Goal: Task Accomplishment & Management: Manage account settings

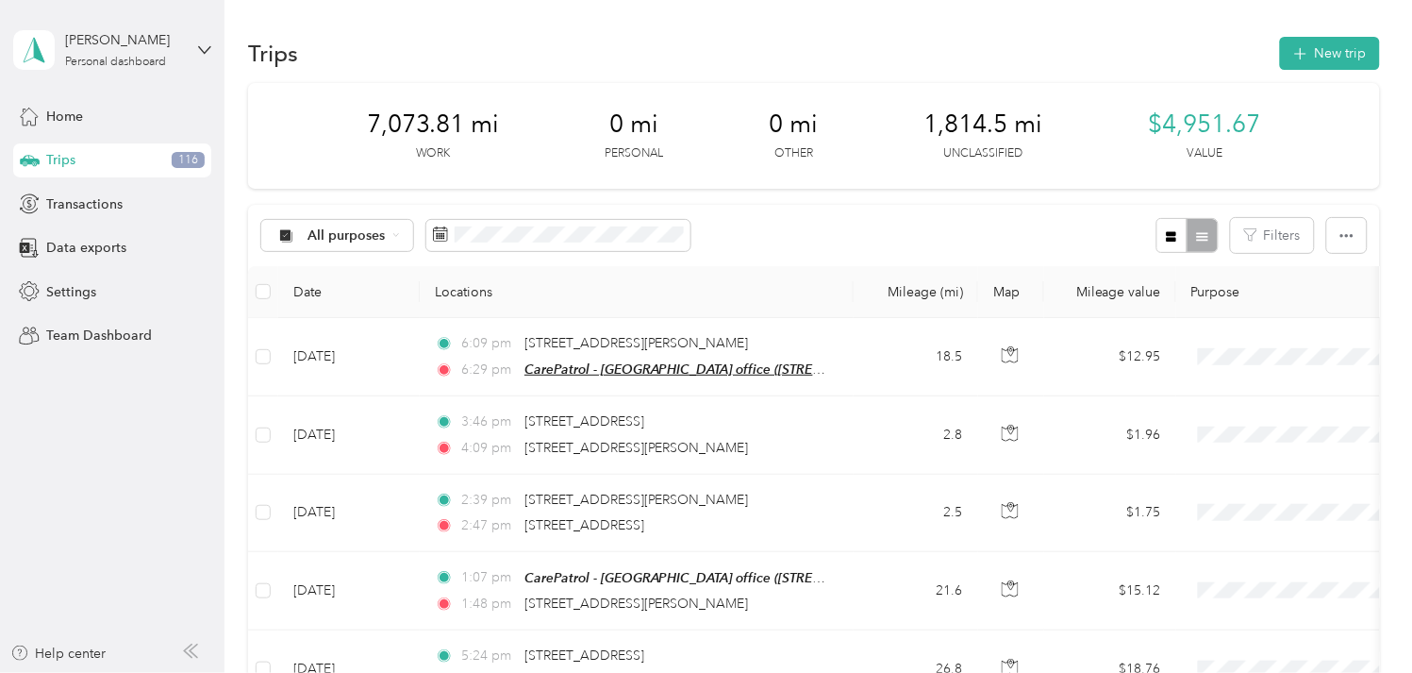
scroll to position [42, 0]
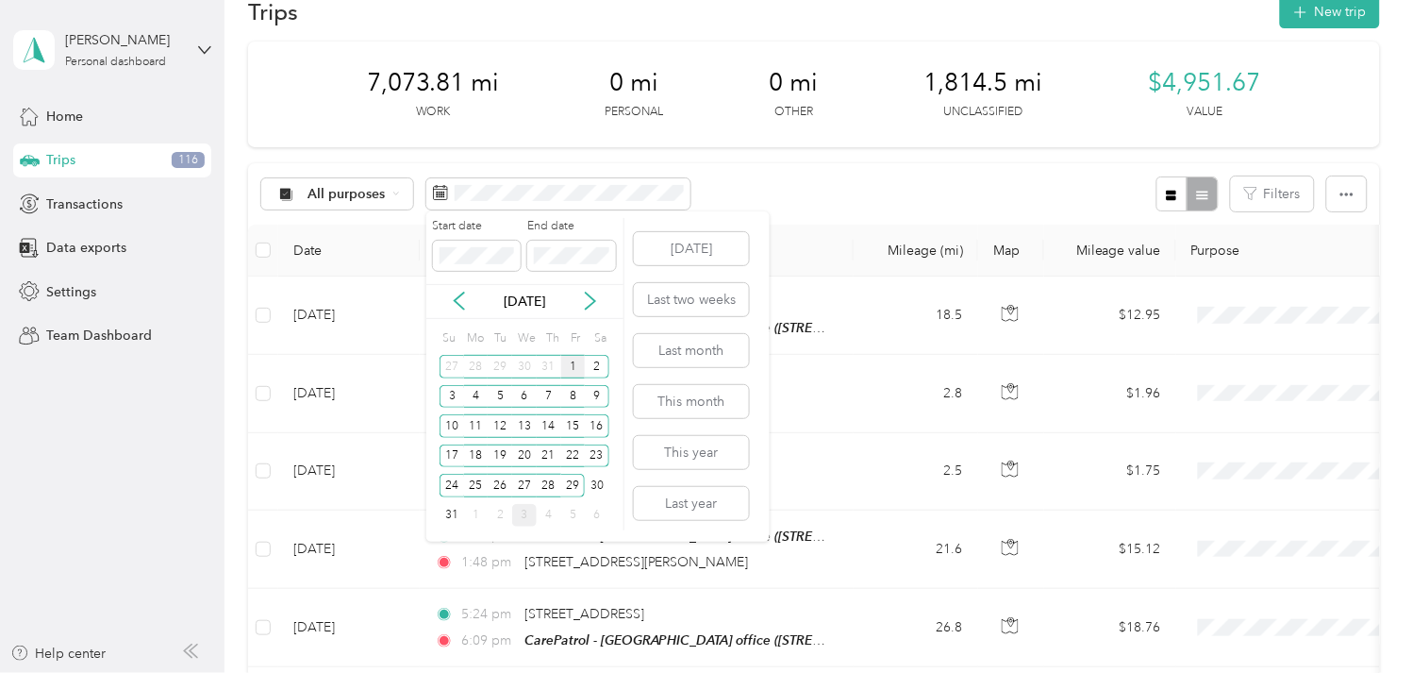
click at [572, 363] on div "1" at bounding box center [573, 367] width 25 height 24
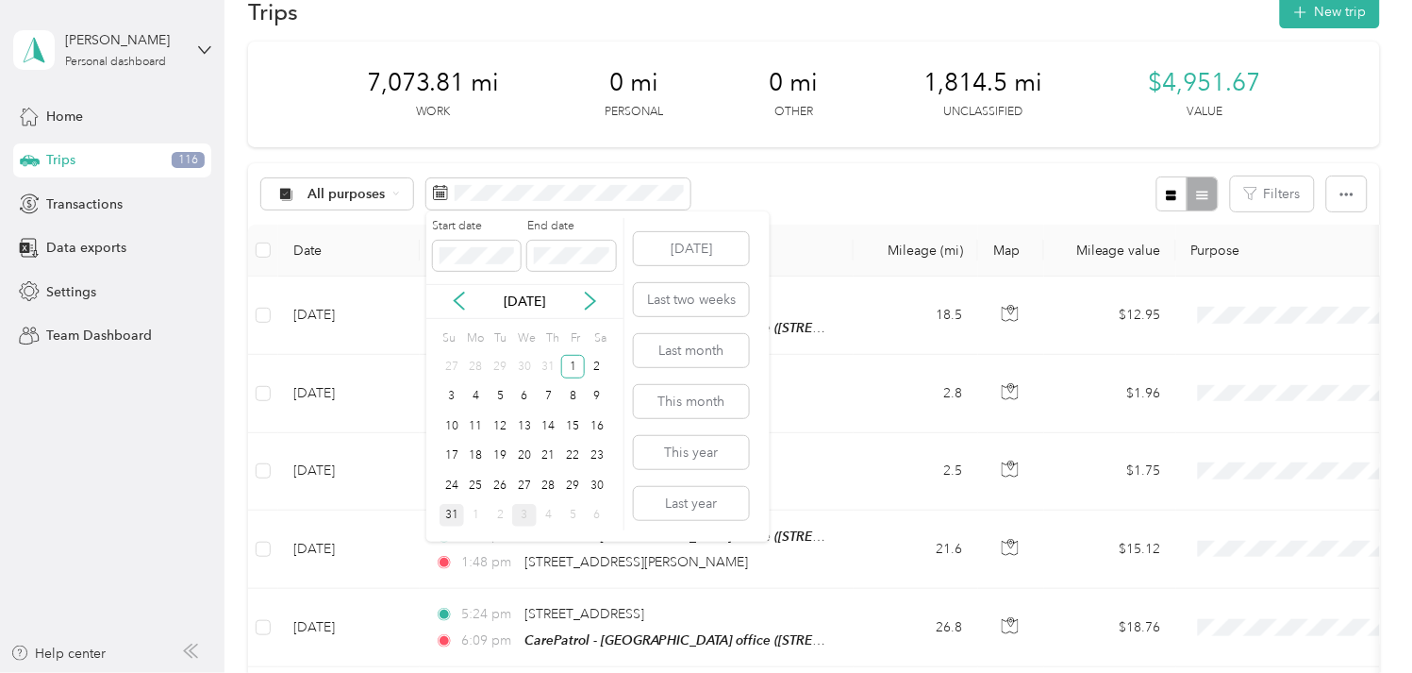
click at [453, 520] on div "31" at bounding box center [452, 516] width 25 height 24
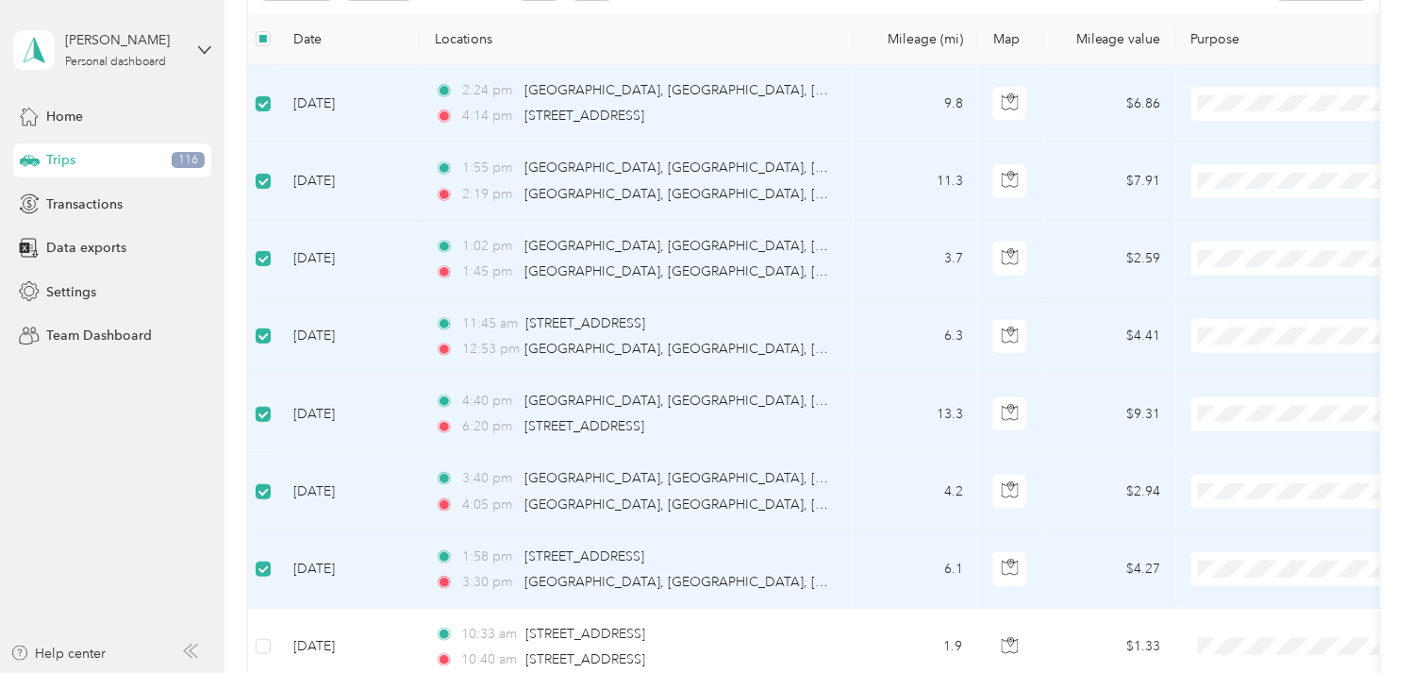
scroll to position [356, 0]
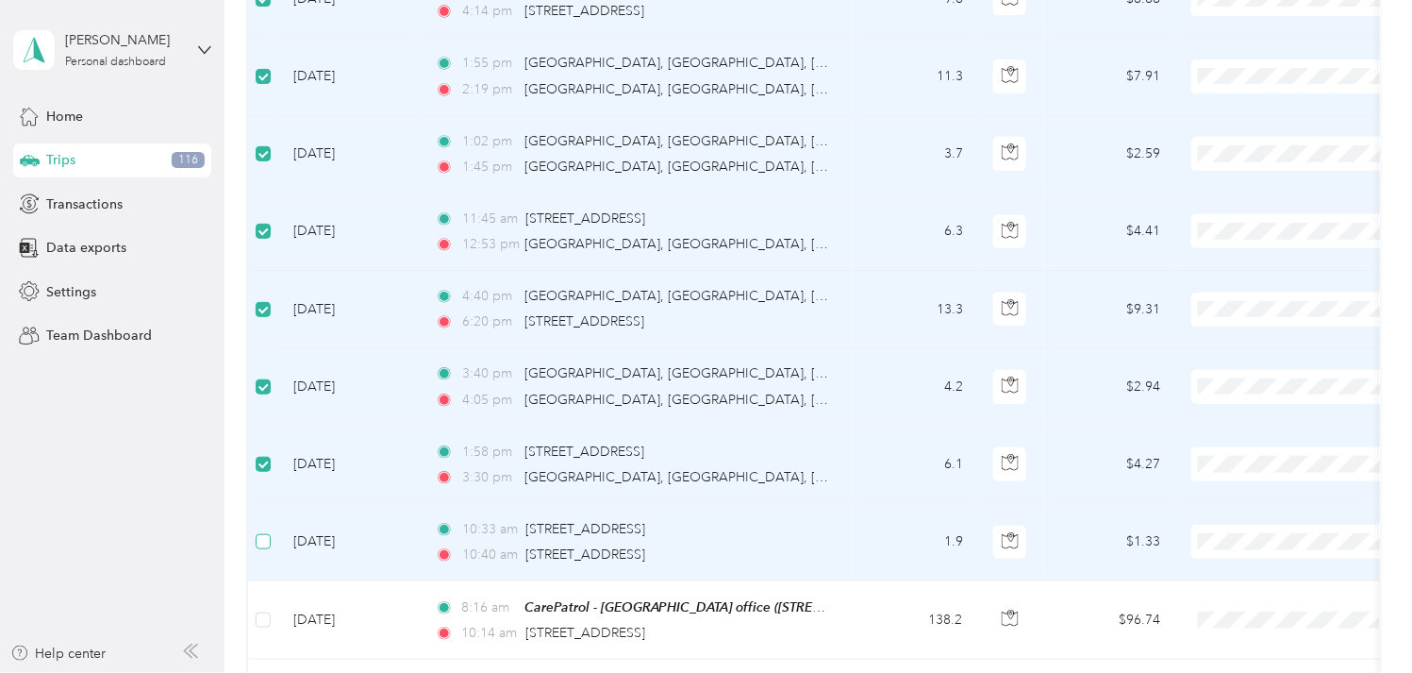
click at [262, 532] on label at bounding box center [263, 541] width 15 height 21
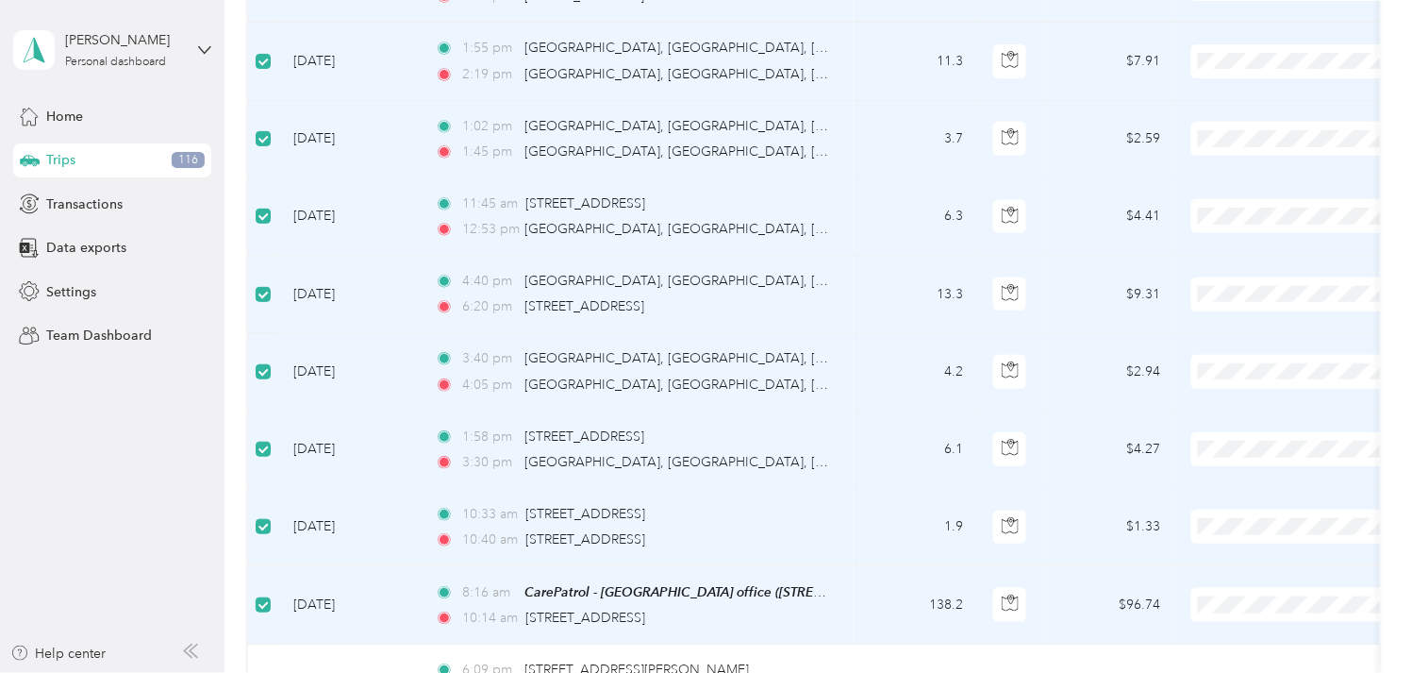
scroll to position [42, 0]
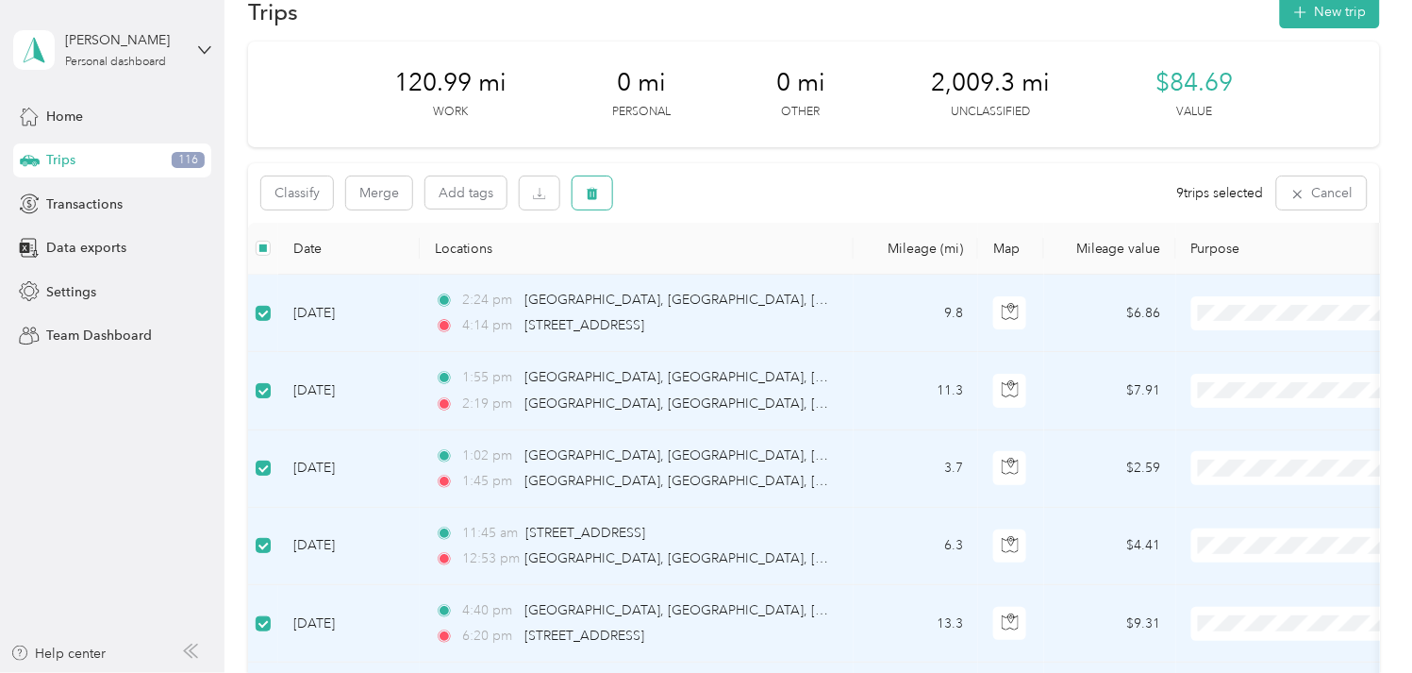
click at [588, 202] on button "button" at bounding box center [593, 192] width 40 height 33
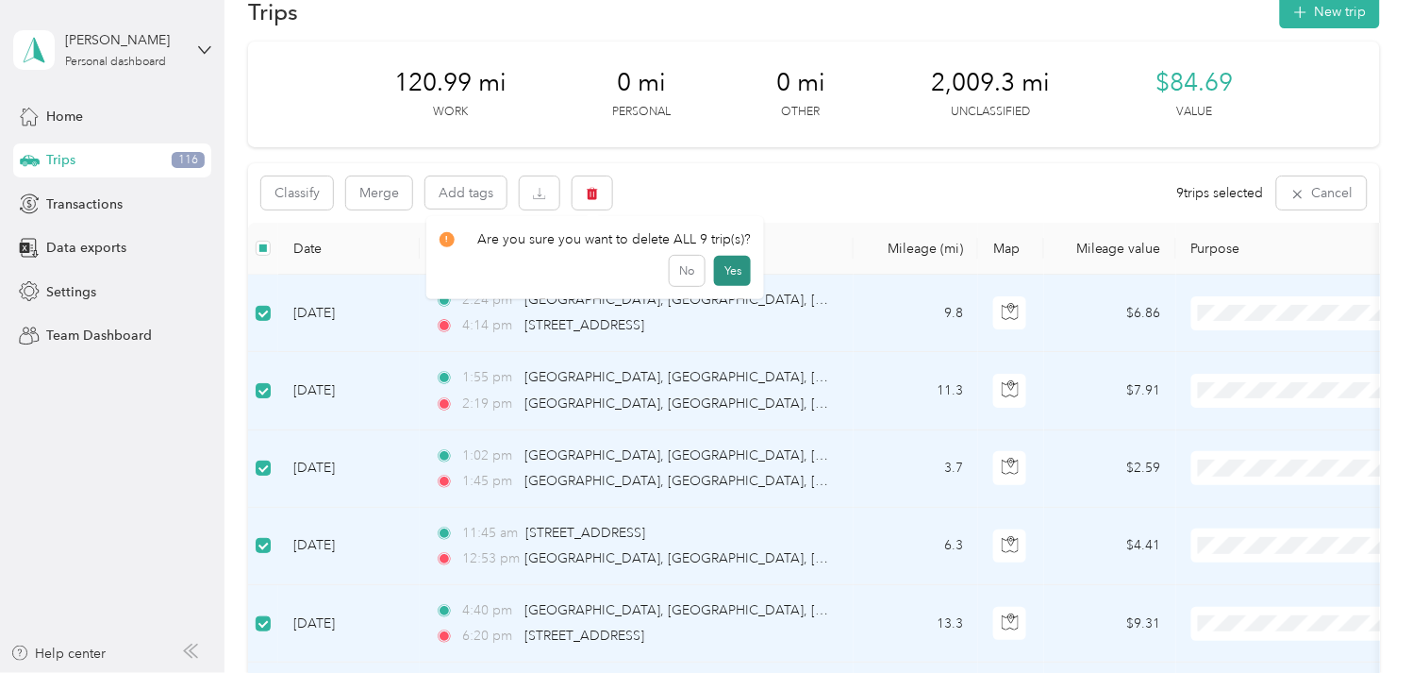
click at [719, 266] on button "Yes" at bounding box center [732, 271] width 37 height 30
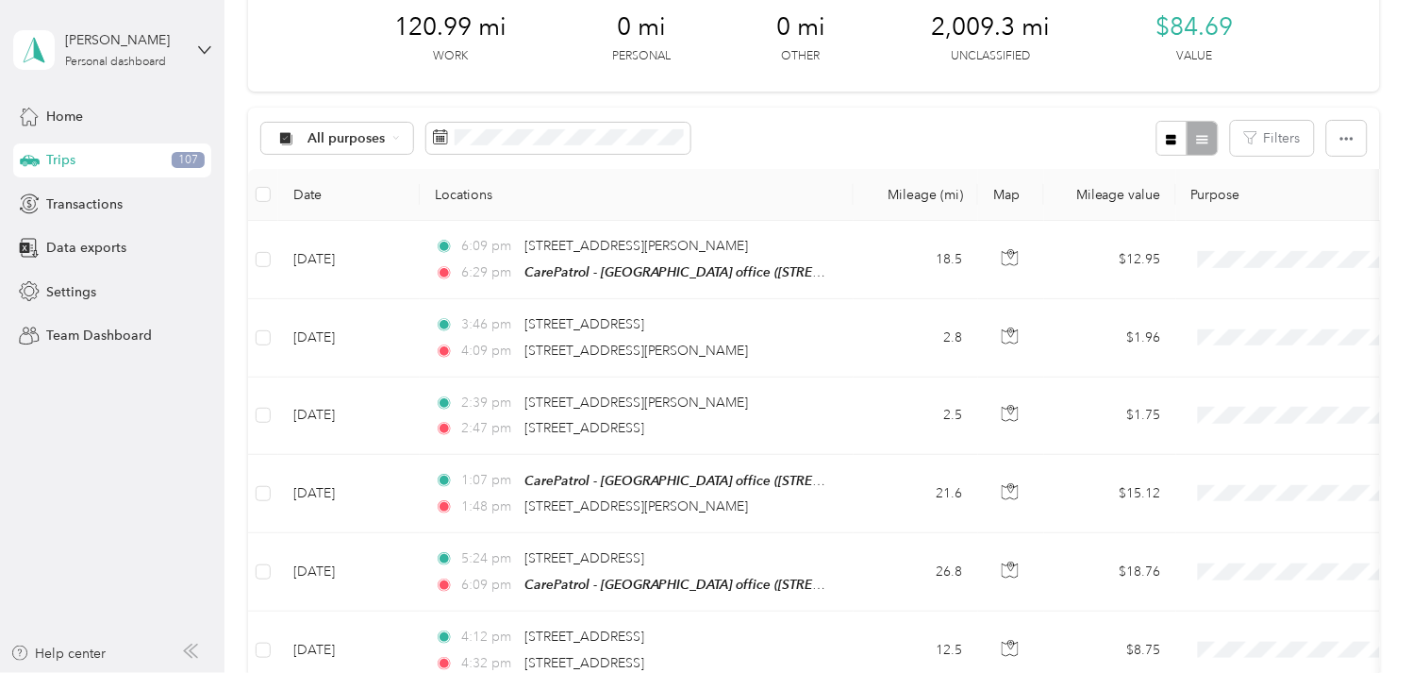
scroll to position [146, 0]
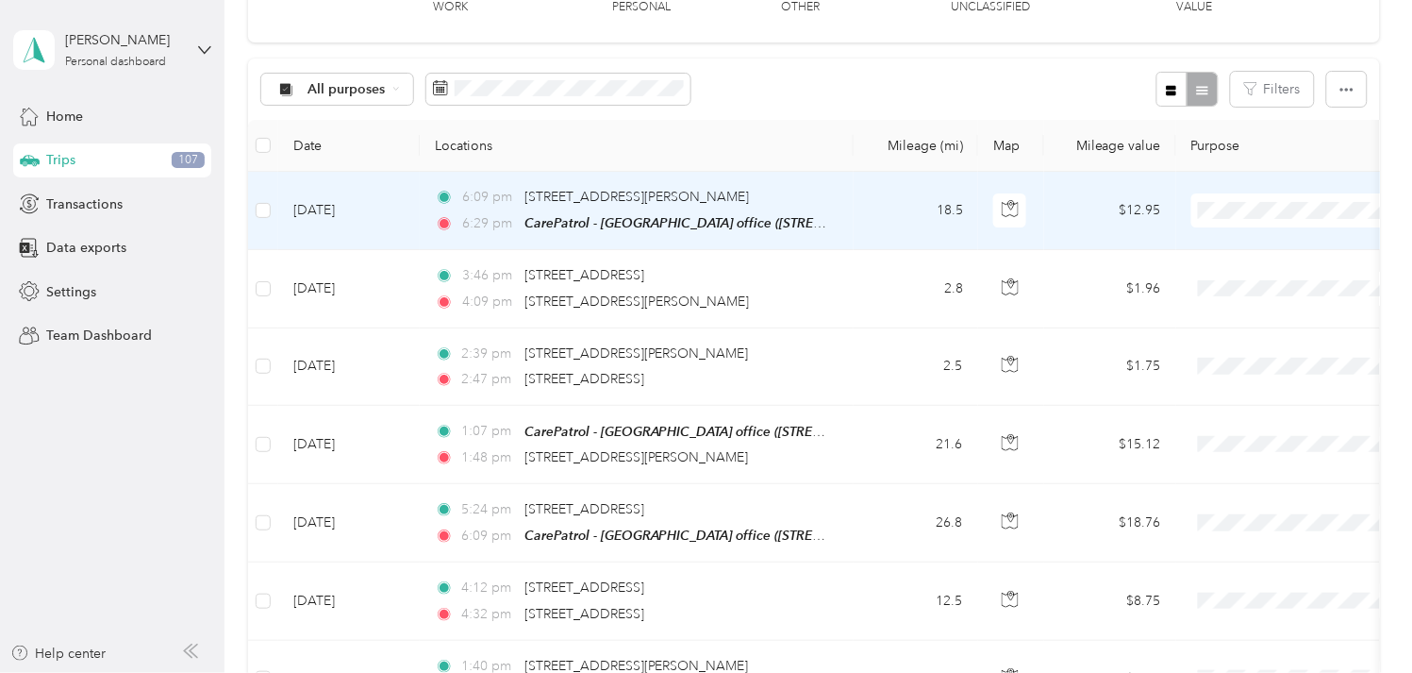
click at [383, 211] on td "[DATE]" at bounding box center [349, 211] width 142 height 78
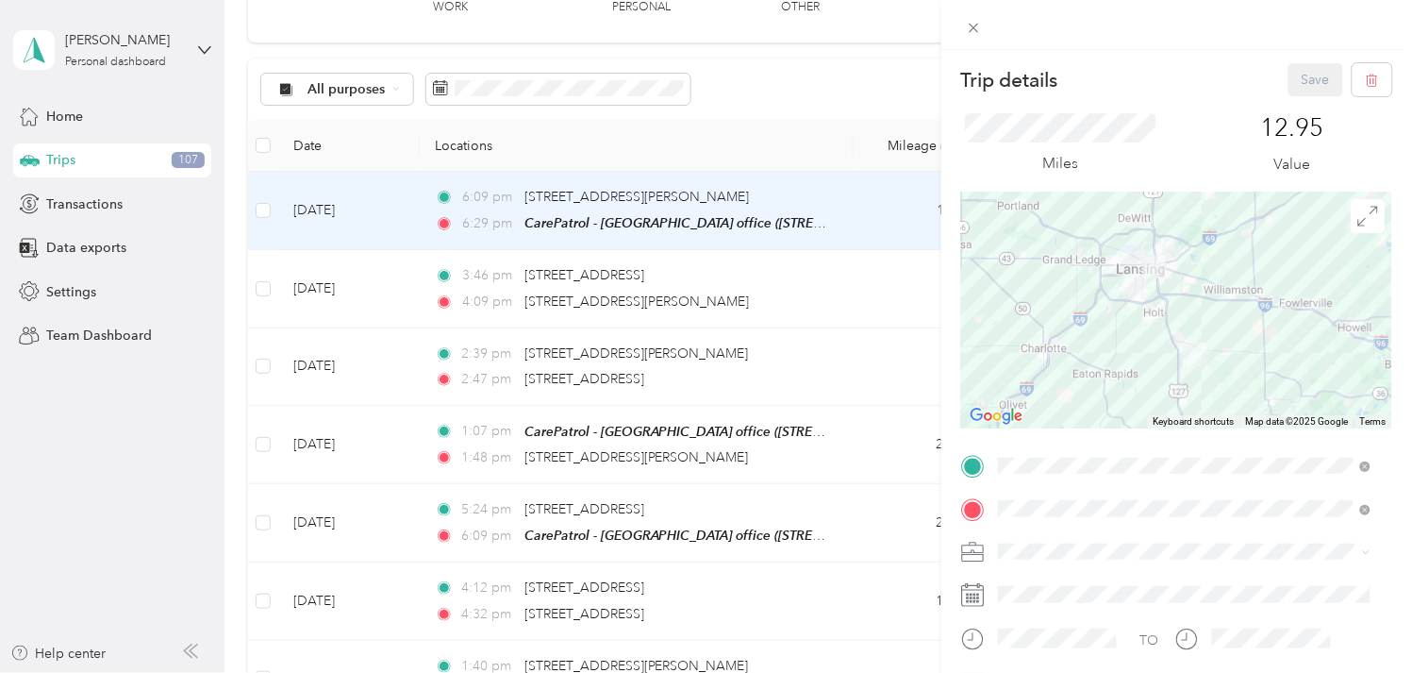
click at [1013, 325] on li "Work" at bounding box center [1185, 314] width 386 height 33
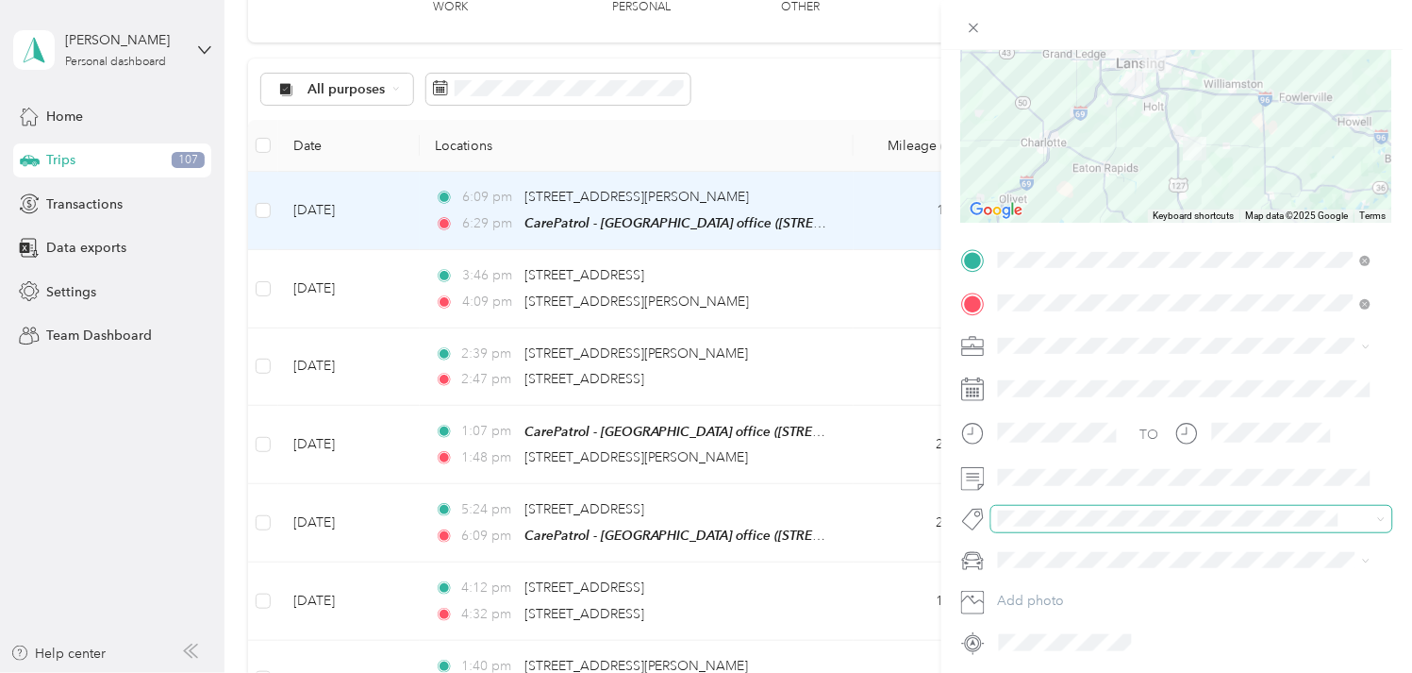
scroll to position [209, 0]
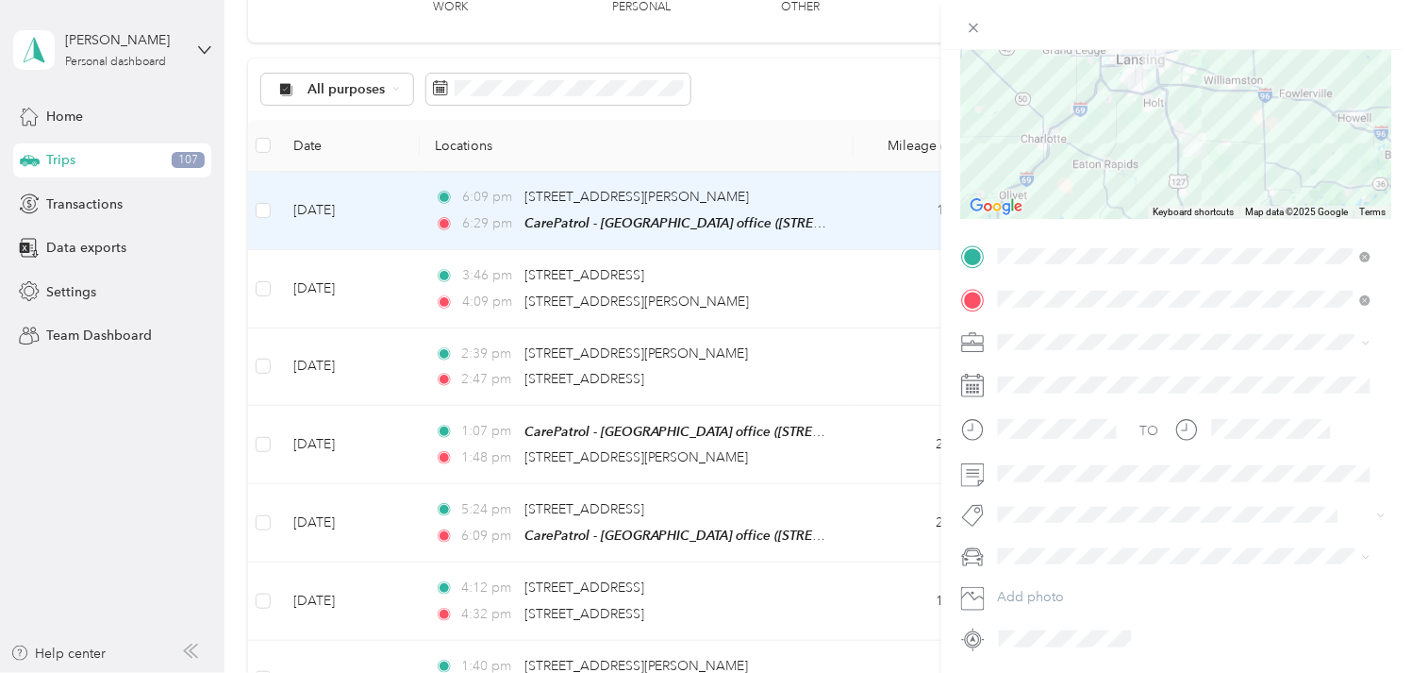
click at [991, 478] on div at bounding box center [1176, 472] width 431 height 29
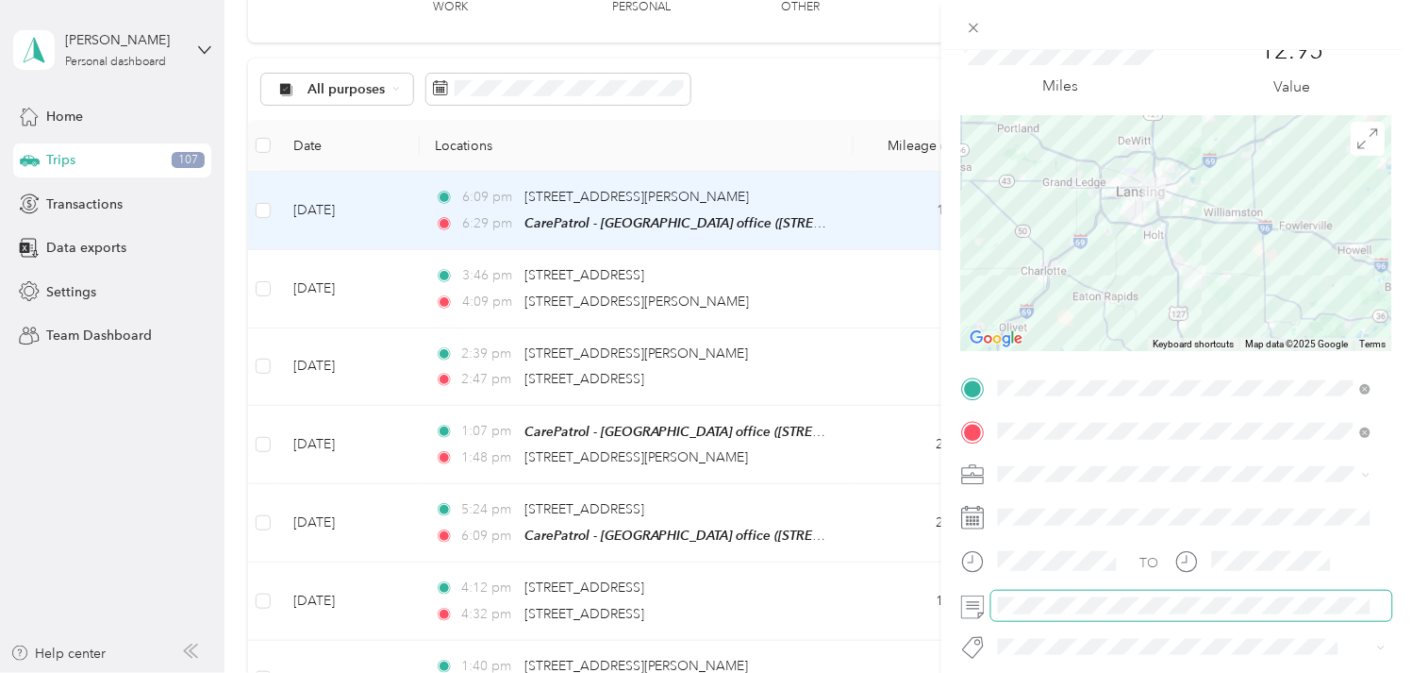
scroll to position [0, 0]
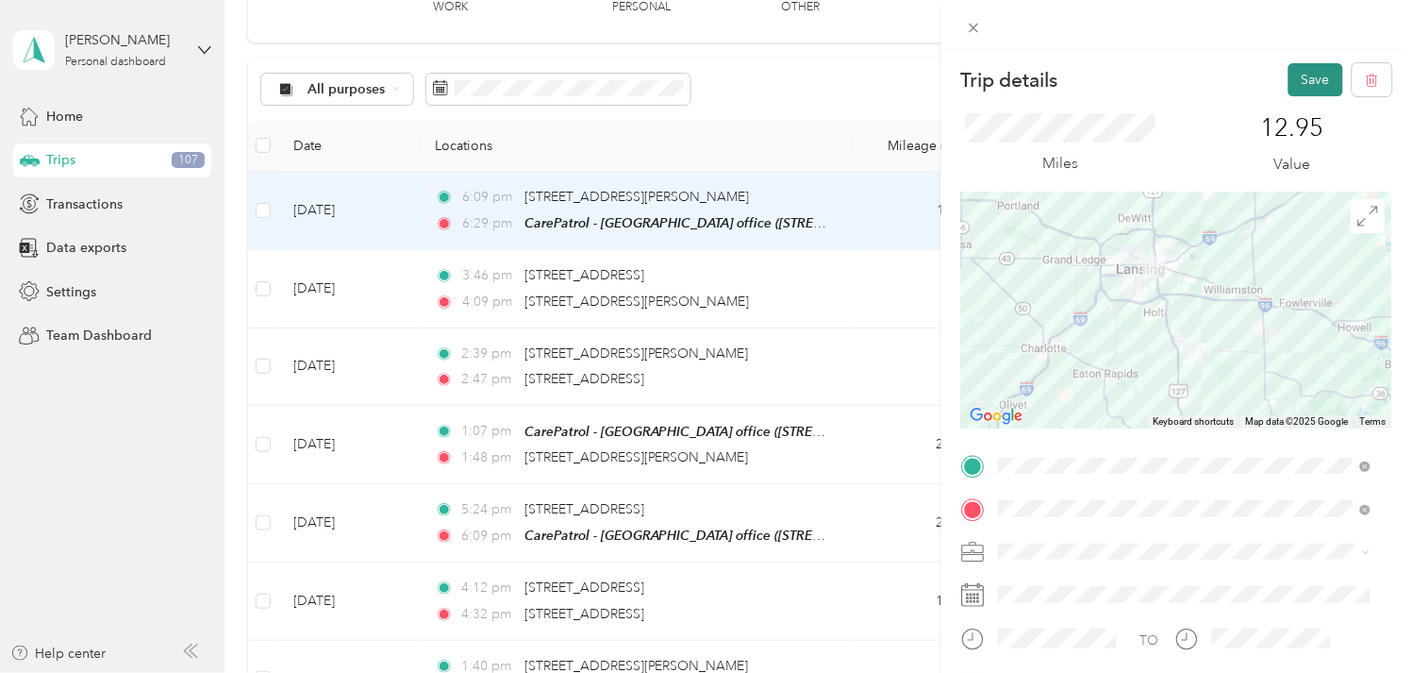
click at [1291, 90] on button "Save" at bounding box center [1316, 79] width 55 height 33
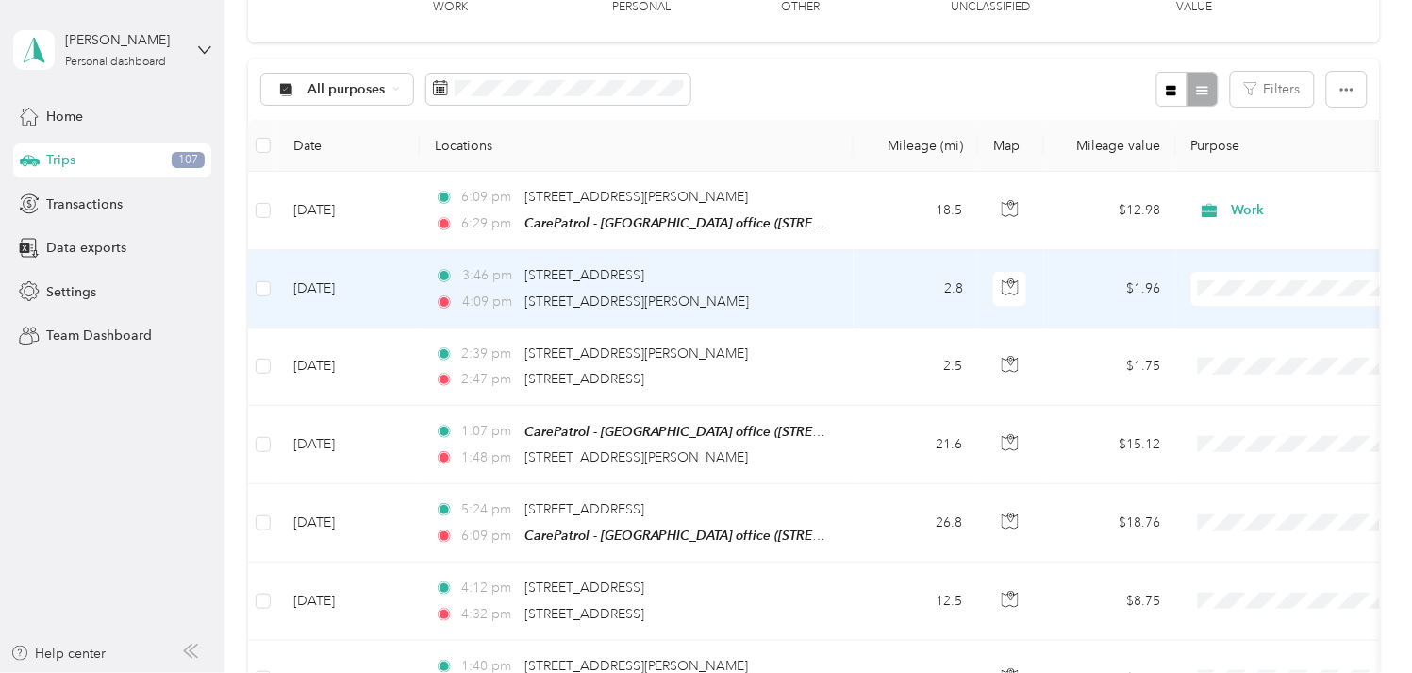
click at [334, 286] on td "[DATE]" at bounding box center [349, 288] width 142 height 77
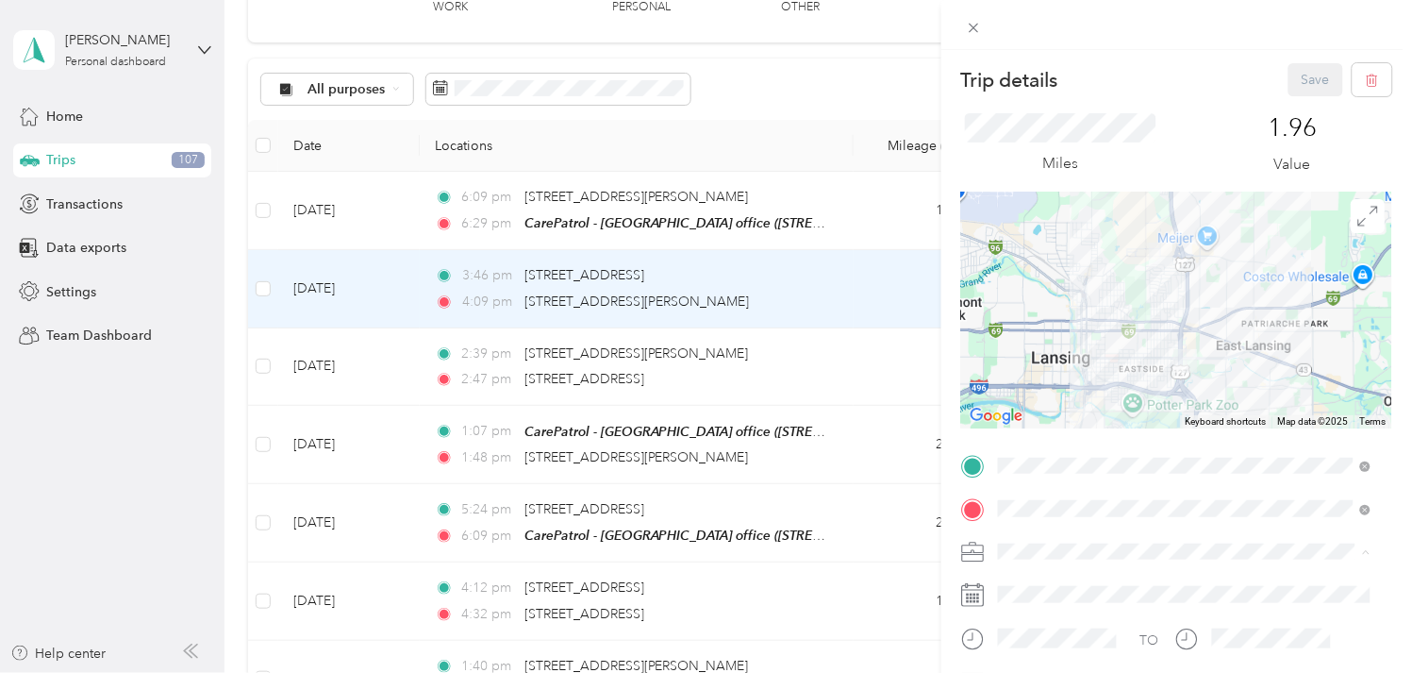
click at [1026, 310] on div "Work" at bounding box center [1185, 320] width 359 height 20
click at [1289, 88] on button "Save" at bounding box center [1316, 79] width 55 height 33
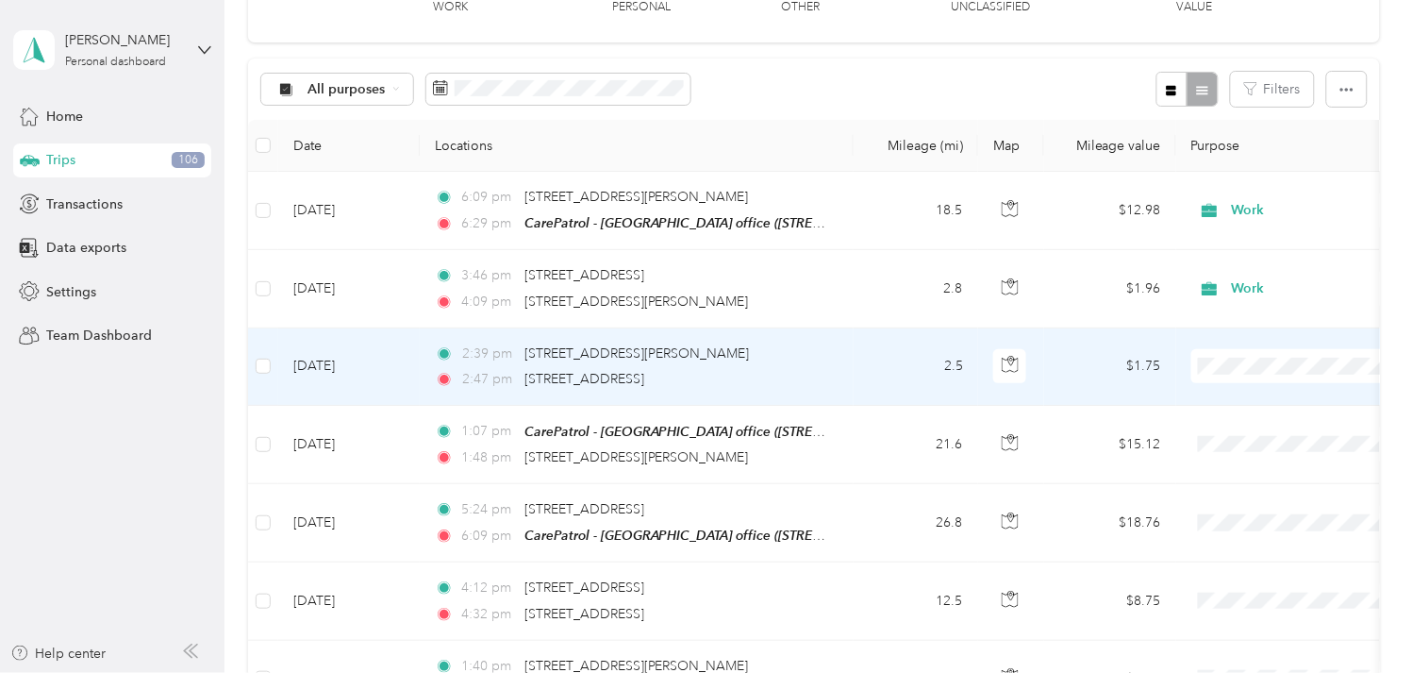
click at [338, 361] on td "[DATE]" at bounding box center [349, 366] width 142 height 77
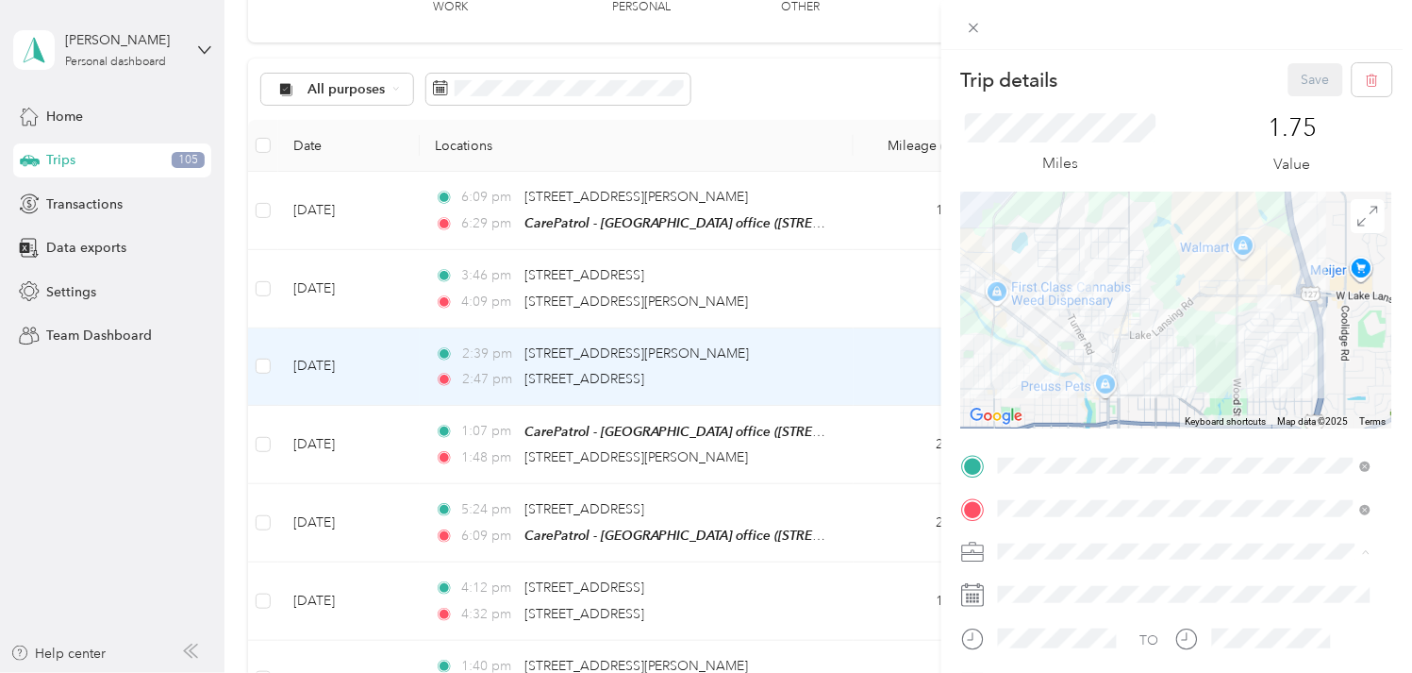
click at [1020, 312] on span "Work" at bounding box center [1022, 320] width 32 height 16
click at [1294, 80] on button "Save" at bounding box center [1316, 79] width 55 height 33
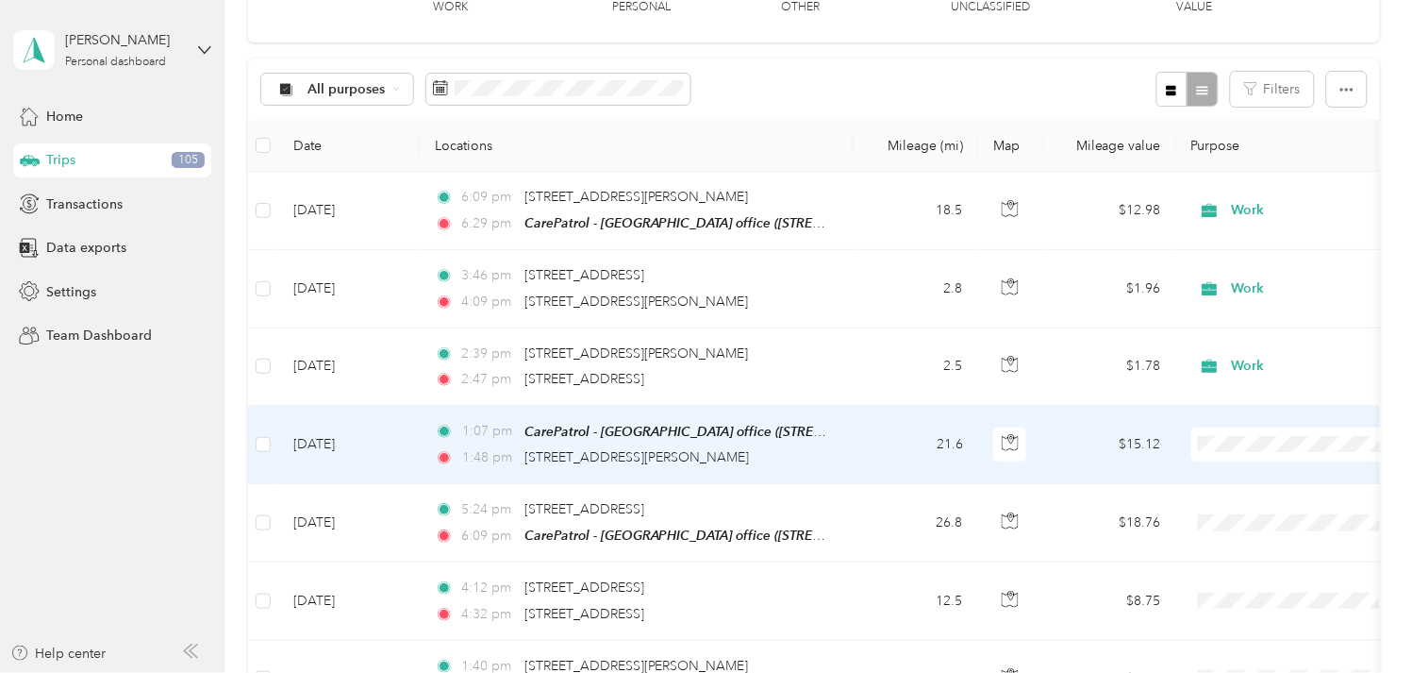
click at [352, 447] on td "[DATE]" at bounding box center [349, 445] width 142 height 78
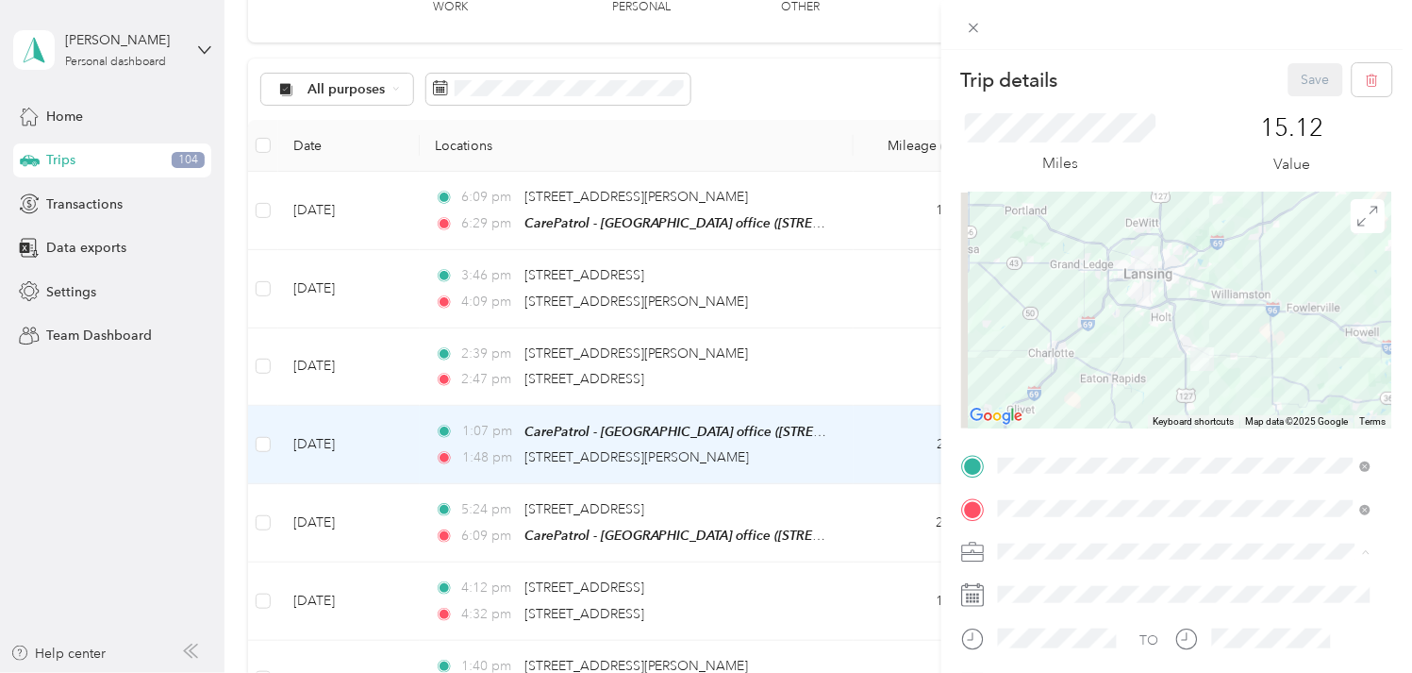
click at [1053, 672] on div "Trip details Save This trip cannot be edited because it is either under review,…" at bounding box center [701, 673] width 1403 height 0
click at [1017, 317] on span "Work" at bounding box center [1022, 320] width 32 height 16
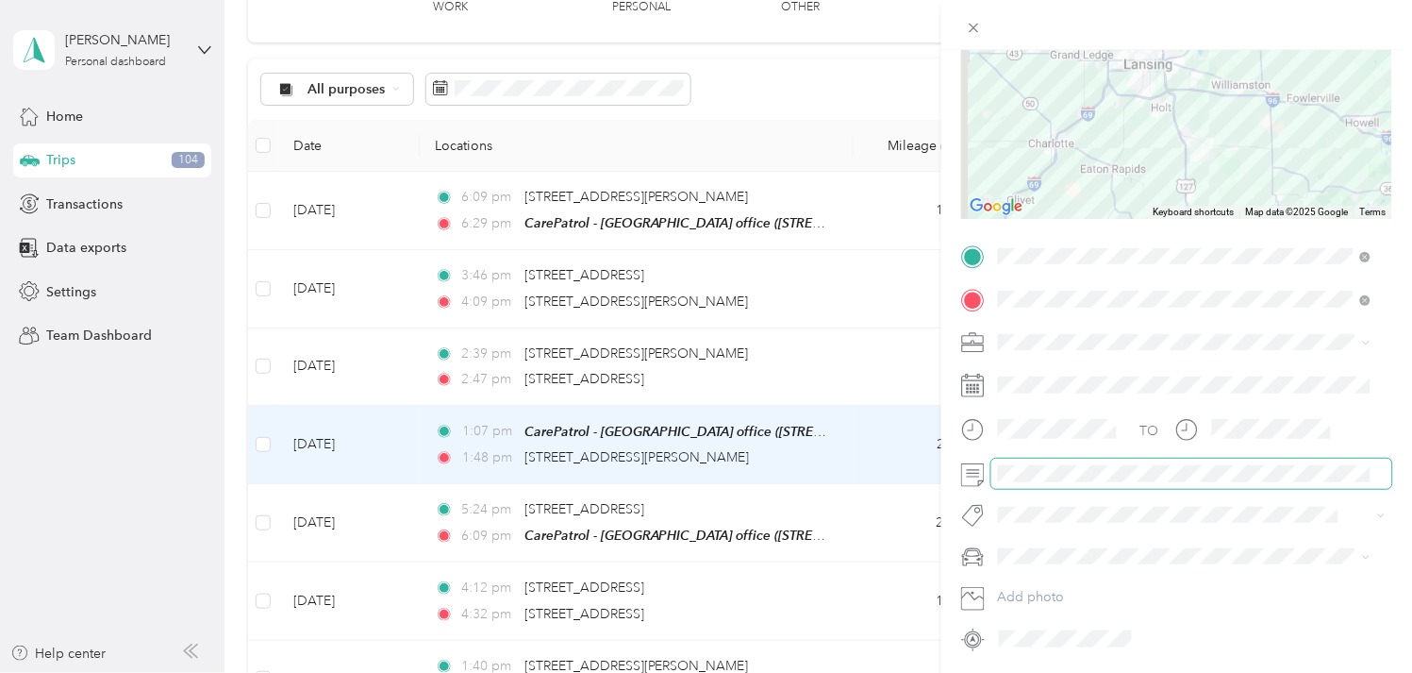
click at [1022, 486] on span at bounding box center [1191, 472] width 401 height 29
click at [1068, 484] on span at bounding box center [1191, 472] width 401 height 29
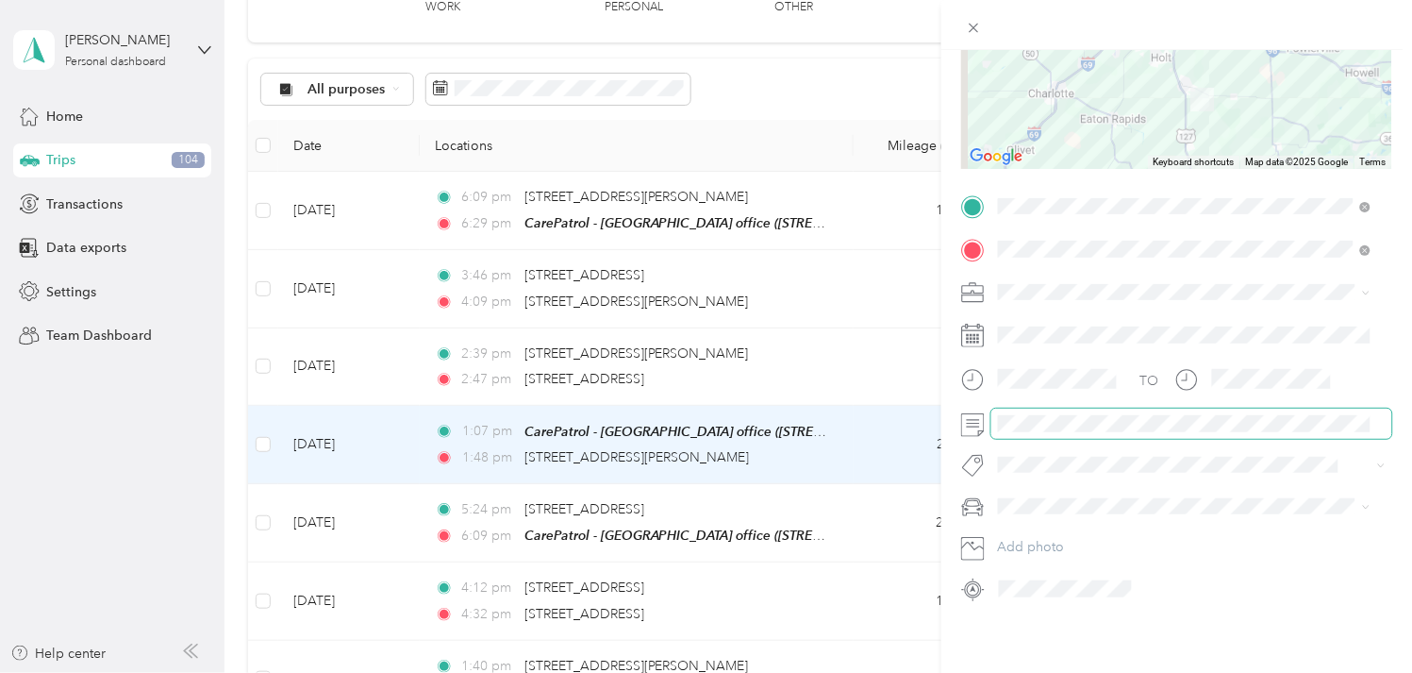
scroll to position [0, 0]
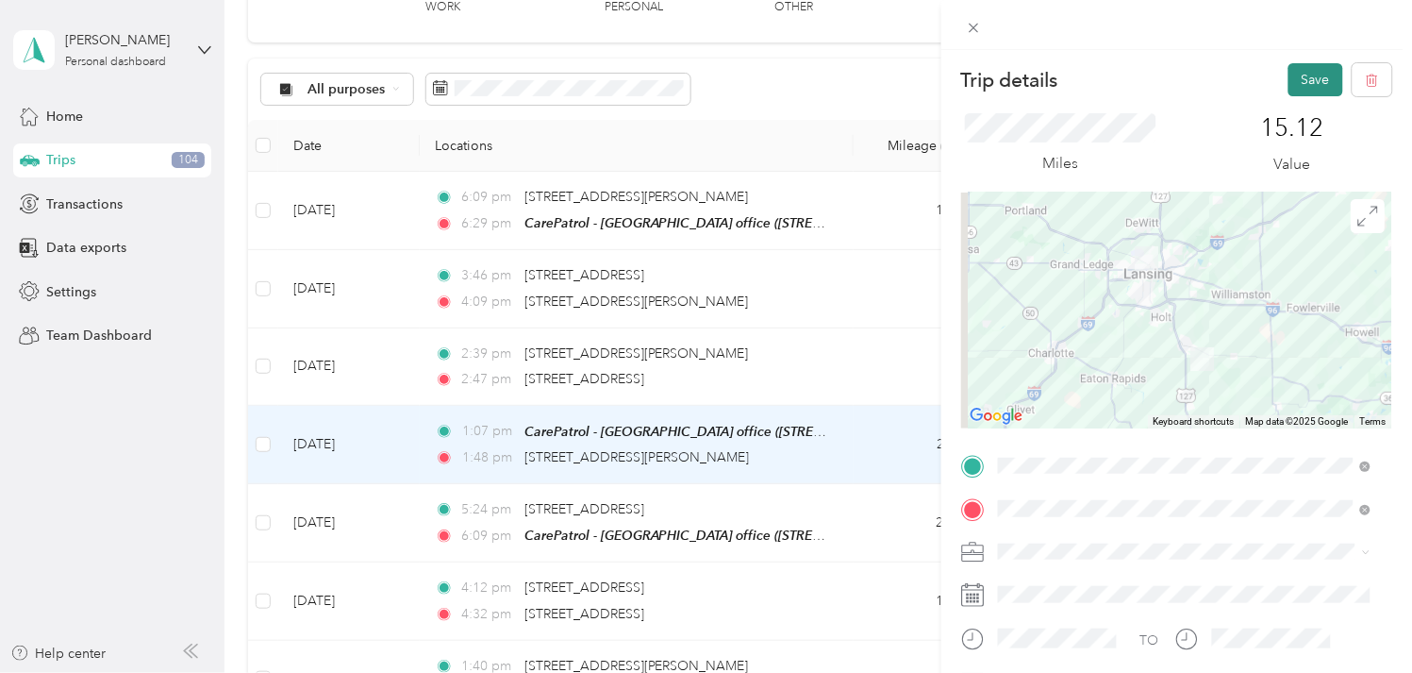
click at [1305, 77] on button "Save" at bounding box center [1316, 79] width 55 height 33
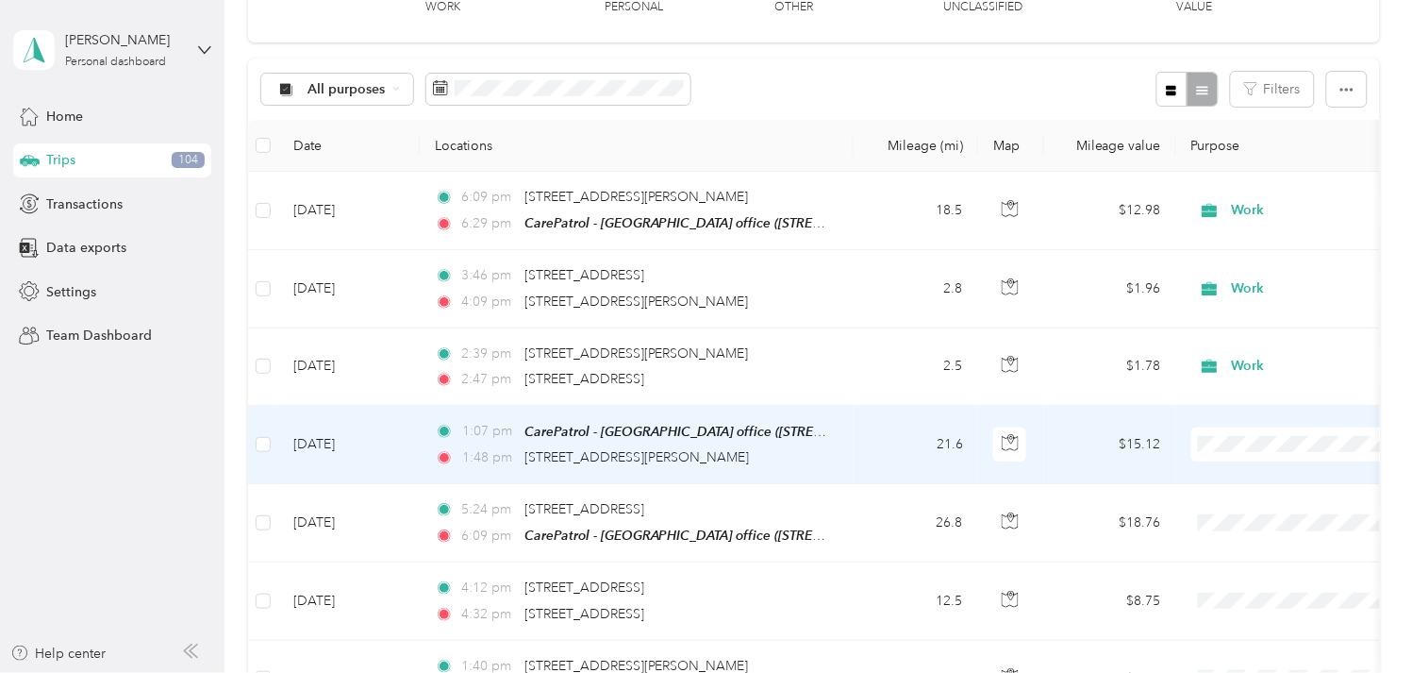
click at [375, 444] on td "[DATE]" at bounding box center [349, 445] width 142 height 78
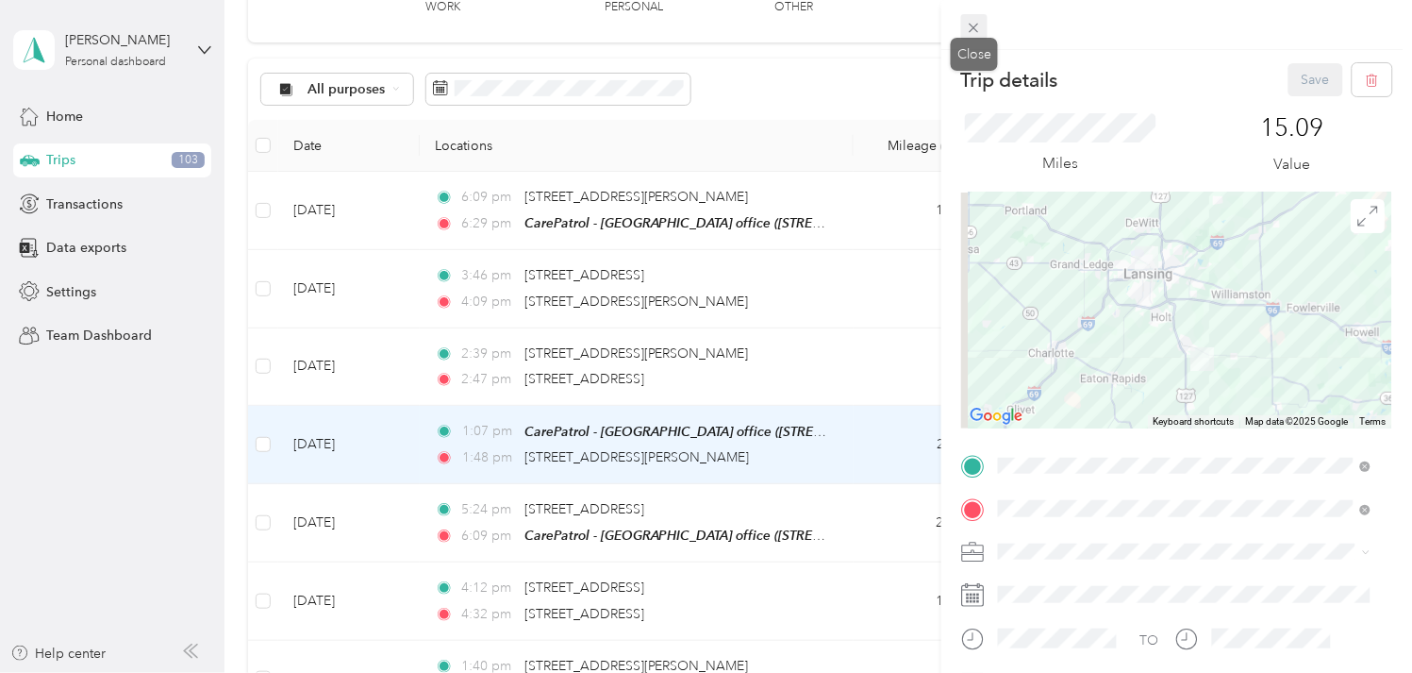
click at [974, 23] on icon at bounding box center [974, 28] width 16 height 16
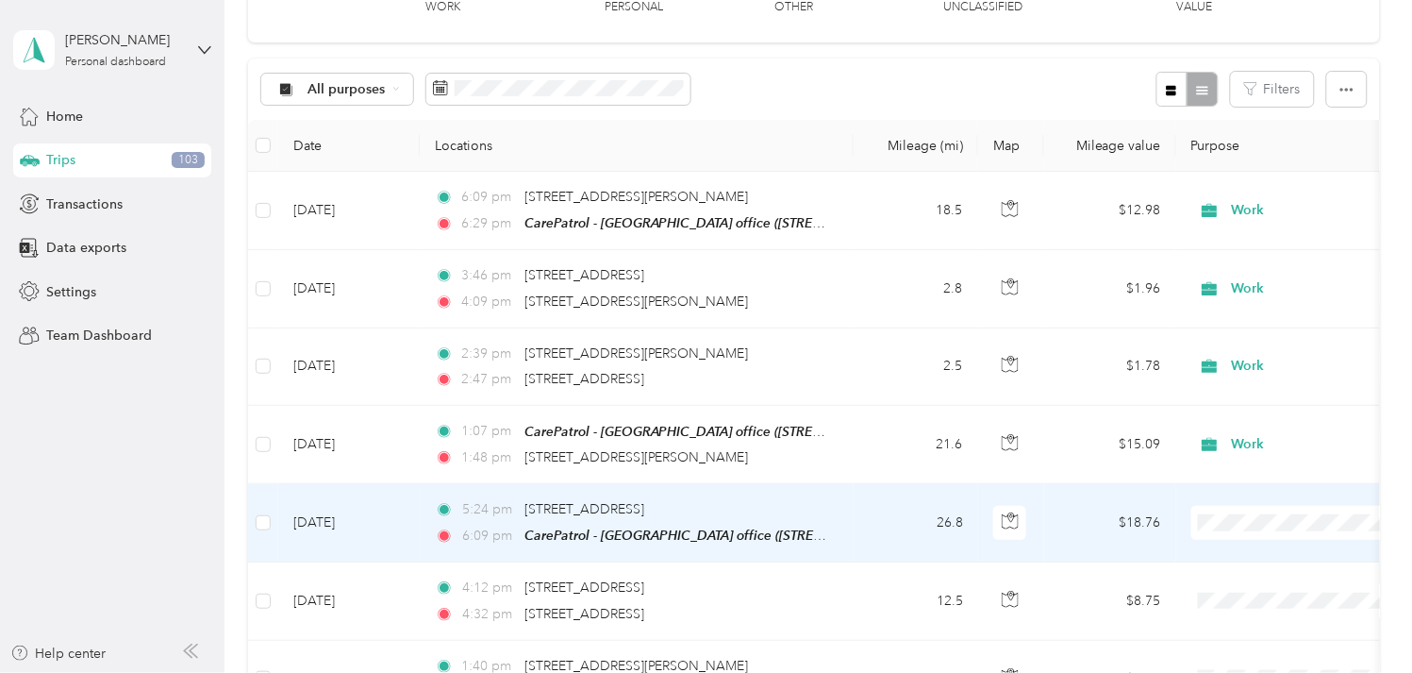
click at [371, 516] on td "[DATE]" at bounding box center [349, 523] width 142 height 78
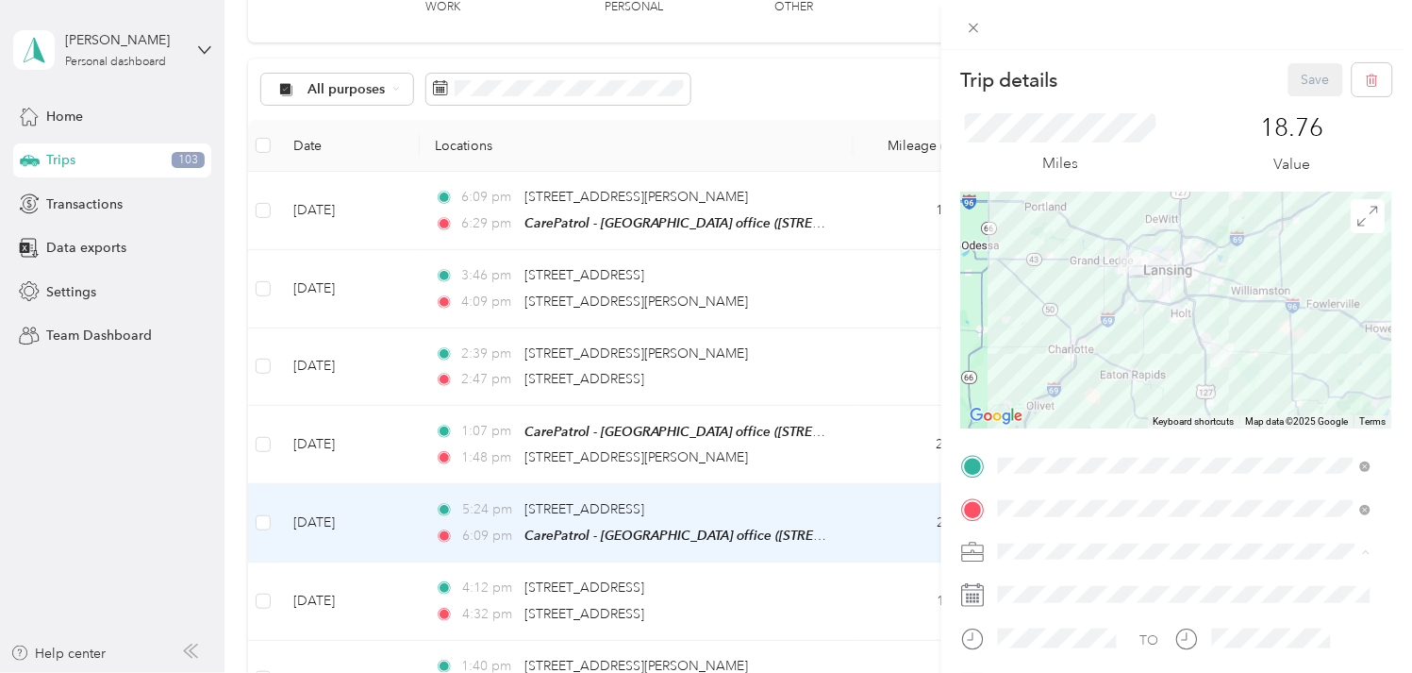
click at [1025, 318] on div "Work" at bounding box center [1185, 320] width 359 height 20
click at [1296, 78] on button "Save" at bounding box center [1316, 79] width 55 height 33
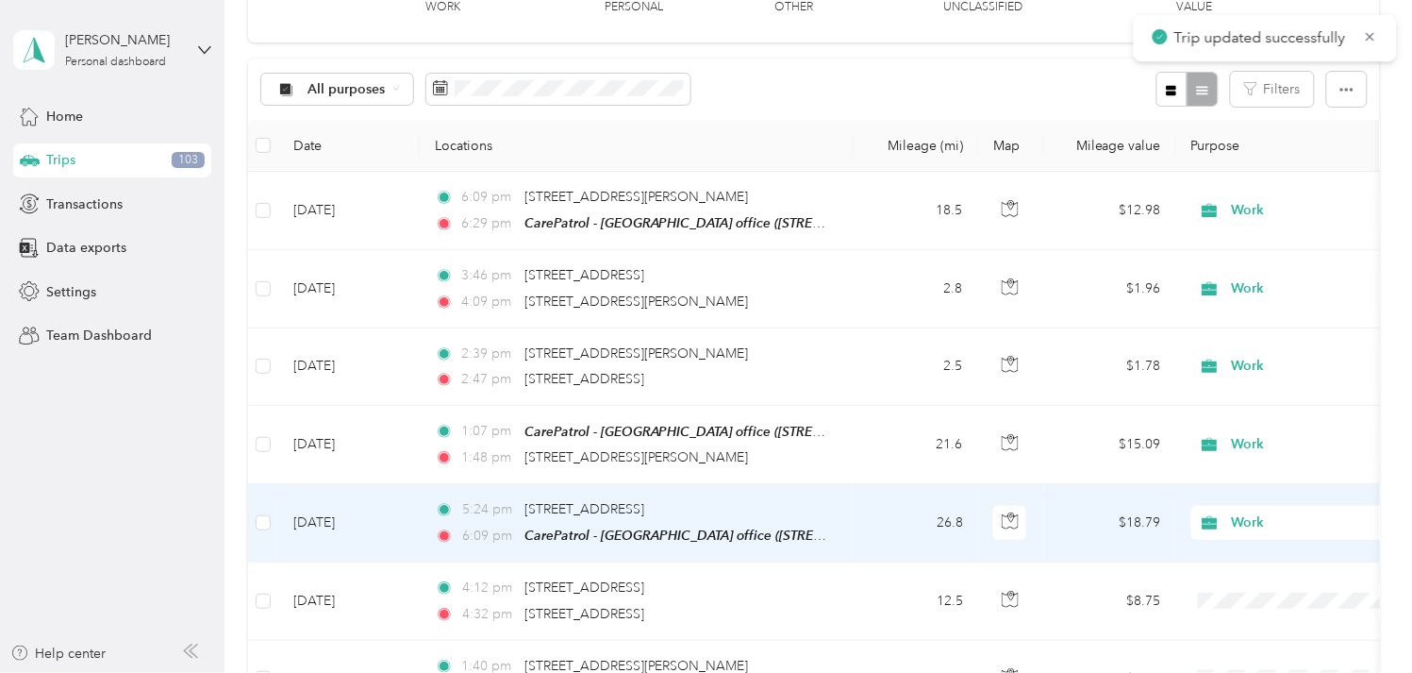
scroll to position [251, 0]
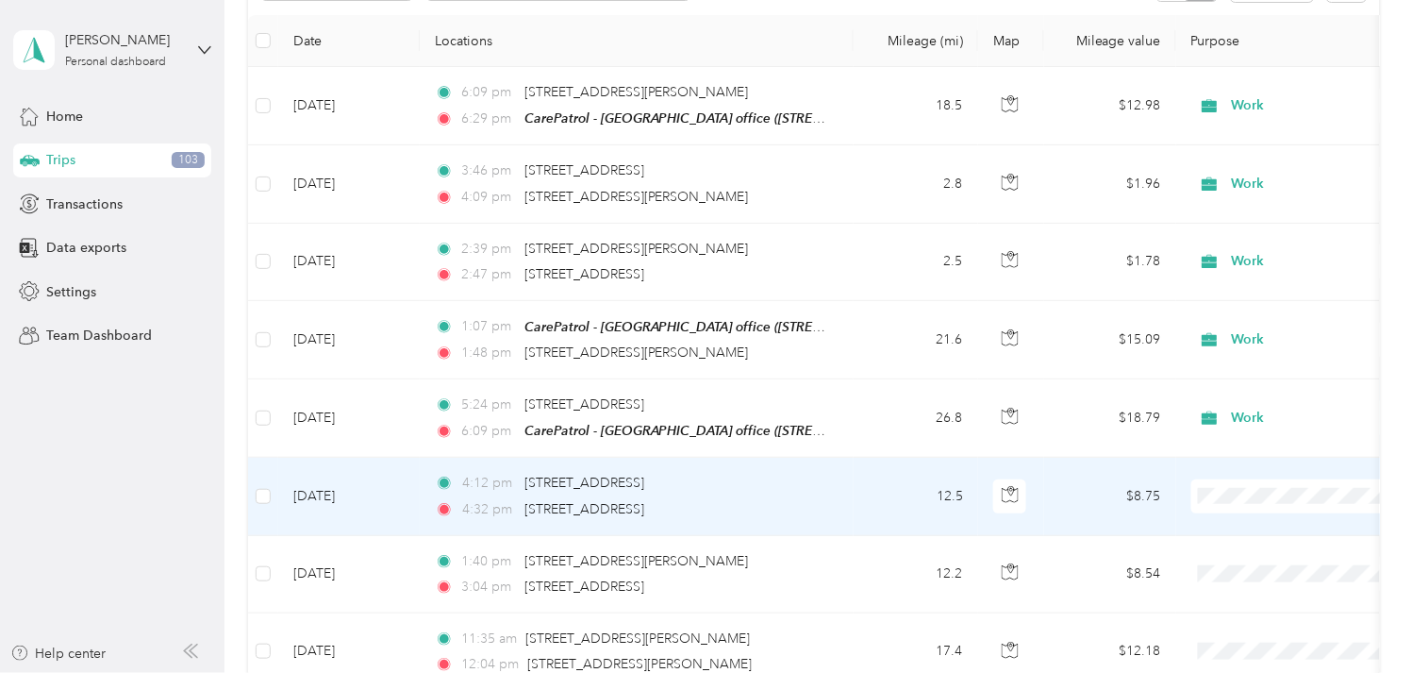
click at [325, 486] on td "[DATE]" at bounding box center [349, 496] width 142 height 77
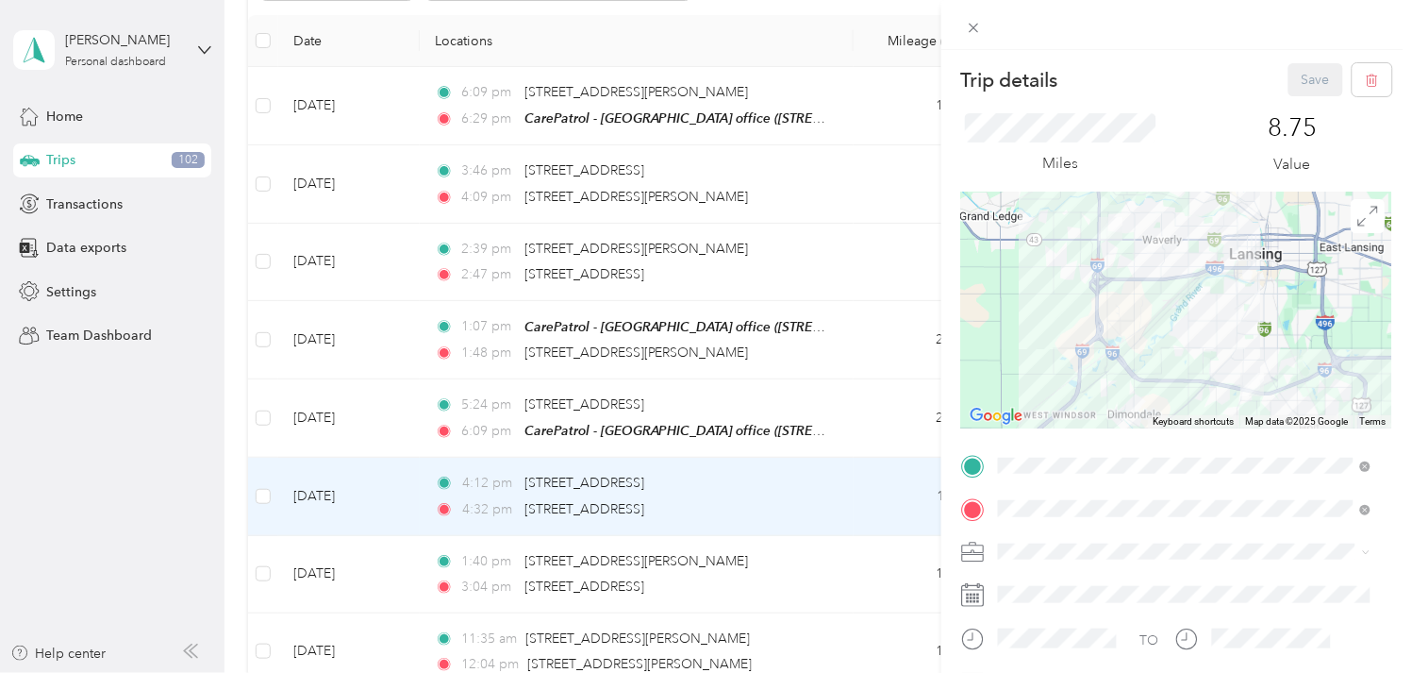
click at [1026, 560] on span at bounding box center [1191, 551] width 401 height 29
click at [1024, 317] on div "Work" at bounding box center [1185, 318] width 359 height 20
click at [1289, 82] on button "Save" at bounding box center [1316, 79] width 55 height 33
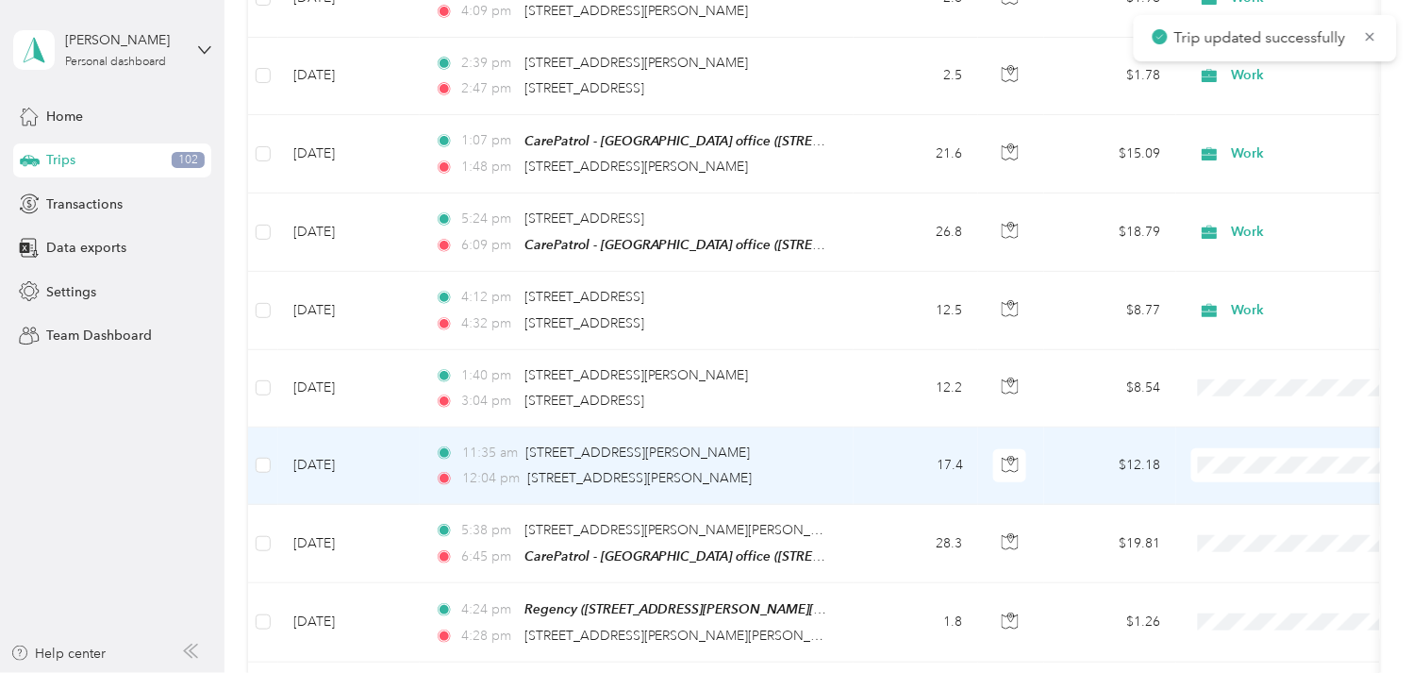
scroll to position [460, 0]
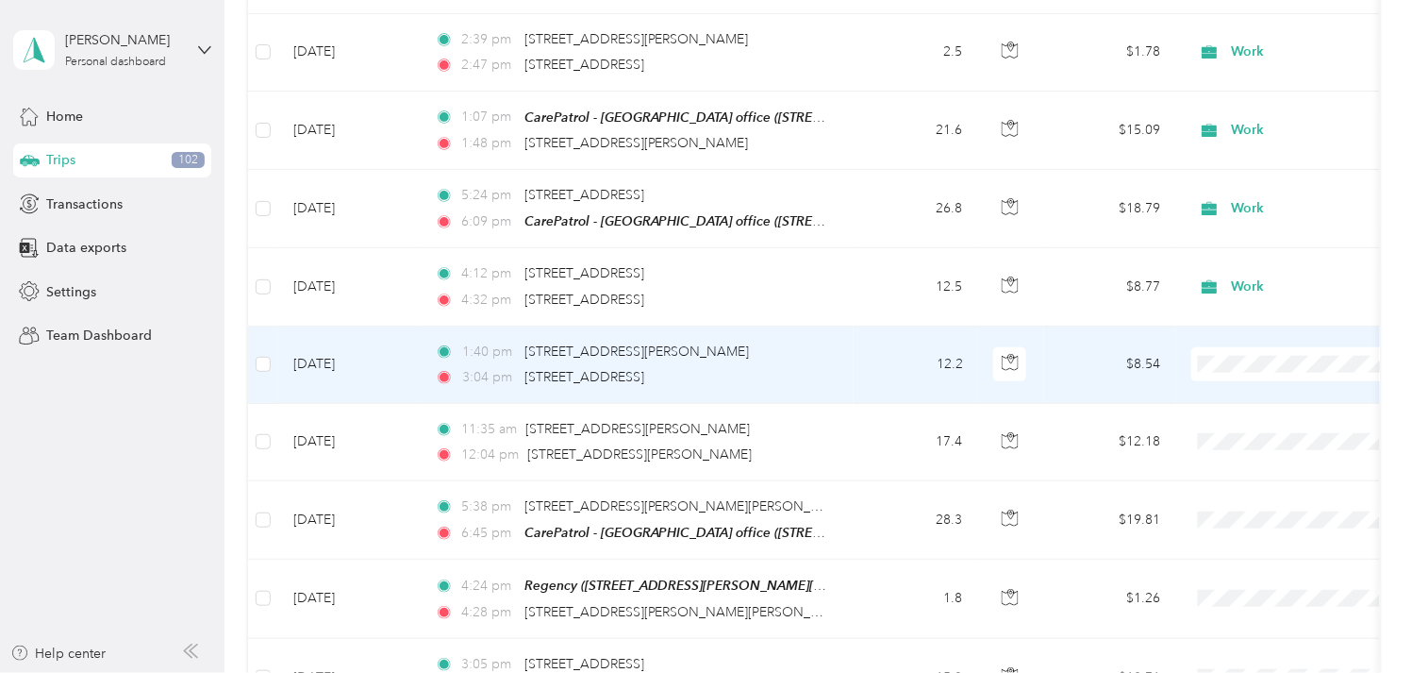
click at [357, 355] on td "[DATE]" at bounding box center [349, 364] width 142 height 77
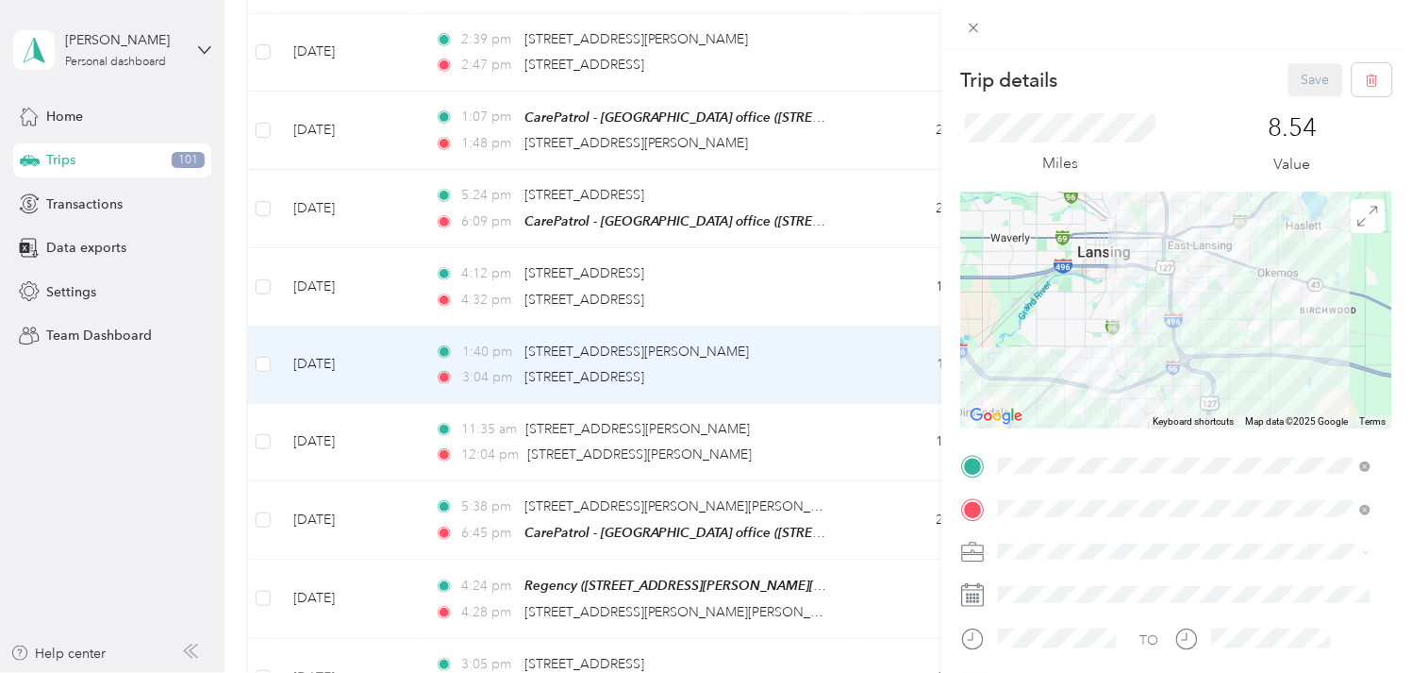
click at [1050, 311] on div "Work" at bounding box center [1185, 318] width 359 height 20
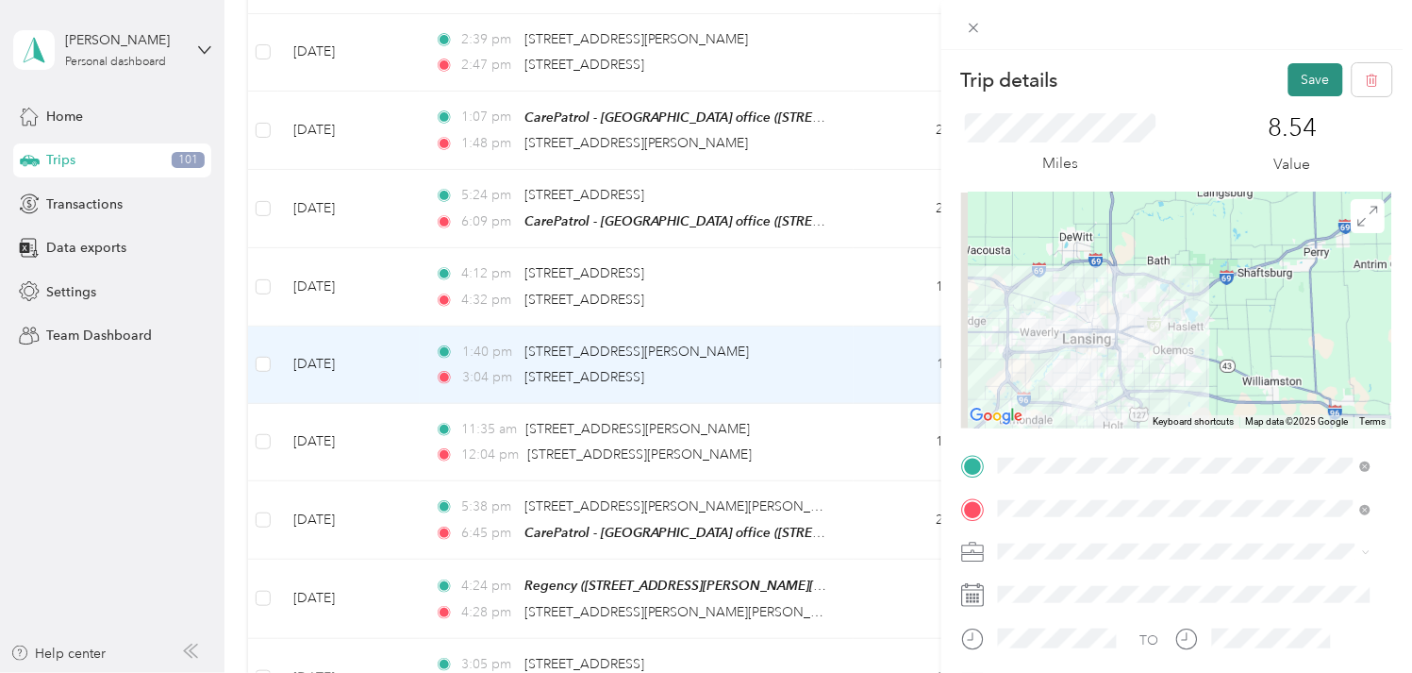
click at [1289, 64] on button "Save" at bounding box center [1316, 79] width 55 height 33
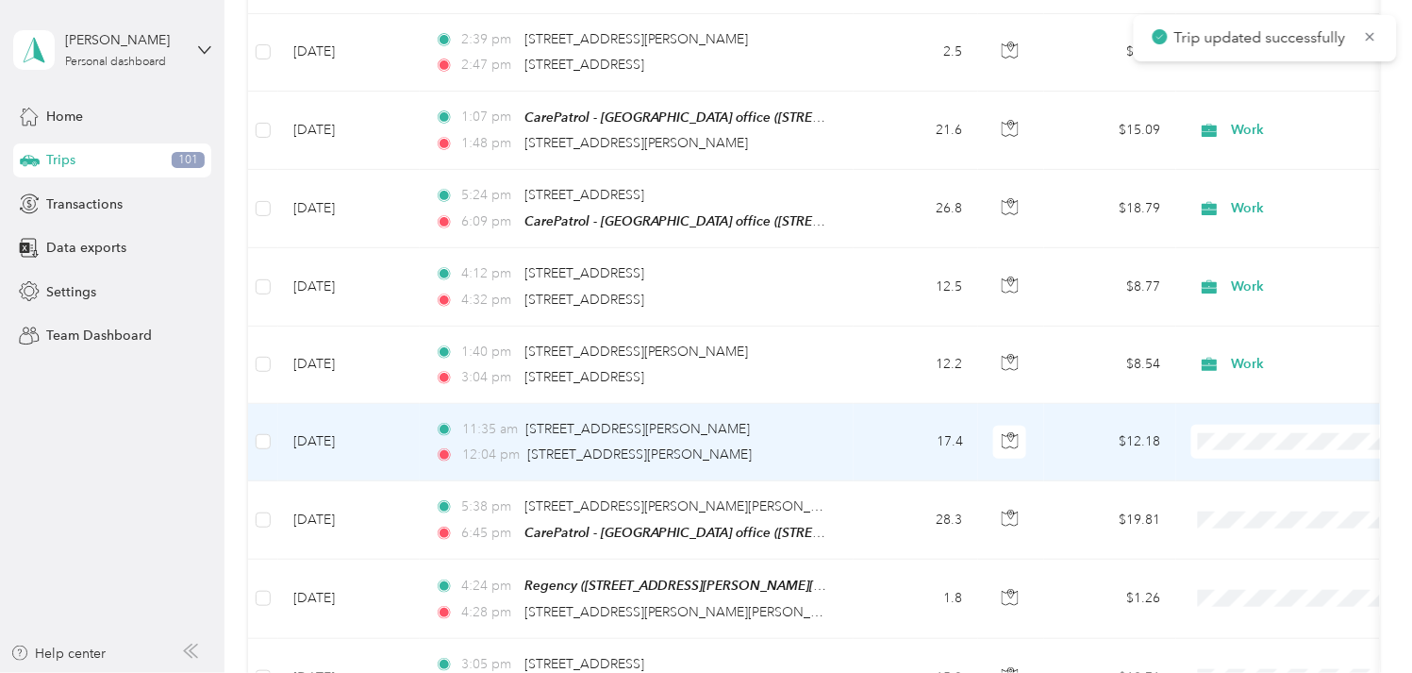
click at [357, 440] on td "[DATE]" at bounding box center [349, 442] width 142 height 77
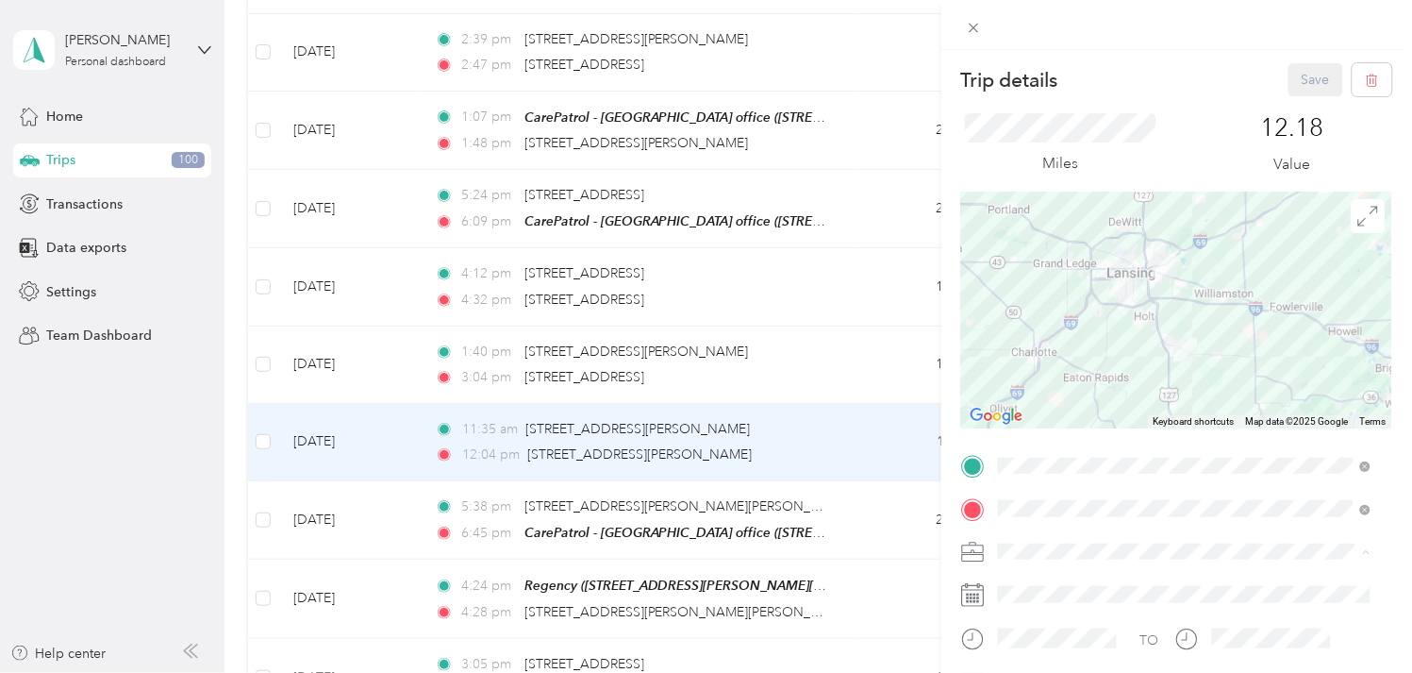
click at [1035, 318] on div "Work" at bounding box center [1185, 320] width 359 height 20
click at [1316, 90] on button "Save" at bounding box center [1316, 79] width 55 height 33
click at [1307, 82] on button "Save" at bounding box center [1316, 79] width 55 height 33
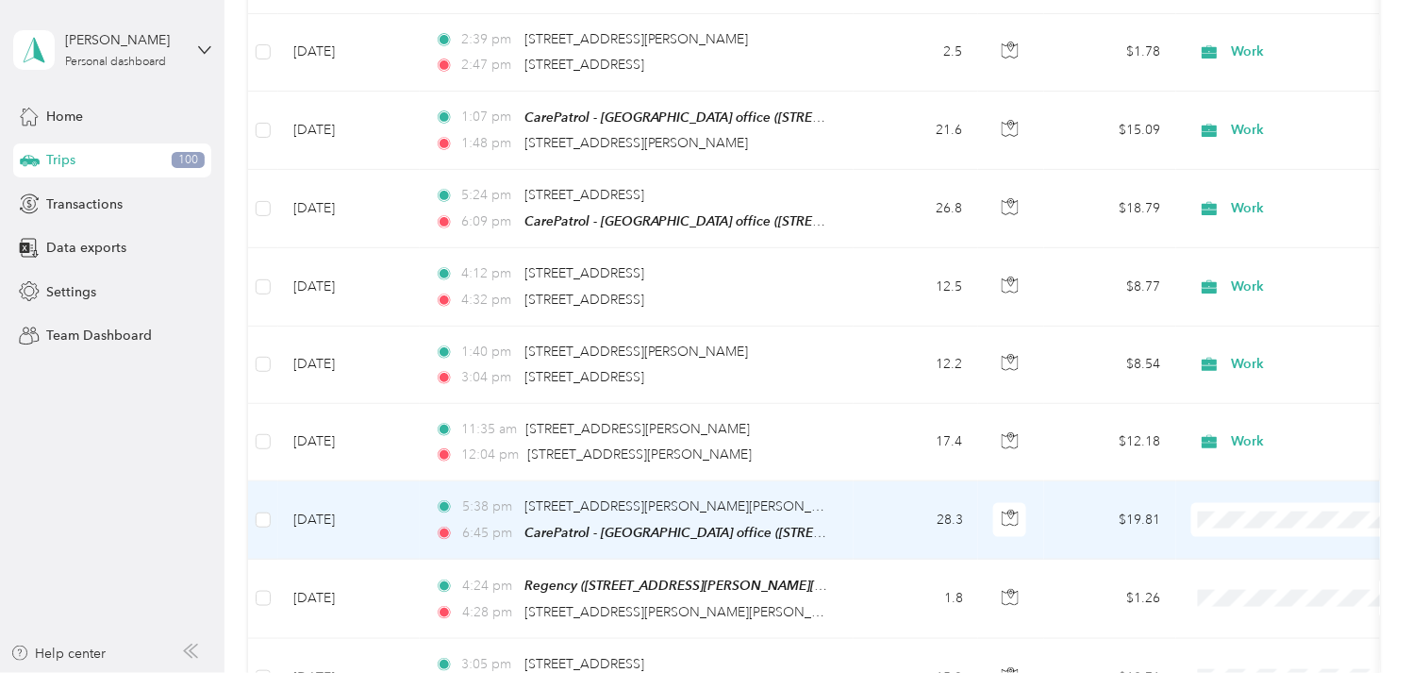
click at [343, 508] on td "[DATE]" at bounding box center [349, 520] width 142 height 78
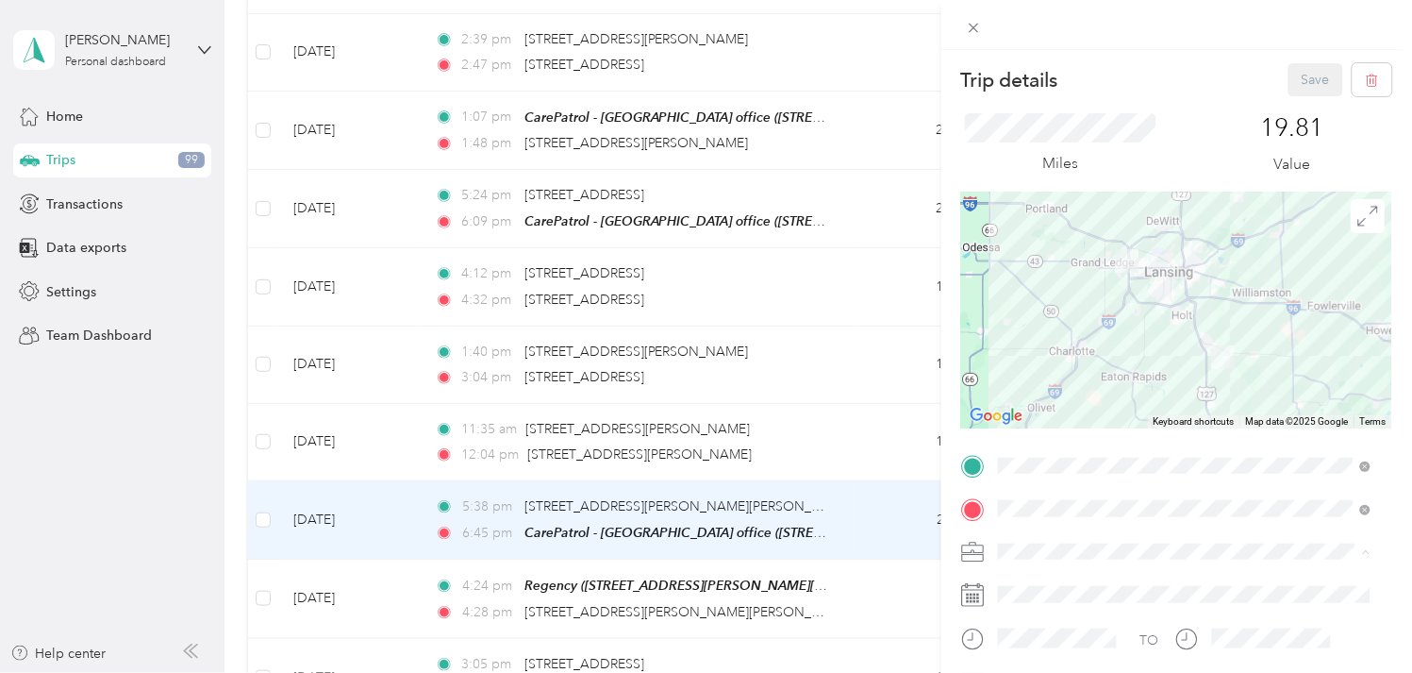
click at [1024, 308] on li "Work" at bounding box center [1185, 320] width 386 height 33
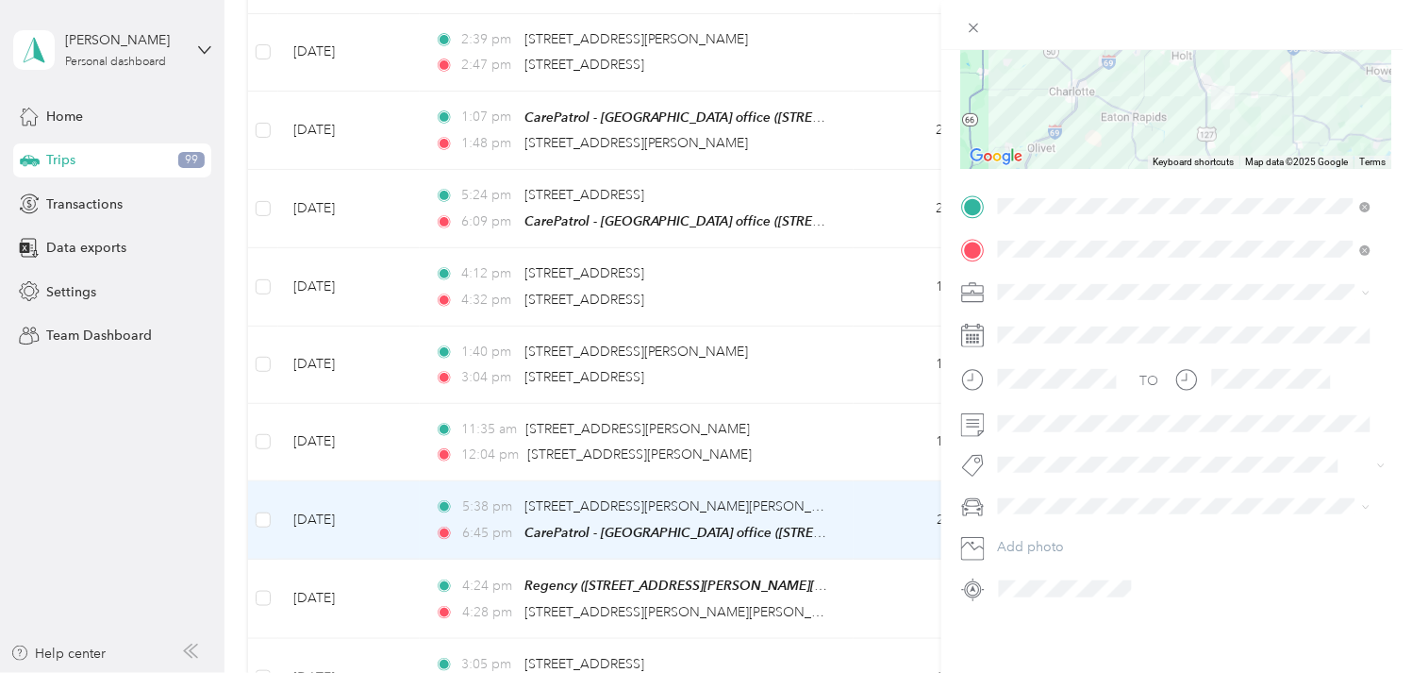
scroll to position [275, 0]
click at [1001, 417] on span at bounding box center [1191, 422] width 401 height 29
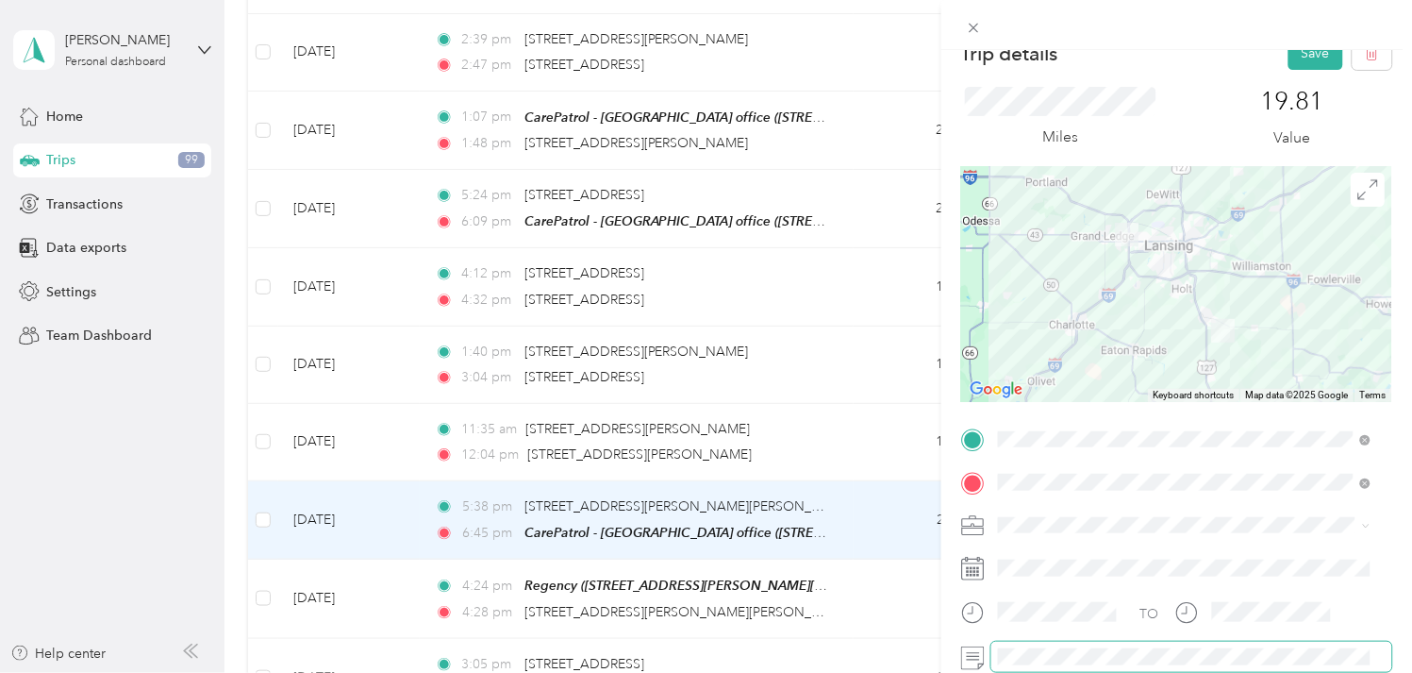
scroll to position [0, 0]
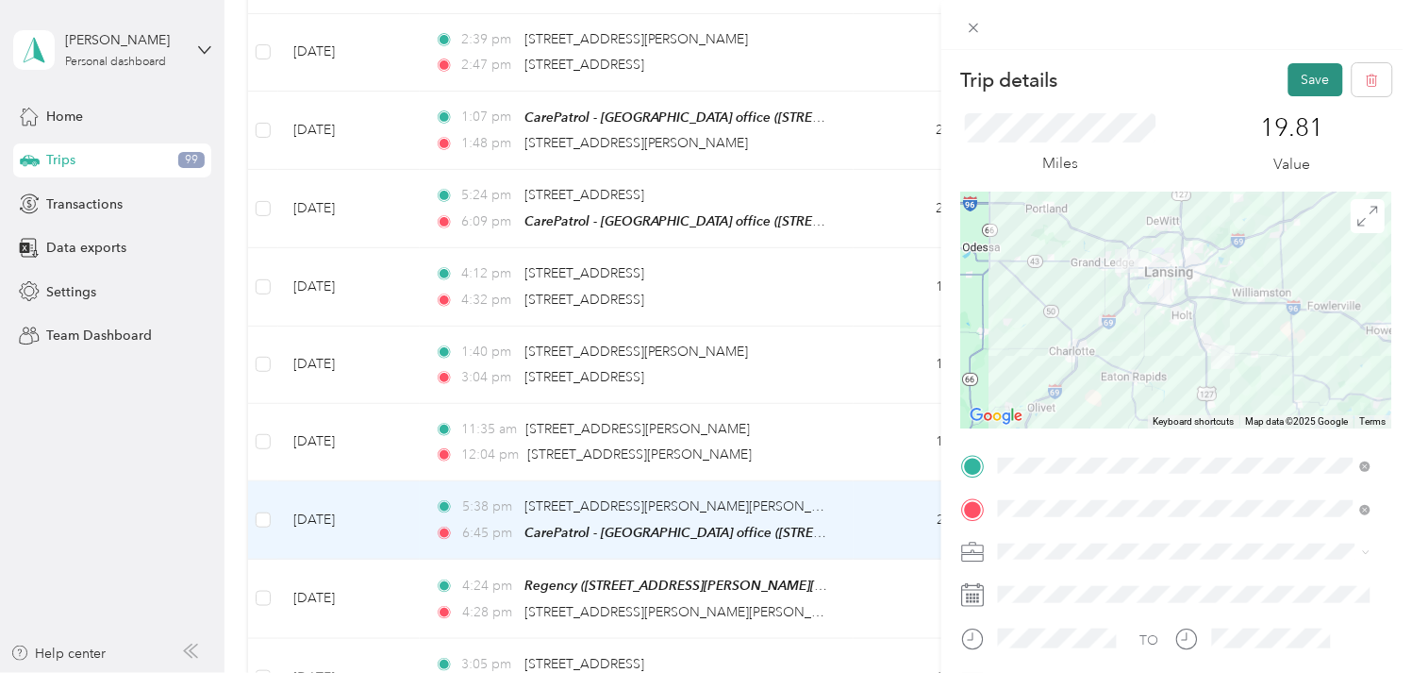
click at [1308, 70] on button "Save" at bounding box center [1316, 79] width 55 height 33
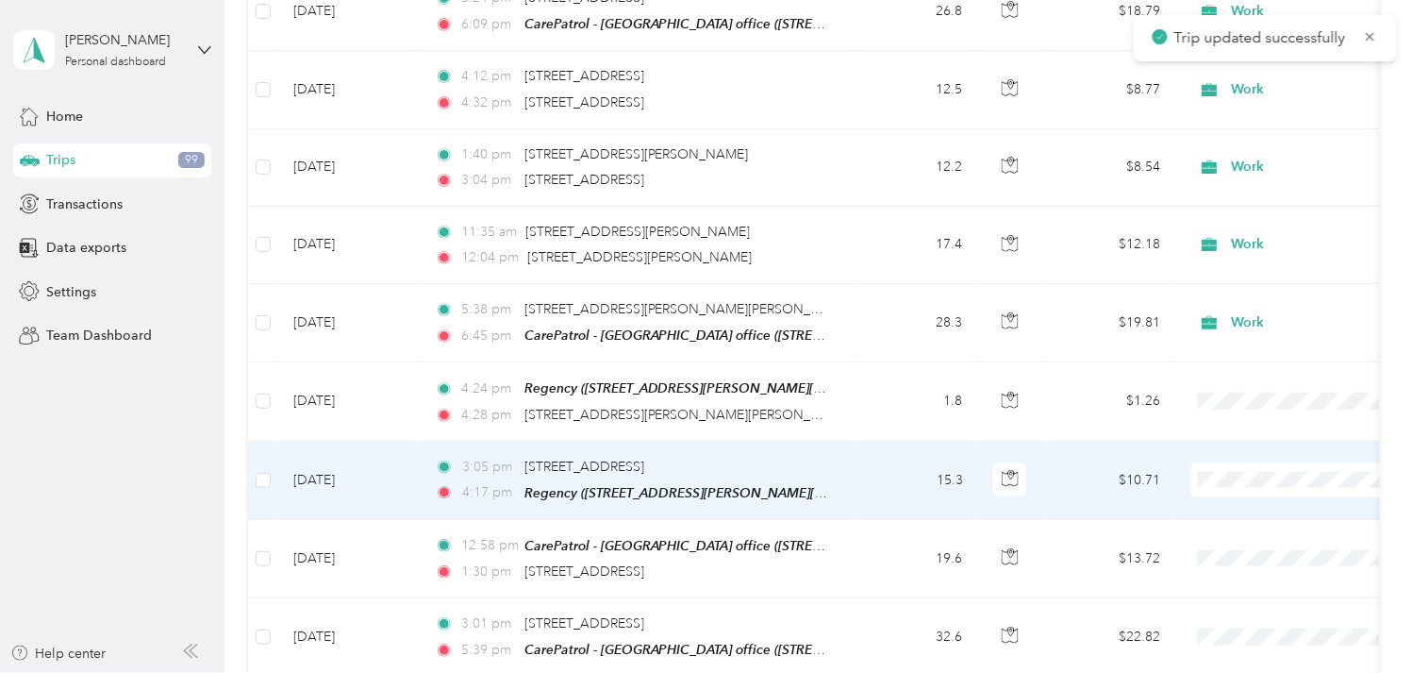
scroll to position [671, 0]
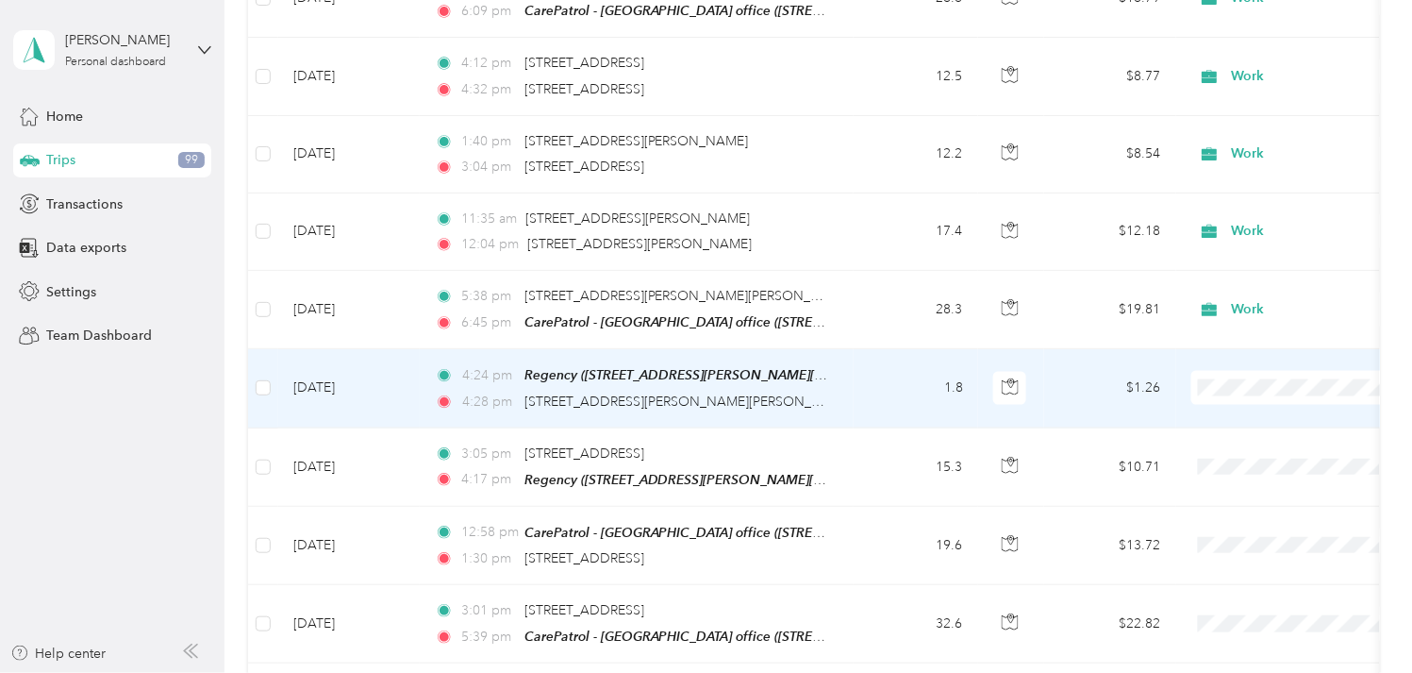
click at [344, 383] on td "[DATE]" at bounding box center [349, 388] width 142 height 78
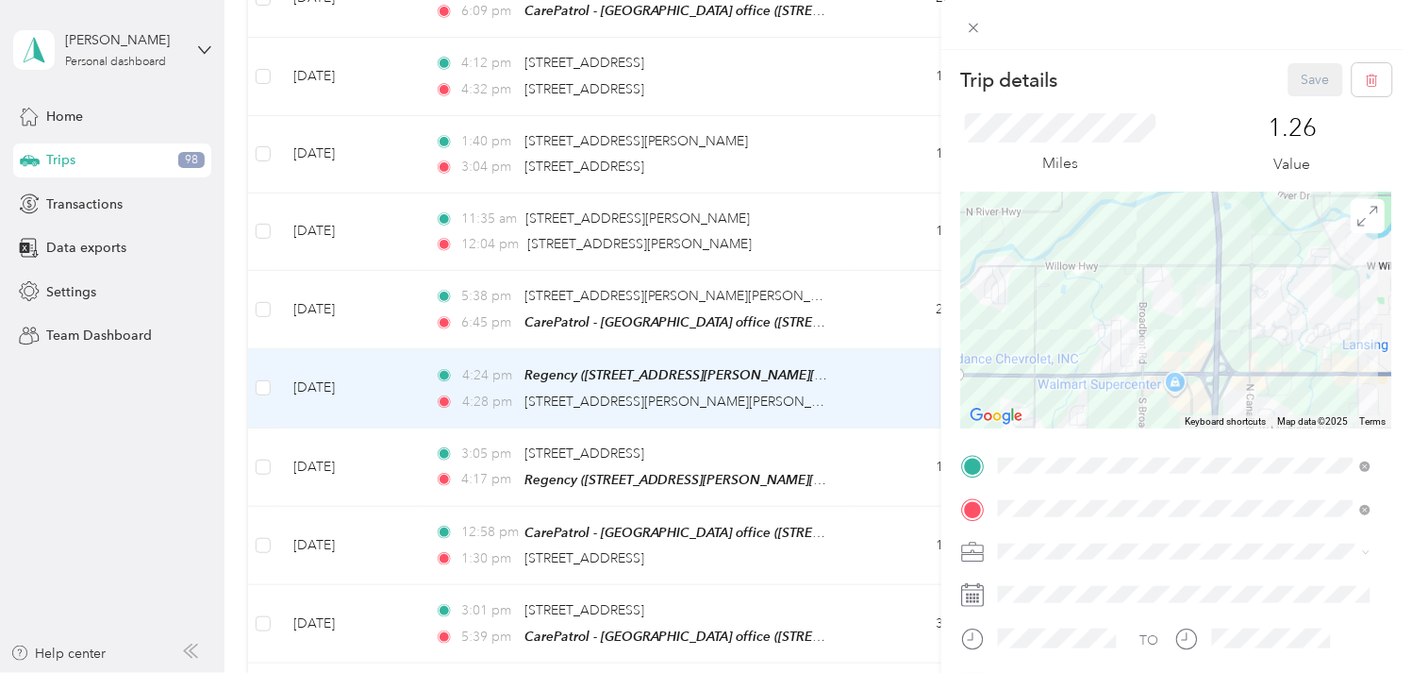
click at [1025, 537] on span at bounding box center [1191, 551] width 401 height 29
click at [1023, 323] on li "Work" at bounding box center [1185, 311] width 386 height 33
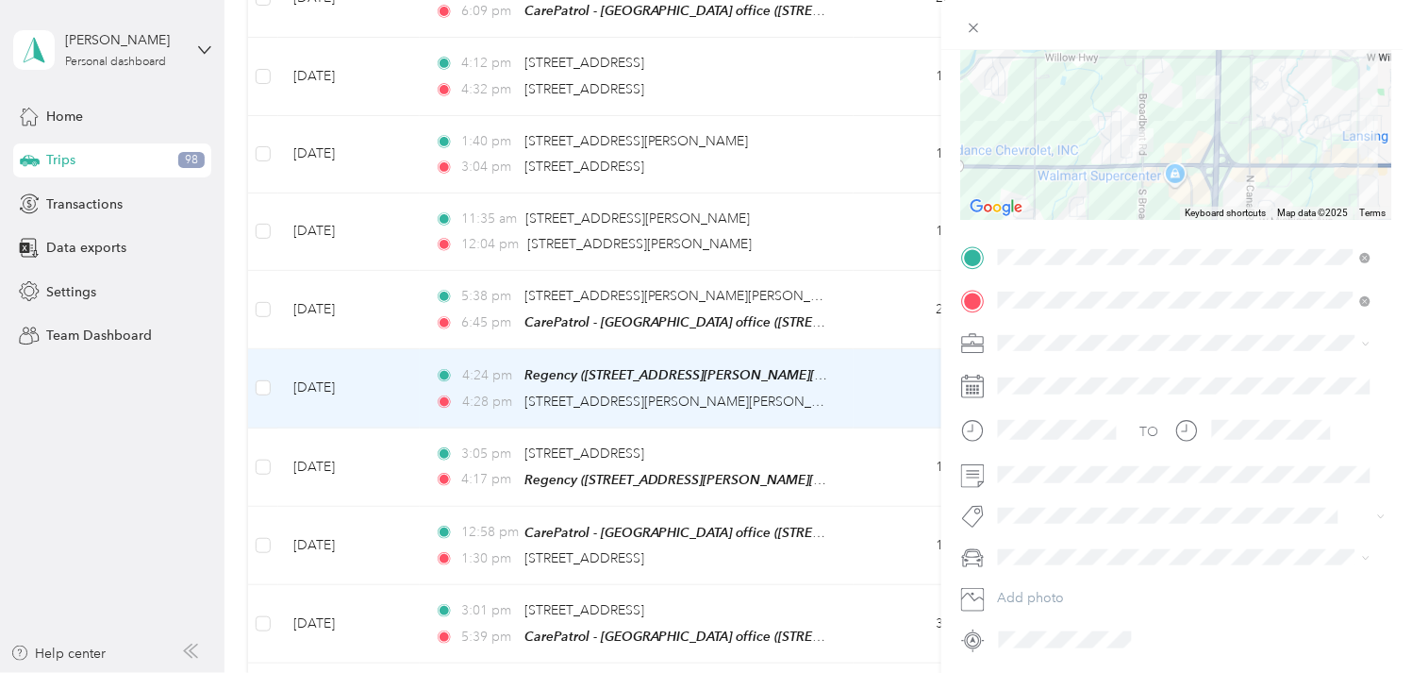
scroll to position [209, 0]
click at [1029, 488] on span at bounding box center [1191, 472] width 401 height 29
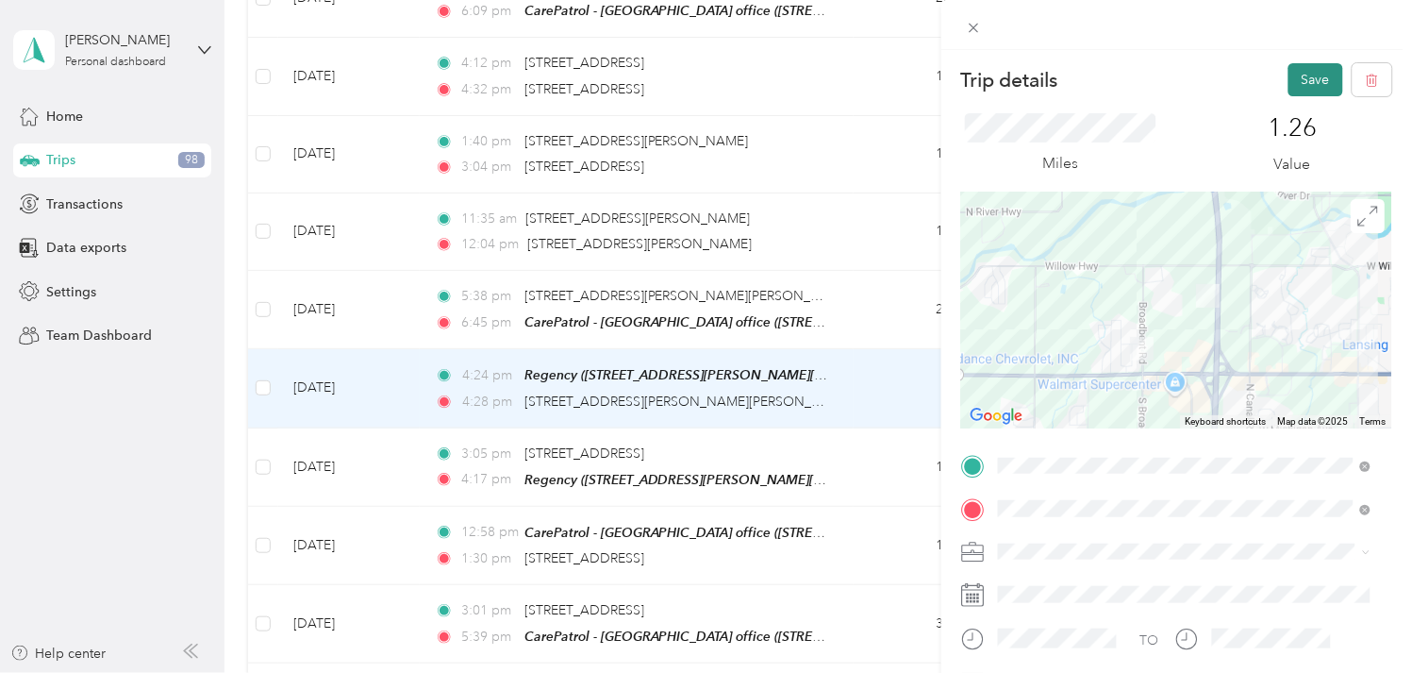
click at [1305, 67] on button "Save" at bounding box center [1316, 79] width 55 height 33
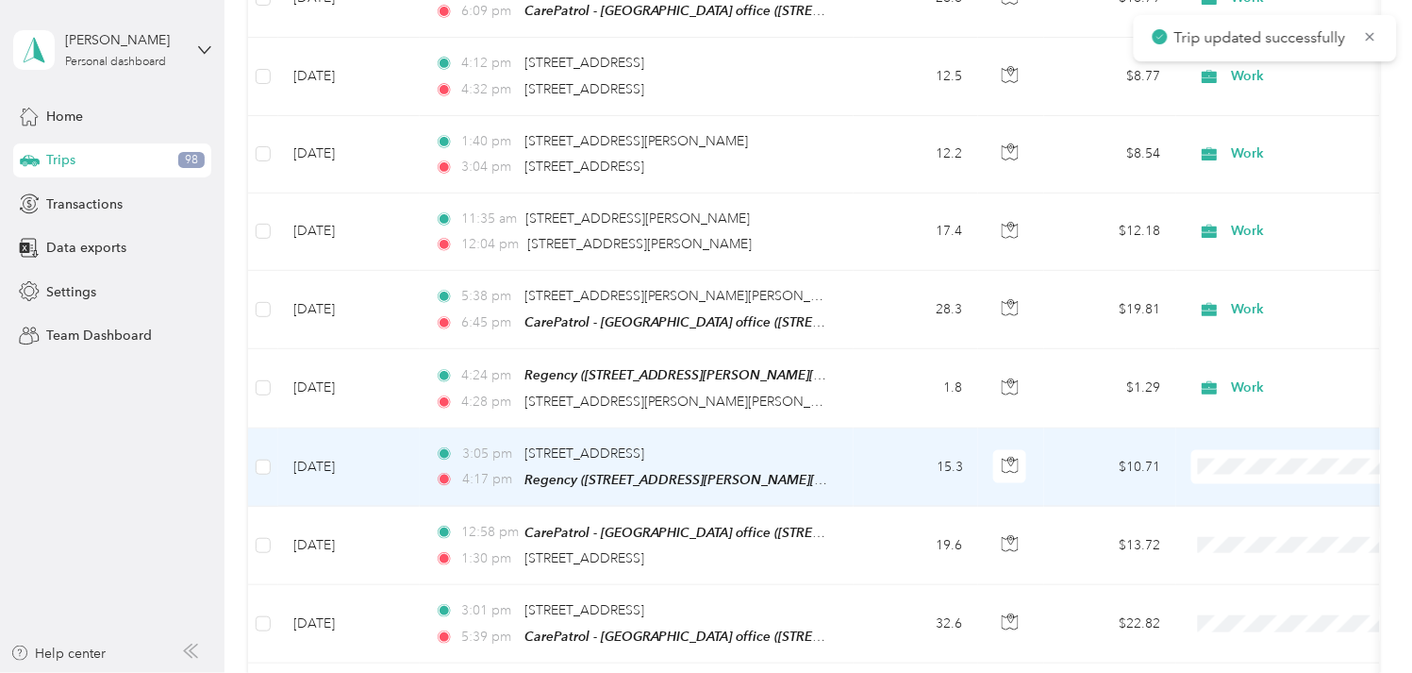
click at [359, 458] on td "[DATE]" at bounding box center [349, 467] width 142 height 78
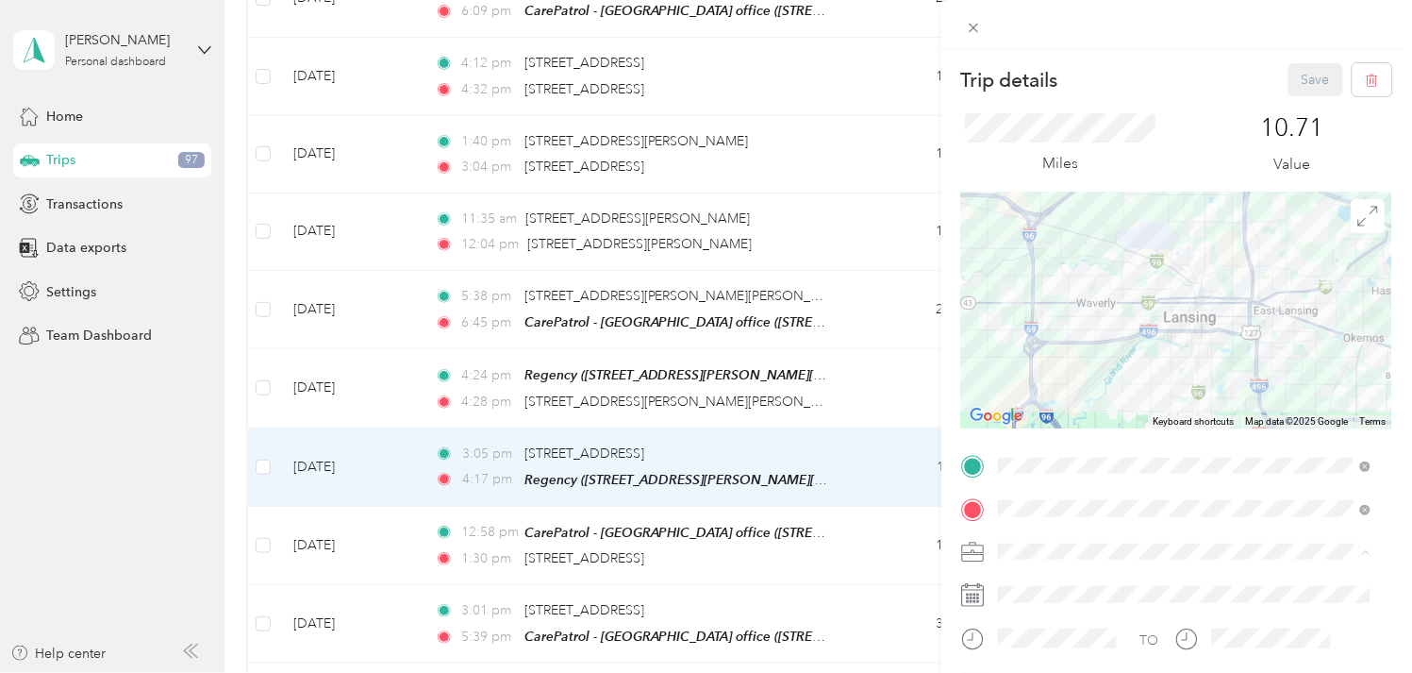
click at [1020, 312] on span "Work" at bounding box center [1022, 320] width 32 height 16
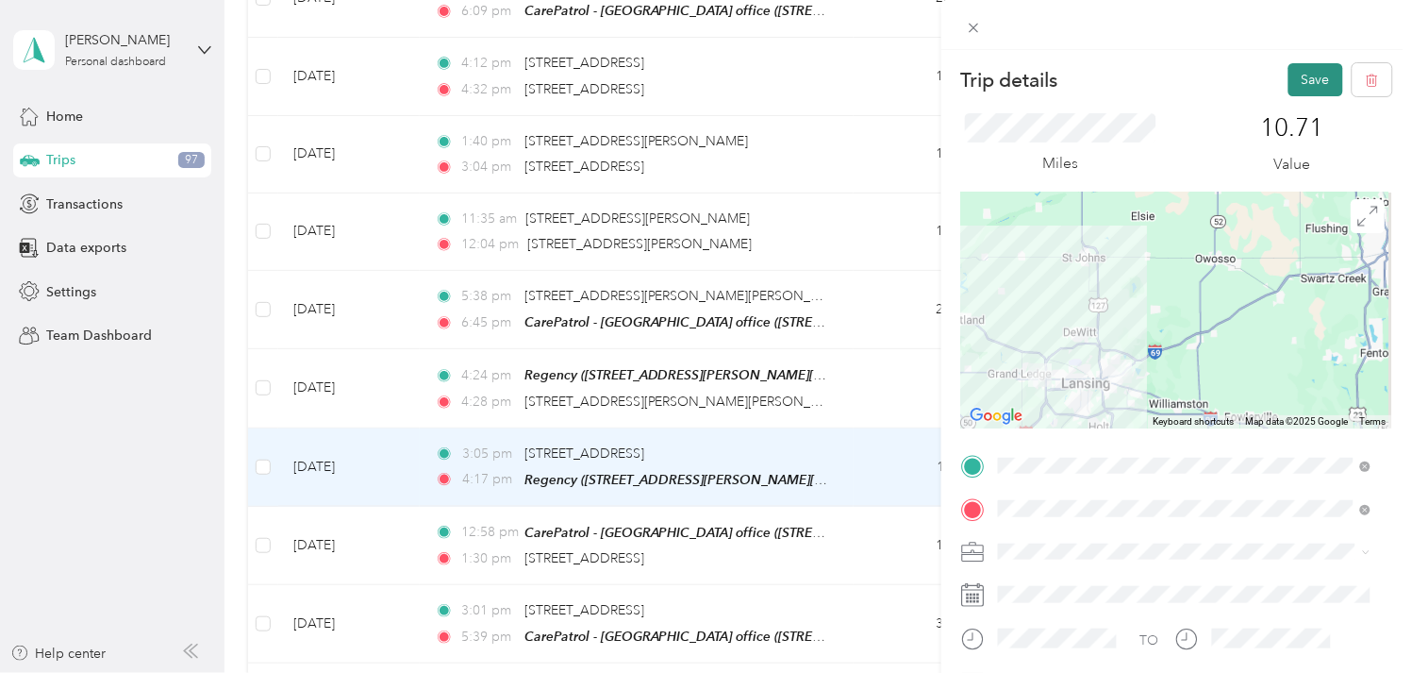
click at [1291, 86] on button "Save" at bounding box center [1316, 79] width 55 height 33
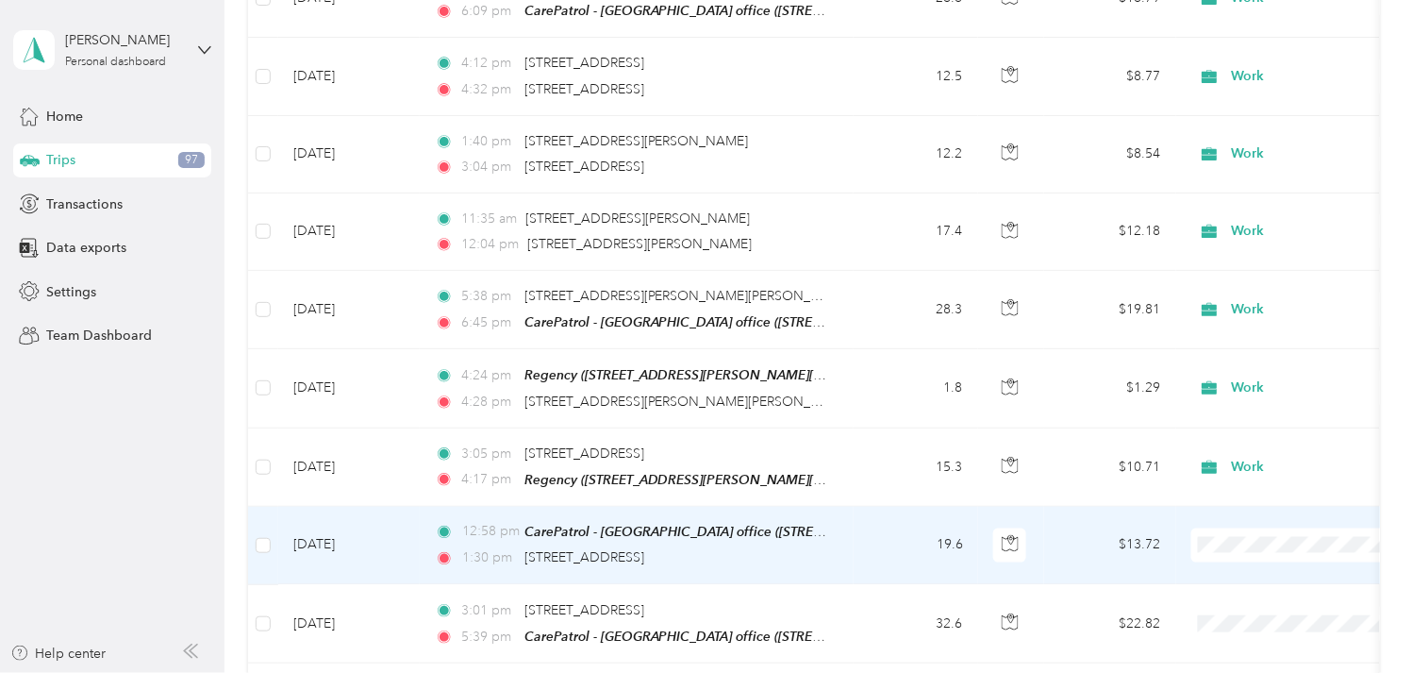
click at [337, 542] on td "[DATE]" at bounding box center [349, 546] width 142 height 78
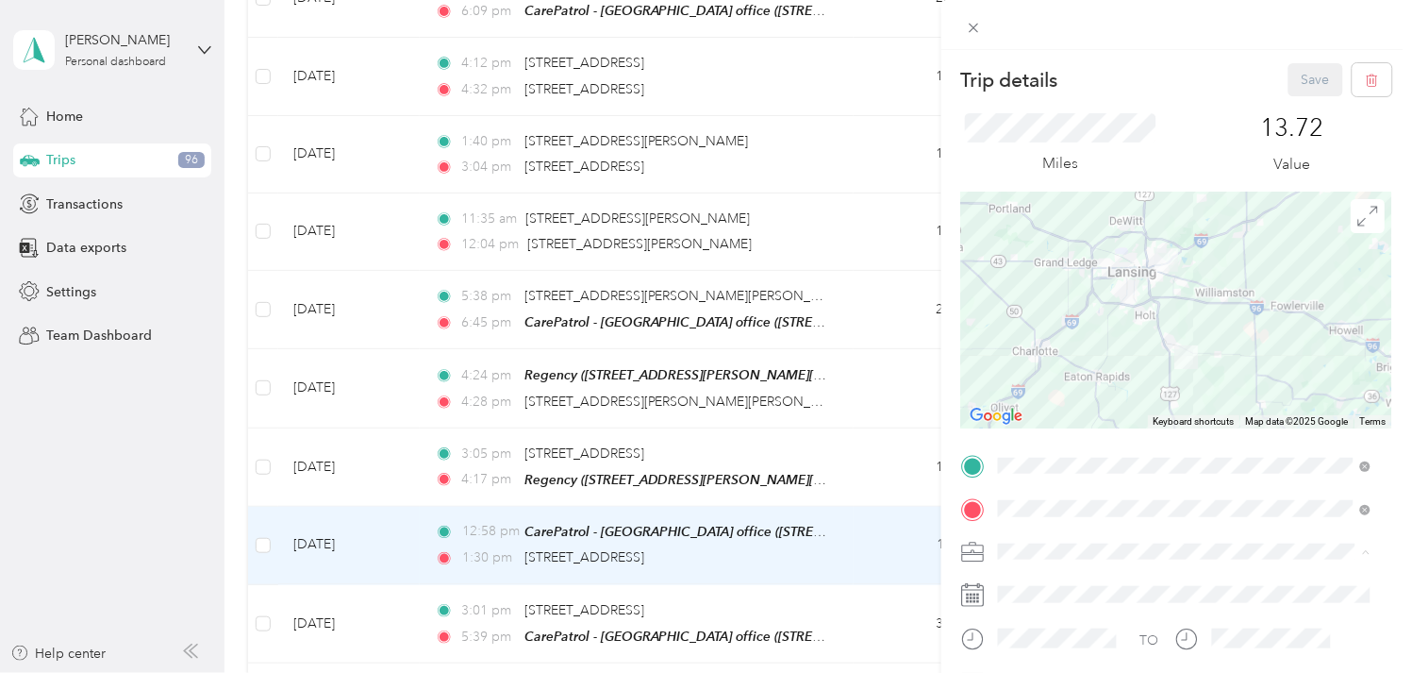
click at [1025, 324] on li "Work" at bounding box center [1185, 320] width 386 height 33
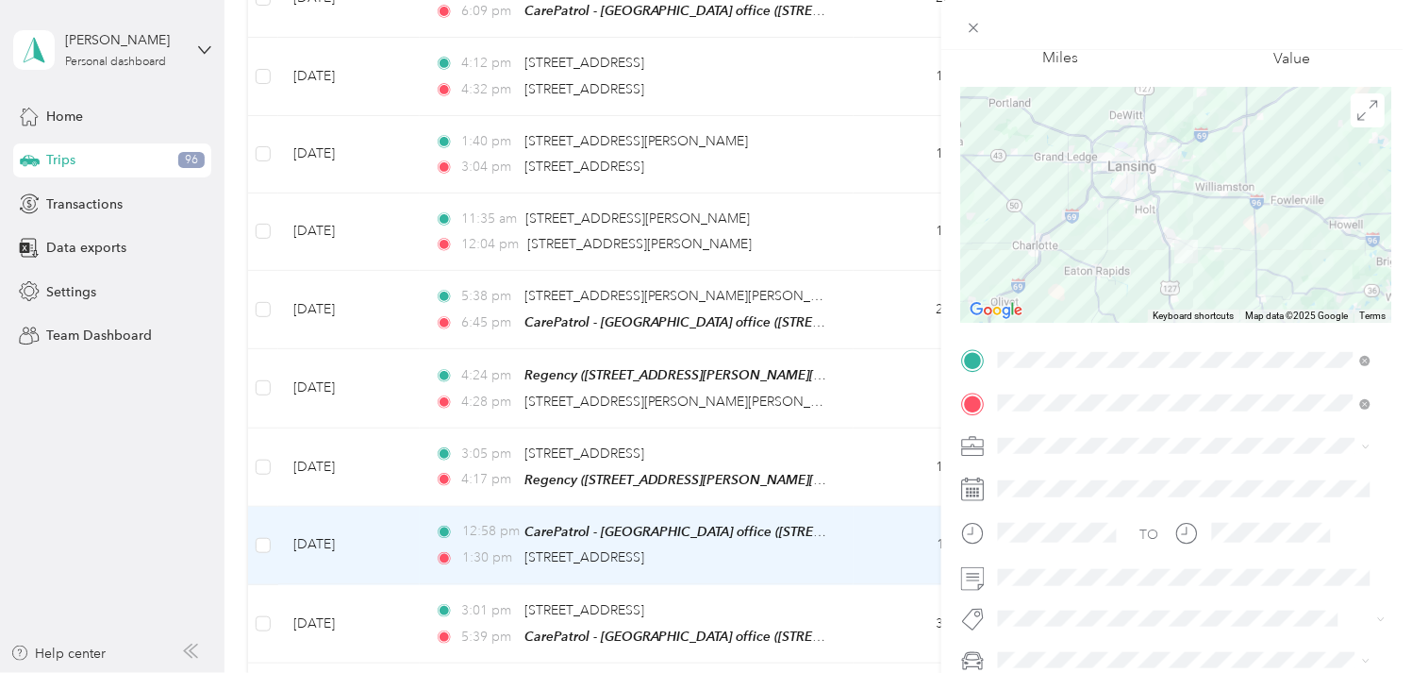
scroll to position [209, 0]
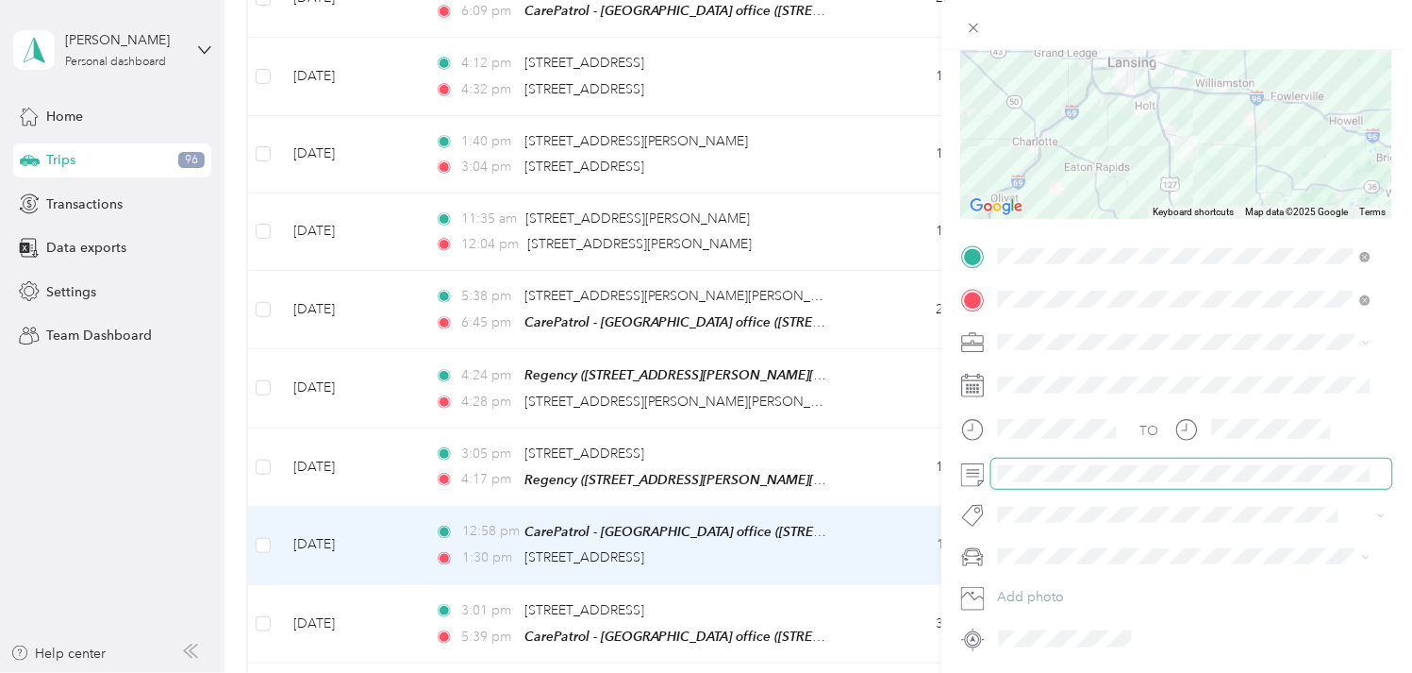
click at [1023, 484] on span at bounding box center [1191, 472] width 401 height 29
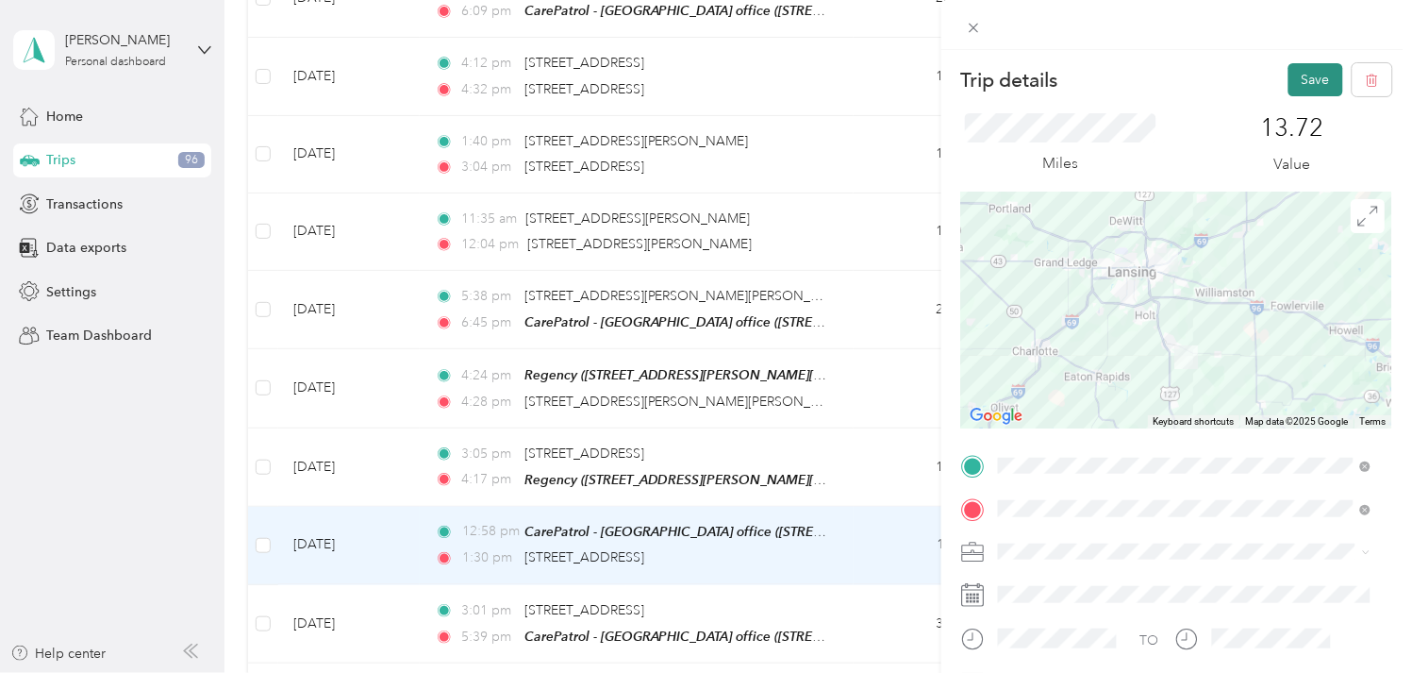
click at [1289, 72] on button "Save" at bounding box center [1316, 79] width 55 height 33
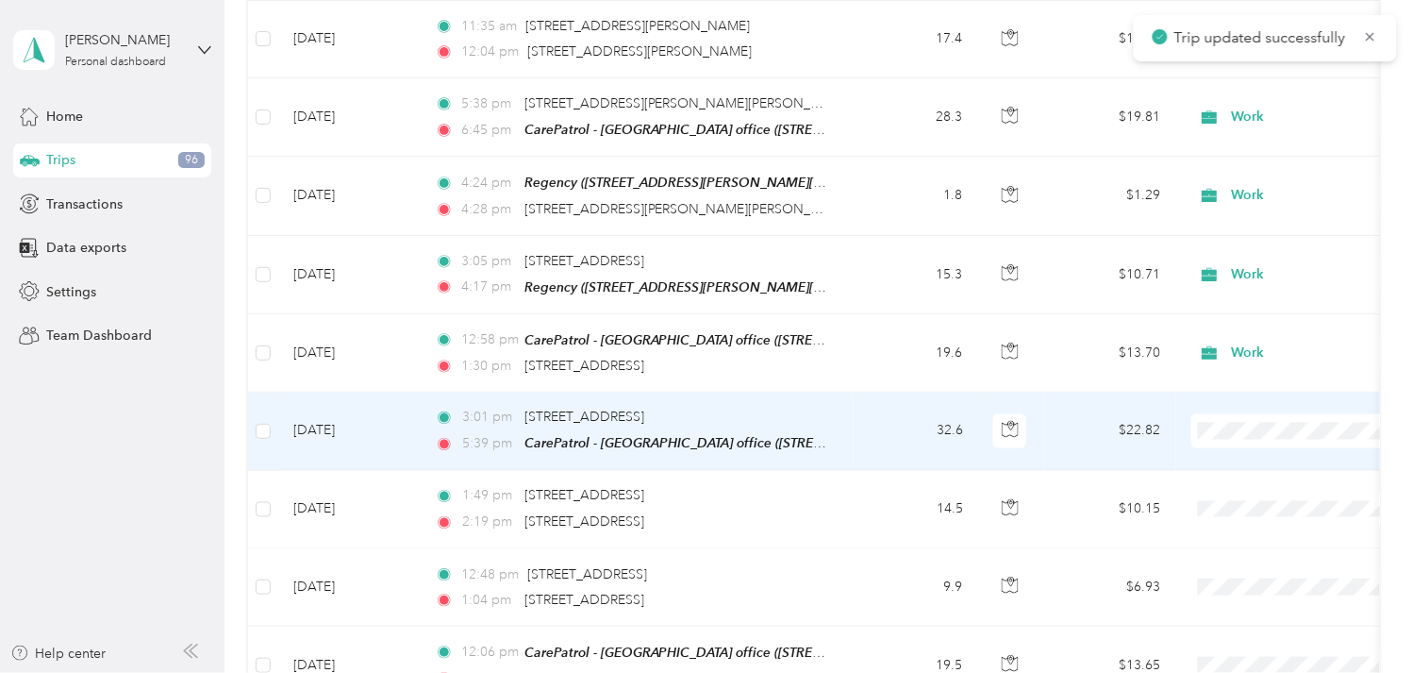
scroll to position [880, 0]
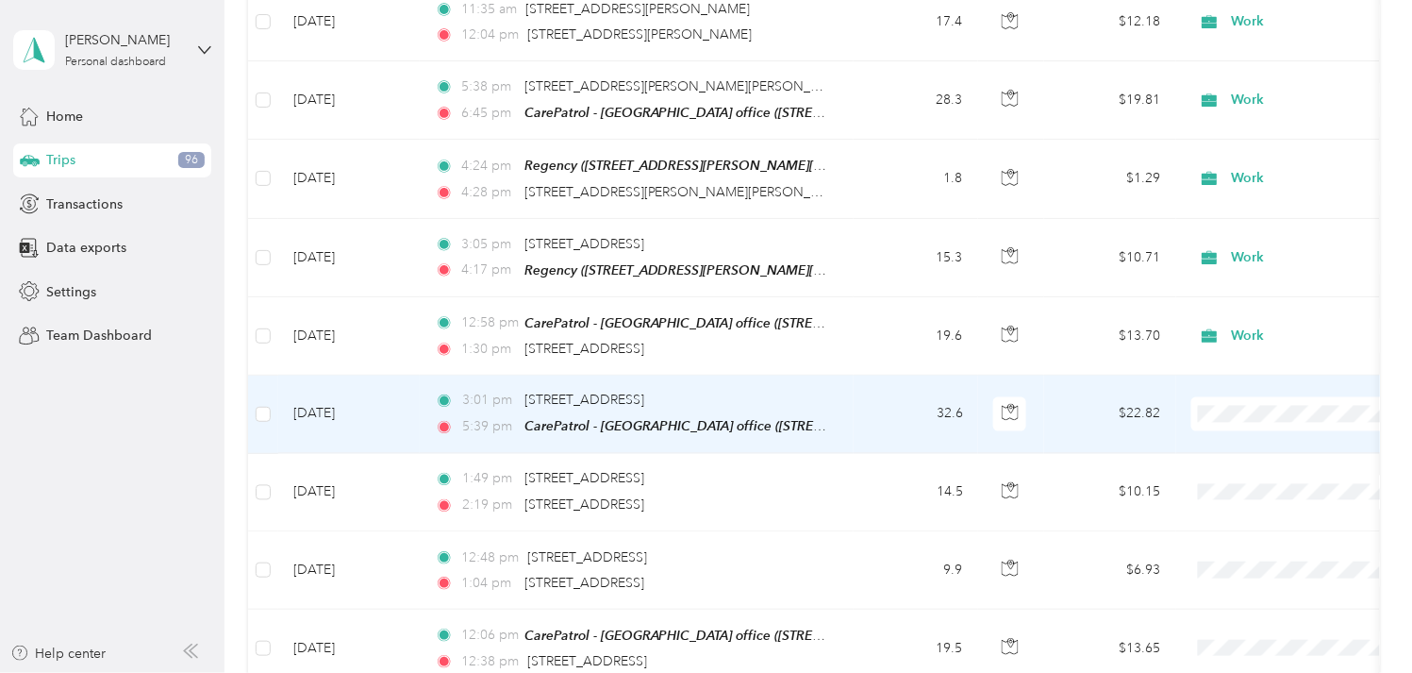
click at [331, 397] on td "[DATE]" at bounding box center [349, 414] width 142 height 78
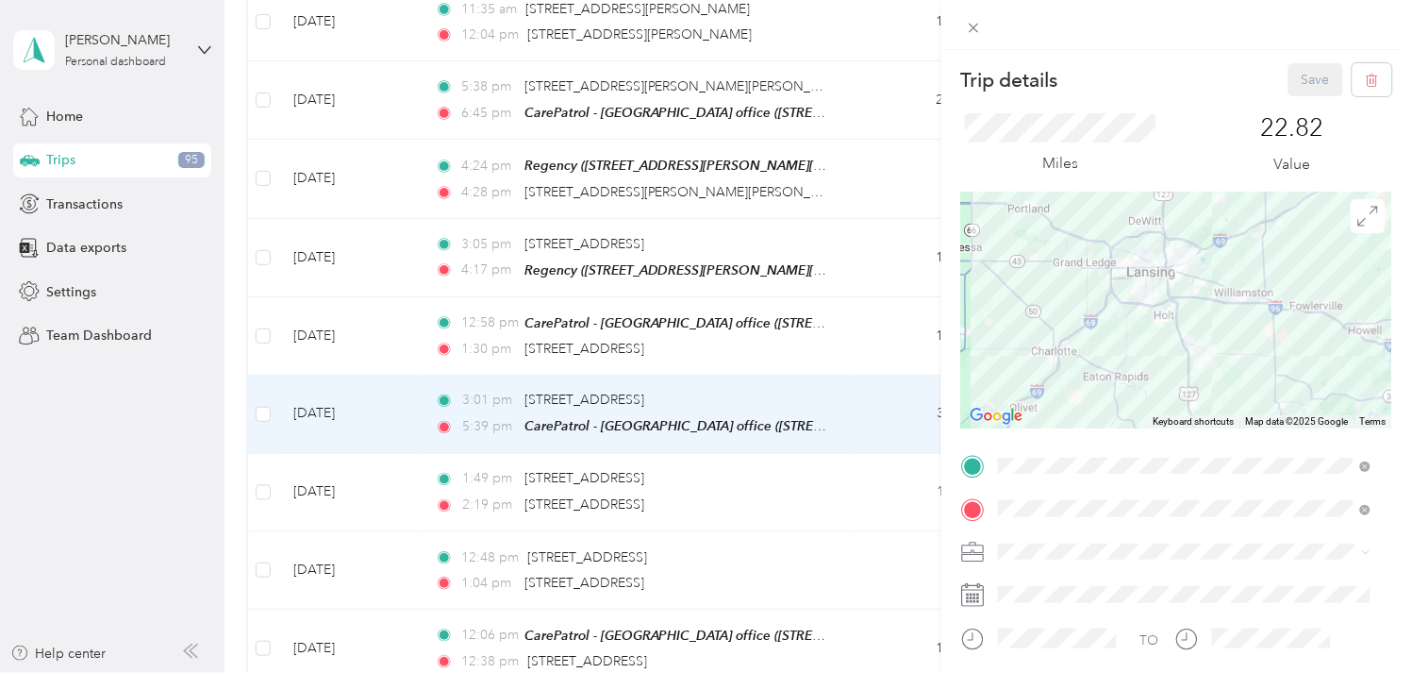
click at [1025, 323] on li "Work" at bounding box center [1185, 309] width 386 height 33
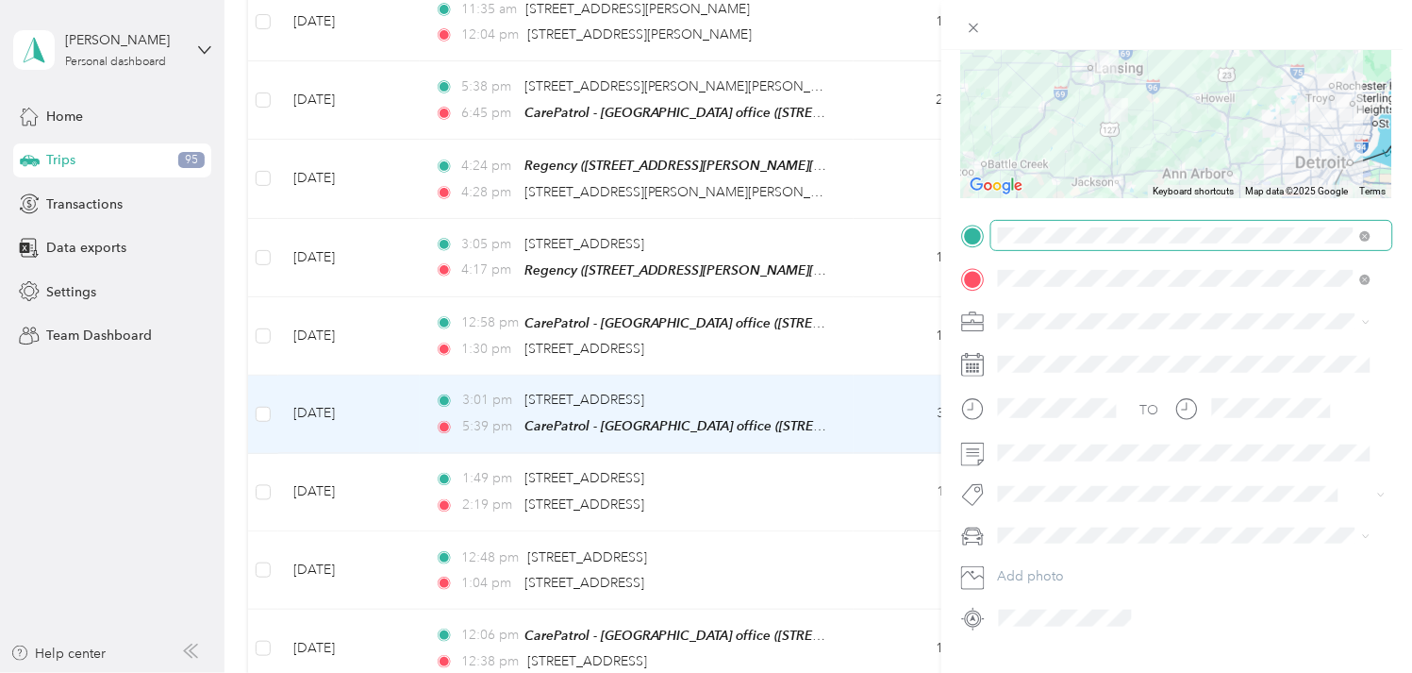
scroll to position [275, 0]
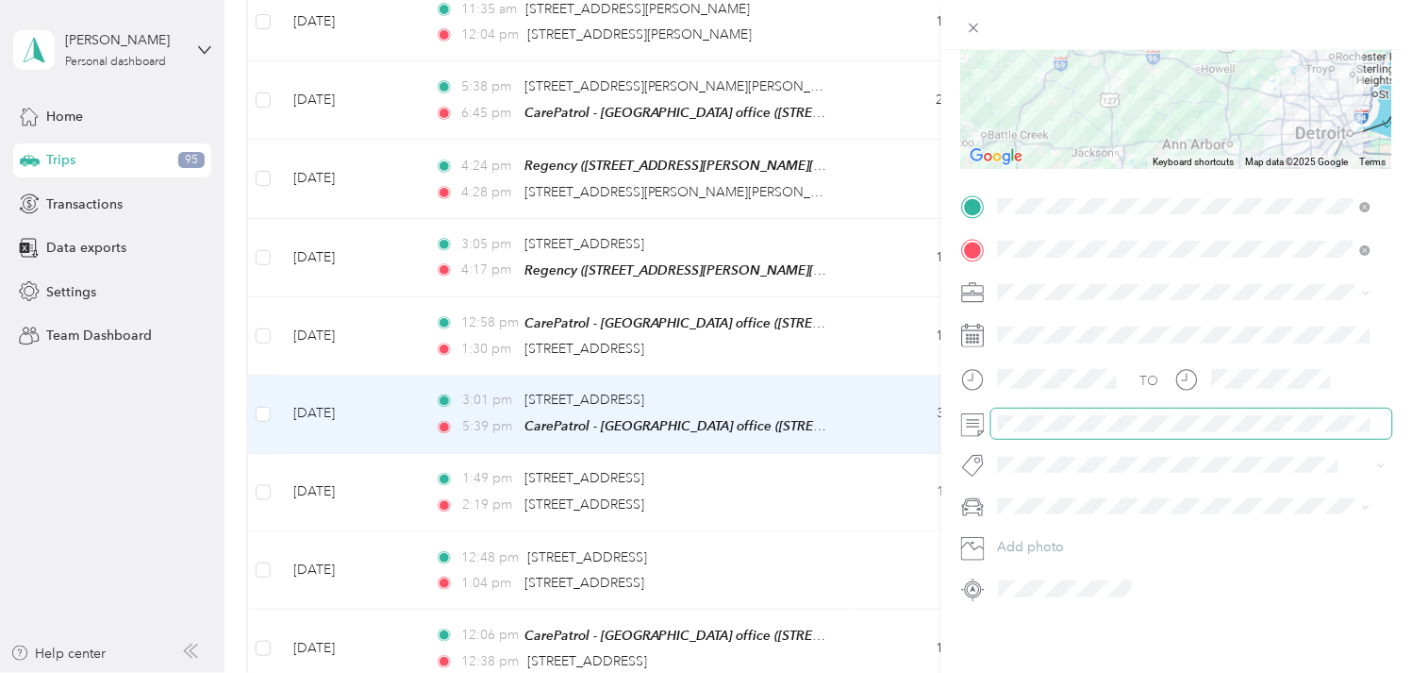
click at [1061, 408] on span at bounding box center [1191, 422] width 401 height 29
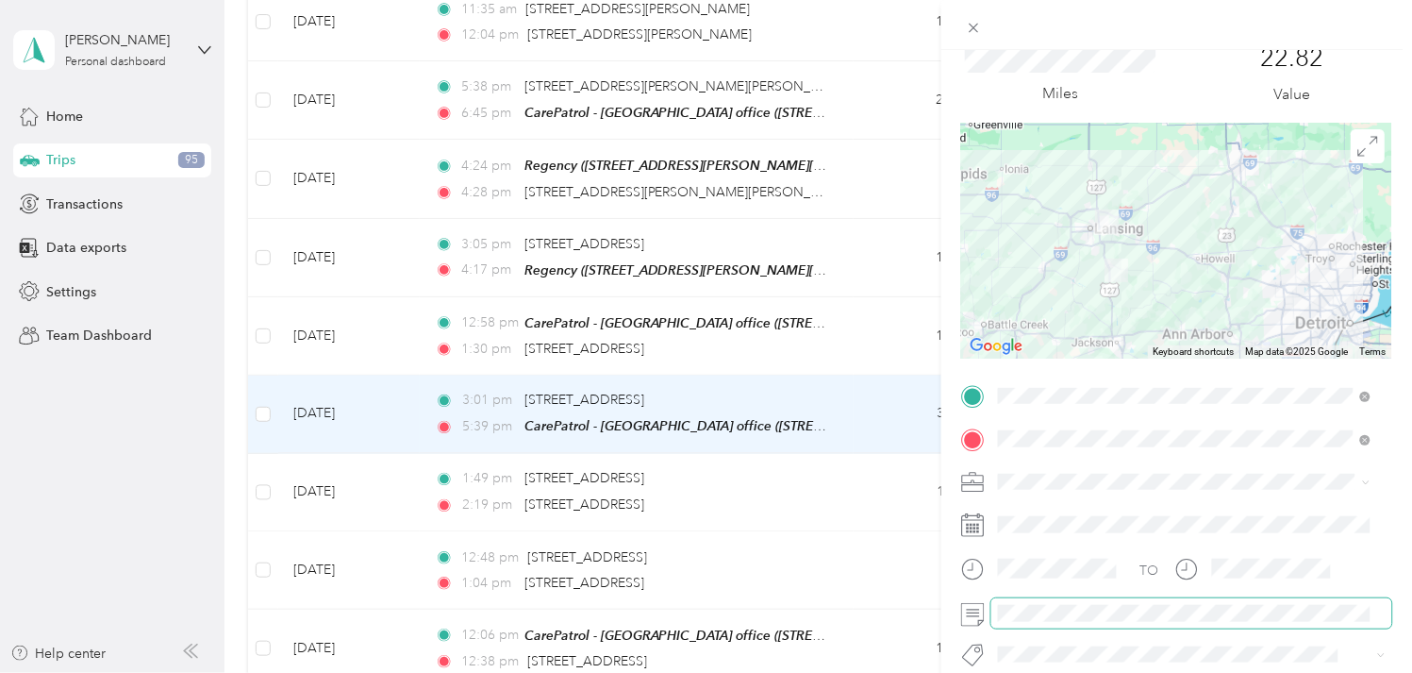
scroll to position [0, 0]
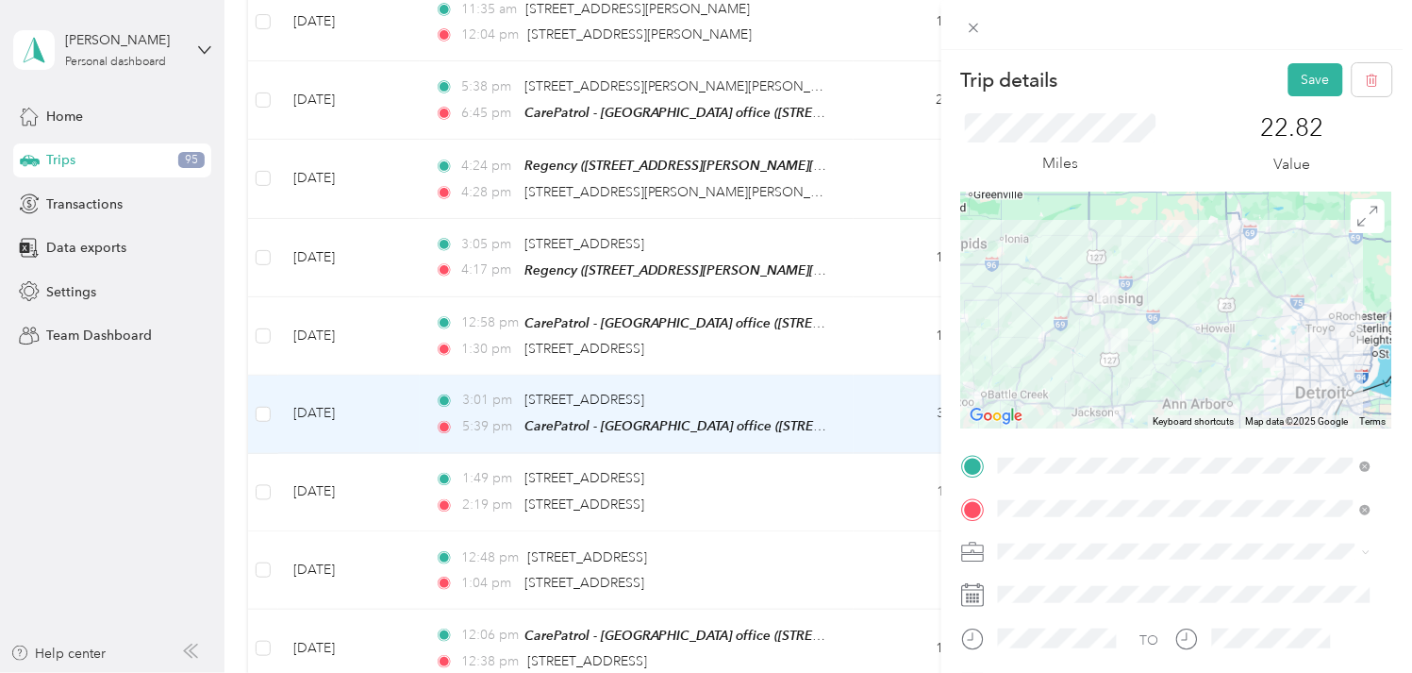
click at [1250, 83] on div "Trip details Save" at bounding box center [1176, 79] width 431 height 33
click at [1289, 80] on button "Save" at bounding box center [1316, 79] width 55 height 33
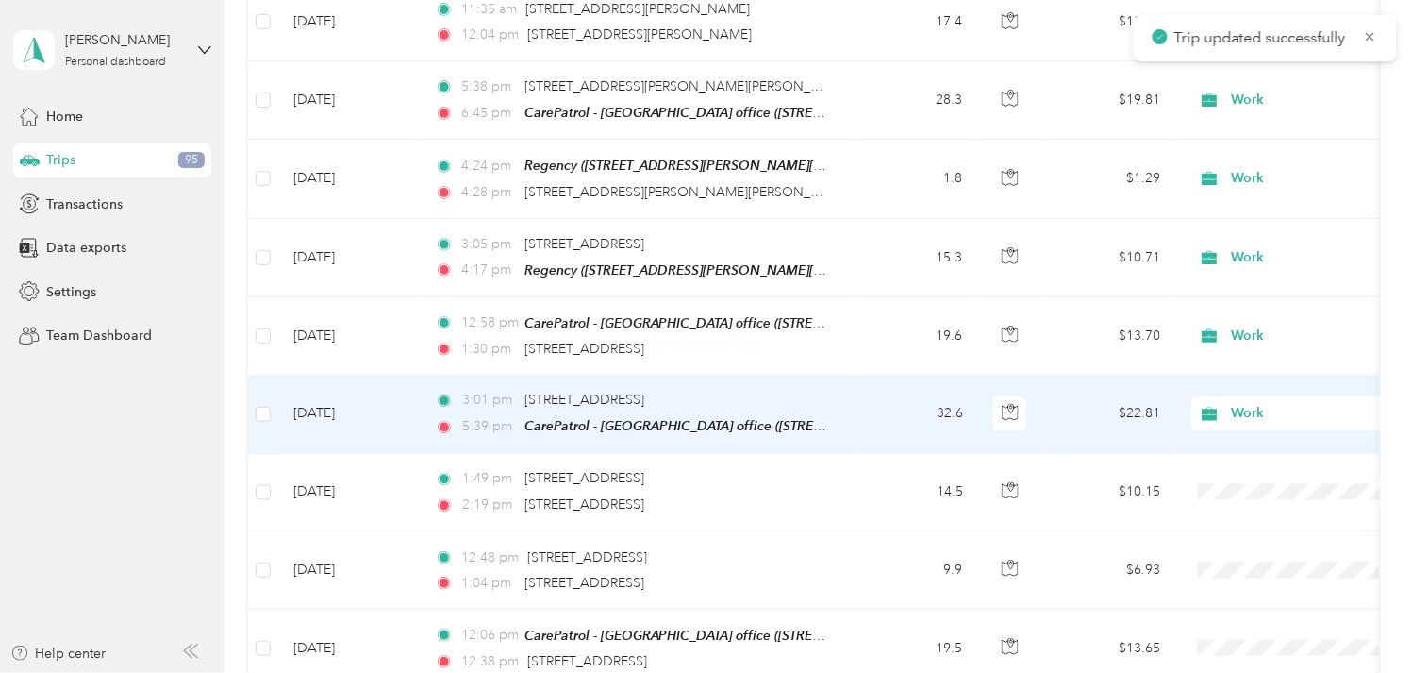
scroll to position [985, 0]
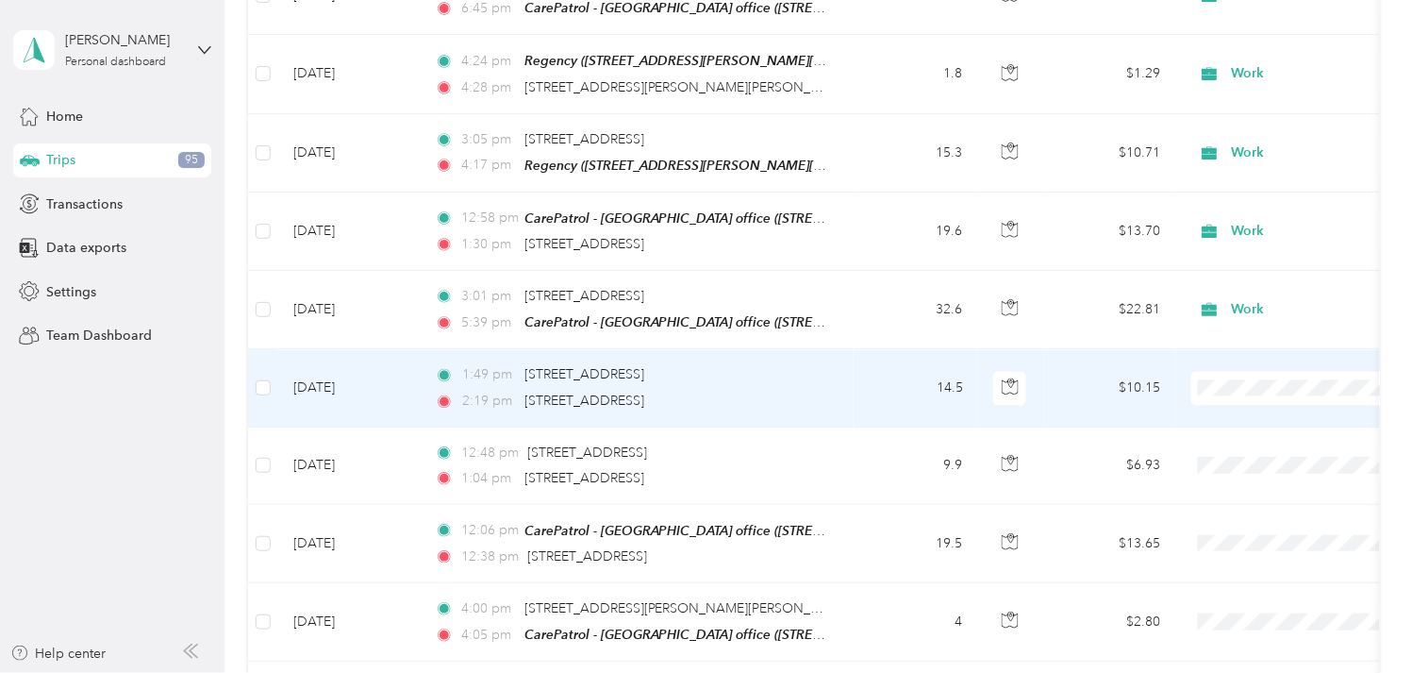
click at [325, 381] on td "[DATE]" at bounding box center [349, 387] width 142 height 77
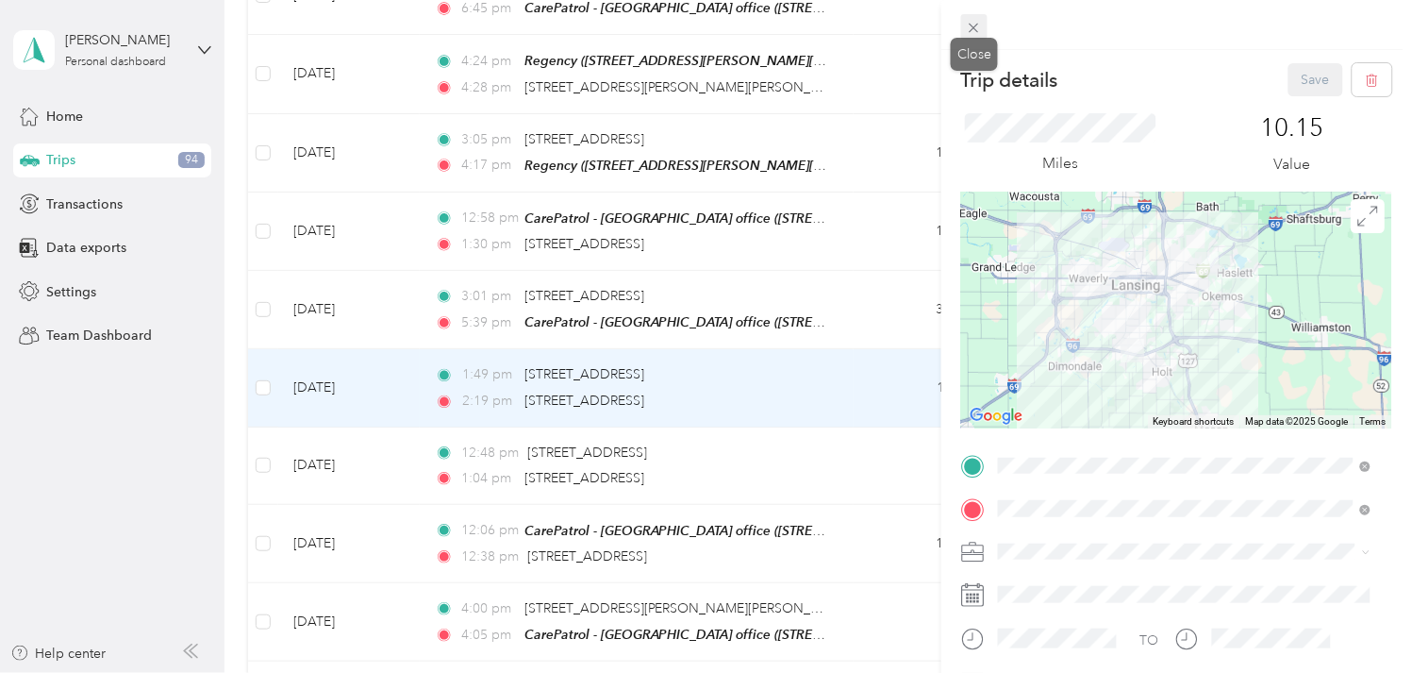
click at [969, 23] on icon at bounding box center [974, 28] width 16 height 16
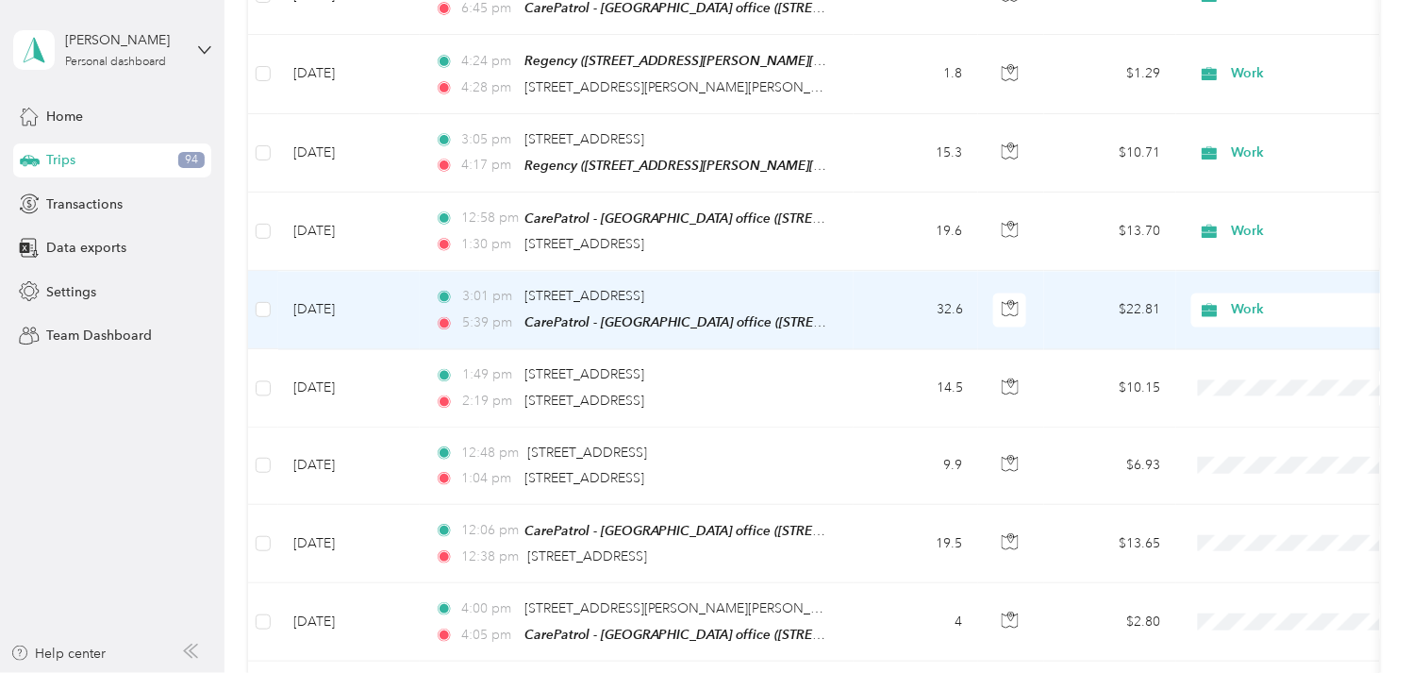
click at [373, 298] on td "[DATE]" at bounding box center [349, 310] width 142 height 78
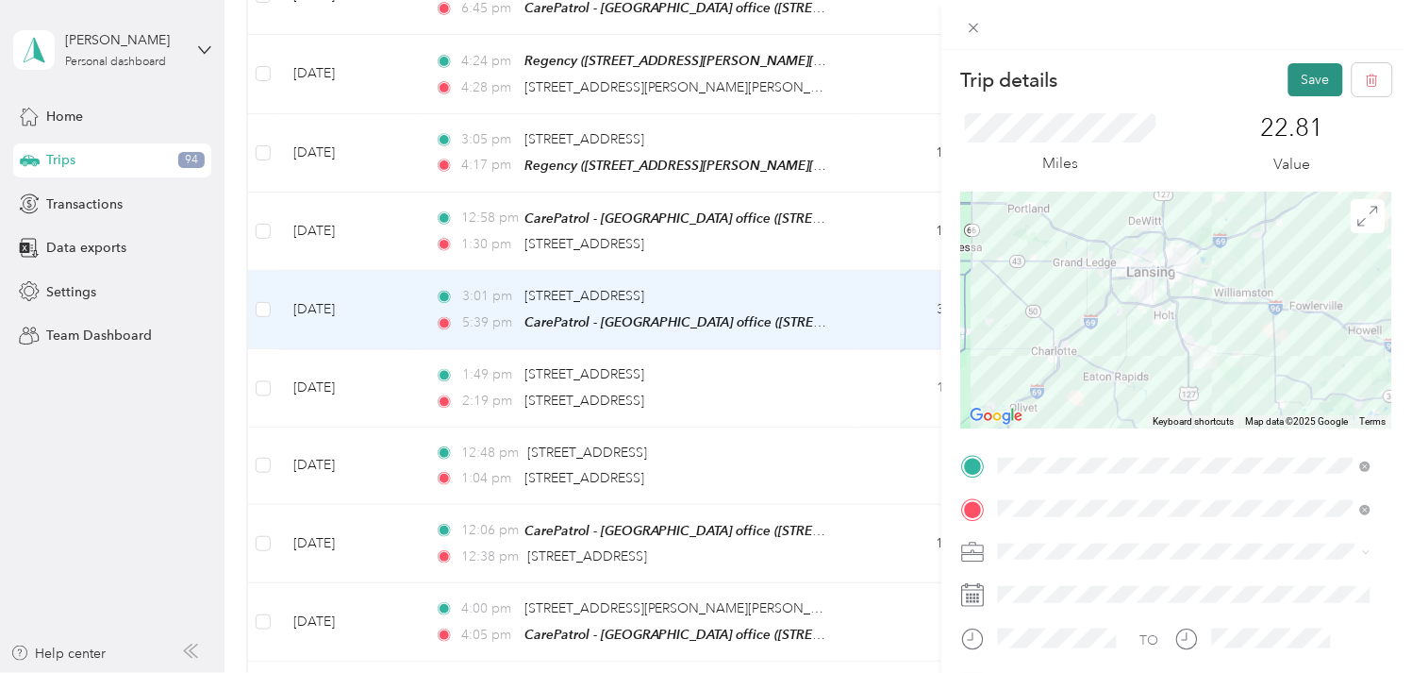
click at [1298, 89] on button "Save" at bounding box center [1316, 79] width 55 height 33
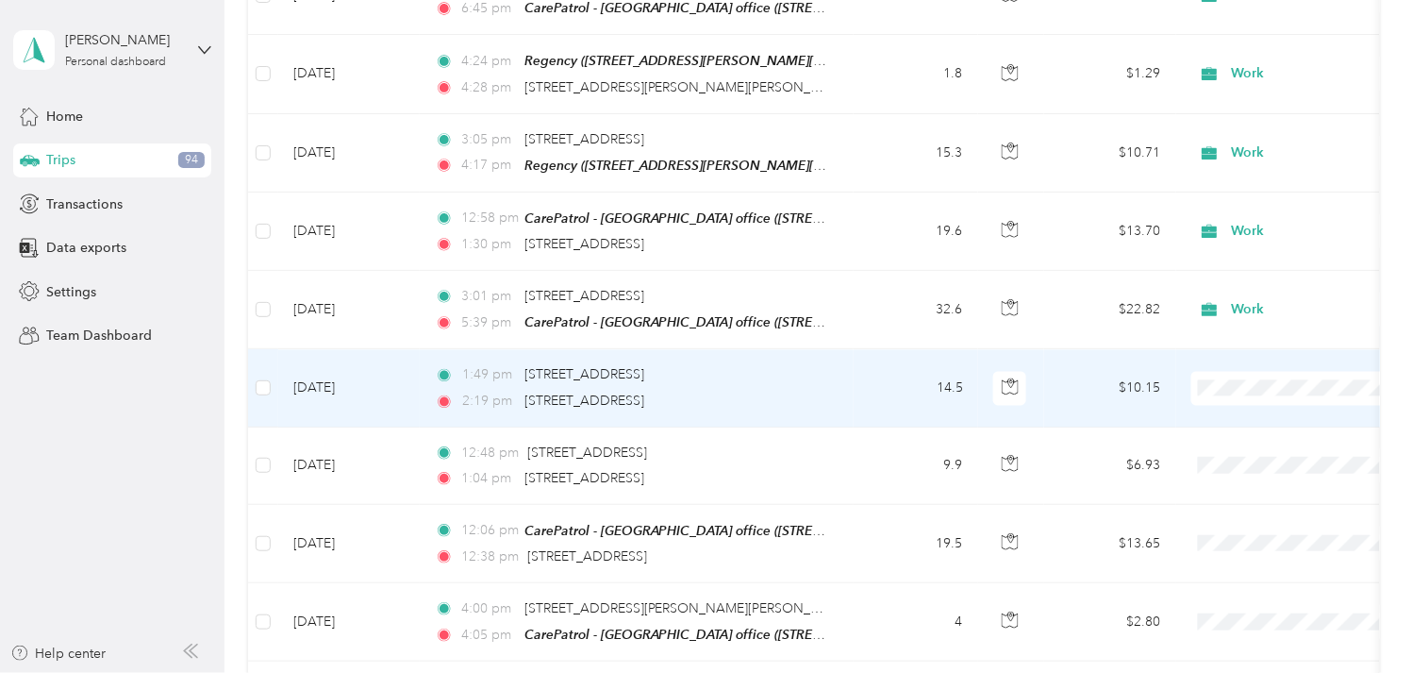
click at [353, 382] on td "[DATE]" at bounding box center [349, 387] width 142 height 77
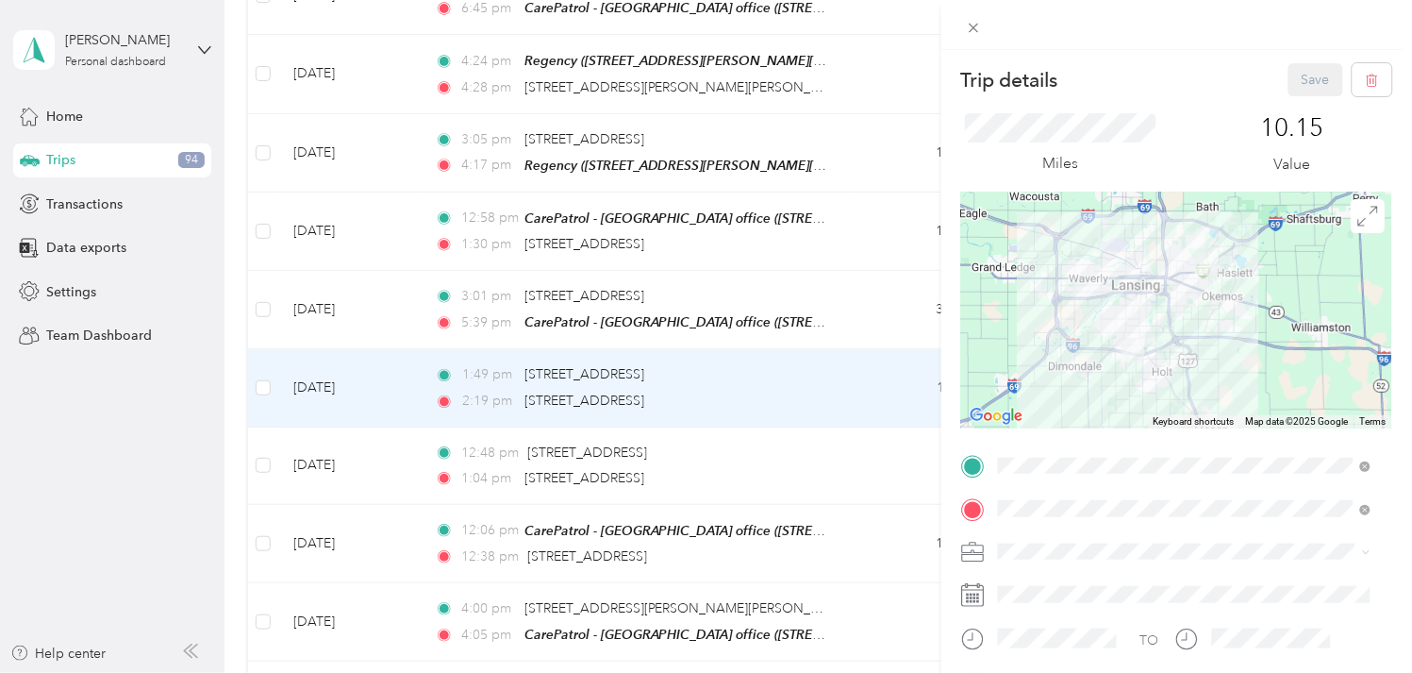
click at [1030, 324] on li "Work" at bounding box center [1185, 318] width 386 height 33
click at [1312, 74] on button "Save" at bounding box center [1316, 79] width 55 height 33
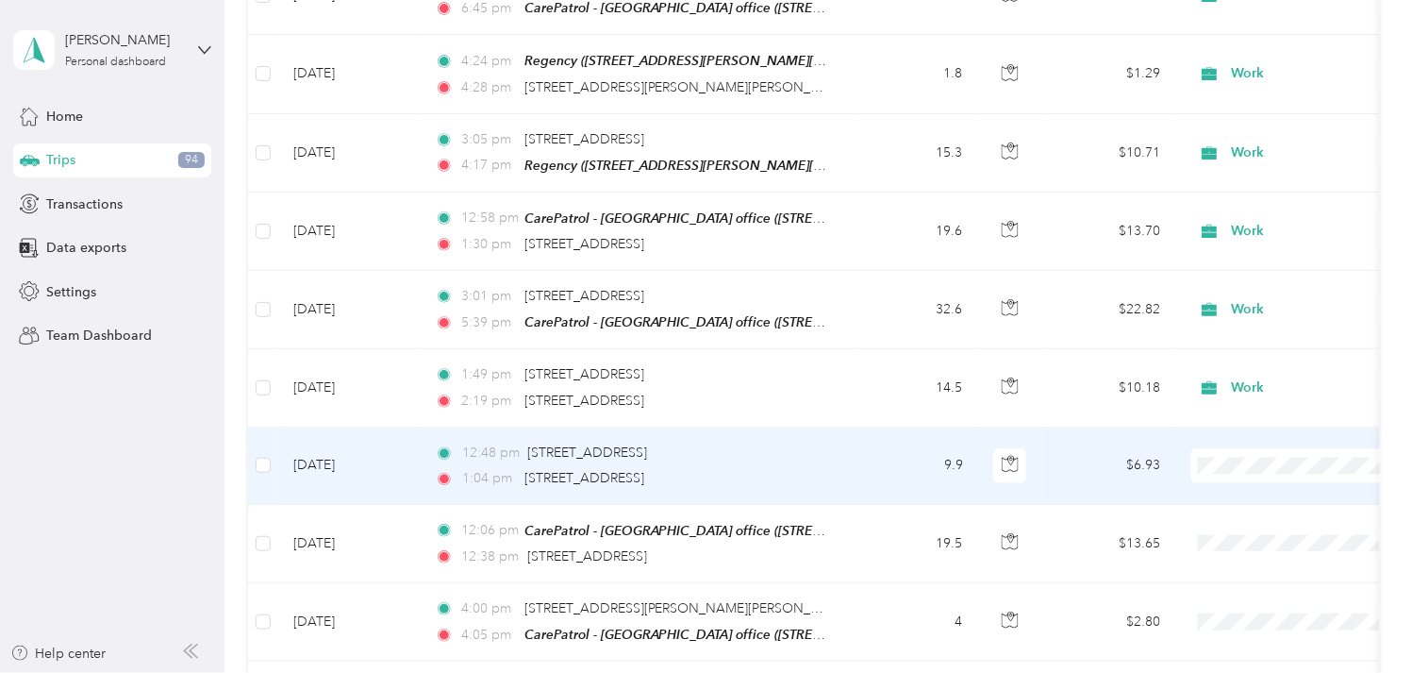
click at [331, 456] on td "[DATE]" at bounding box center [349, 465] width 142 height 77
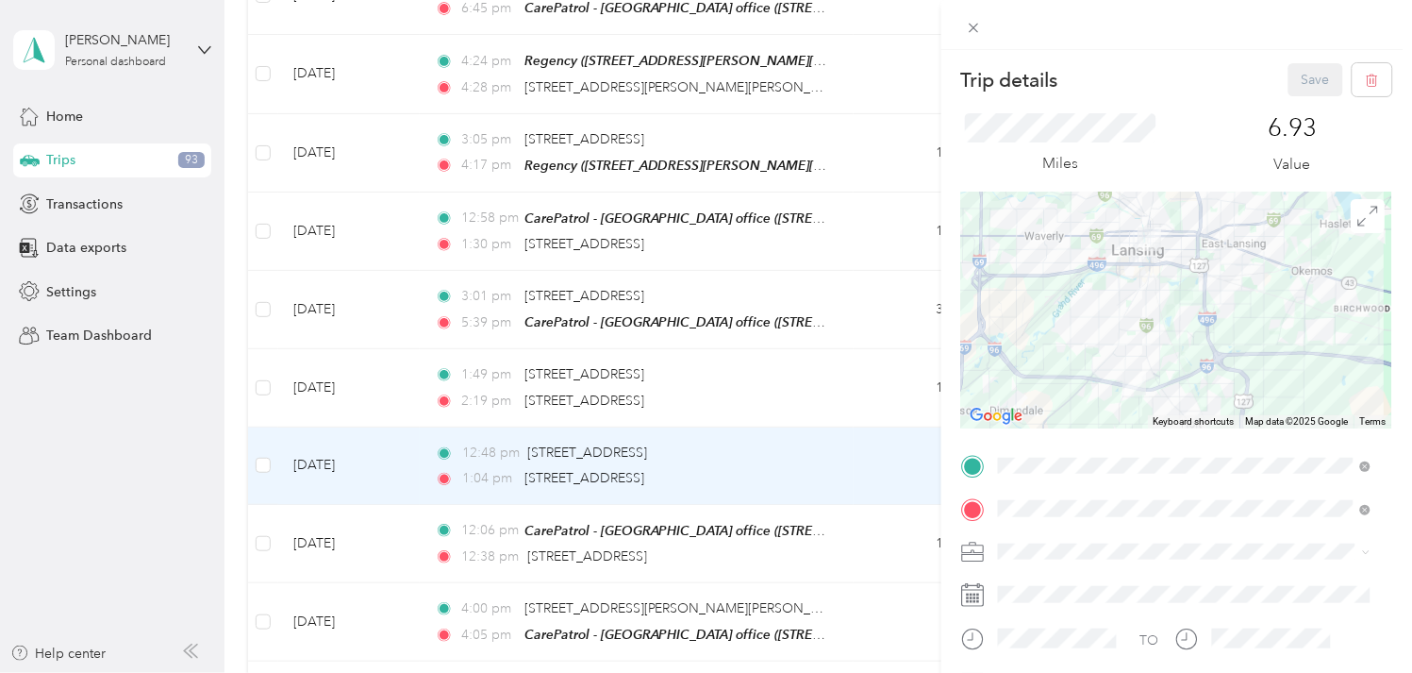
click at [1045, 331] on ol "Work Personal Other Charity Medical Moving Commute" at bounding box center [1185, 419] width 386 height 231
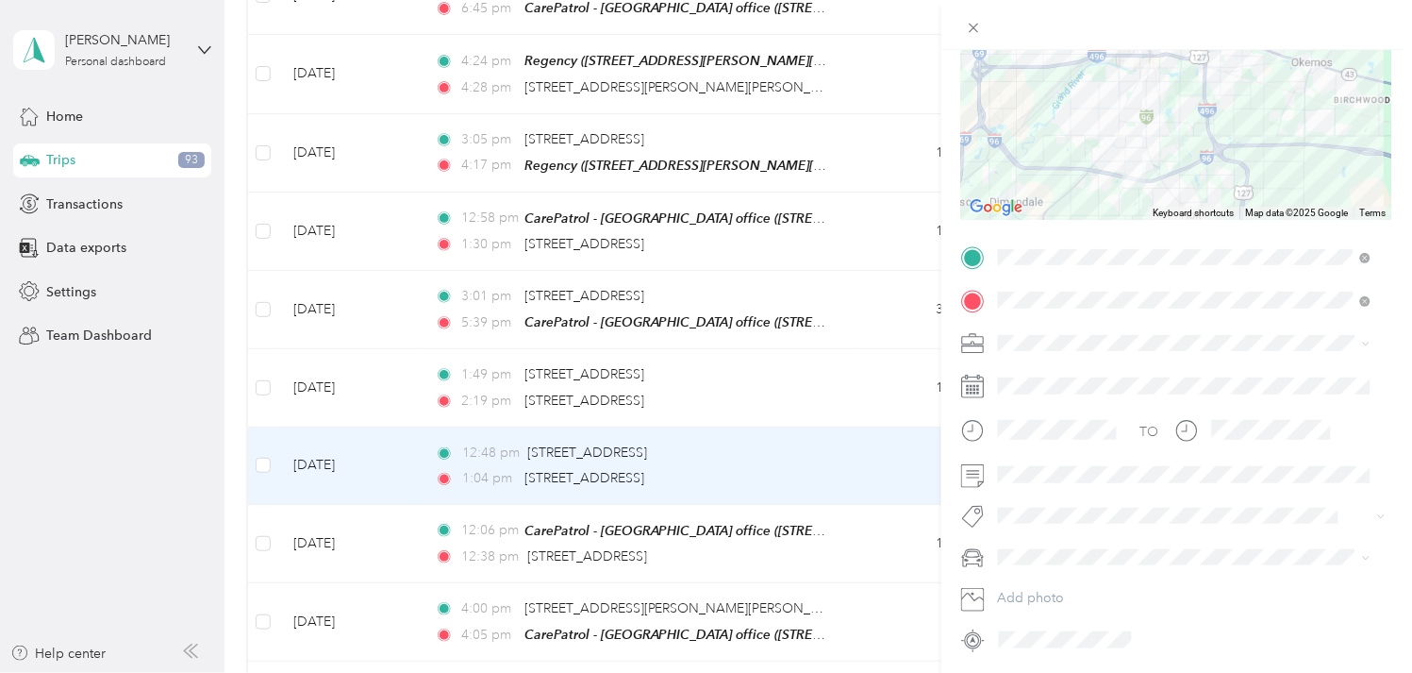
scroll to position [209, 0]
click at [1029, 375] on li "Work" at bounding box center [1185, 374] width 386 height 33
click at [1026, 374] on div "Work" at bounding box center [1175, 375] width 338 height 20
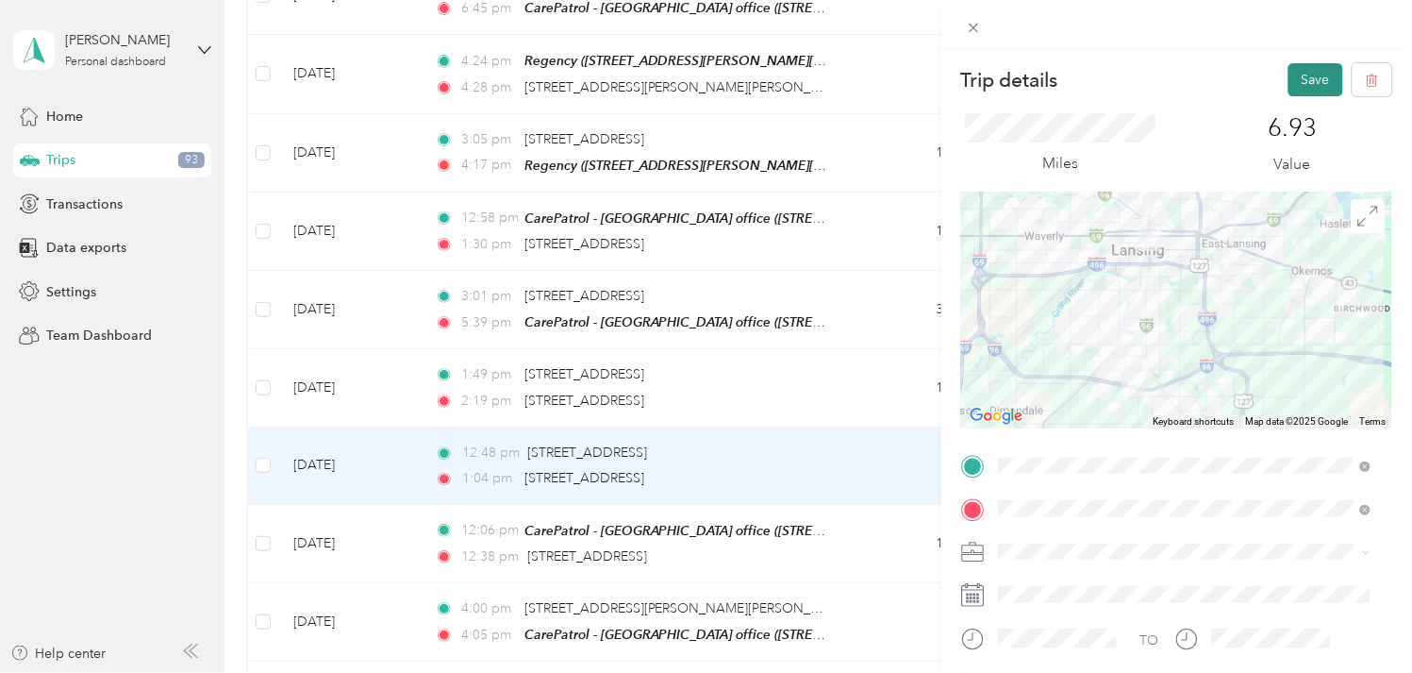
click at [1295, 71] on button "Save" at bounding box center [1316, 79] width 55 height 33
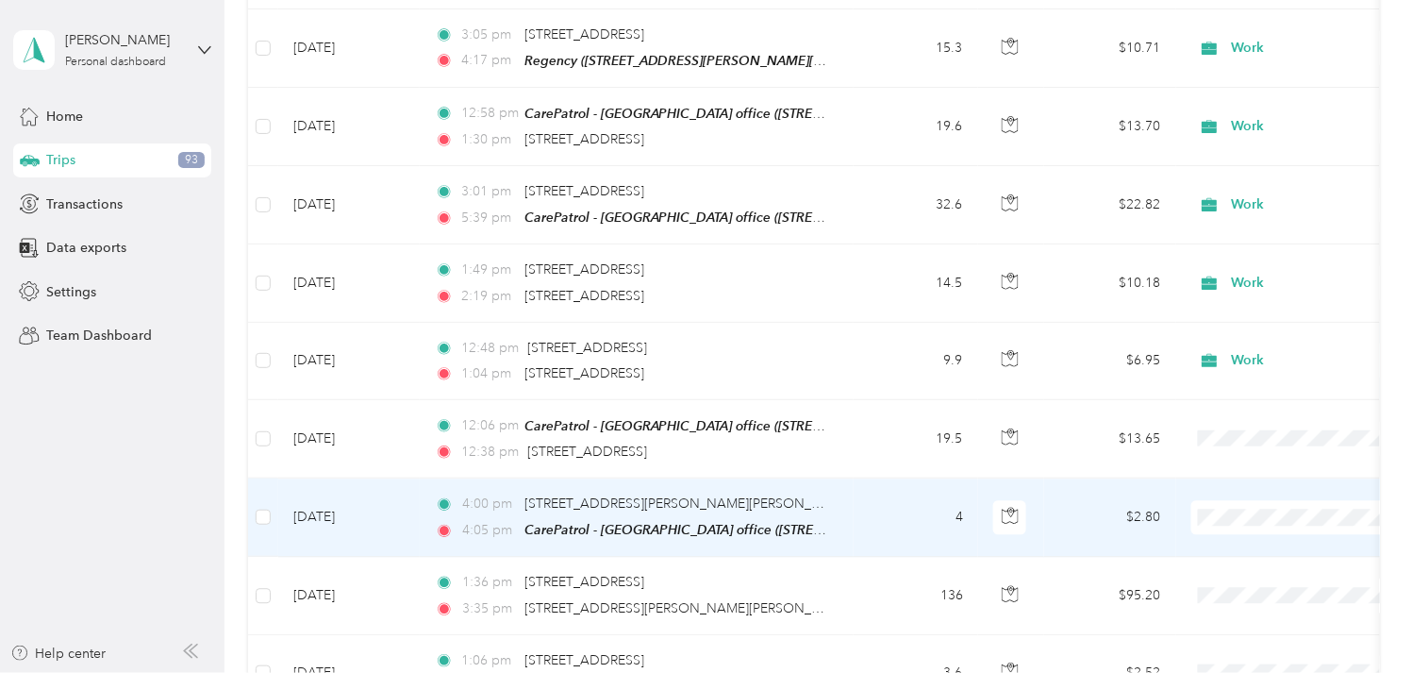
scroll to position [1194, 0]
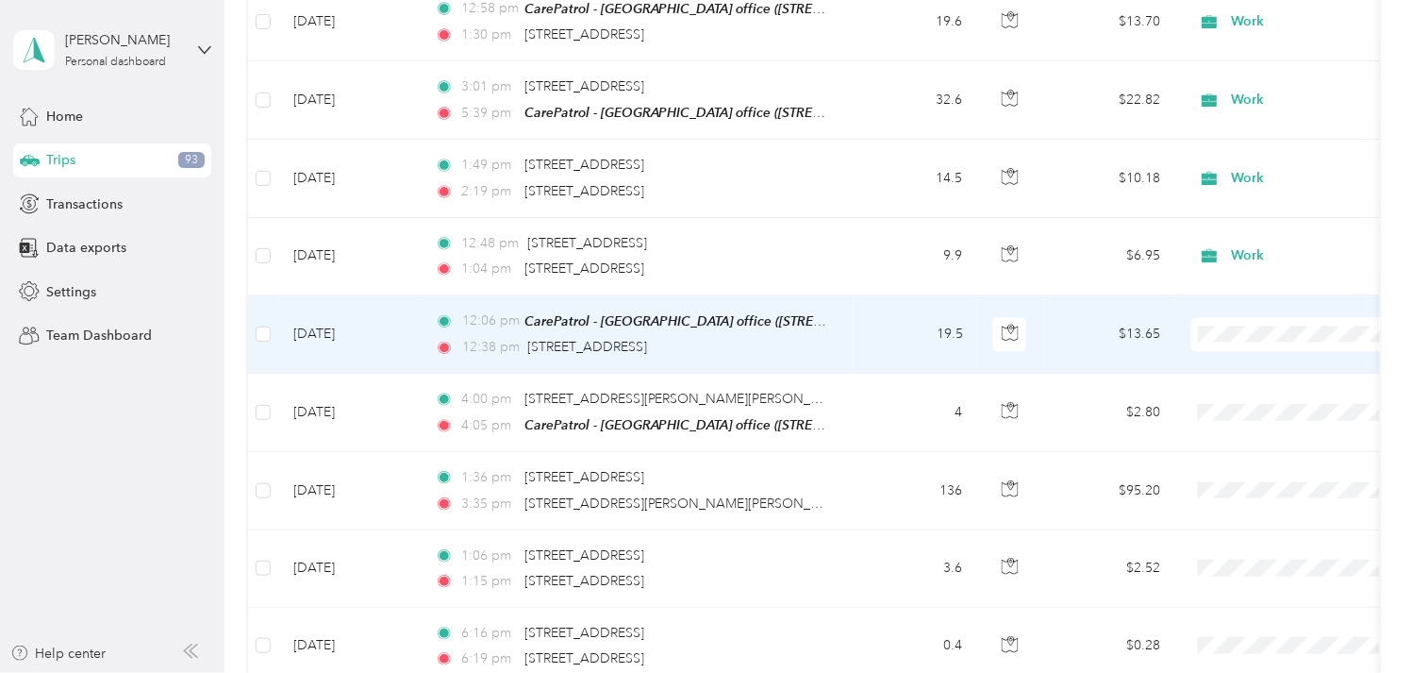
click at [365, 318] on td "[DATE]" at bounding box center [349, 334] width 142 height 78
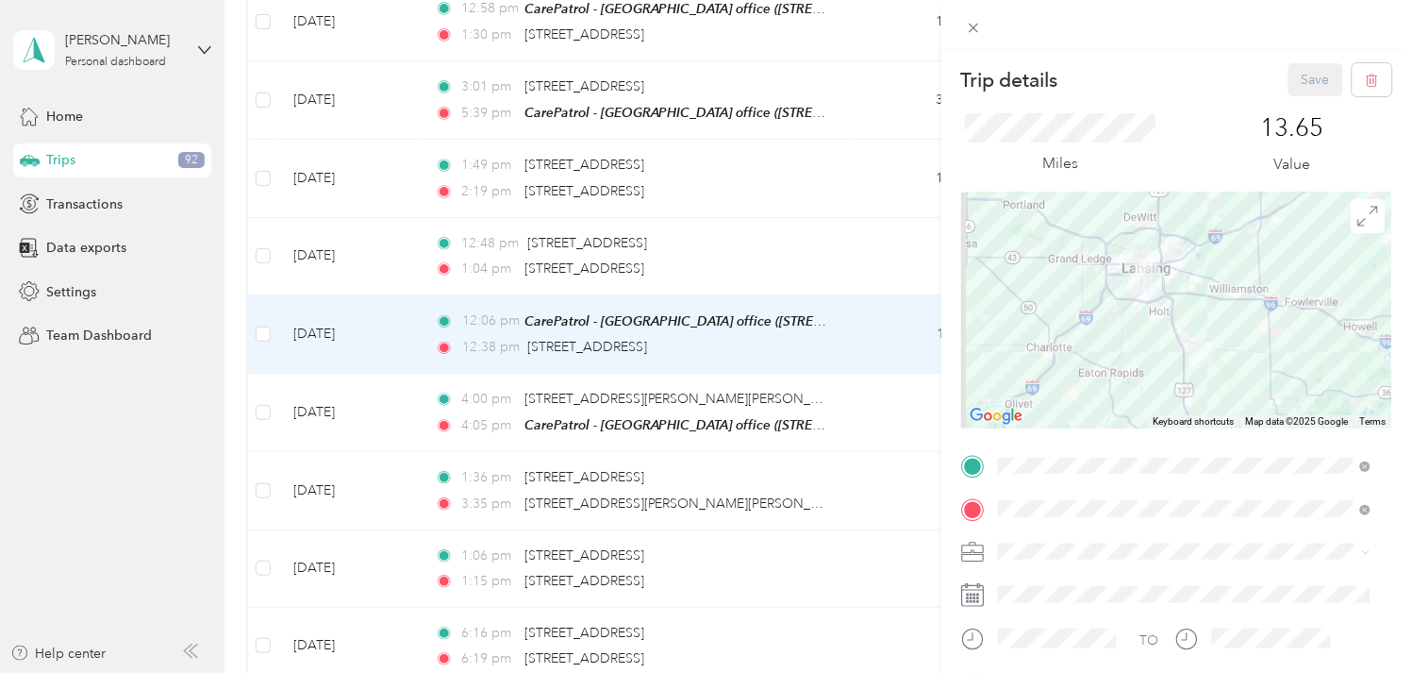
click at [1028, 315] on span "Work" at bounding box center [1022, 314] width 32 height 16
click at [1297, 74] on button "Save" at bounding box center [1316, 79] width 55 height 33
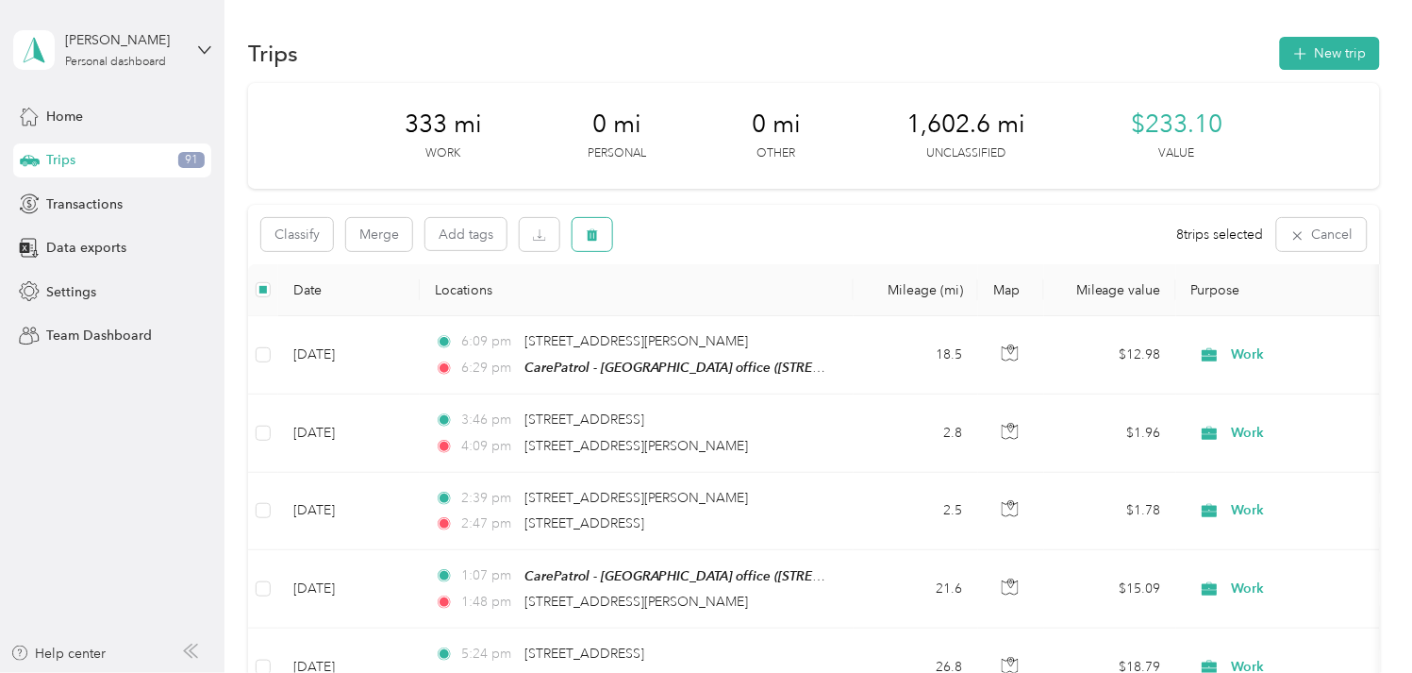
click at [588, 233] on icon "button" at bounding box center [592, 234] width 13 height 13
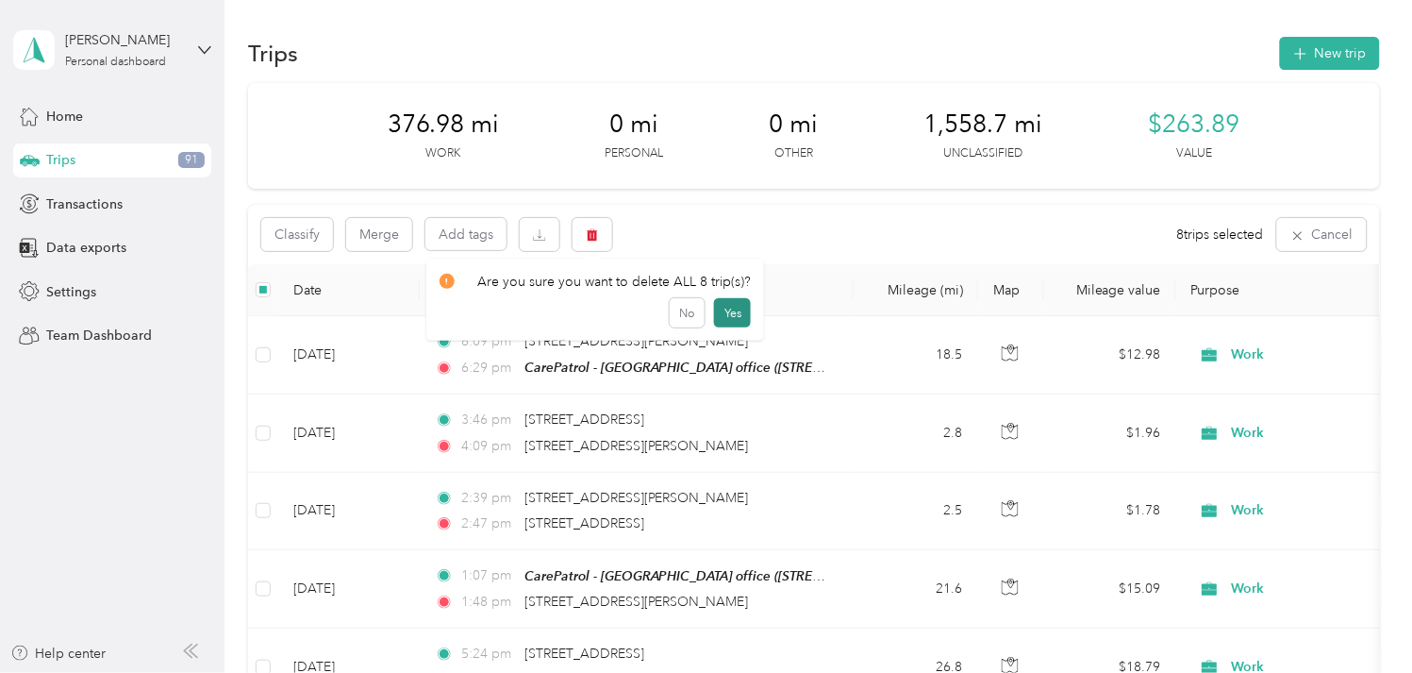
click at [722, 311] on button "Yes" at bounding box center [732, 313] width 37 height 30
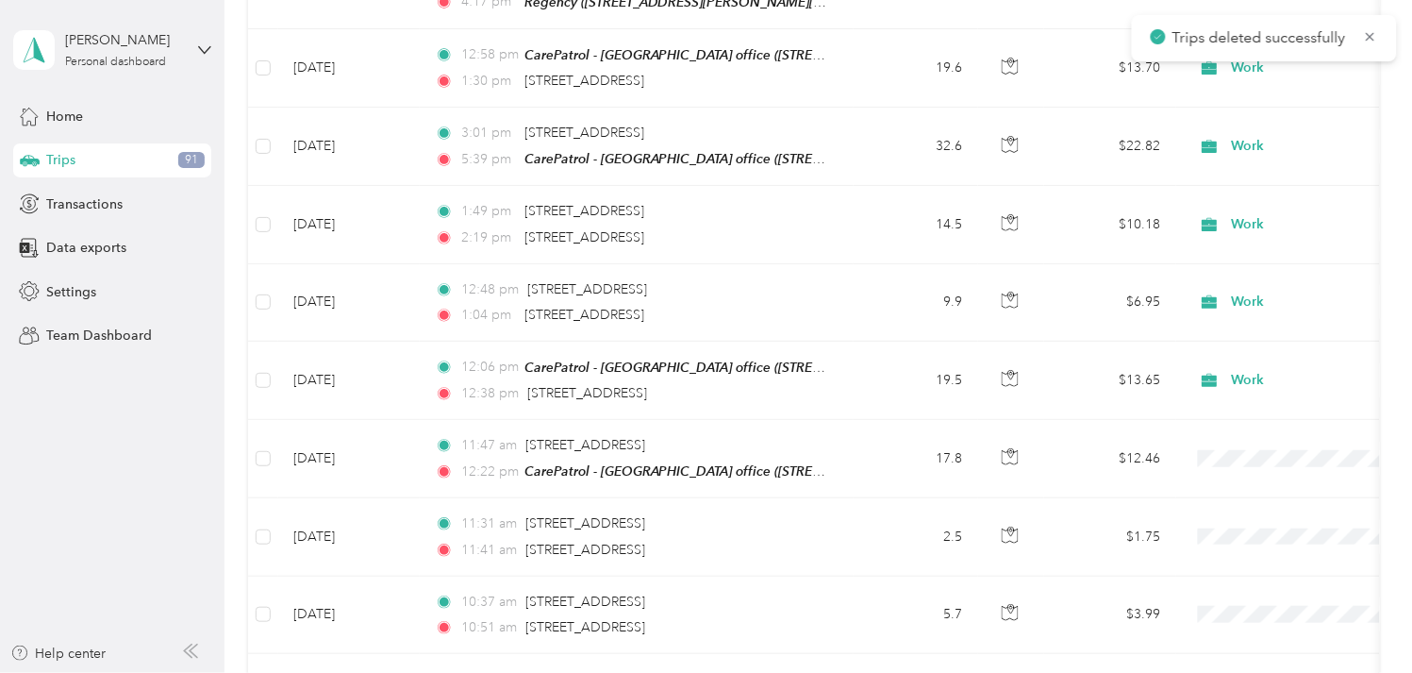
scroll to position [1153, 0]
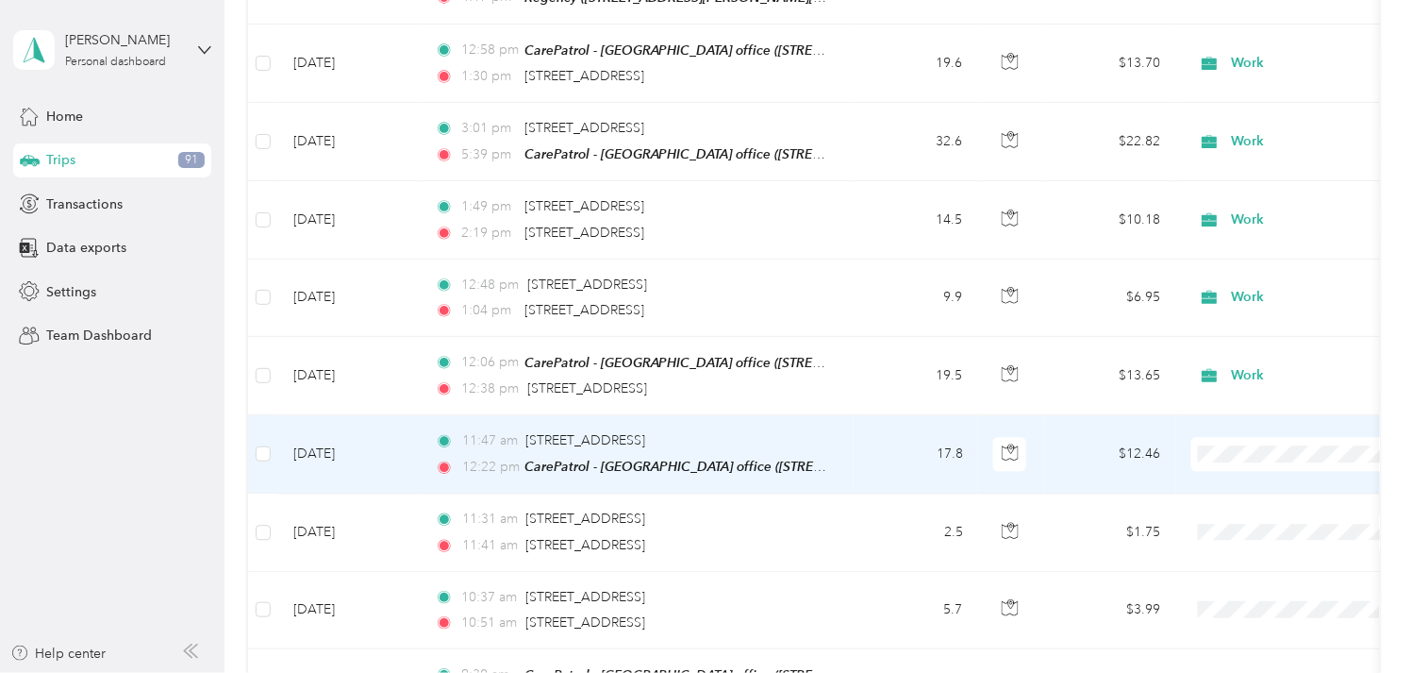
click at [355, 446] on td "[DATE]" at bounding box center [349, 454] width 142 height 78
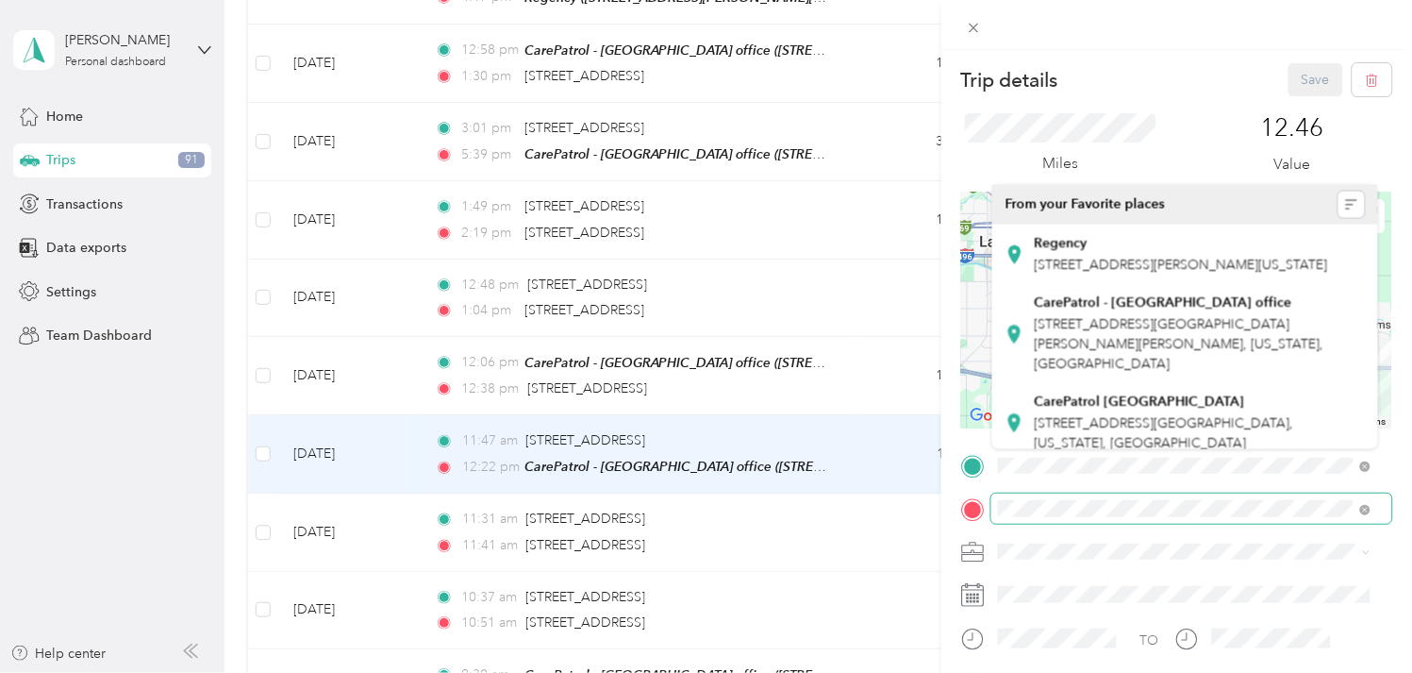
click at [1129, 507] on div "Trip details Save This trip cannot be edited because it is either under review,…" at bounding box center [1176, 463] width 431 height 800
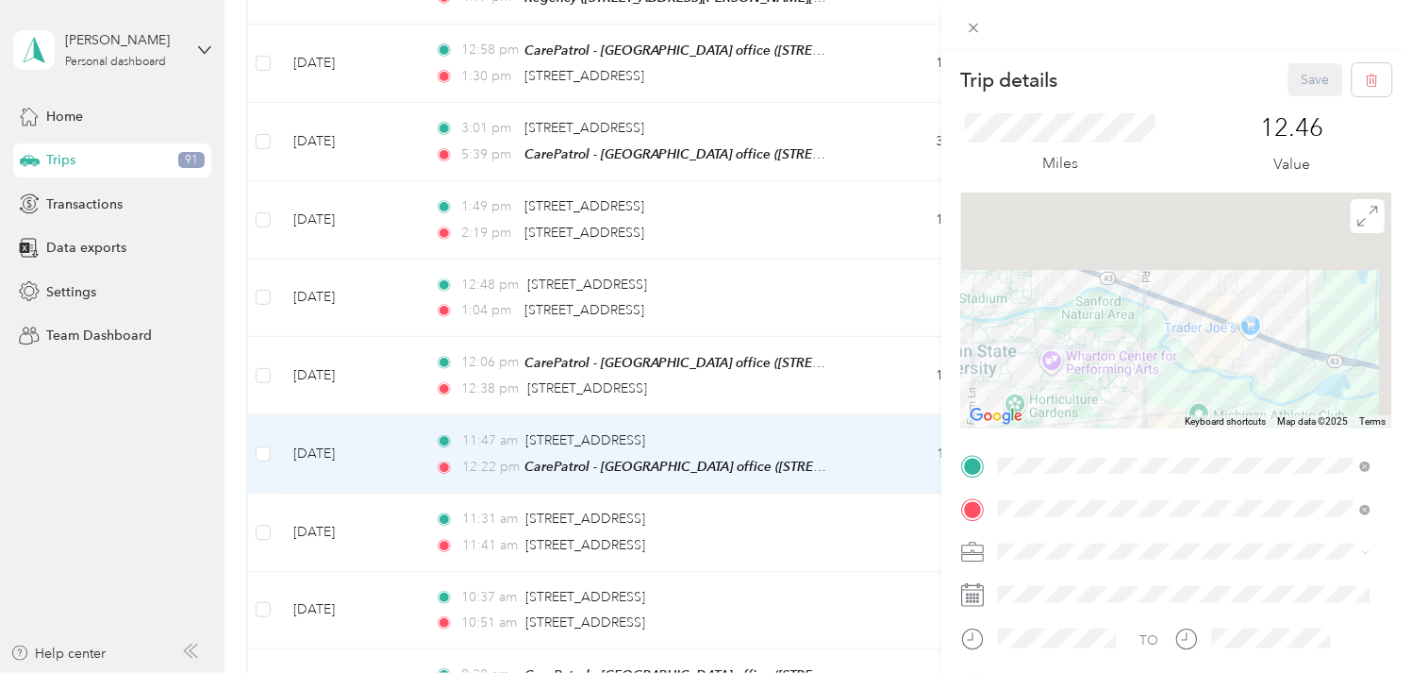
drag, startPoint x: 1242, startPoint y: 253, endPoint x: 1222, endPoint y: 431, distance: 179.5
click at [1222, 431] on div "Trip details Save This trip cannot be edited because it is either under review,…" at bounding box center [1176, 463] width 431 height 800
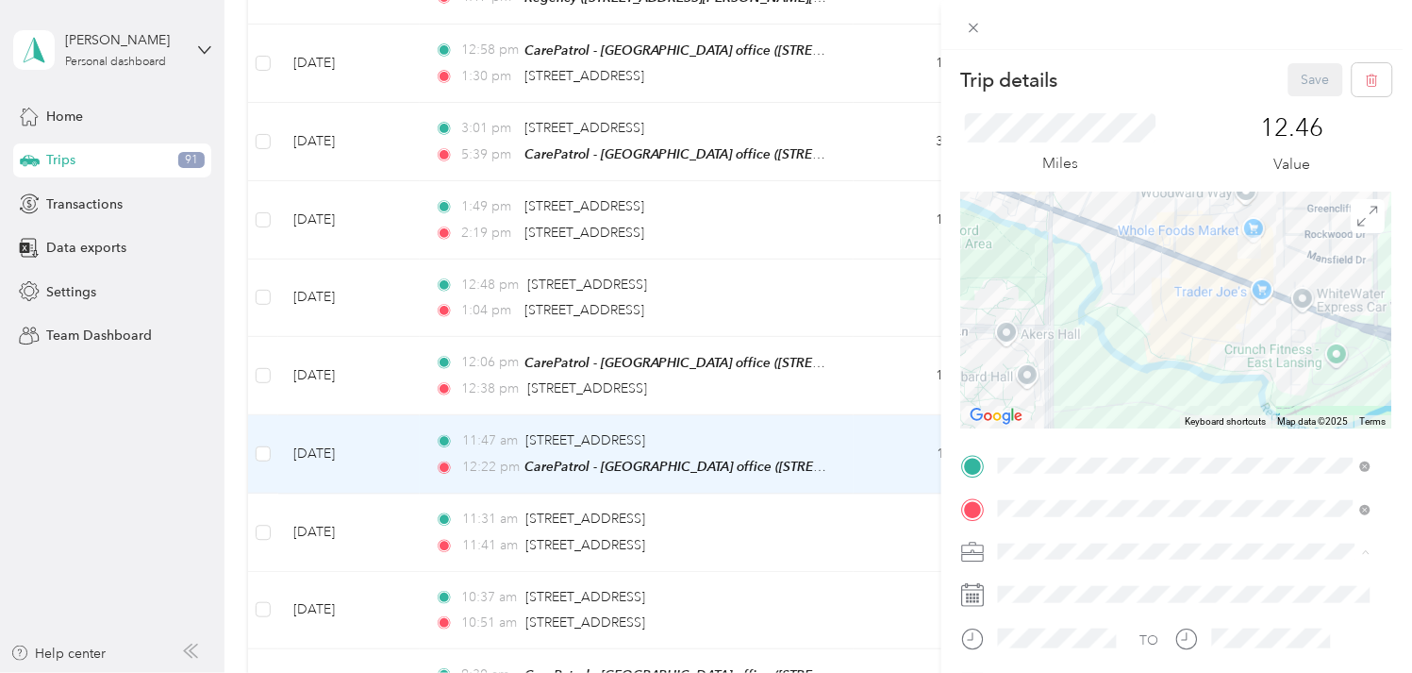
click at [1047, 325] on li "Work" at bounding box center [1185, 320] width 386 height 33
click at [1292, 83] on button "Save" at bounding box center [1316, 79] width 55 height 33
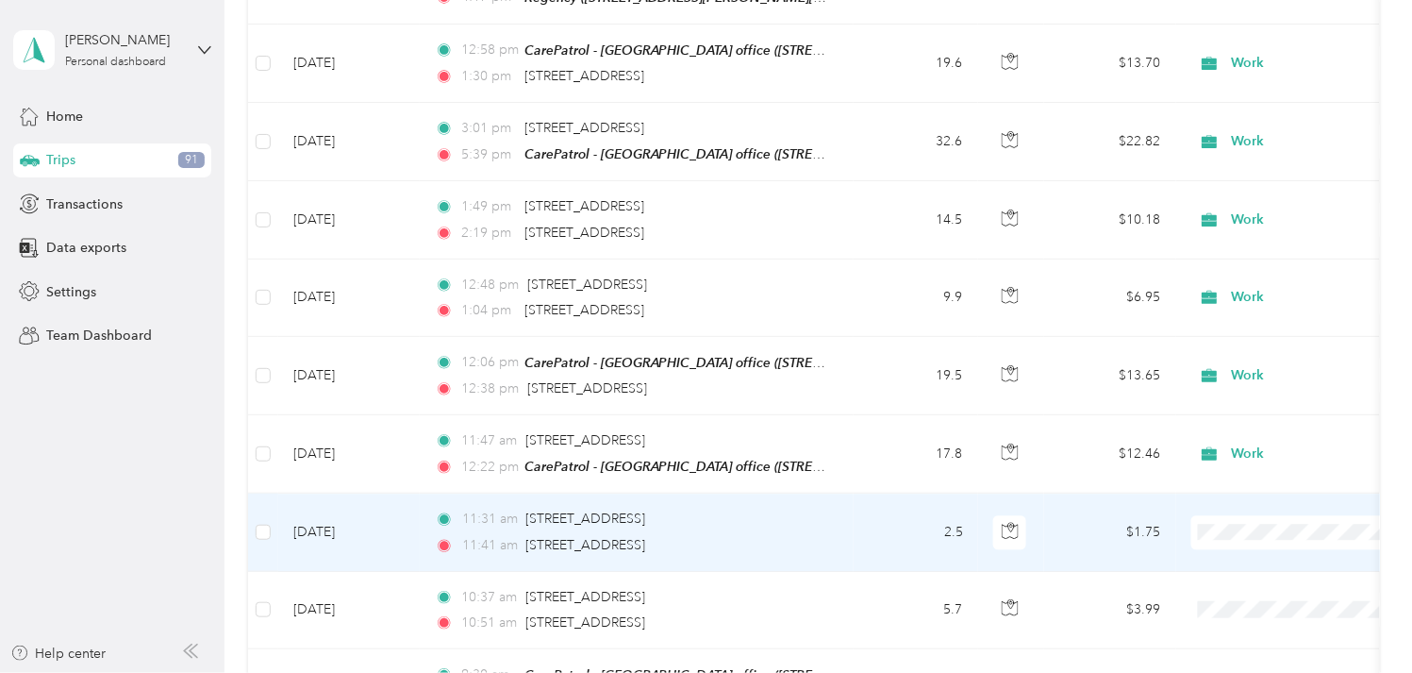
click at [352, 523] on td "[DATE]" at bounding box center [349, 531] width 142 height 77
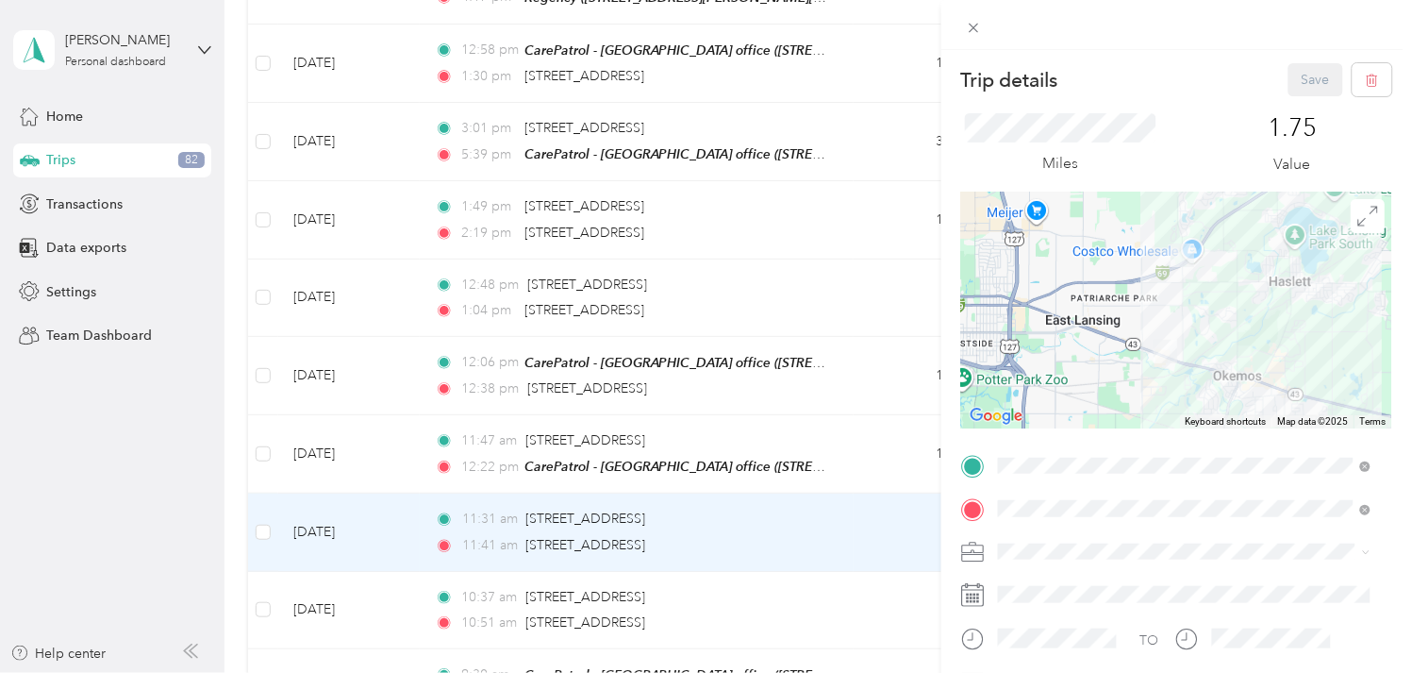
click at [1034, 560] on span at bounding box center [1191, 551] width 401 height 29
click at [1024, 312] on span "Work" at bounding box center [1022, 320] width 32 height 16
click at [1309, 69] on button "Save" at bounding box center [1316, 79] width 55 height 33
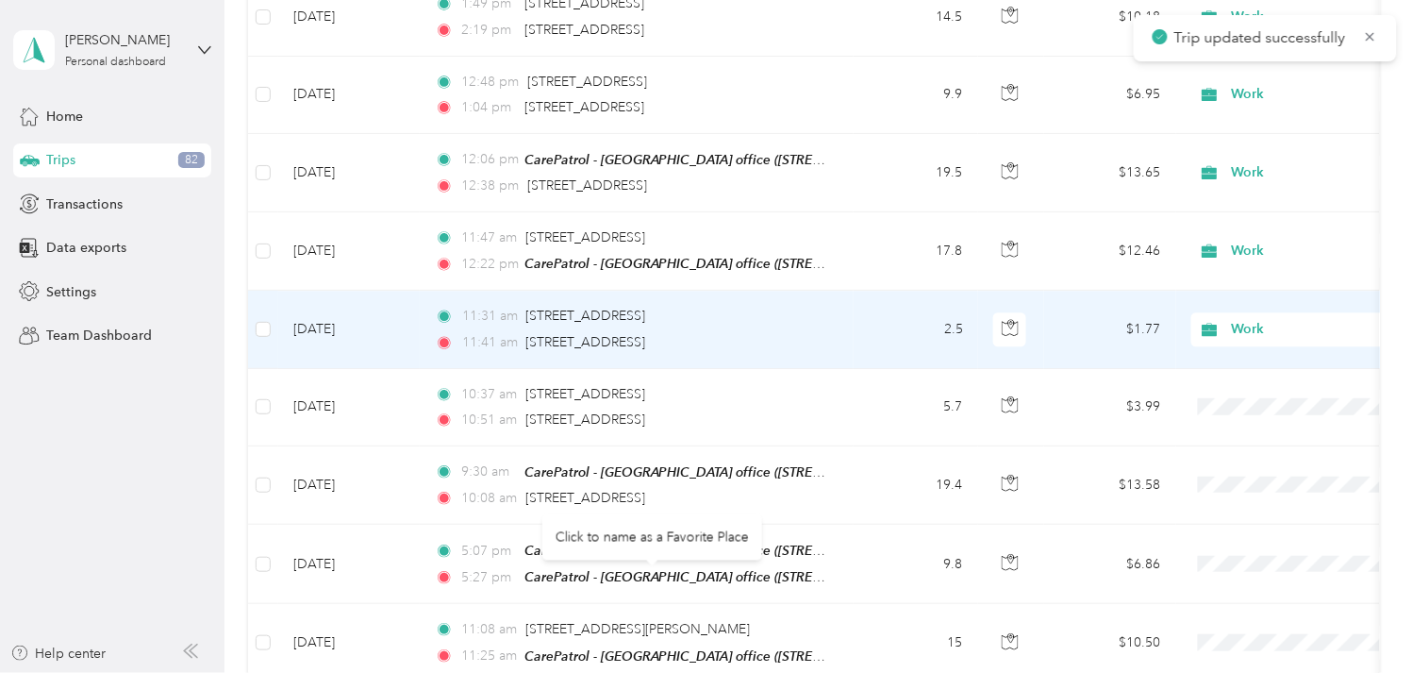
scroll to position [1362, 0]
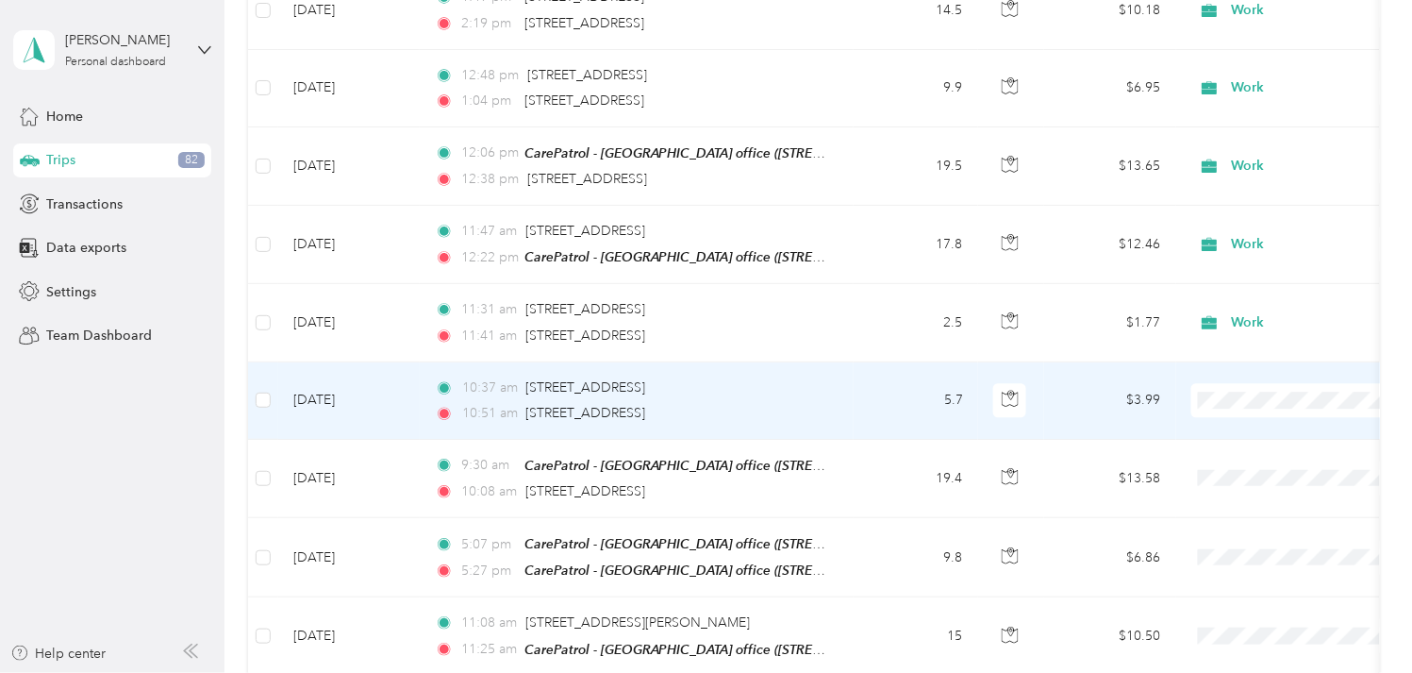
click at [362, 390] on td "[DATE]" at bounding box center [349, 400] width 142 height 77
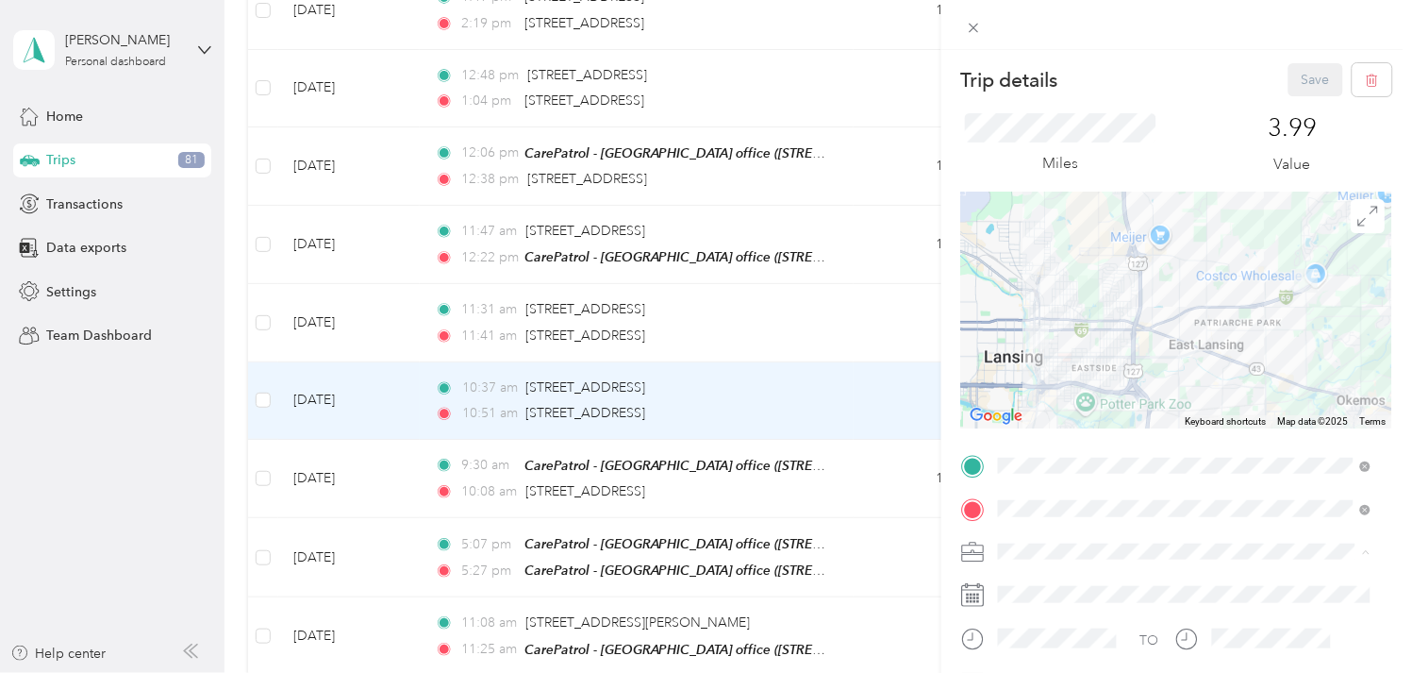
click at [1041, 313] on div "Work" at bounding box center [1185, 320] width 359 height 20
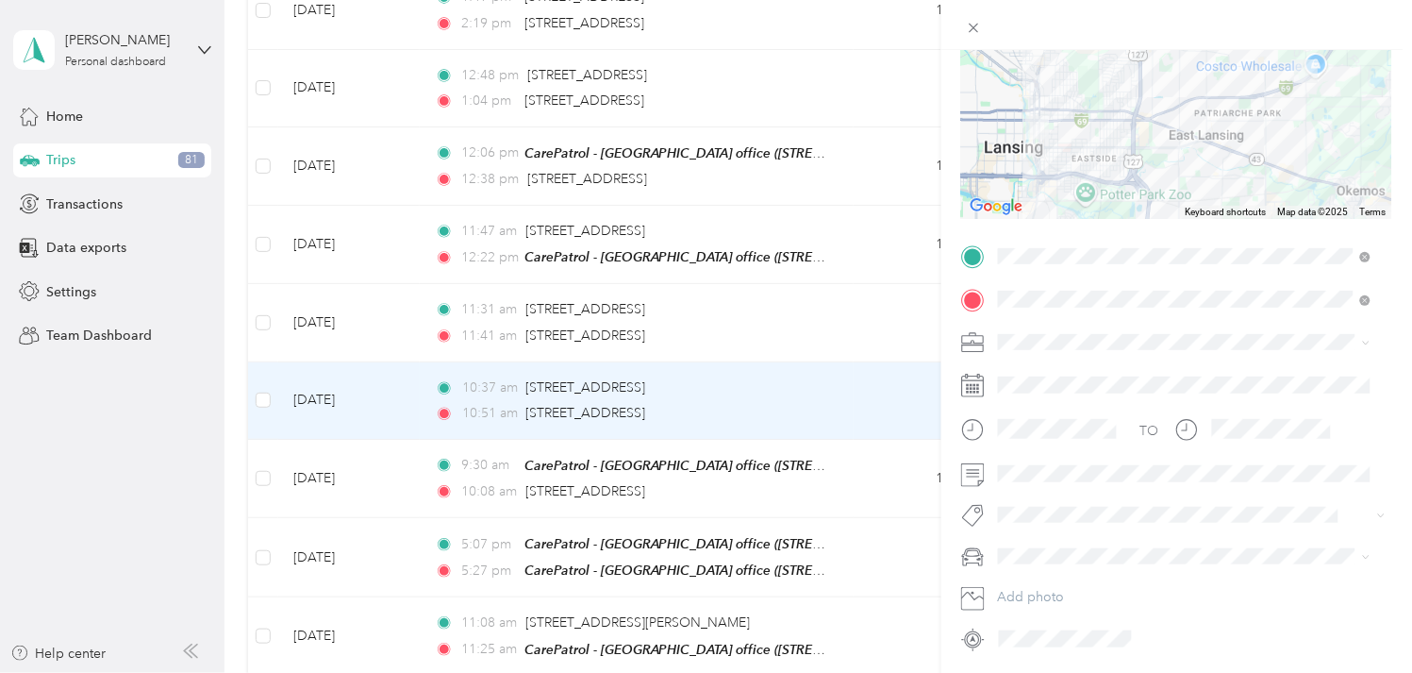
drag, startPoint x: 1394, startPoint y: 370, endPoint x: 1404, endPoint y: 225, distance: 145.6
click at [1404, 225] on div "Trip details Save This trip cannot be edited because it is either under review,…" at bounding box center [1176, 386] width 471 height 673
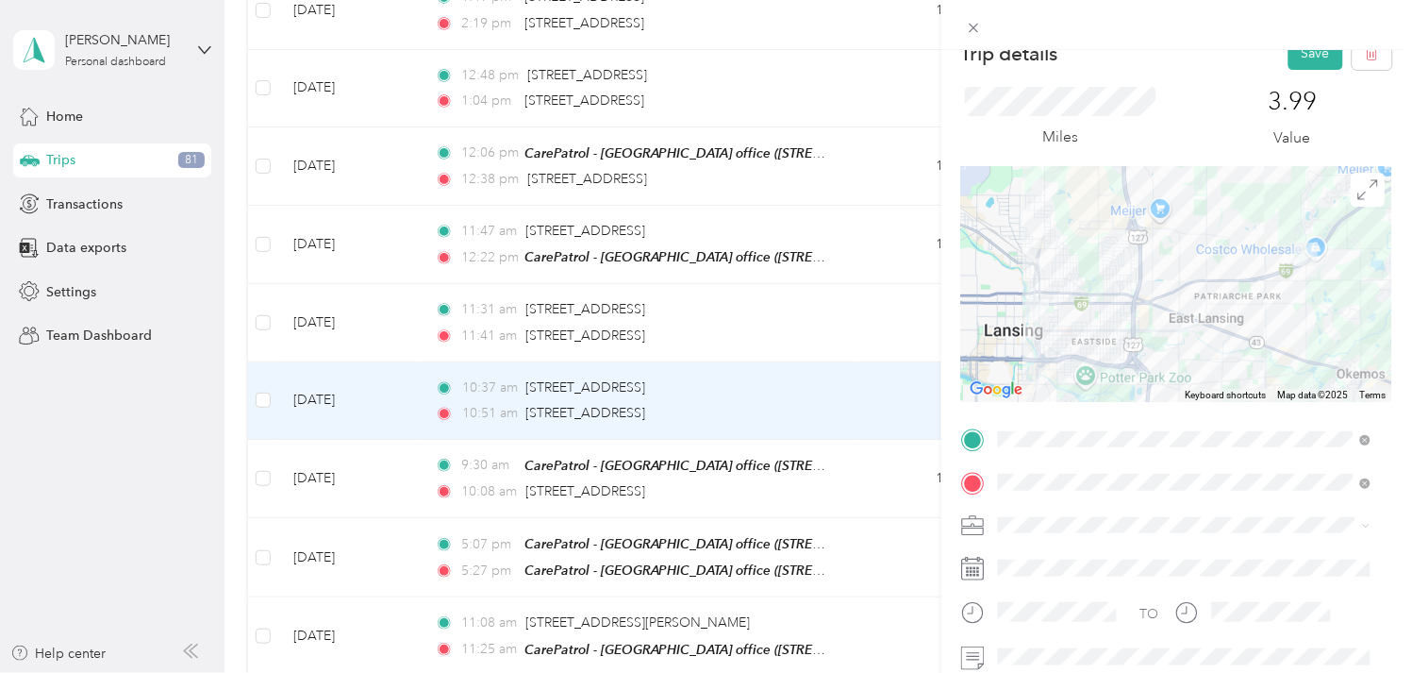
scroll to position [0, 0]
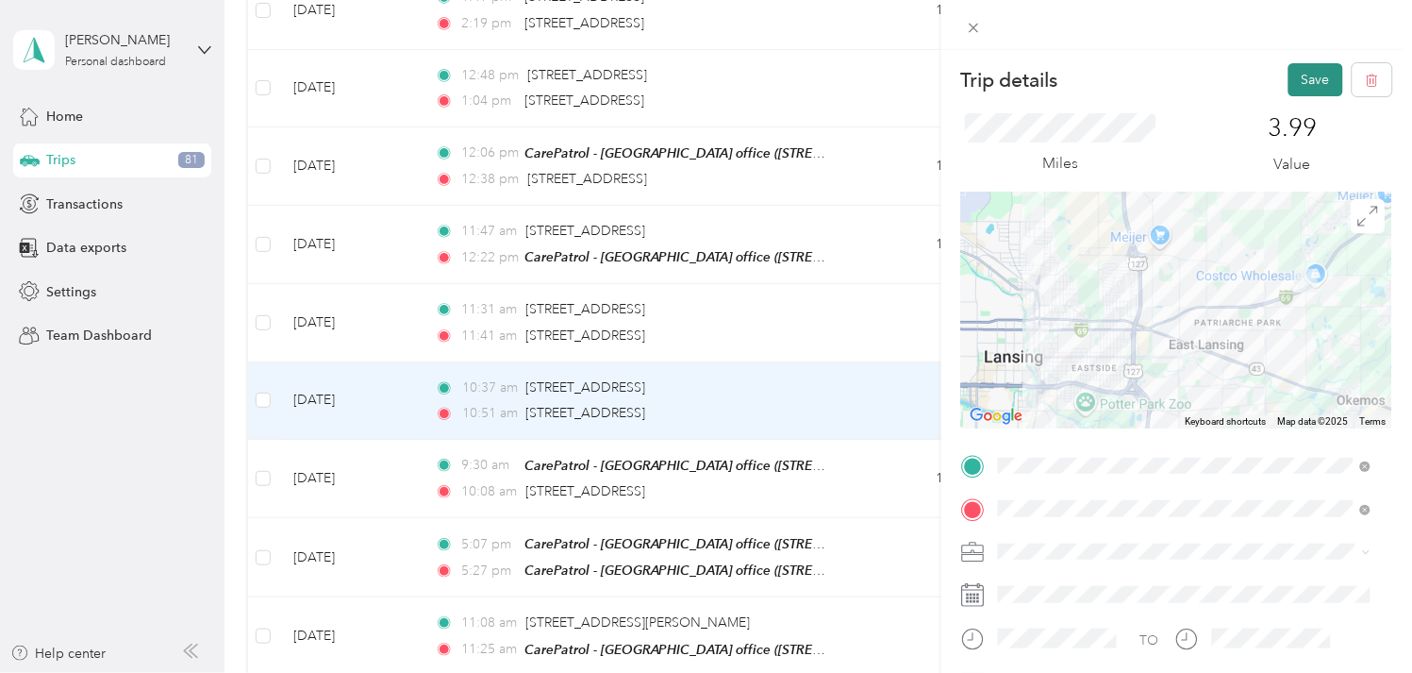
click at [1289, 71] on button "Save" at bounding box center [1316, 79] width 55 height 33
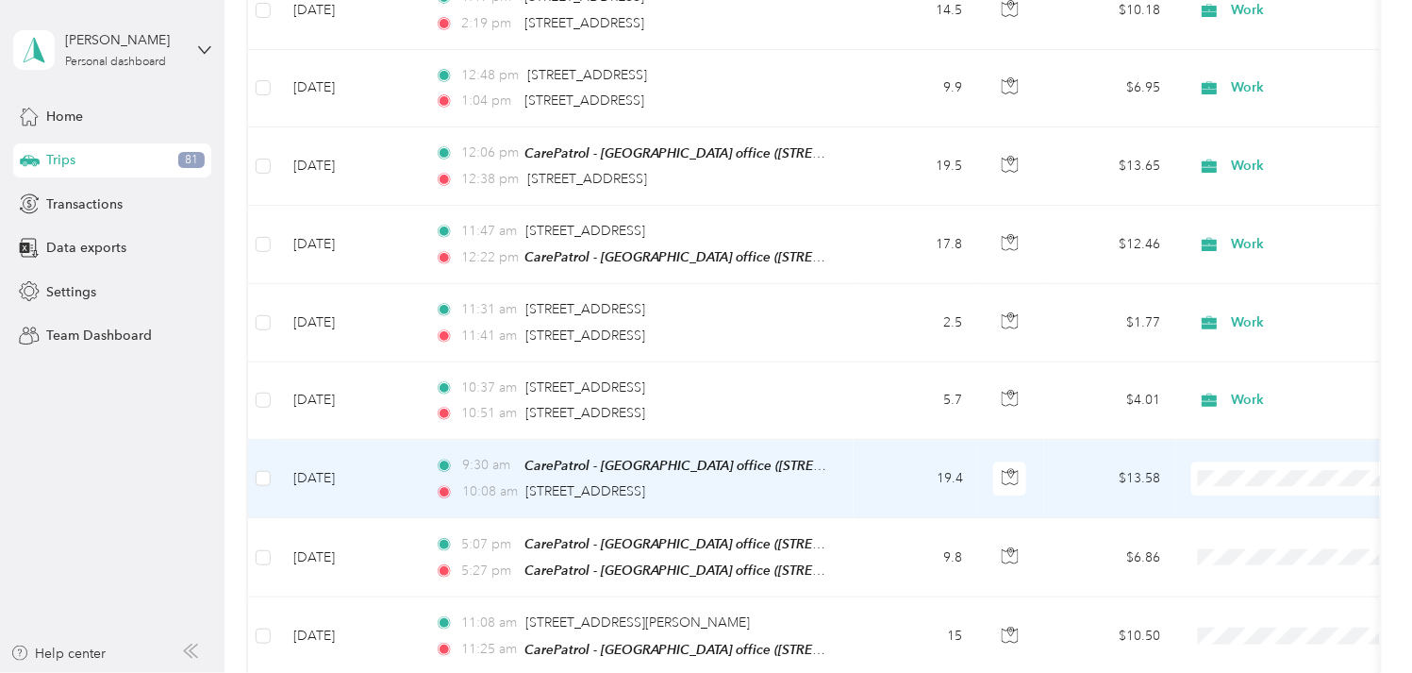
click at [328, 465] on td "[DATE]" at bounding box center [349, 479] width 142 height 78
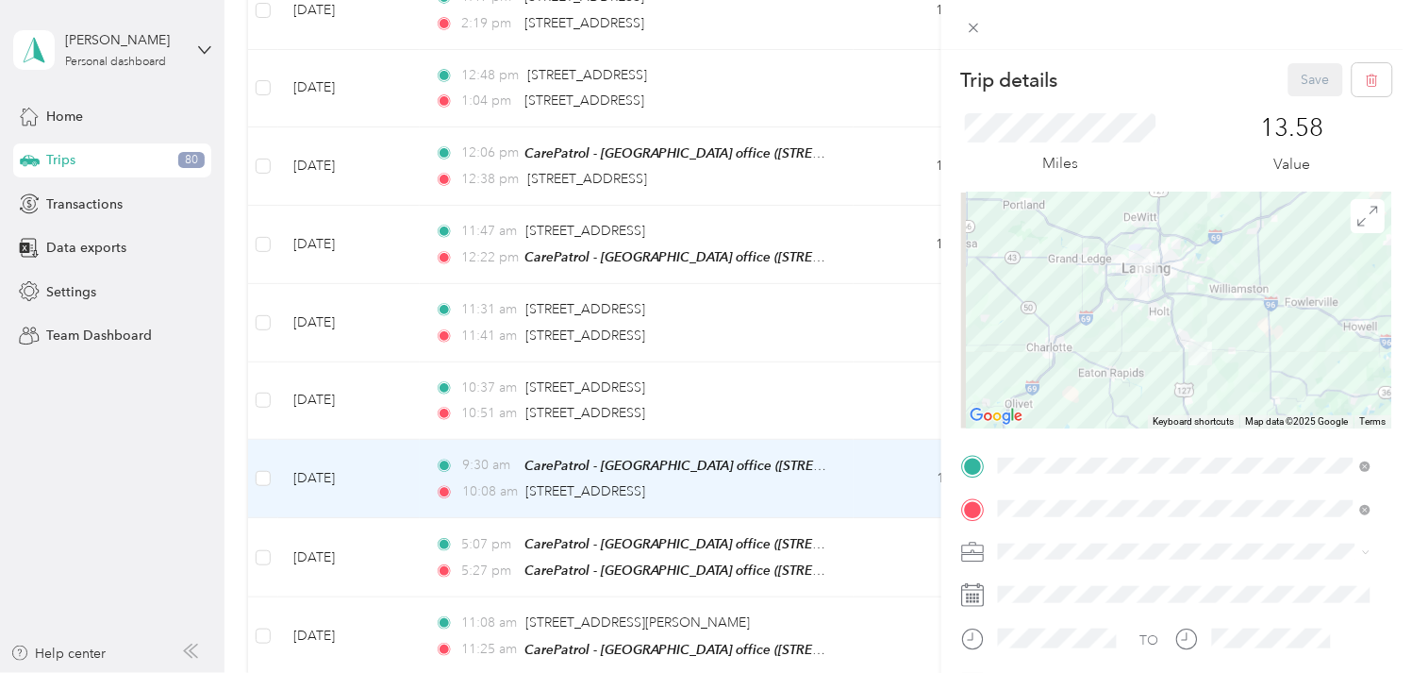
click at [1040, 304] on li "Work" at bounding box center [1185, 317] width 386 height 33
click at [1289, 86] on button "Save" at bounding box center [1316, 79] width 55 height 33
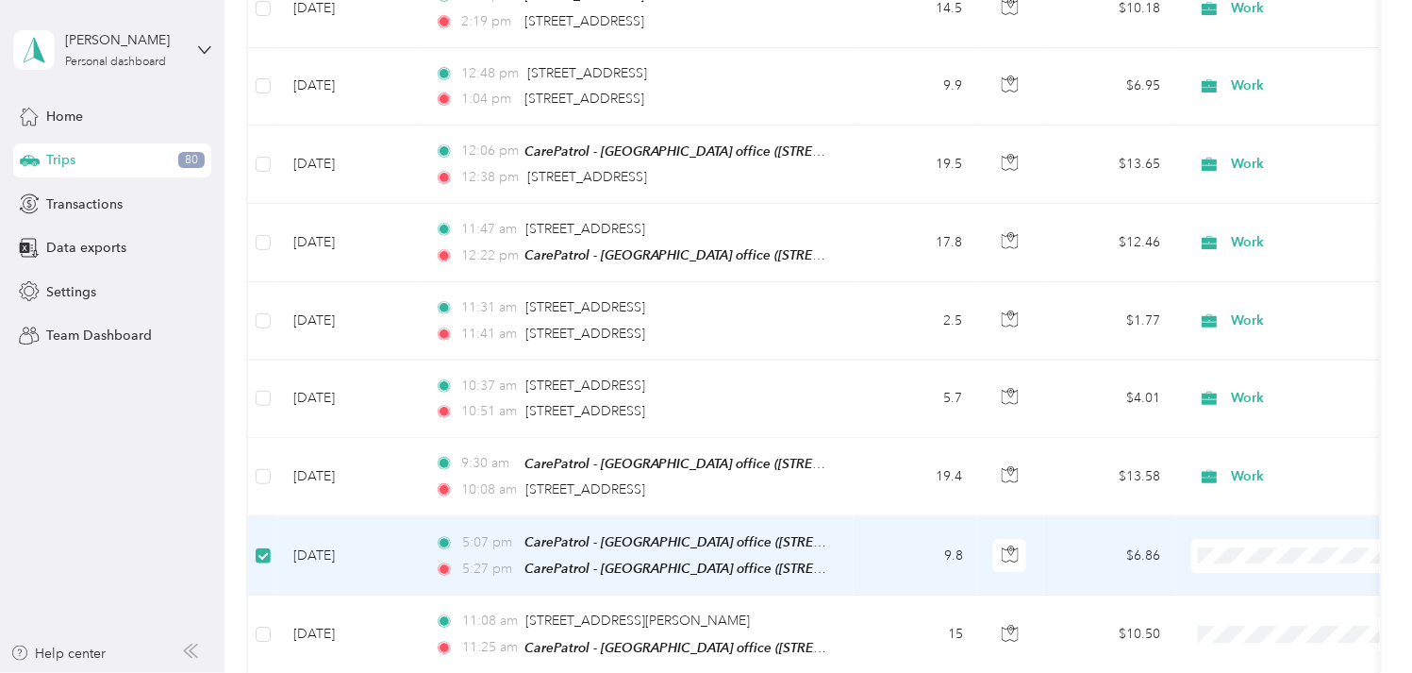
scroll to position [1360, 0]
click at [347, 541] on td "[DATE]" at bounding box center [349, 557] width 142 height 79
click at [486, 547] on div "5:07 pm CarePatrol - [GEOGRAPHIC_DATA] office ([STREET_ADDRESS][PERSON_NAME][PE…" at bounding box center [633, 557] width 396 height 48
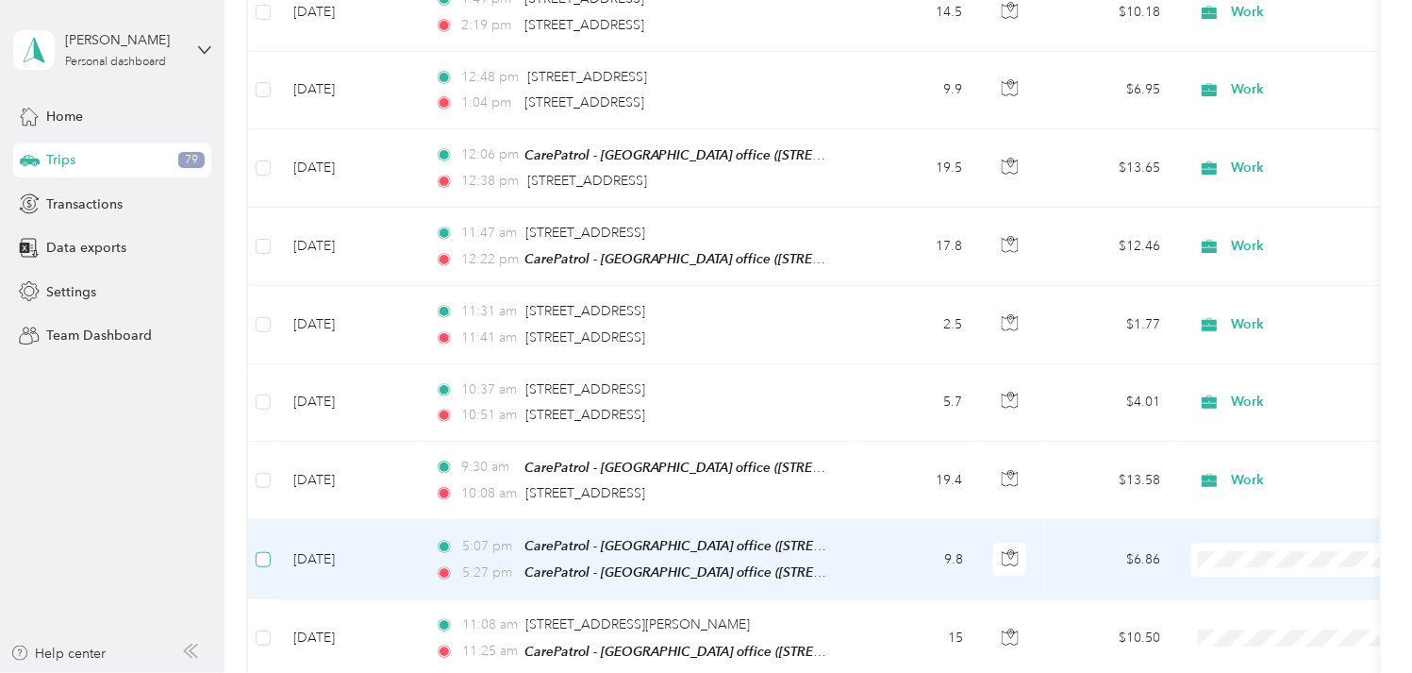
scroll to position [1362, 0]
click at [325, 545] on td "[DATE]" at bounding box center [349, 557] width 142 height 79
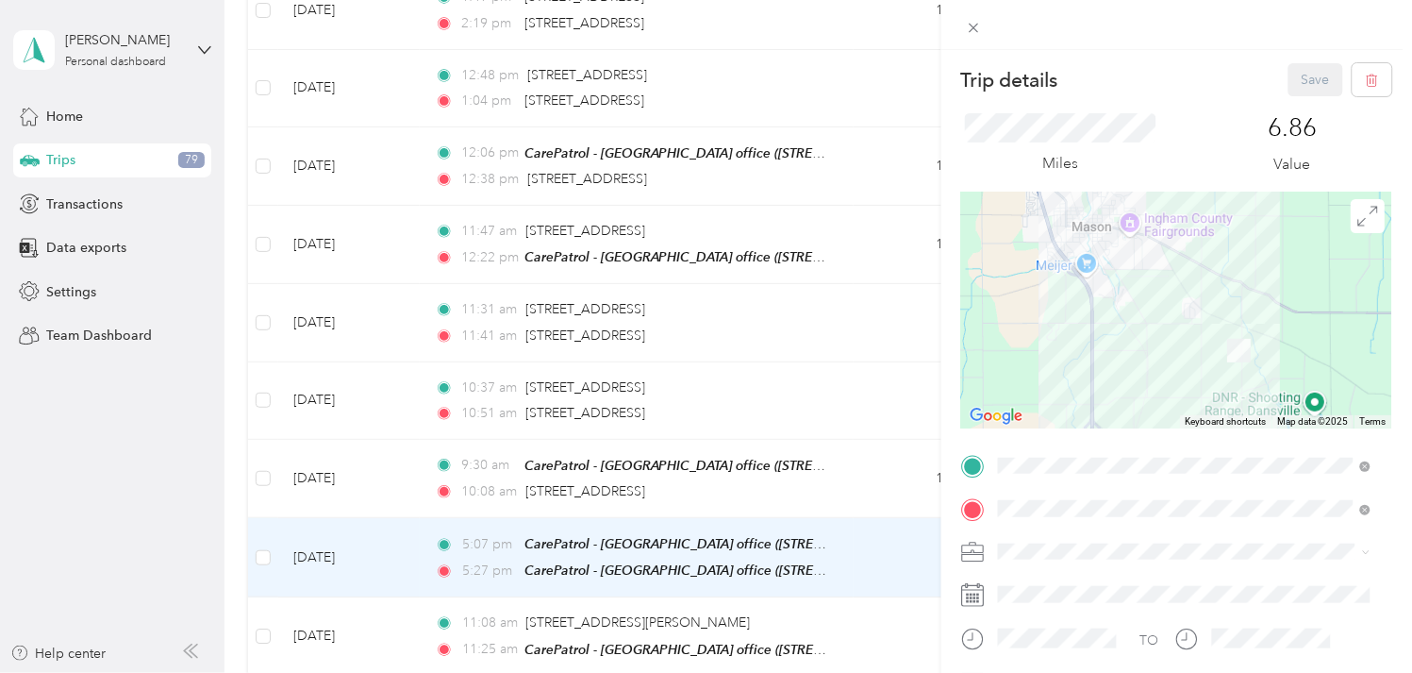
click at [1030, 331] on ol "Work Personal Other Charity Medical Moving Commute" at bounding box center [1185, 419] width 386 height 231
click at [1024, 323] on li "Work" at bounding box center [1185, 313] width 386 height 33
click at [1296, 87] on button "Save" at bounding box center [1316, 79] width 55 height 33
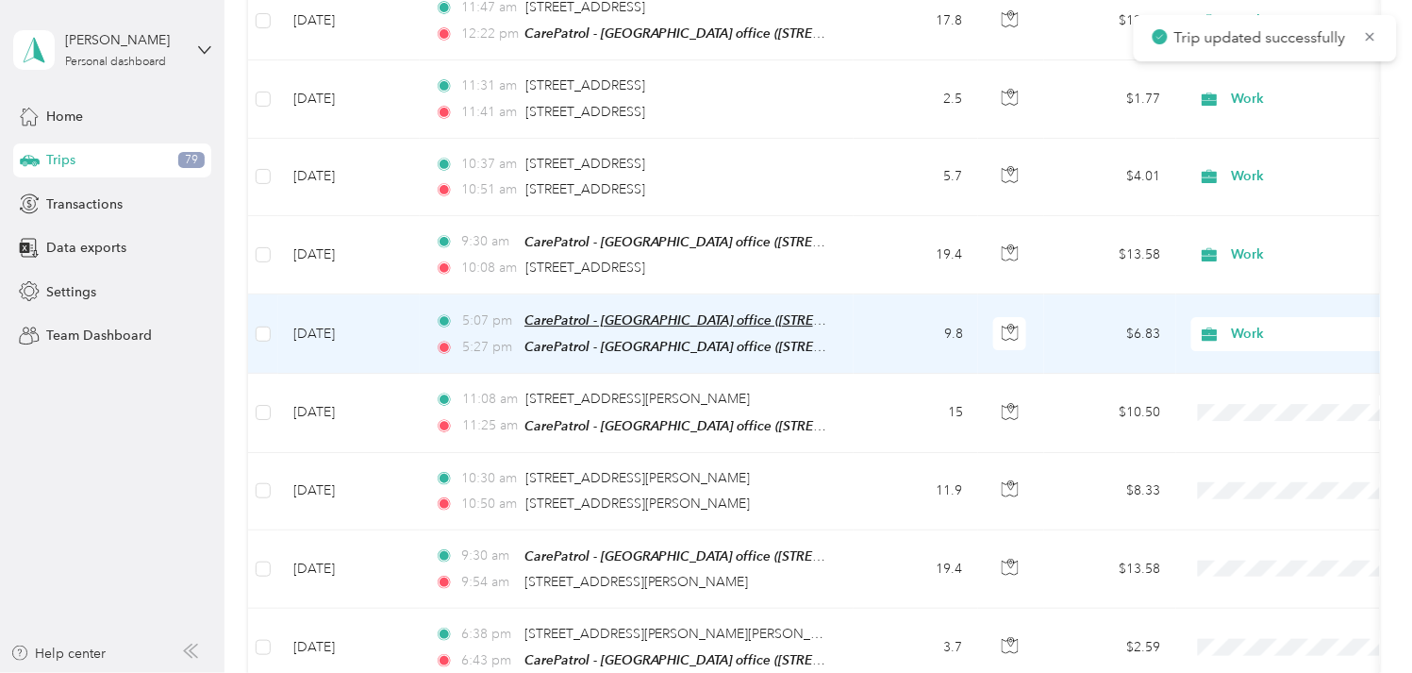
scroll to position [1676, 0]
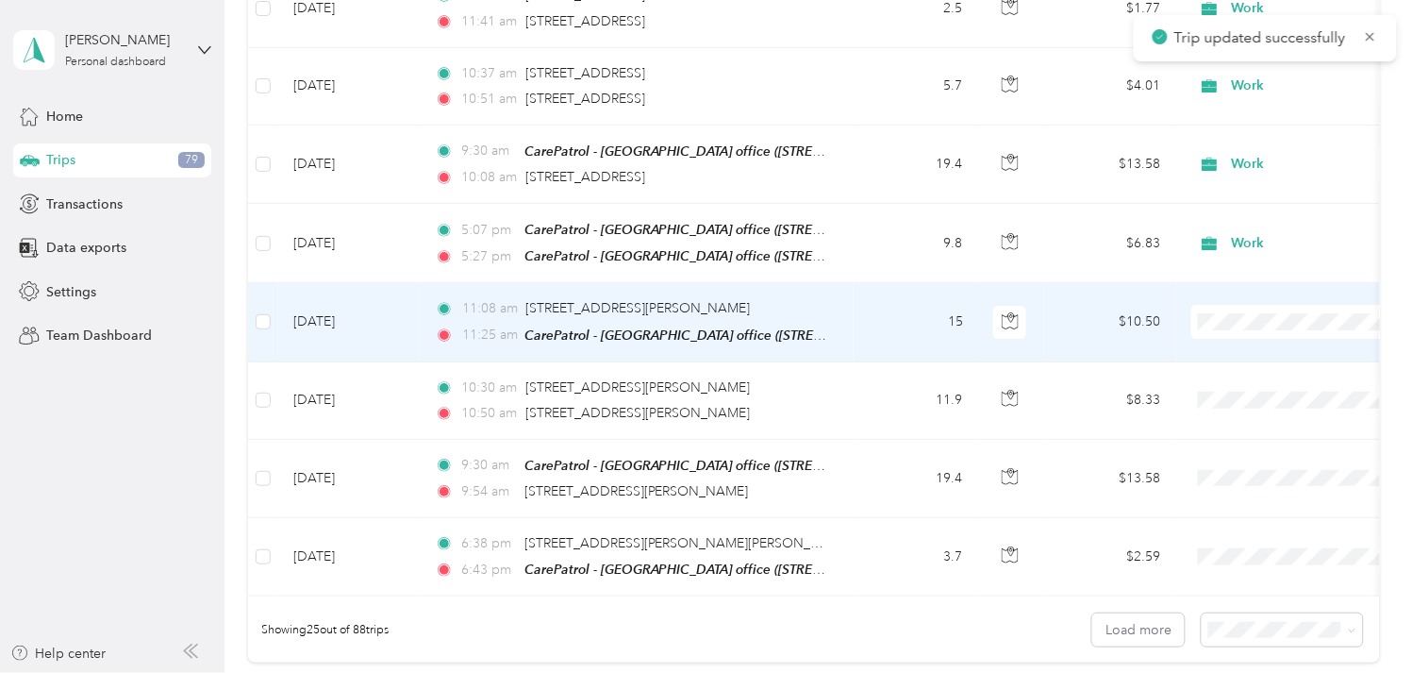
click at [321, 308] on td "[DATE]" at bounding box center [349, 322] width 142 height 78
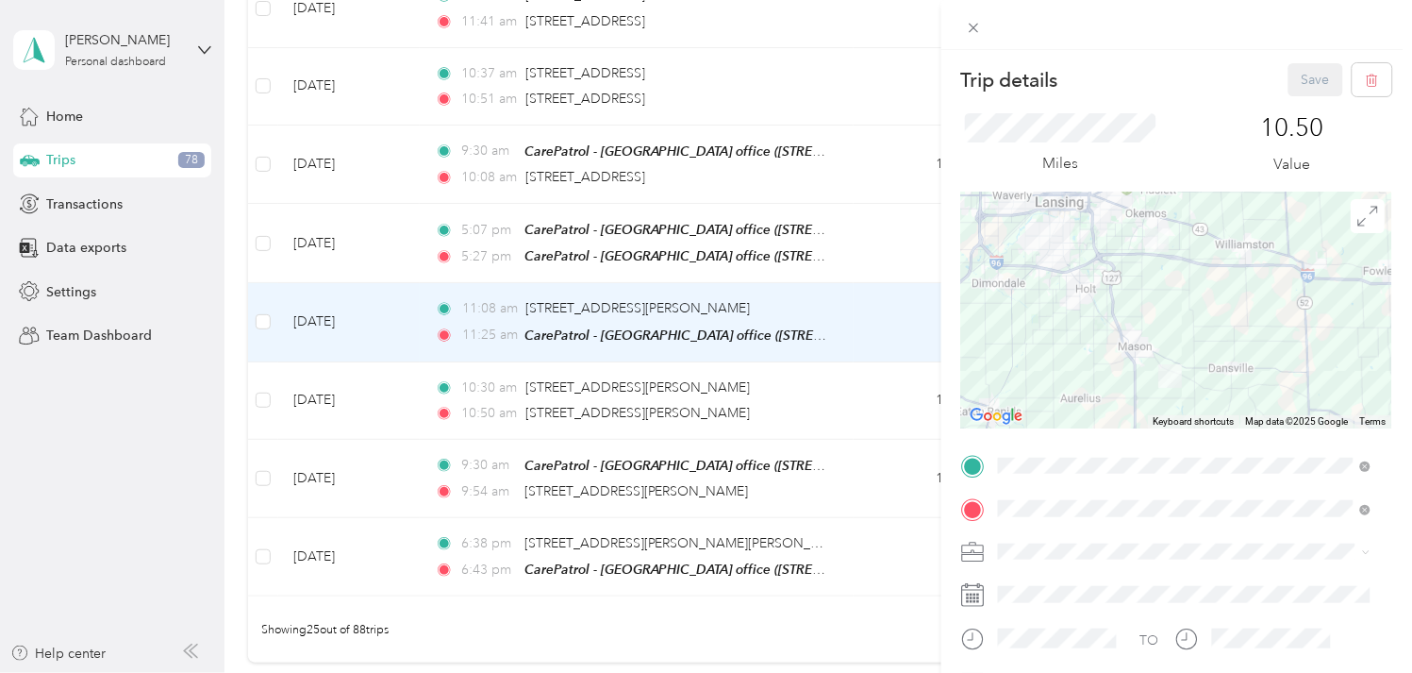
click at [1035, 314] on span "Work" at bounding box center [1022, 320] width 32 height 16
click at [1308, 87] on button "Save" at bounding box center [1316, 79] width 55 height 33
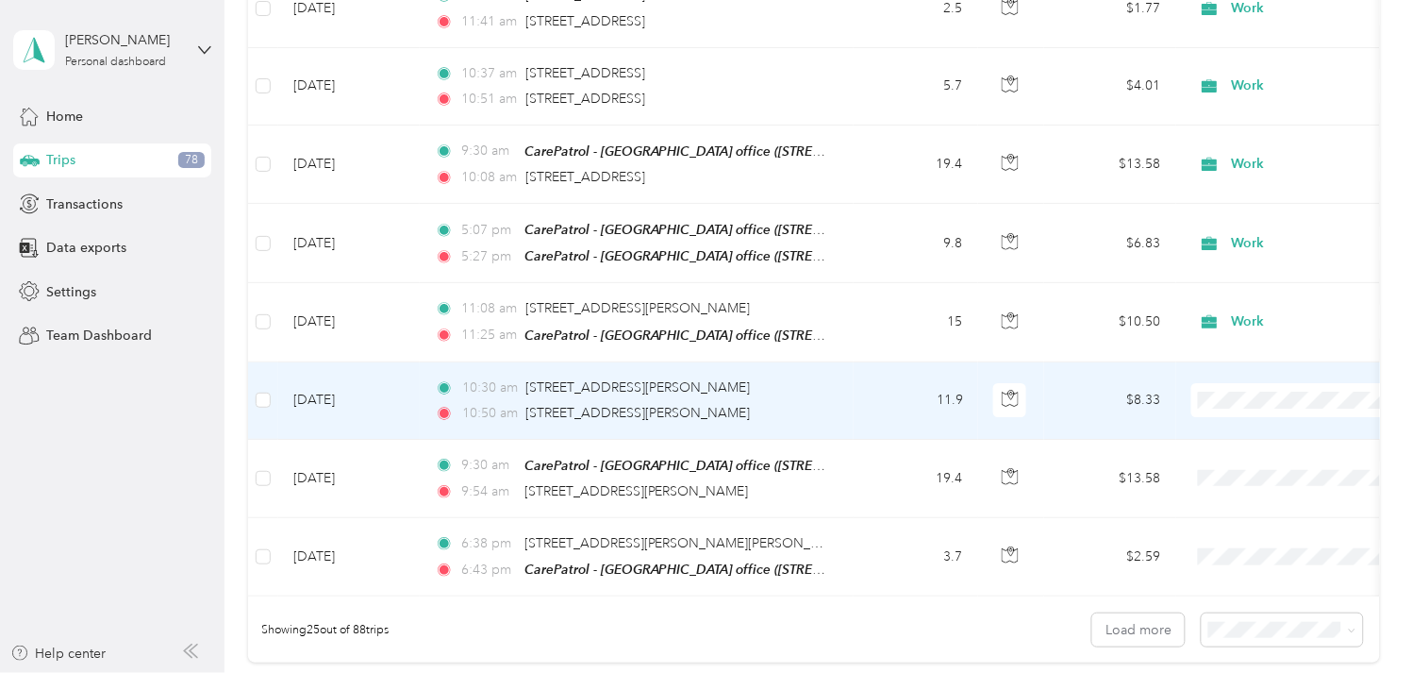
click at [360, 385] on td "[DATE]" at bounding box center [349, 400] width 142 height 77
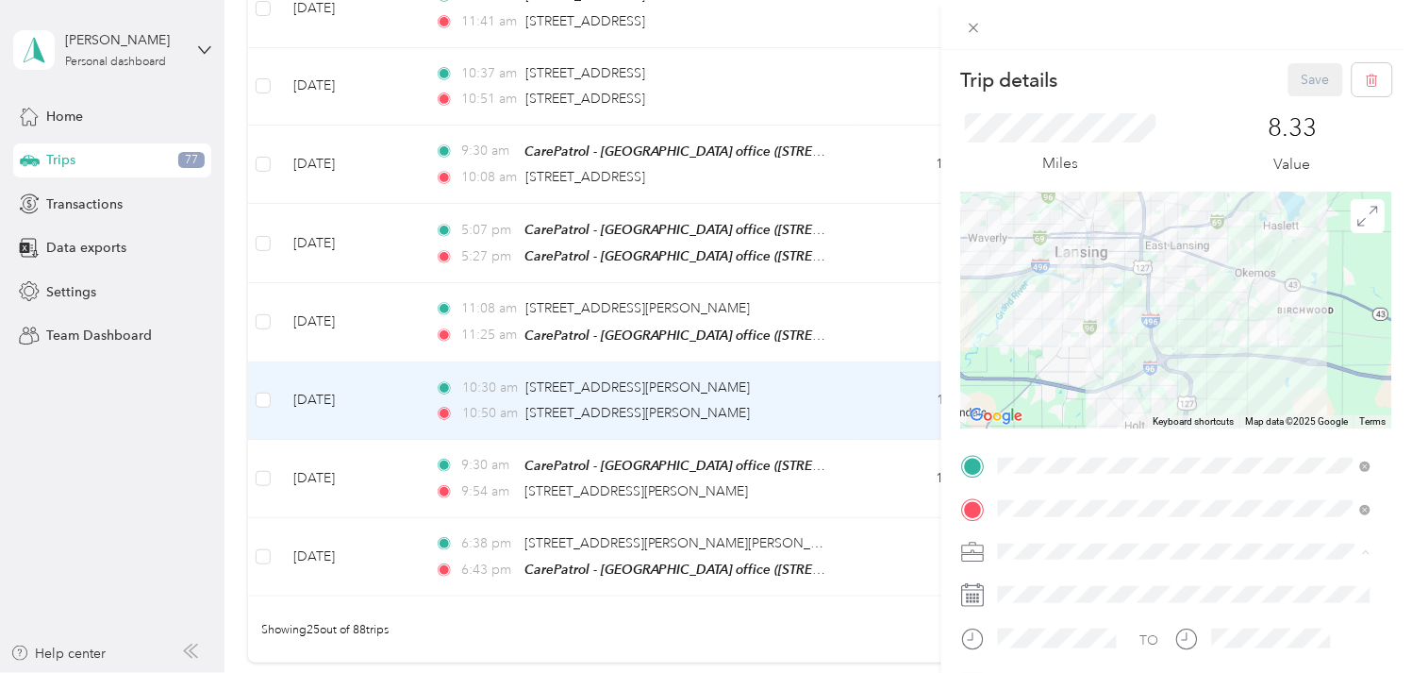
click at [1023, 317] on div "Work" at bounding box center [1185, 320] width 359 height 20
click at [1300, 71] on button "Save" at bounding box center [1316, 79] width 55 height 33
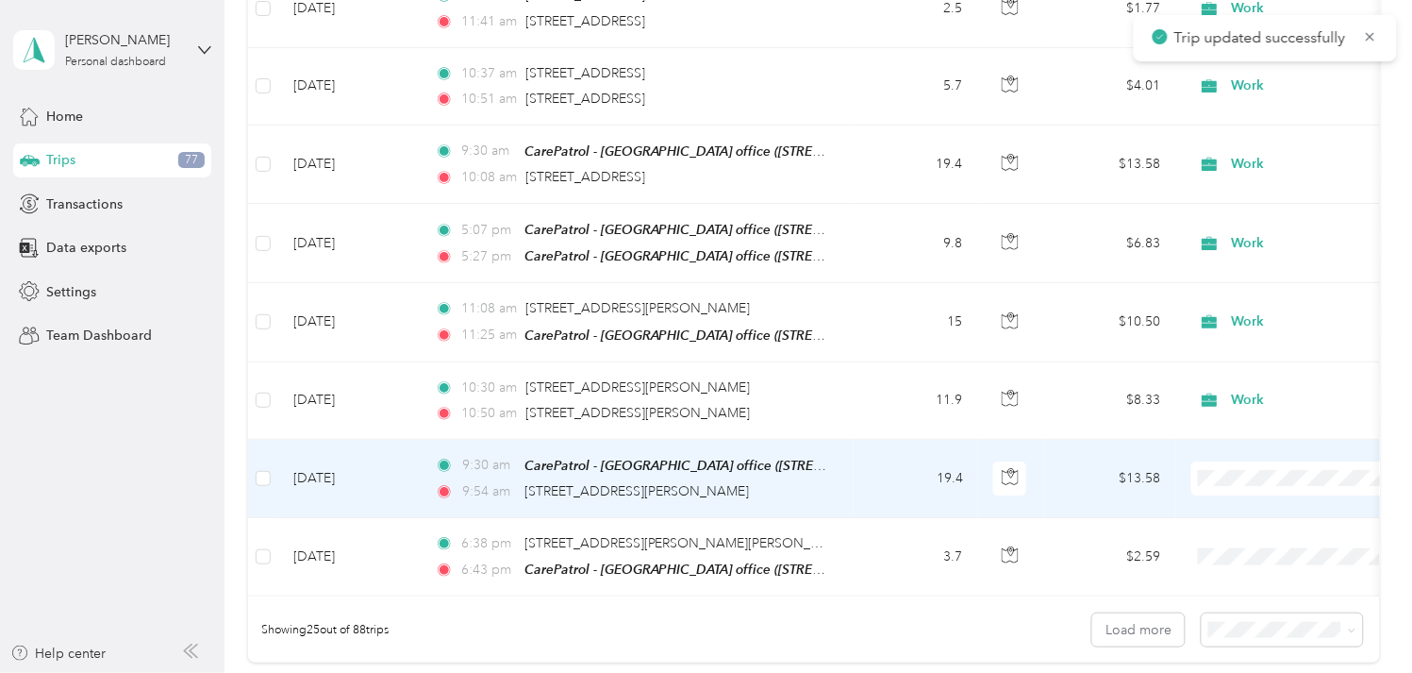
click at [325, 467] on td "[DATE]" at bounding box center [349, 479] width 142 height 78
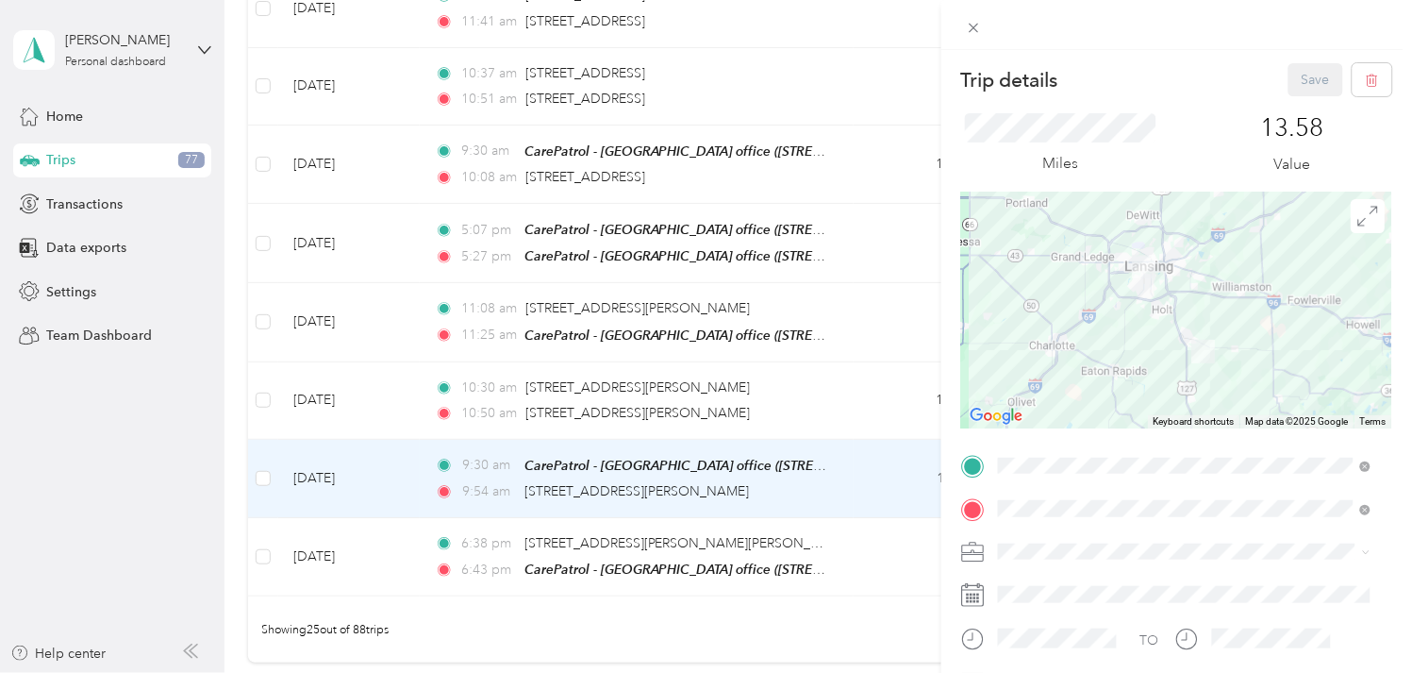
click at [1021, 325] on ol "Work Personal Other Charity Medical Moving Commute" at bounding box center [1185, 410] width 386 height 231
click at [1009, 321] on div "Work" at bounding box center [1185, 320] width 359 height 20
click at [1289, 75] on button "Save" at bounding box center [1316, 79] width 55 height 33
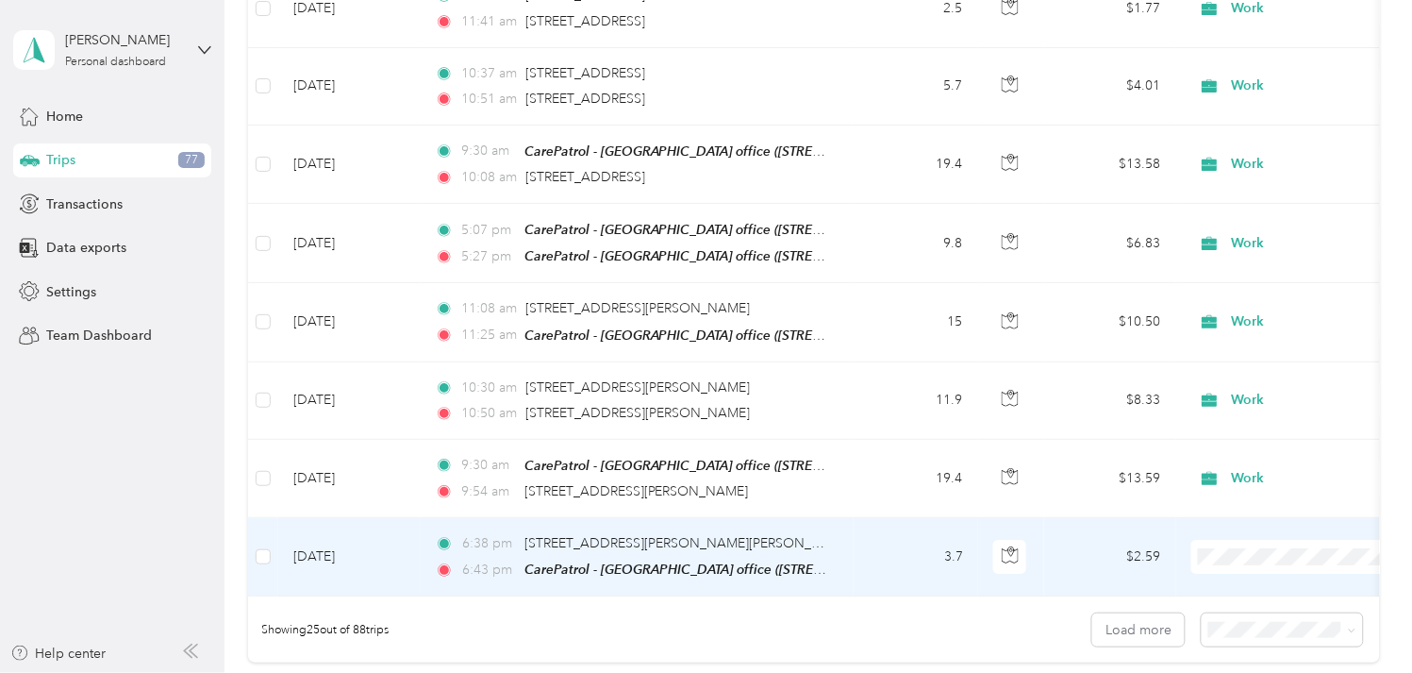
scroll to position [1781, 0]
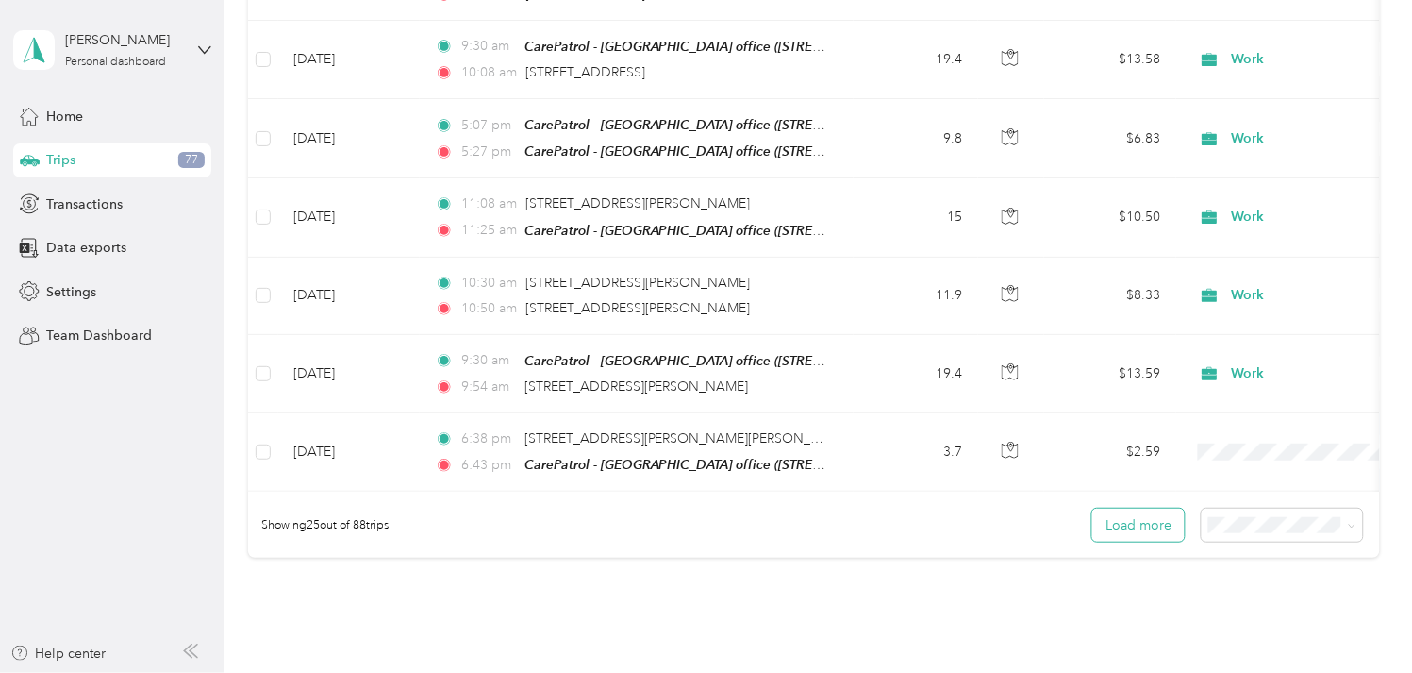
click at [1119, 530] on button "Load more" at bounding box center [1138, 524] width 92 height 33
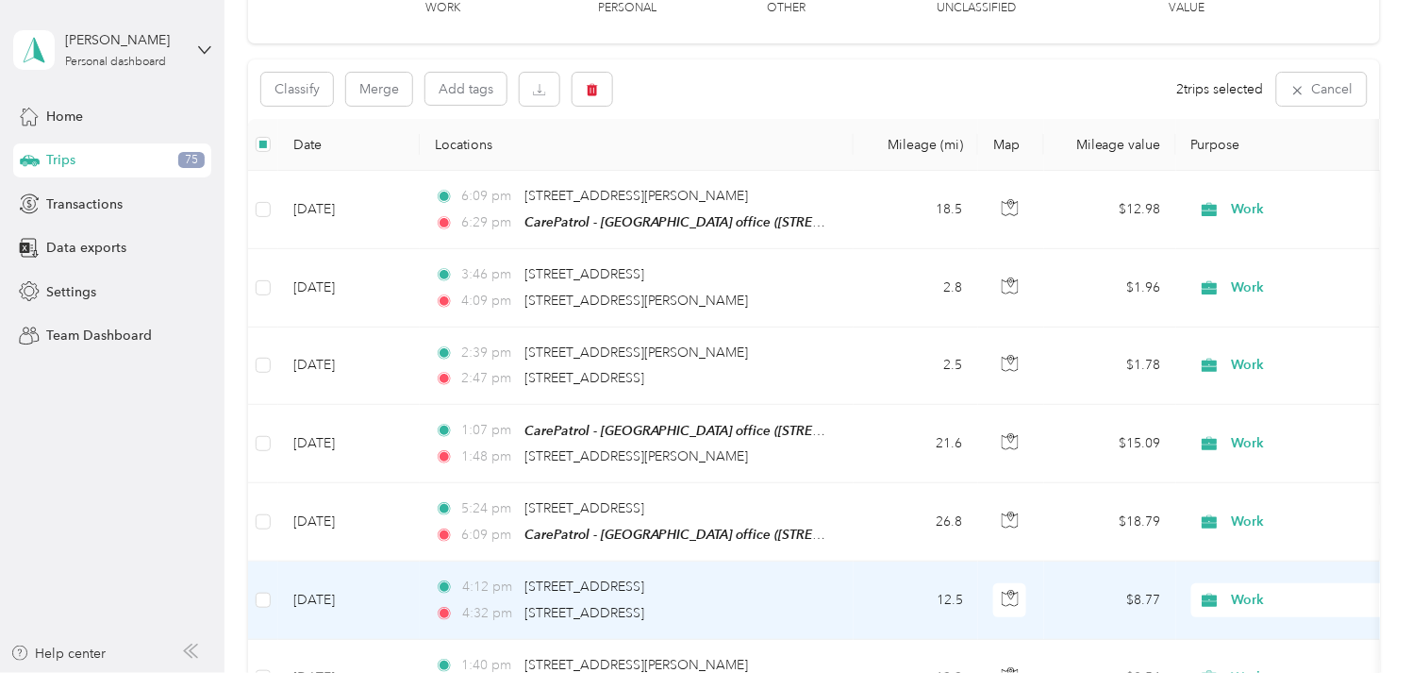
scroll to position [0, 0]
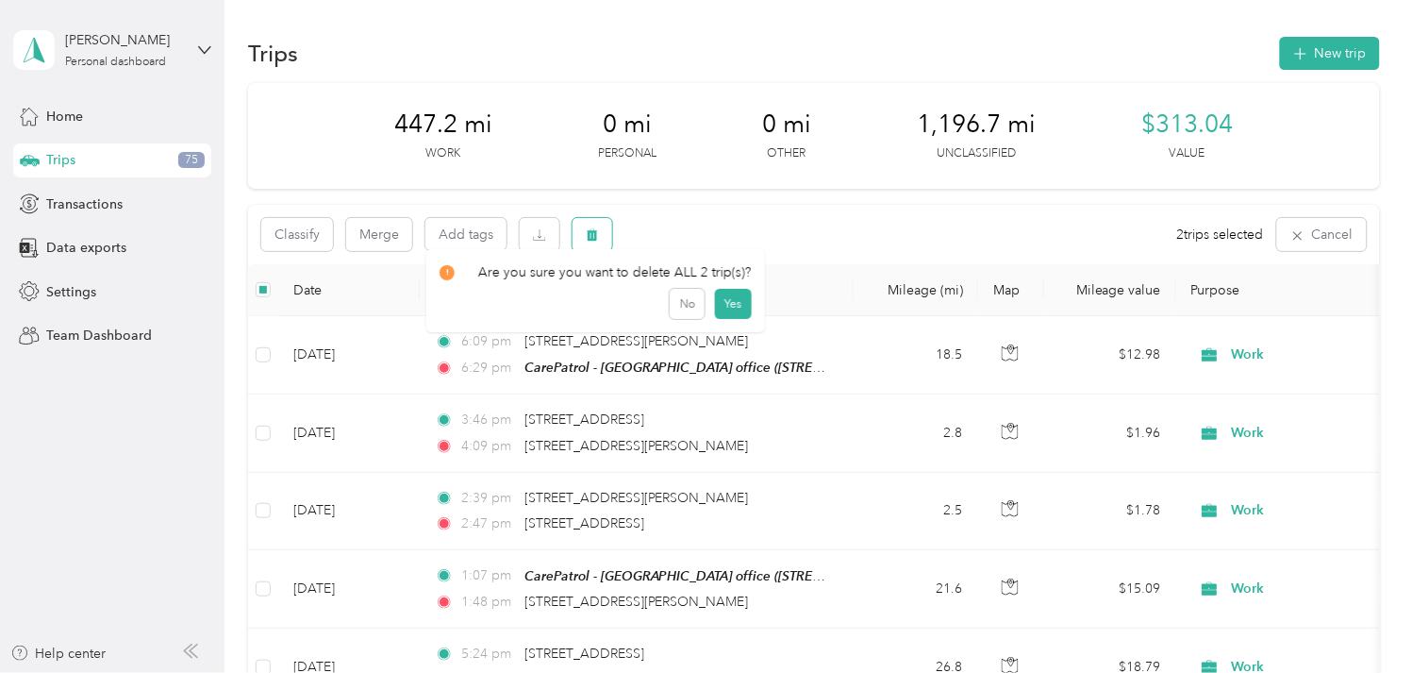
click at [608, 236] on button "button" at bounding box center [593, 234] width 40 height 33
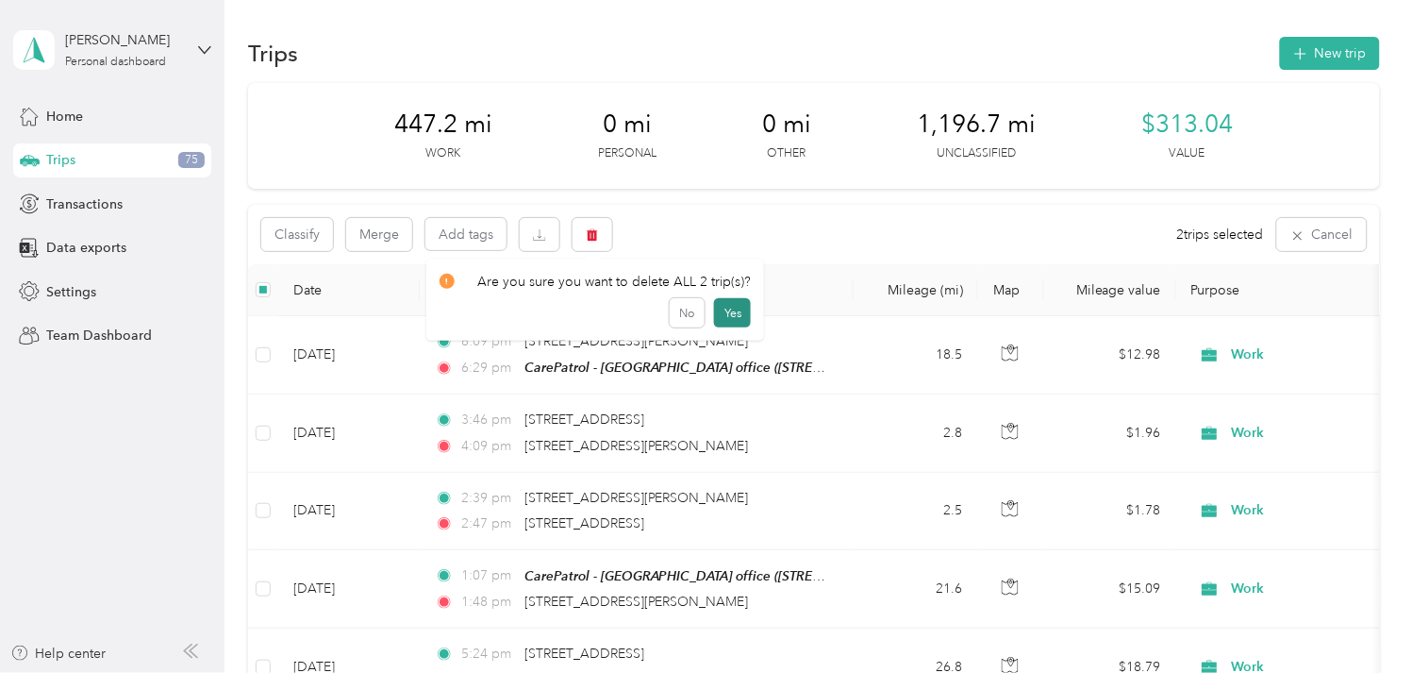
click at [738, 315] on button "Yes" at bounding box center [732, 313] width 37 height 30
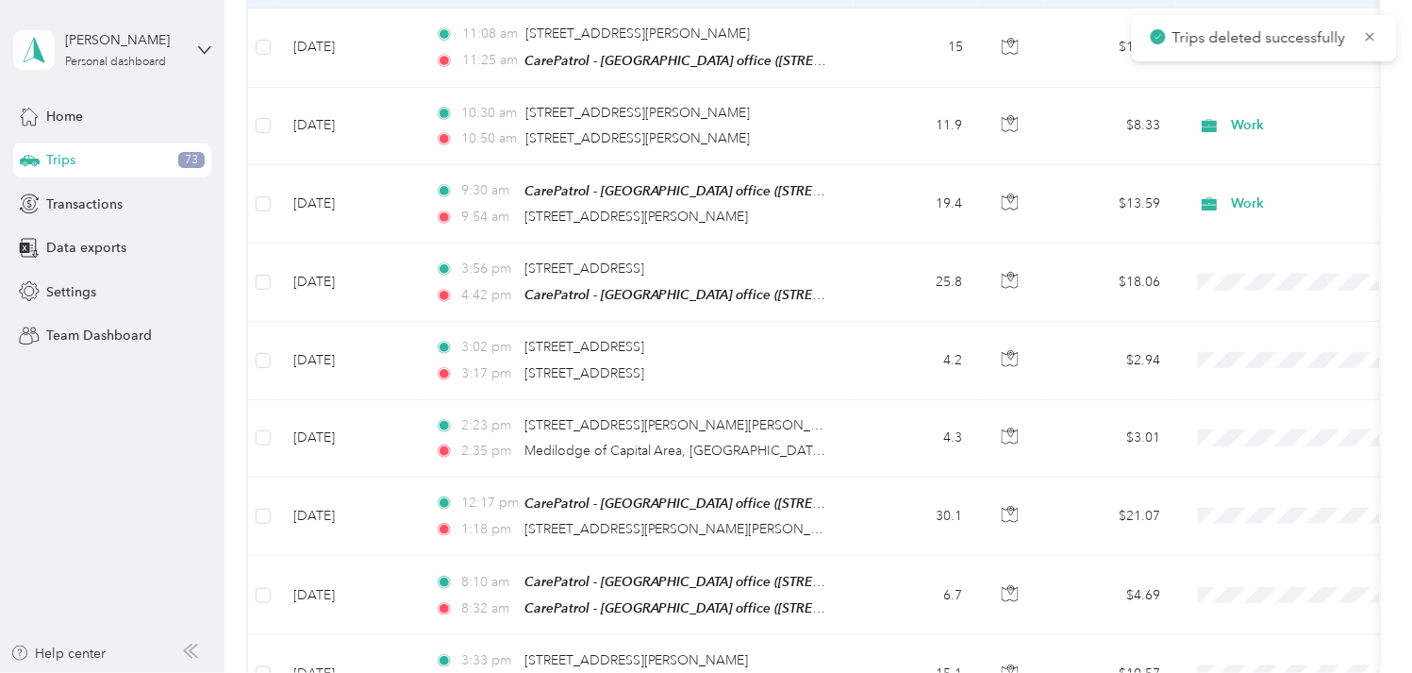
scroll to position [1991, 0]
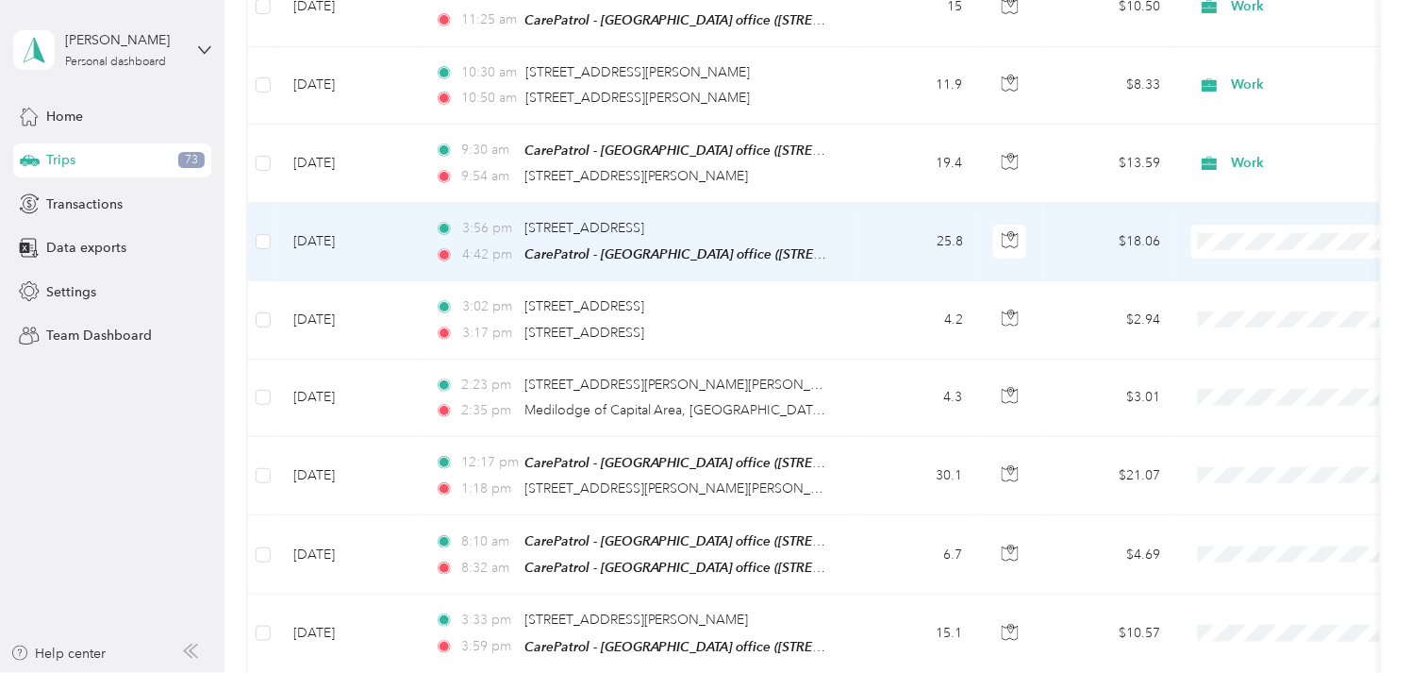
click at [342, 230] on td "[DATE]" at bounding box center [349, 242] width 142 height 78
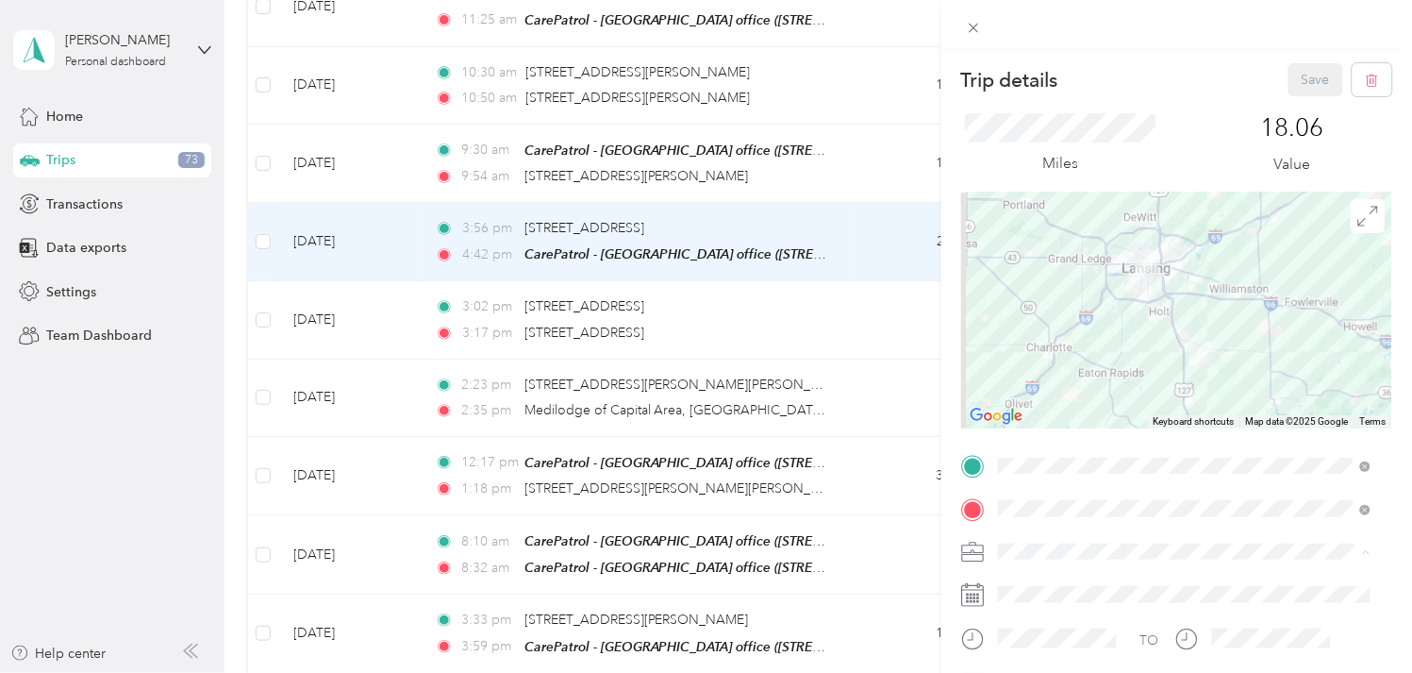
click at [1020, 313] on span "Work" at bounding box center [1022, 320] width 32 height 16
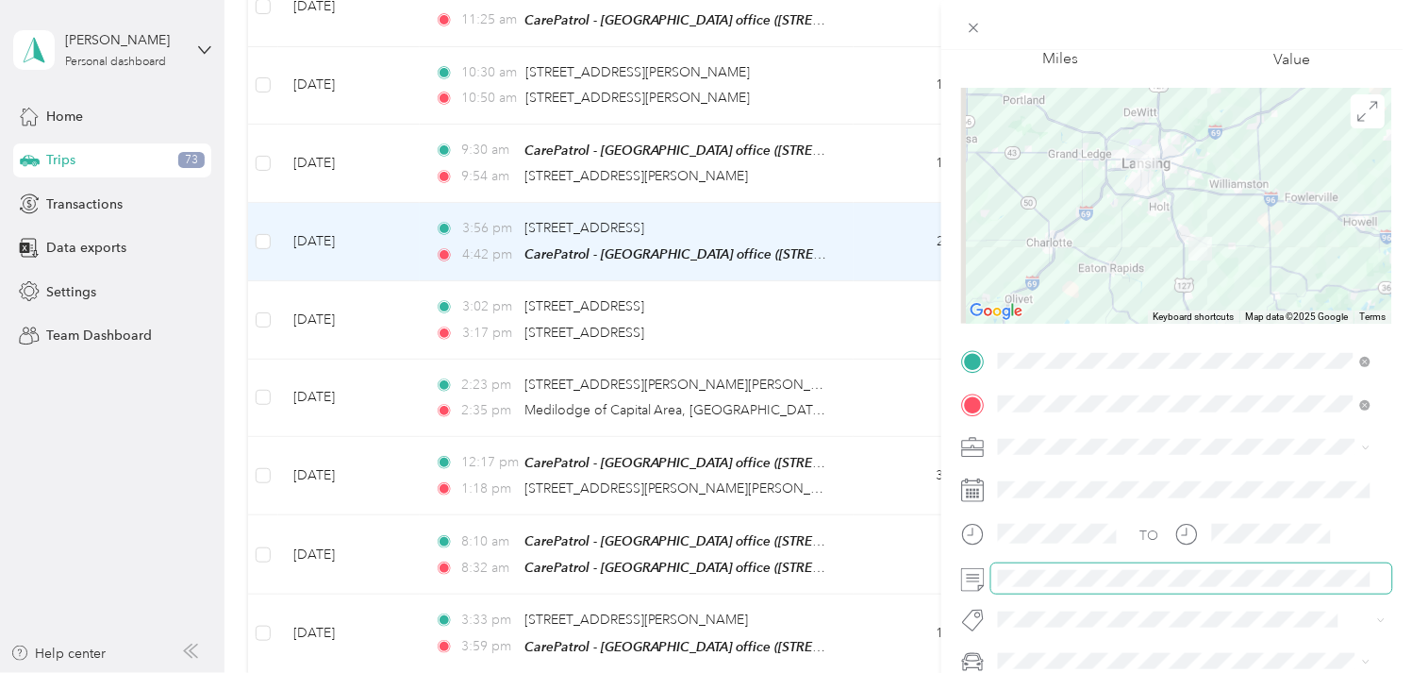
click at [1035, 592] on span at bounding box center [1191, 577] width 401 height 29
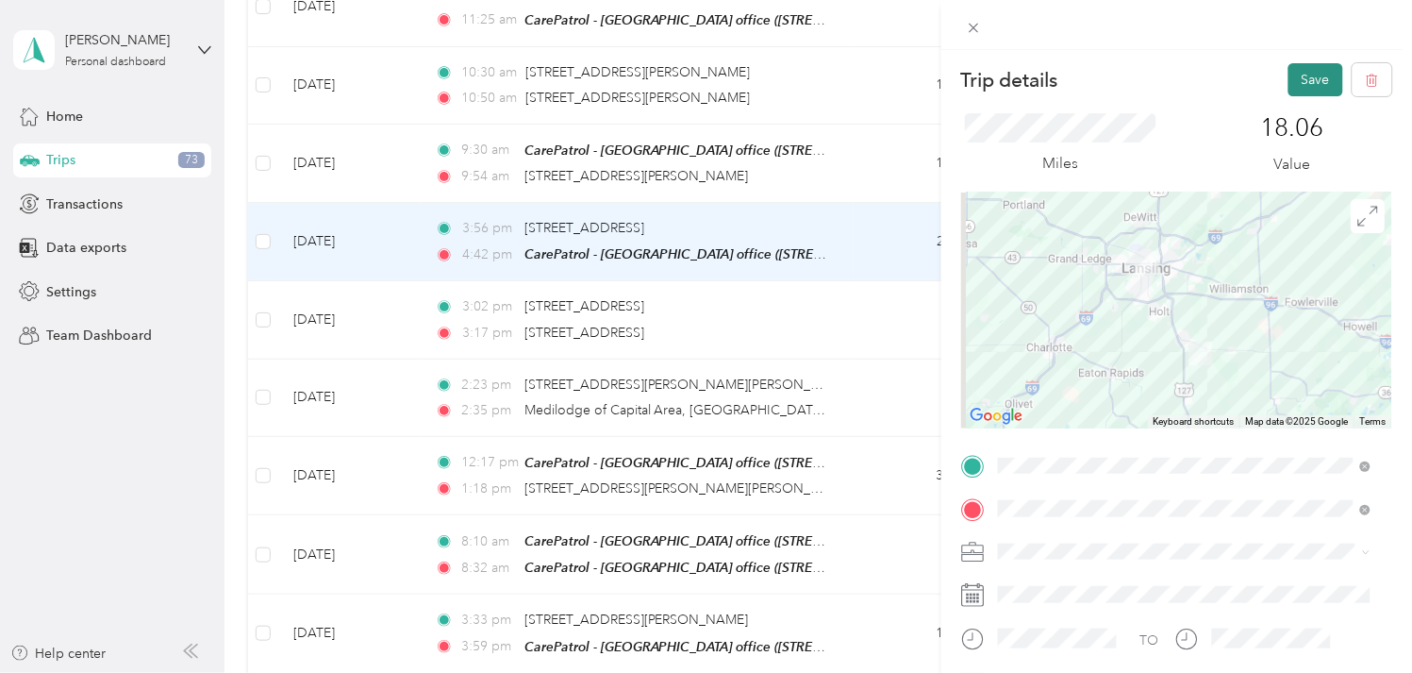
click at [1299, 79] on button "Save" at bounding box center [1316, 79] width 55 height 33
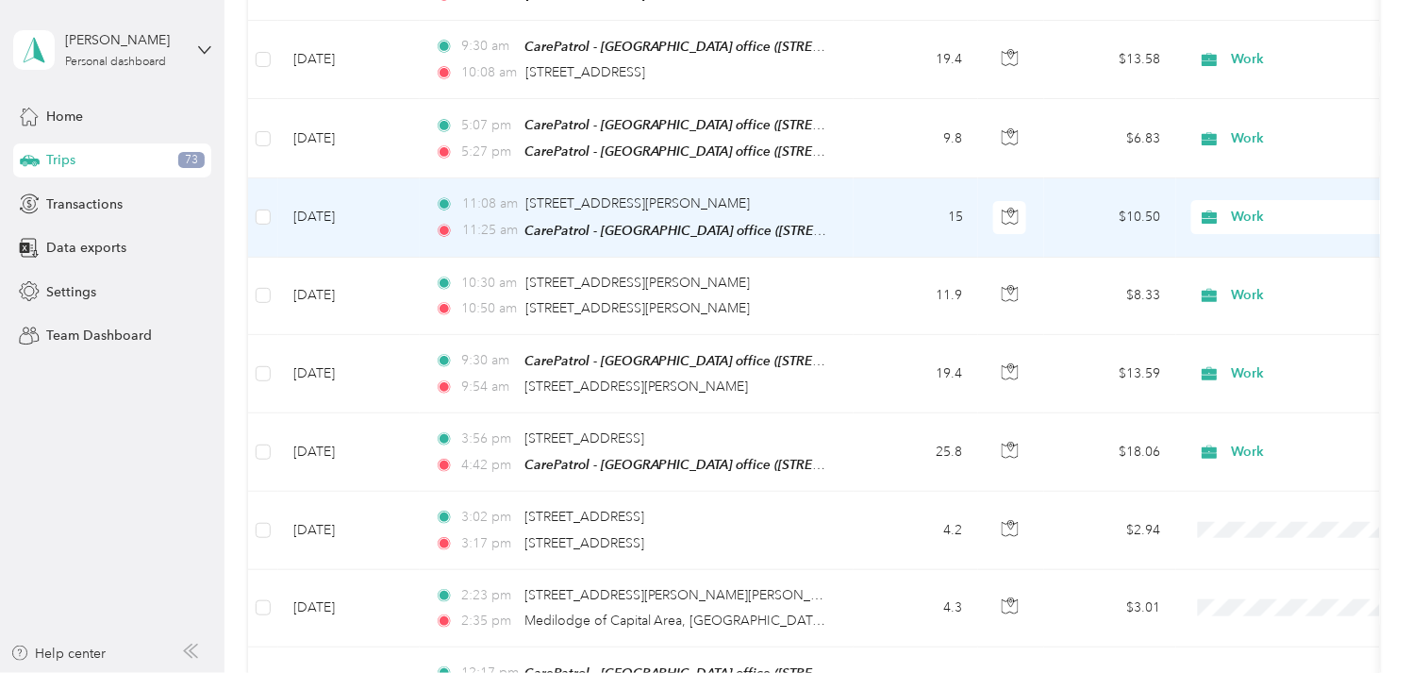
scroll to position [1676, 0]
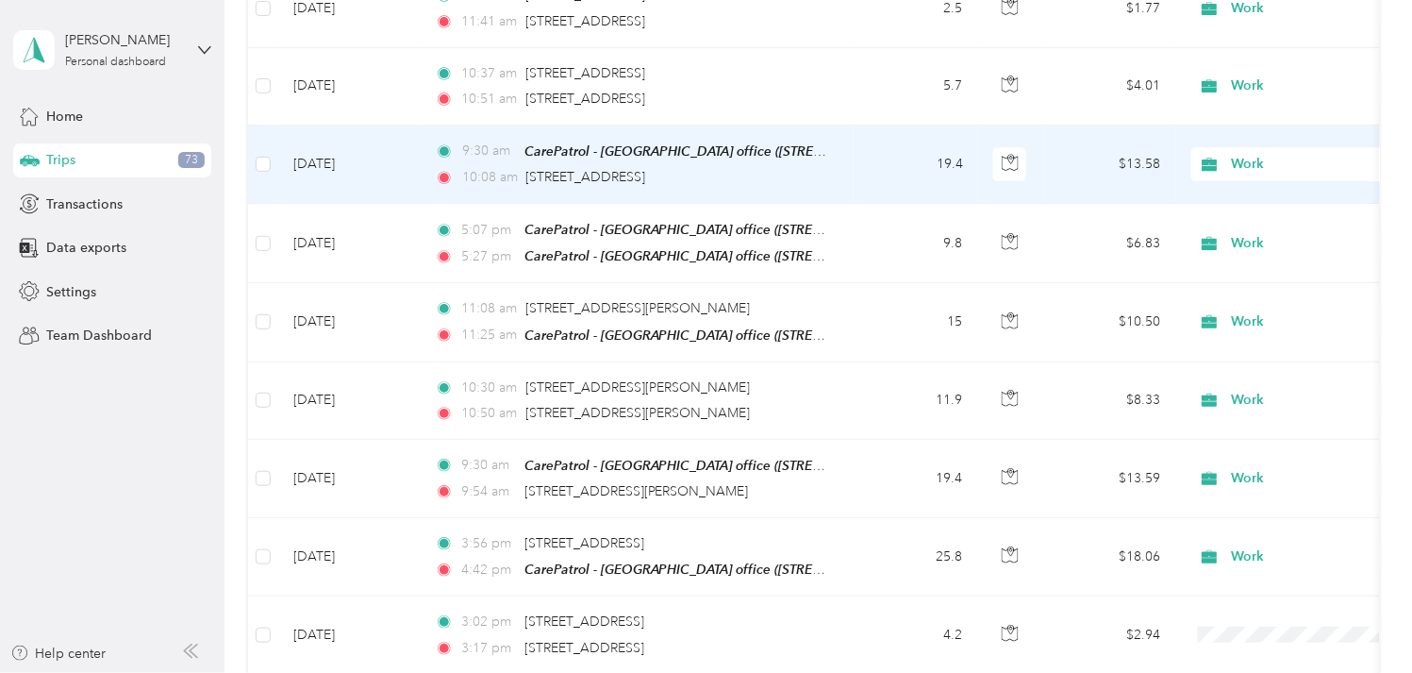
click at [317, 146] on td "[DATE]" at bounding box center [349, 164] width 142 height 78
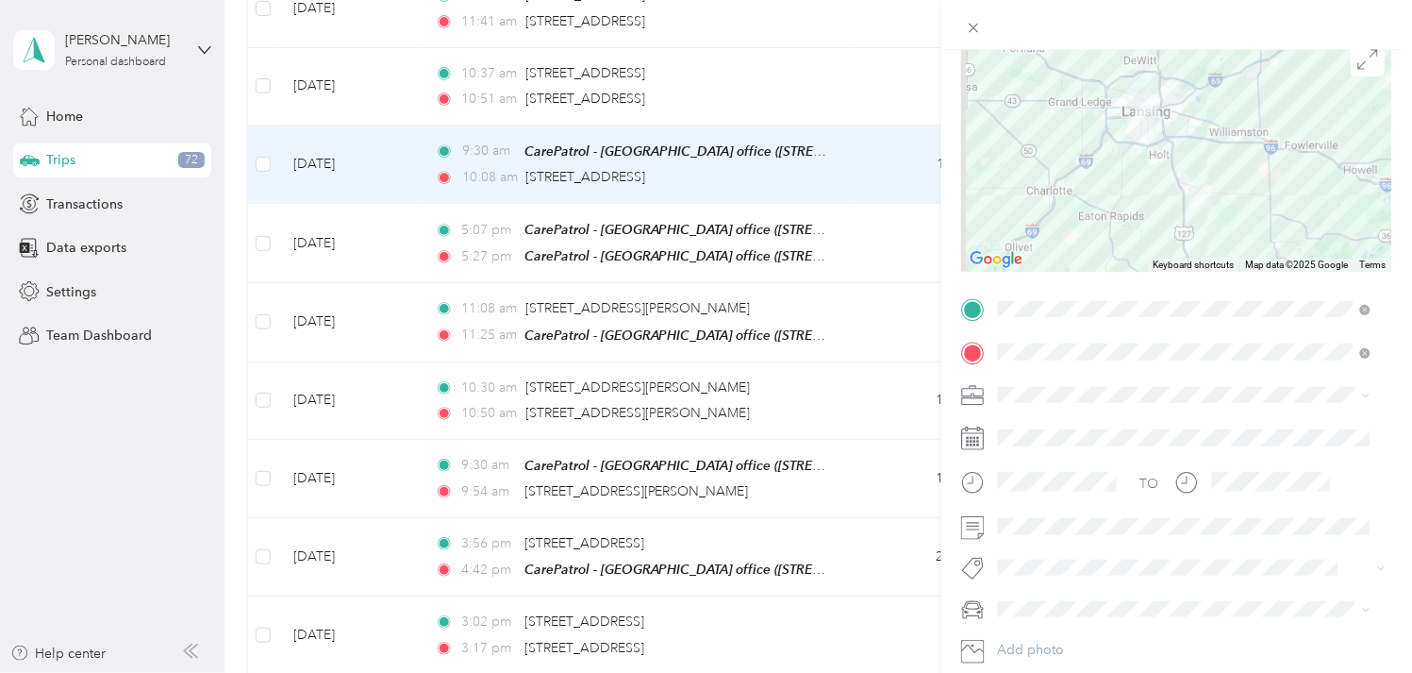
scroll to position [209, 0]
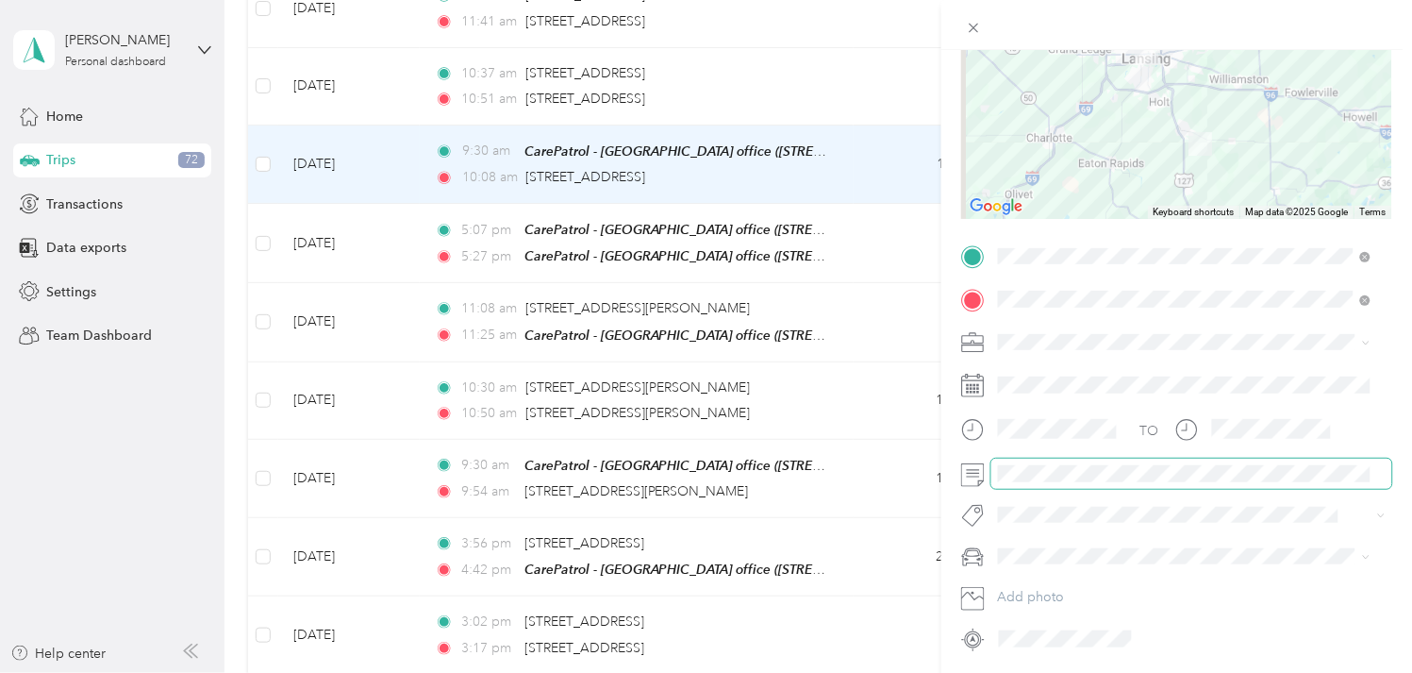
click at [993, 475] on span at bounding box center [1191, 472] width 401 height 29
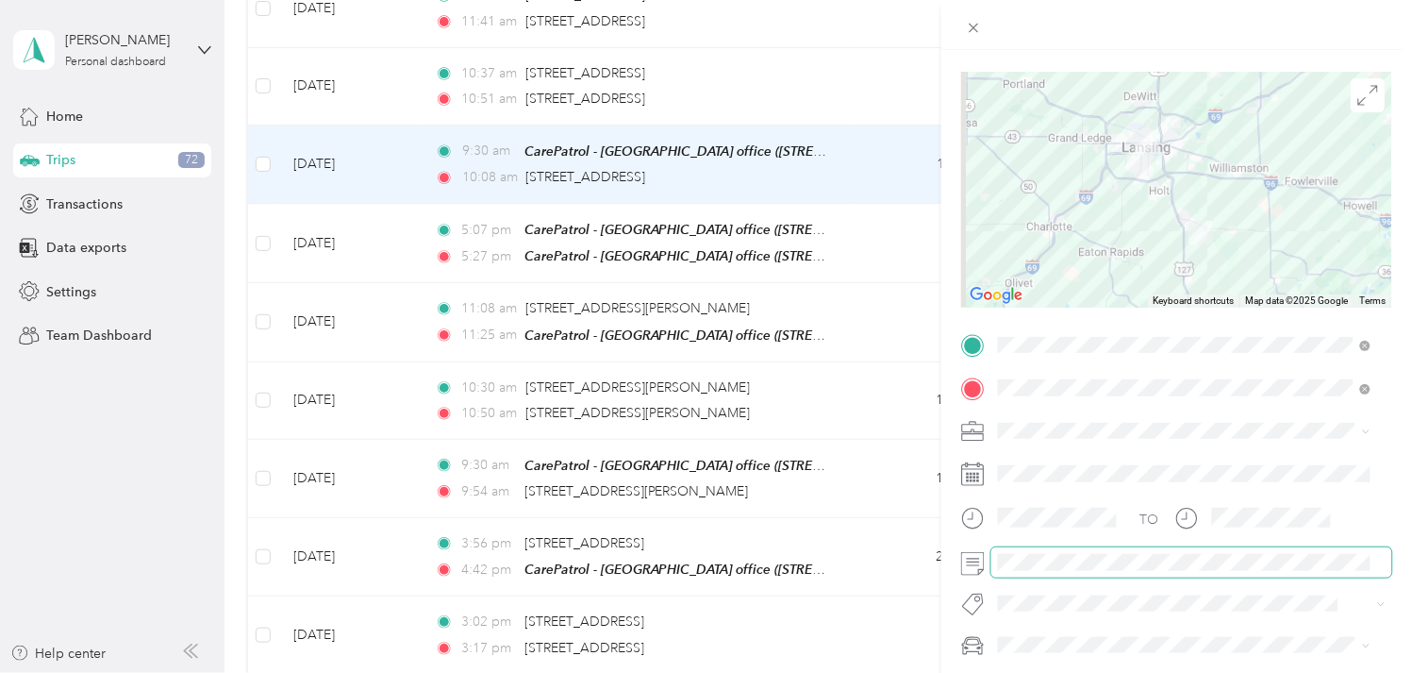
scroll to position [0, 0]
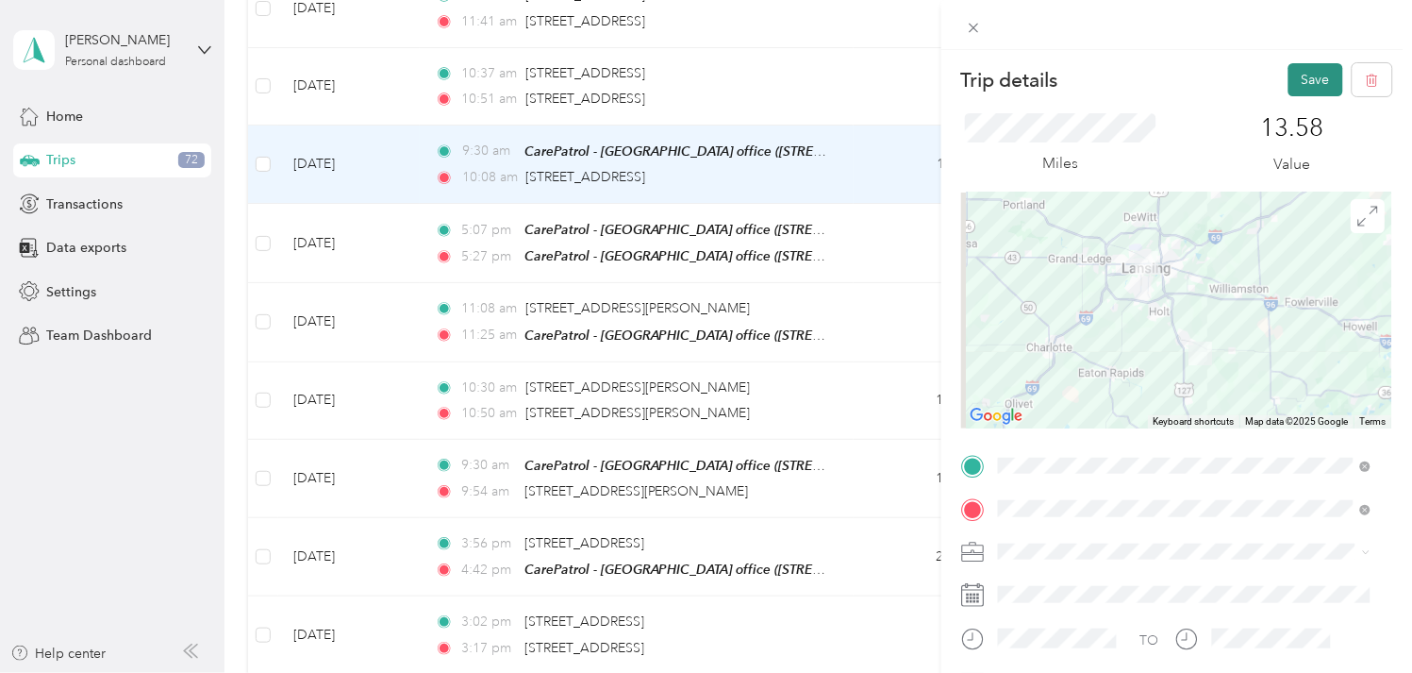
click at [1290, 81] on button "Save" at bounding box center [1316, 79] width 55 height 33
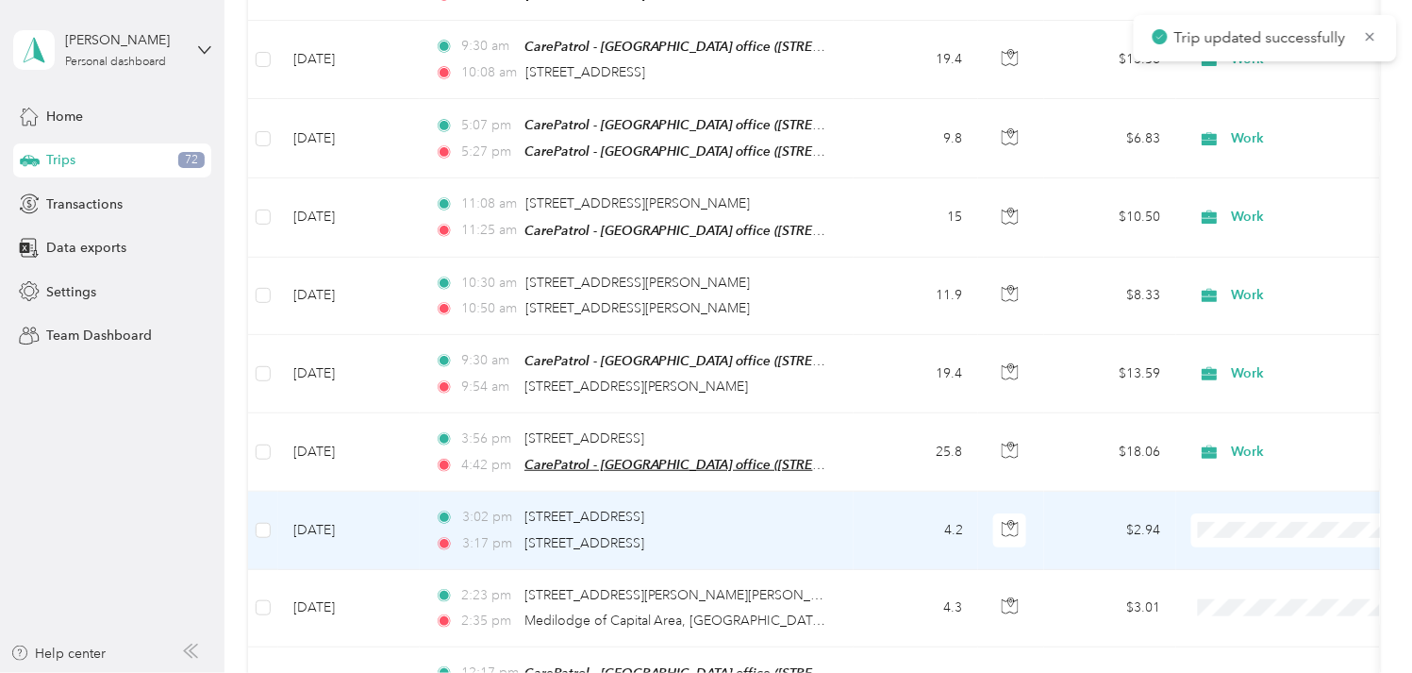
scroll to position [1887, 0]
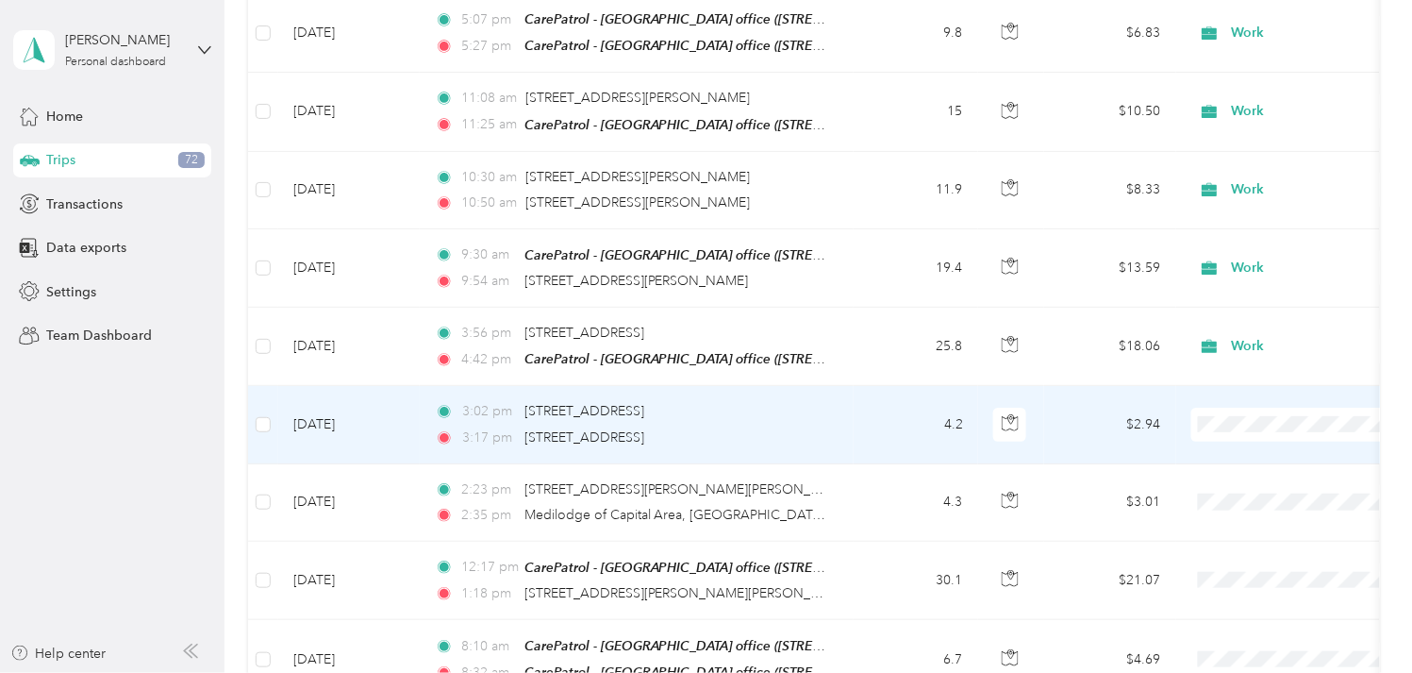
click at [373, 410] on td "[DATE]" at bounding box center [349, 424] width 142 height 77
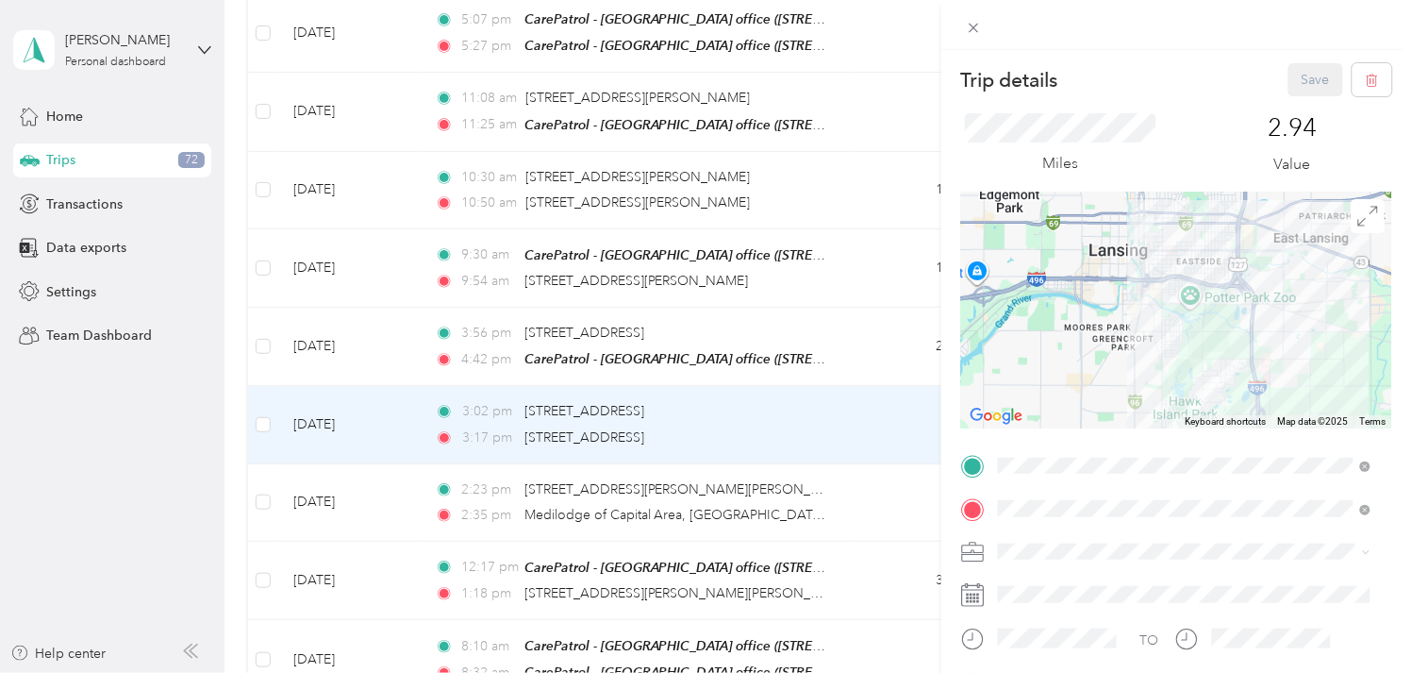
click at [1038, 323] on li "Work" at bounding box center [1185, 320] width 386 height 33
click at [1298, 75] on button "Save" at bounding box center [1316, 79] width 55 height 33
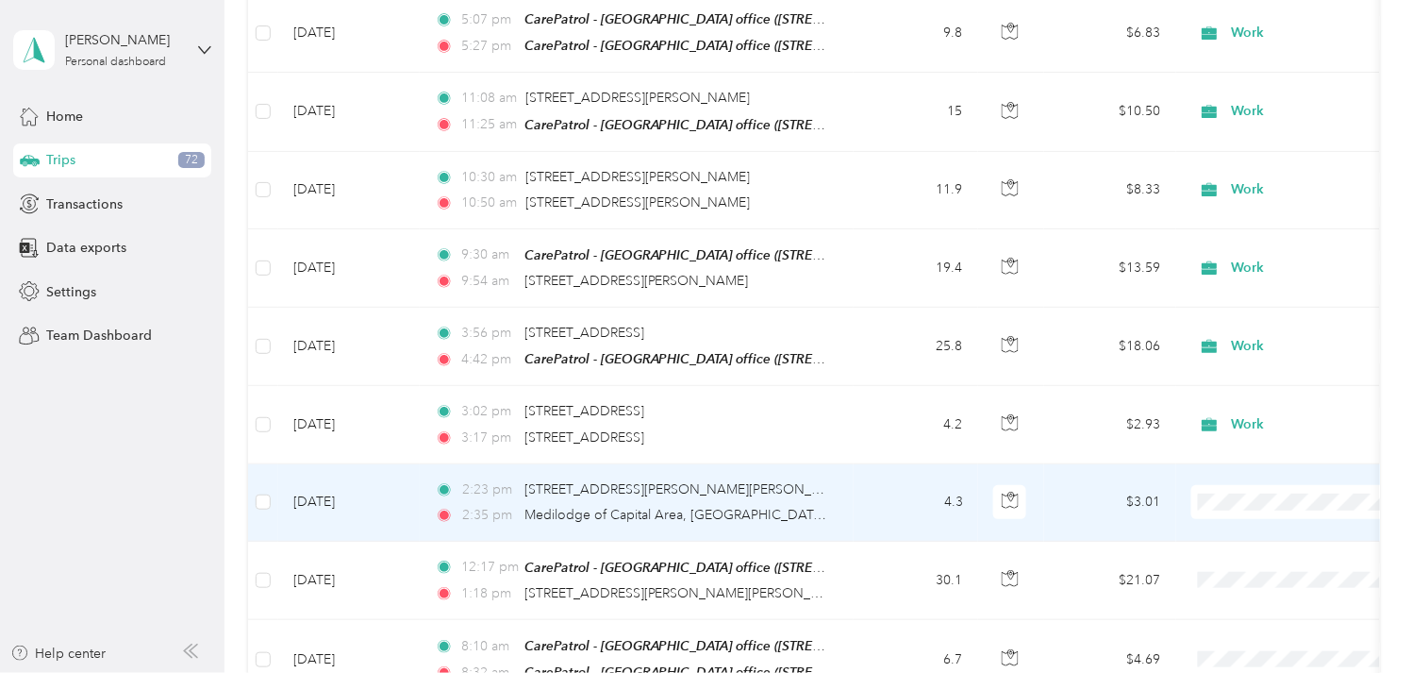
click at [337, 475] on td "[DATE]" at bounding box center [349, 502] width 142 height 77
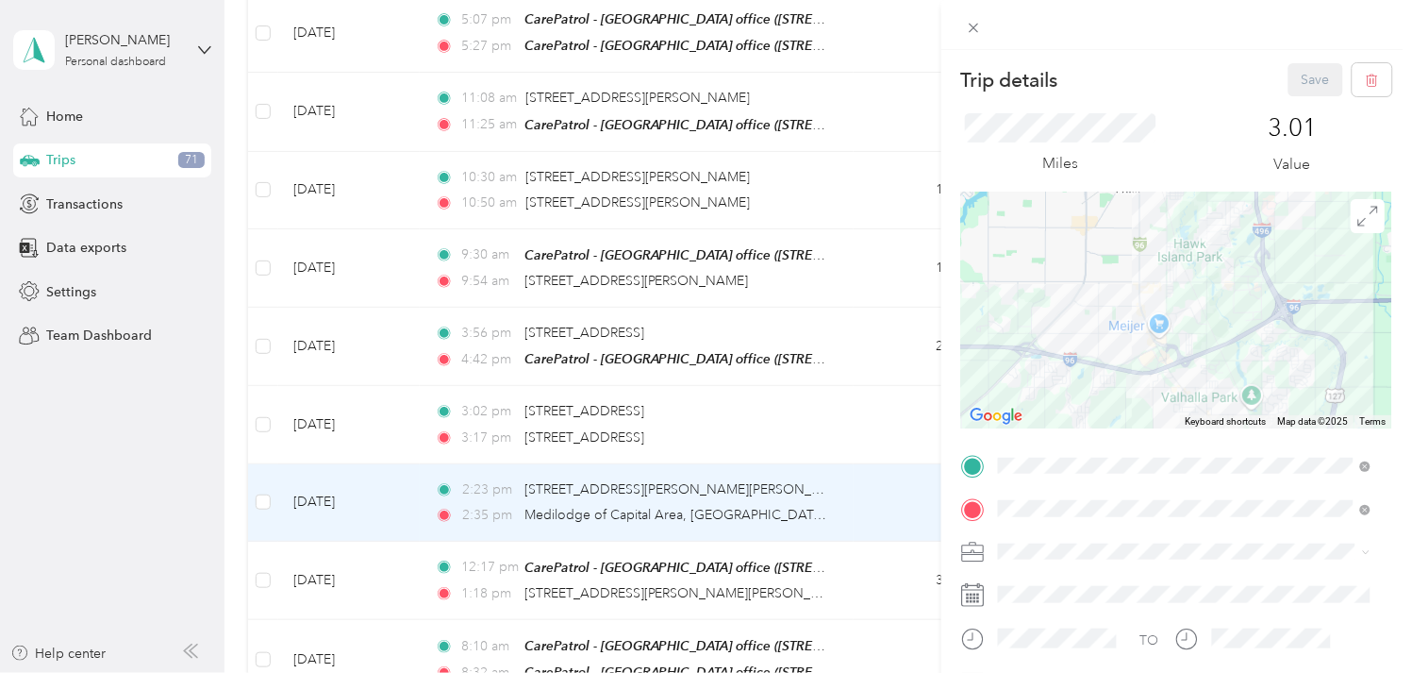
click at [1045, 312] on div "Work" at bounding box center [1185, 319] width 359 height 20
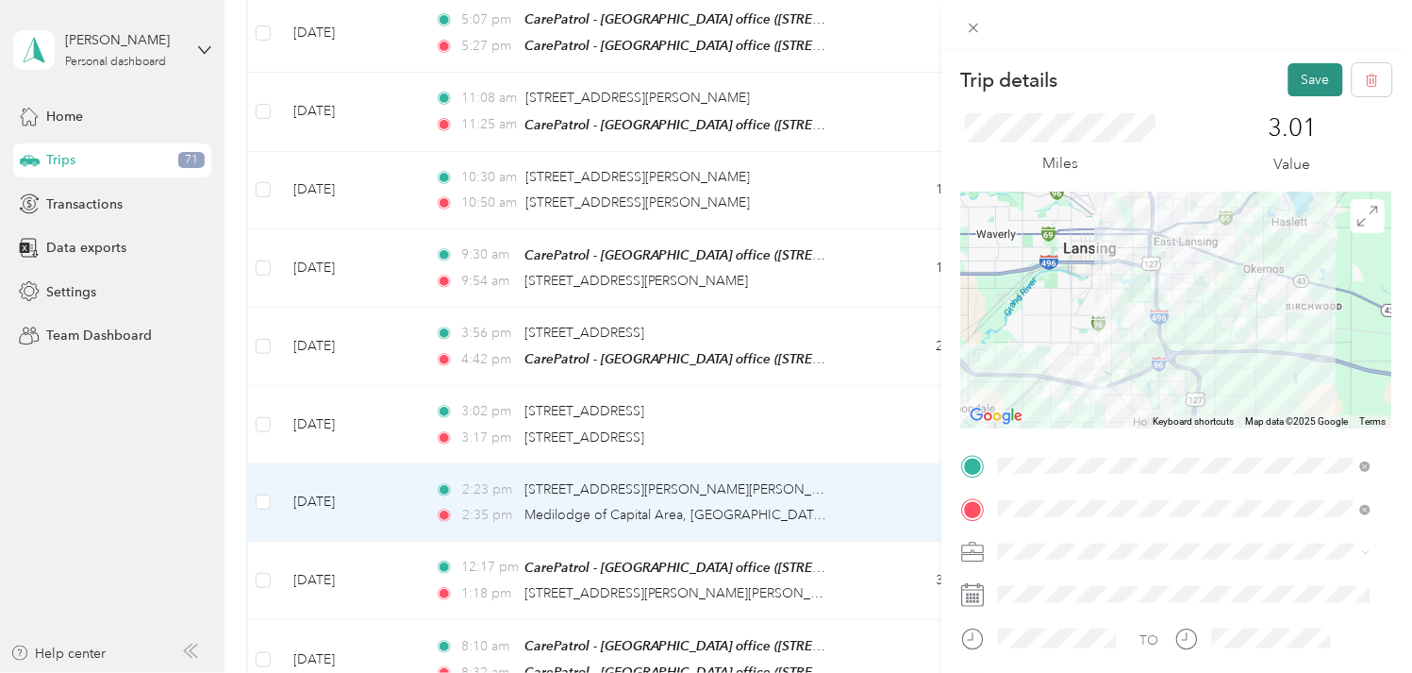
click at [1289, 90] on button "Save" at bounding box center [1316, 79] width 55 height 33
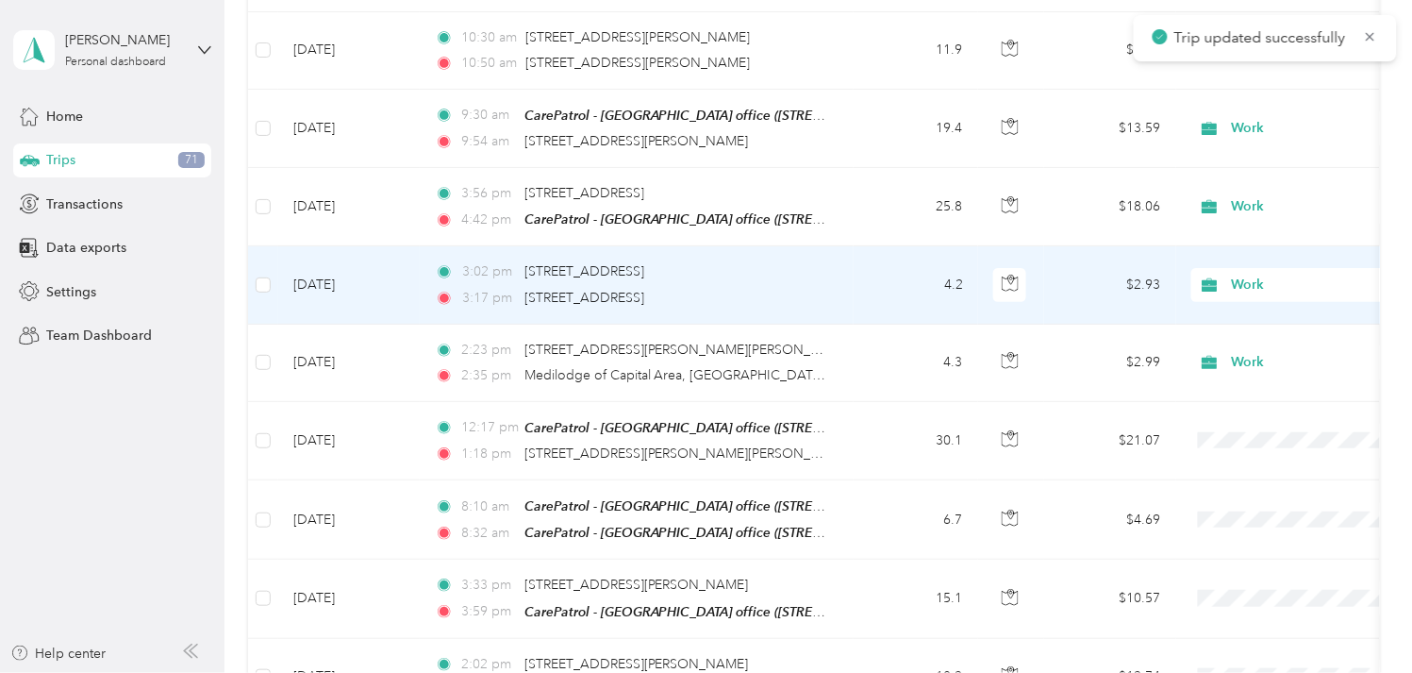
scroll to position [2096, 0]
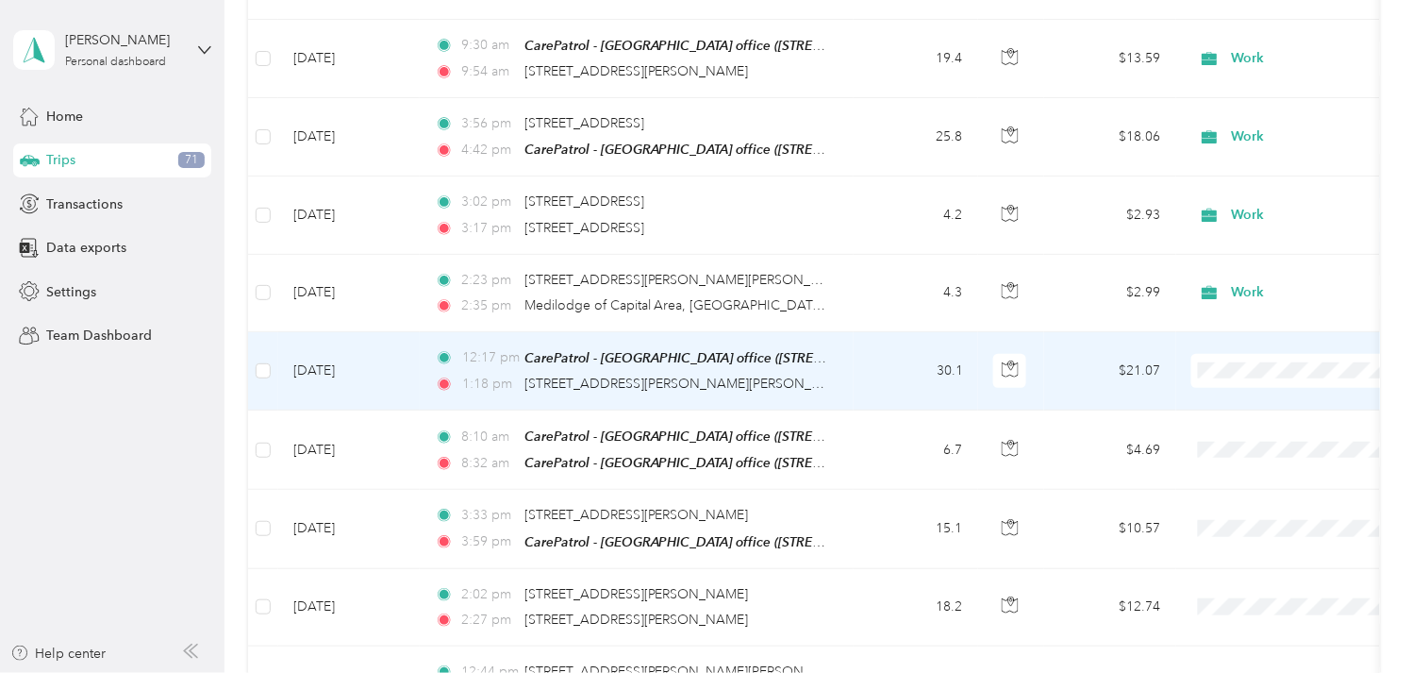
click at [323, 361] on td "[DATE]" at bounding box center [349, 371] width 142 height 78
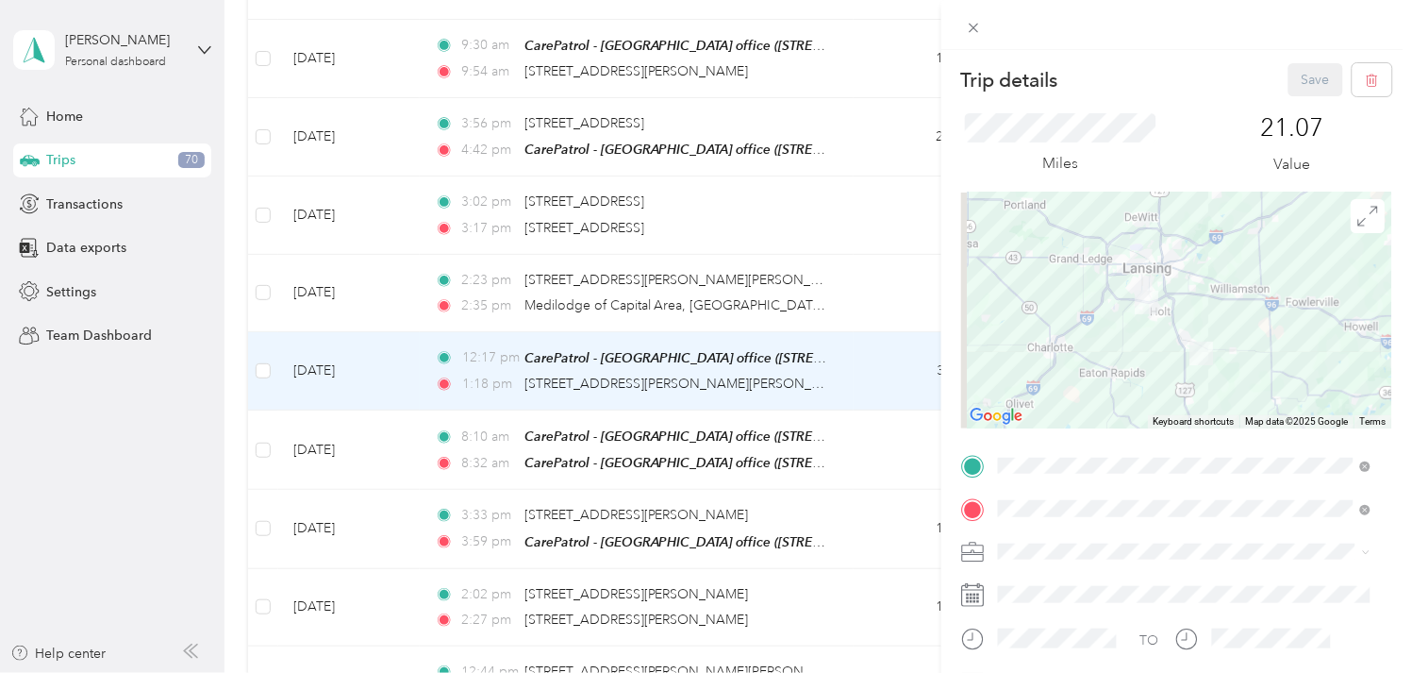
click at [1017, 322] on li "Work" at bounding box center [1185, 309] width 386 height 33
click at [1293, 81] on button "Save" at bounding box center [1316, 79] width 55 height 33
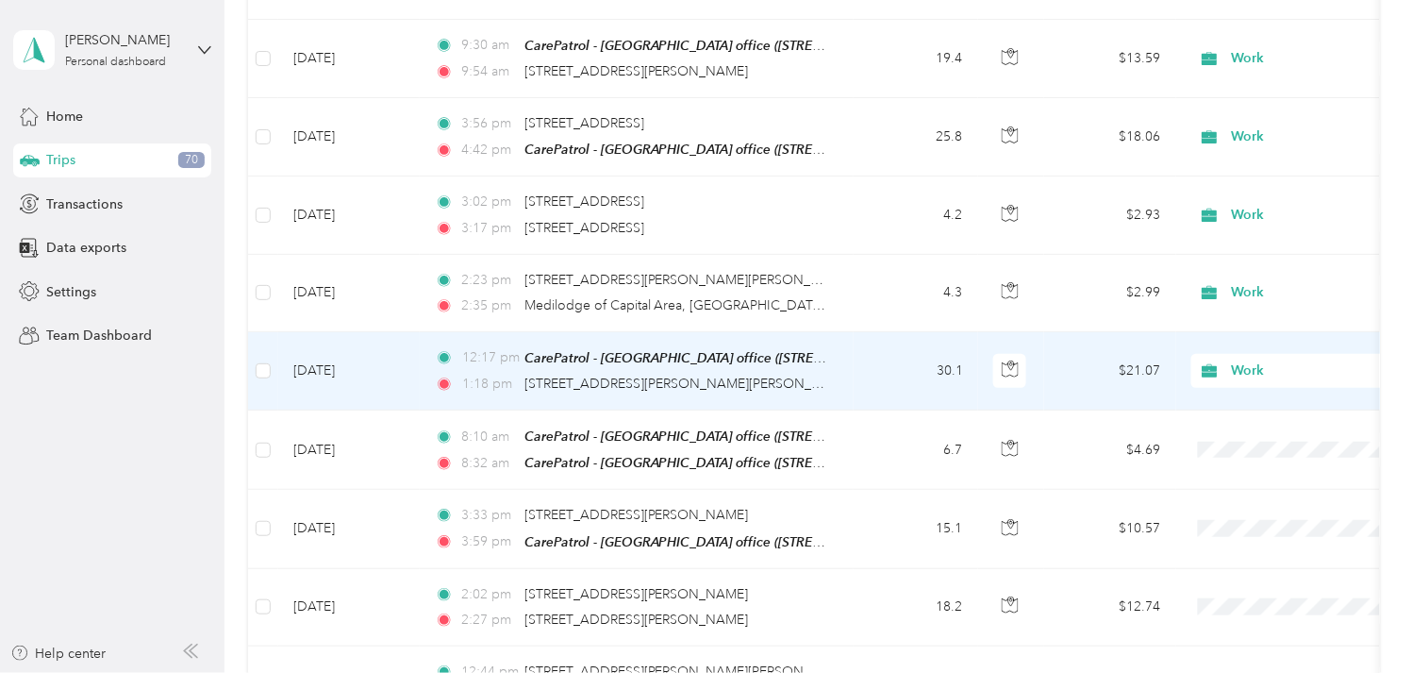
click at [382, 362] on td "[DATE]" at bounding box center [349, 371] width 142 height 78
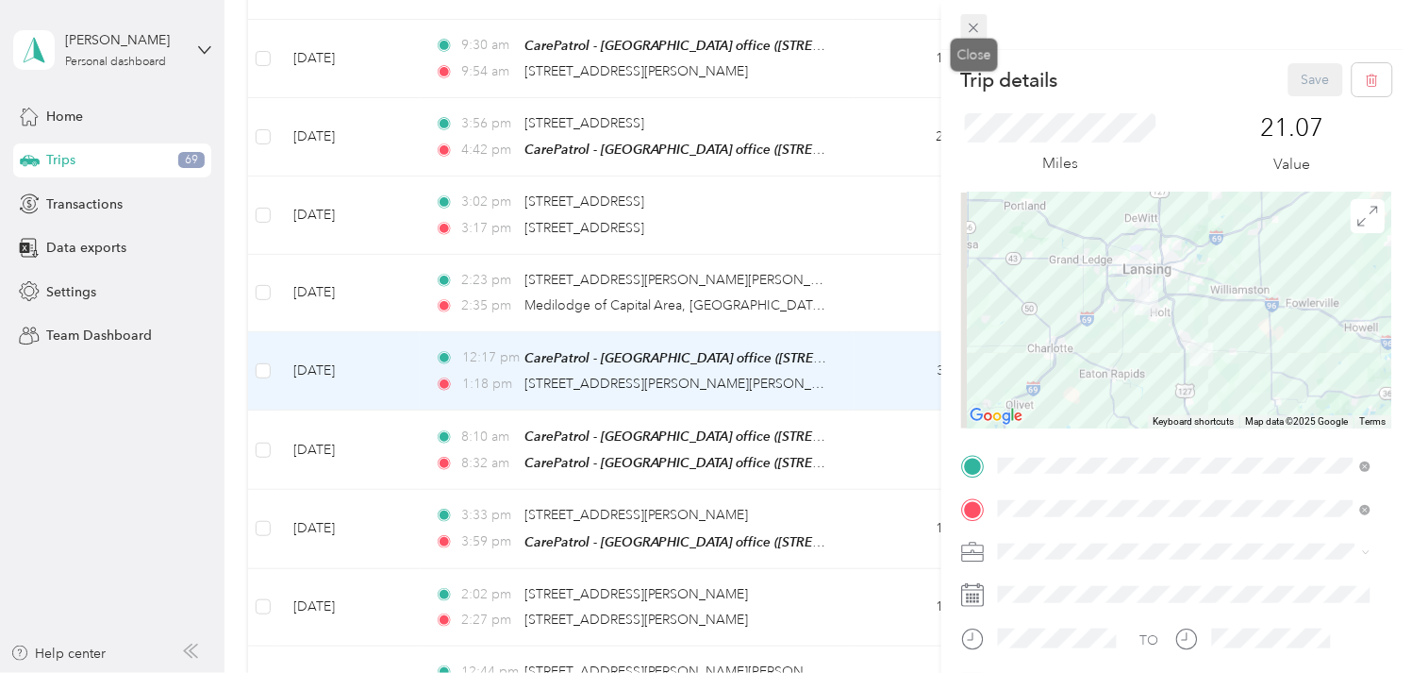
click at [963, 23] on span at bounding box center [974, 27] width 26 height 26
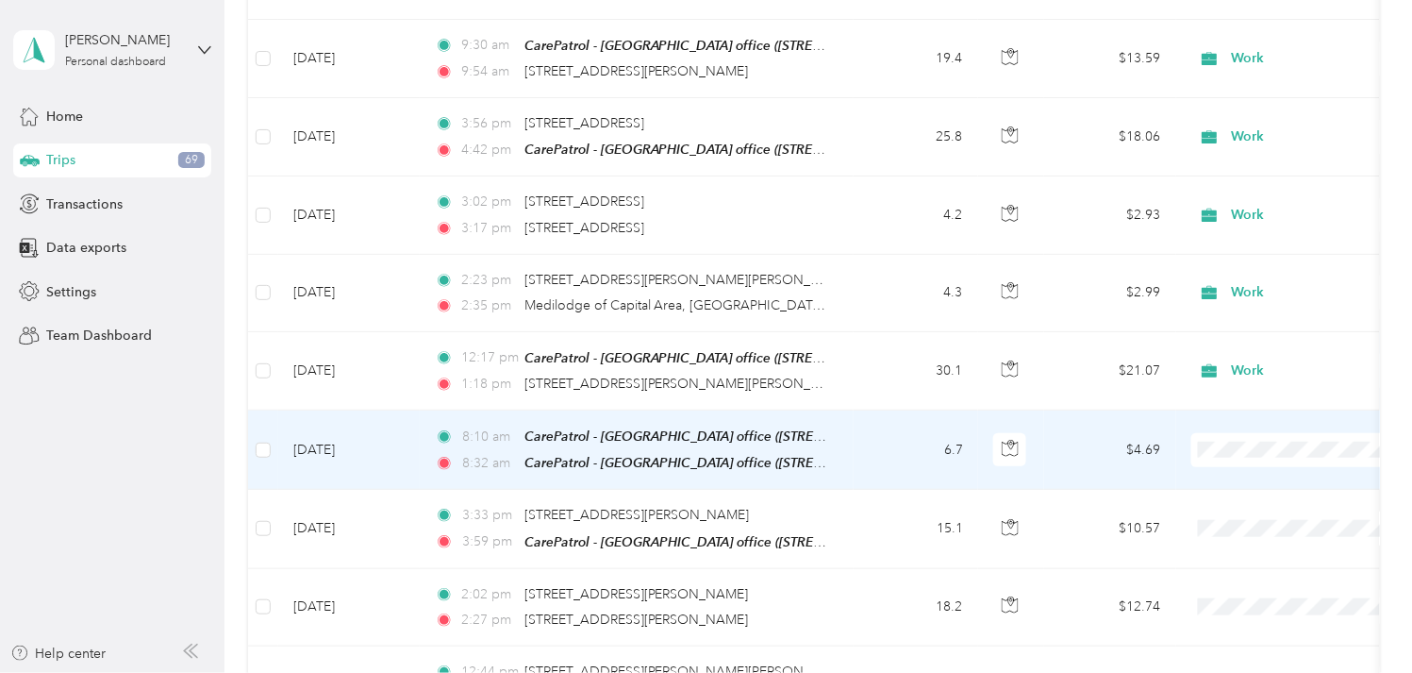
click at [390, 435] on td "[DATE]" at bounding box center [349, 449] width 142 height 79
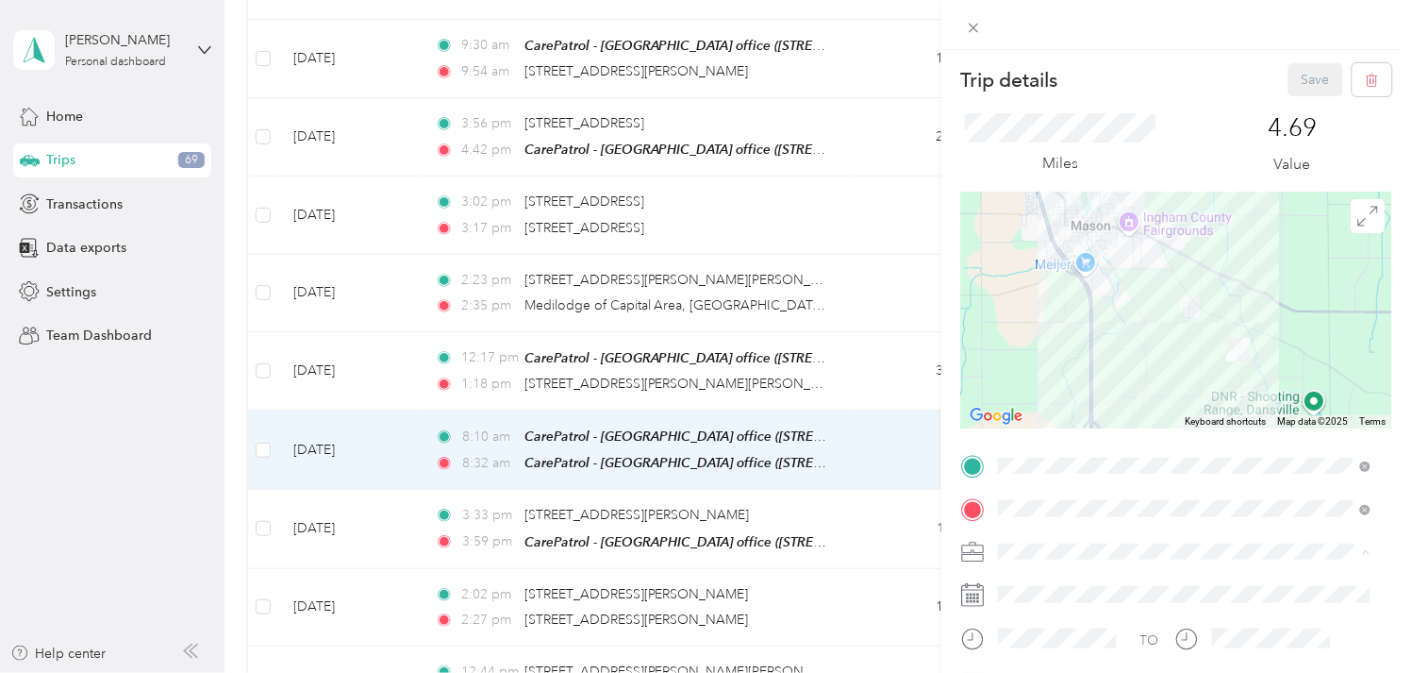
click at [1029, 324] on li "Work" at bounding box center [1185, 320] width 386 height 33
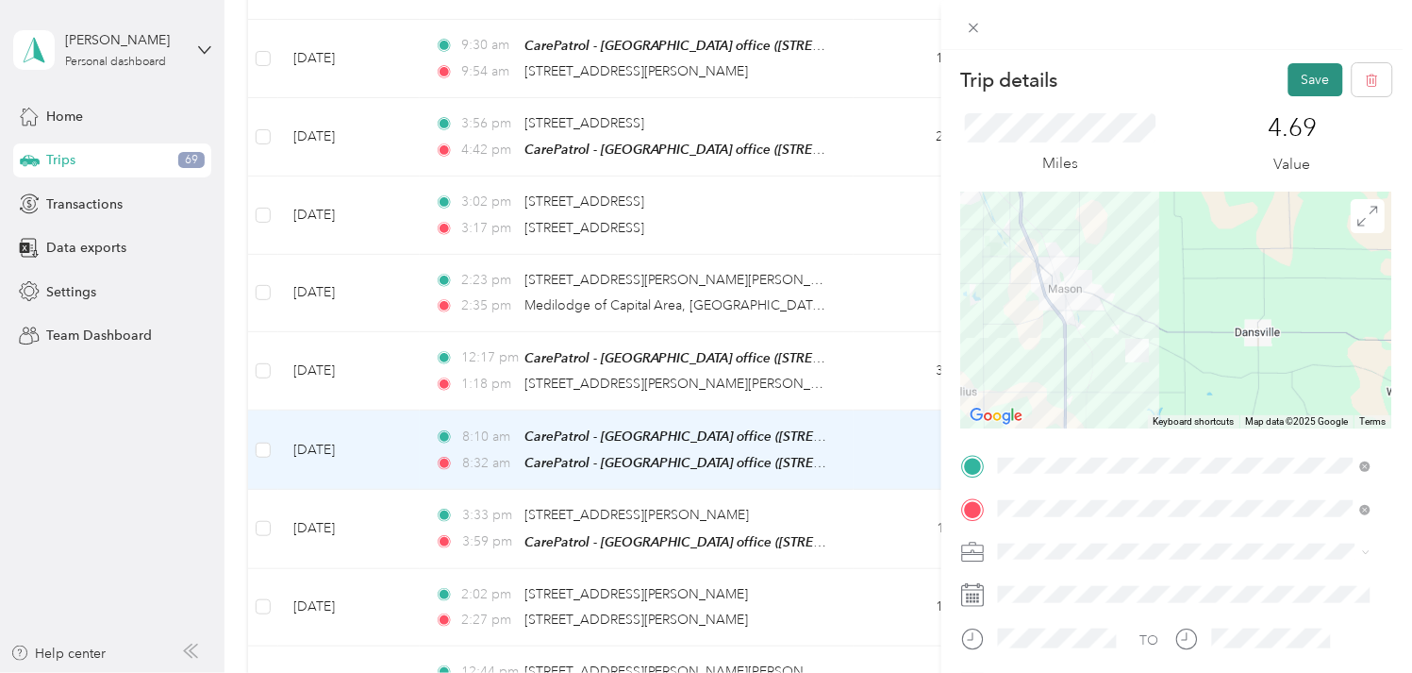
click at [1303, 77] on button "Save" at bounding box center [1316, 79] width 55 height 33
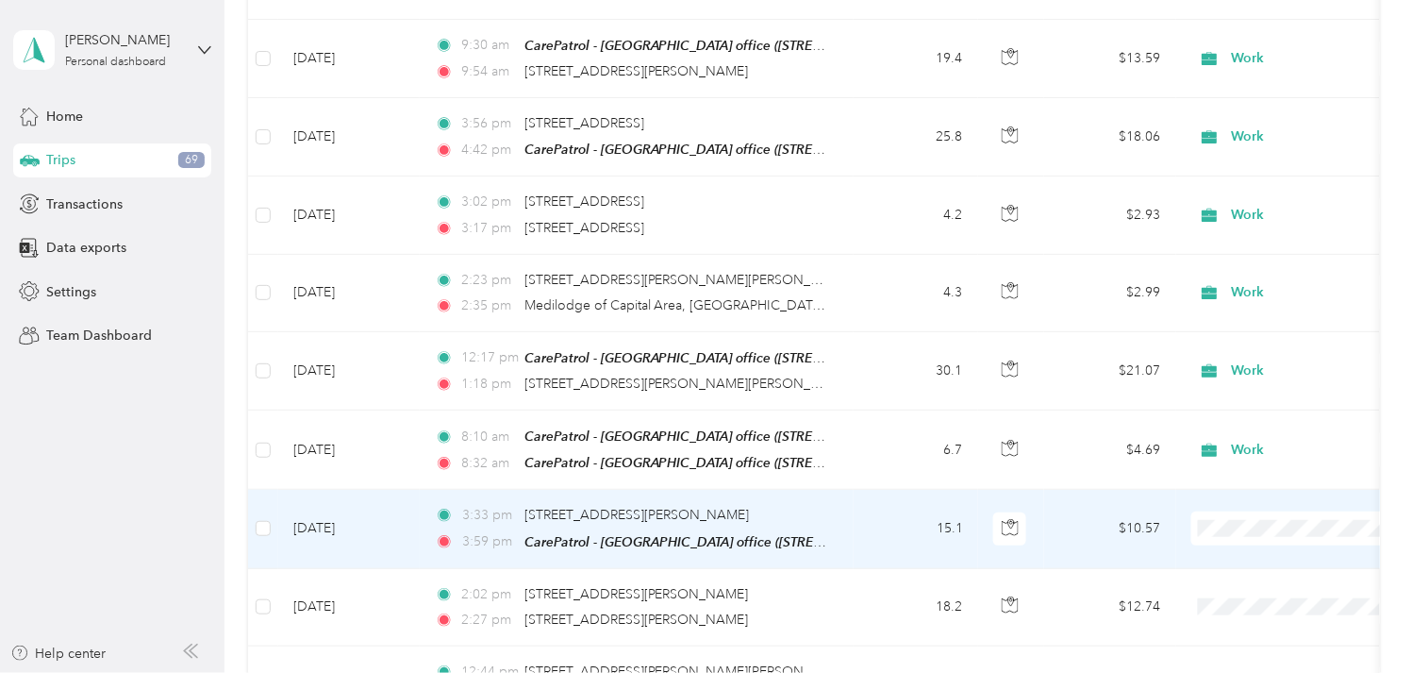
click at [345, 504] on td "[DATE]" at bounding box center [349, 529] width 142 height 78
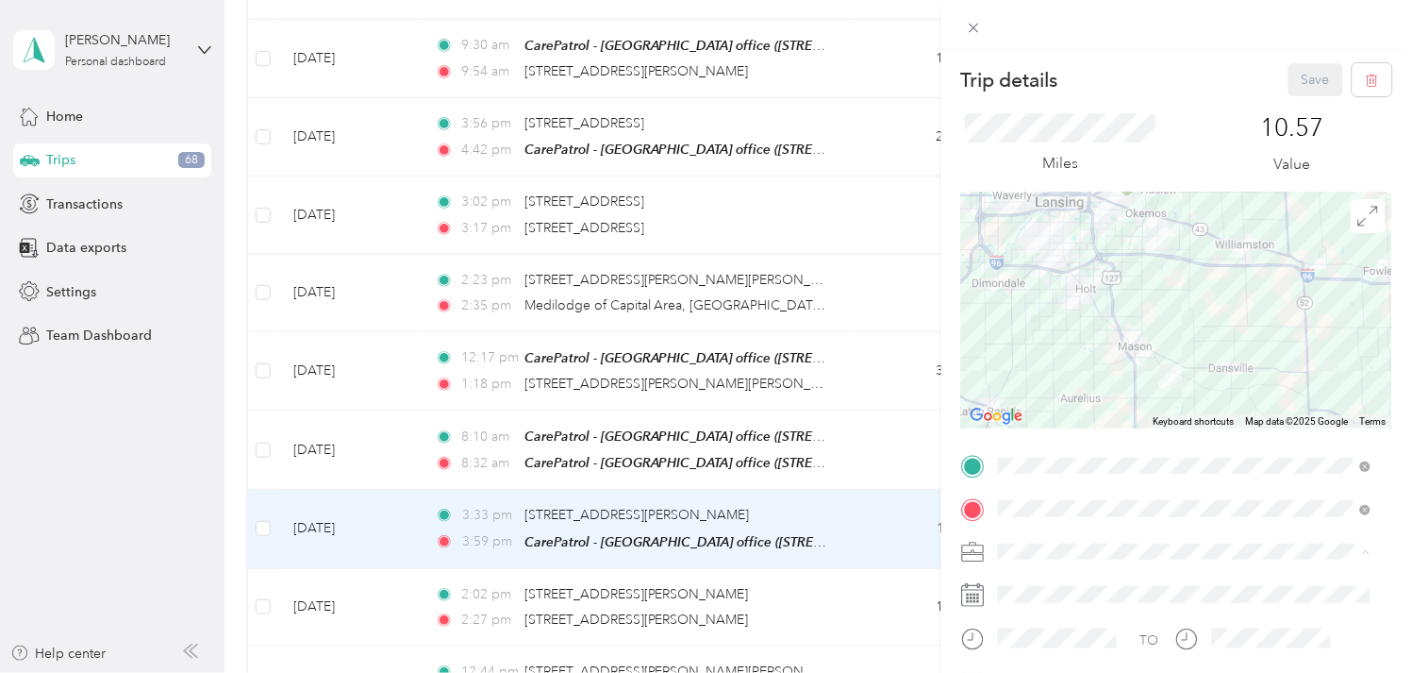
click at [1044, 330] on ol "Work Personal Other Charity Medical Moving Commute" at bounding box center [1185, 419] width 386 height 231
click at [1043, 325] on ol "Work Personal Other Charity Medical Moving Commute" at bounding box center [1185, 417] width 386 height 231
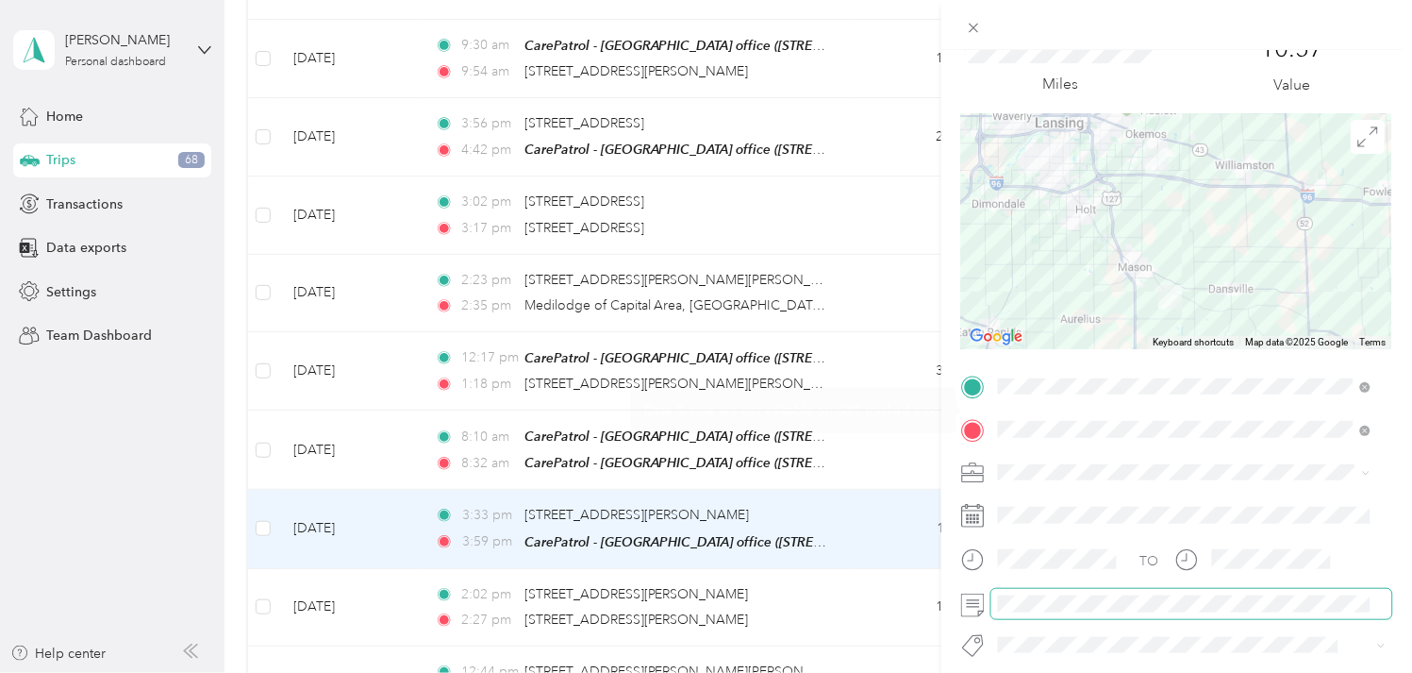
scroll to position [209, 0]
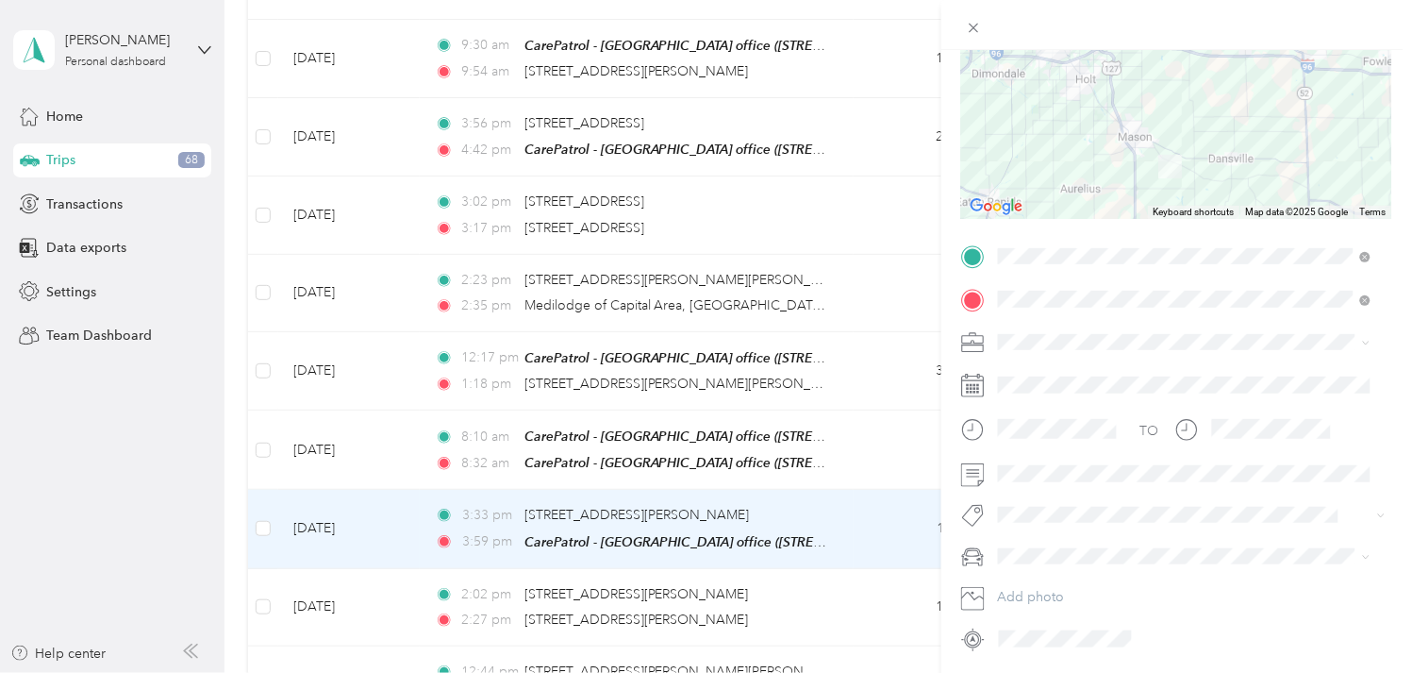
click at [1000, 355] on span at bounding box center [1191, 341] width 401 height 29
click at [1005, 375] on li "Work" at bounding box center [1185, 374] width 386 height 33
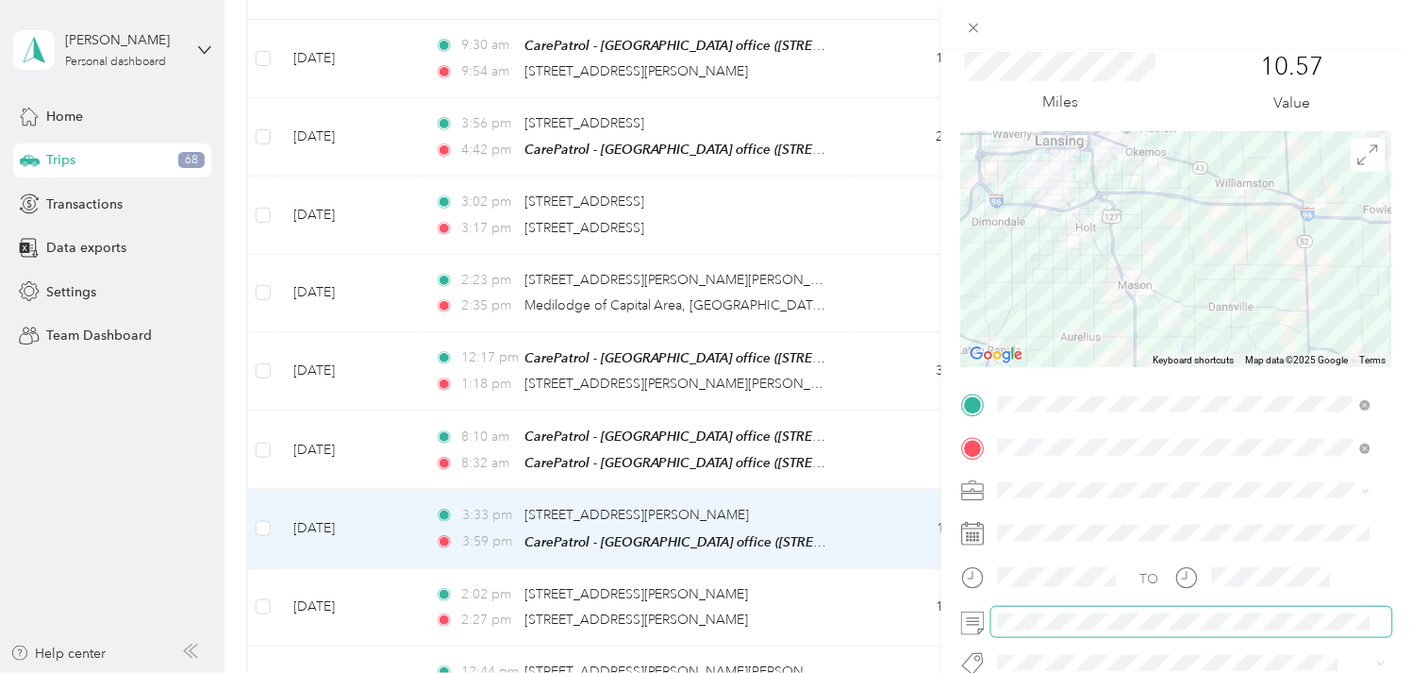
scroll to position [0, 0]
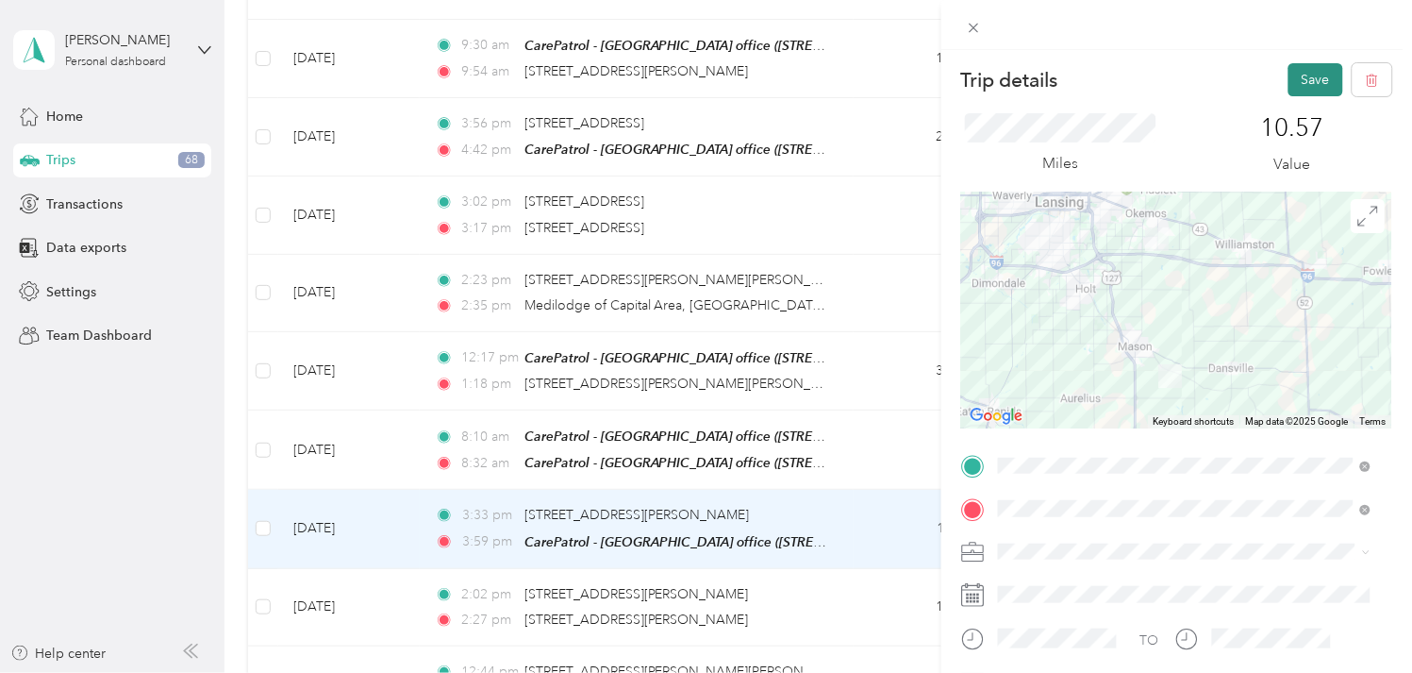
click at [1313, 87] on button "Save" at bounding box center [1316, 79] width 55 height 33
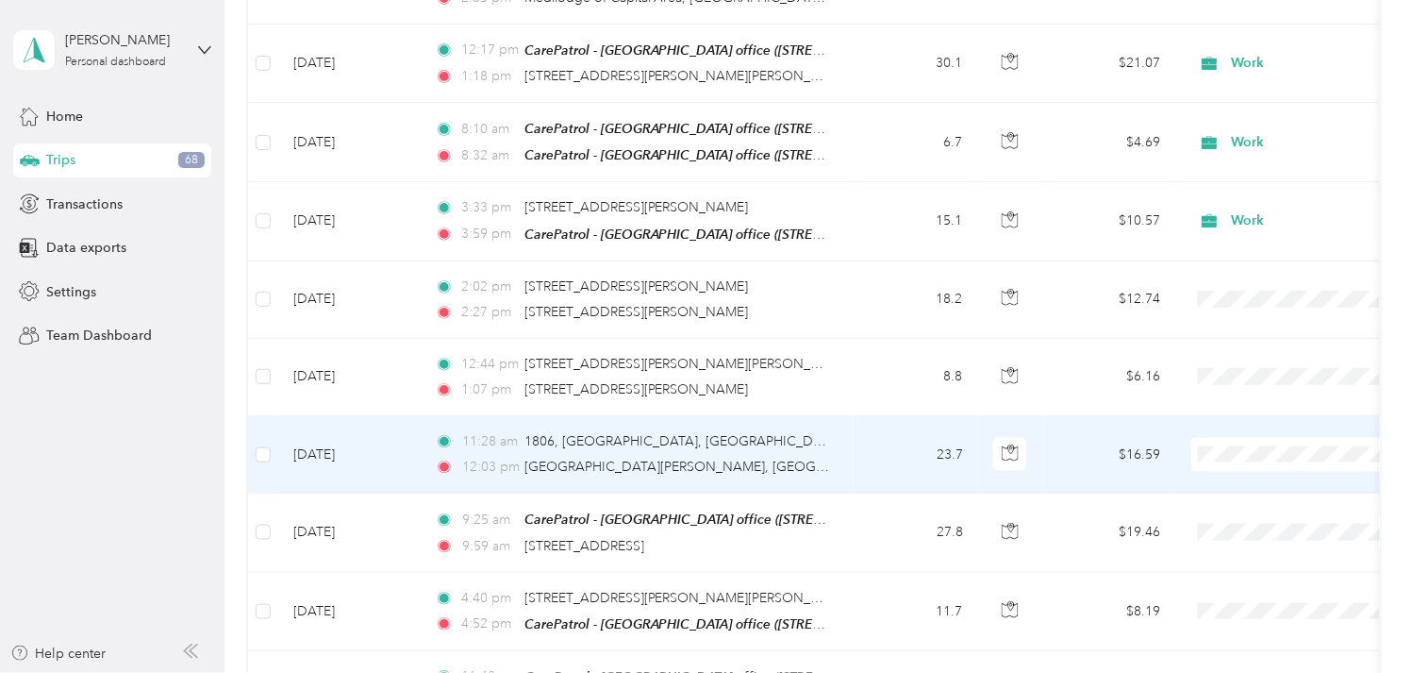
scroll to position [2410, 0]
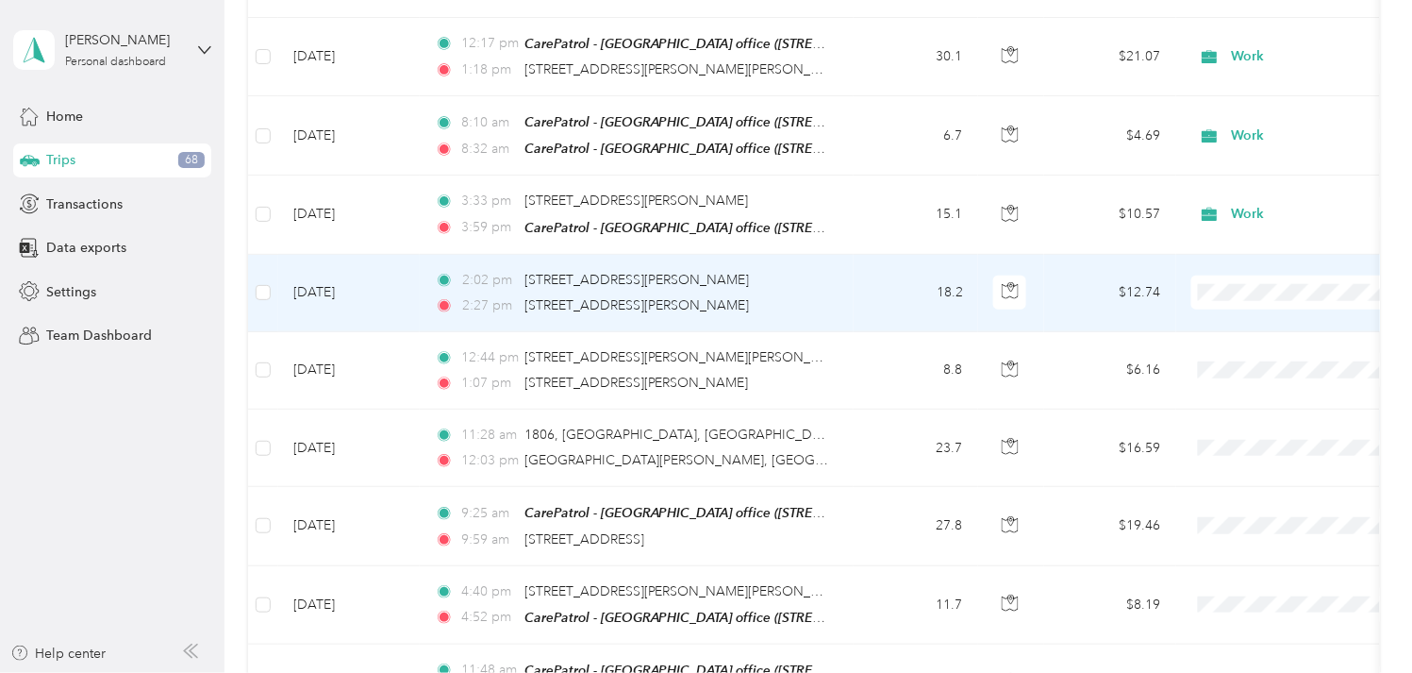
click at [341, 271] on td "[DATE]" at bounding box center [349, 293] width 142 height 77
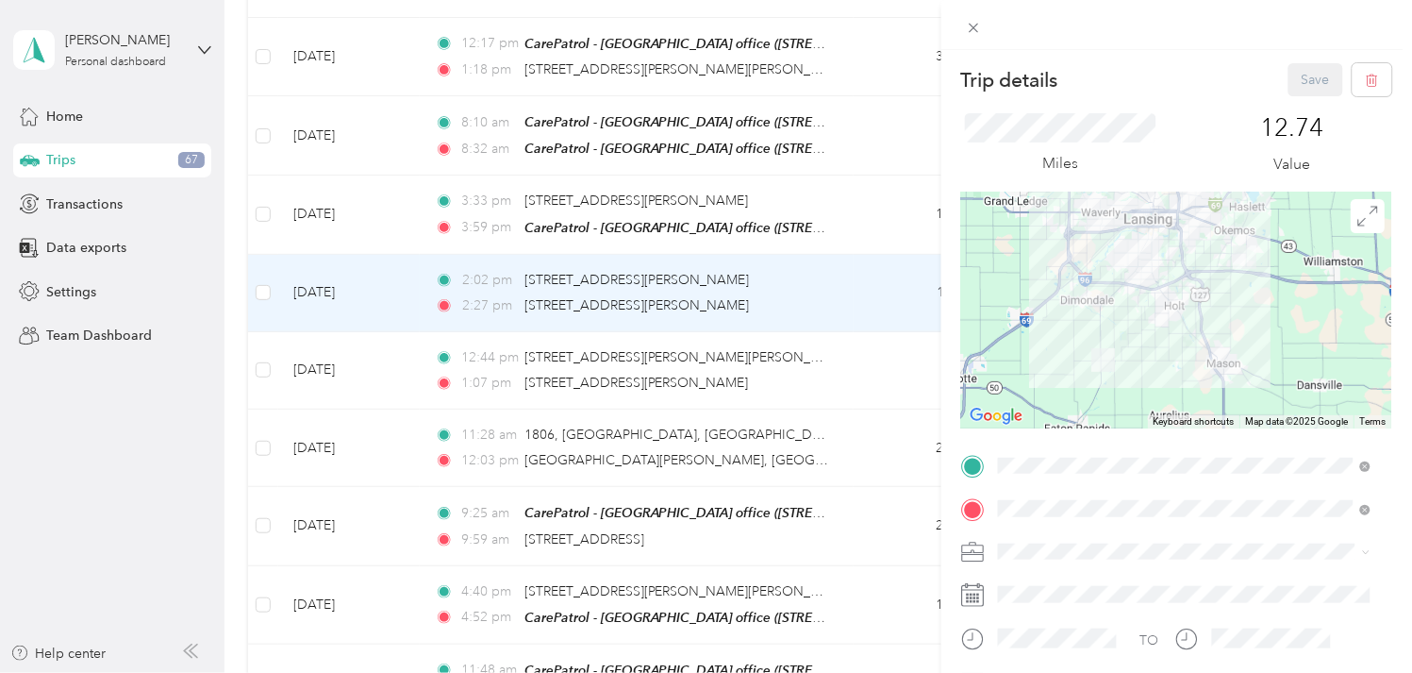
click at [1035, 325] on ol "Work Personal Other Charity Medical Moving Commute" at bounding box center [1185, 412] width 386 height 231
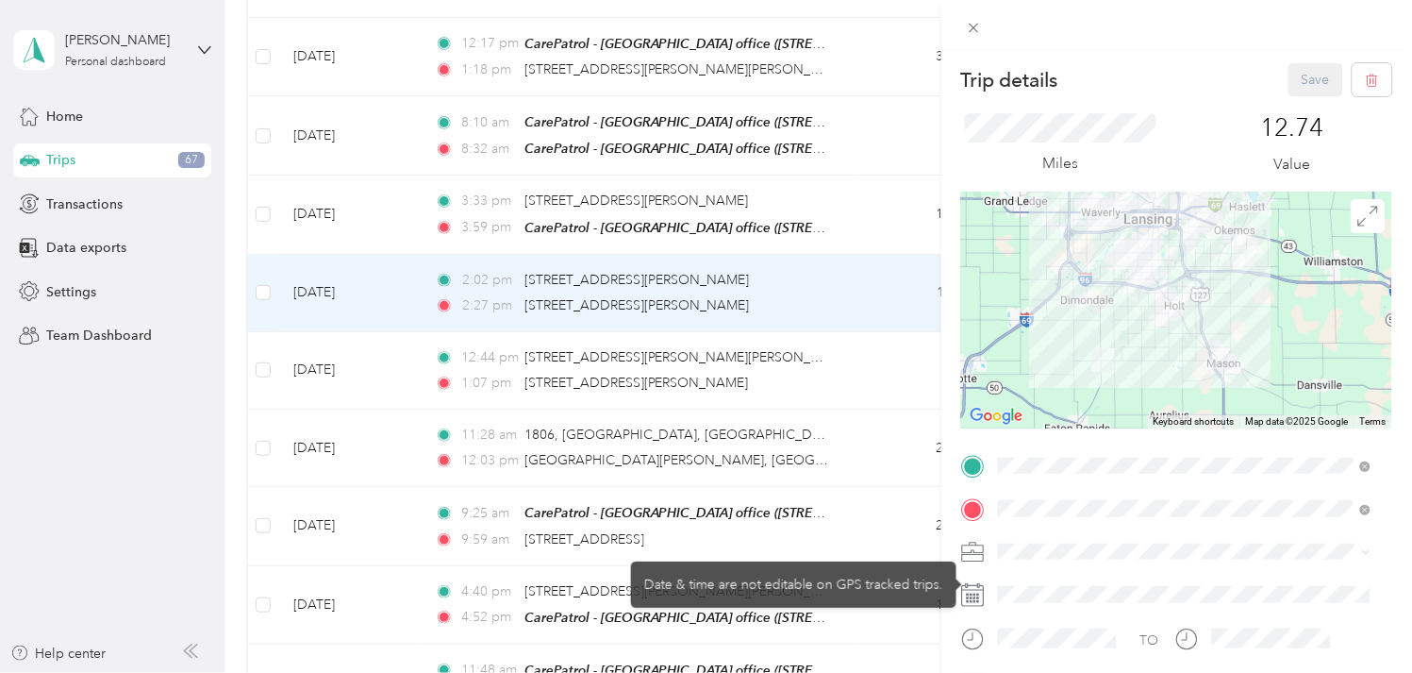
click at [1039, 531] on div "TO Add photo" at bounding box center [1176, 657] width 431 height 412
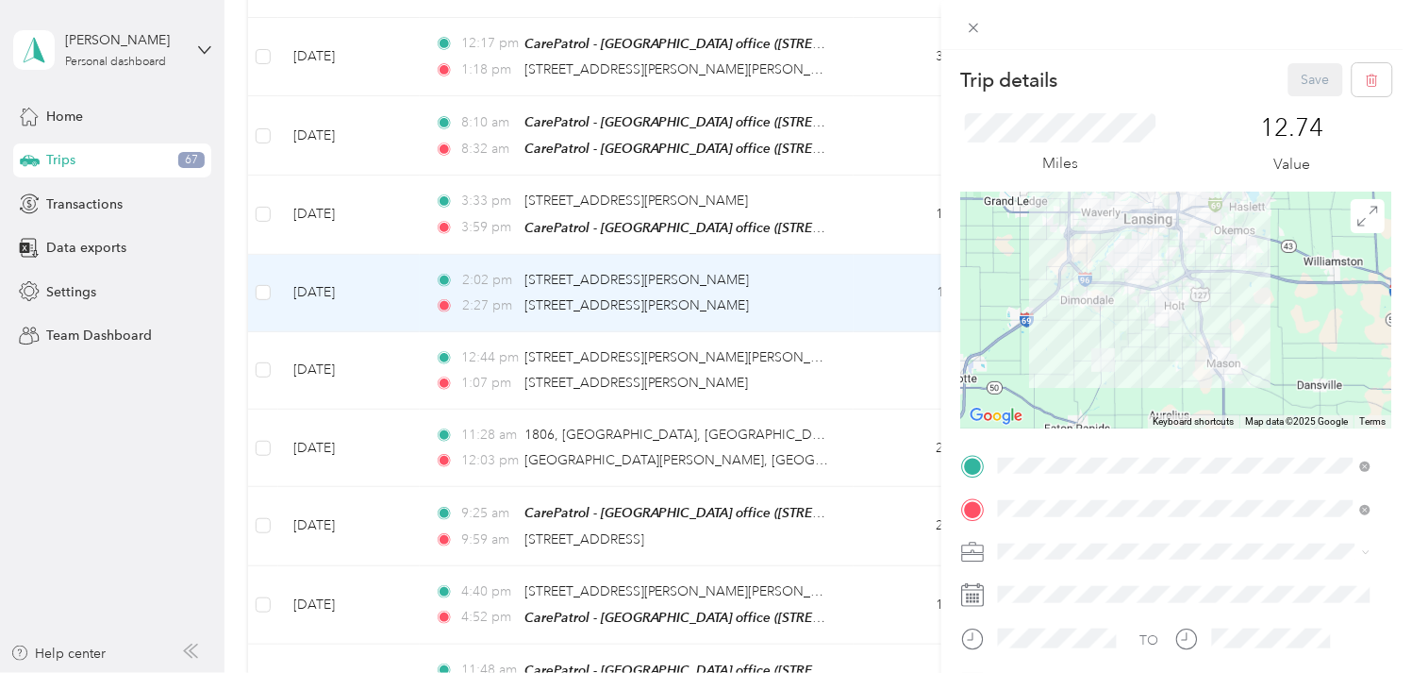
click at [1020, 315] on span "Work" at bounding box center [1022, 320] width 32 height 16
click at [1304, 82] on button "Save" at bounding box center [1316, 79] width 55 height 33
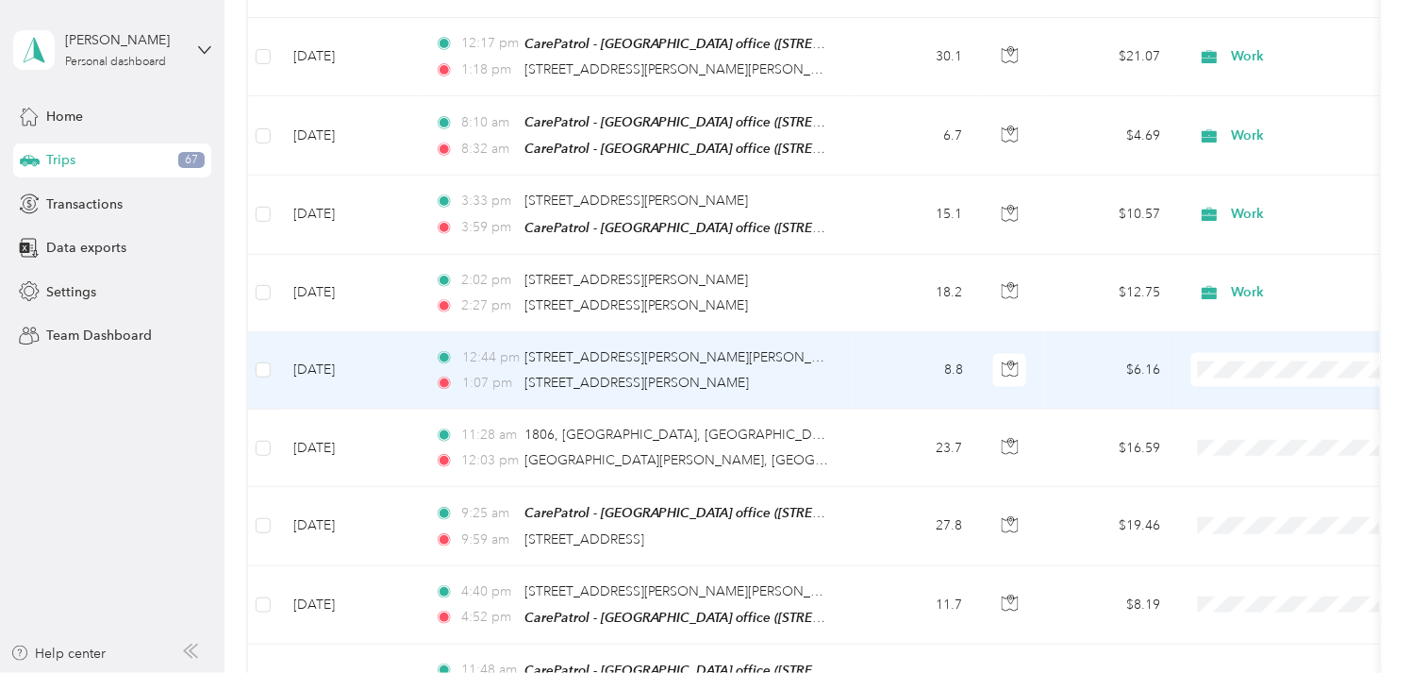
click at [309, 355] on td "[DATE]" at bounding box center [349, 370] width 142 height 77
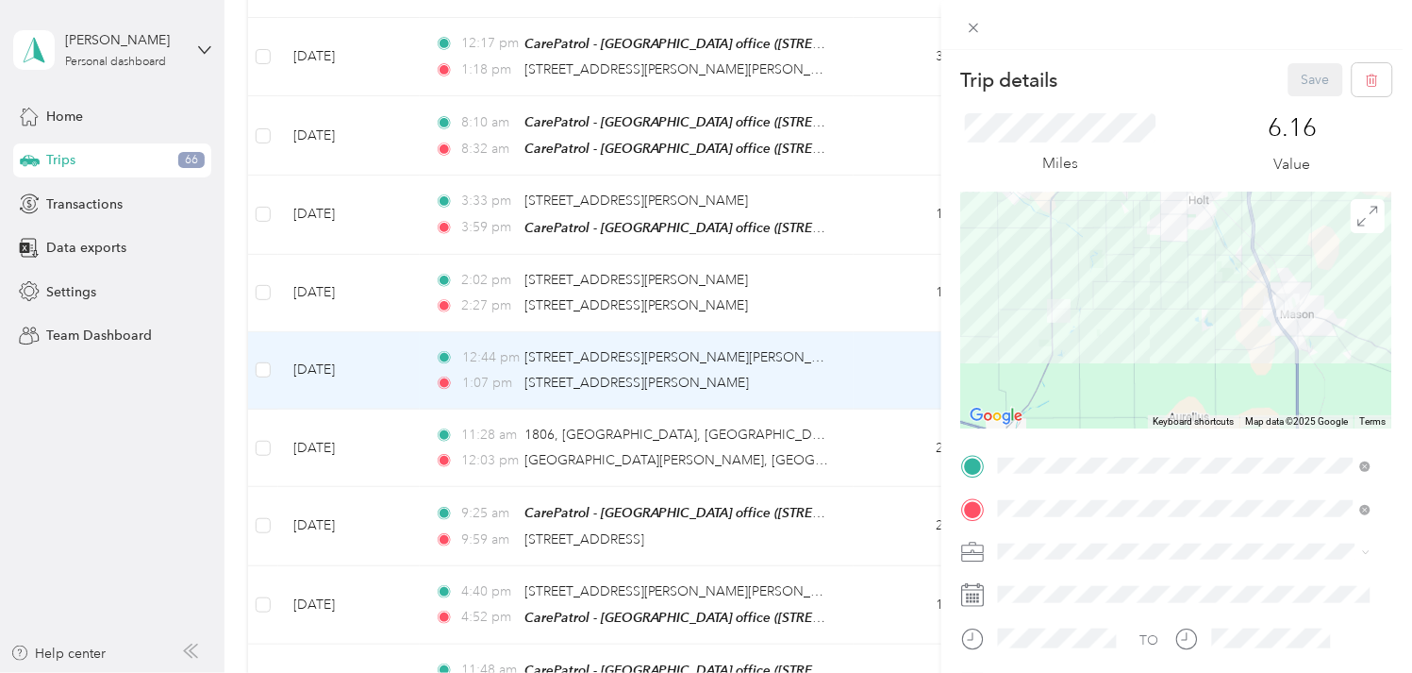
click at [1038, 328] on ol "Work Personal Other Charity Medical Moving Commute" at bounding box center [1185, 412] width 386 height 231
click at [1029, 315] on span "Work" at bounding box center [1022, 320] width 32 height 16
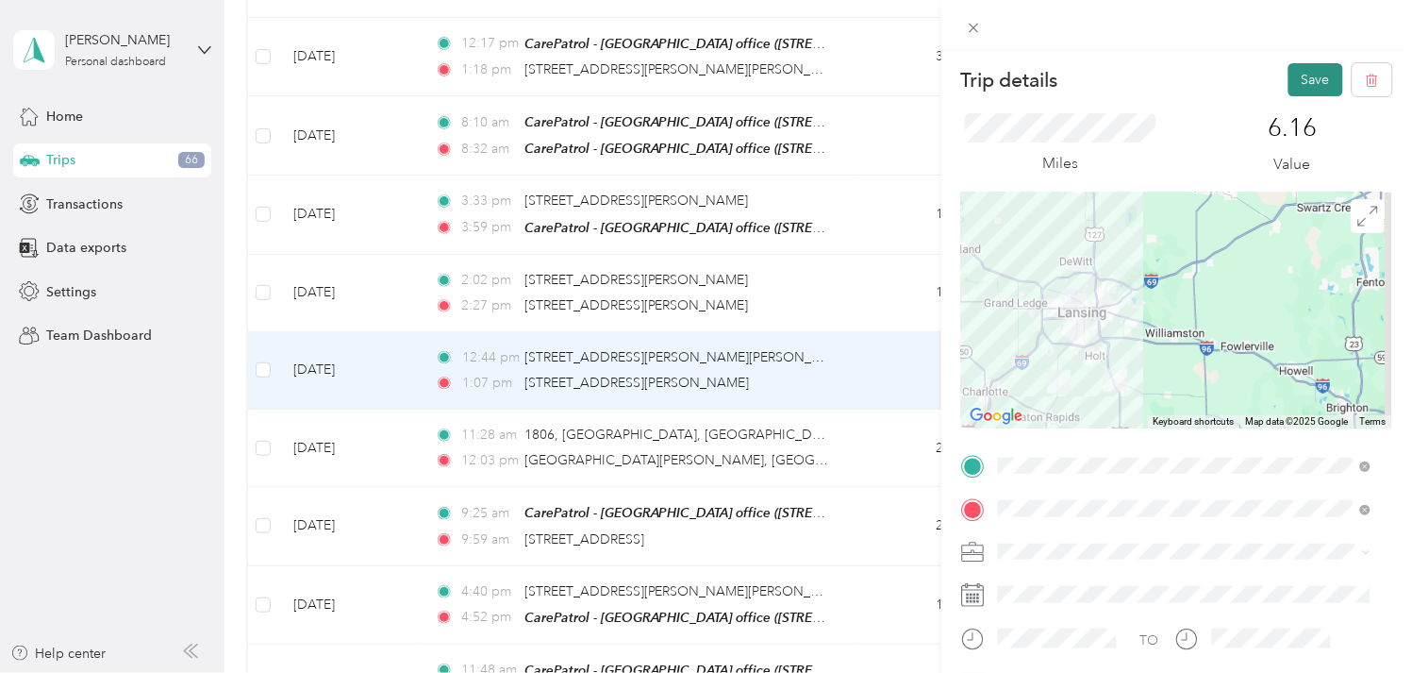
click at [1298, 83] on button "Save" at bounding box center [1316, 79] width 55 height 33
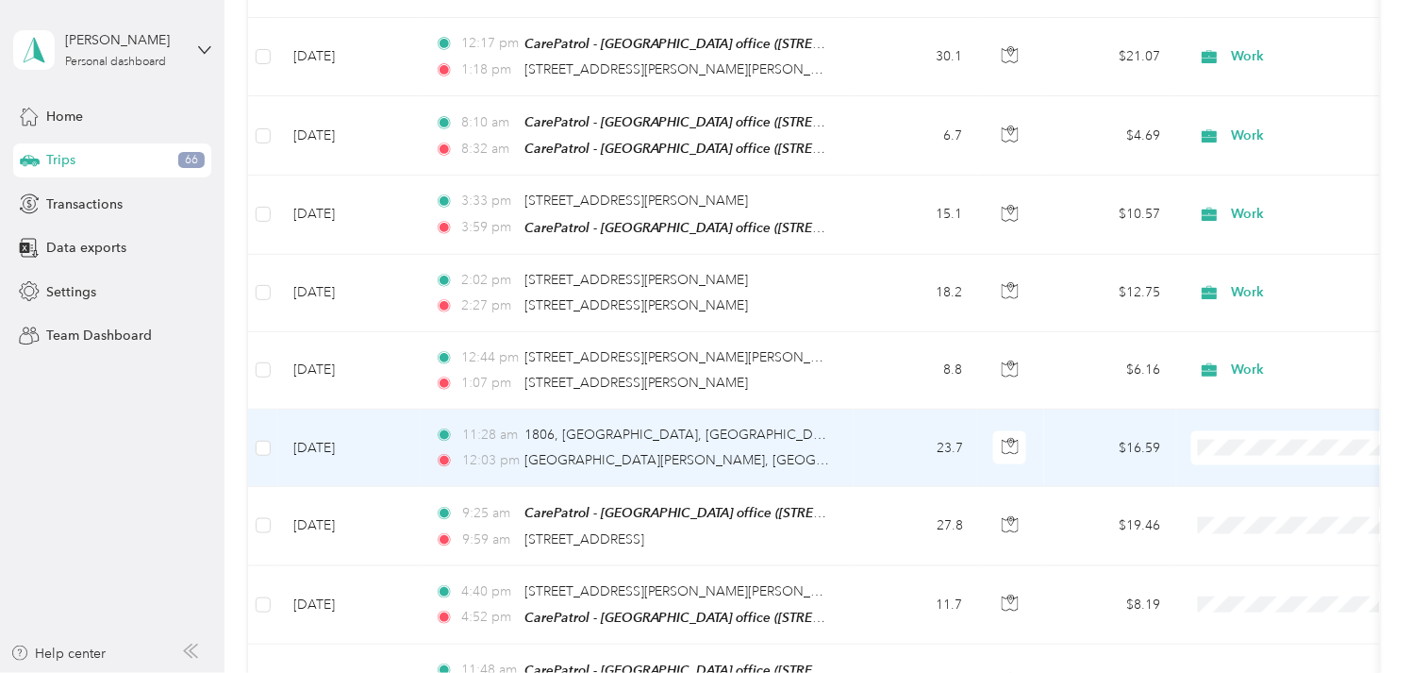
click at [337, 430] on td "[DATE]" at bounding box center [349, 447] width 142 height 77
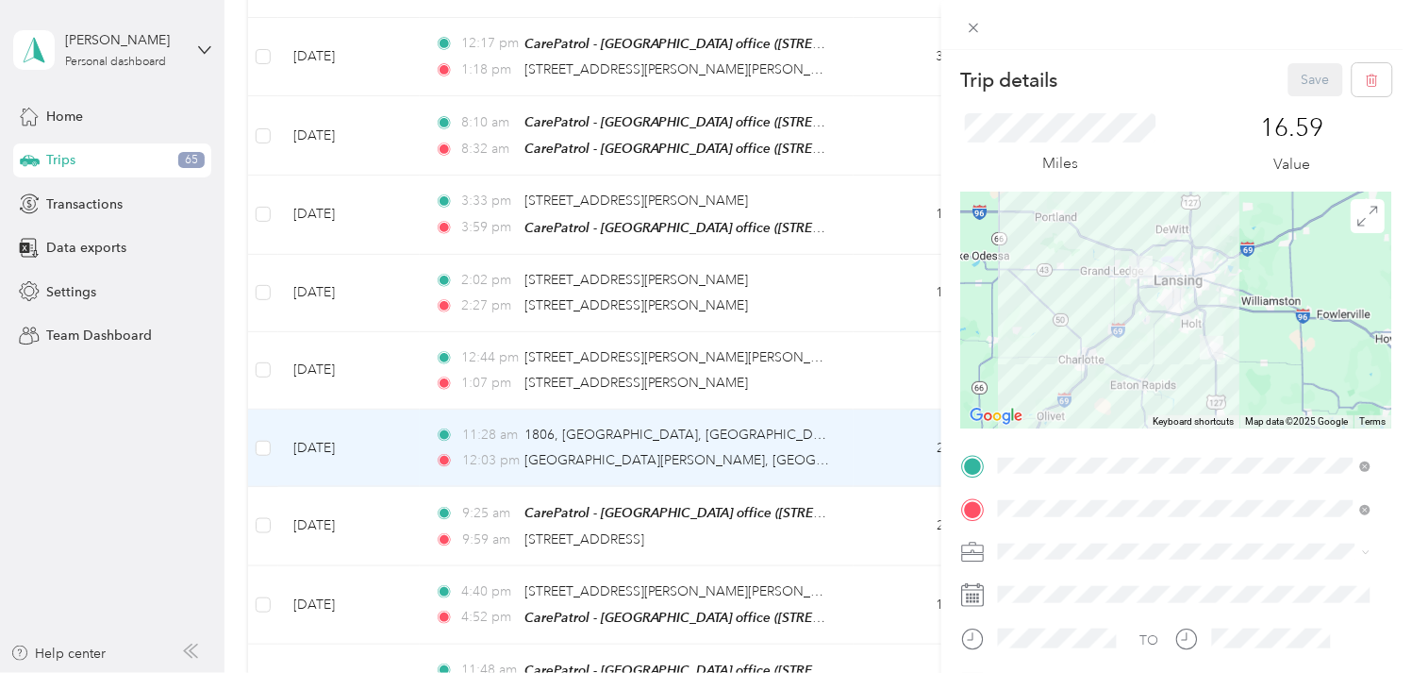
click at [1051, 561] on span at bounding box center [1191, 551] width 401 height 29
click at [1044, 317] on div "Work" at bounding box center [1185, 312] width 359 height 20
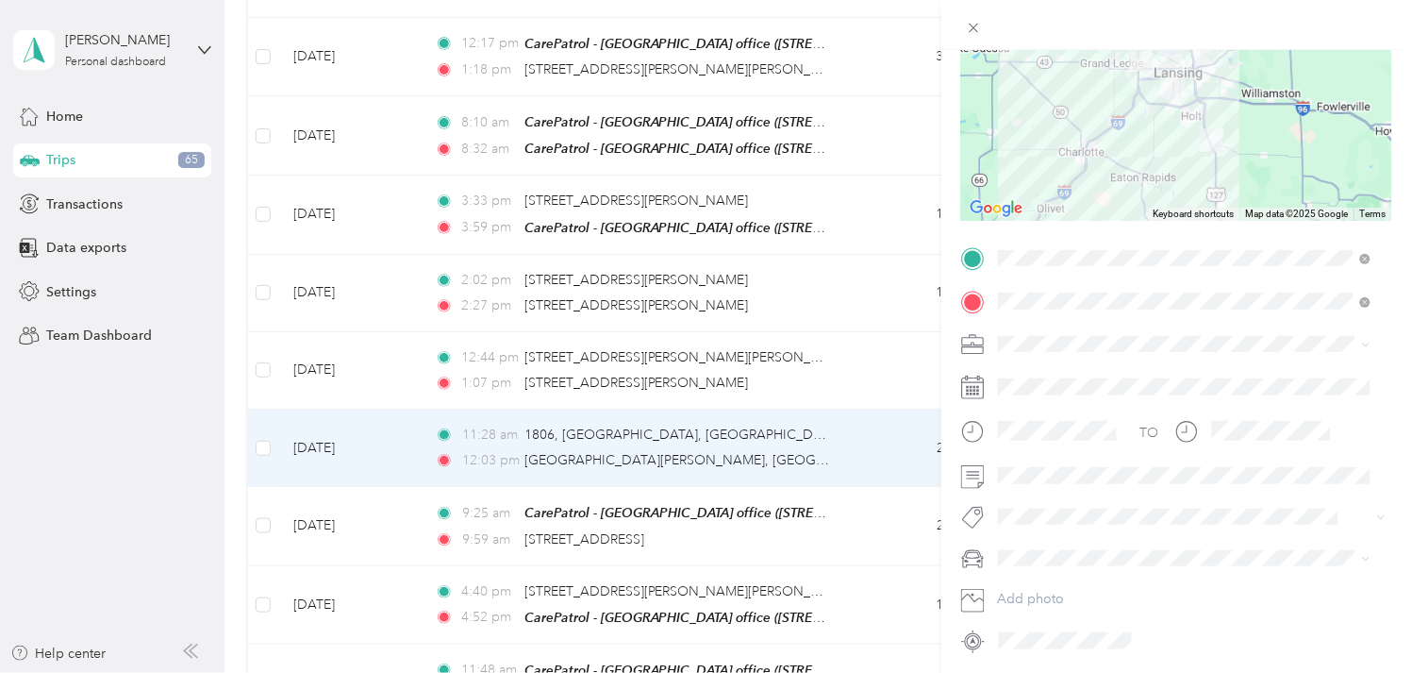
scroll to position [209, 0]
click at [994, 482] on span at bounding box center [1191, 472] width 401 height 29
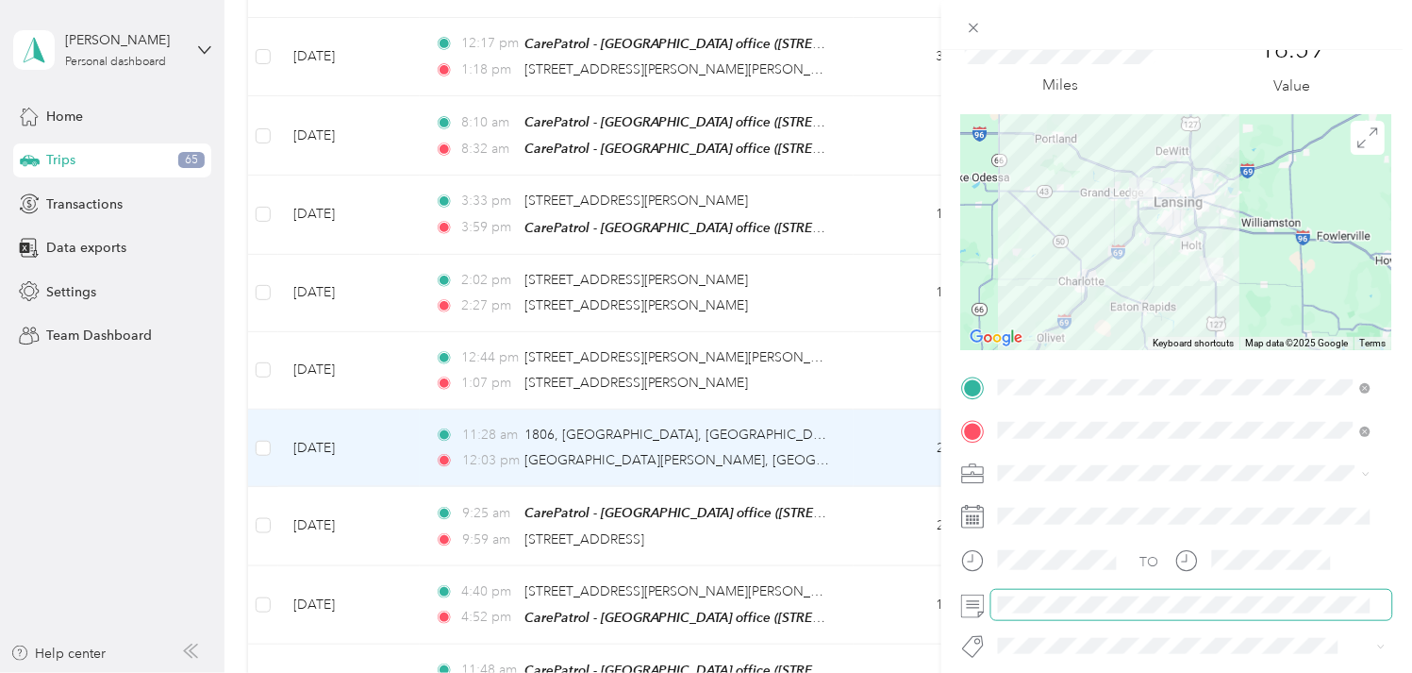
scroll to position [0, 0]
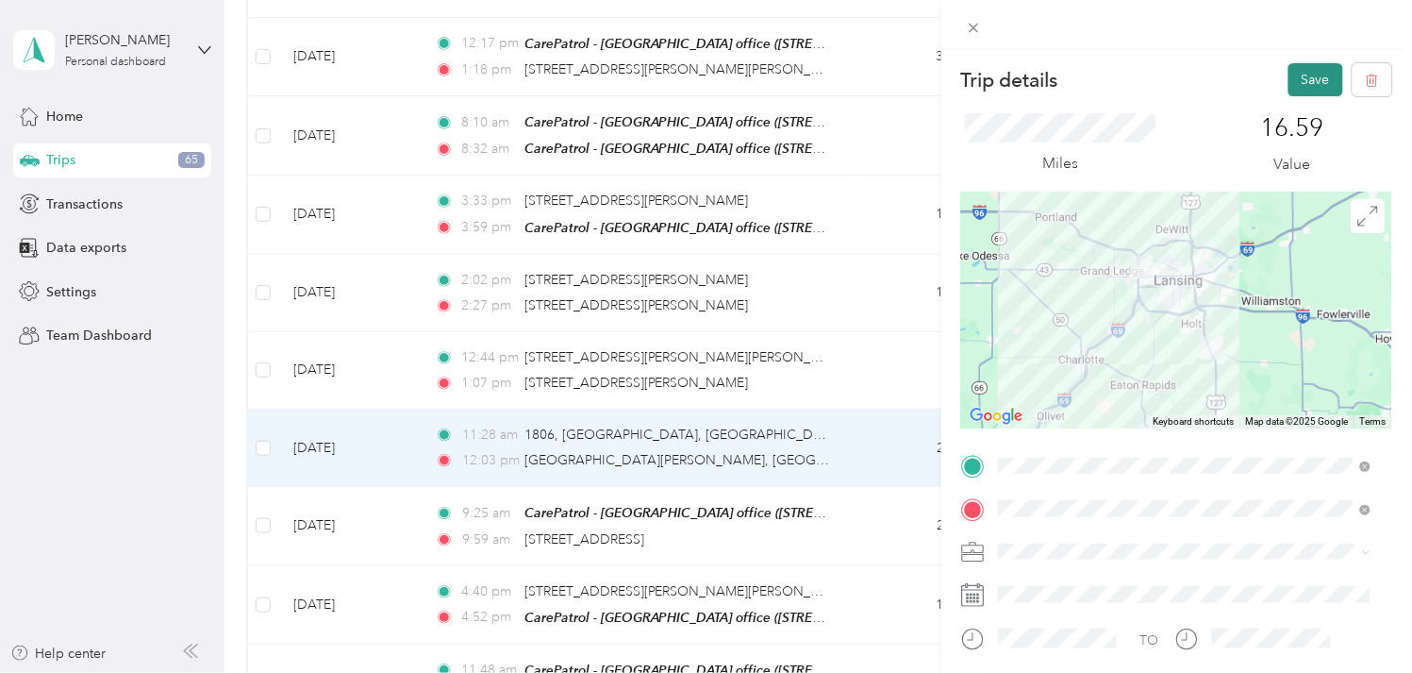
click at [1305, 86] on button "Save" at bounding box center [1316, 79] width 55 height 33
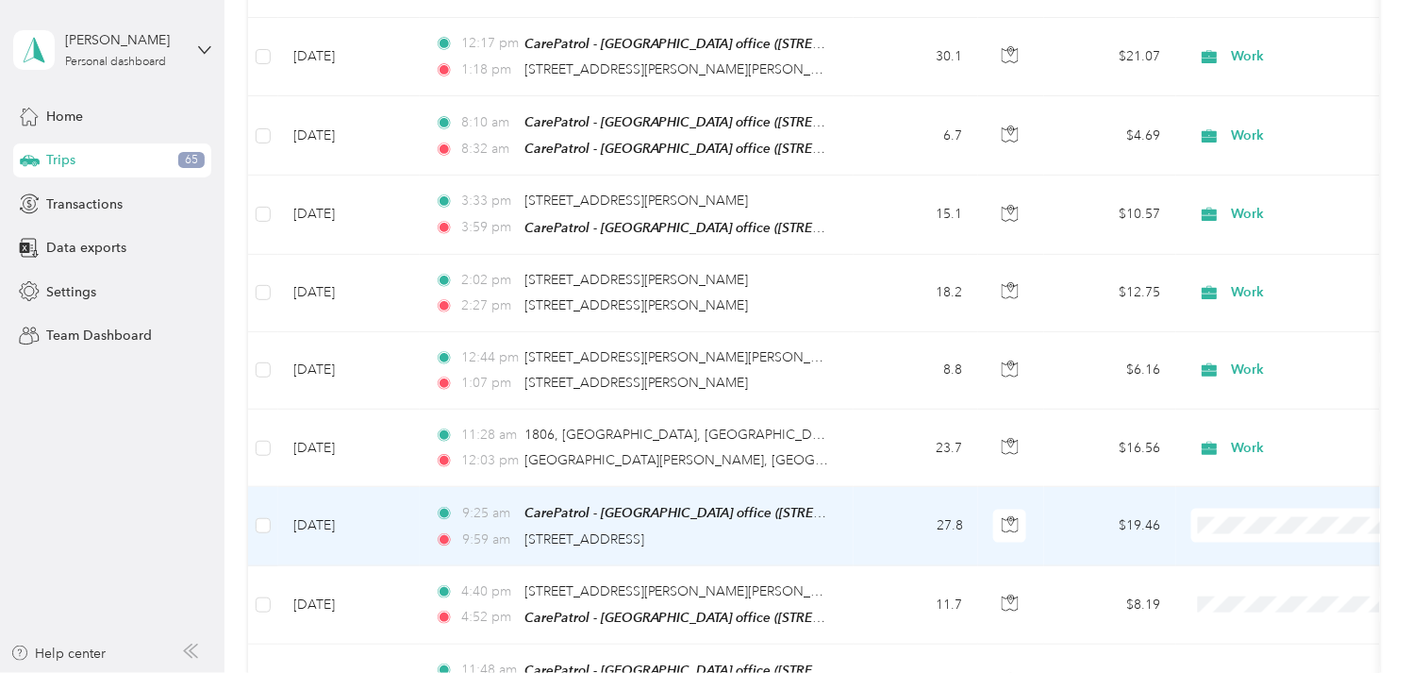
click at [353, 506] on td "[DATE]" at bounding box center [349, 526] width 142 height 78
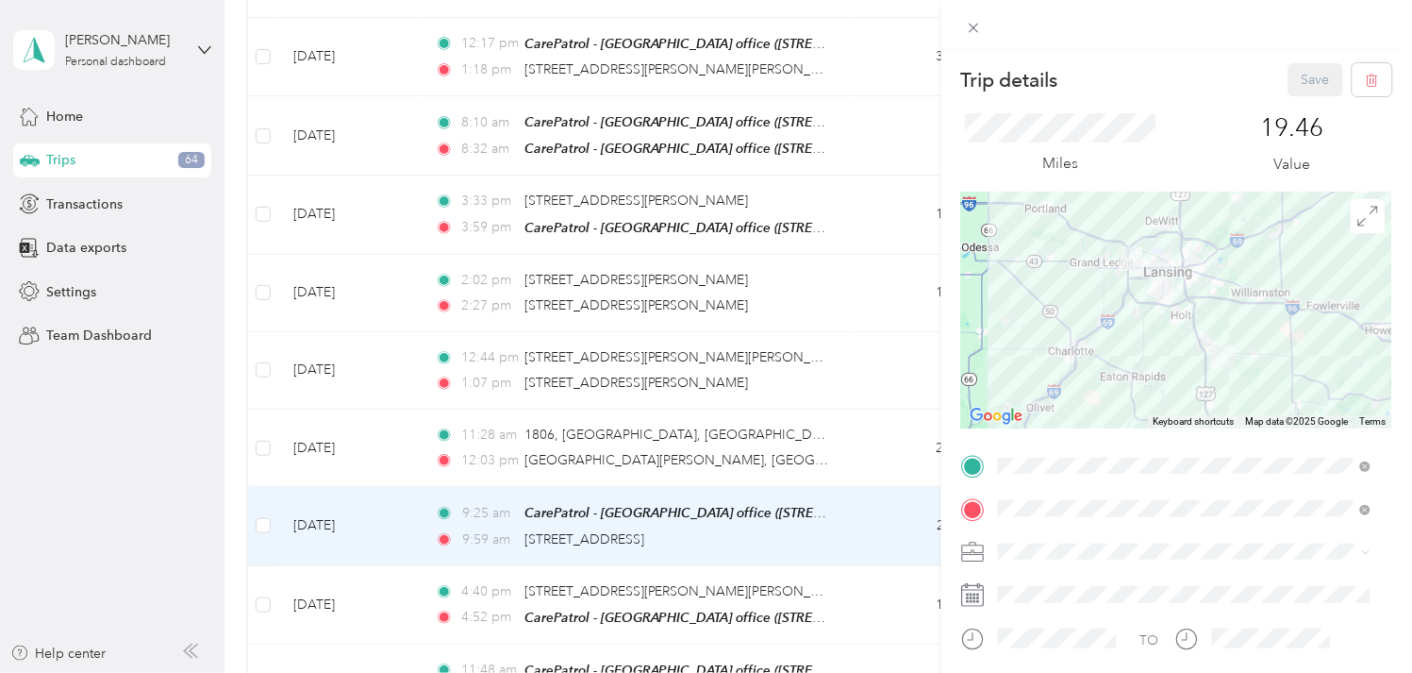
click at [1041, 326] on ol "Work Personal Other Charity Medical Moving Commute" at bounding box center [1185, 419] width 386 height 231
click at [1031, 319] on div "Work" at bounding box center [1185, 320] width 359 height 20
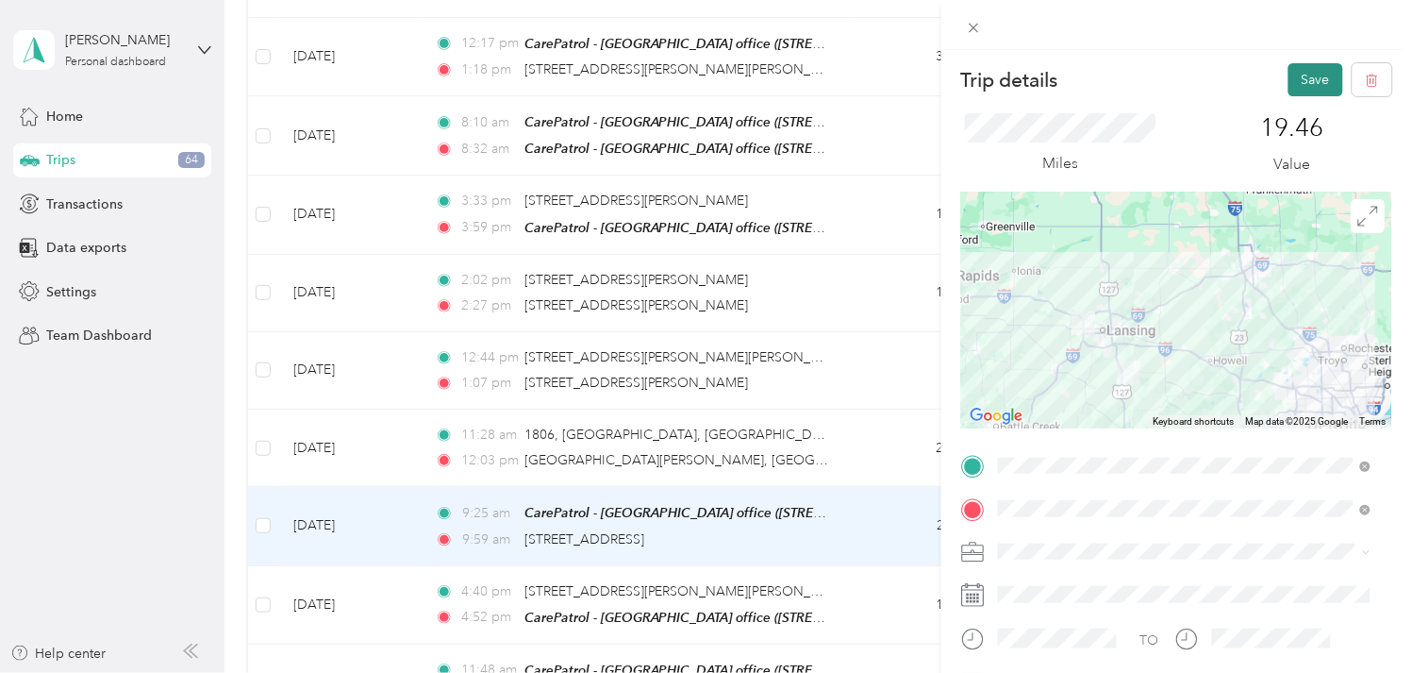
click at [1302, 83] on button "Save" at bounding box center [1316, 79] width 55 height 33
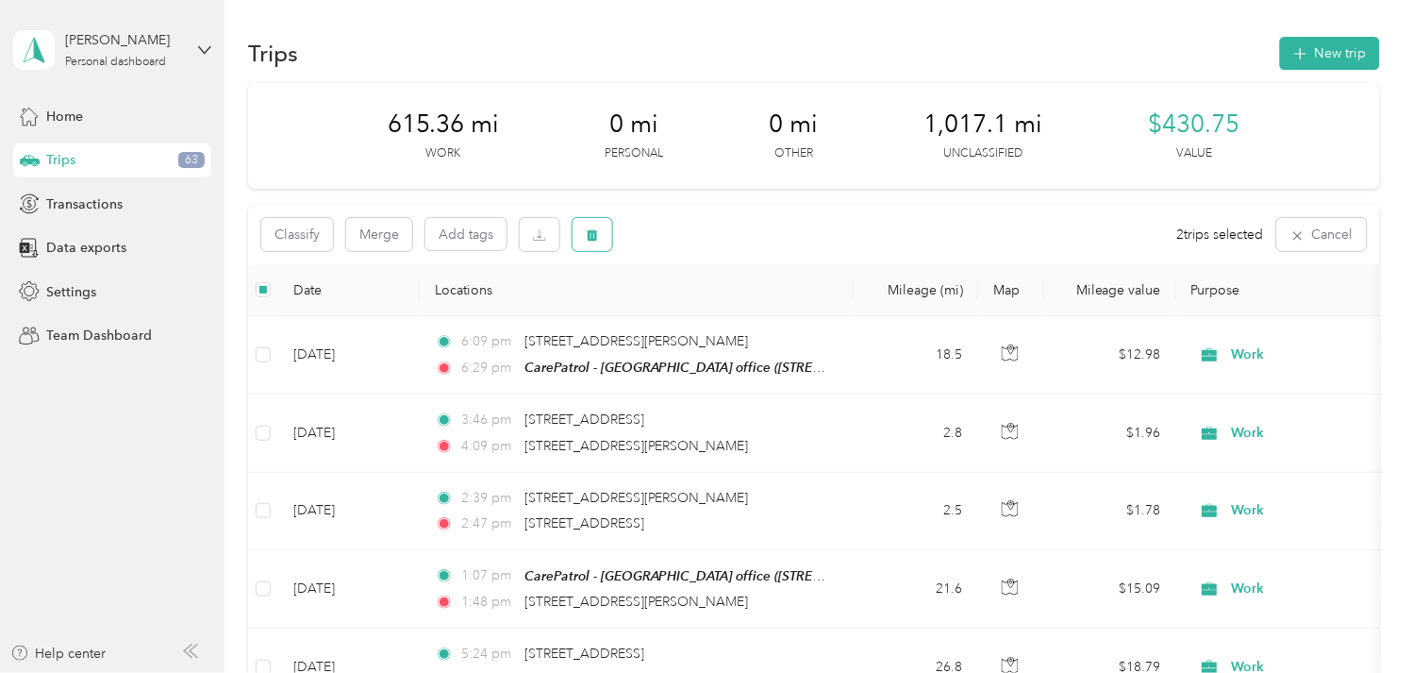
click at [591, 238] on icon "button" at bounding box center [592, 235] width 11 height 12
click at [723, 316] on button "Yes" at bounding box center [732, 313] width 37 height 30
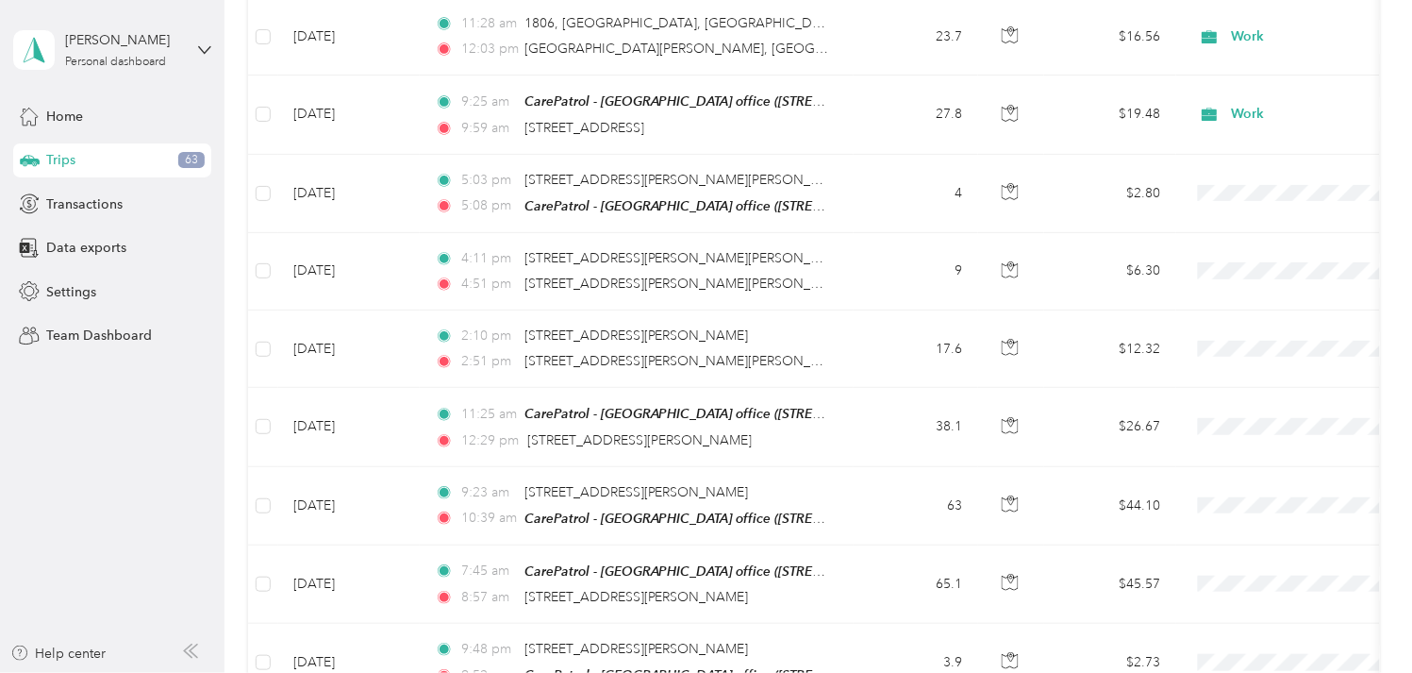
scroll to position [2830, 0]
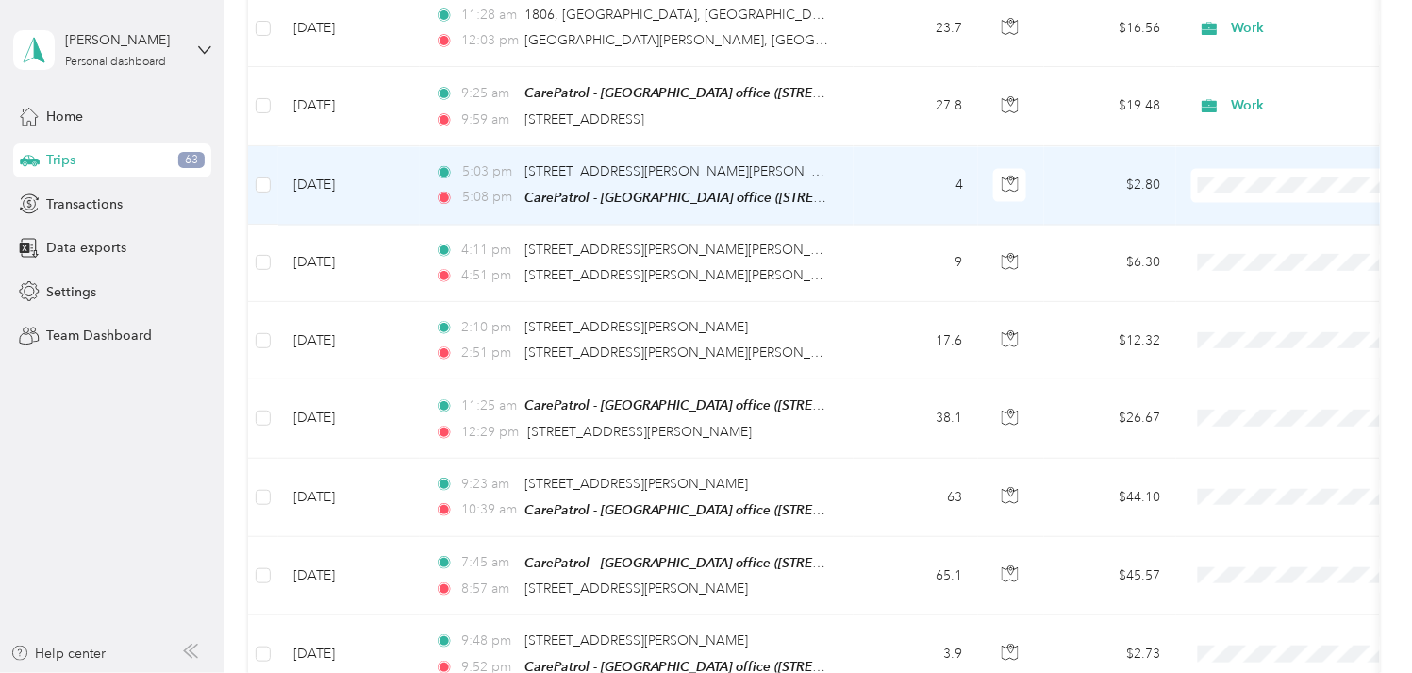
click at [353, 166] on td "[DATE]" at bounding box center [349, 185] width 142 height 78
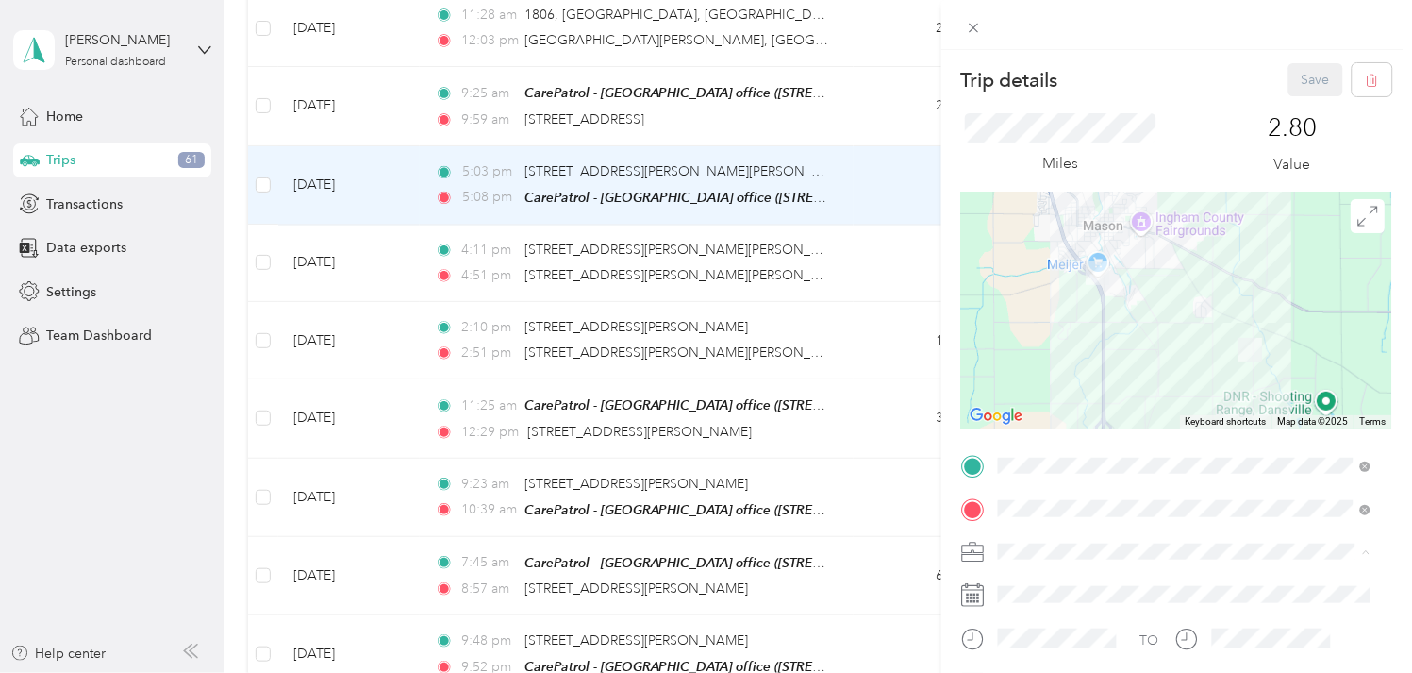
click at [1013, 319] on div "Work" at bounding box center [1185, 320] width 359 height 20
click at [1295, 79] on button "Save" at bounding box center [1316, 79] width 55 height 33
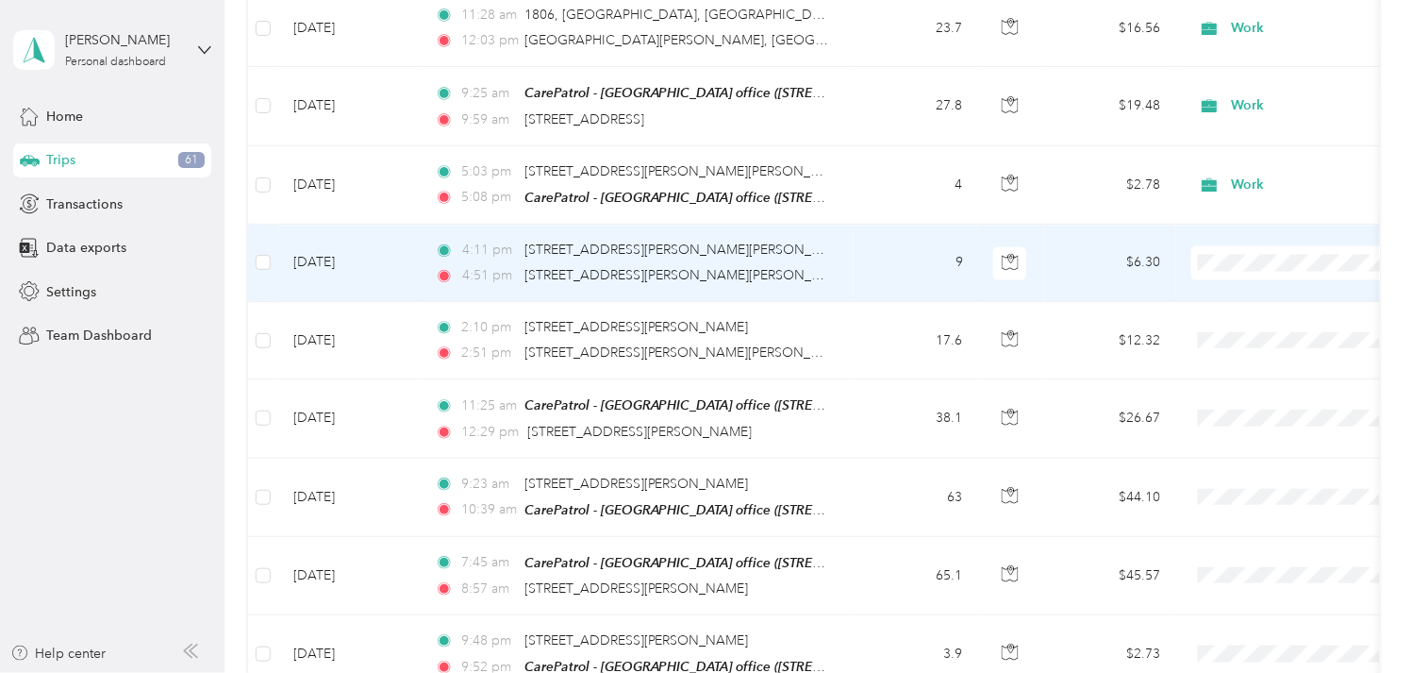
click at [372, 238] on td "[DATE]" at bounding box center [349, 263] width 142 height 77
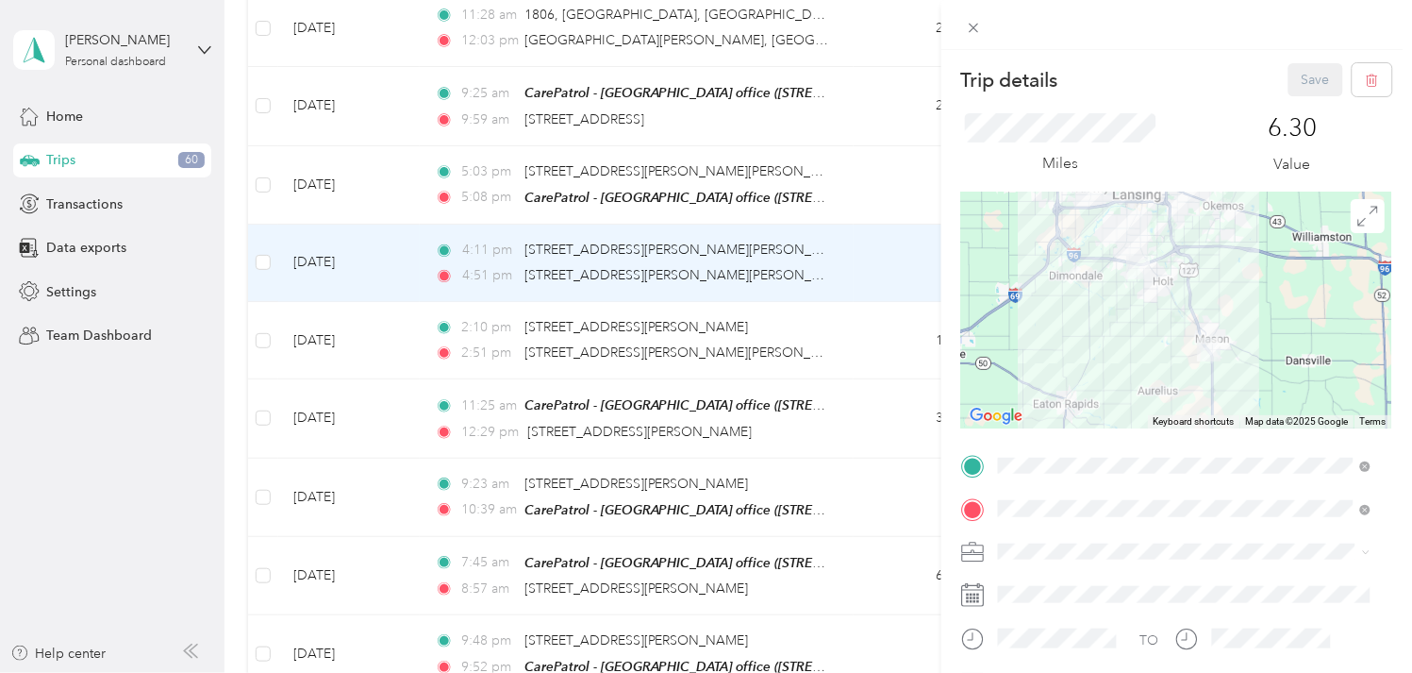
click at [1021, 323] on li "Work" at bounding box center [1185, 320] width 386 height 33
click at [1306, 79] on button "Save" at bounding box center [1316, 79] width 55 height 33
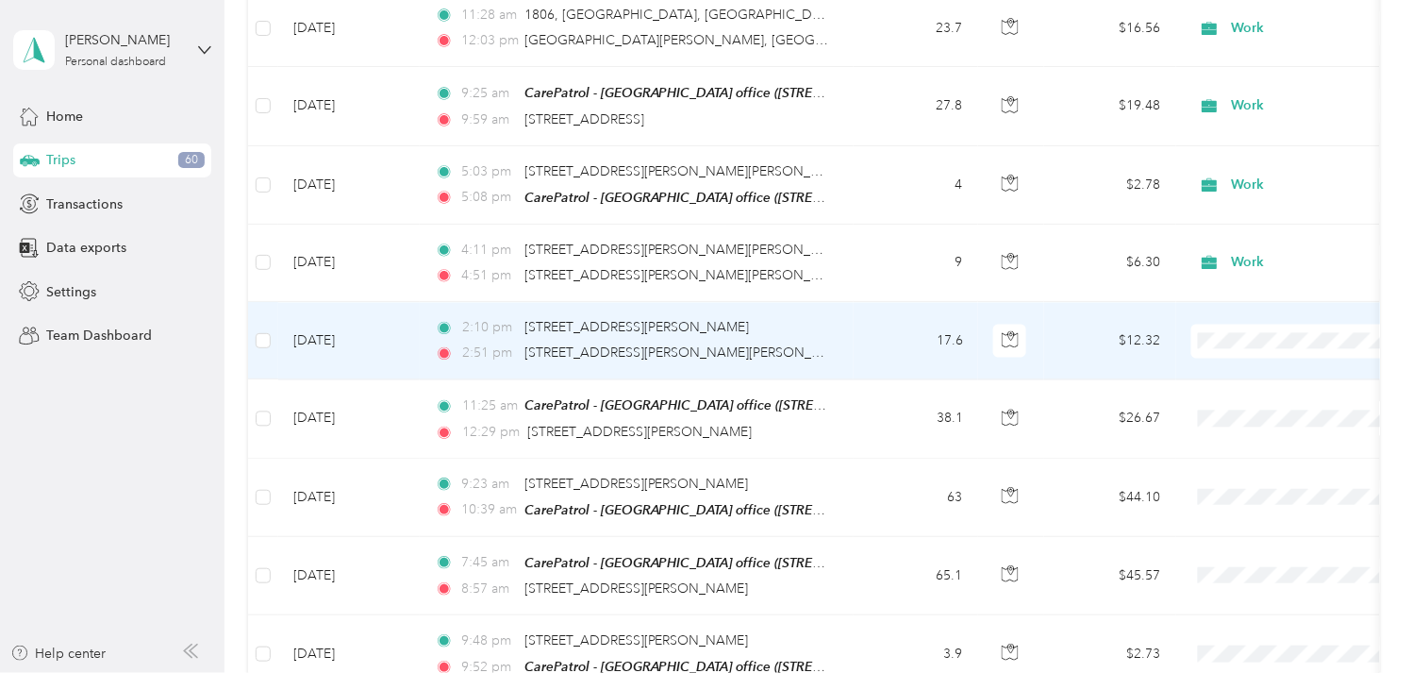
click at [326, 319] on td "[DATE]" at bounding box center [349, 340] width 142 height 77
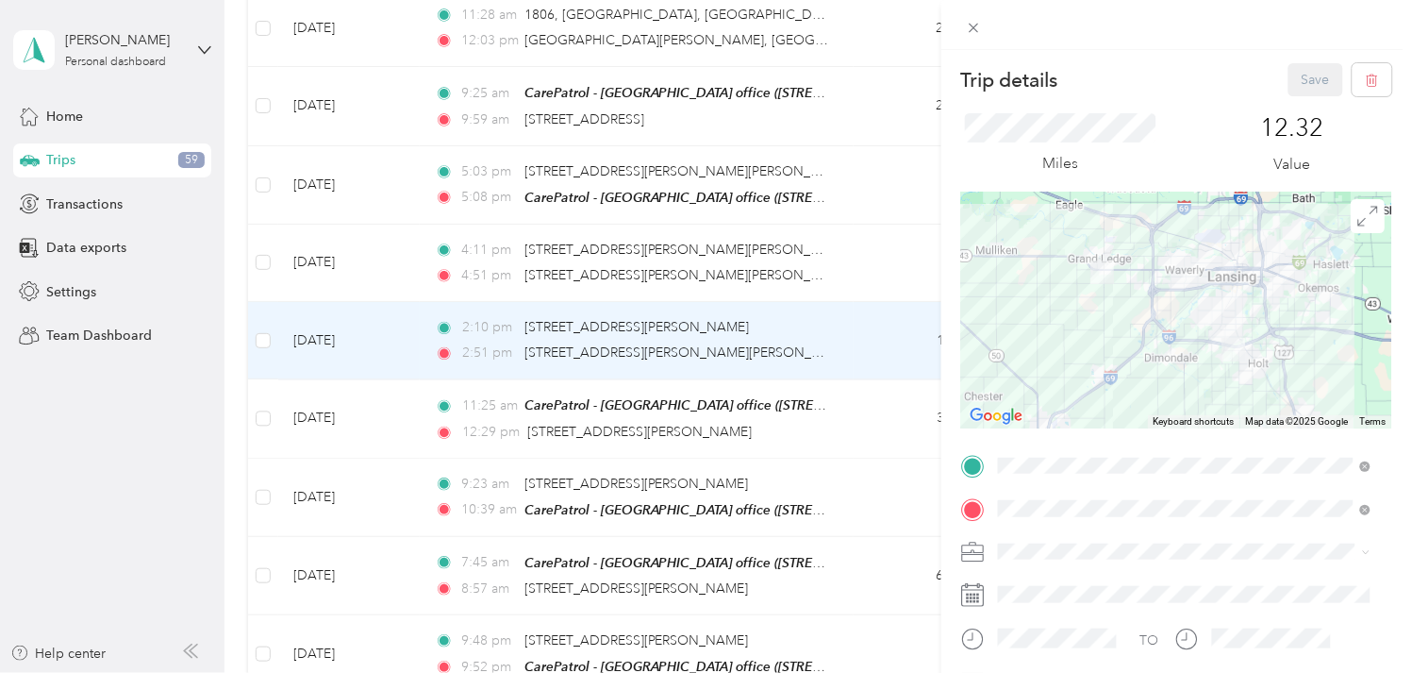
click at [1041, 318] on div "Work" at bounding box center [1185, 314] width 359 height 20
click at [1305, 79] on button "Save" at bounding box center [1316, 79] width 55 height 33
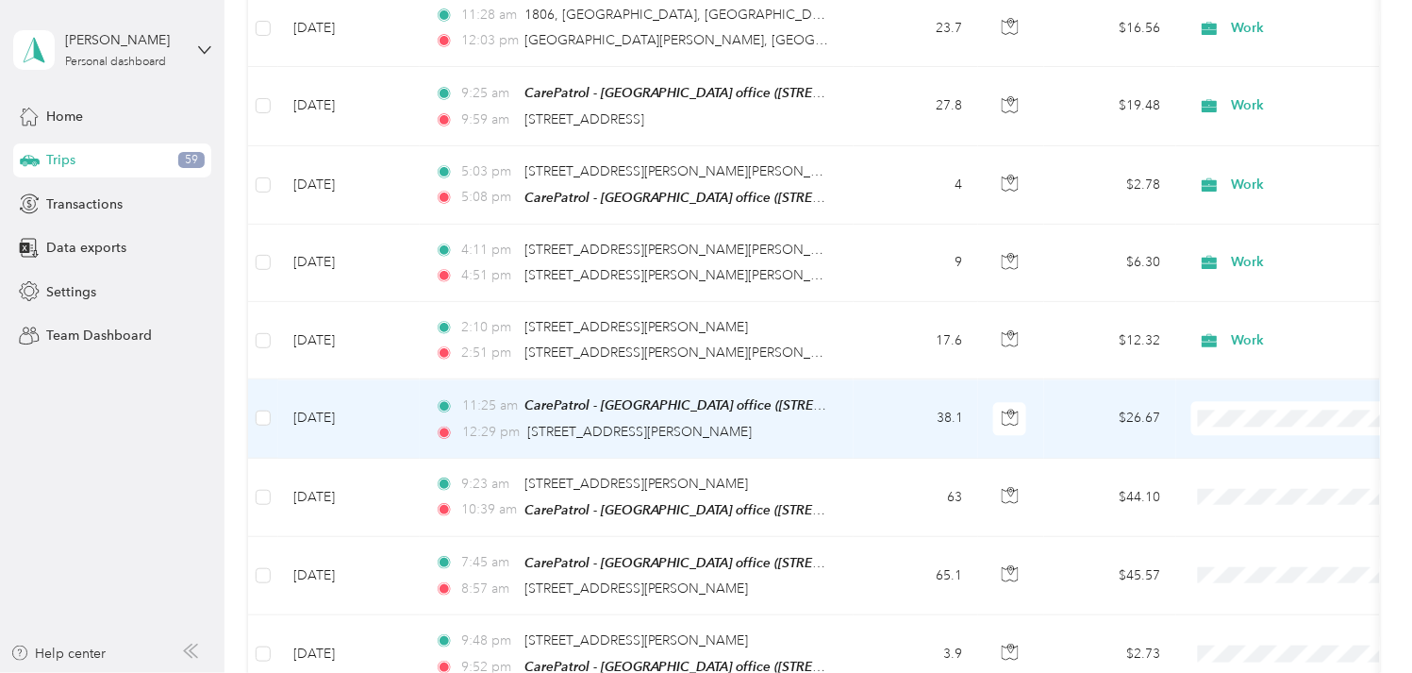
click at [322, 392] on td "[DATE]" at bounding box center [349, 418] width 142 height 78
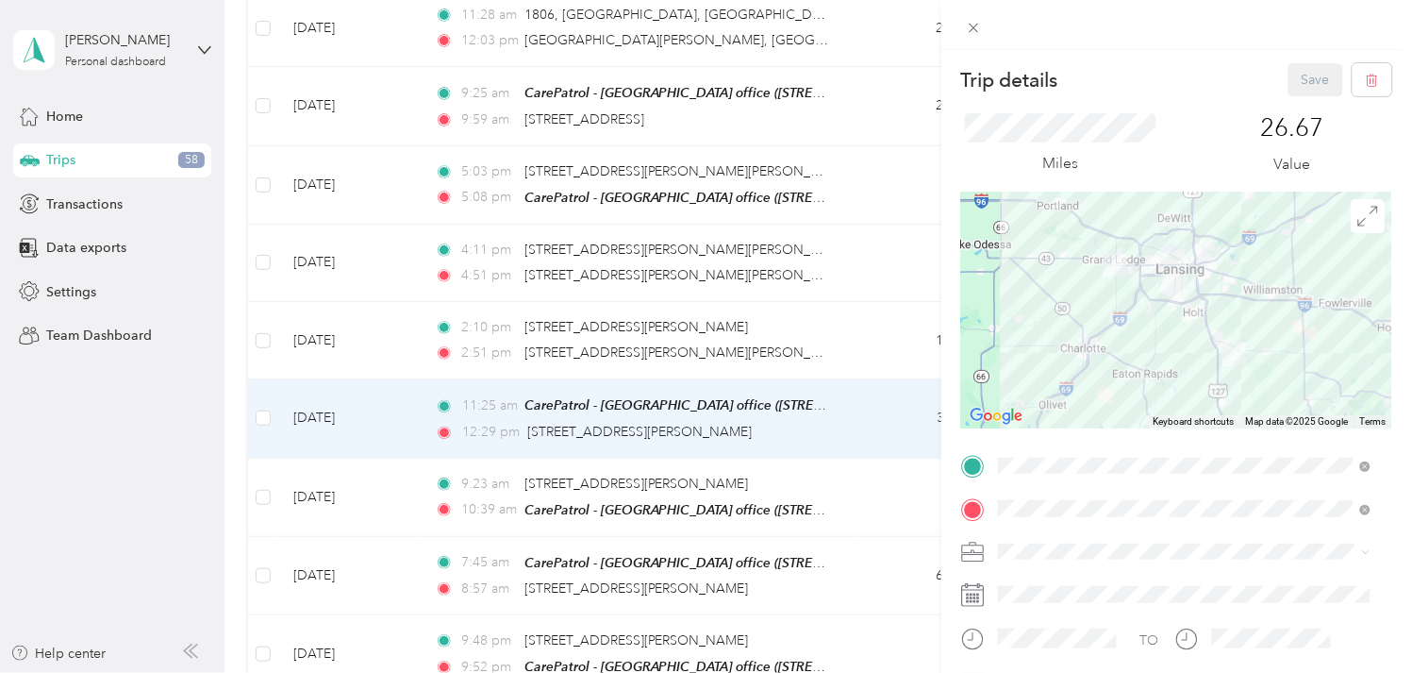
click at [1006, 313] on span "Work" at bounding box center [1022, 311] width 32 height 16
click at [1307, 79] on button "Save" at bounding box center [1316, 79] width 55 height 33
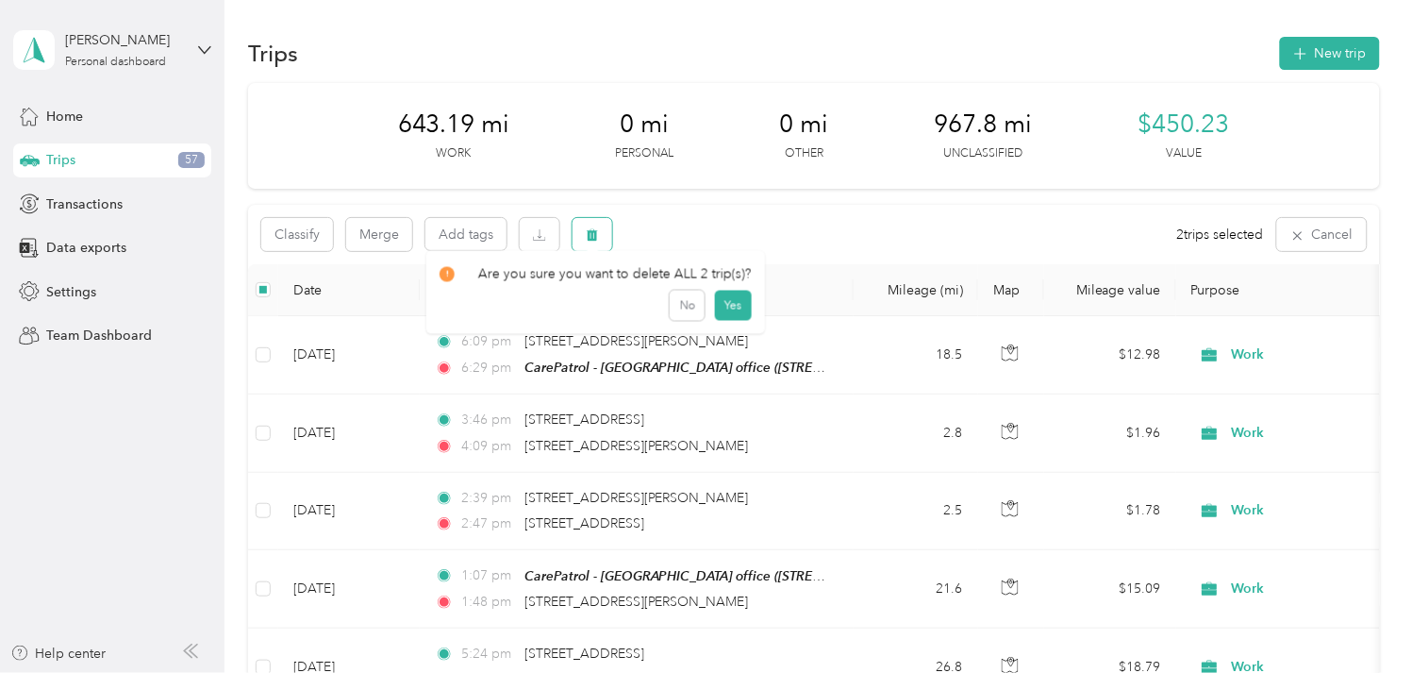
click at [586, 243] on button "button" at bounding box center [593, 234] width 40 height 33
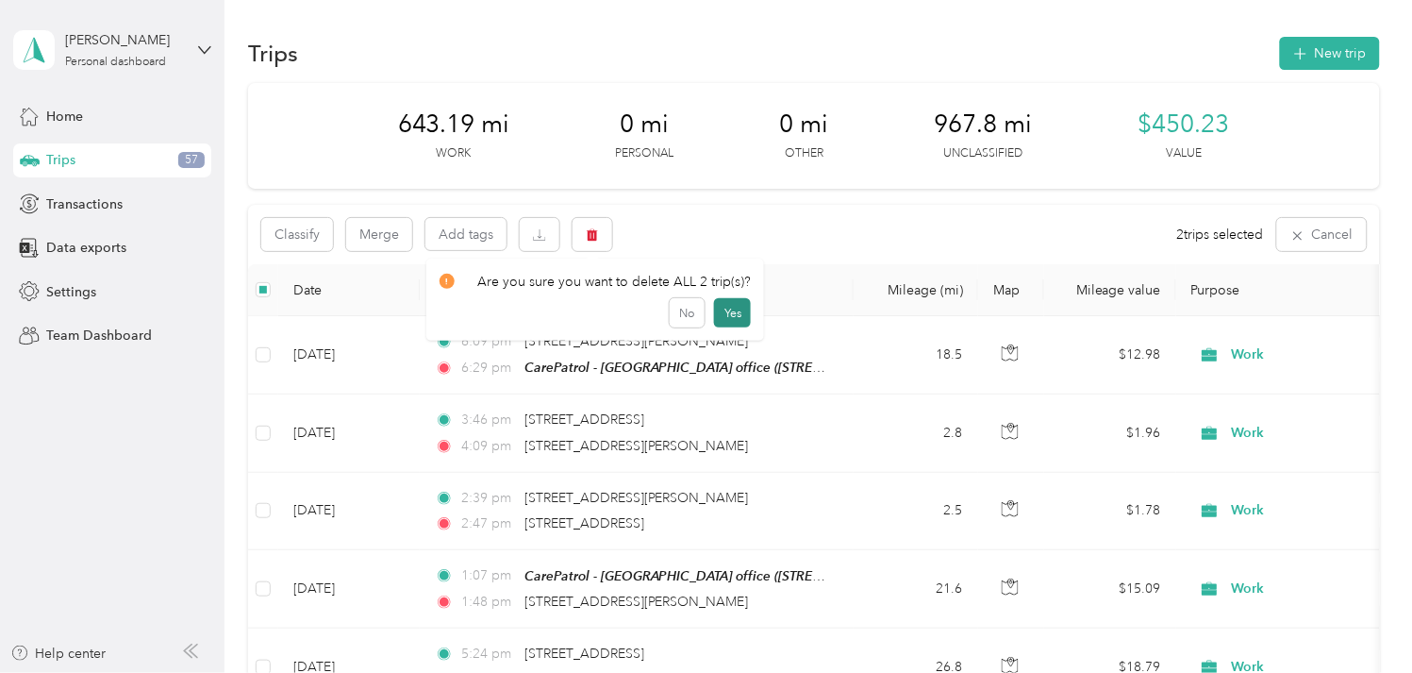
click at [719, 315] on button "Yes" at bounding box center [732, 313] width 37 height 30
click at [580, 224] on button "button" at bounding box center [593, 234] width 40 height 33
click at [724, 322] on button "Yes" at bounding box center [732, 313] width 37 height 30
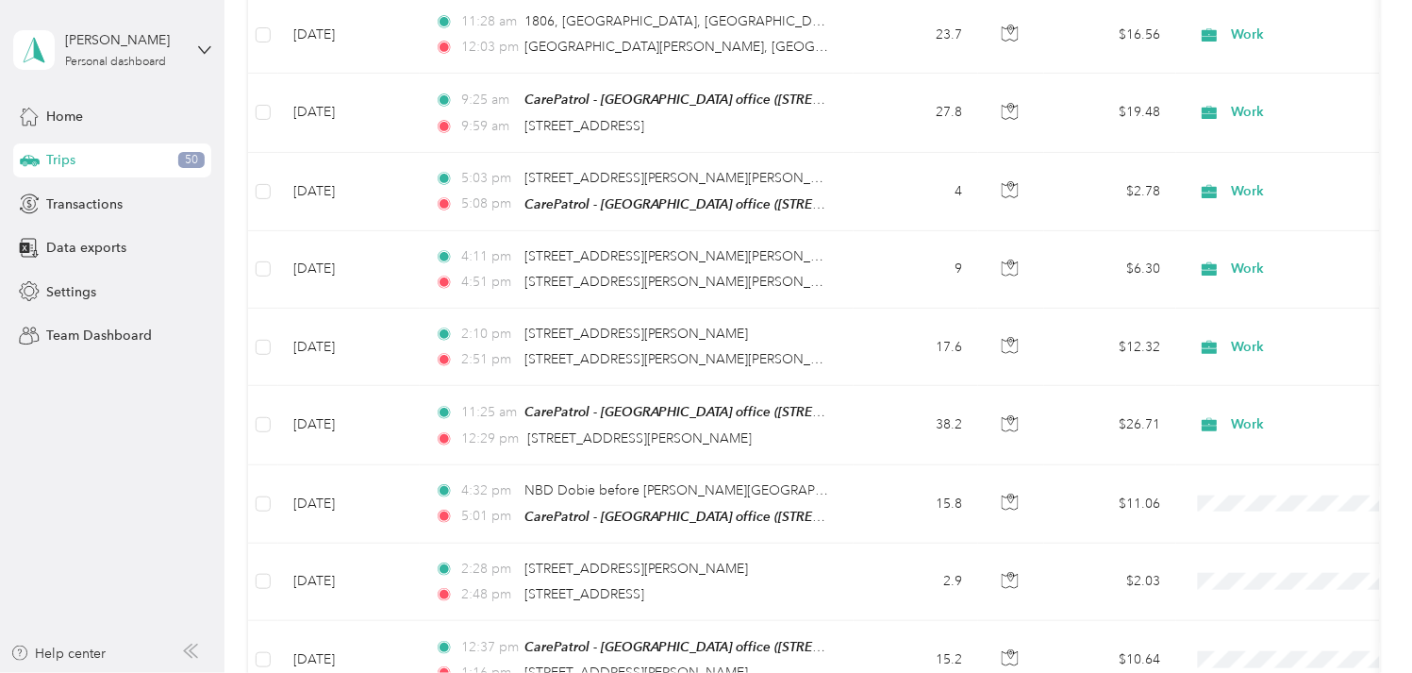
scroll to position [2830, 0]
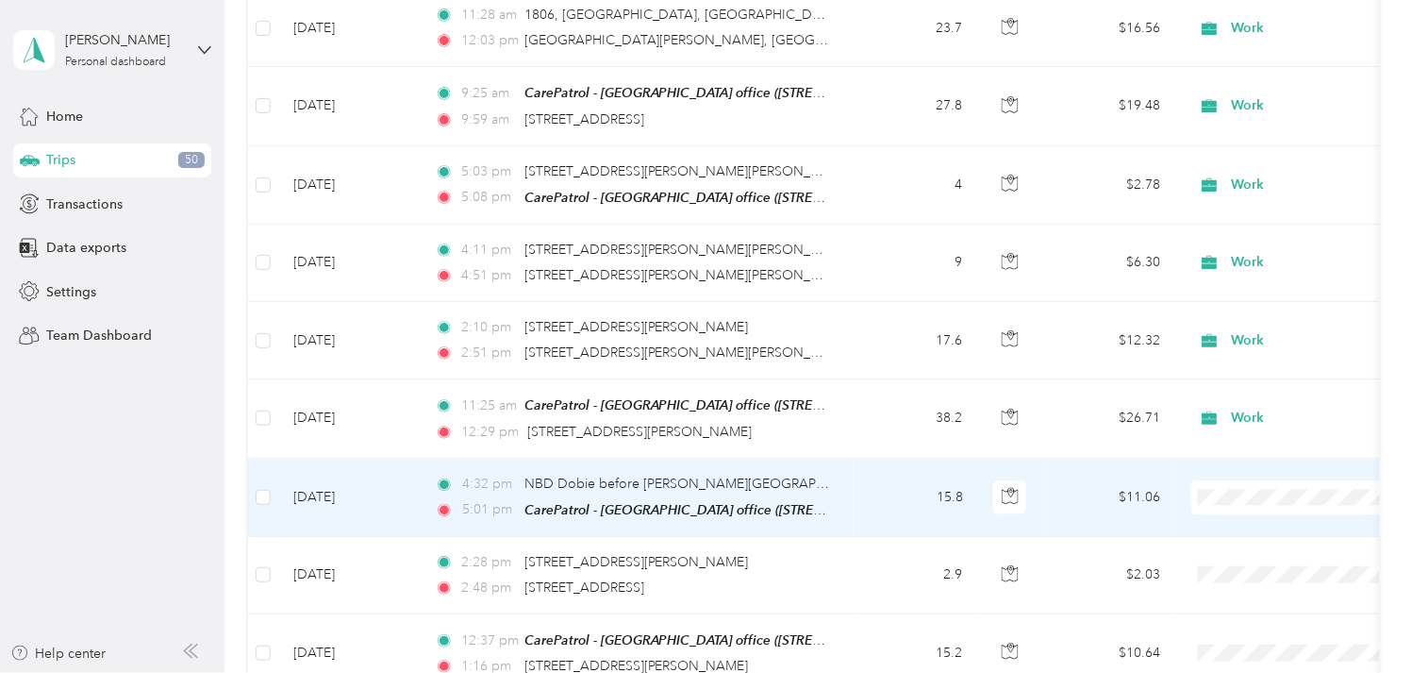
click at [335, 469] on td "[DATE]" at bounding box center [349, 497] width 142 height 78
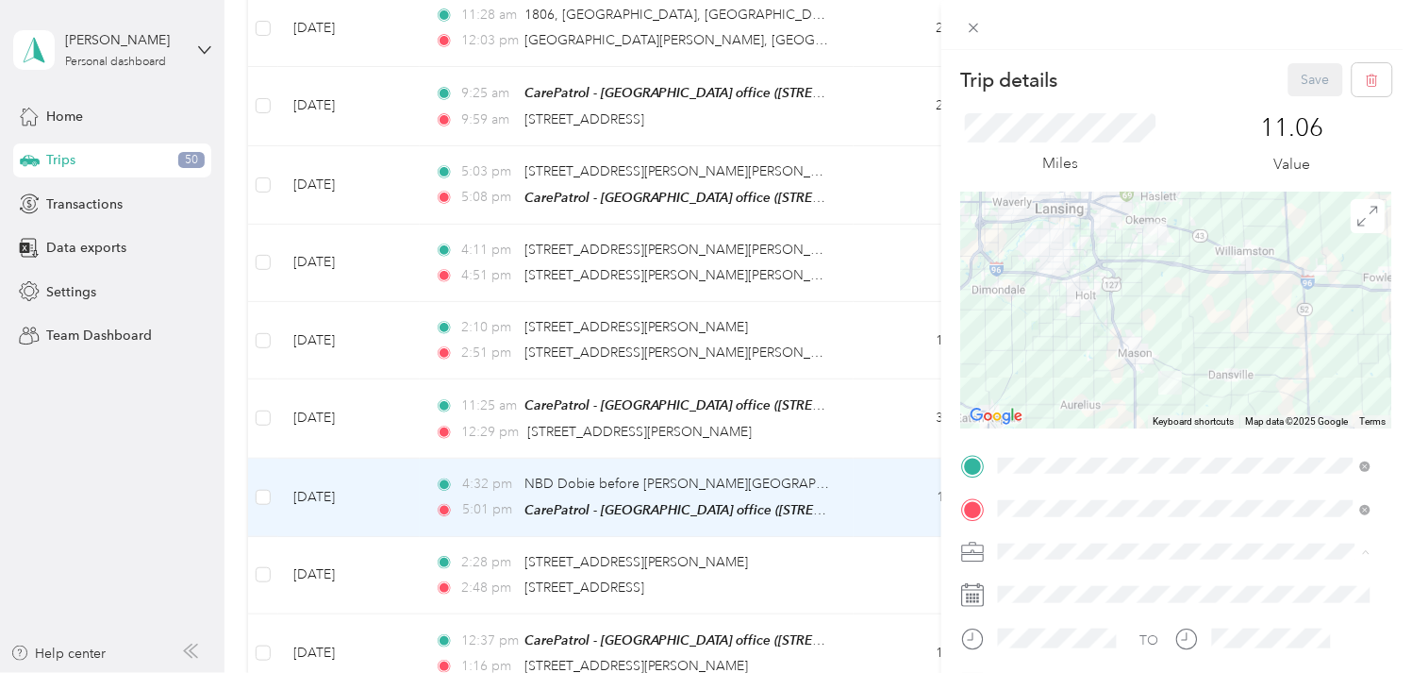
click at [1024, 319] on div "Work" at bounding box center [1185, 320] width 359 height 20
click at [1312, 78] on button "Save" at bounding box center [1316, 79] width 55 height 33
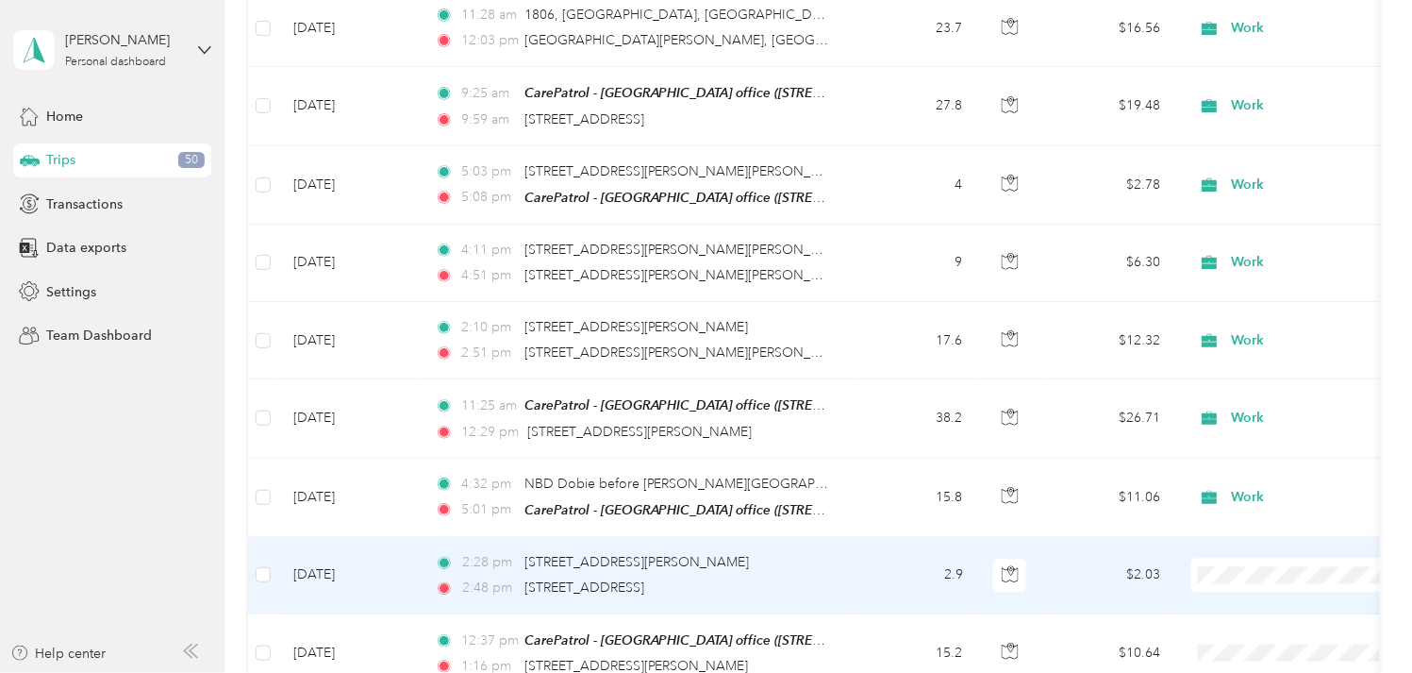
click at [357, 548] on td "[DATE]" at bounding box center [349, 575] width 142 height 77
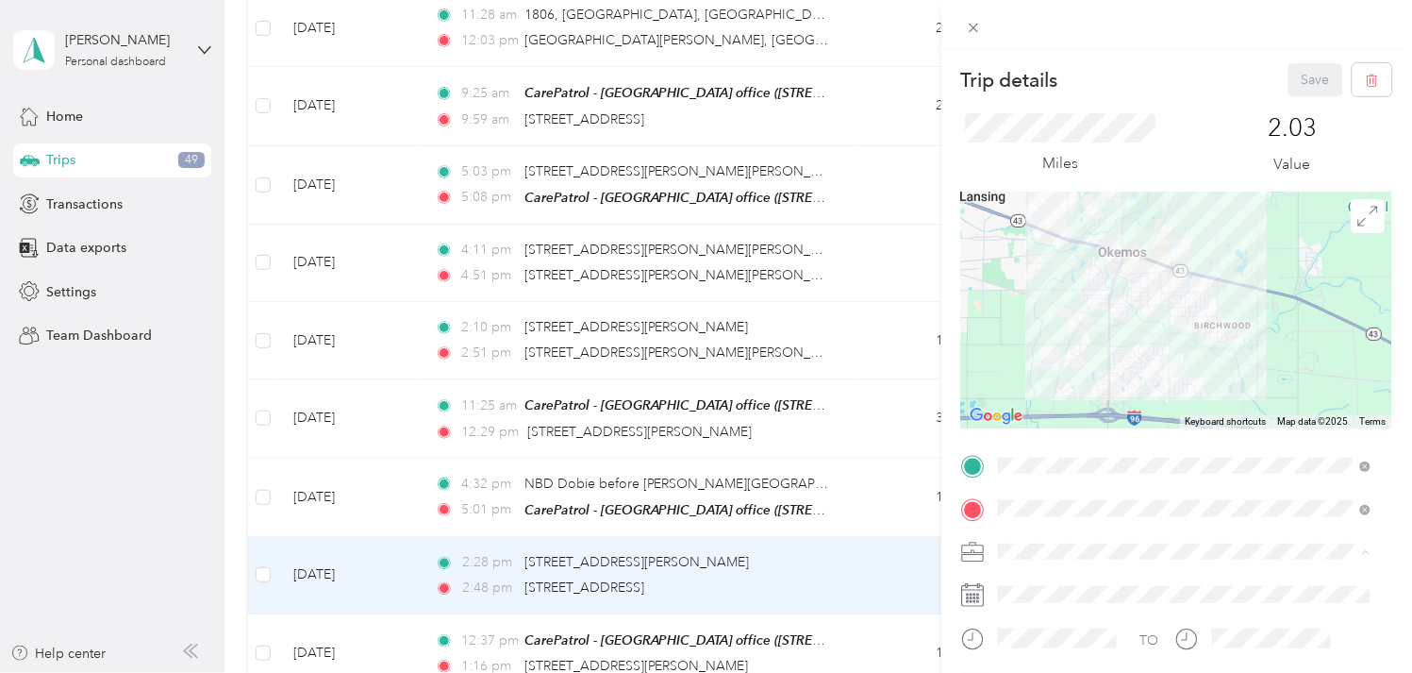
click at [1030, 327] on ol "Work Personal Other Charity Medical Moving Commute" at bounding box center [1185, 419] width 386 height 231
click at [1022, 321] on div "Work" at bounding box center [1185, 320] width 359 height 20
click at [1303, 71] on button "Save" at bounding box center [1316, 79] width 55 height 33
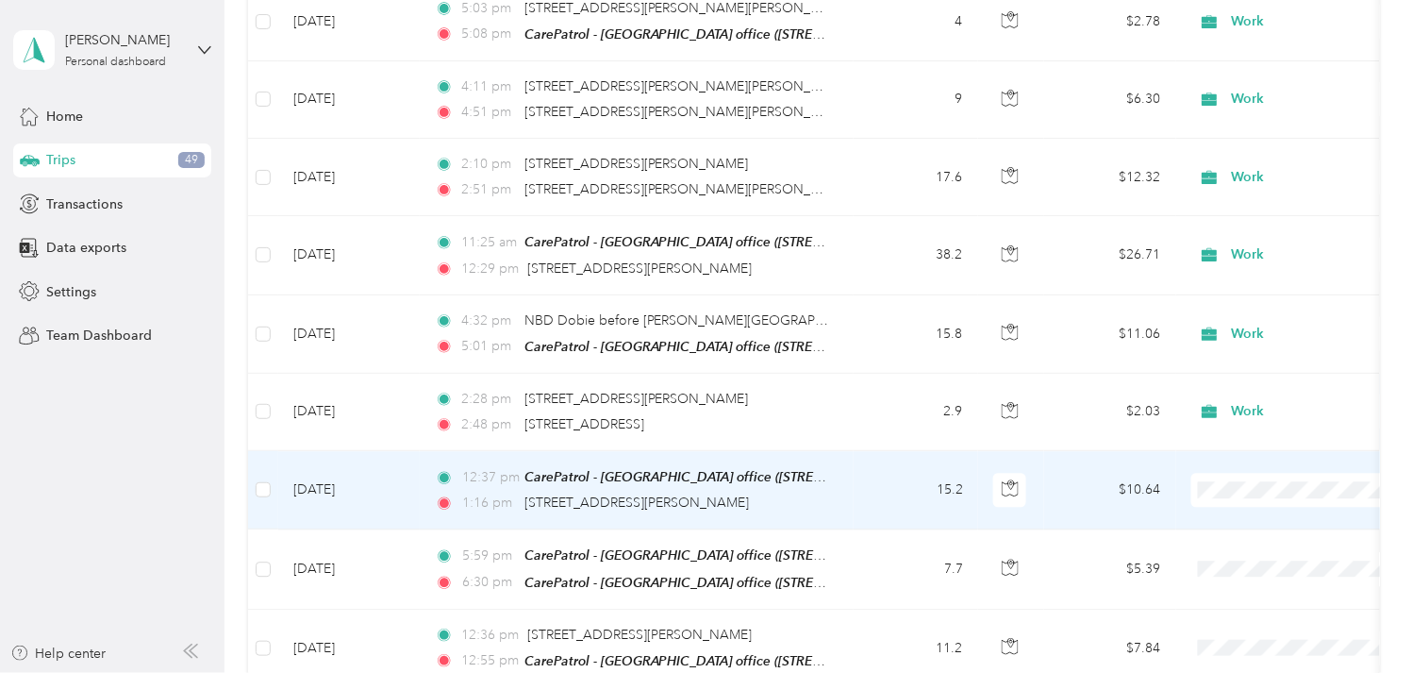
scroll to position [3040, 0]
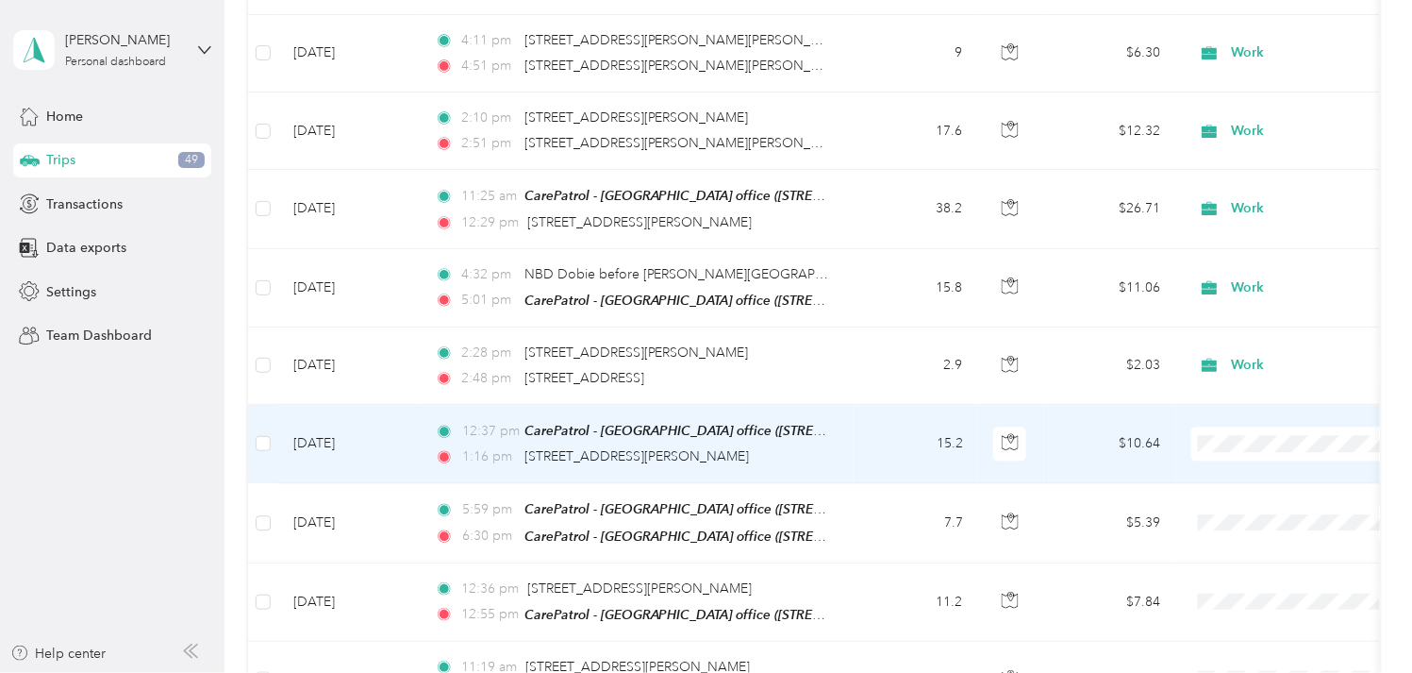
click at [351, 426] on td "[DATE]" at bounding box center [349, 444] width 142 height 78
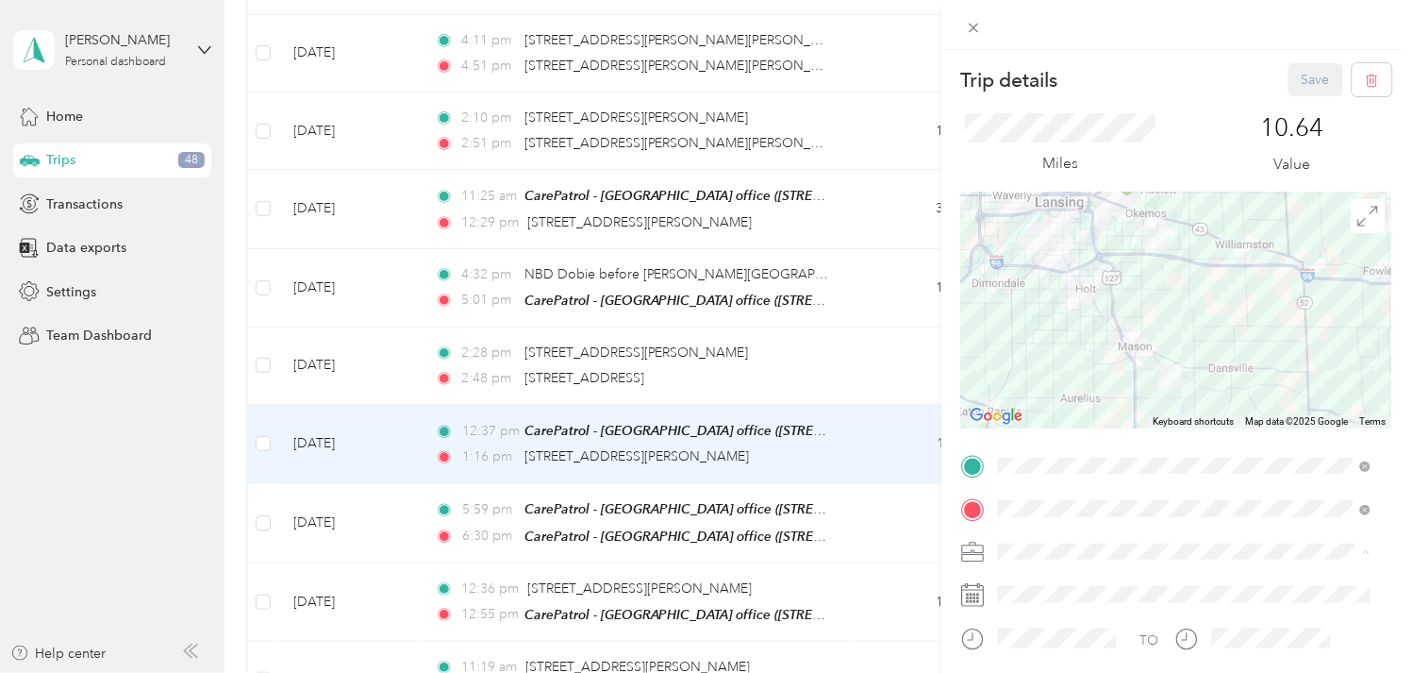
click at [1032, 313] on span "Work" at bounding box center [1022, 320] width 32 height 16
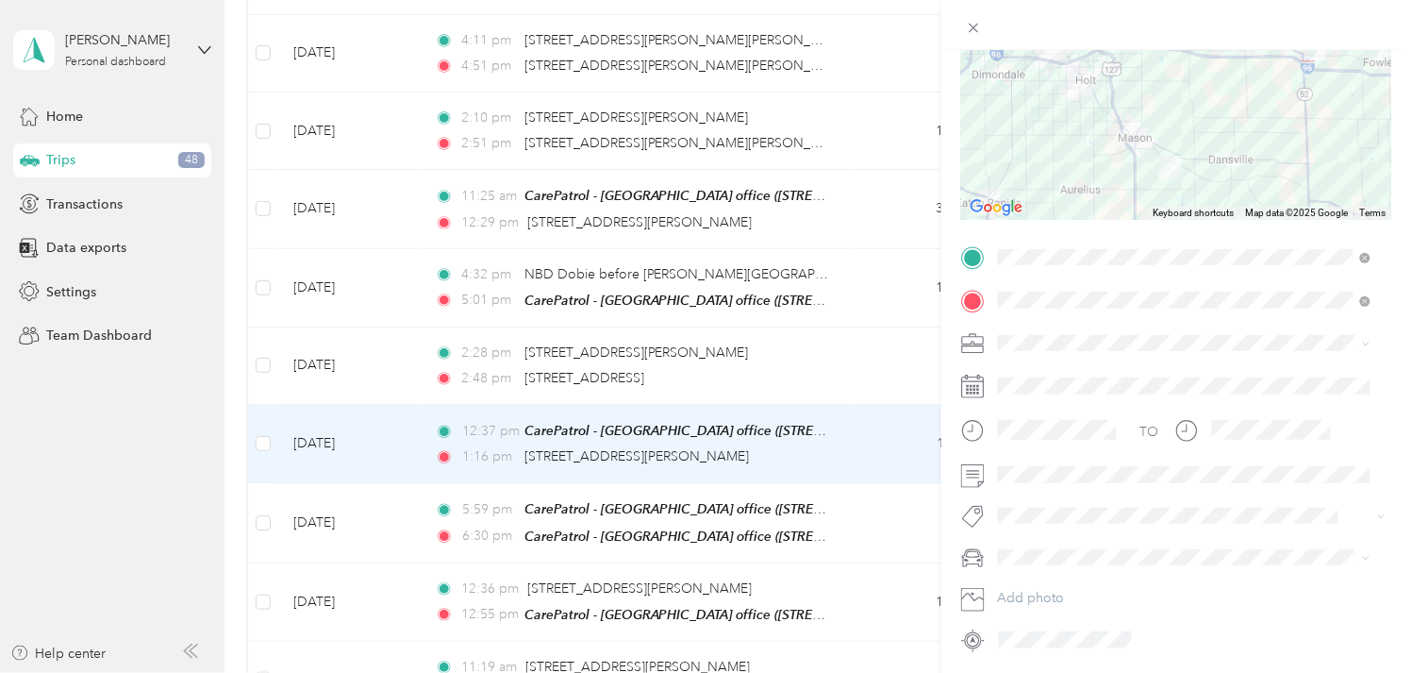
scroll to position [209, 0]
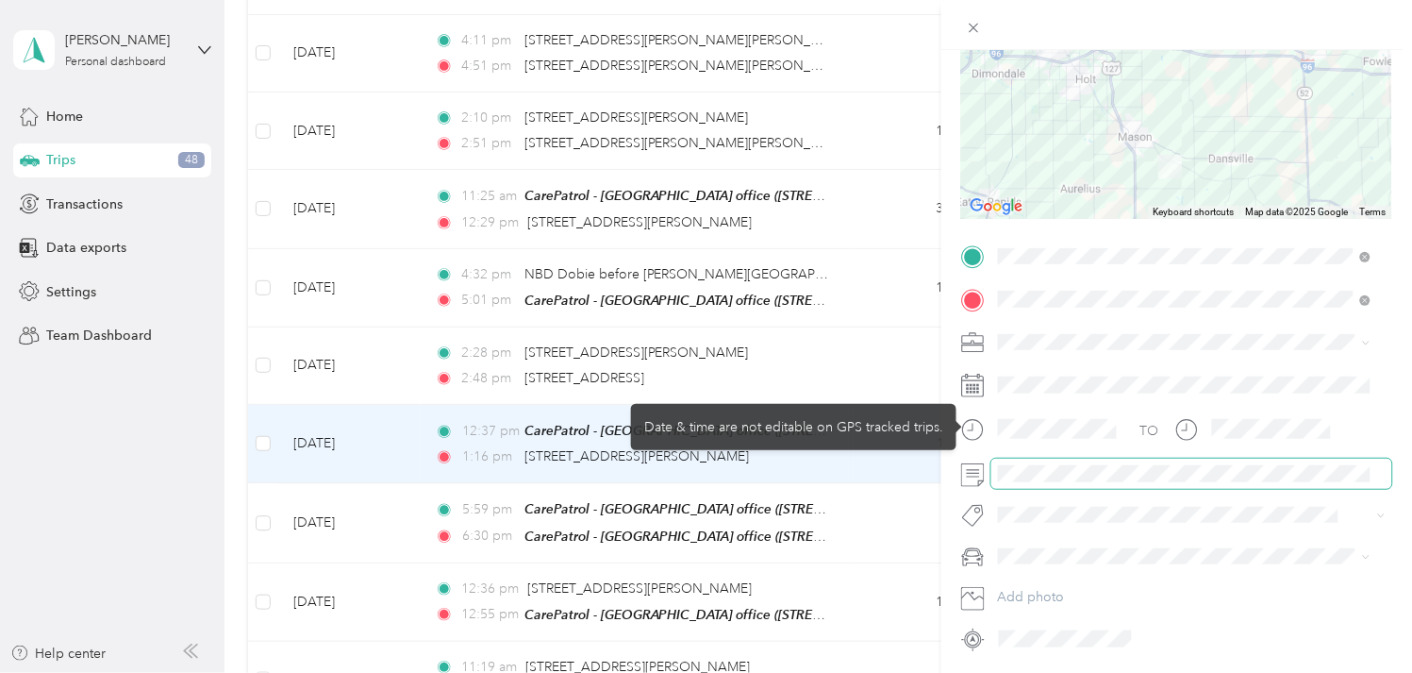
click at [1032, 464] on span at bounding box center [1191, 472] width 401 height 29
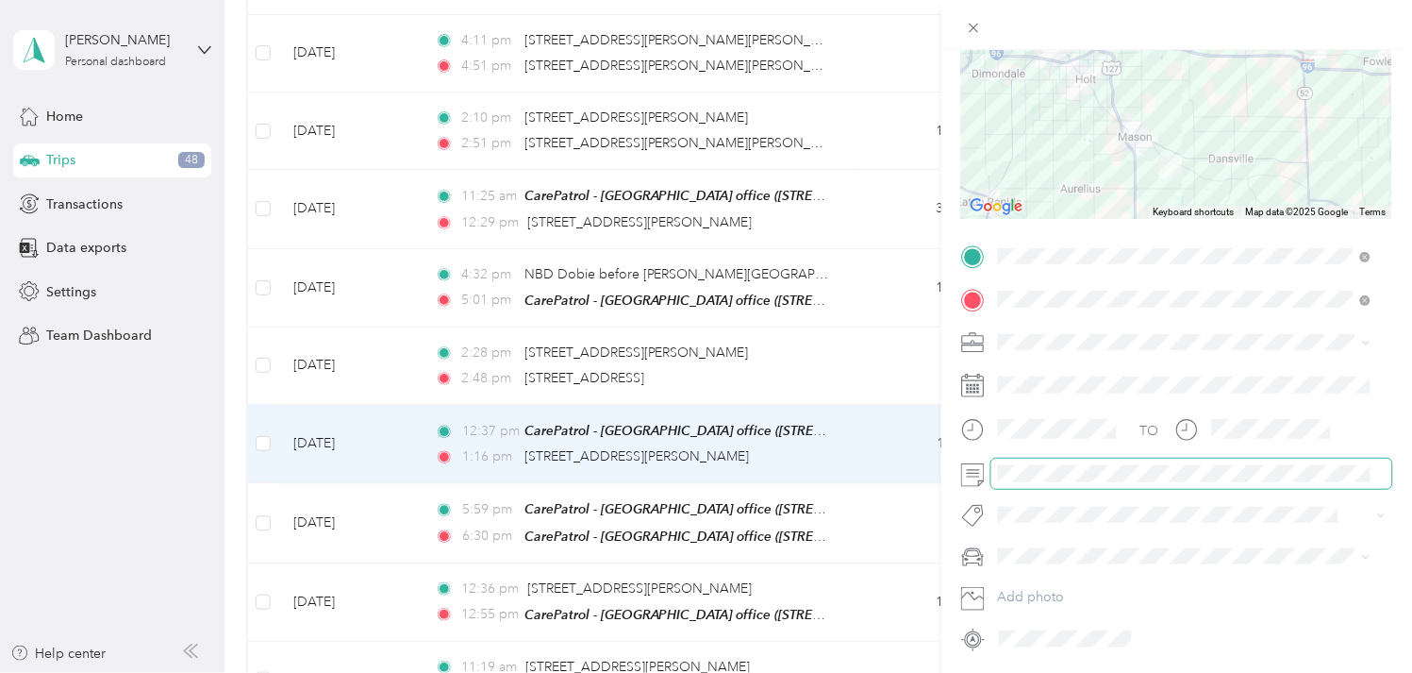
scroll to position [0, 0]
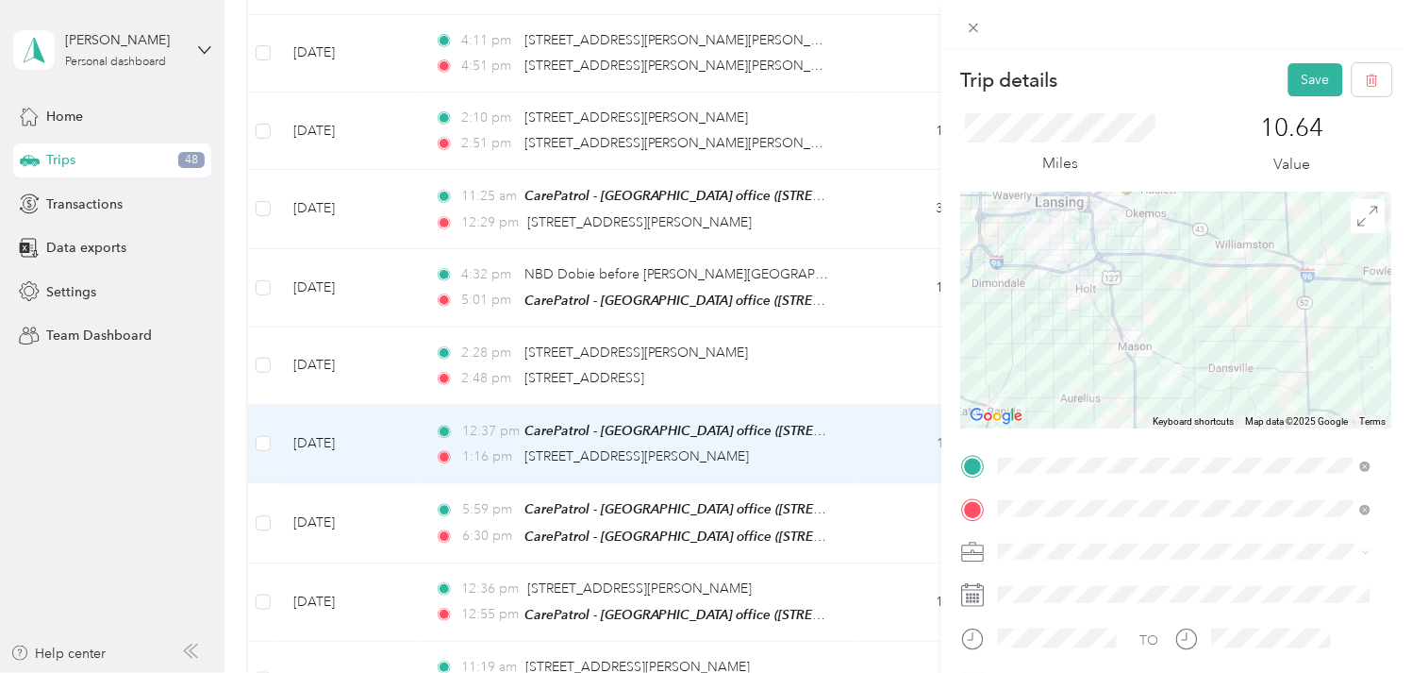
click at [1268, 88] on div "Trip details Save" at bounding box center [1176, 79] width 431 height 33
click at [1289, 81] on button "Save" at bounding box center [1316, 79] width 55 height 33
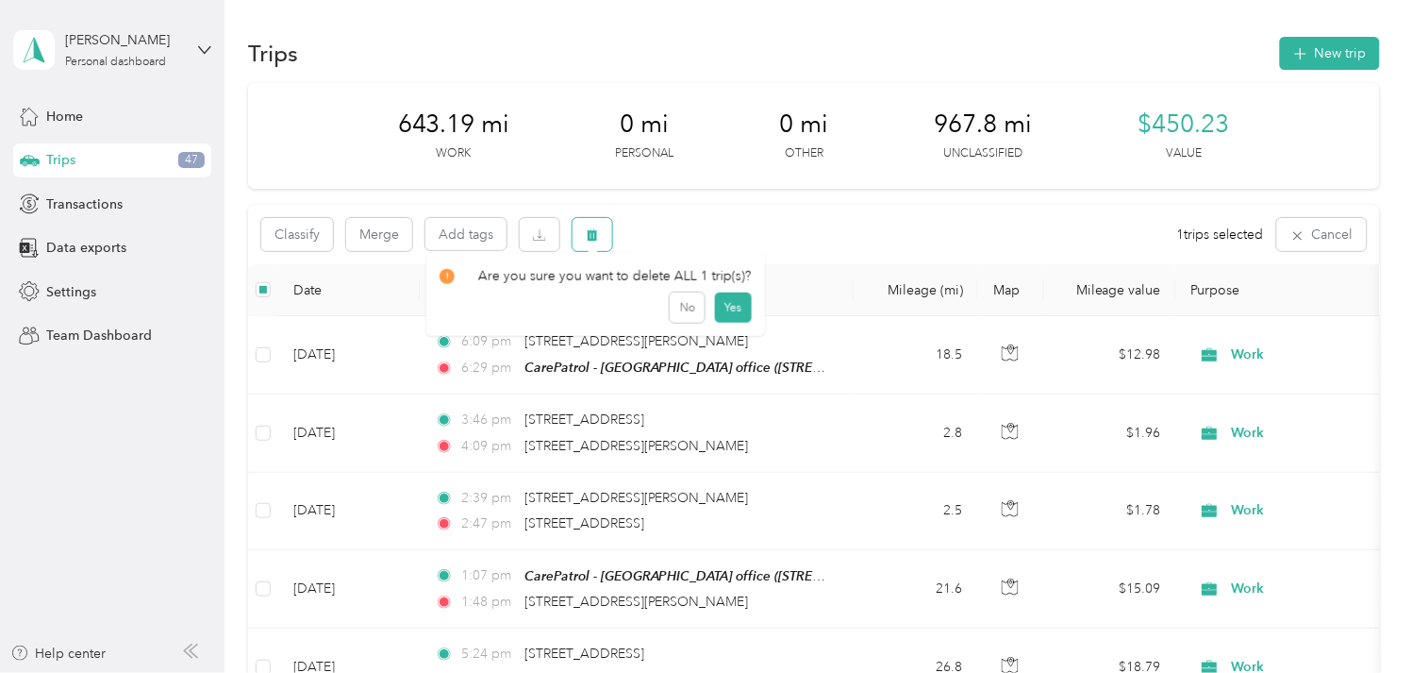
click at [591, 238] on icon "button" at bounding box center [592, 235] width 11 height 12
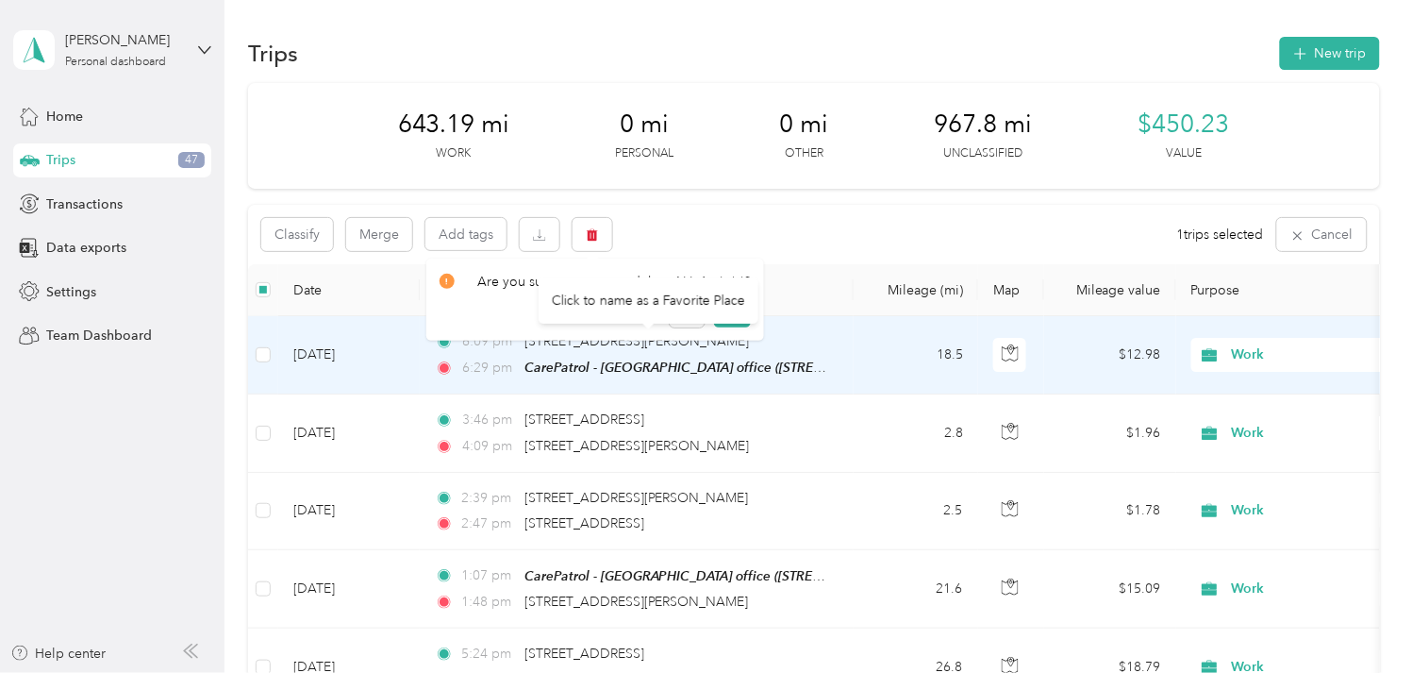
click at [714, 321] on div "Click to name as a Favorite Place" at bounding box center [649, 300] width 220 height 46
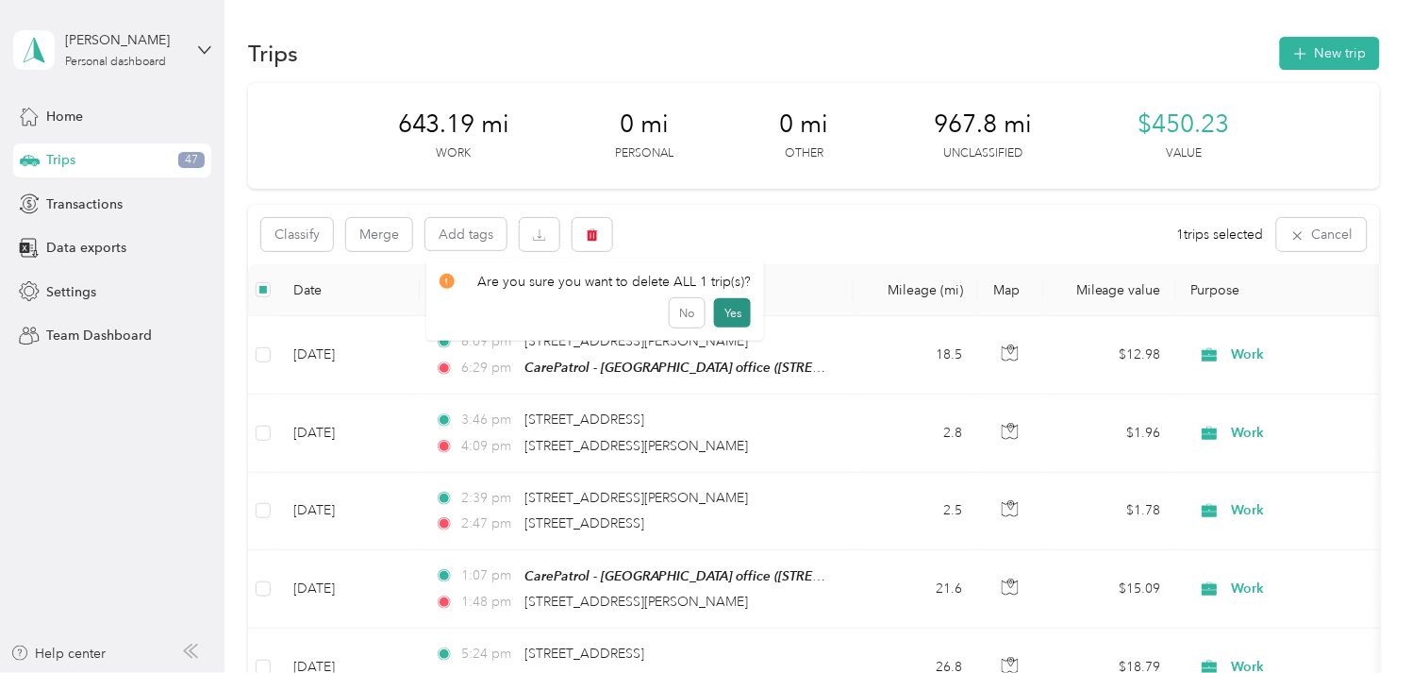
click at [730, 305] on button "Yes" at bounding box center [732, 313] width 37 height 30
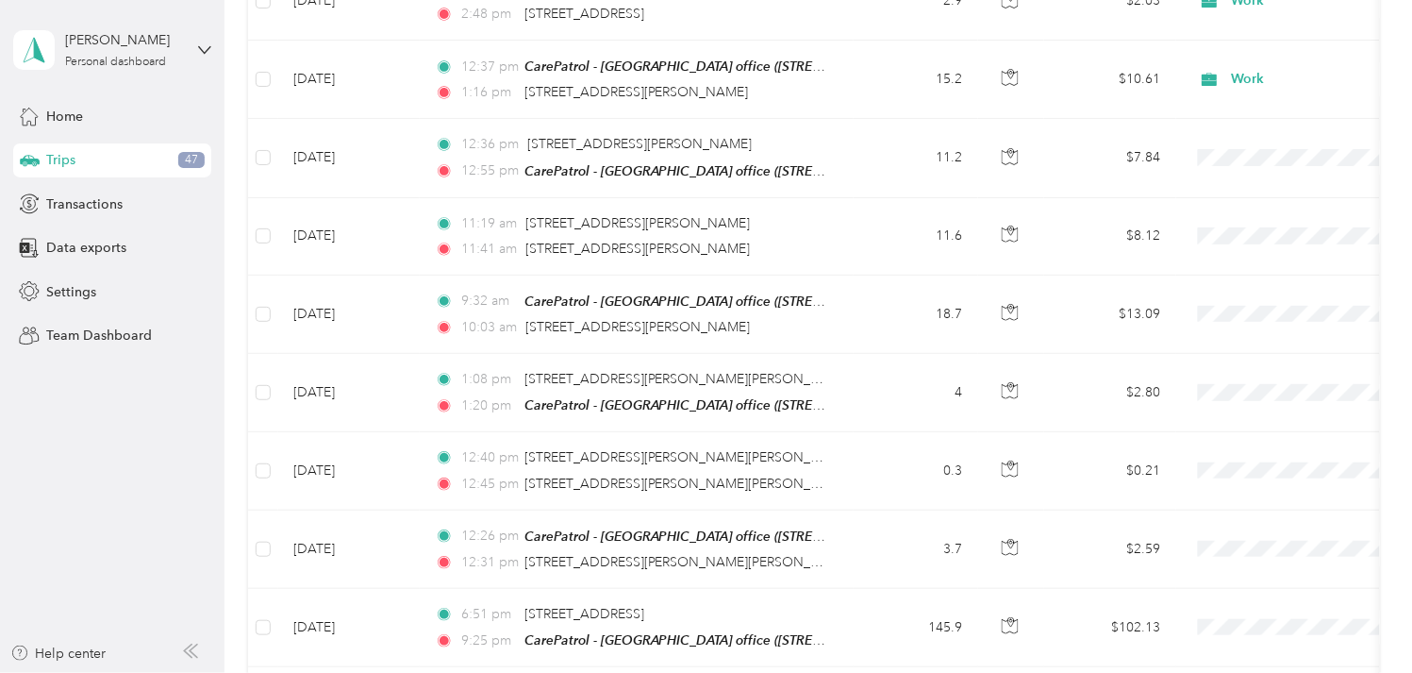
scroll to position [3290, 0]
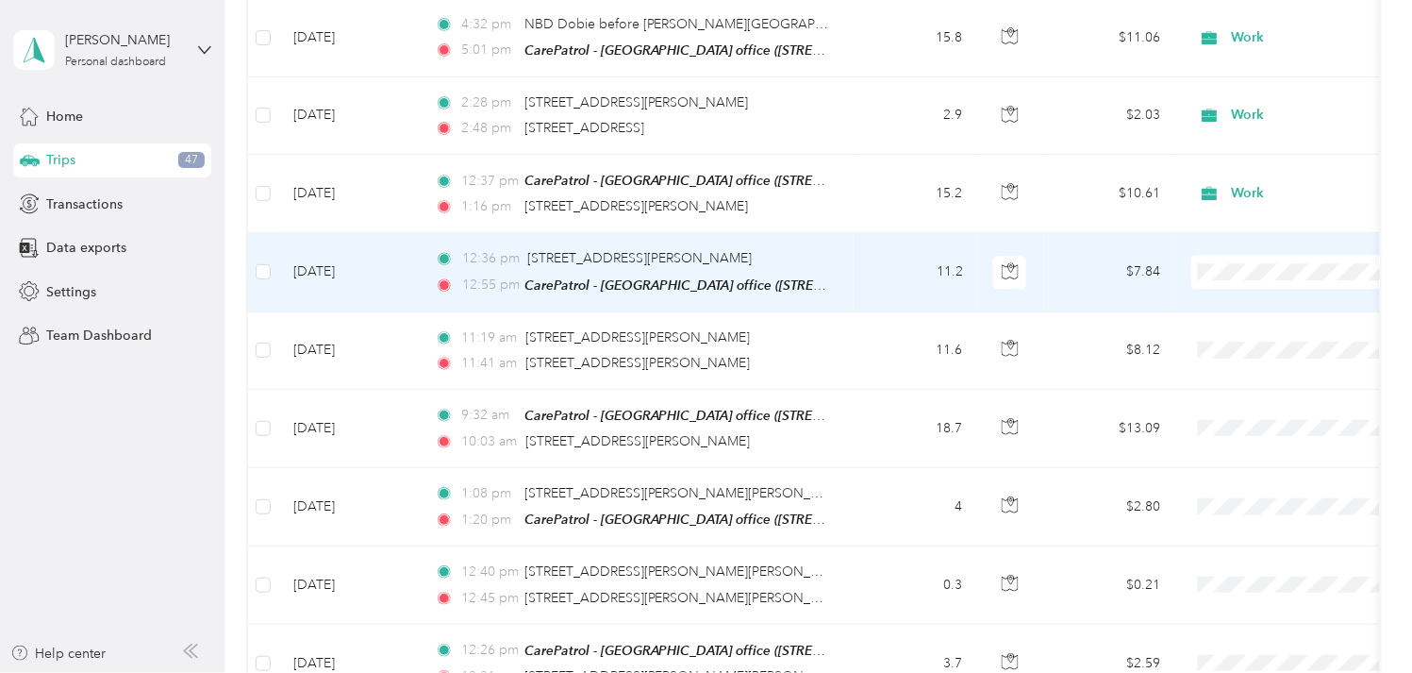
click at [332, 248] on td "[DATE]" at bounding box center [349, 272] width 142 height 78
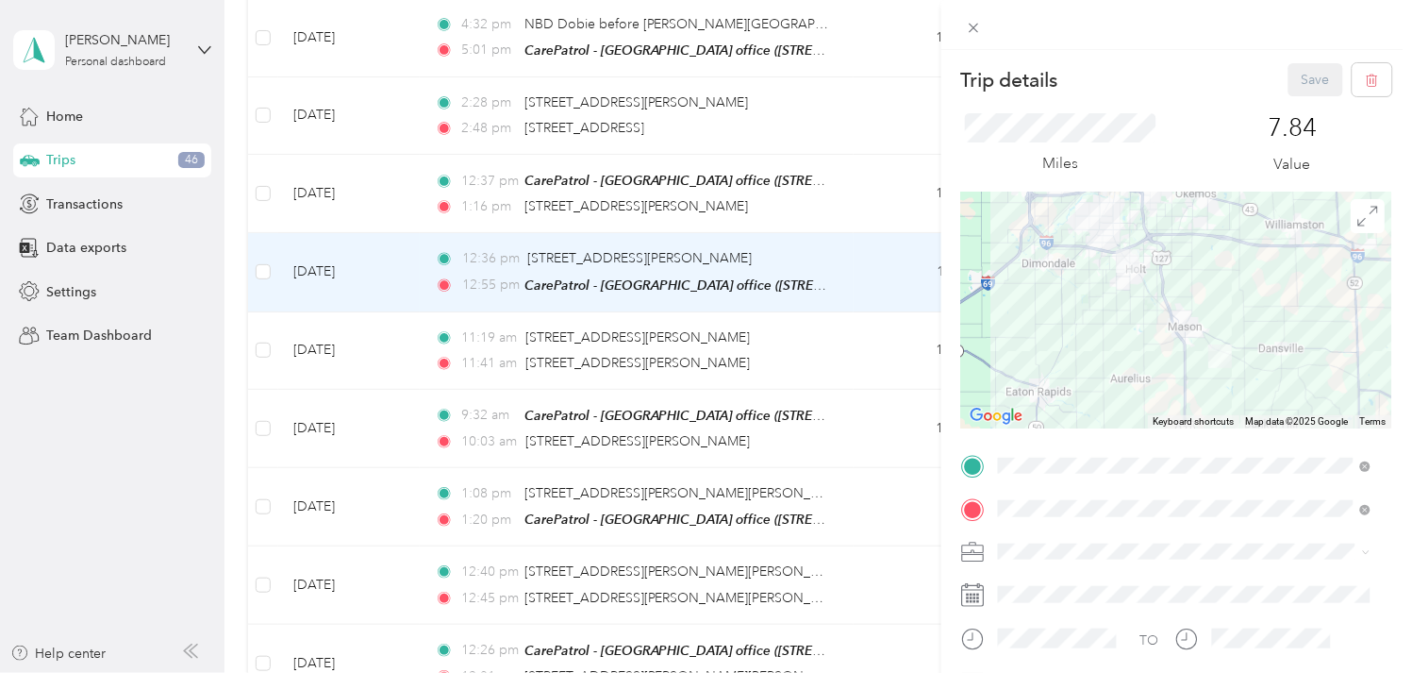
click at [1031, 325] on li "Work" at bounding box center [1185, 319] width 386 height 33
click at [1308, 71] on button "Save" at bounding box center [1316, 79] width 55 height 33
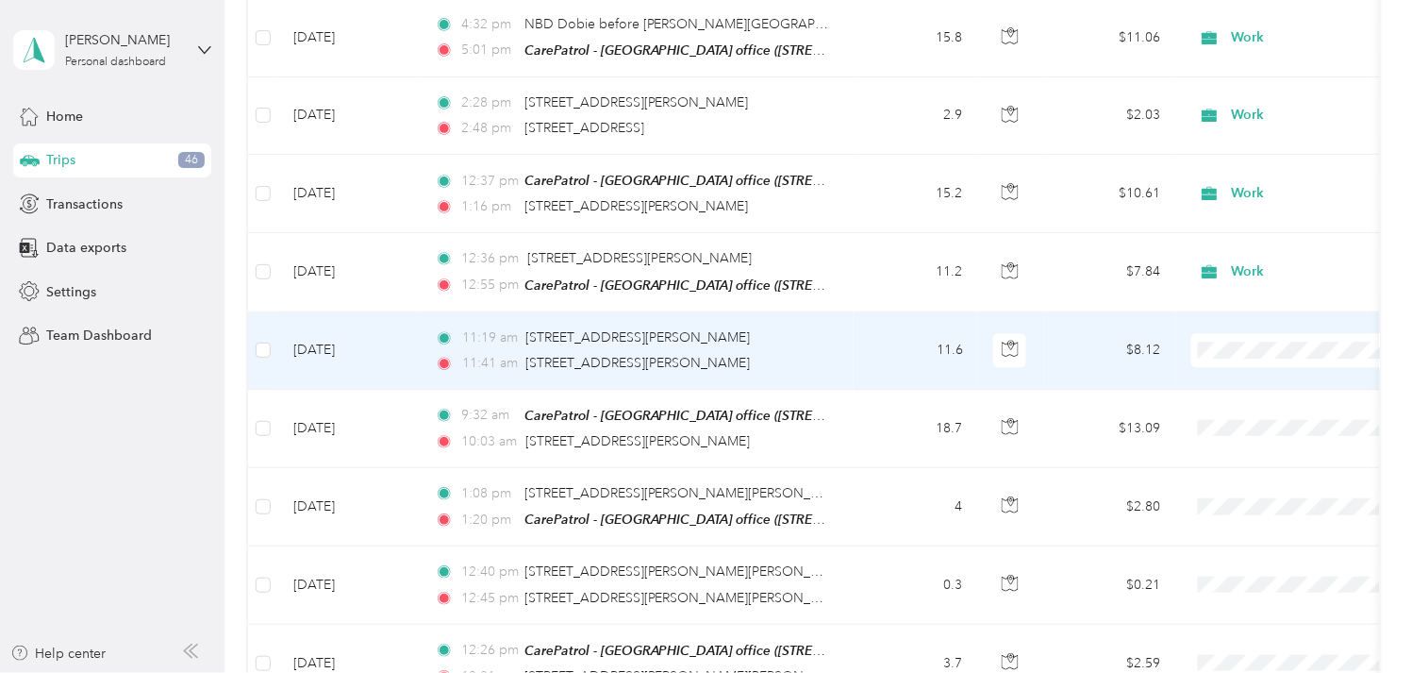
click at [356, 318] on td "[DATE]" at bounding box center [349, 350] width 142 height 77
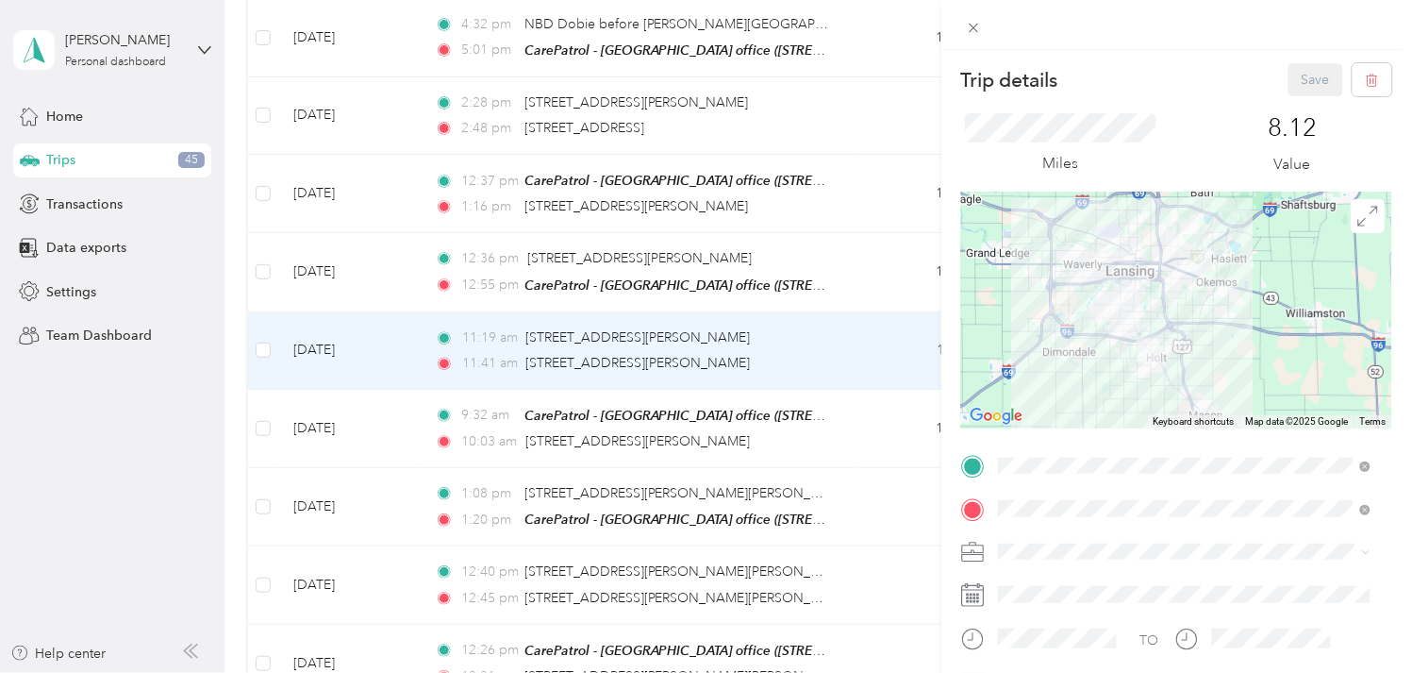
click at [1010, 541] on span at bounding box center [1191, 551] width 401 height 29
click at [1012, 541] on span at bounding box center [1191, 551] width 401 height 29
click at [1012, 560] on span at bounding box center [1191, 551] width 401 height 29
click at [1024, 319] on div "Work" at bounding box center [1185, 320] width 359 height 20
click at [1307, 74] on button "Save" at bounding box center [1316, 79] width 55 height 33
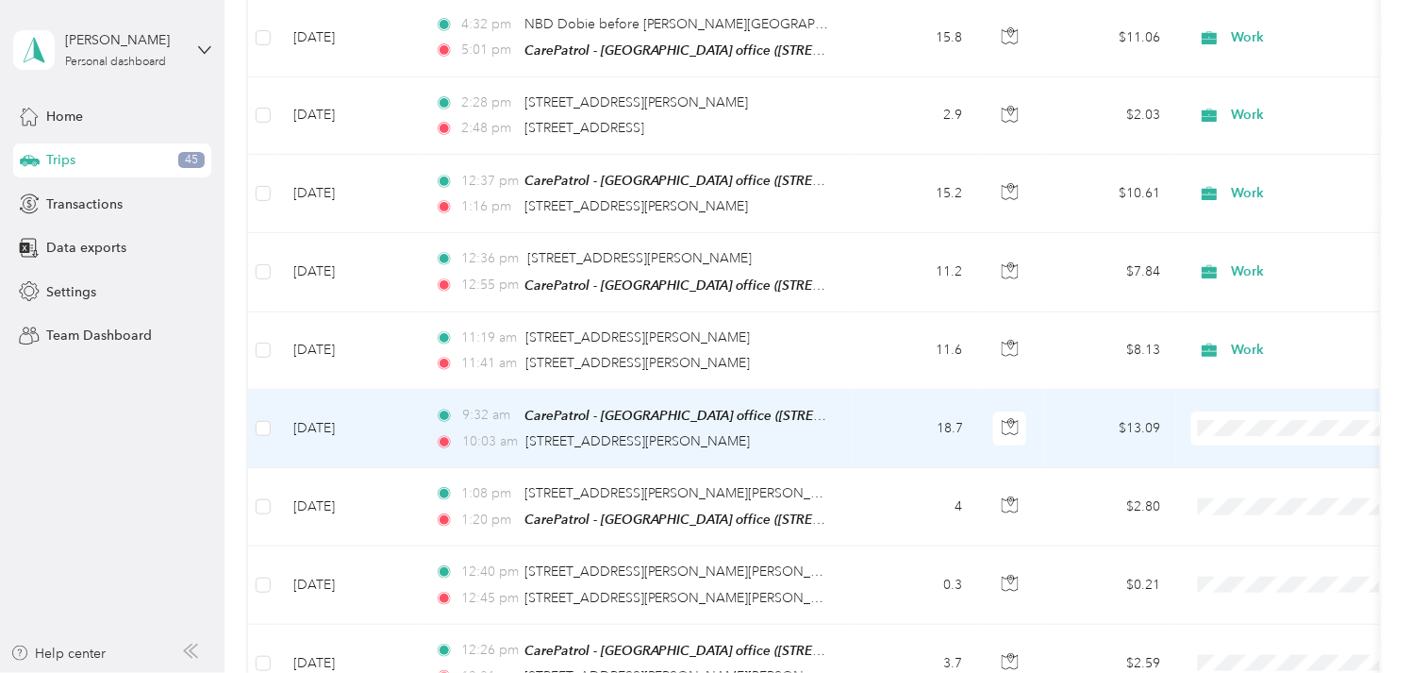
click at [353, 399] on td "[DATE]" at bounding box center [349, 429] width 142 height 78
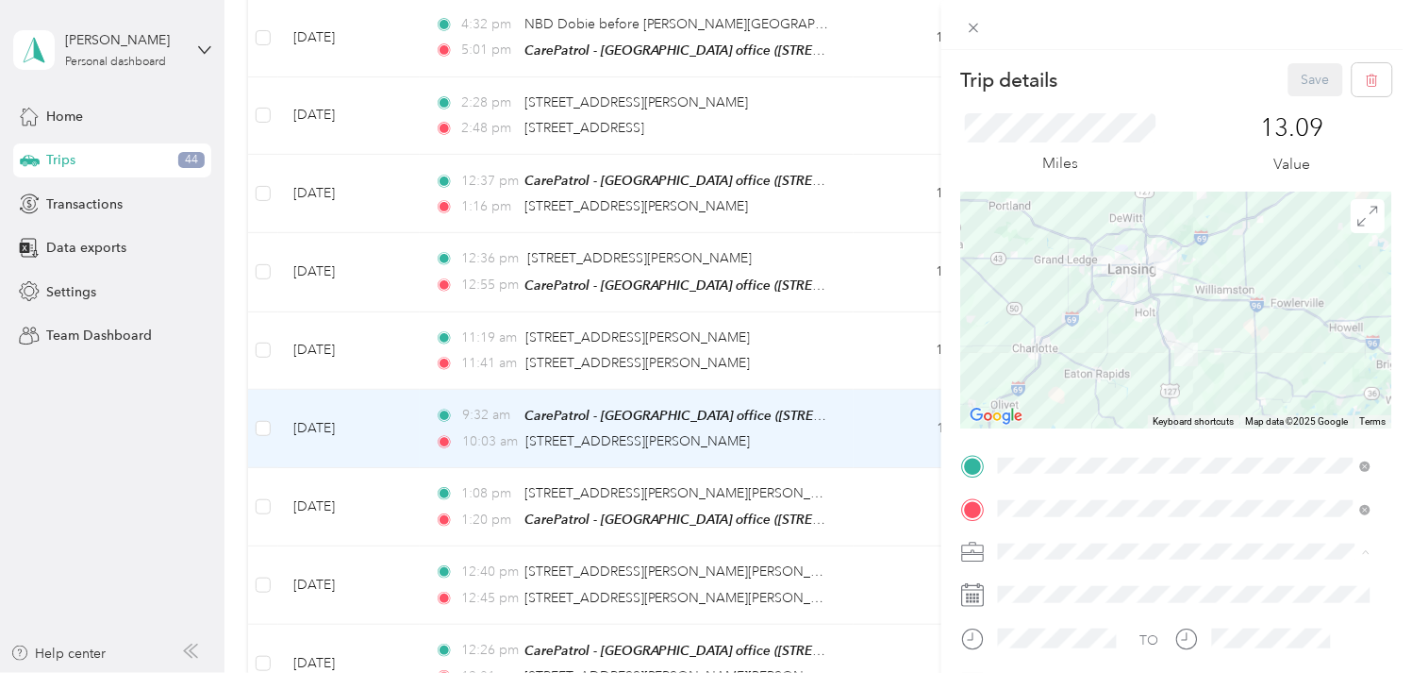
click at [1044, 326] on ol "Work Personal Other Charity Medical Moving Commute" at bounding box center [1185, 419] width 386 height 231
click at [1017, 541] on span at bounding box center [1191, 551] width 401 height 29
click at [1025, 324] on li "Work" at bounding box center [1185, 320] width 386 height 33
click at [1305, 80] on button "Save" at bounding box center [1316, 79] width 55 height 33
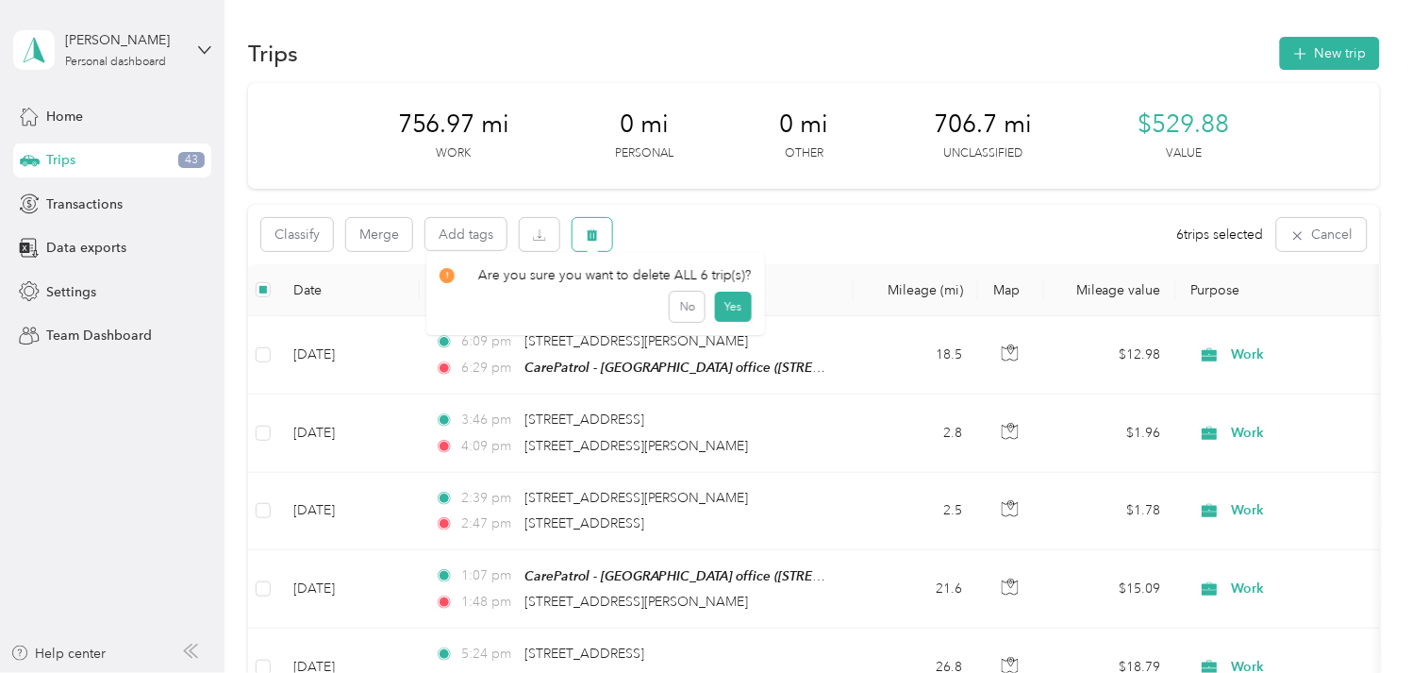
click at [591, 237] on icon "button" at bounding box center [592, 234] width 13 height 13
click at [721, 307] on button "Yes" at bounding box center [732, 313] width 37 height 30
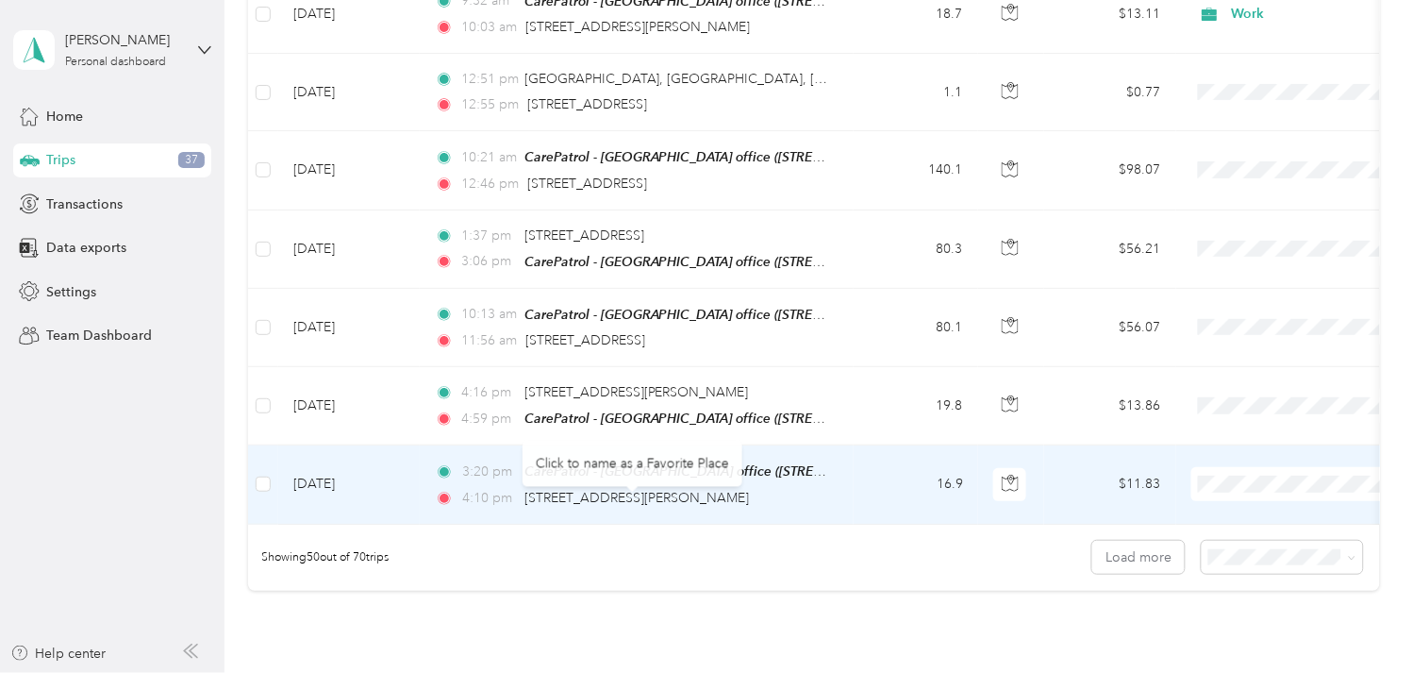
scroll to position [3668, 0]
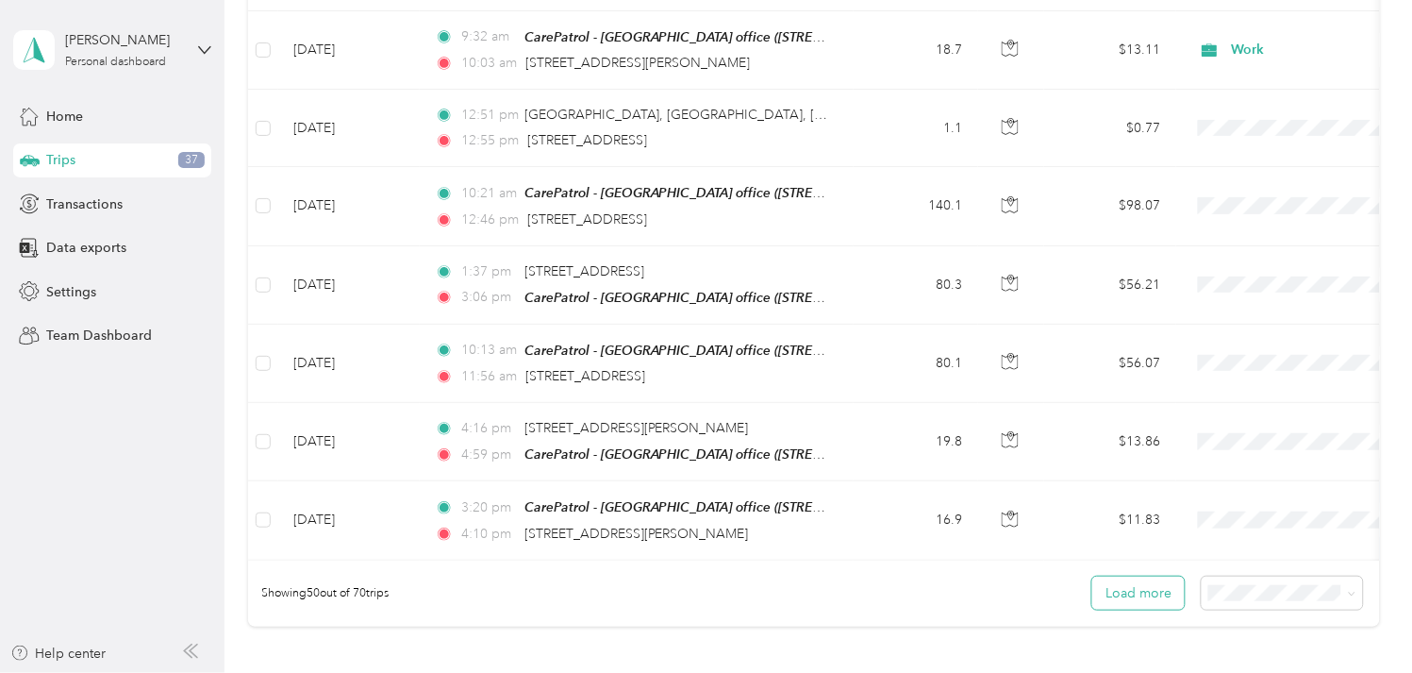
click at [1152, 576] on button "Load more" at bounding box center [1138, 592] width 92 height 33
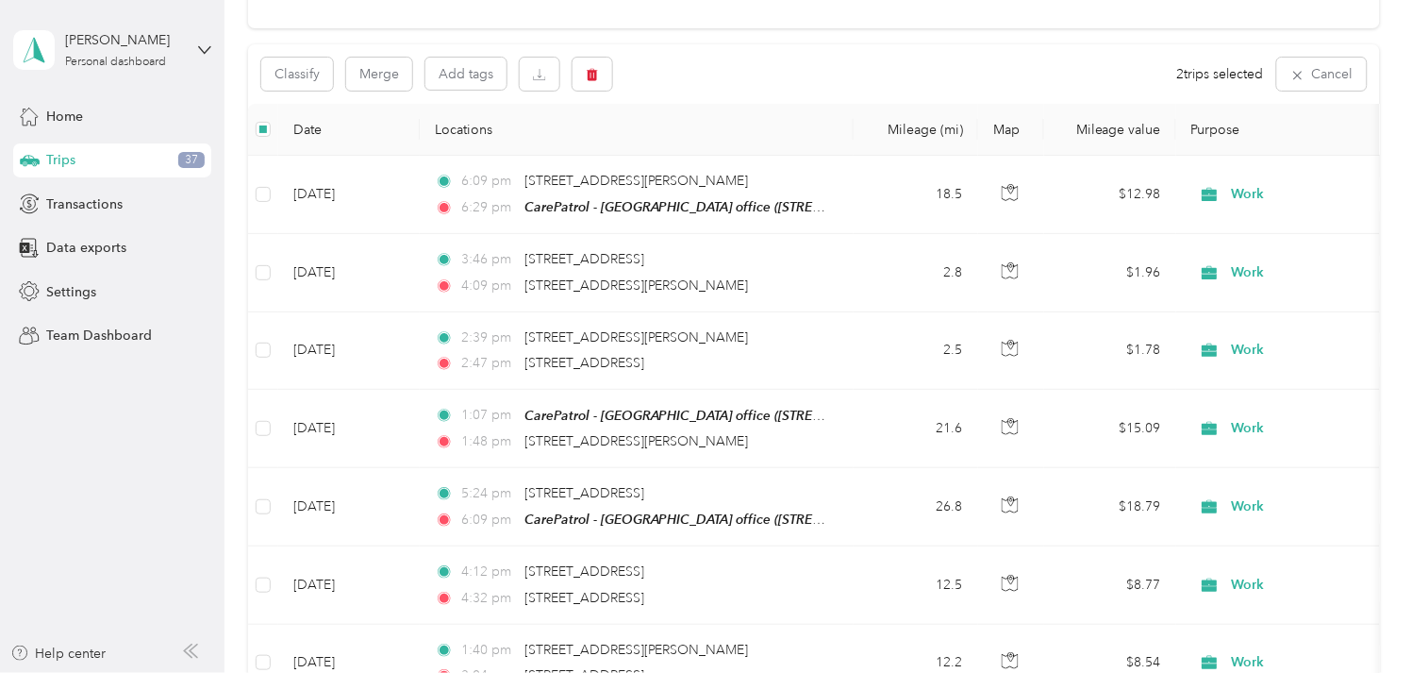
scroll to position [0, 0]
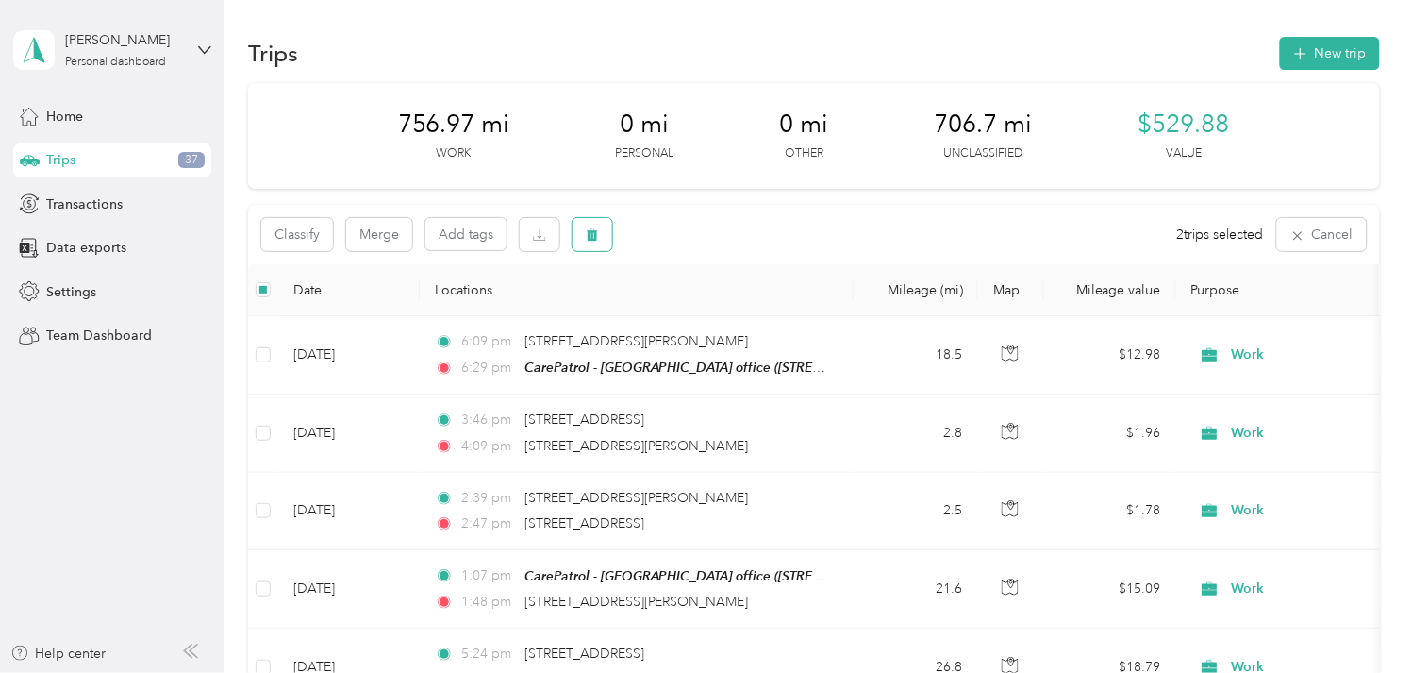
click at [599, 233] on button "button" at bounding box center [593, 234] width 40 height 33
click at [724, 311] on button "Yes" at bounding box center [732, 313] width 37 height 30
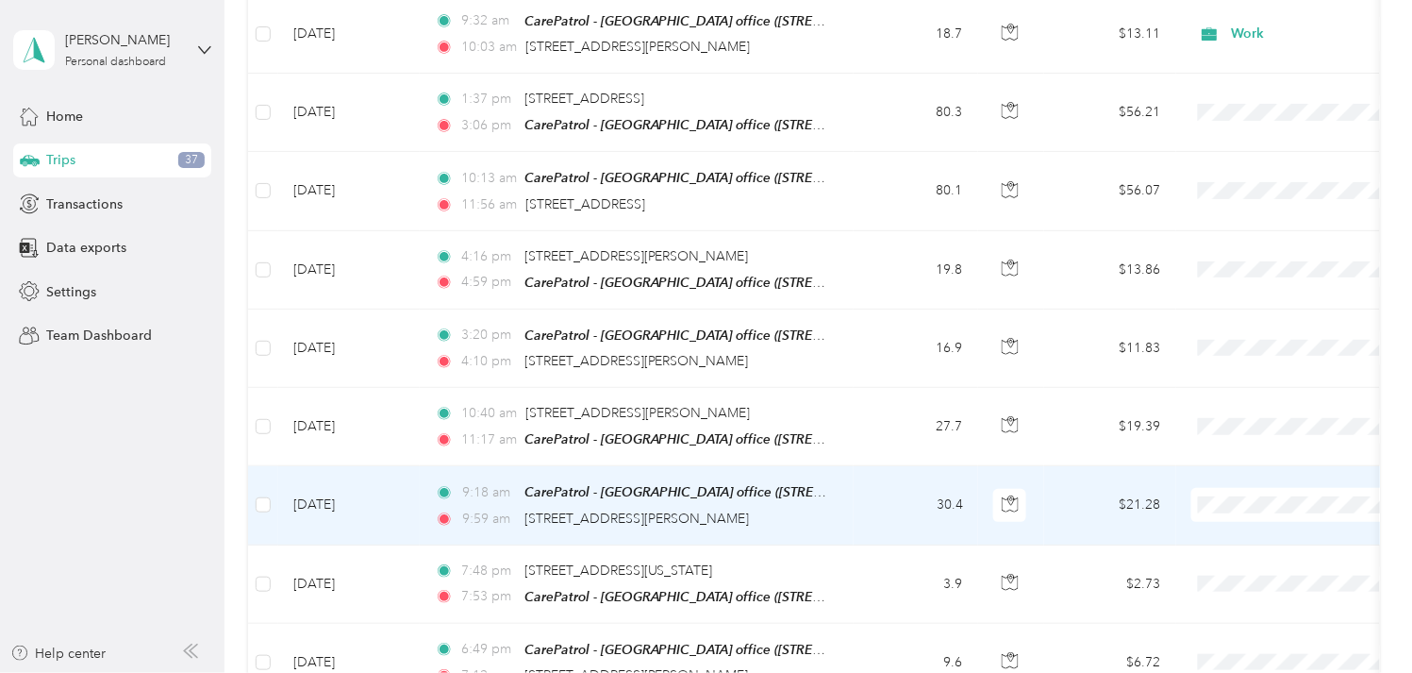
scroll to position [3668, 0]
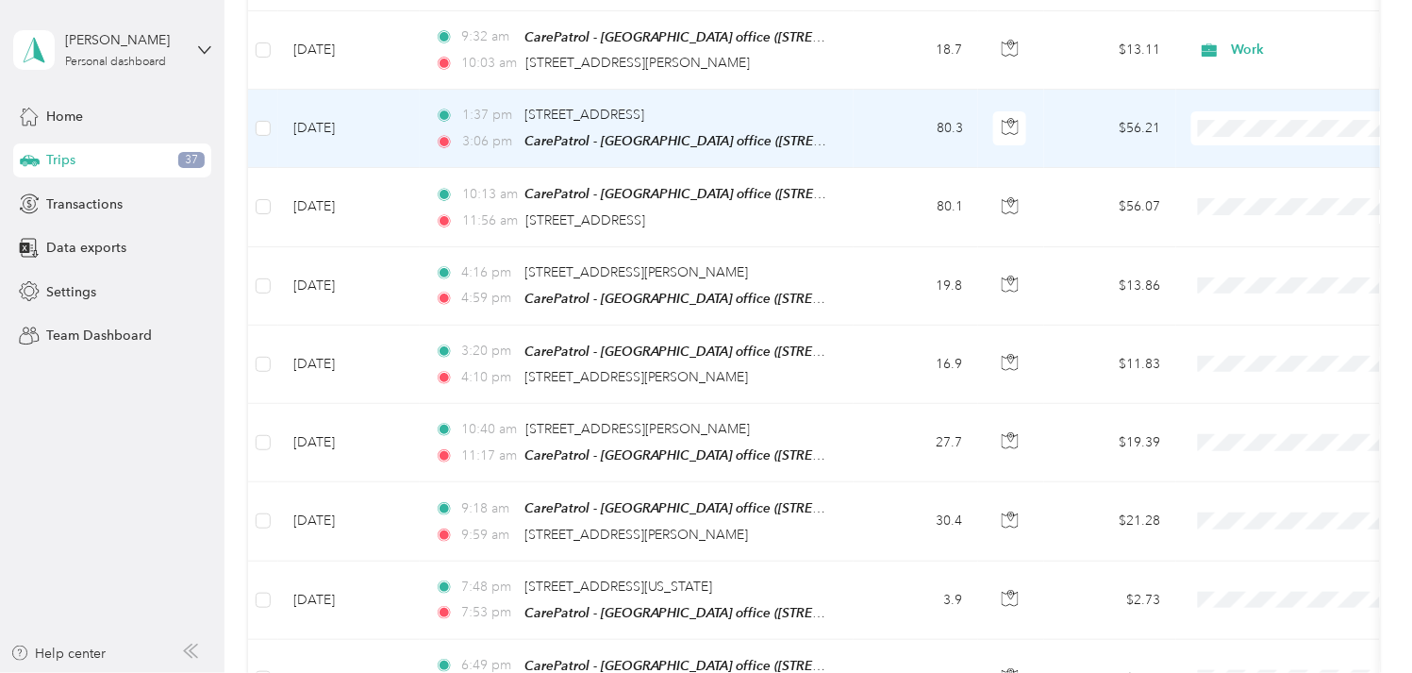
click at [358, 96] on td "[DATE]" at bounding box center [349, 129] width 142 height 78
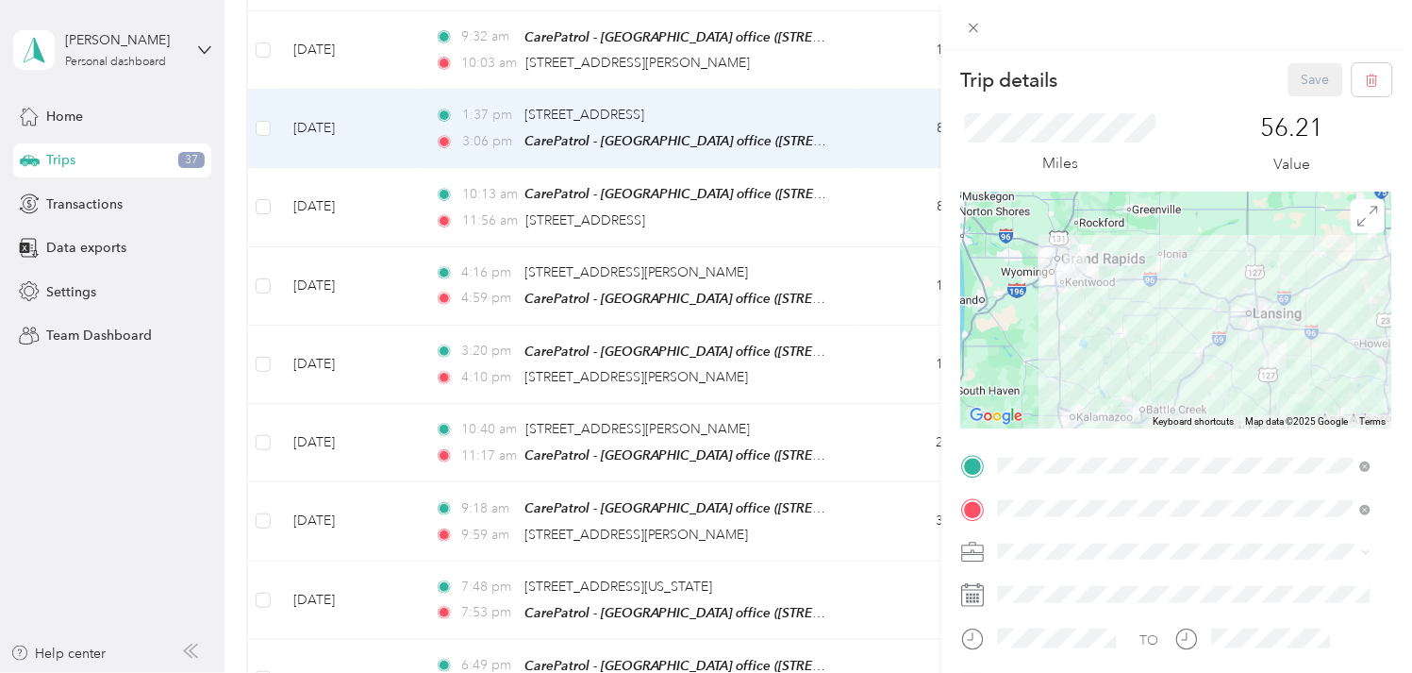
click at [1052, 321] on div "Work" at bounding box center [1185, 313] width 359 height 20
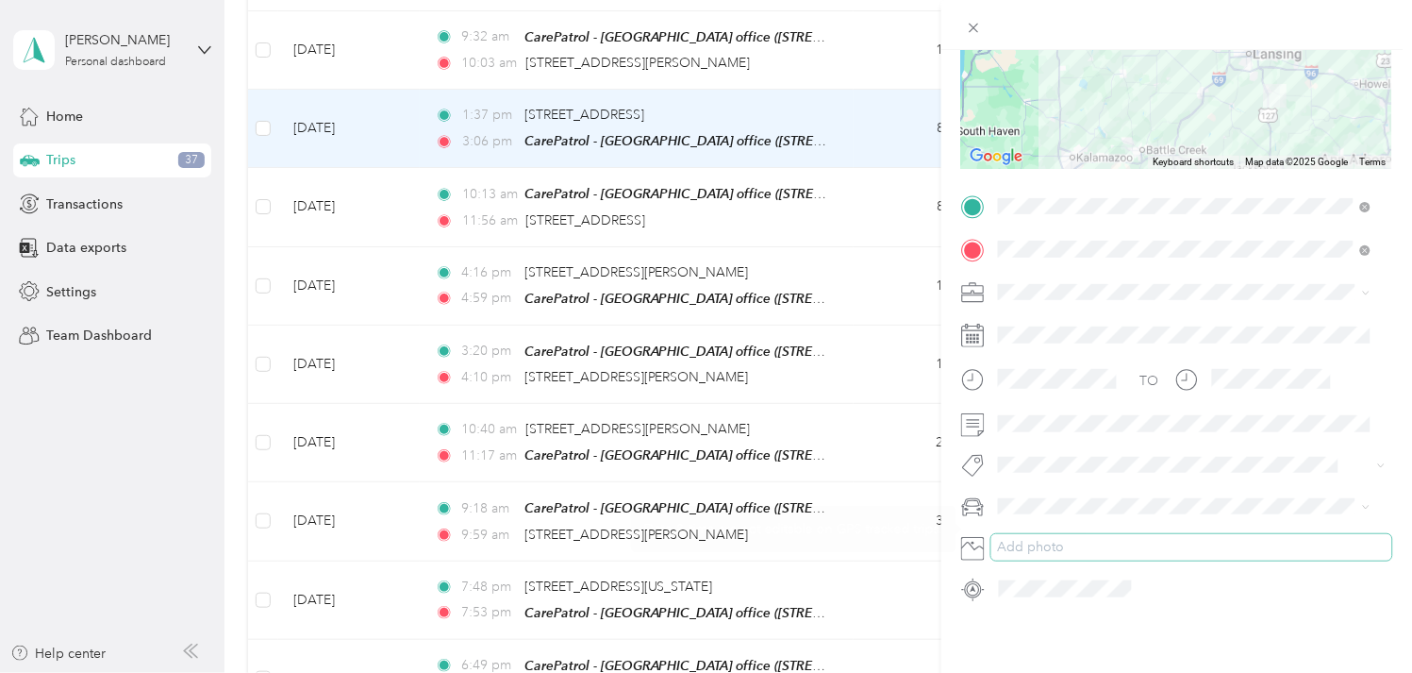
scroll to position [275, 0]
click at [1058, 408] on span at bounding box center [1191, 422] width 401 height 29
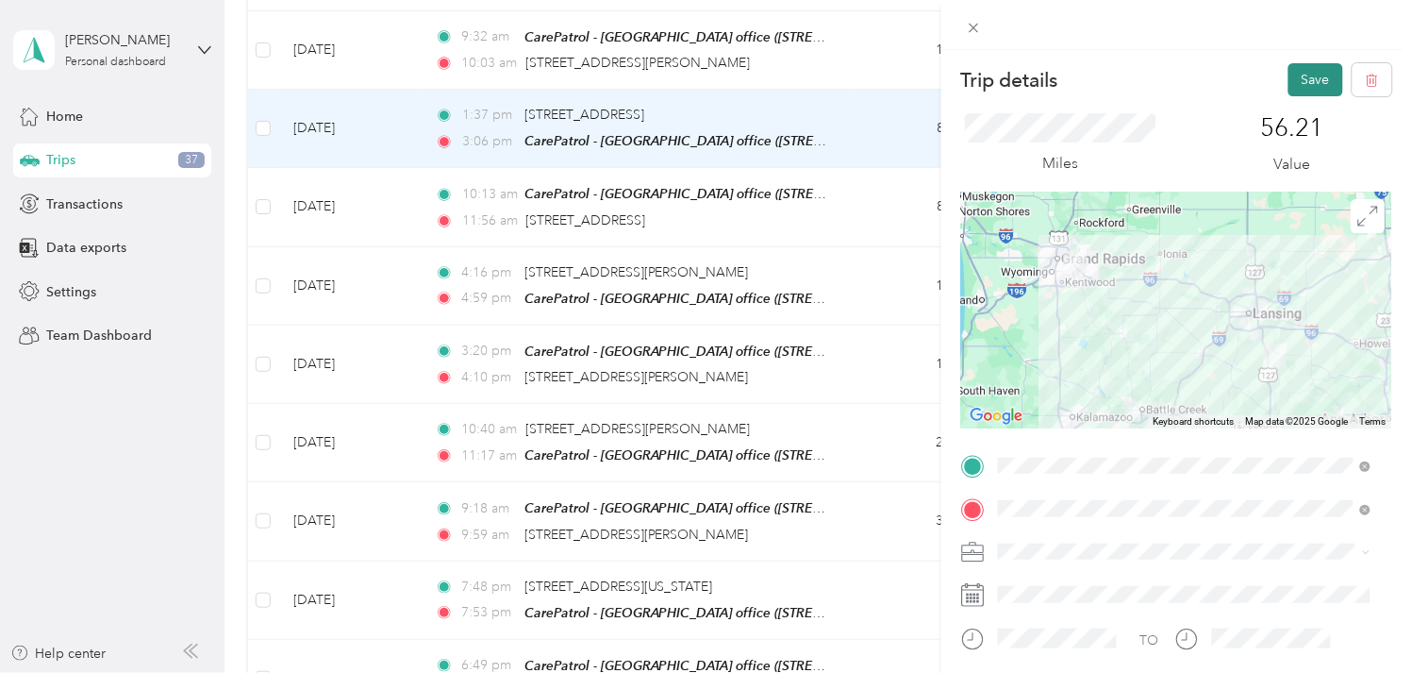
click at [1295, 77] on button "Save" at bounding box center [1316, 79] width 55 height 33
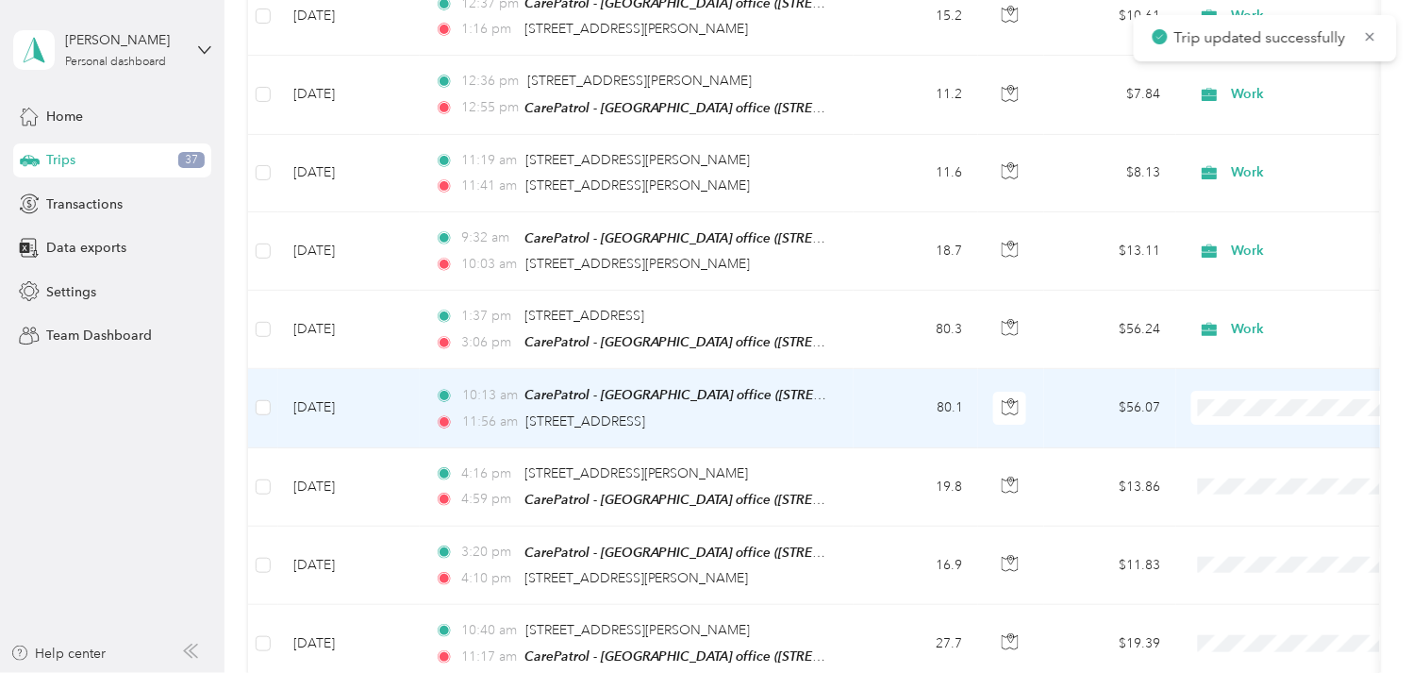
scroll to position [3458, 0]
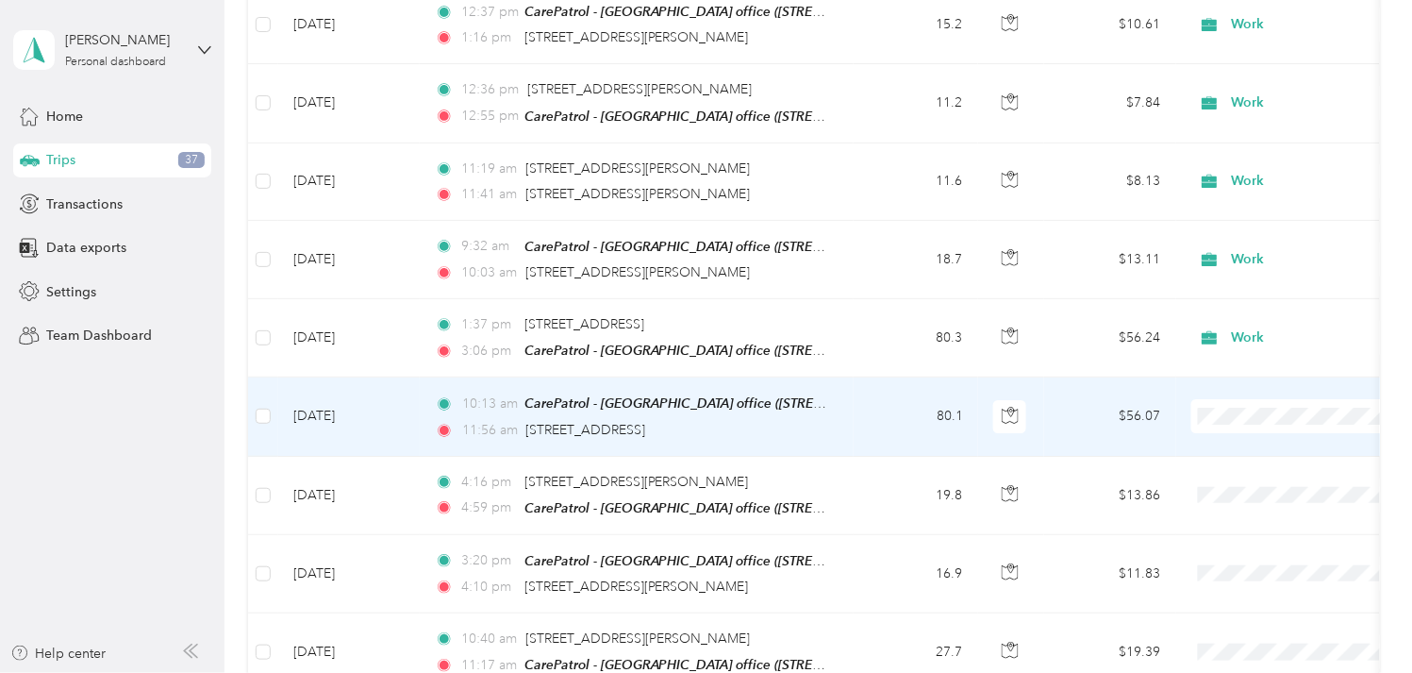
click at [343, 396] on td "[DATE]" at bounding box center [349, 416] width 142 height 78
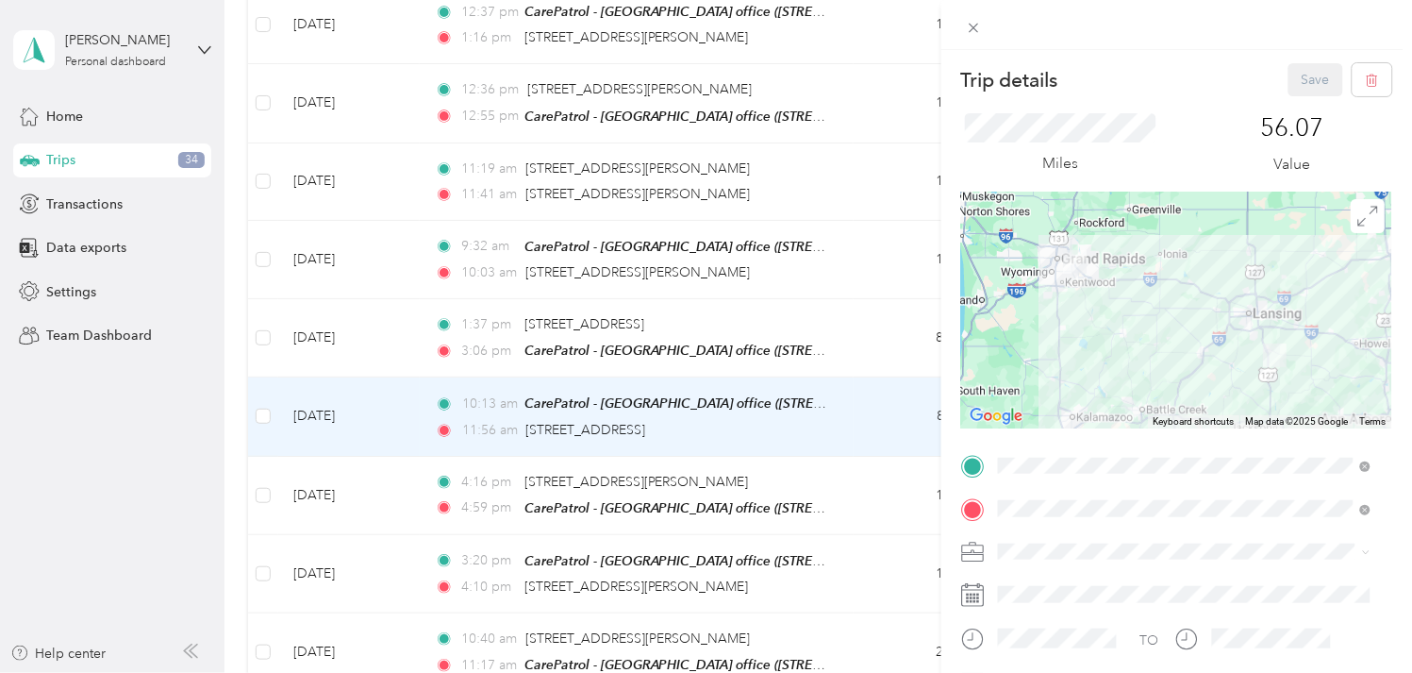
click at [1032, 308] on li "Work" at bounding box center [1185, 310] width 386 height 33
click at [1308, 81] on button "Save" at bounding box center [1316, 79] width 55 height 33
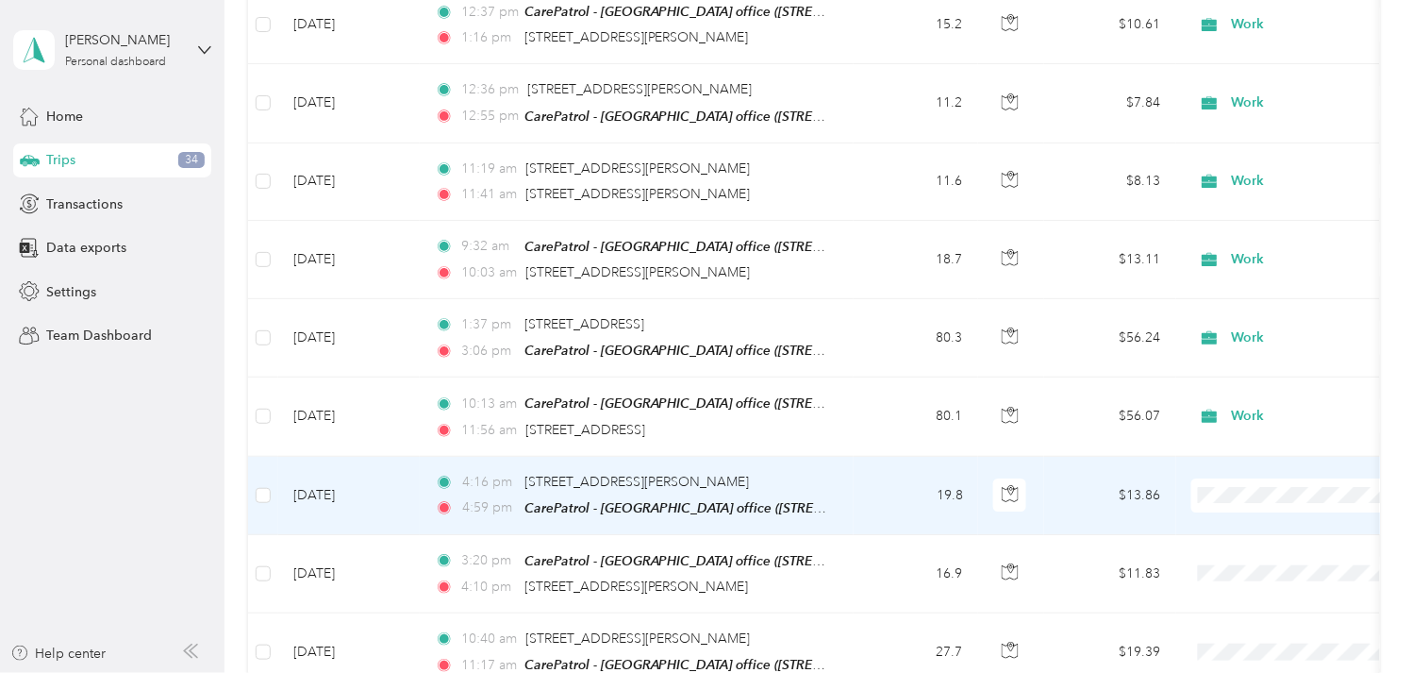
click at [338, 467] on td "[DATE]" at bounding box center [349, 496] width 142 height 78
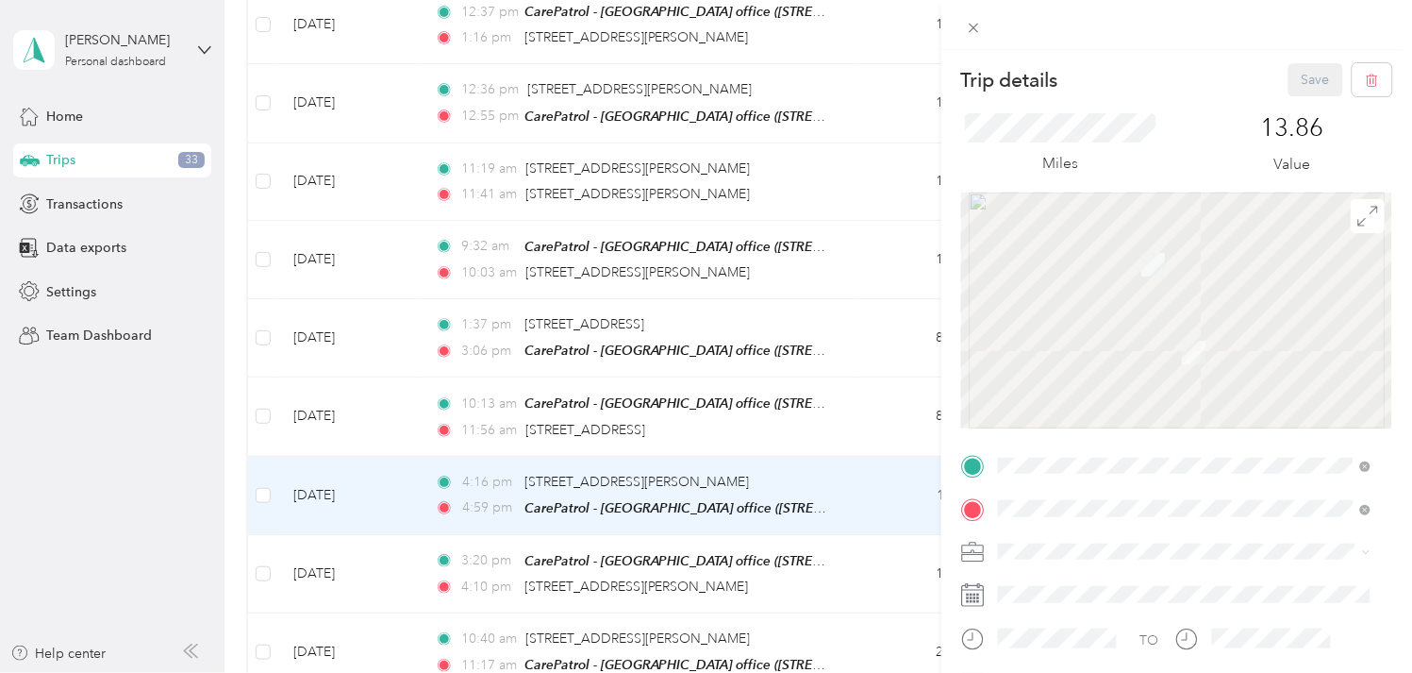
click at [1039, 319] on div "Work" at bounding box center [1185, 319] width 359 height 20
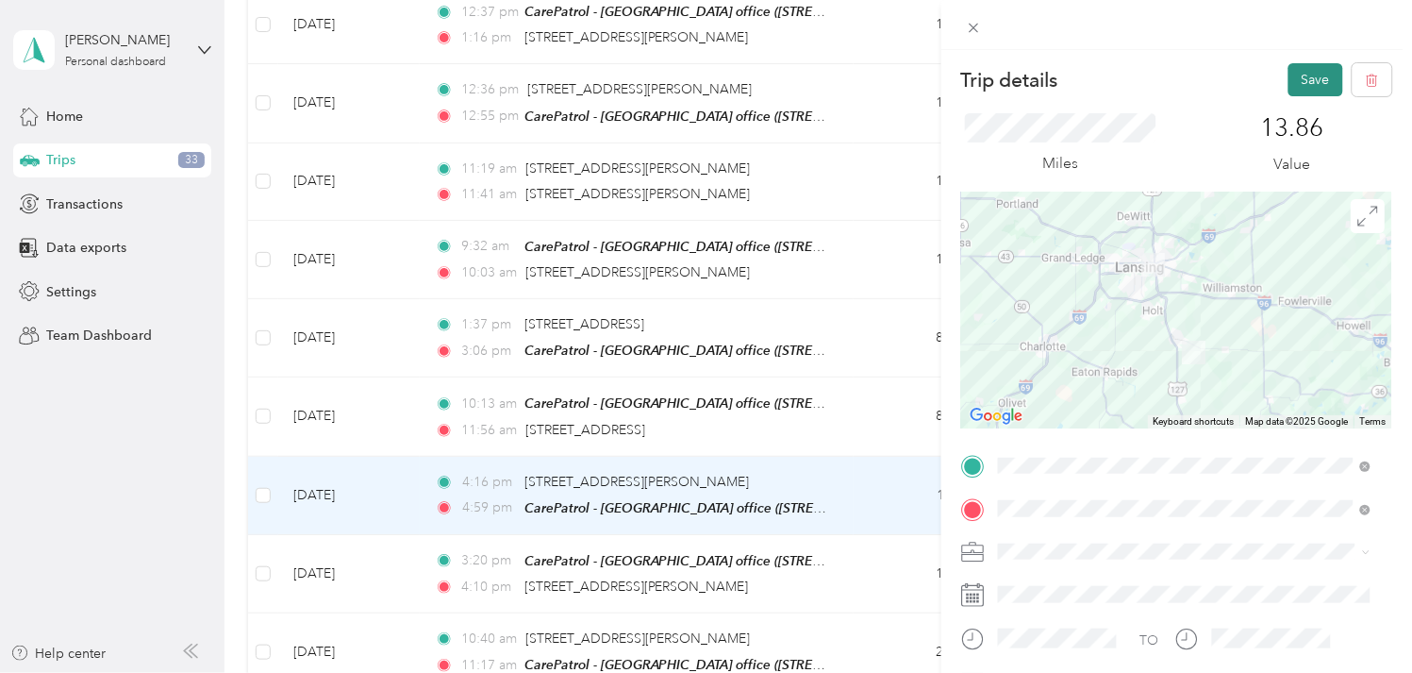
click at [1308, 80] on button "Save" at bounding box center [1316, 79] width 55 height 33
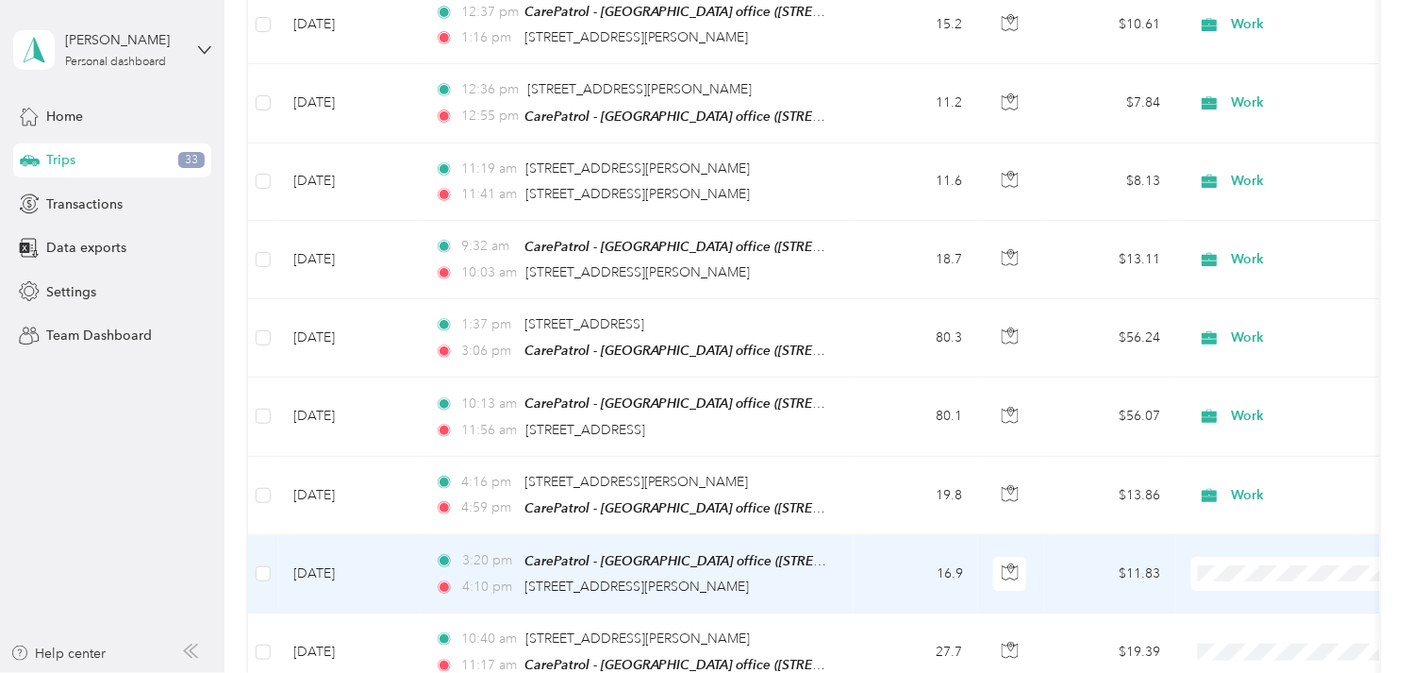
click at [319, 547] on td "[DATE]" at bounding box center [349, 574] width 142 height 78
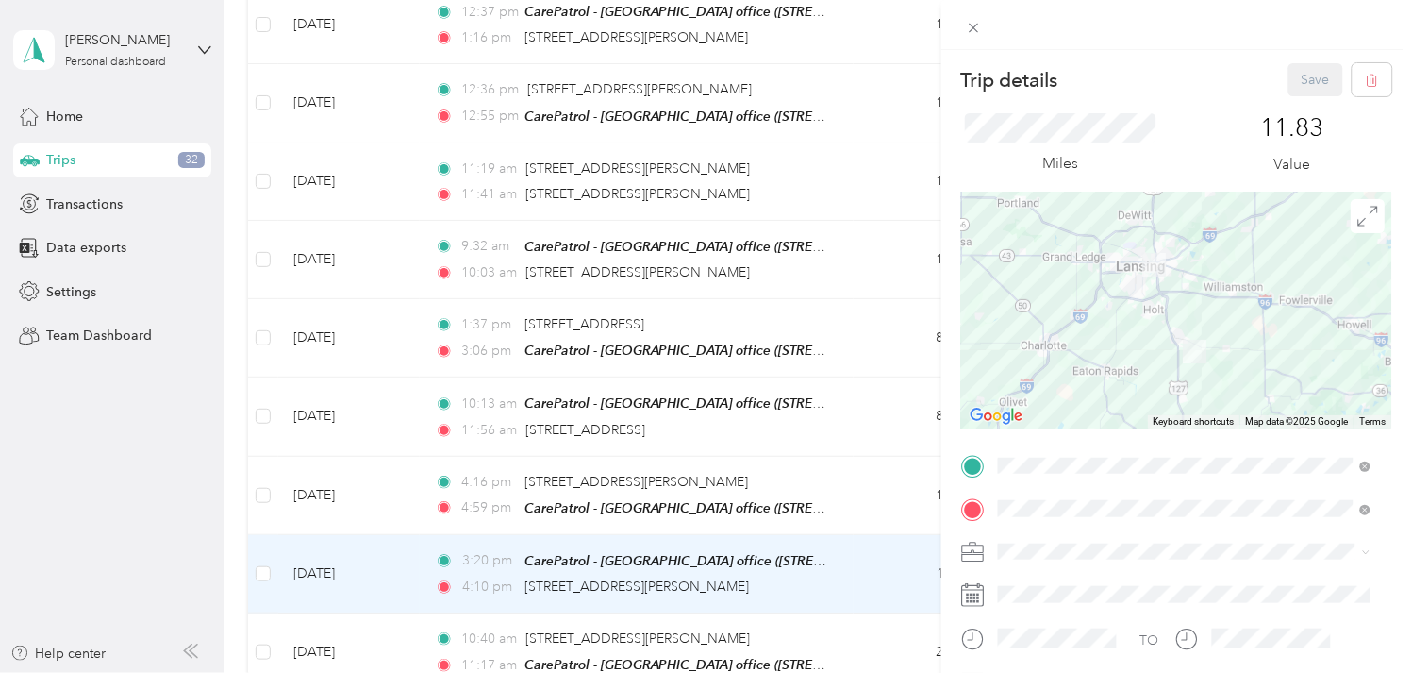
click at [1044, 323] on li "Work" at bounding box center [1185, 319] width 386 height 33
click at [1313, 82] on button "Save" at bounding box center [1316, 79] width 55 height 33
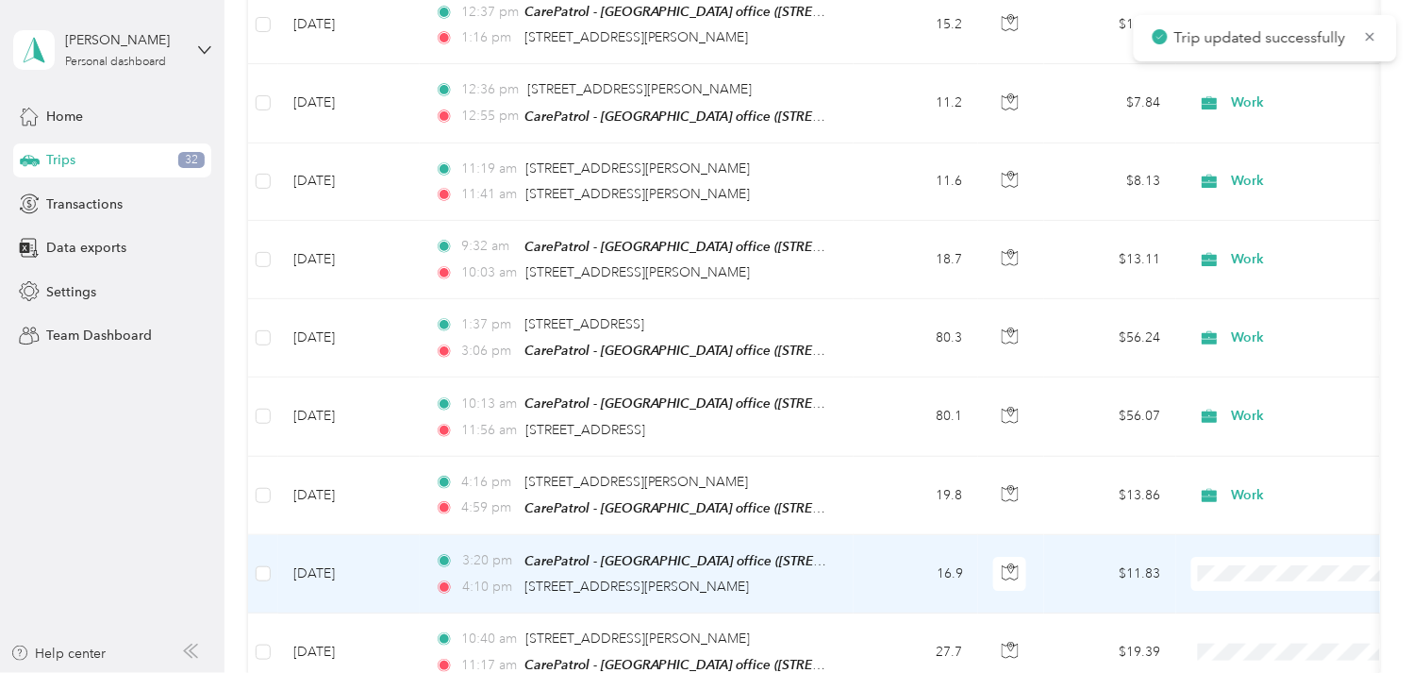
scroll to position [3668, 0]
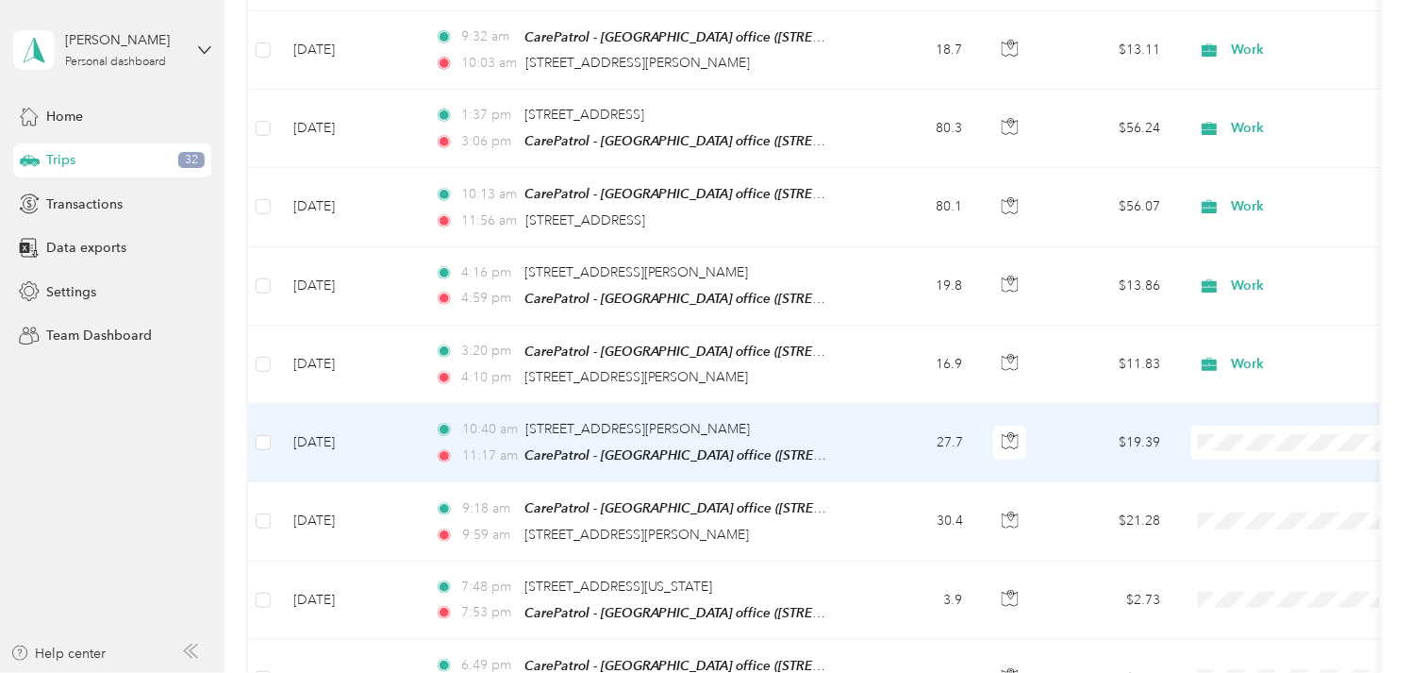
click at [356, 415] on td "[DATE]" at bounding box center [349, 443] width 142 height 78
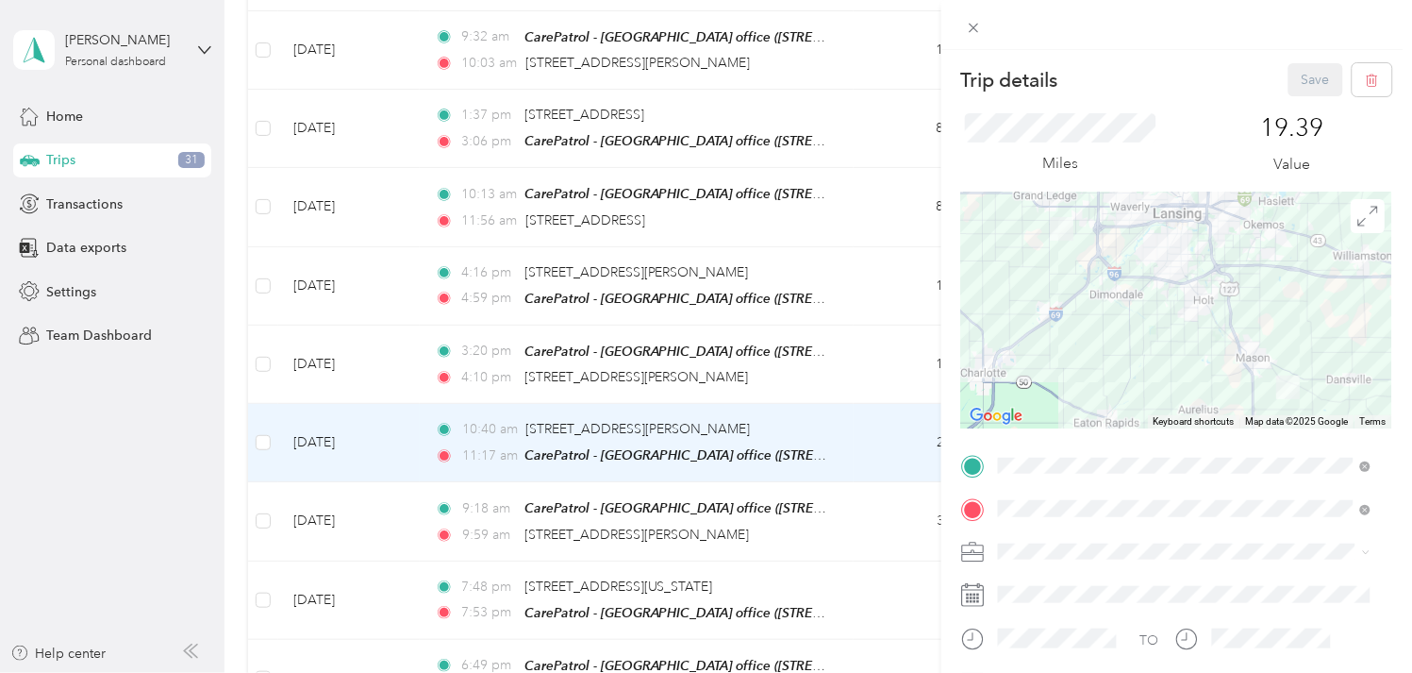
click at [1041, 325] on li "Work" at bounding box center [1185, 318] width 386 height 33
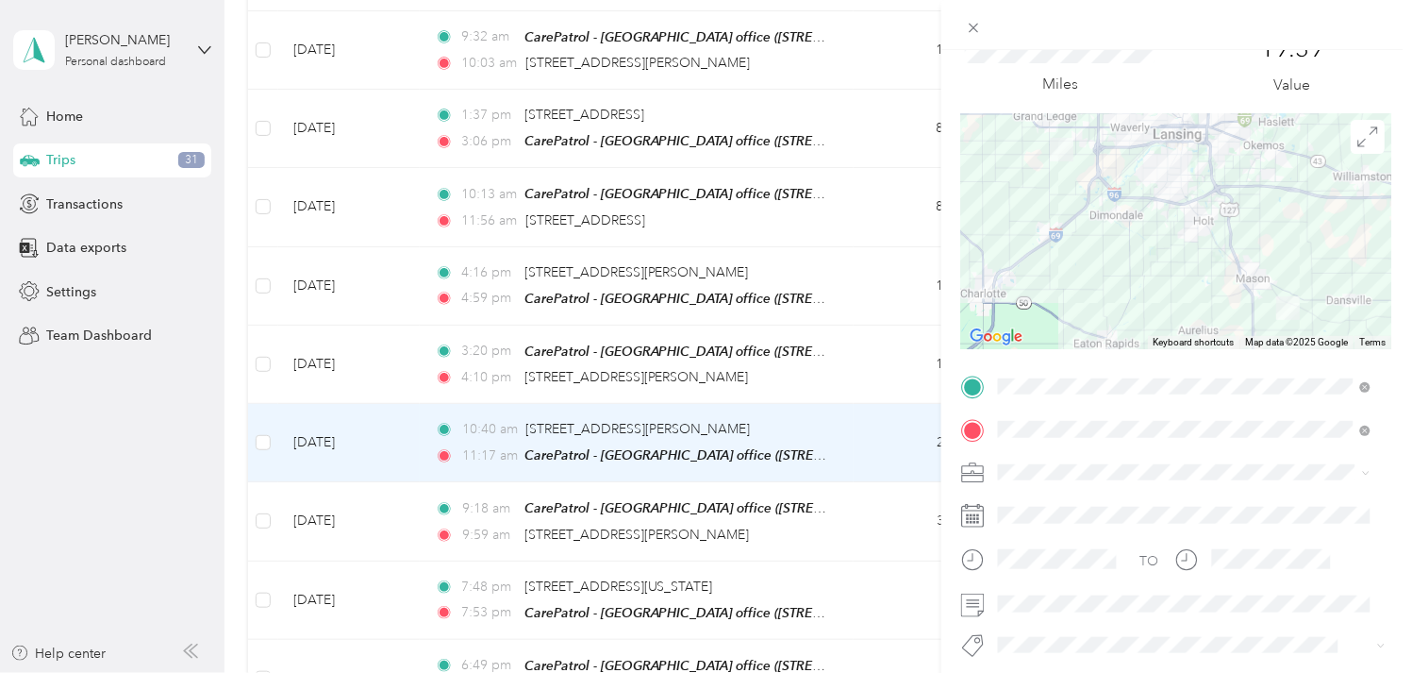
scroll to position [209, 0]
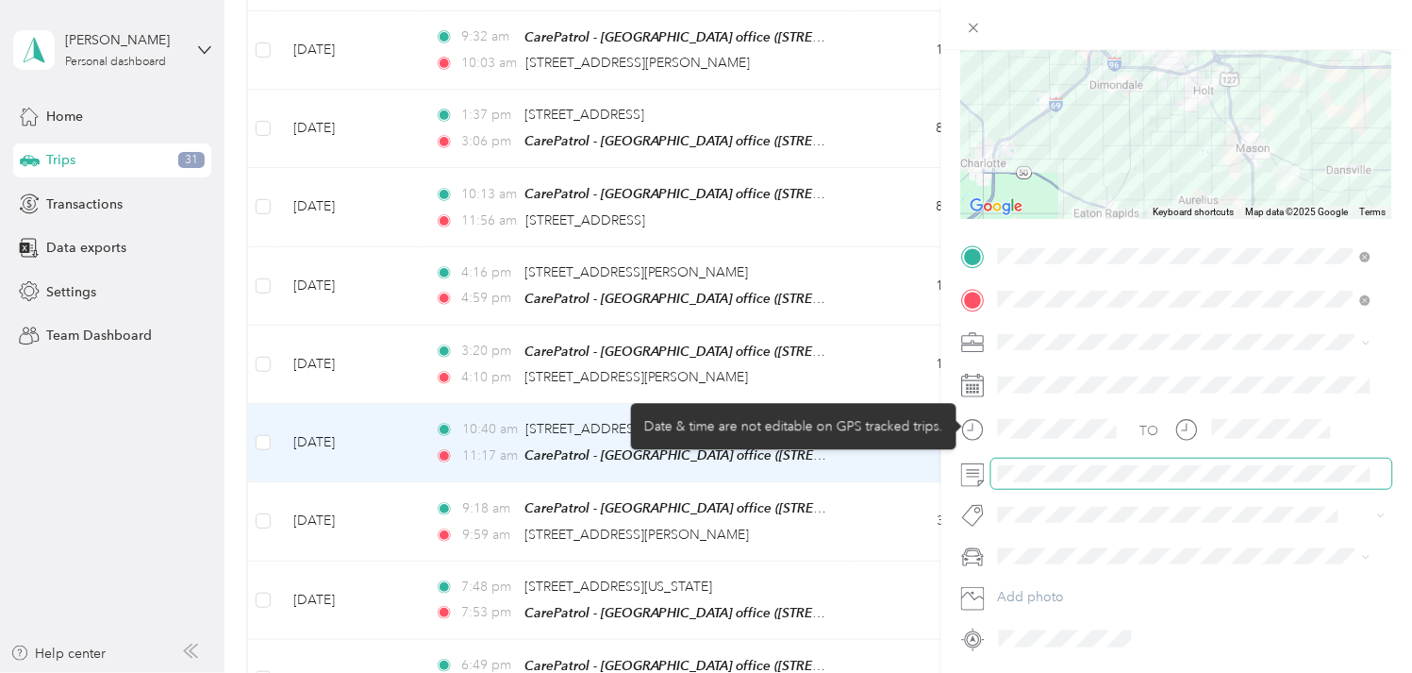
click at [1029, 464] on span at bounding box center [1191, 472] width 401 height 29
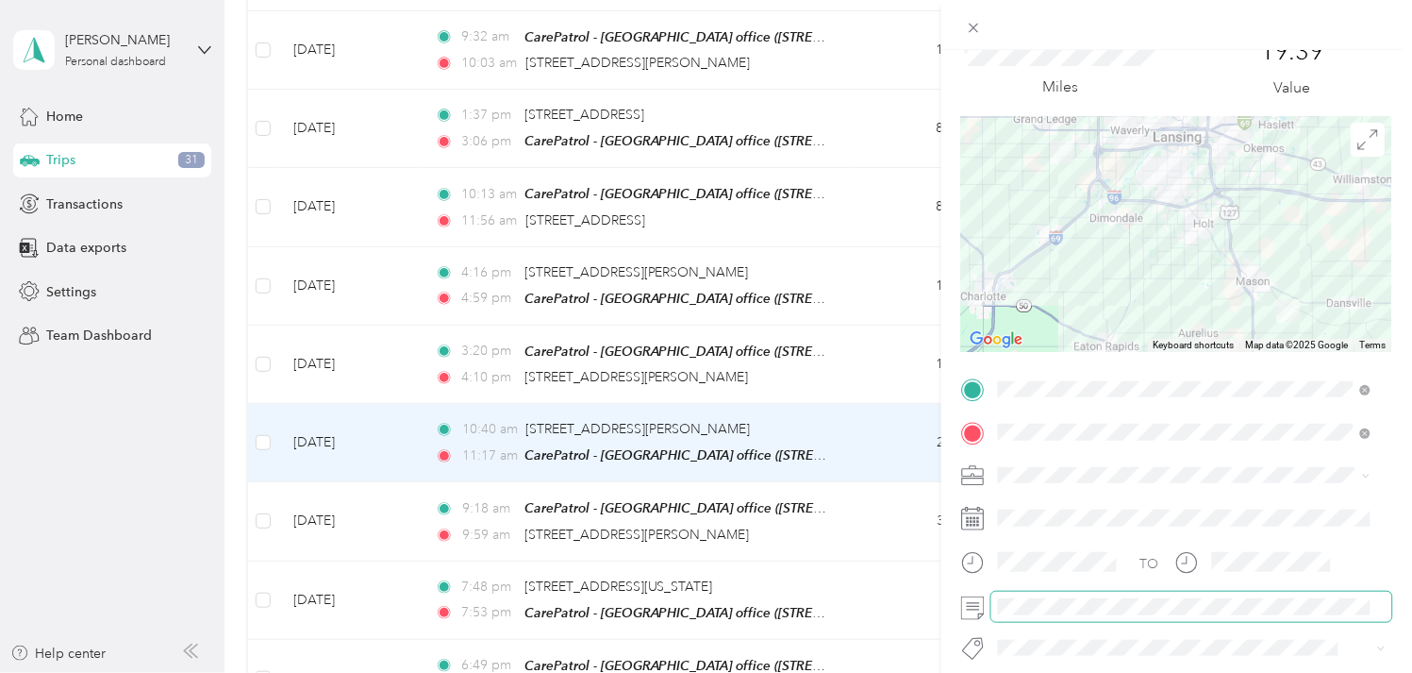
scroll to position [0, 0]
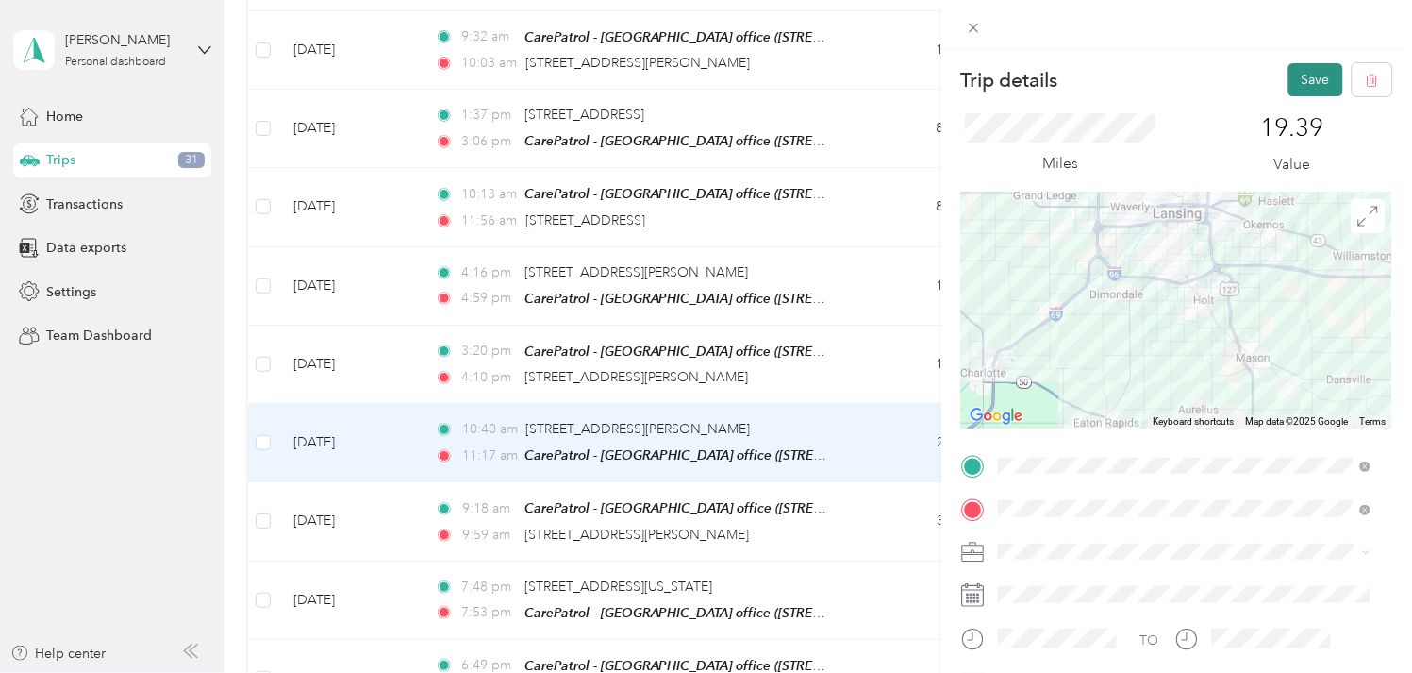
click at [1311, 78] on button "Save" at bounding box center [1316, 79] width 55 height 33
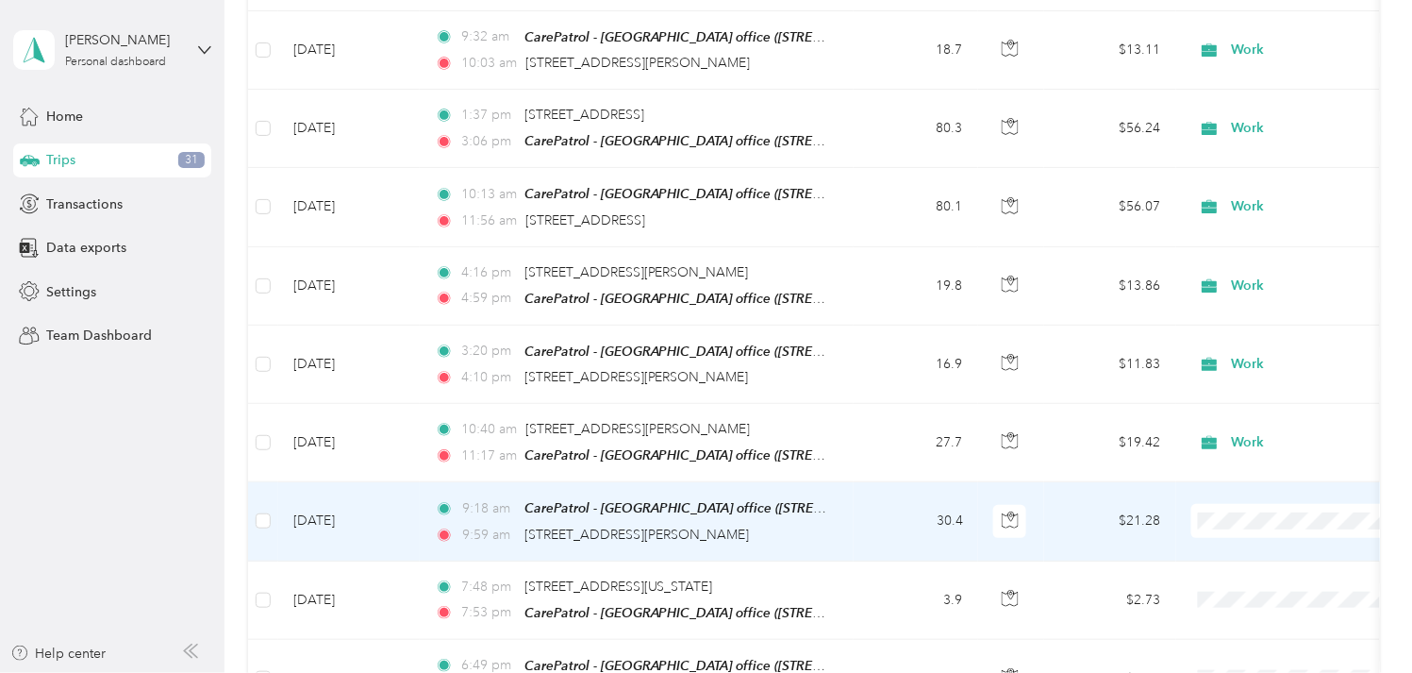
click at [357, 487] on td "[DATE]" at bounding box center [349, 521] width 142 height 78
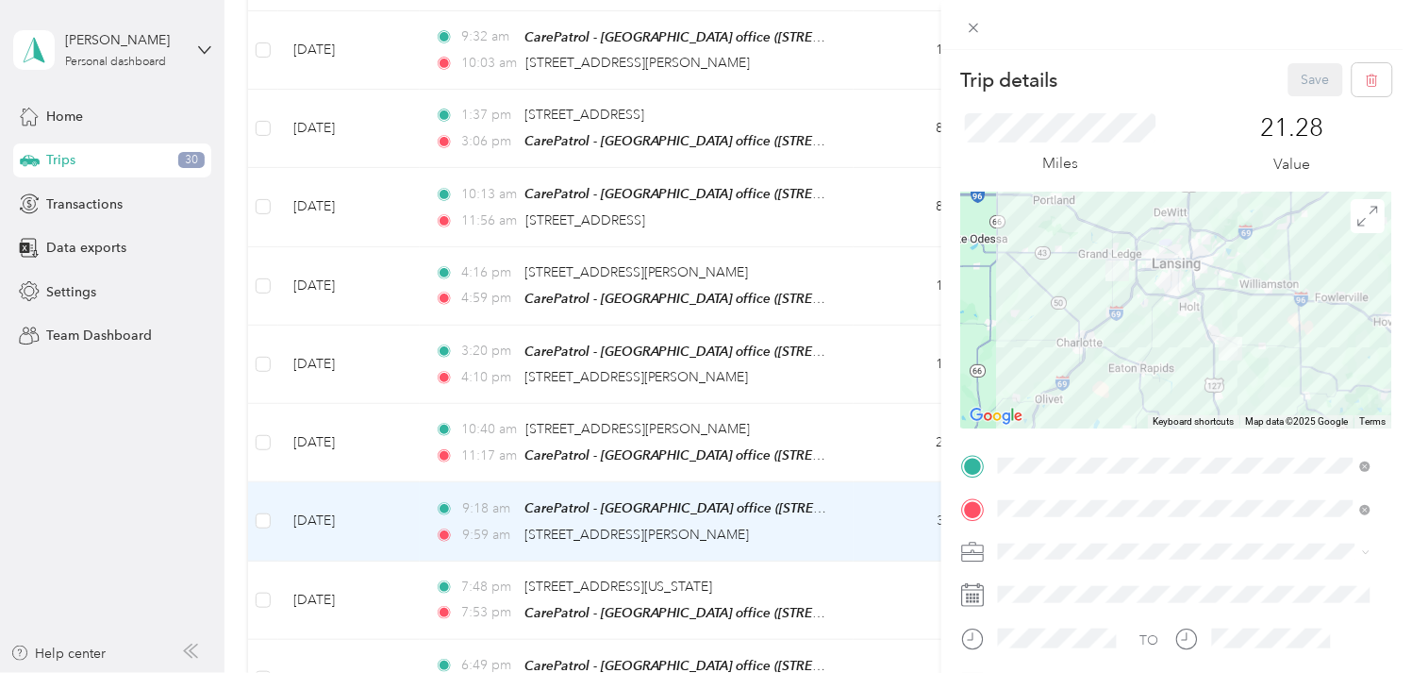
click at [1044, 321] on li "Work" at bounding box center [1185, 310] width 386 height 33
click at [1304, 73] on button "Save" at bounding box center [1316, 79] width 55 height 33
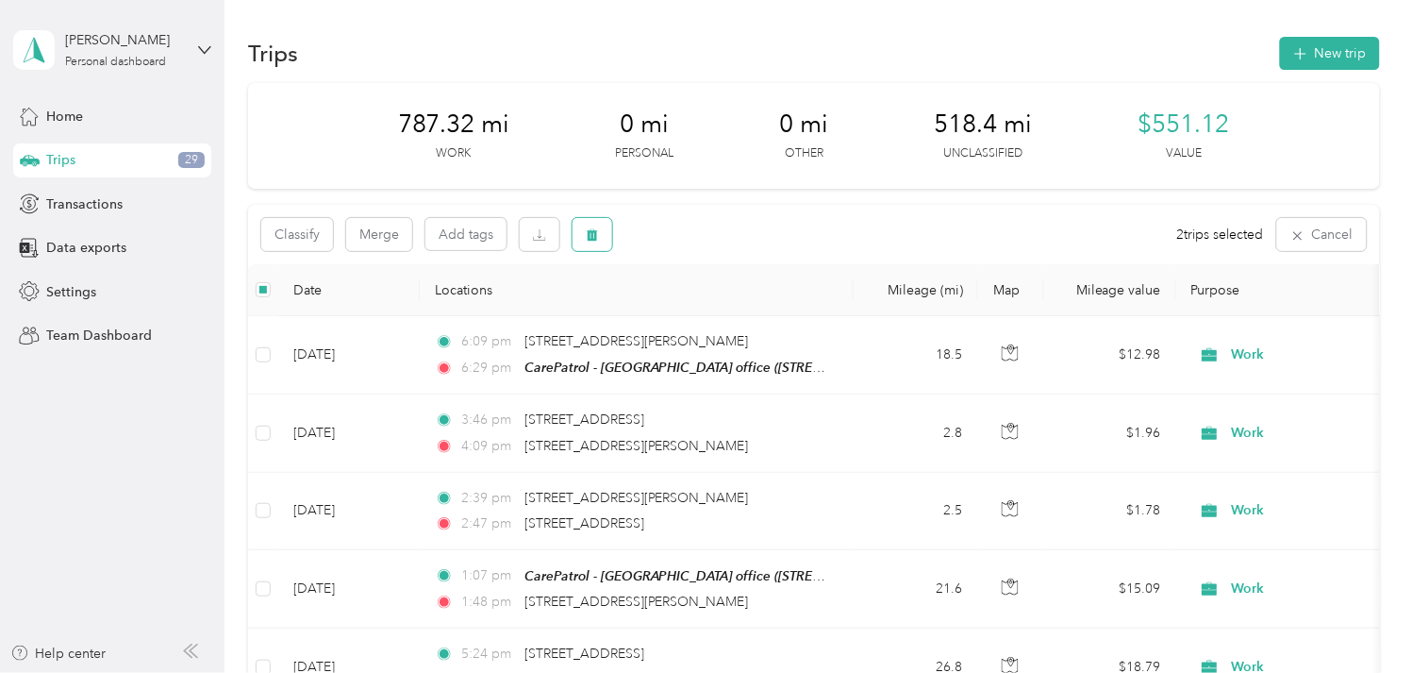
click at [596, 239] on icon "button" at bounding box center [592, 235] width 11 height 12
click at [722, 314] on button "Yes" at bounding box center [732, 313] width 37 height 30
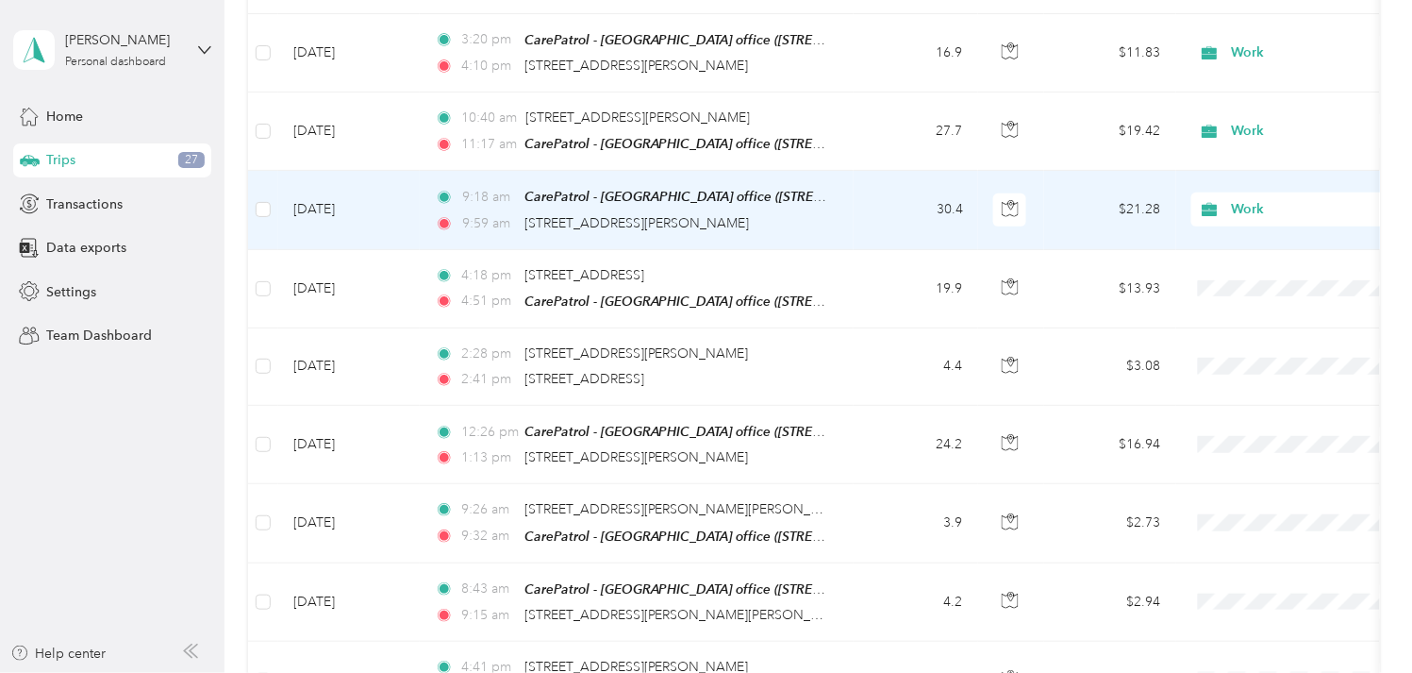
scroll to position [3983, 0]
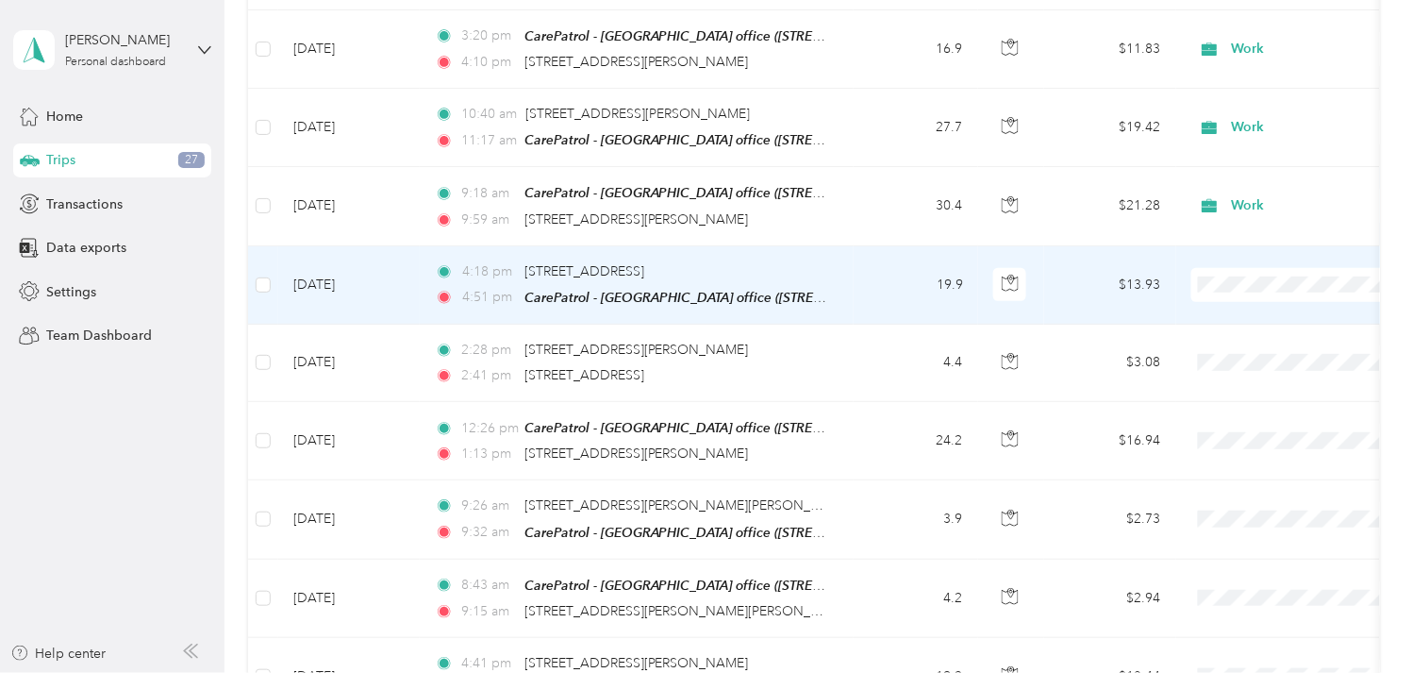
click at [350, 262] on td "[DATE]" at bounding box center [349, 285] width 142 height 78
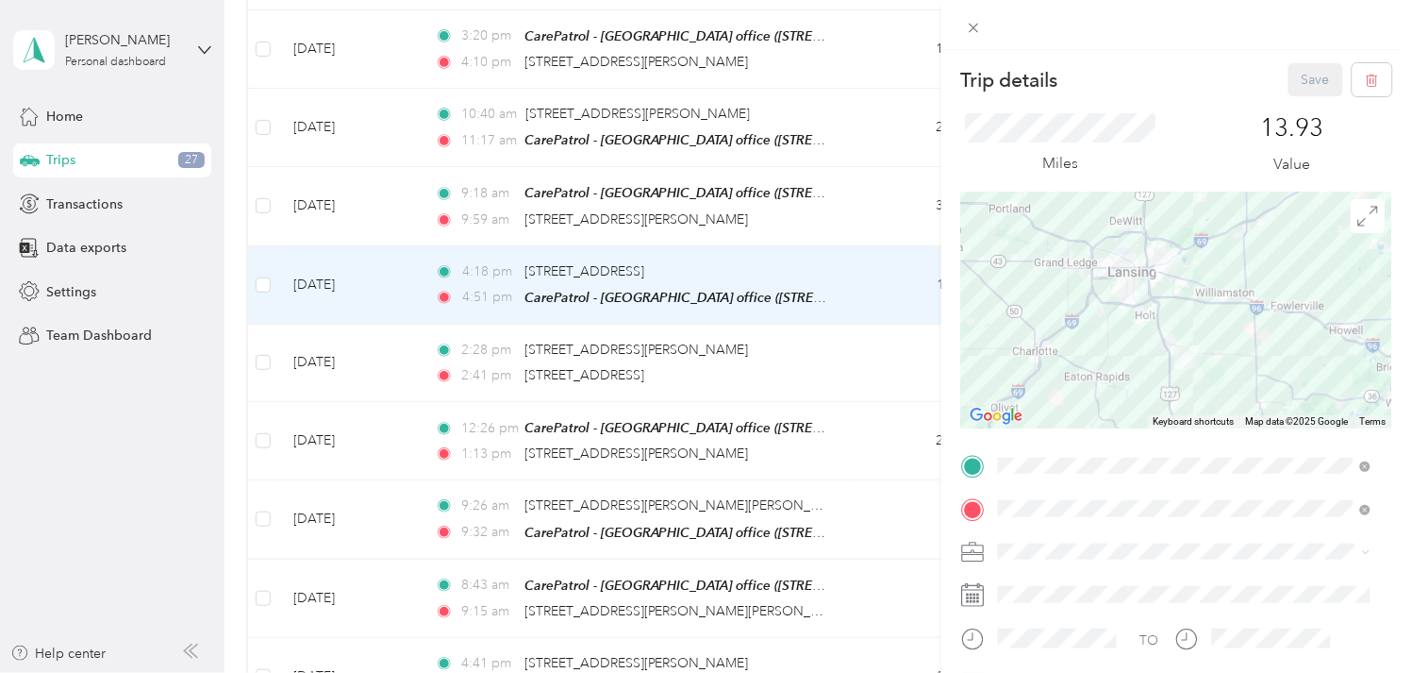
click at [1028, 325] on ol "Work Personal Other Charity Medical Moving Commute" at bounding box center [1185, 419] width 386 height 231
click at [1060, 561] on span at bounding box center [1191, 551] width 401 height 29
click at [1033, 328] on ol "Work Personal Other Charity Medical Moving Commute" at bounding box center [1185, 415] width 386 height 231
click at [1049, 564] on span at bounding box center [1191, 551] width 401 height 29
click at [1036, 323] on li "Work" at bounding box center [1185, 320] width 386 height 33
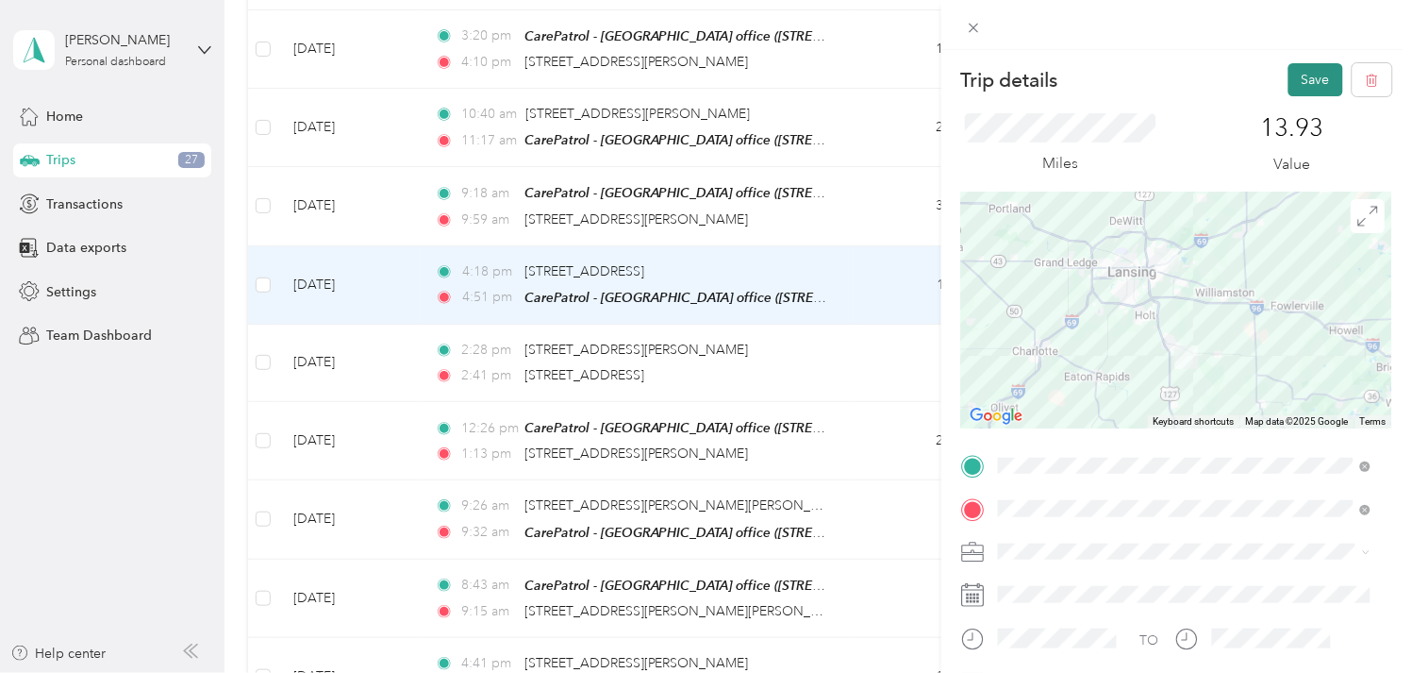
click at [1299, 87] on button "Save" at bounding box center [1316, 79] width 55 height 33
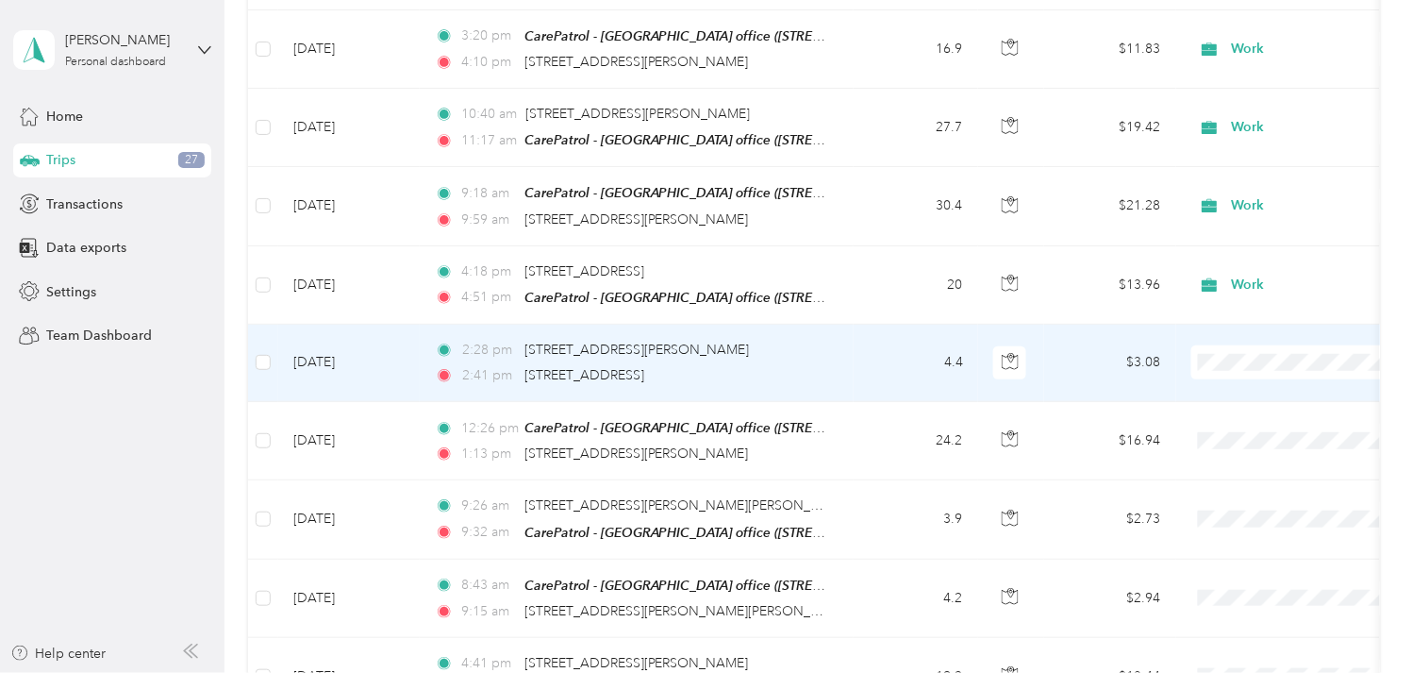
click at [336, 331] on td "[DATE]" at bounding box center [349, 363] width 142 height 77
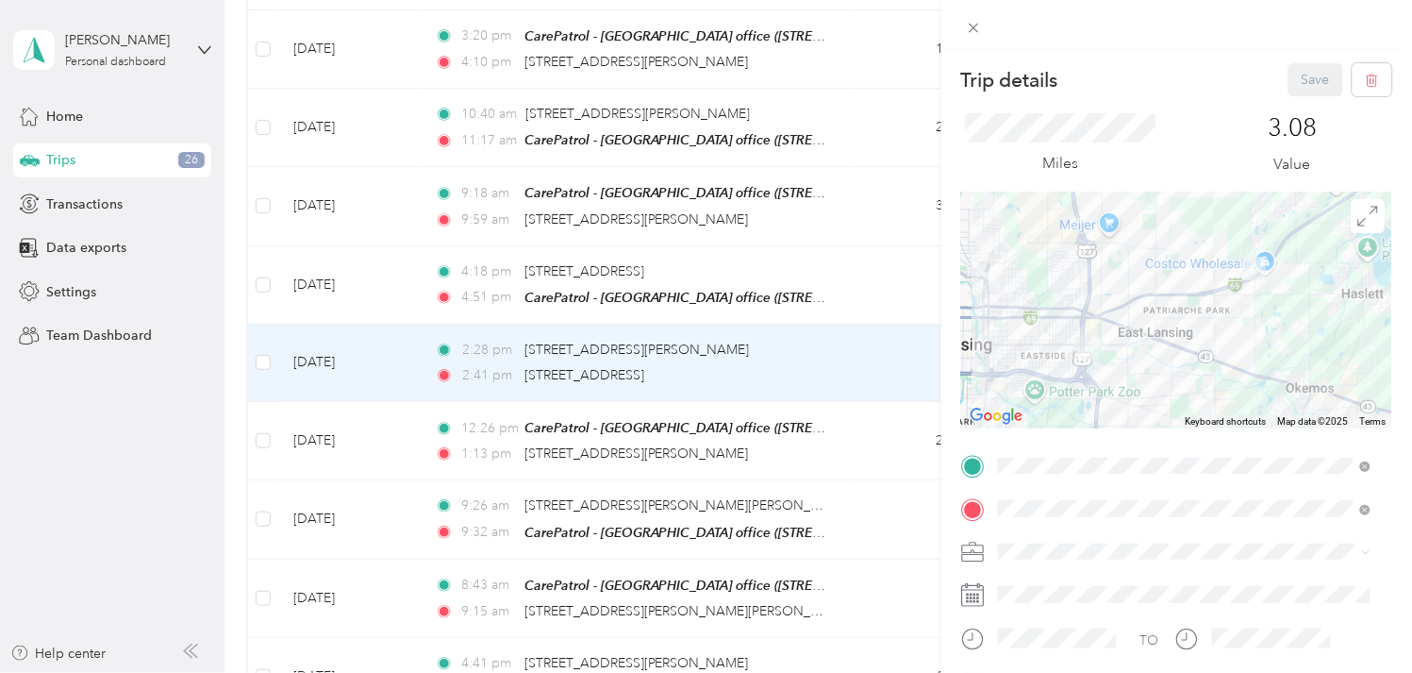
click at [1024, 311] on span "Work" at bounding box center [1022, 315] width 32 height 16
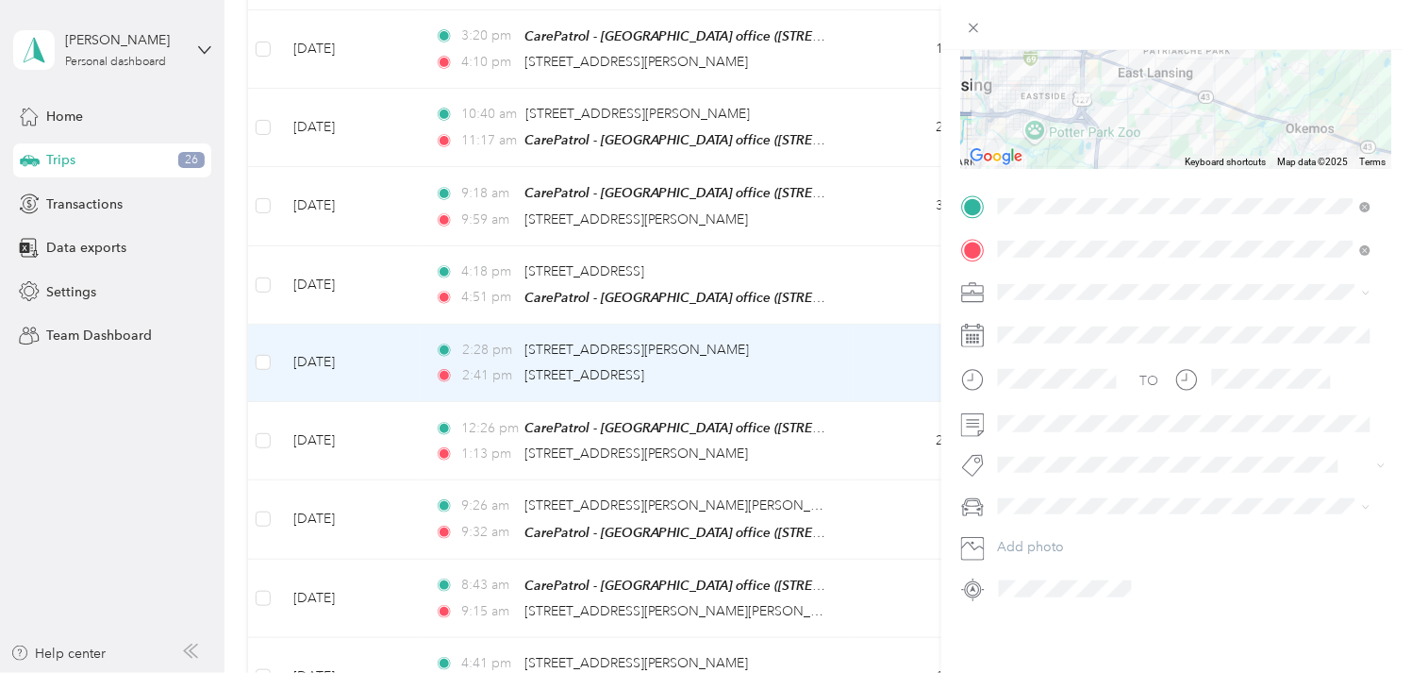
scroll to position [275, 0]
click at [1053, 408] on span at bounding box center [1191, 422] width 401 height 29
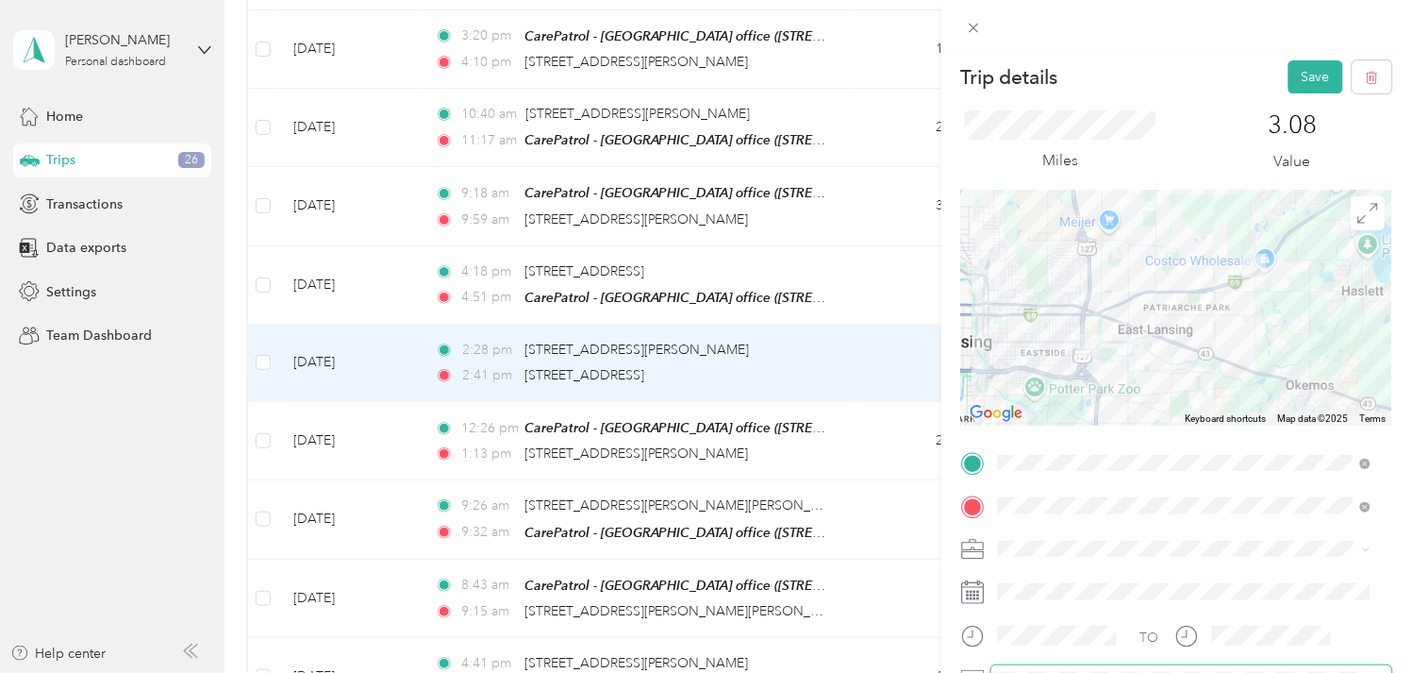
scroll to position [0, 0]
click at [1299, 70] on button "Save" at bounding box center [1316, 79] width 55 height 33
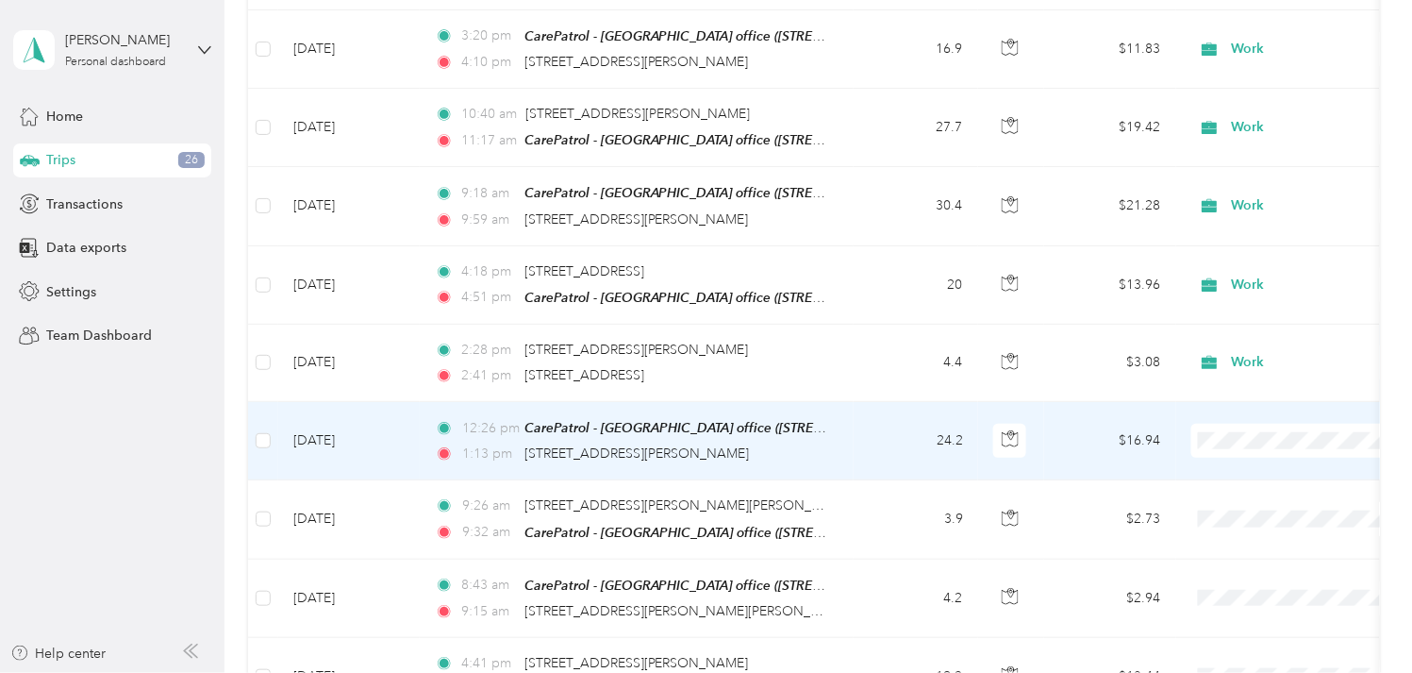
click at [335, 407] on td "[DATE]" at bounding box center [349, 441] width 142 height 78
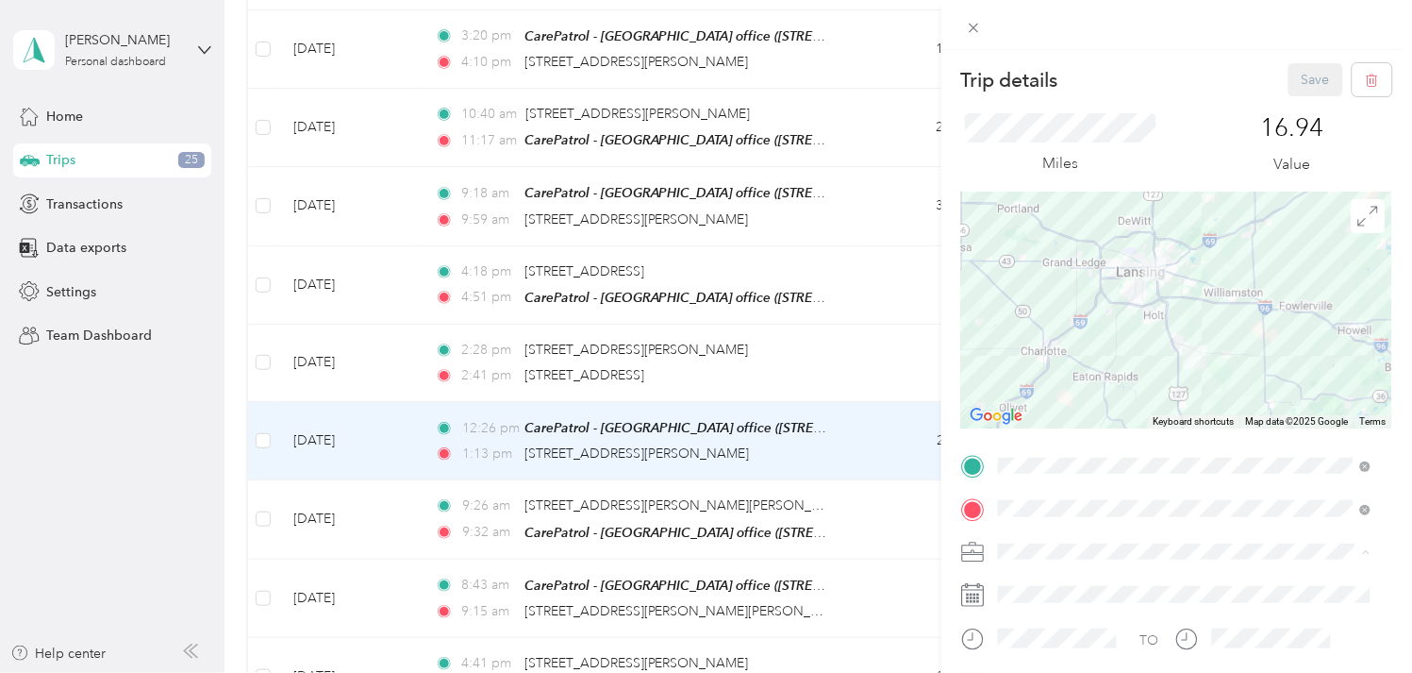
click at [1051, 312] on div "Work" at bounding box center [1185, 320] width 359 height 20
click at [1299, 89] on button "Save" at bounding box center [1316, 79] width 55 height 33
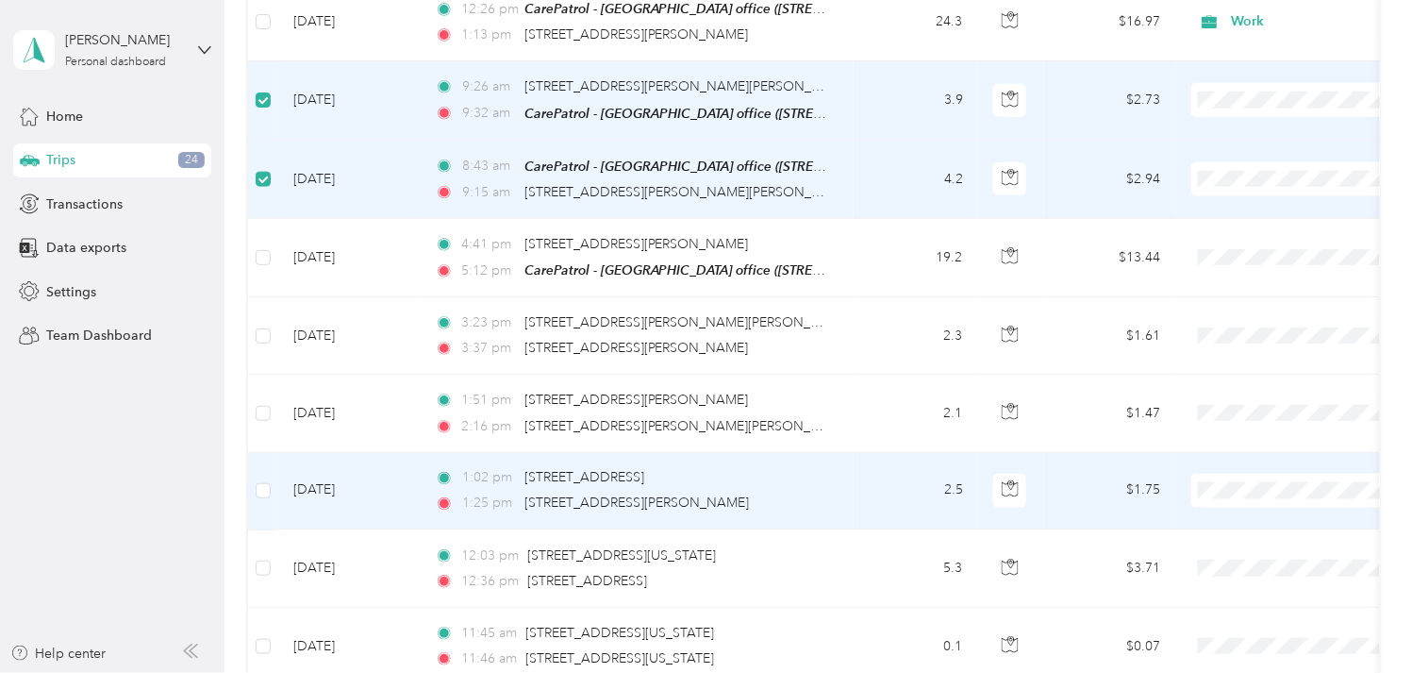
scroll to position [4295, 0]
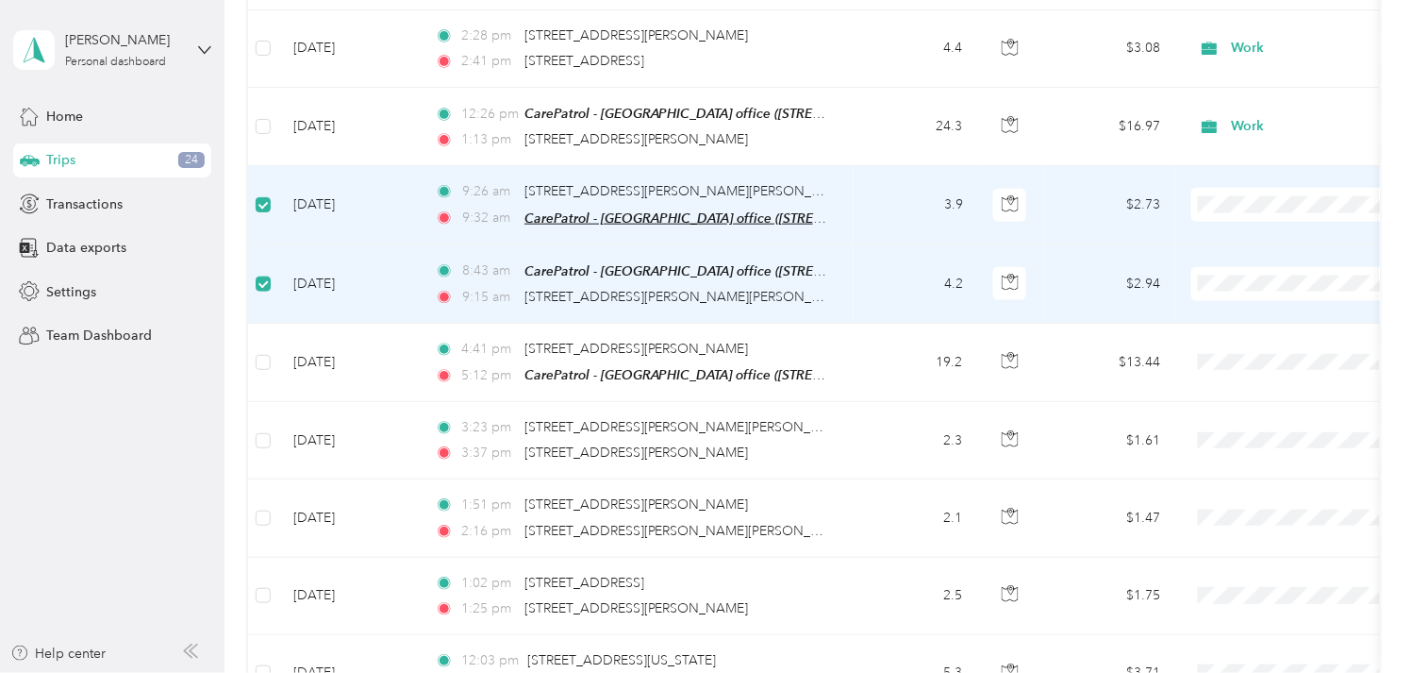
click at [741, 210] on span "CarePatrol - [GEOGRAPHIC_DATA] office ([STREET_ADDRESS][PERSON_NAME][PERSON_NAM…" at bounding box center [927, 218] width 804 height 16
click at [392, 171] on td "[DATE]" at bounding box center [349, 205] width 142 height 78
click at [378, 171] on td "[DATE]" at bounding box center [349, 205] width 142 height 78
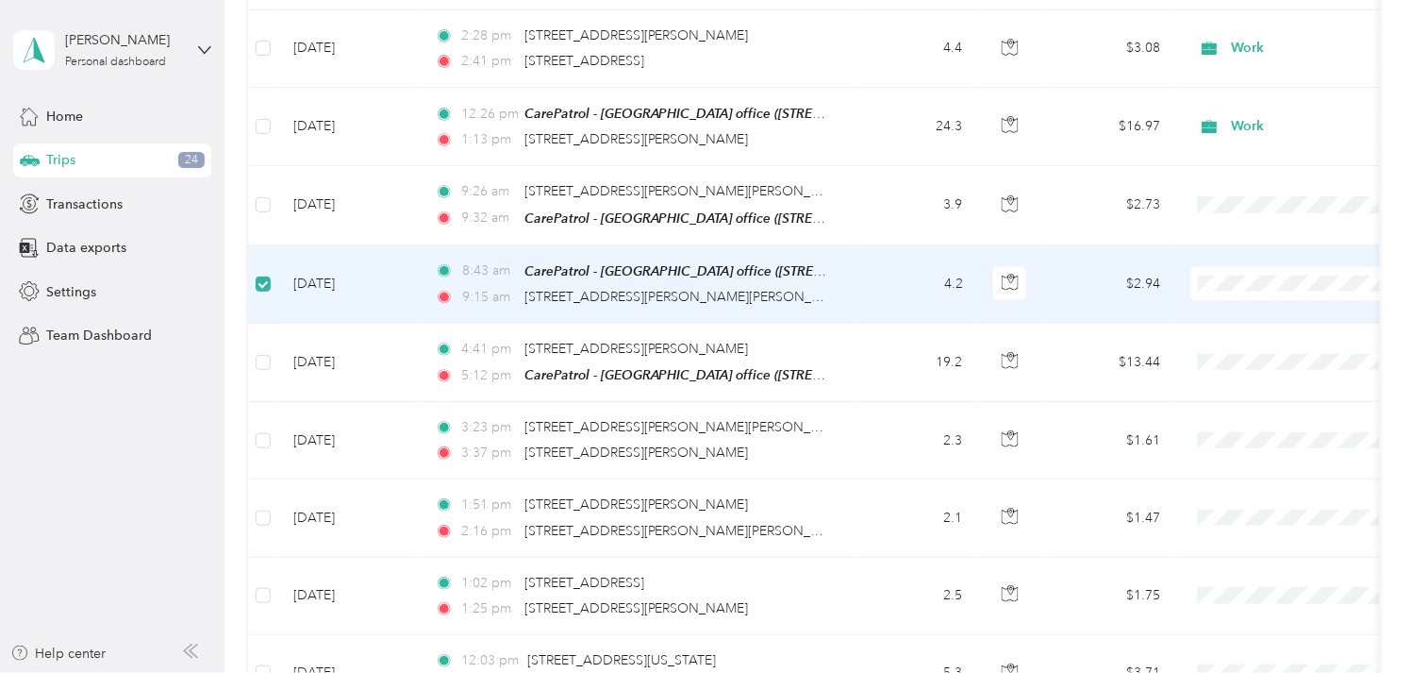
click at [255, 250] on td at bounding box center [263, 284] width 30 height 78
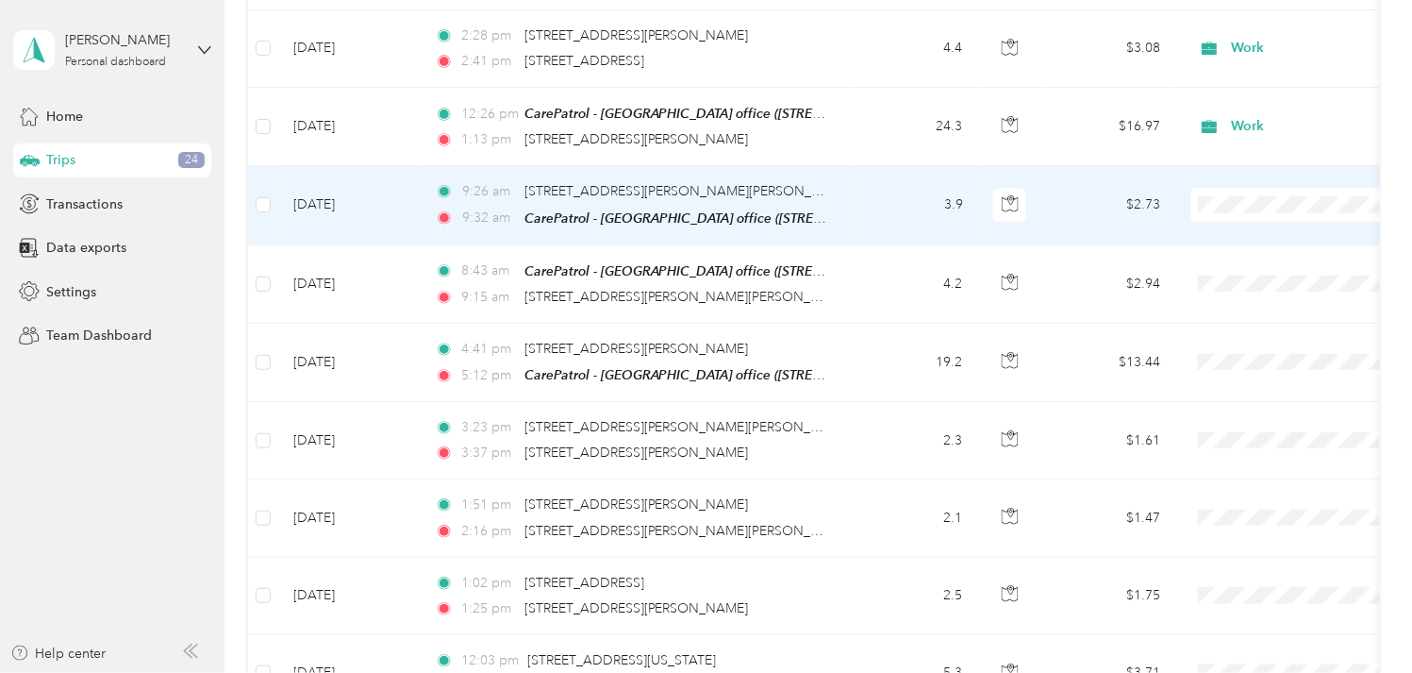
click at [319, 173] on td "[DATE]" at bounding box center [349, 205] width 142 height 78
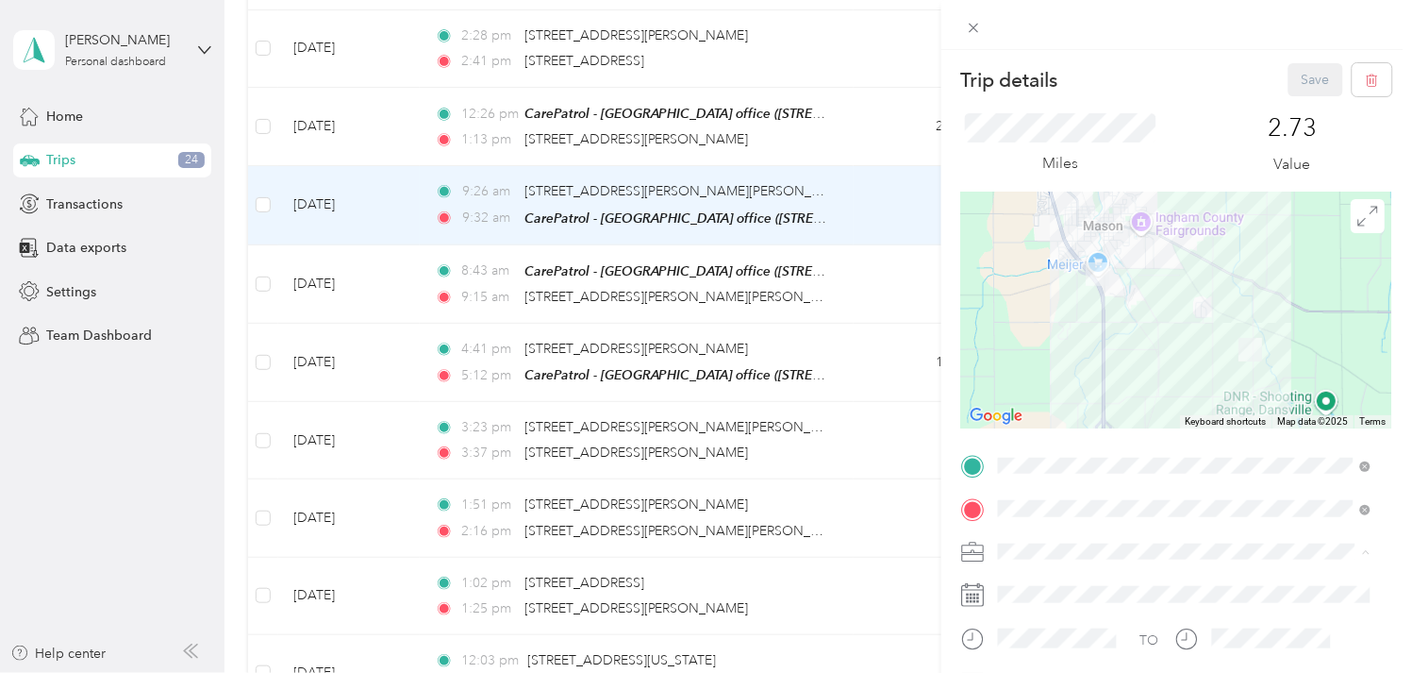
click at [1031, 323] on li "Work" at bounding box center [1185, 320] width 386 height 33
click at [1305, 78] on button "Save" at bounding box center [1316, 79] width 55 height 33
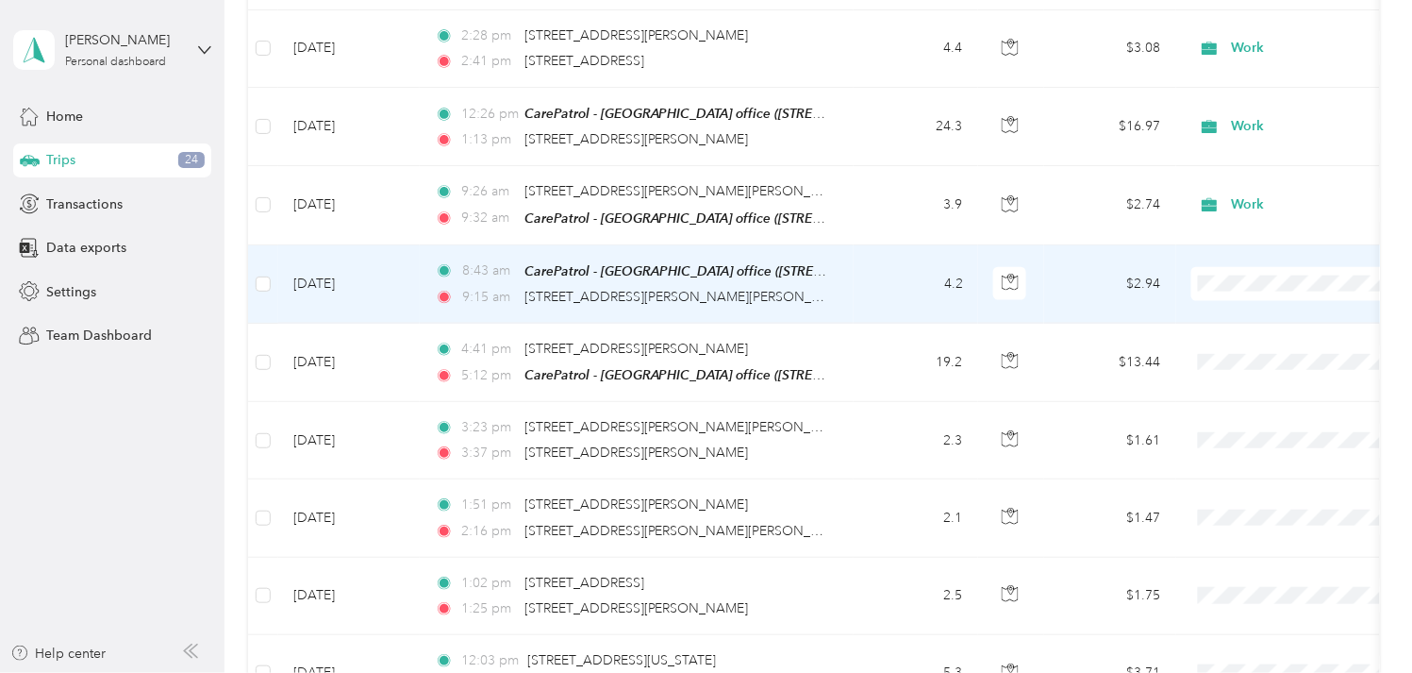
click at [344, 245] on td "[DATE]" at bounding box center [349, 284] width 142 height 78
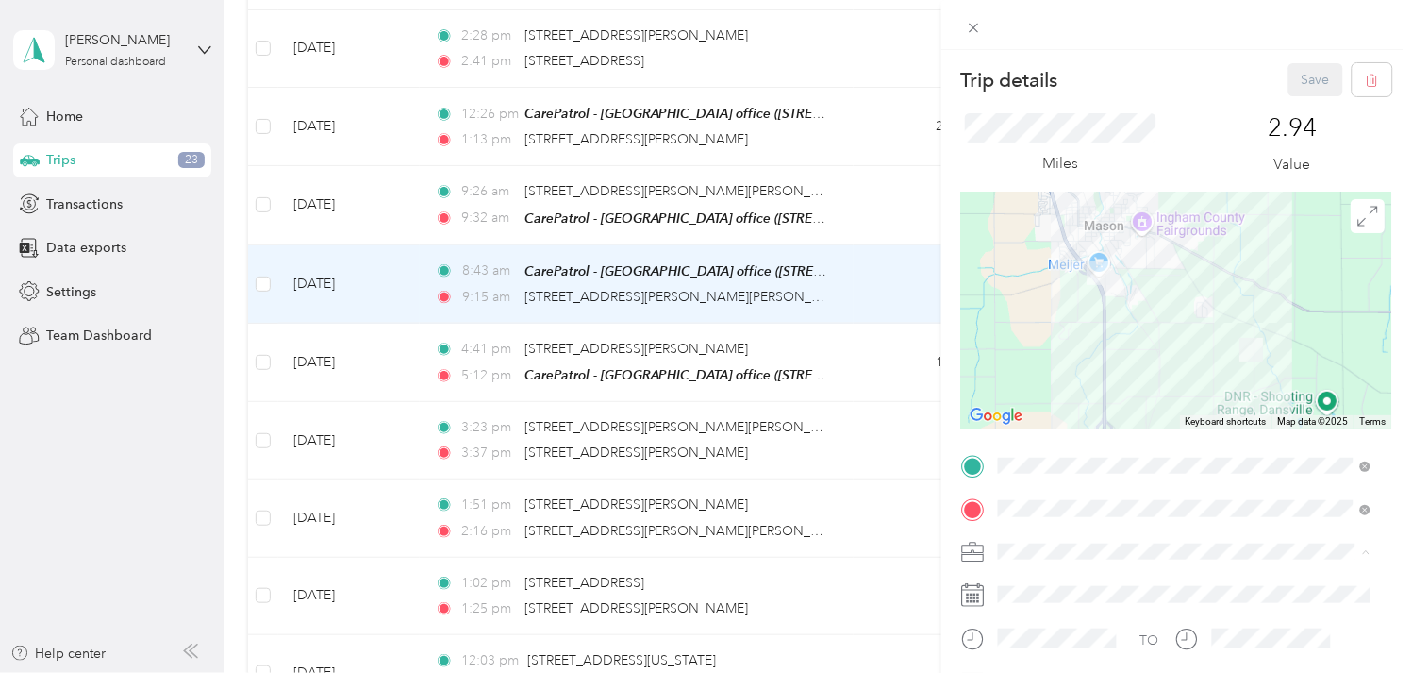
click at [1050, 325] on li "Work" at bounding box center [1185, 320] width 386 height 33
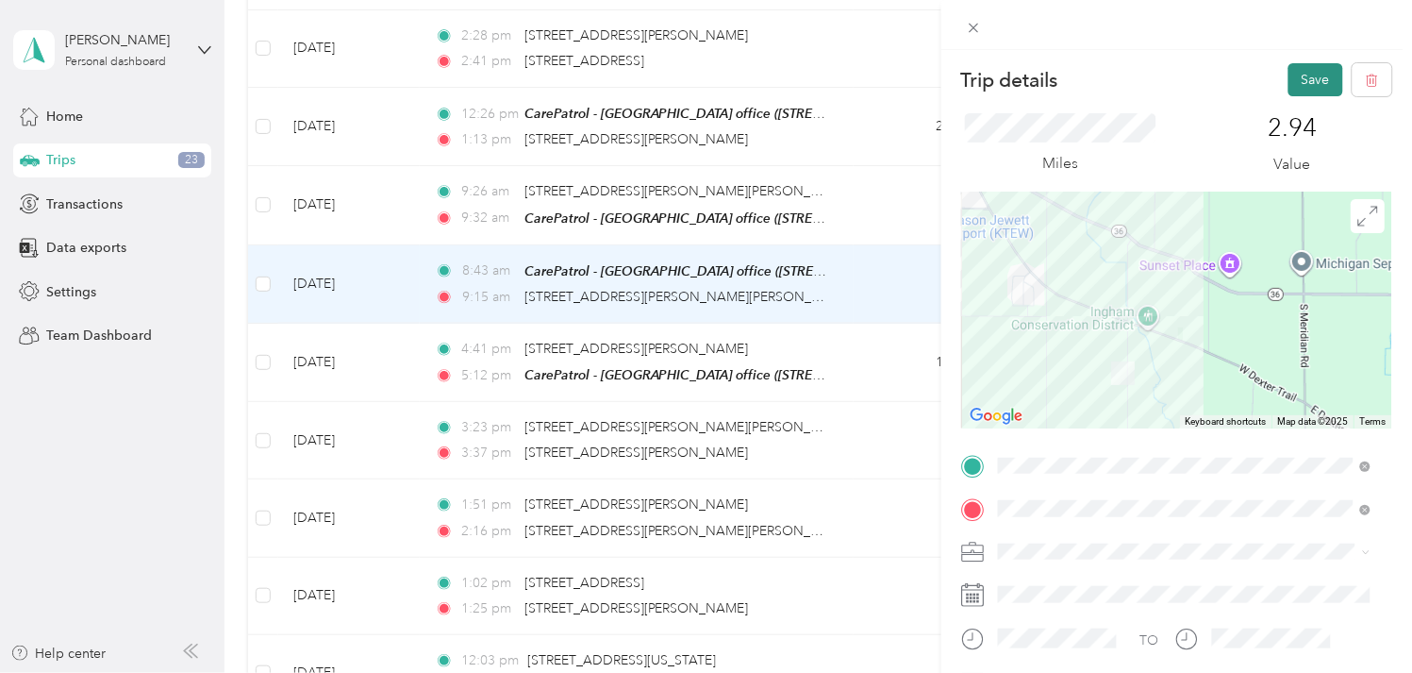
click at [1300, 77] on button "Save" at bounding box center [1316, 79] width 55 height 33
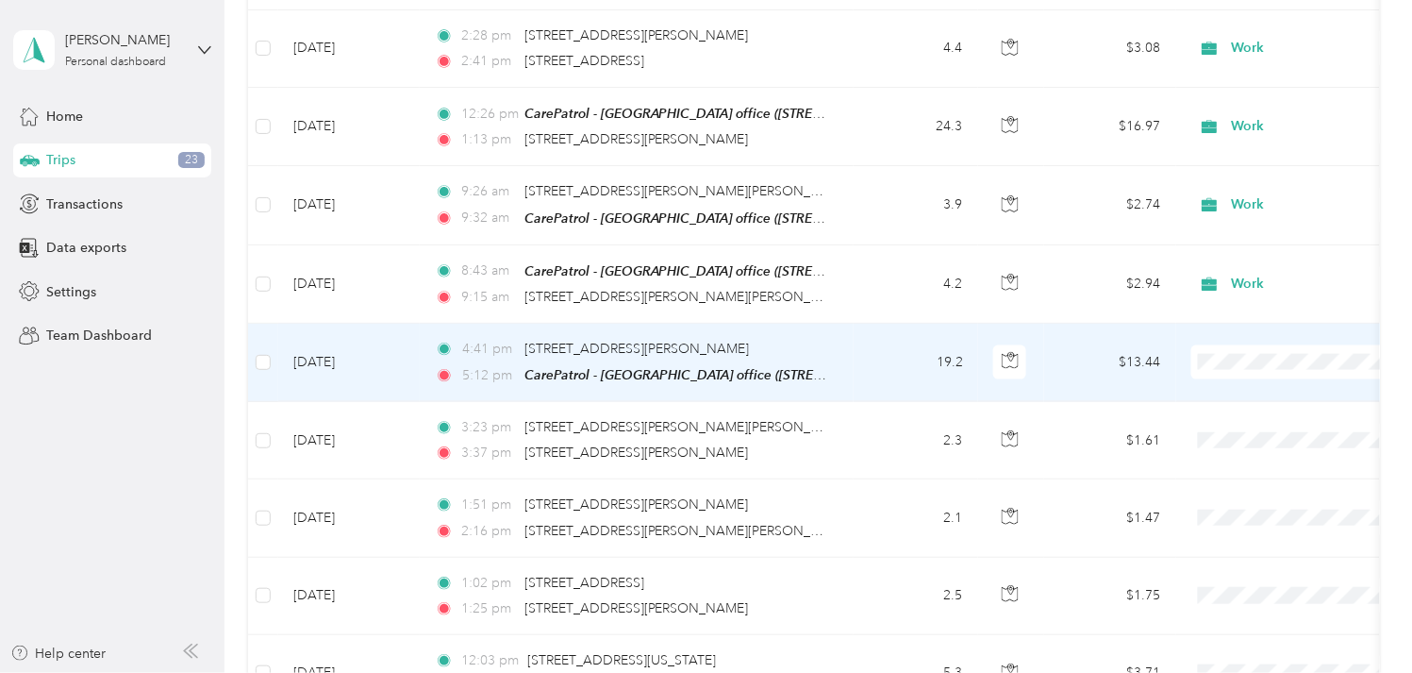
click at [330, 333] on td "[DATE]" at bounding box center [349, 363] width 142 height 78
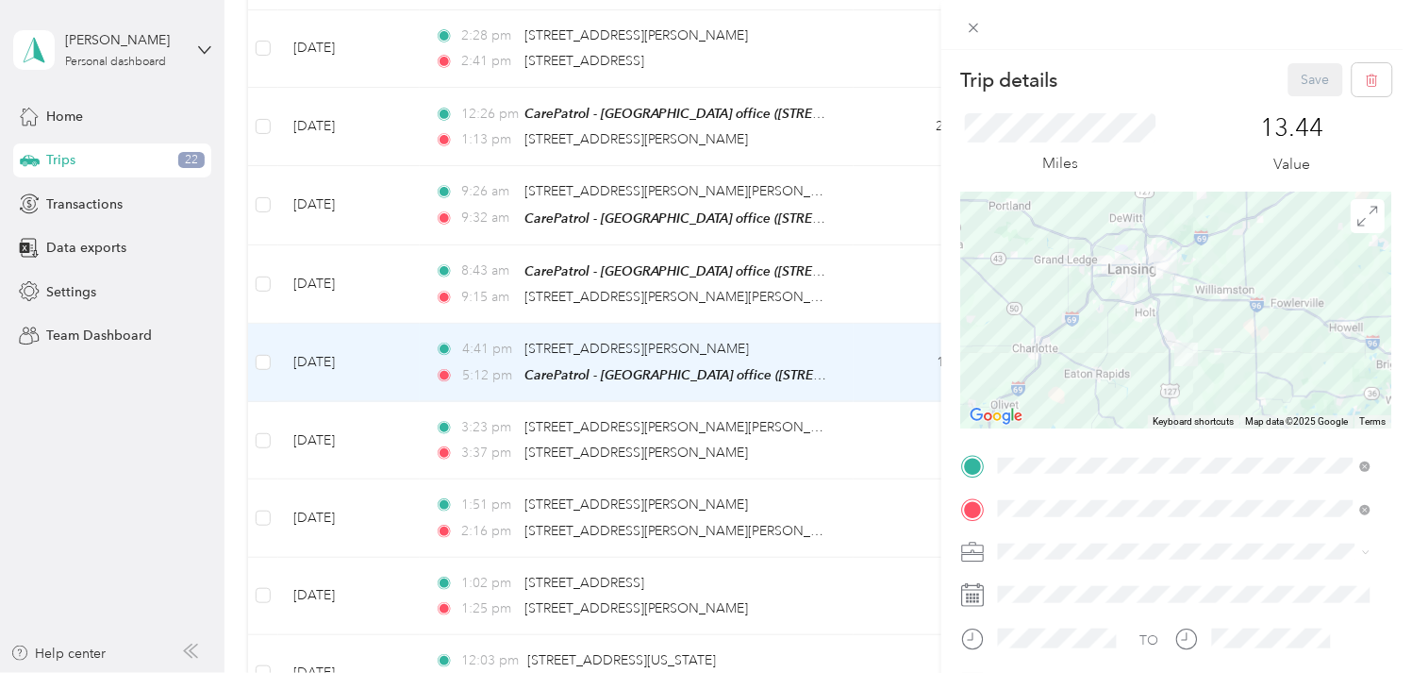
click at [1041, 317] on div "Work" at bounding box center [1185, 314] width 359 height 20
click at [1298, 68] on button "Save" at bounding box center [1316, 79] width 55 height 33
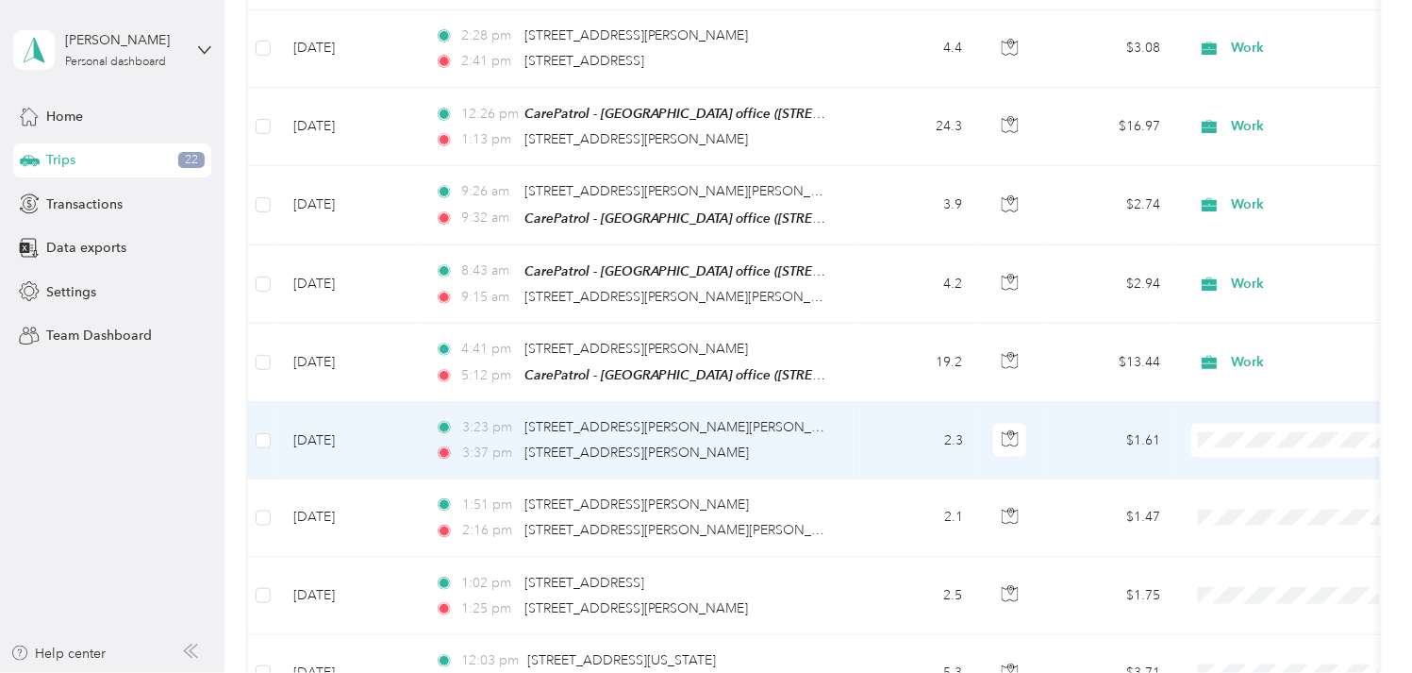
click at [318, 403] on td "[DATE]" at bounding box center [349, 440] width 142 height 77
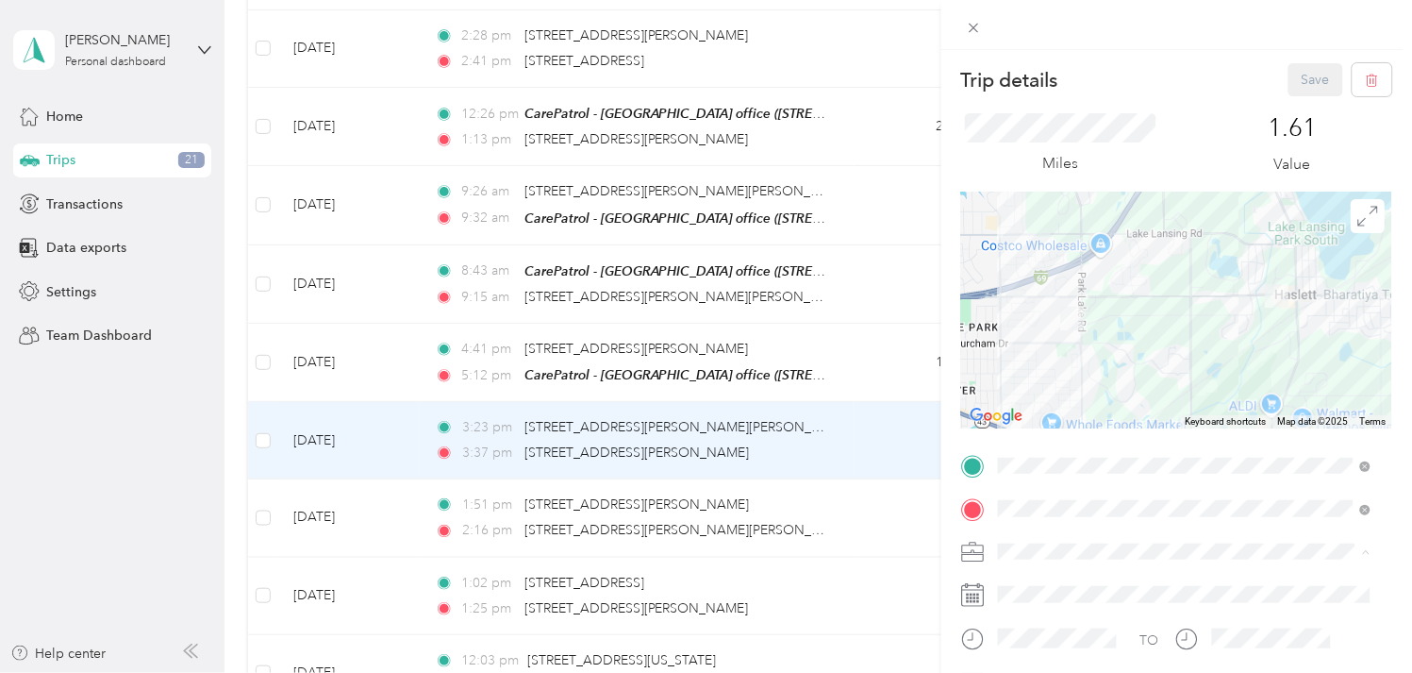
click at [1047, 324] on li "Work" at bounding box center [1185, 320] width 386 height 33
click at [1294, 92] on button "Save" at bounding box center [1316, 79] width 55 height 33
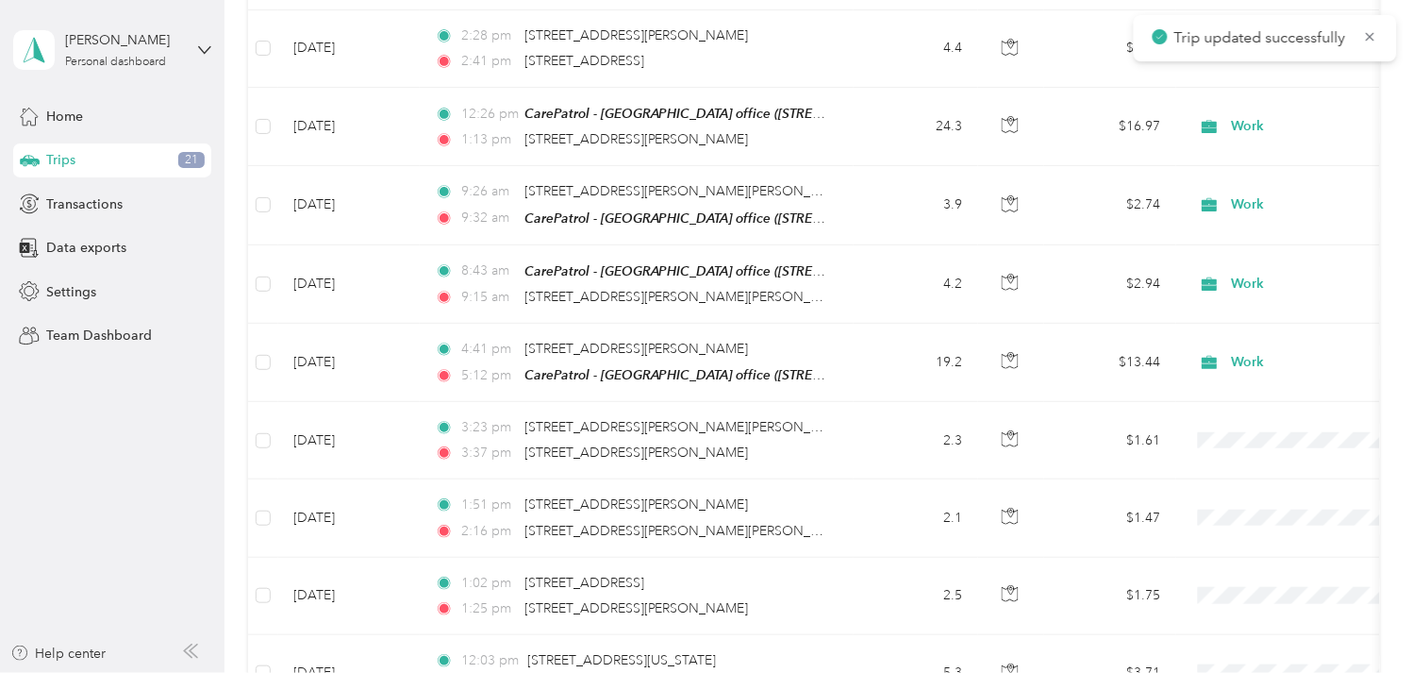
click at [1295, 74] on div at bounding box center [706, 336] width 1412 height 673
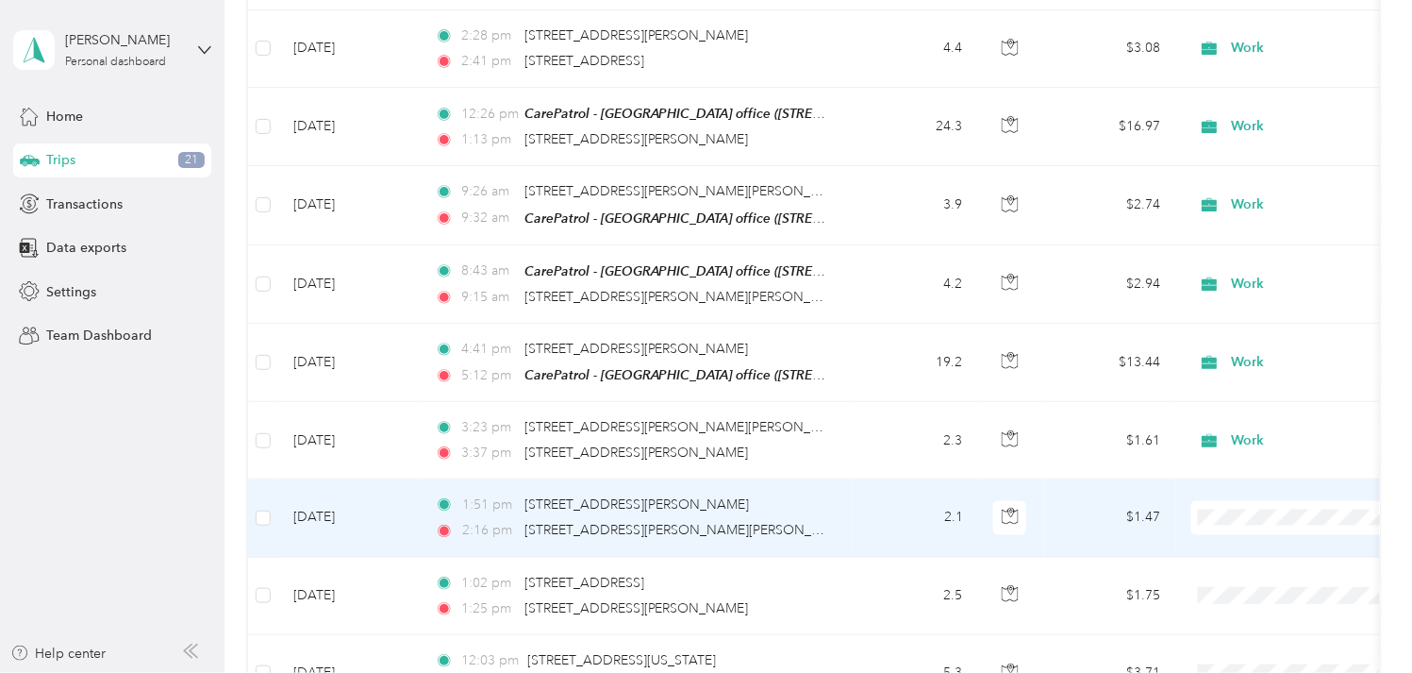
click at [338, 479] on td "[DATE]" at bounding box center [349, 517] width 142 height 77
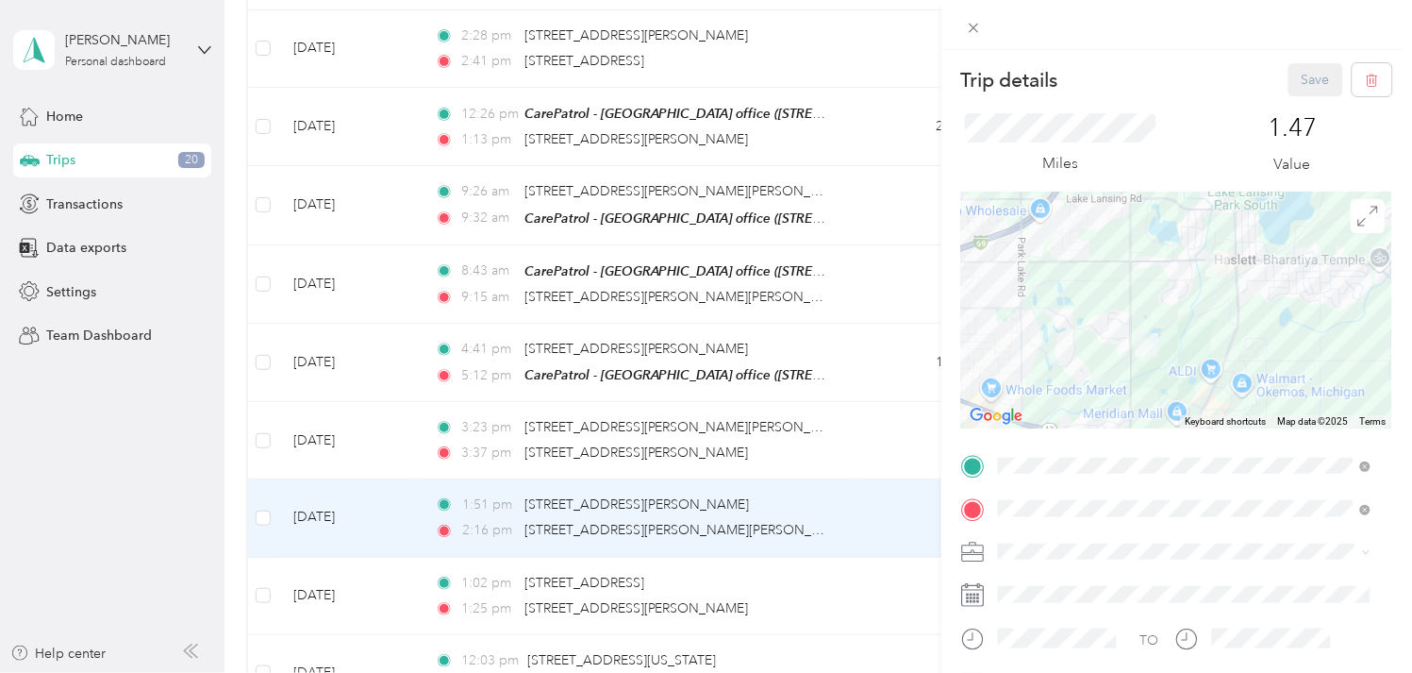
click at [1060, 327] on ol "Work Personal Other Charity Medical Moving Commute" at bounding box center [1185, 418] width 386 height 231
click at [1044, 308] on li "Work" at bounding box center [1185, 320] width 386 height 33
click at [1289, 76] on button "Save" at bounding box center [1316, 79] width 55 height 33
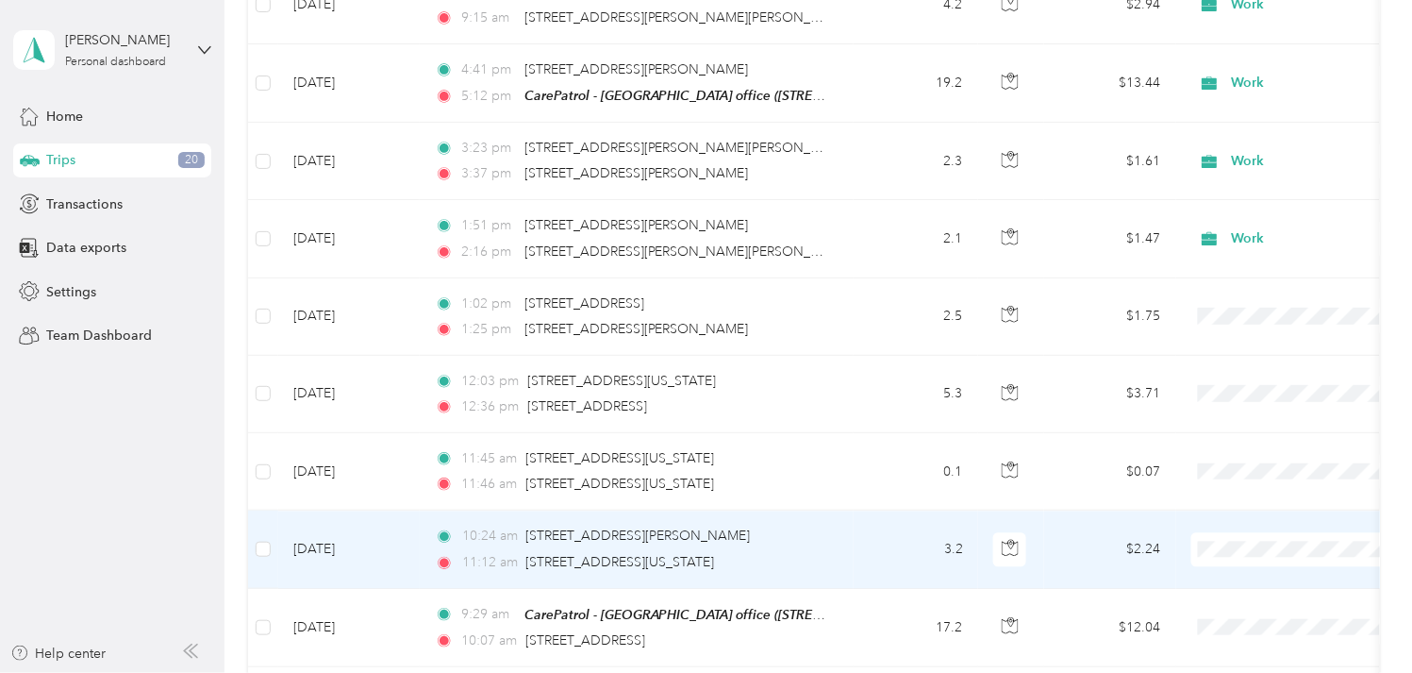
scroll to position [4611, 0]
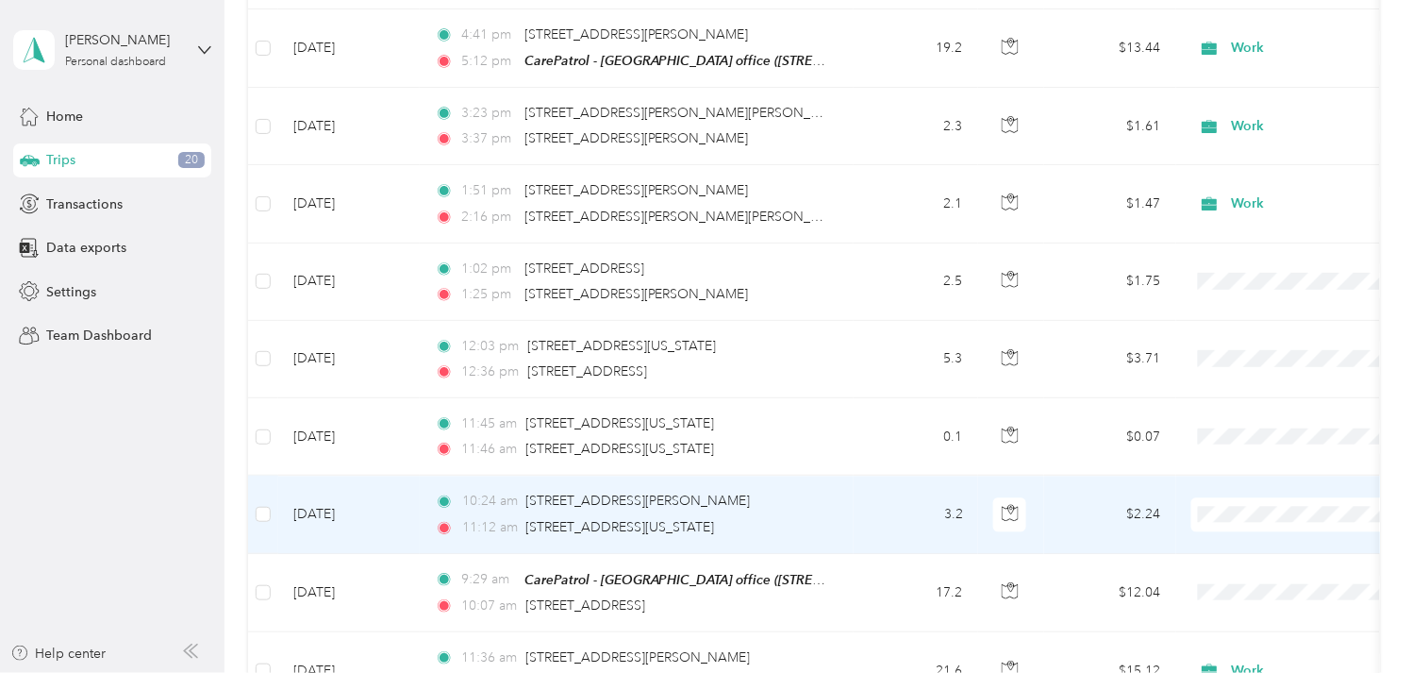
click at [323, 475] on td "[DATE]" at bounding box center [349, 513] width 142 height 77
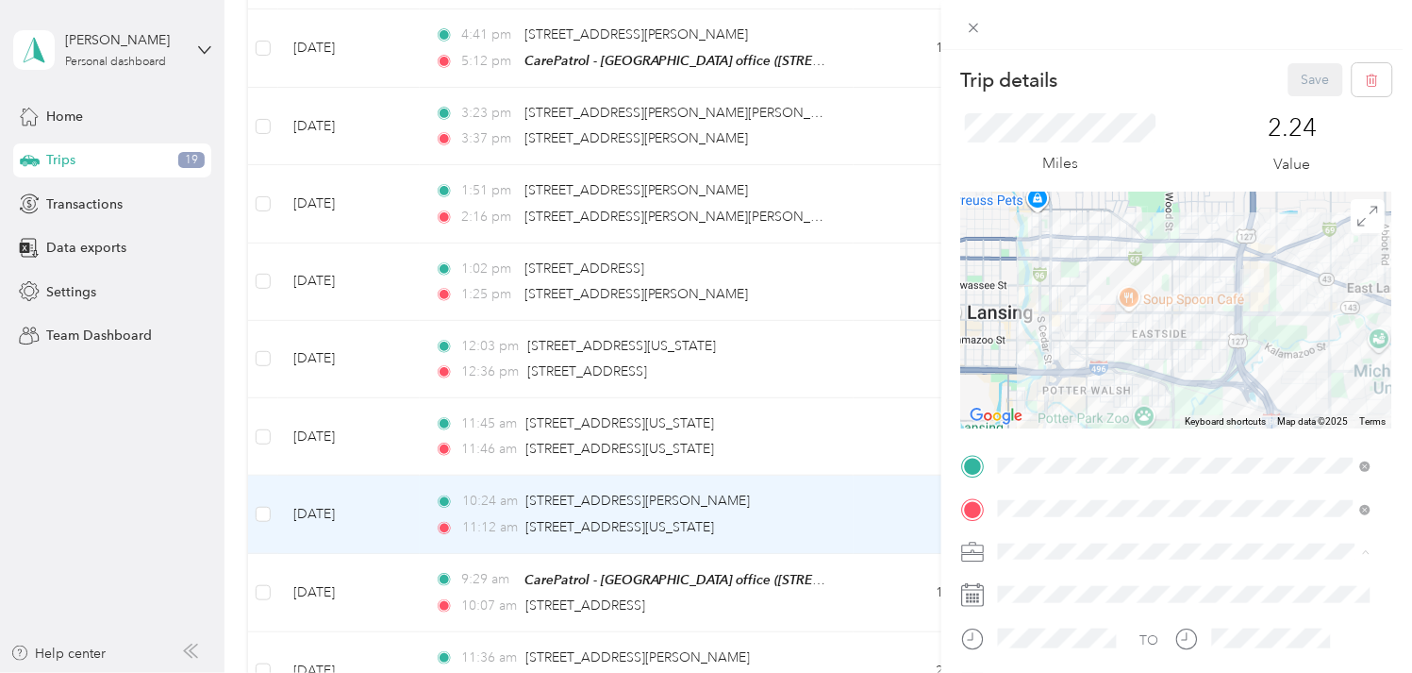
click at [1025, 316] on span "Work" at bounding box center [1022, 320] width 32 height 16
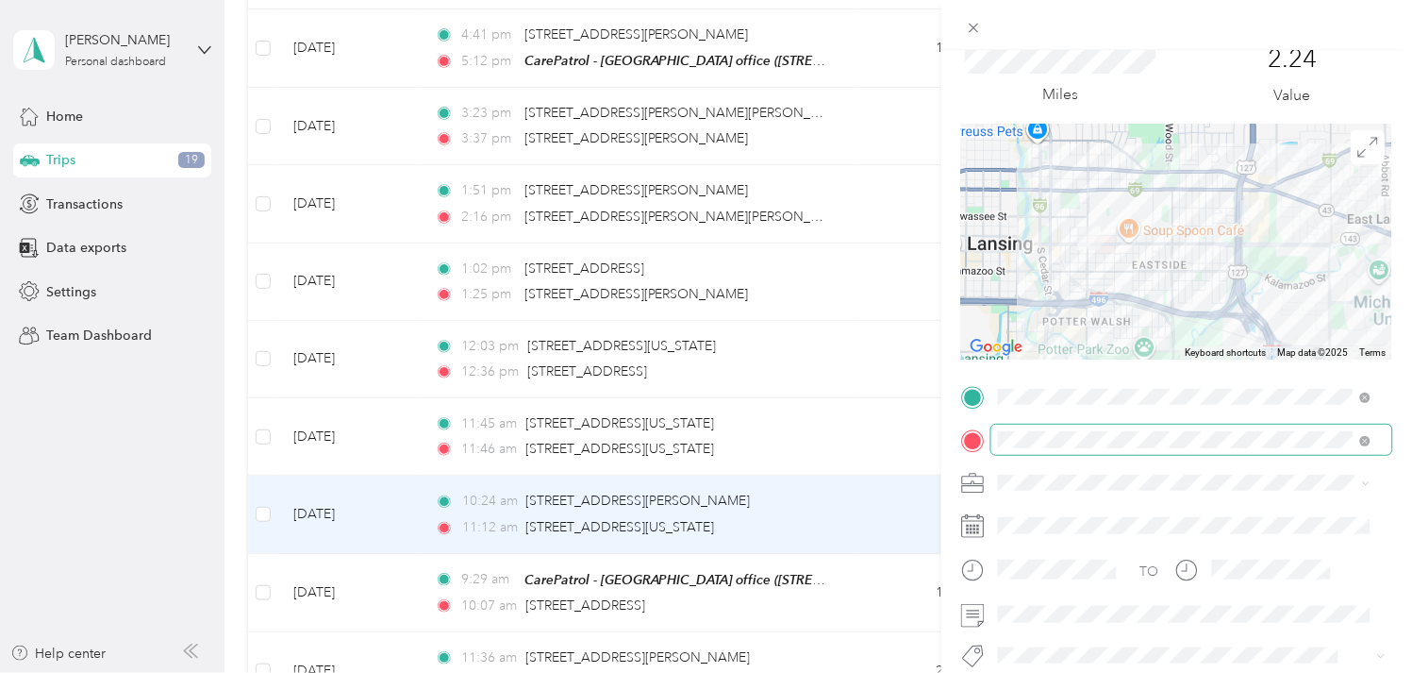
scroll to position [275, 0]
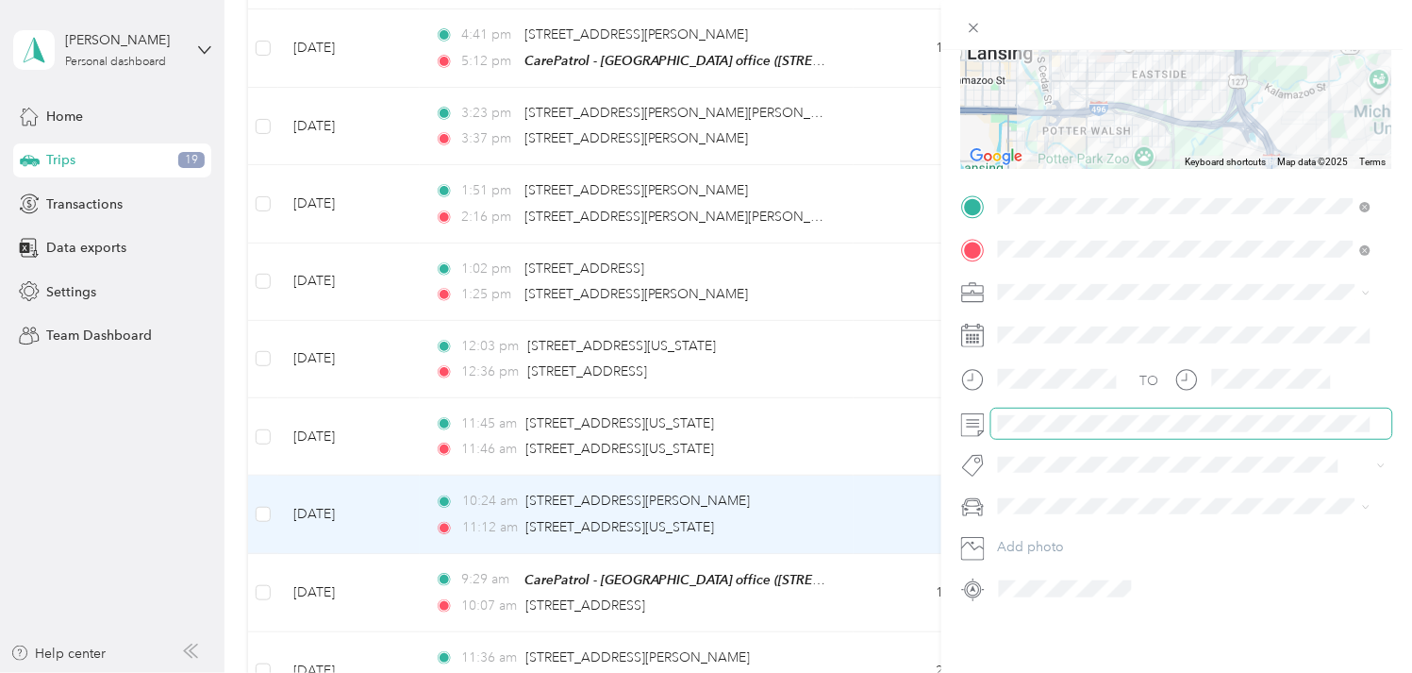
click at [1036, 417] on span at bounding box center [1191, 422] width 401 height 29
click at [1391, 322] on form "Trip details Save This trip cannot be edited because it is either under review,…" at bounding box center [1176, 204] width 471 height 800
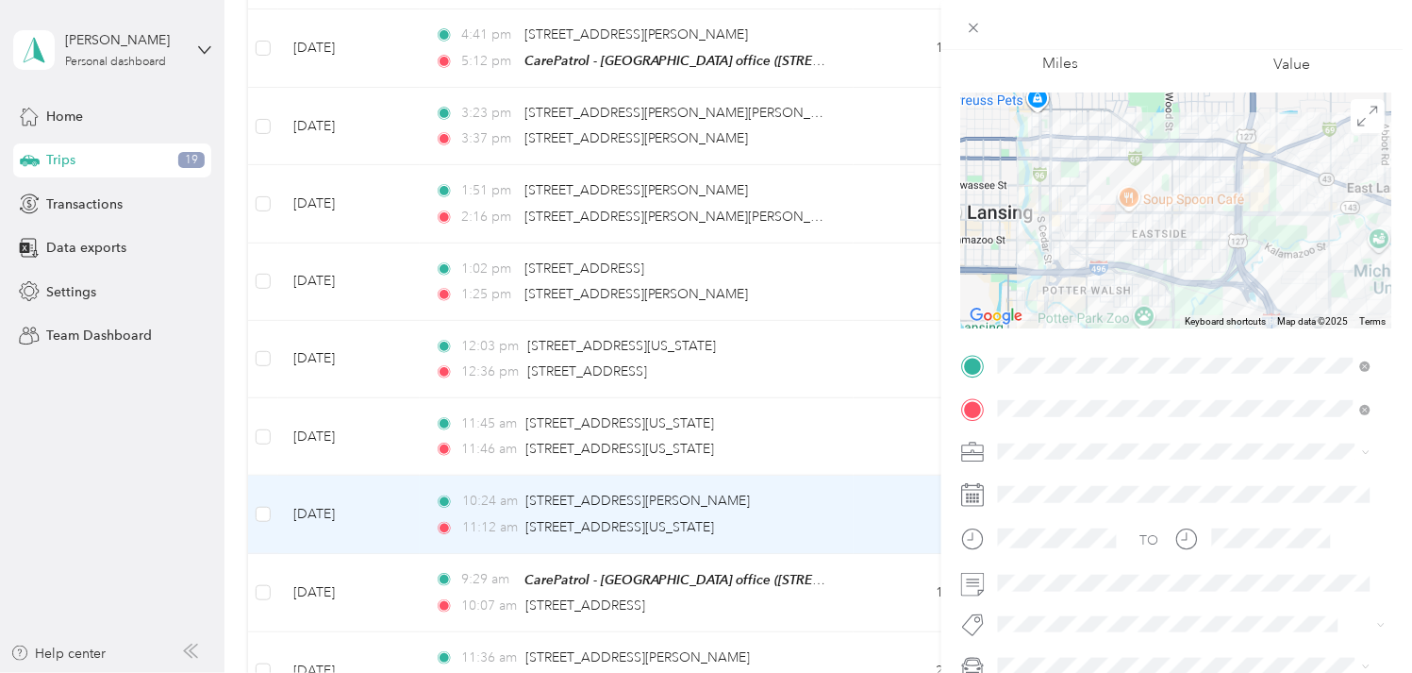
scroll to position [0, 0]
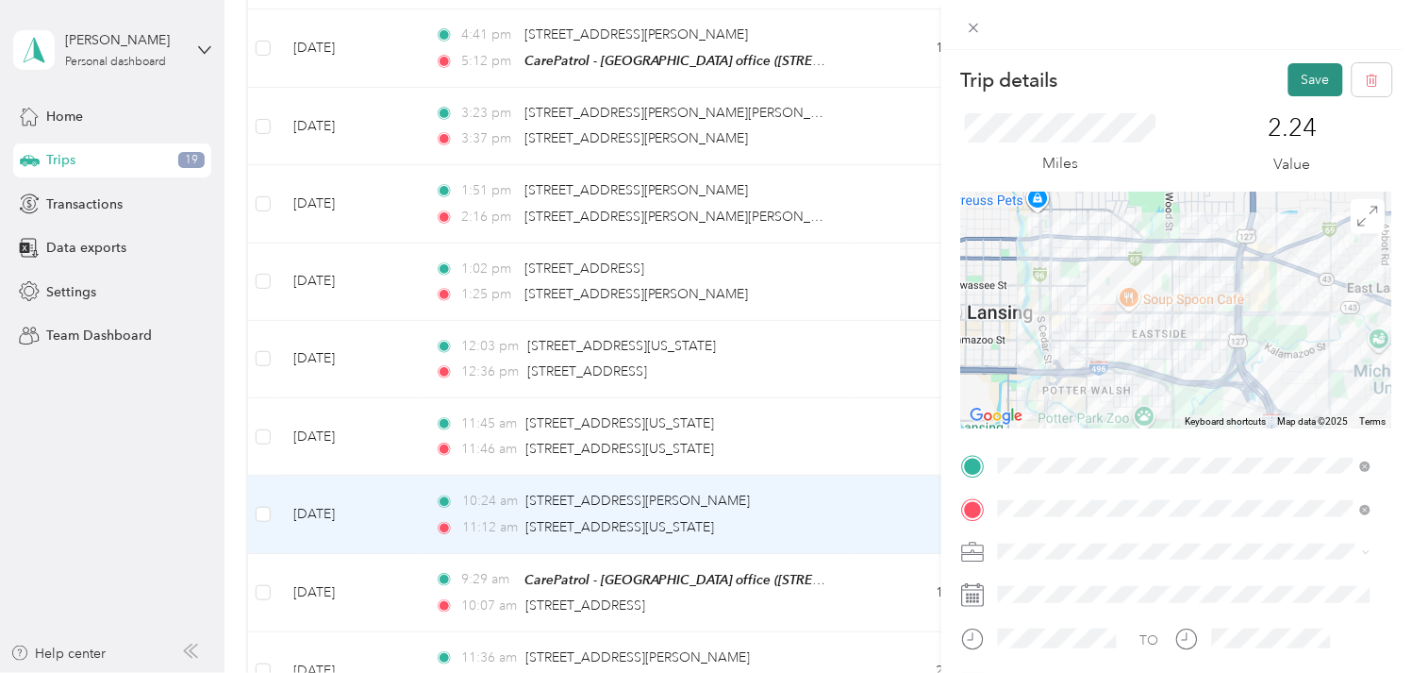
click at [1319, 78] on button "Save" at bounding box center [1316, 79] width 55 height 33
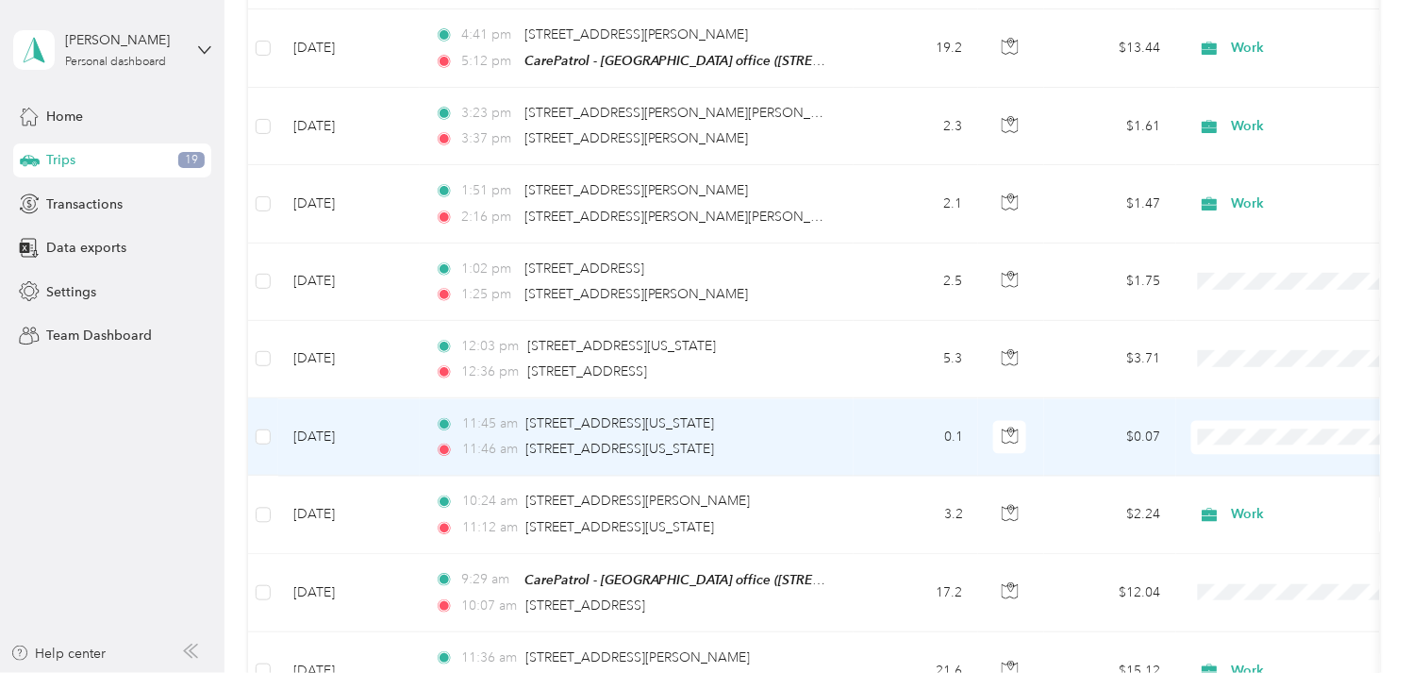
click at [328, 398] on td "[DATE]" at bounding box center [349, 436] width 142 height 77
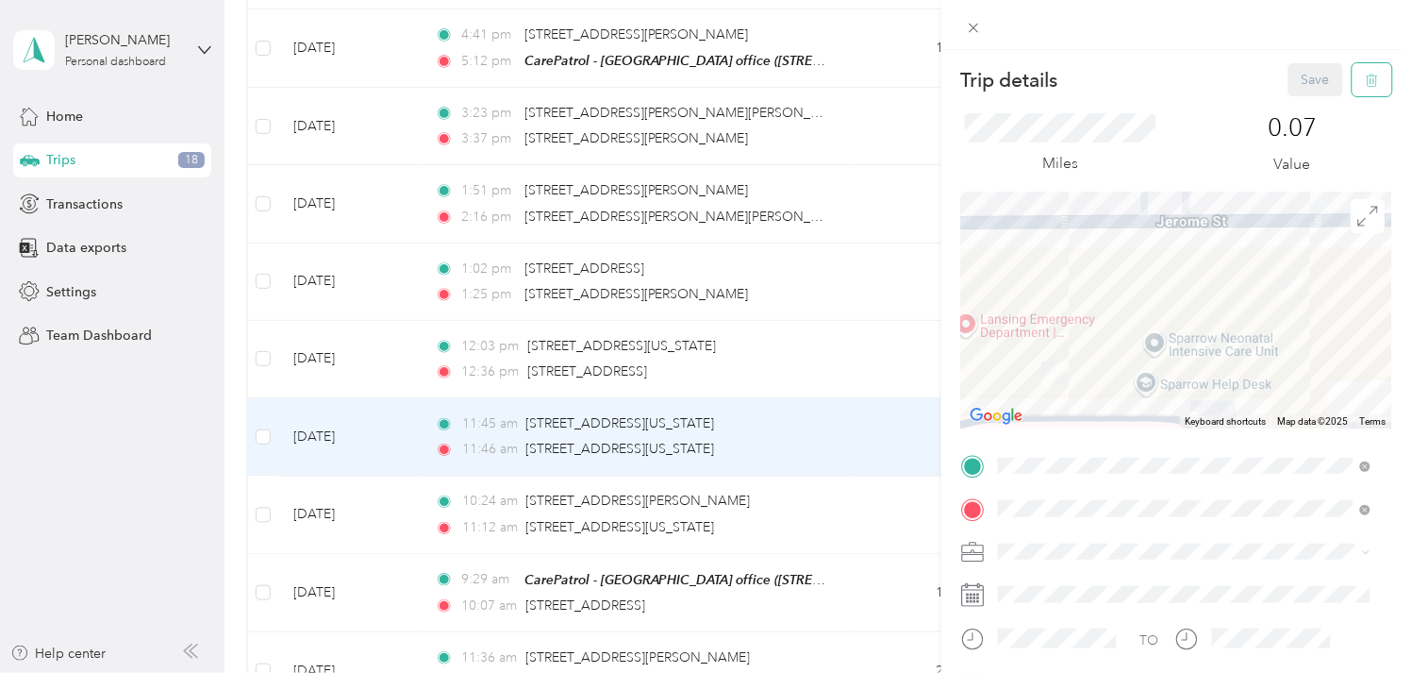
click at [1366, 85] on icon "button" at bounding box center [1372, 80] width 13 height 13
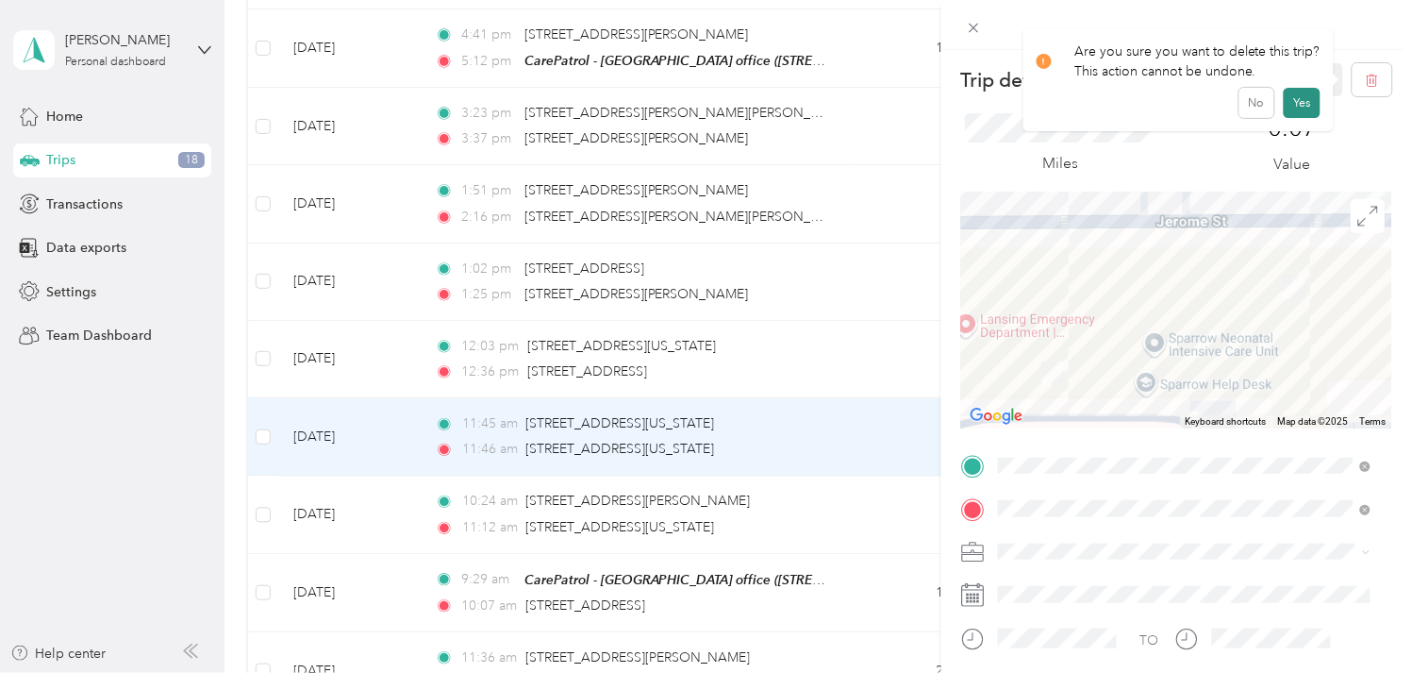
click at [1300, 99] on button "Yes" at bounding box center [1302, 103] width 37 height 30
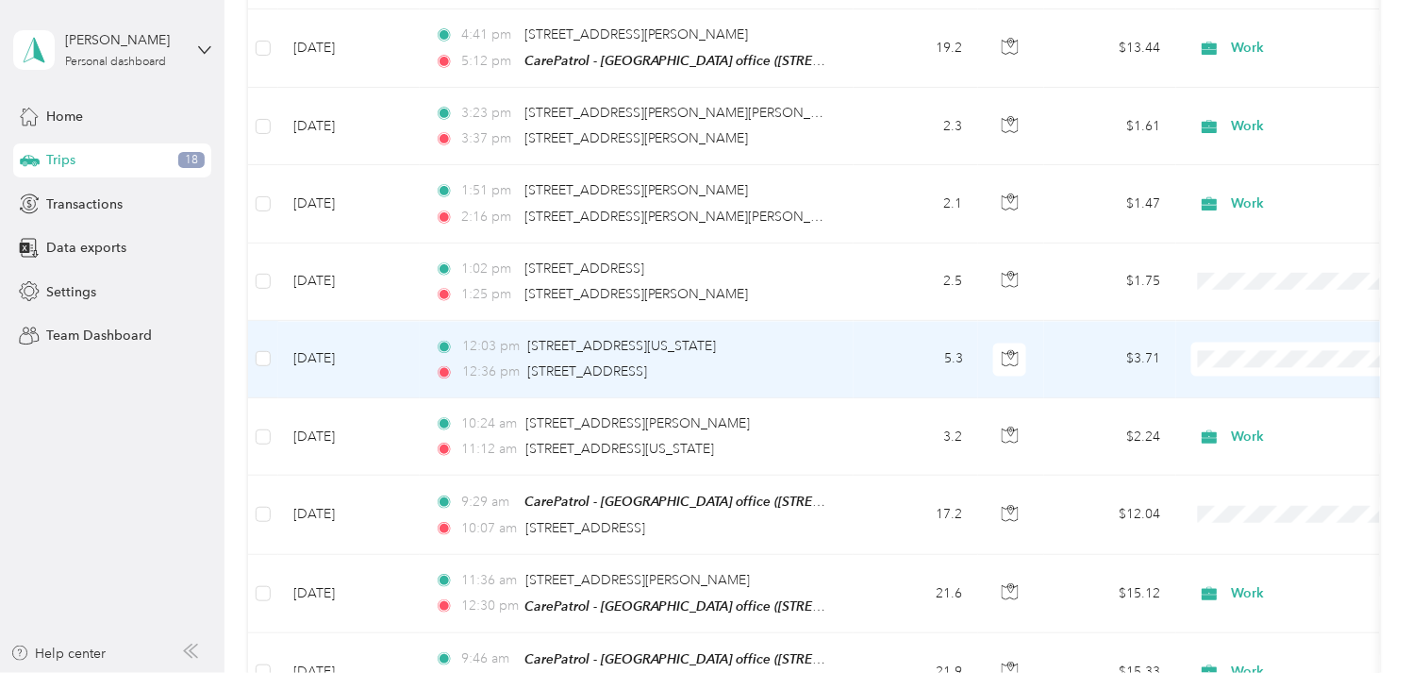
click at [354, 321] on td "[DATE]" at bounding box center [349, 359] width 142 height 77
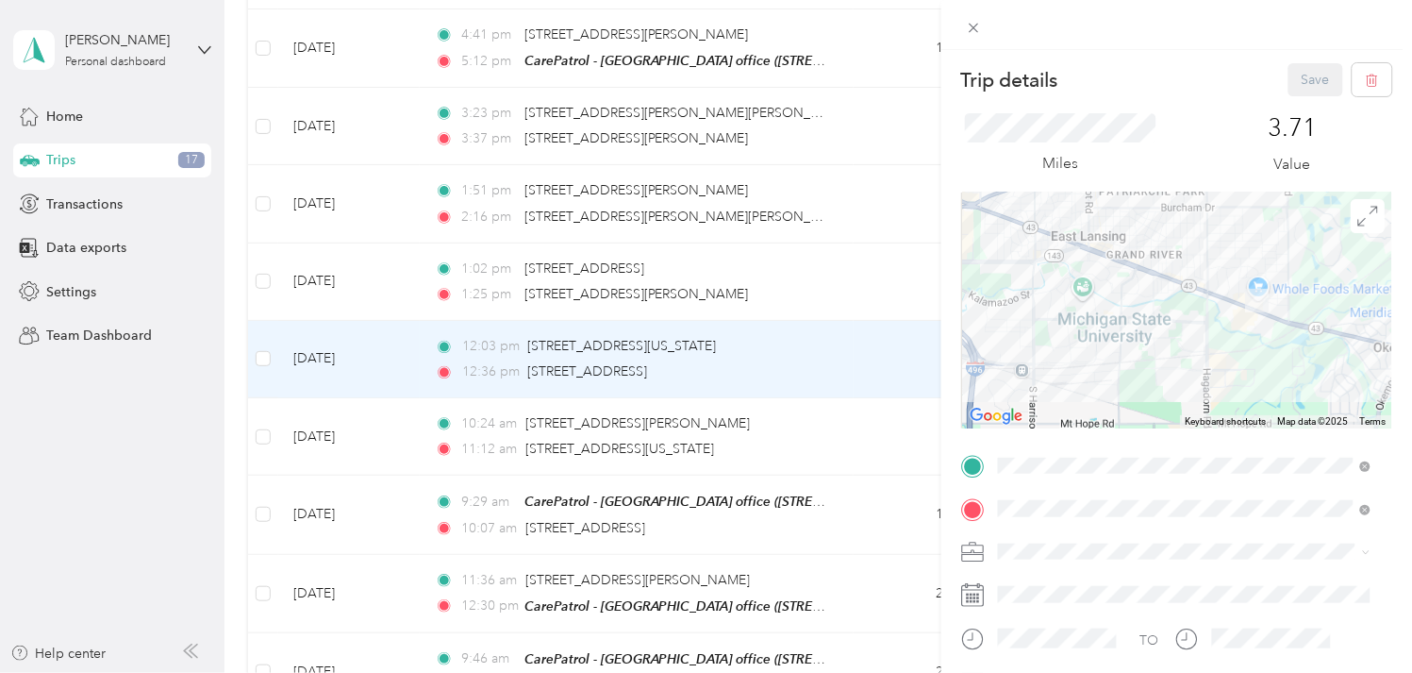
click at [1023, 319] on div "Work" at bounding box center [1185, 319] width 359 height 20
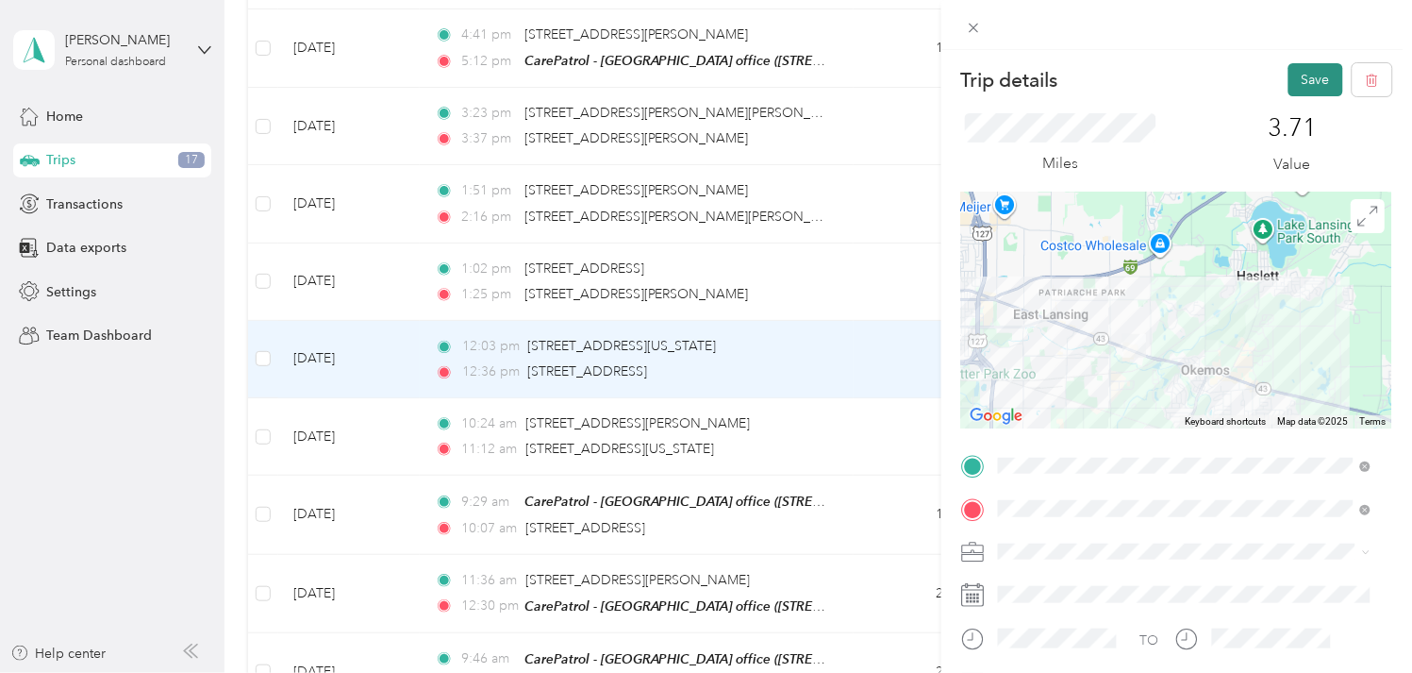
click at [1294, 70] on button "Save" at bounding box center [1316, 79] width 55 height 33
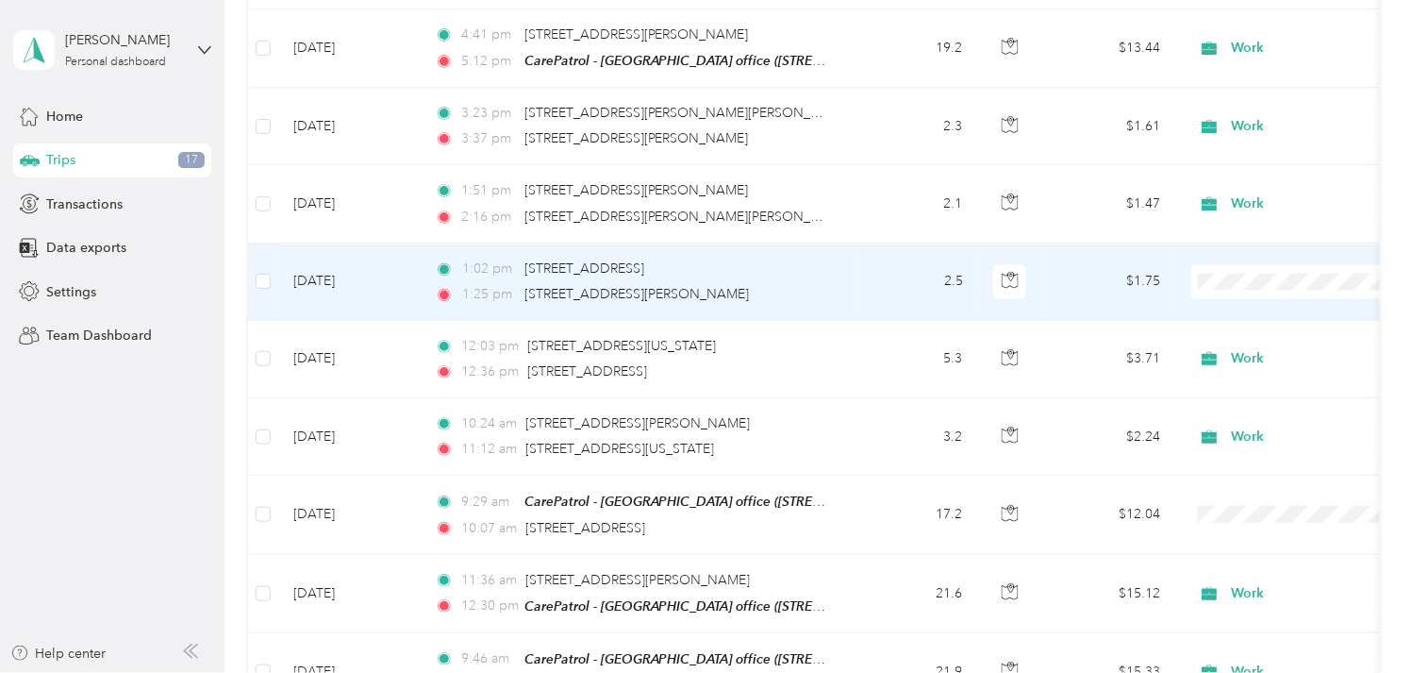
click at [359, 249] on td "[DATE]" at bounding box center [349, 281] width 142 height 77
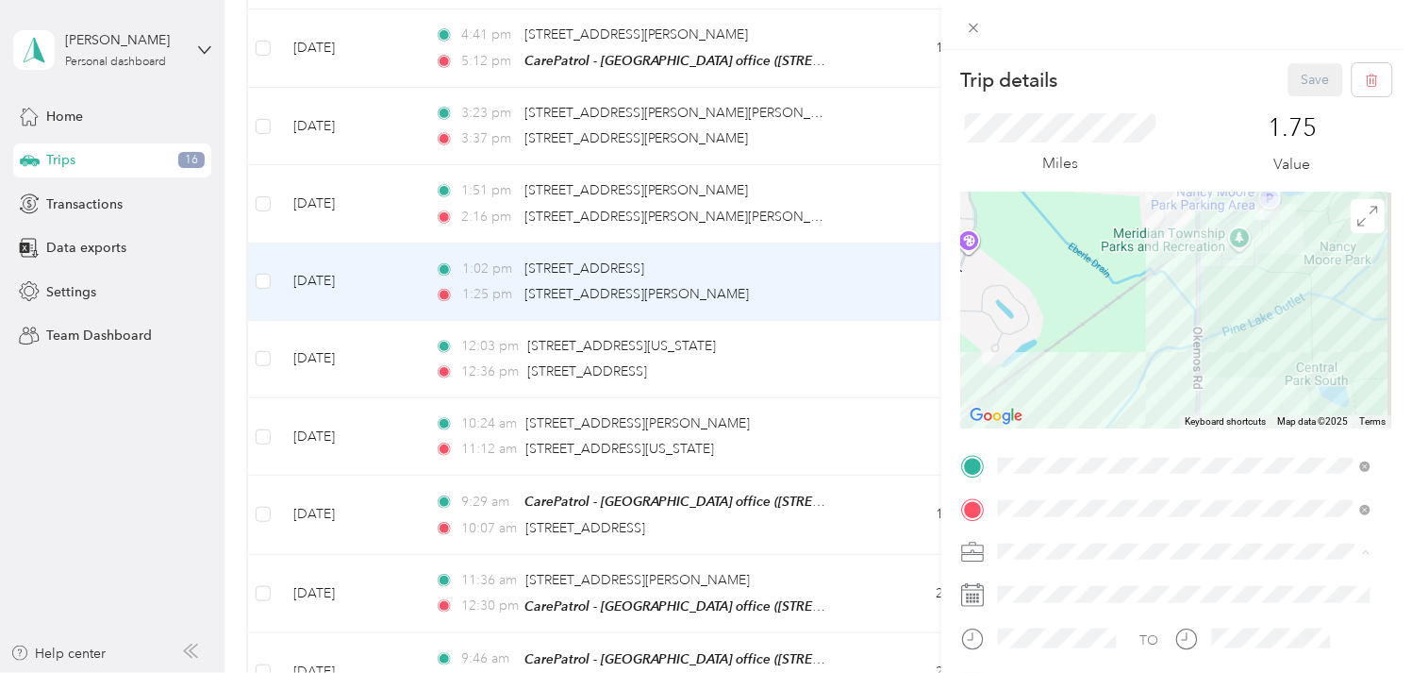
click at [1036, 313] on div "Work" at bounding box center [1185, 320] width 359 height 20
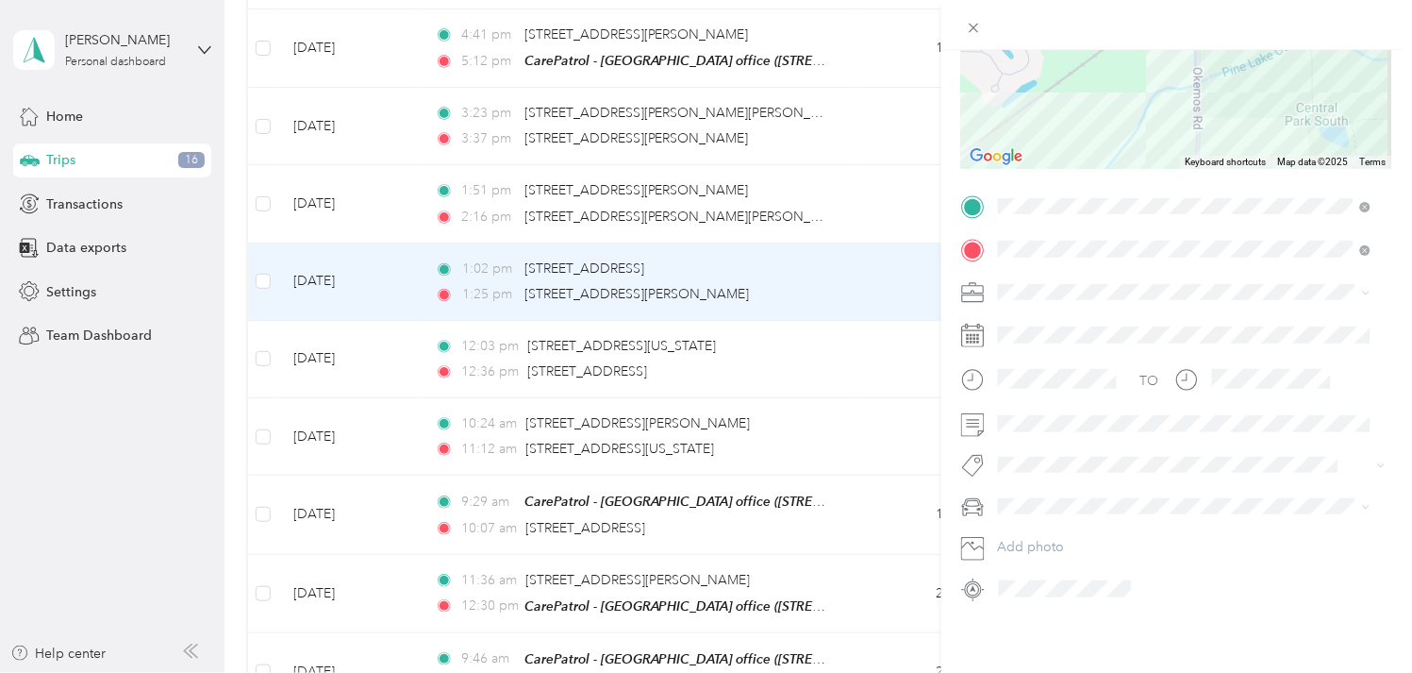
scroll to position [275, 0]
click at [1025, 408] on span at bounding box center [1191, 422] width 401 height 29
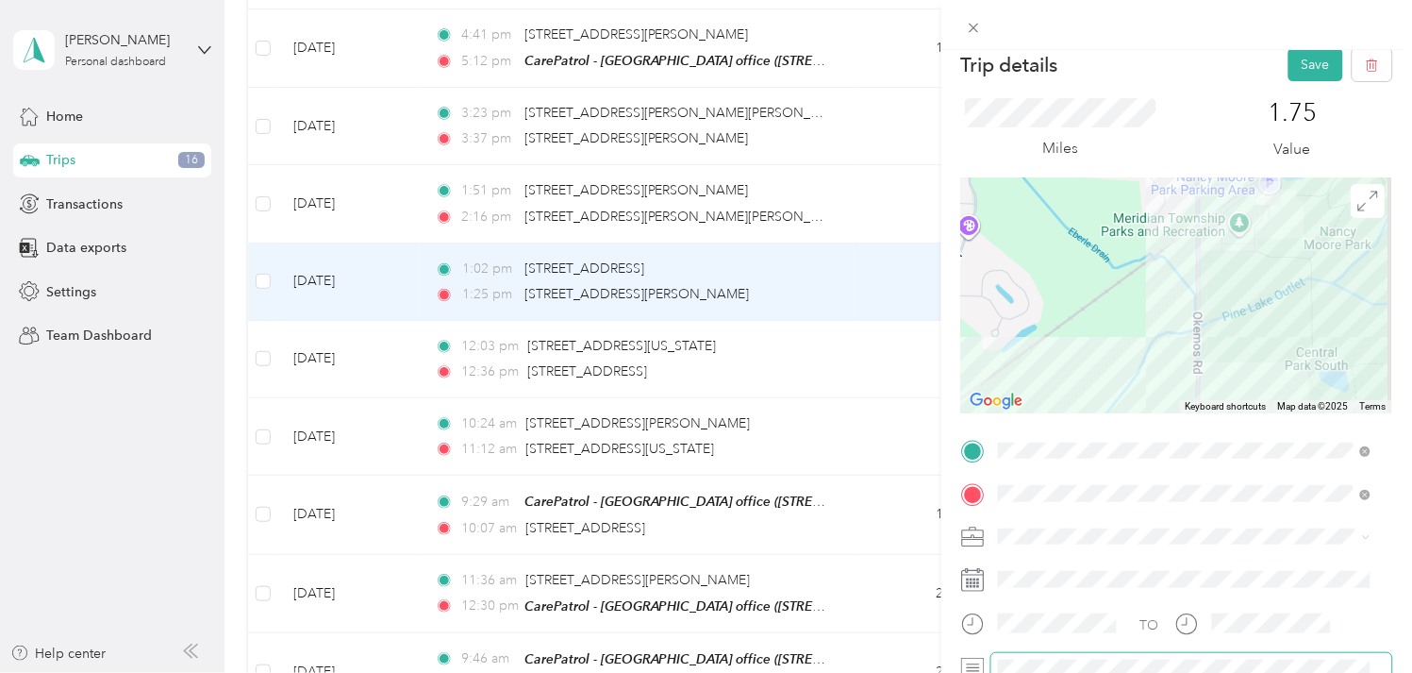
scroll to position [0, 0]
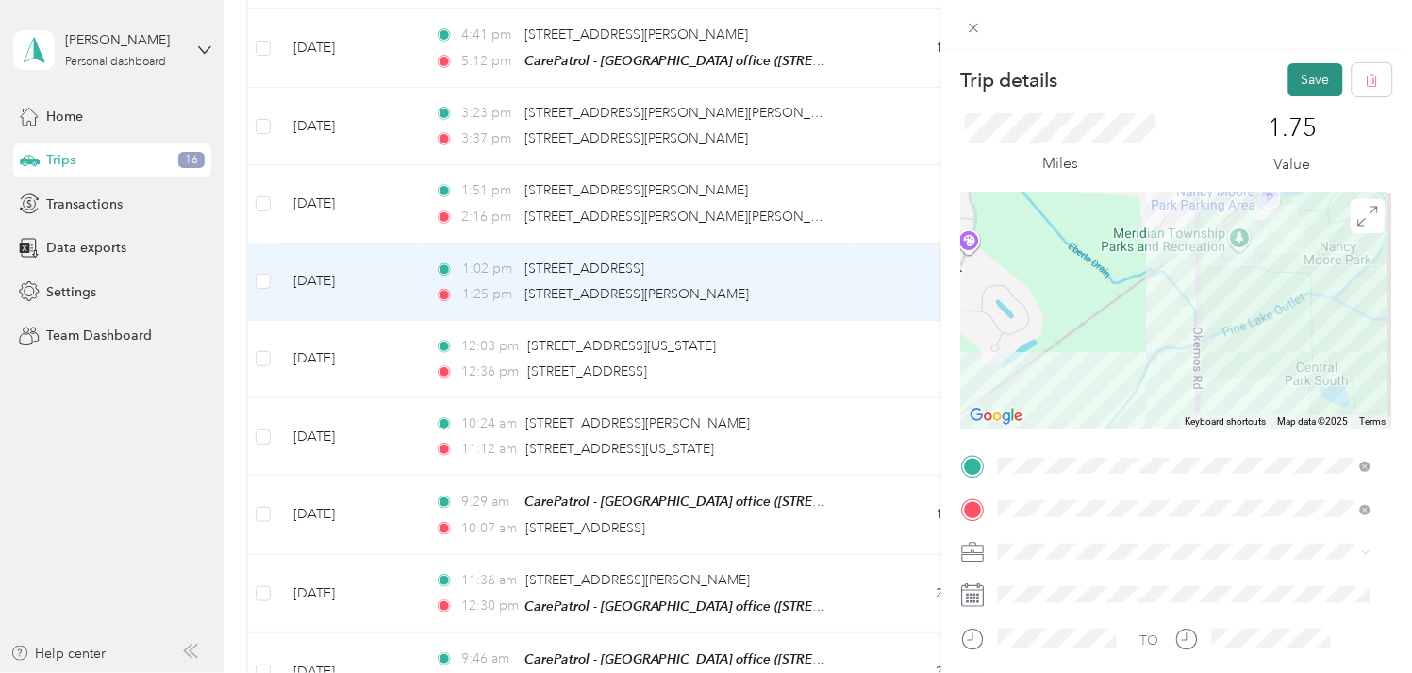
click at [1294, 87] on button "Save" at bounding box center [1316, 79] width 55 height 33
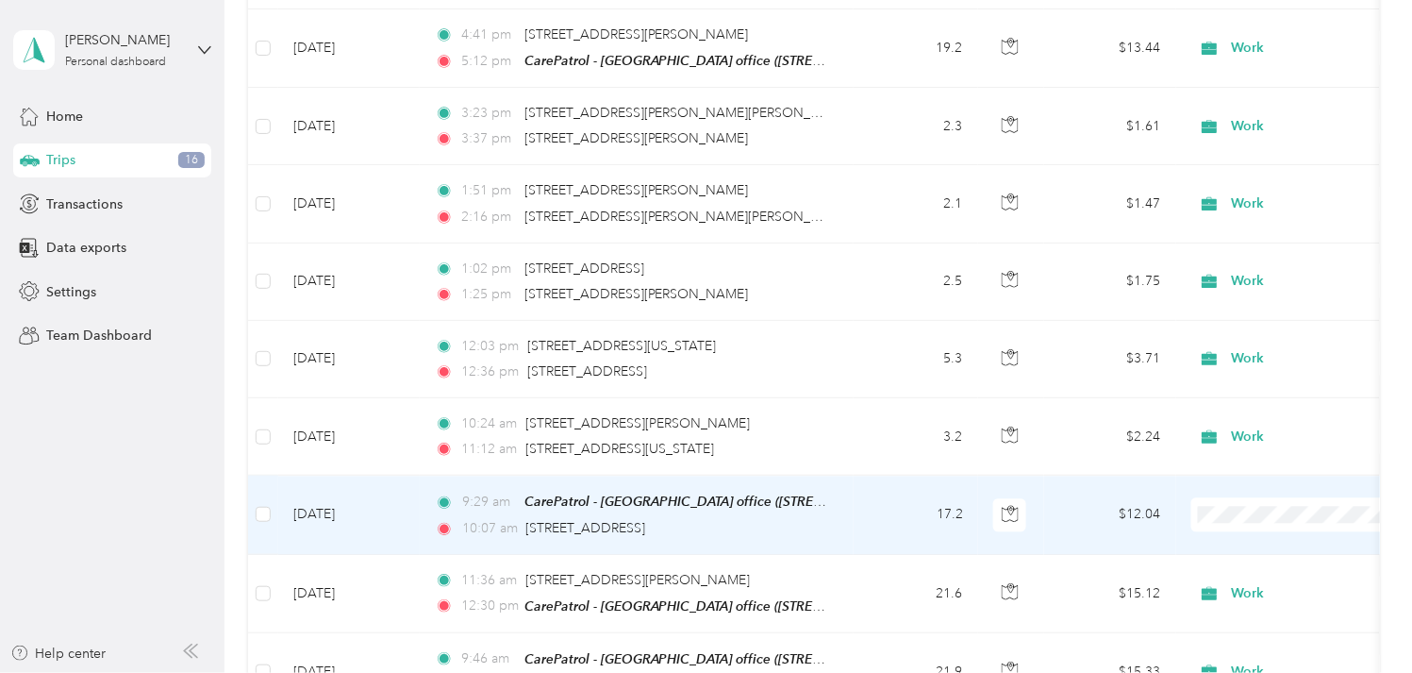
click at [343, 475] on td "[DATE]" at bounding box center [349, 514] width 142 height 78
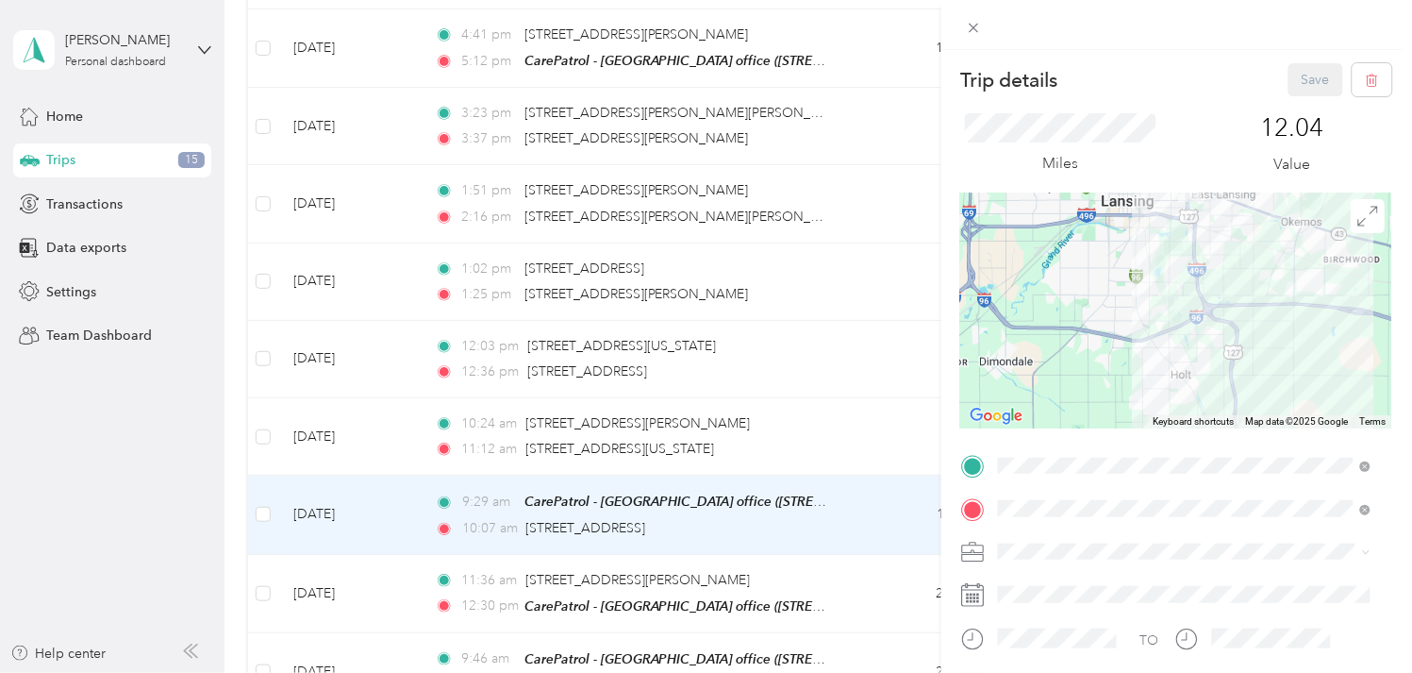
drag, startPoint x: 1135, startPoint y: 272, endPoint x: 1129, endPoint y: 439, distance: 167.1
click at [1129, 439] on div "Trip details Save This trip cannot be edited because it is either under review,…" at bounding box center [1176, 463] width 431 height 800
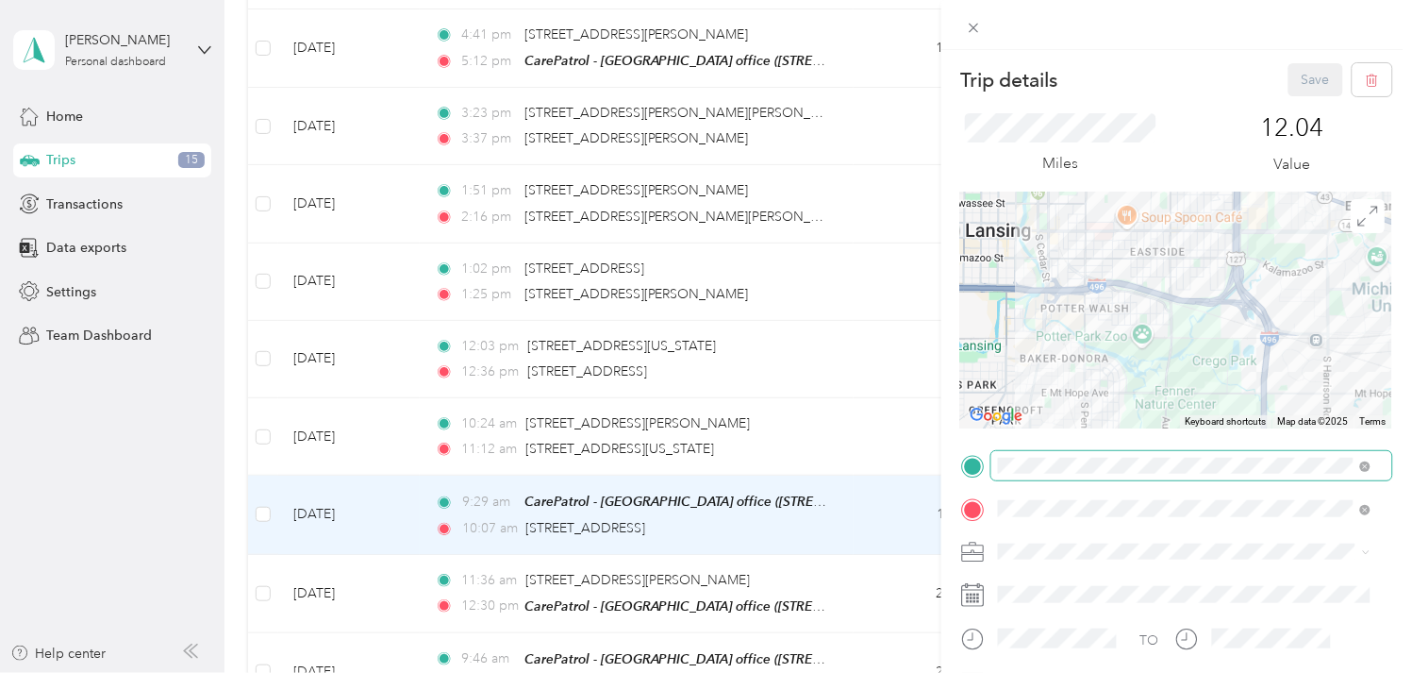
drag, startPoint x: 1241, startPoint y: 192, endPoint x: 1175, endPoint y: 529, distance: 344.1
click at [1175, 529] on div "Trip details Save This trip cannot be edited because it is either under review,…" at bounding box center [1176, 463] width 431 height 800
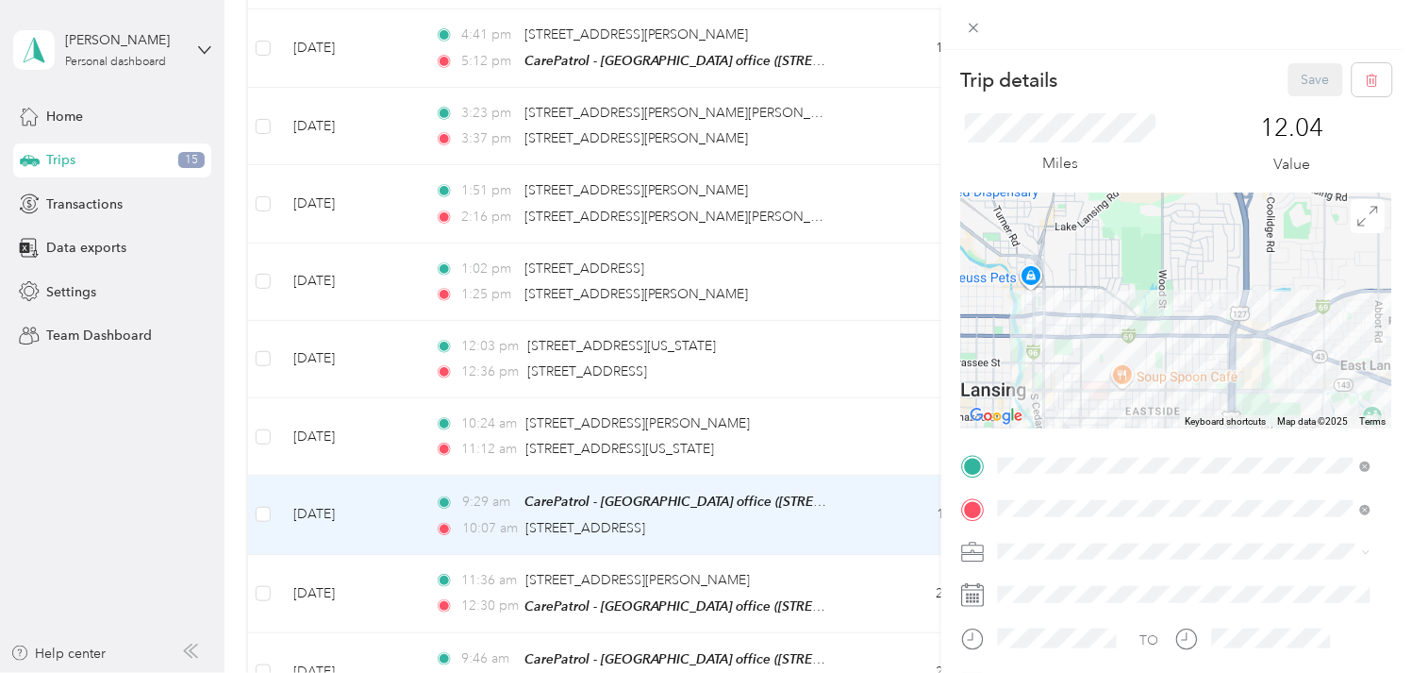
drag, startPoint x: 1180, startPoint y: 276, endPoint x: 1175, endPoint y: 437, distance: 160.4
click at [1175, 437] on div "Trip details Save This trip cannot be edited because it is either under review,…" at bounding box center [1176, 463] width 431 height 800
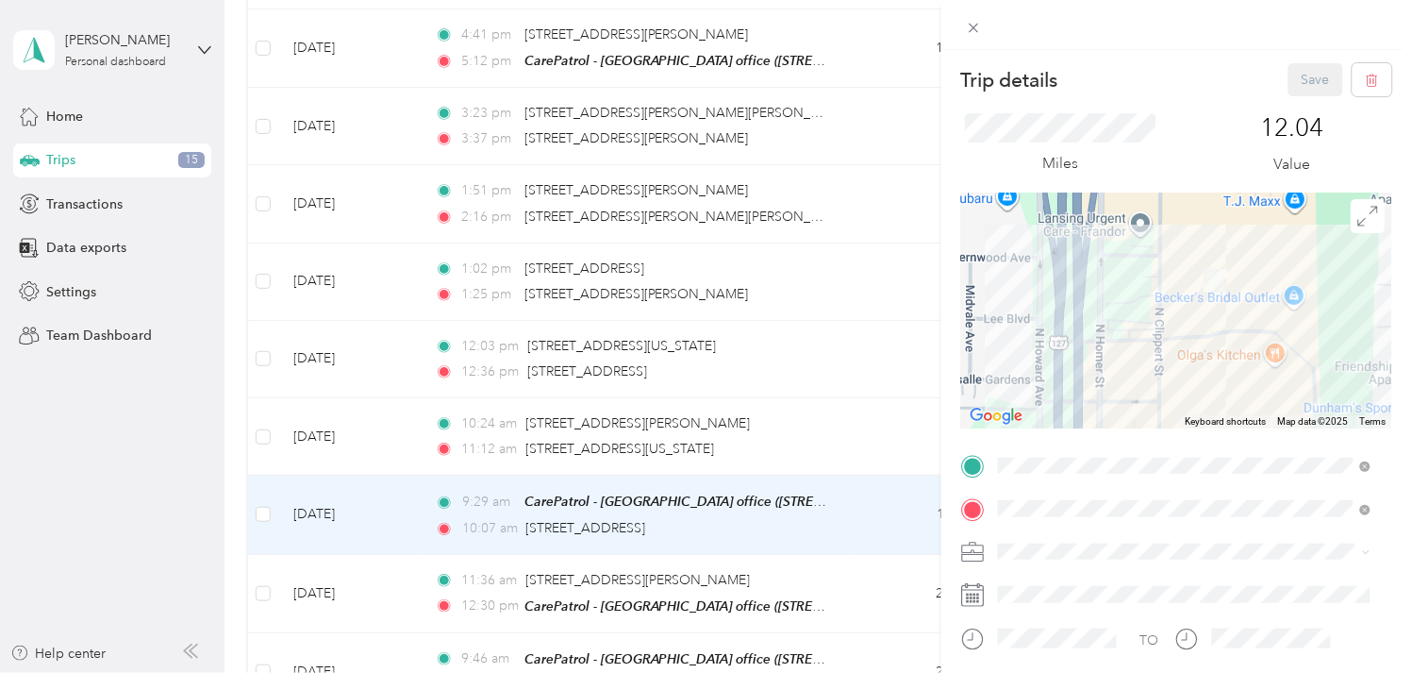
drag, startPoint x: 1271, startPoint y: 330, endPoint x: 1107, endPoint y: 290, distance: 169.1
click at [1107, 290] on div at bounding box center [1176, 310] width 431 height 236
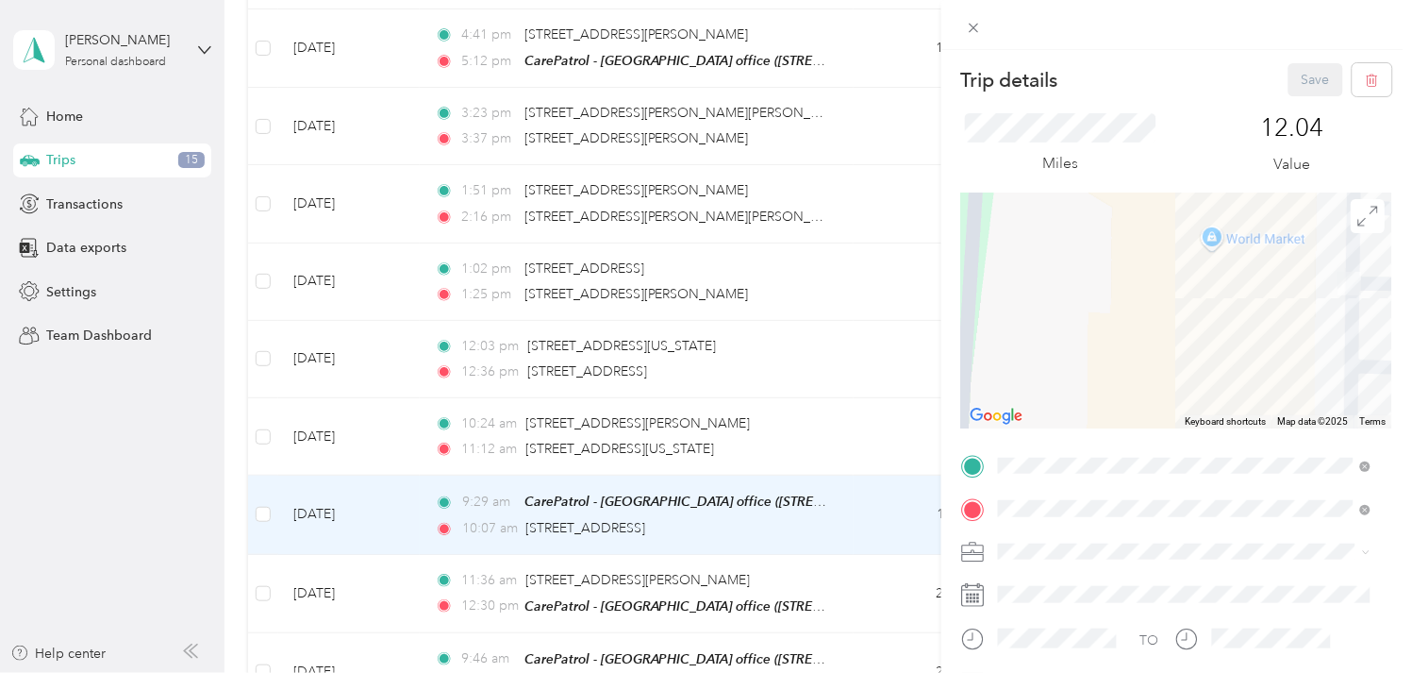
drag, startPoint x: 1269, startPoint y: 296, endPoint x: 957, endPoint y: 288, distance: 312.4
click at [957, 288] on form "Trip details Save This trip cannot be edited because it is either under review,…" at bounding box center [1176, 463] width 471 height 800
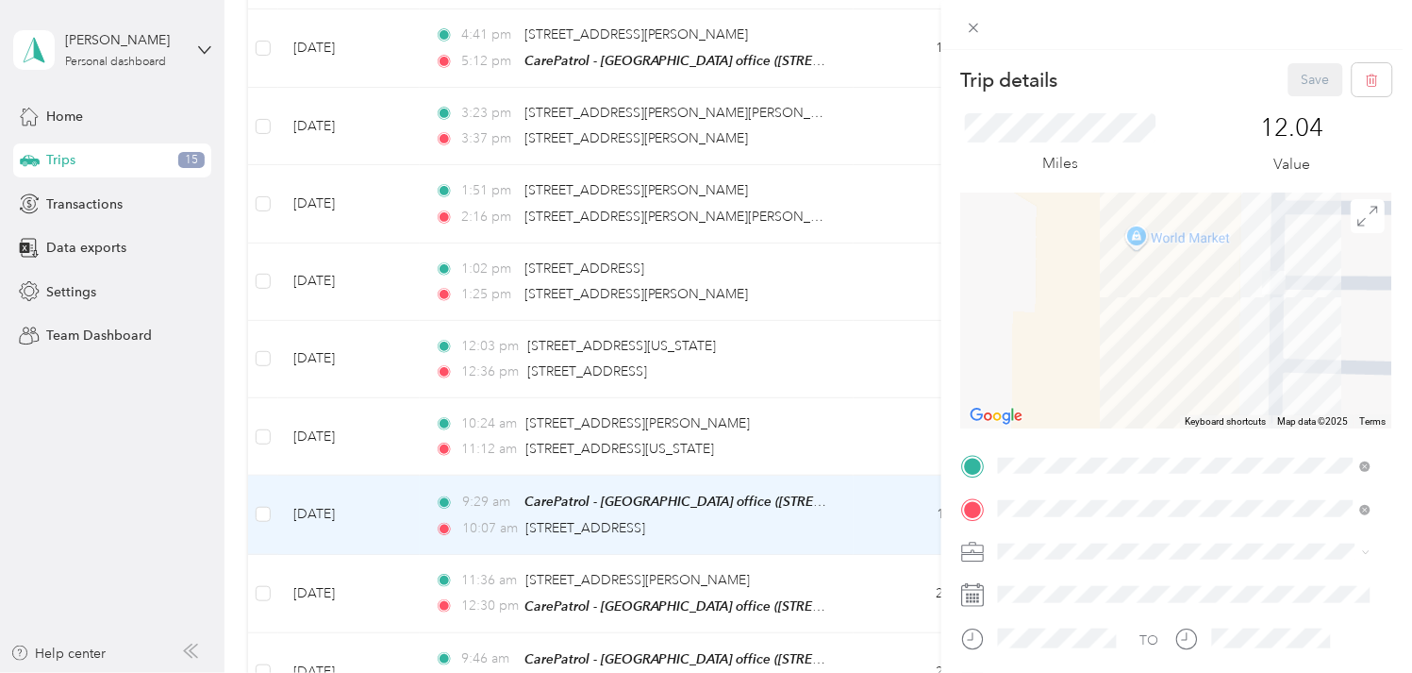
drag, startPoint x: 1172, startPoint y: 307, endPoint x: 1088, endPoint y: 307, distance: 84.0
click at [1088, 307] on div at bounding box center [1176, 310] width 431 height 236
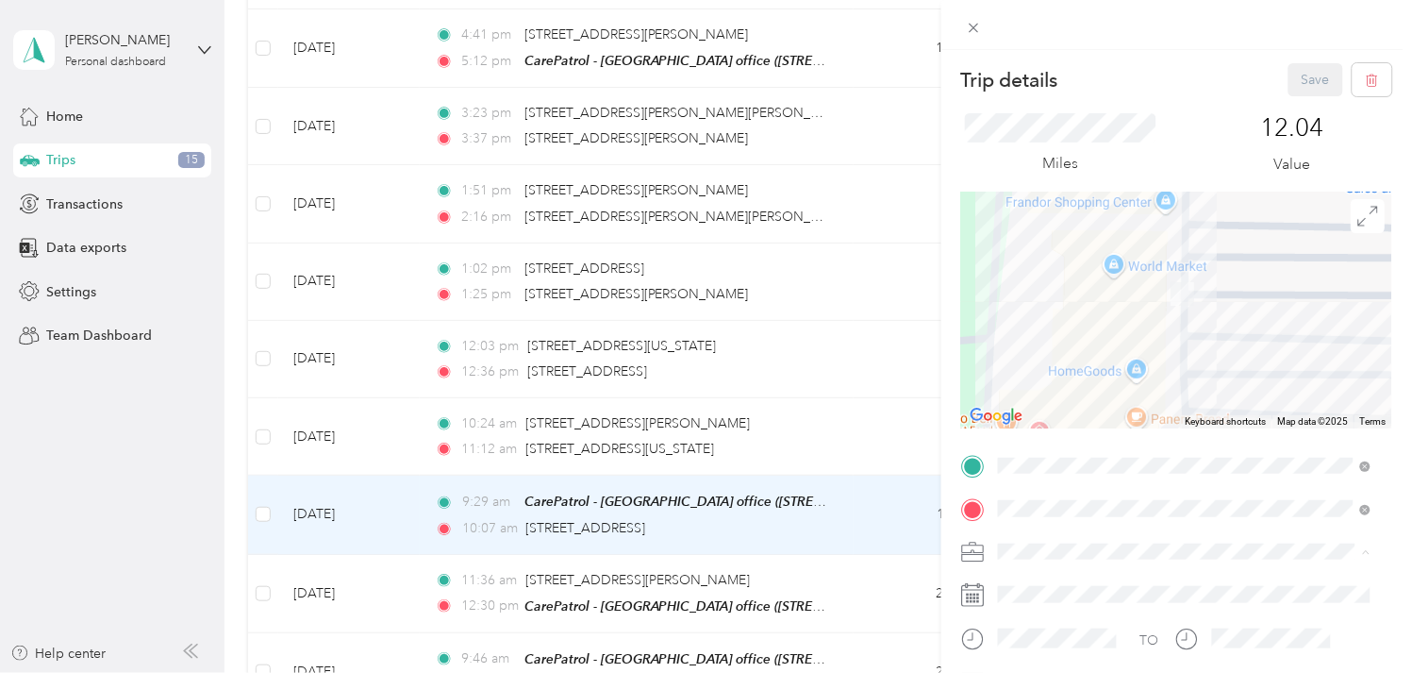
click at [1025, 326] on ol "Work Personal Other Charity Medical Moving Commute" at bounding box center [1185, 419] width 386 height 231
click at [1029, 564] on span at bounding box center [1191, 551] width 401 height 29
click at [1015, 315] on span "Work" at bounding box center [1022, 320] width 32 height 16
click at [1300, 92] on button "Save" at bounding box center [1316, 79] width 55 height 33
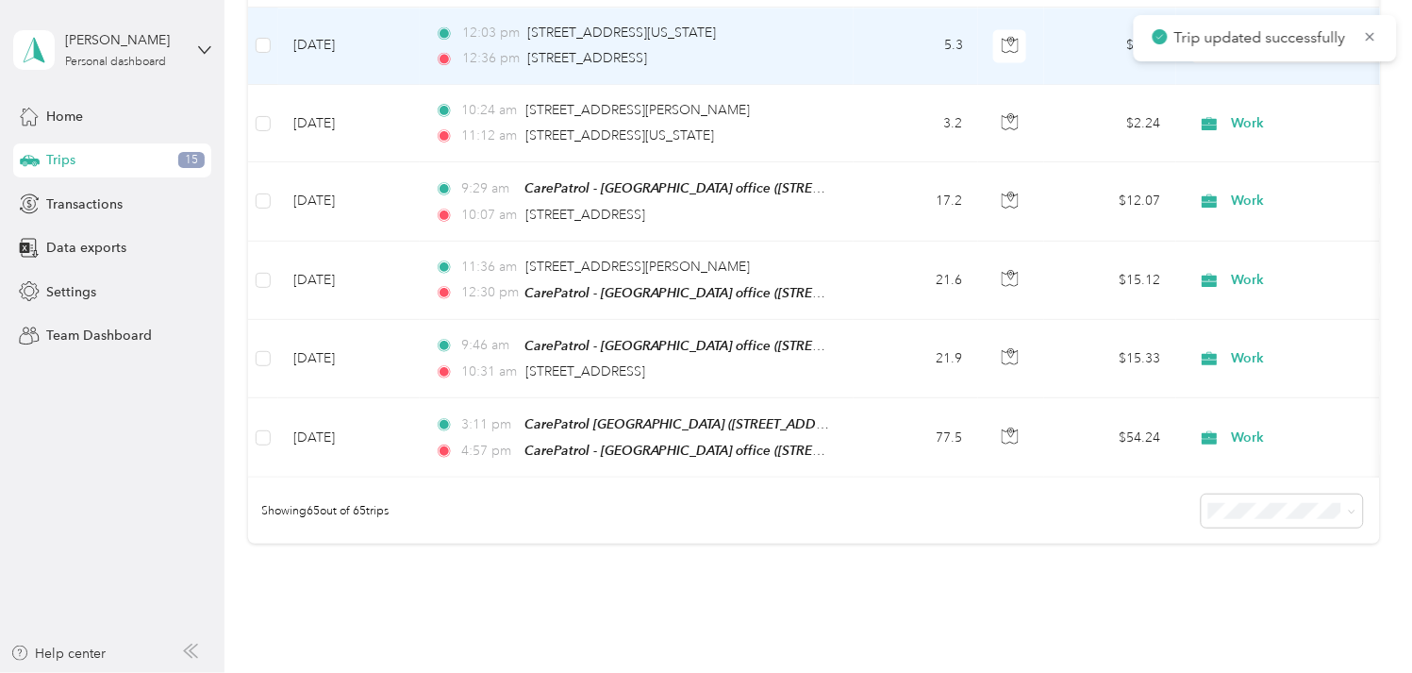
scroll to position [4926, 0]
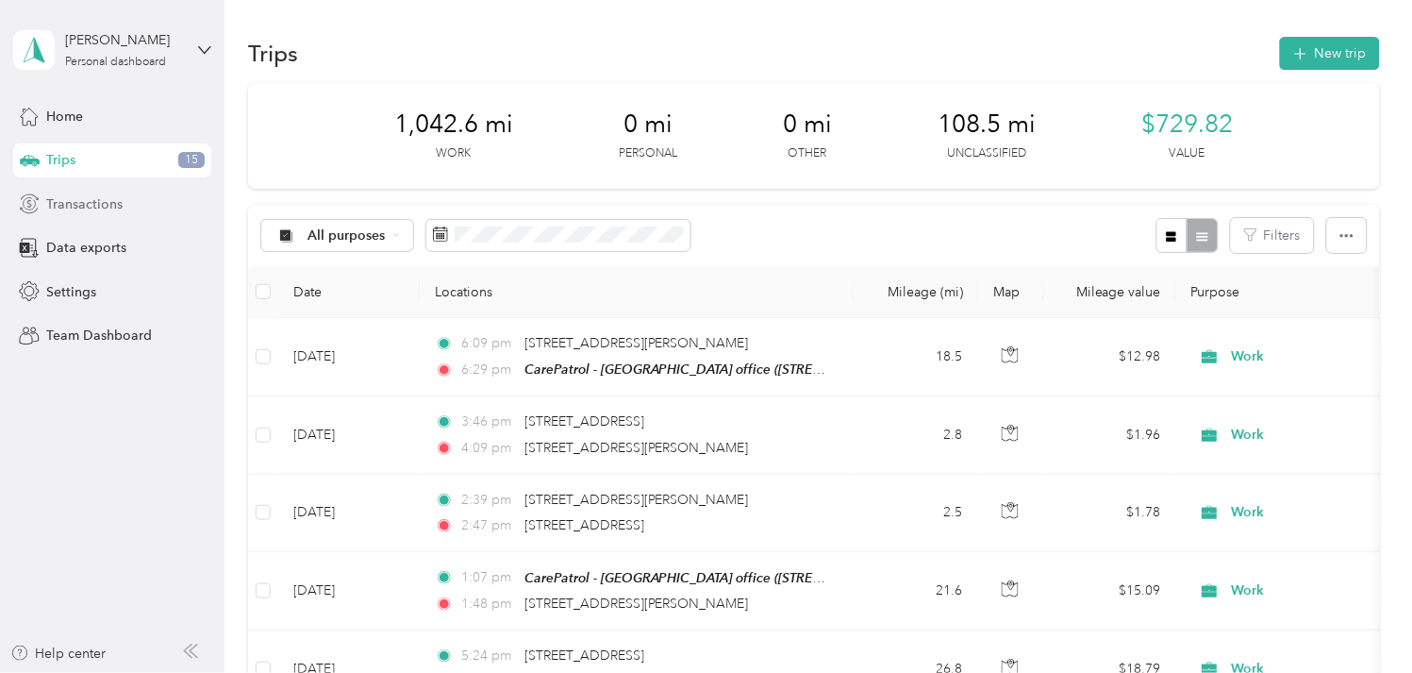
click at [76, 209] on span "Transactions" at bounding box center [84, 204] width 76 height 20
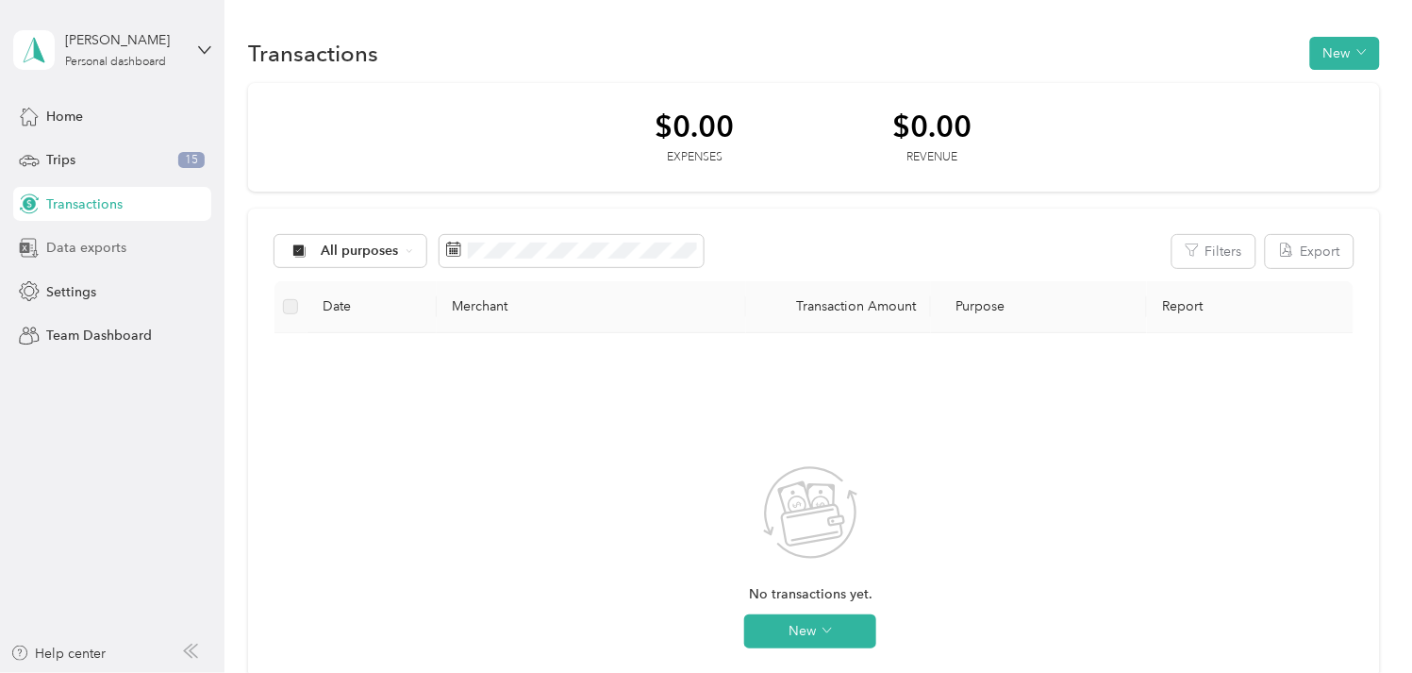
click at [82, 249] on span "Data exports" at bounding box center [86, 248] width 80 height 20
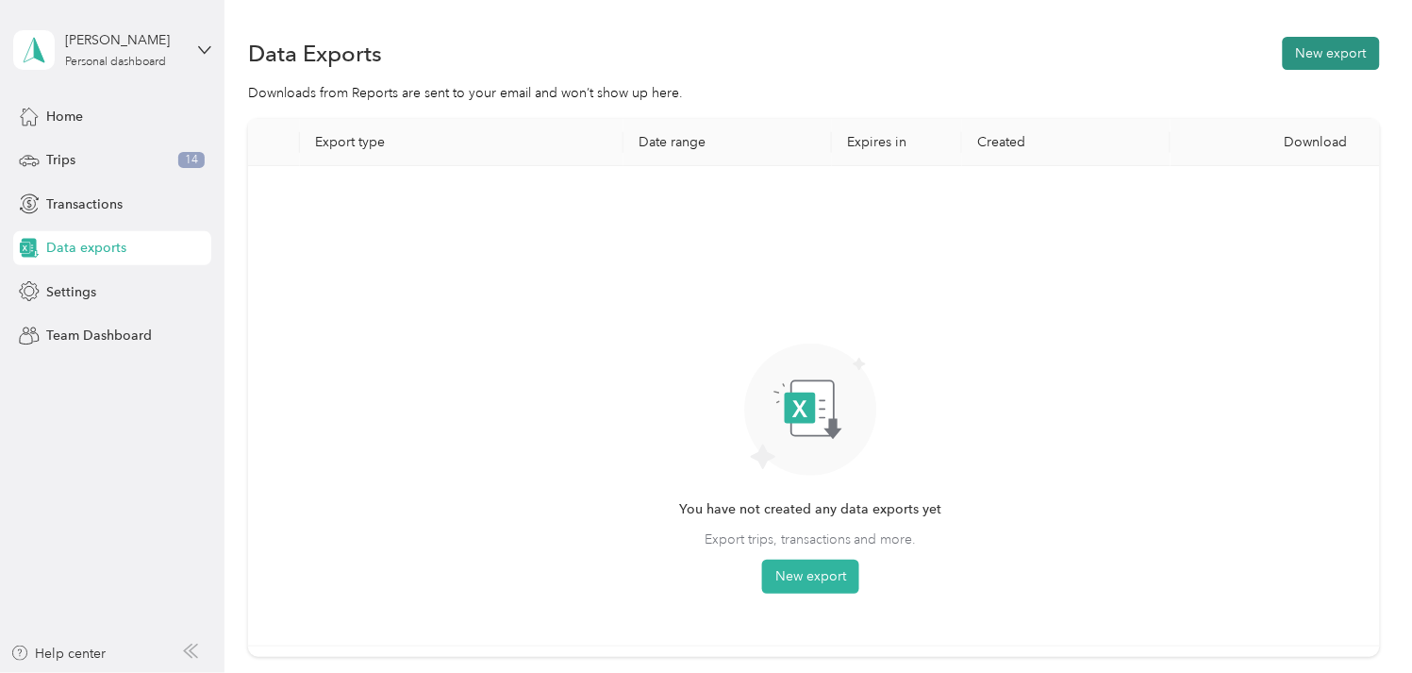
click at [1306, 67] on button "New export" at bounding box center [1331, 53] width 97 height 33
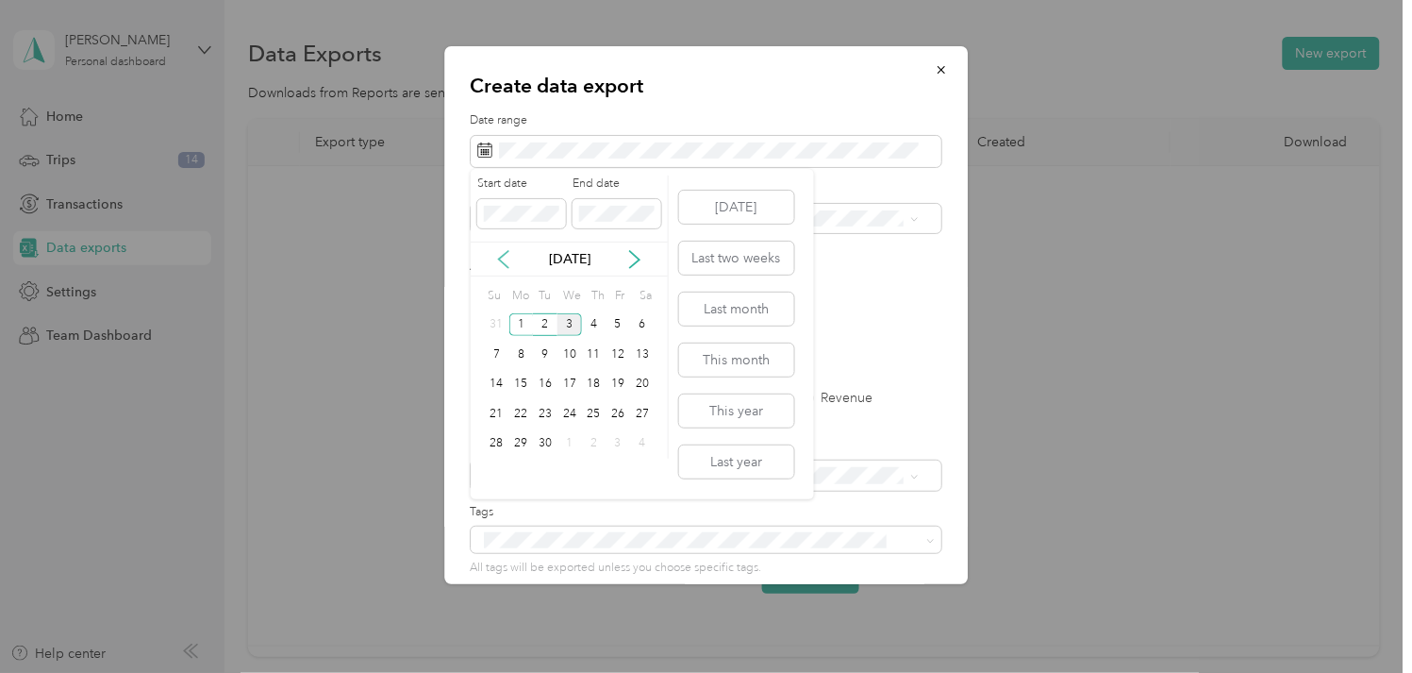
click at [497, 255] on icon at bounding box center [503, 259] width 19 height 19
click at [616, 318] on div "1" at bounding box center [618, 325] width 25 height 24
click at [494, 465] on div "31" at bounding box center [497, 473] width 25 height 24
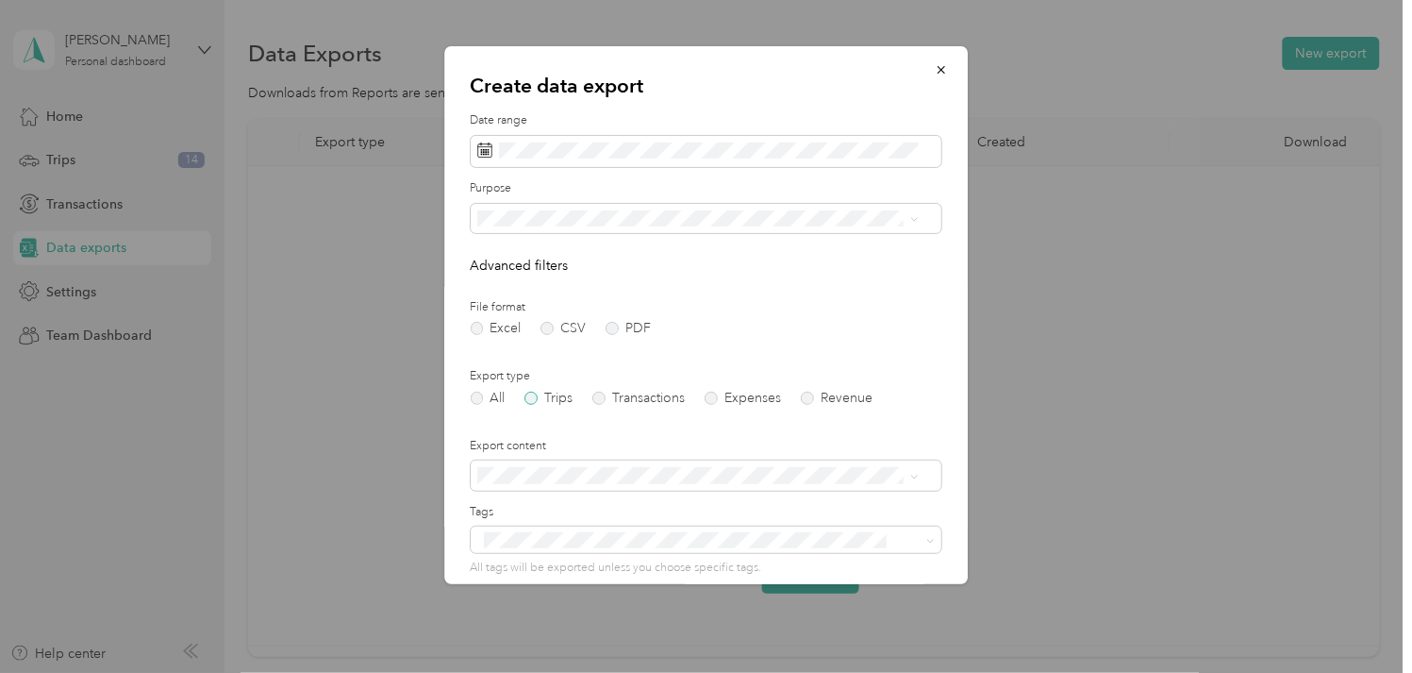
click at [531, 394] on label "Trips" at bounding box center [549, 397] width 48 height 13
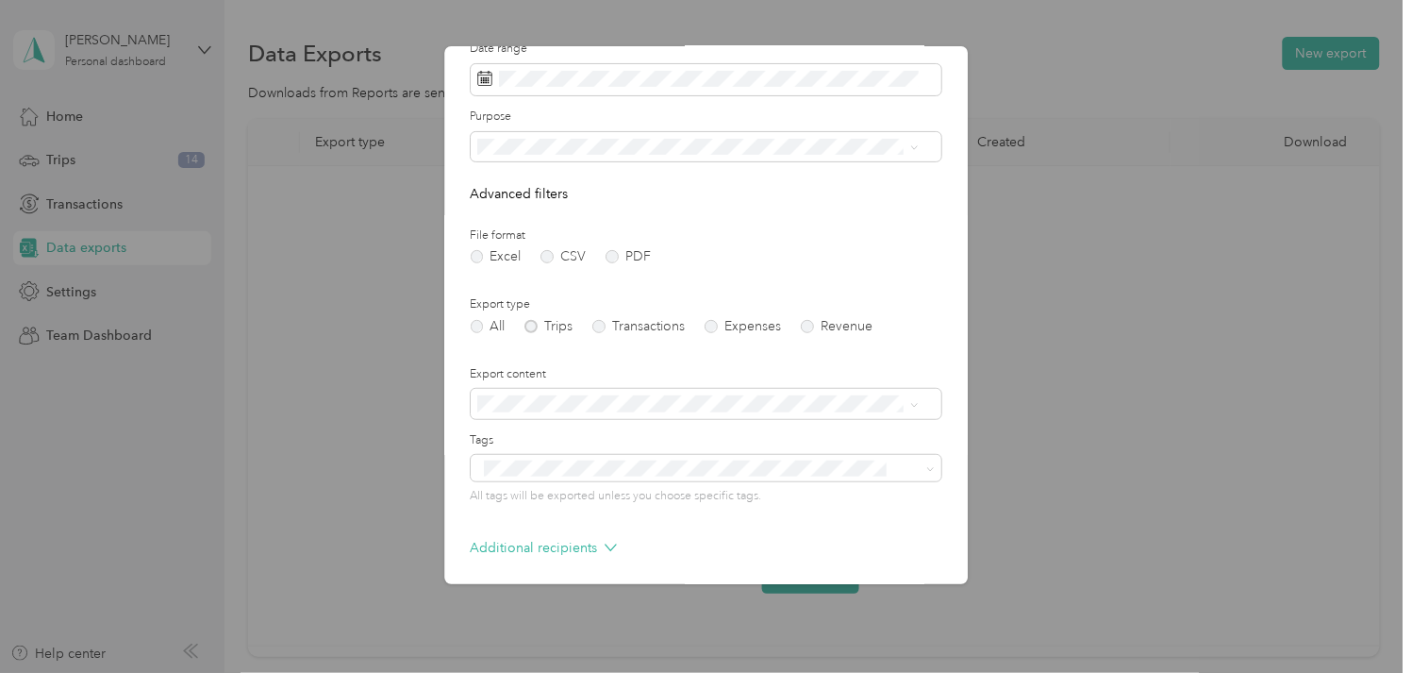
scroll to position [146, 0]
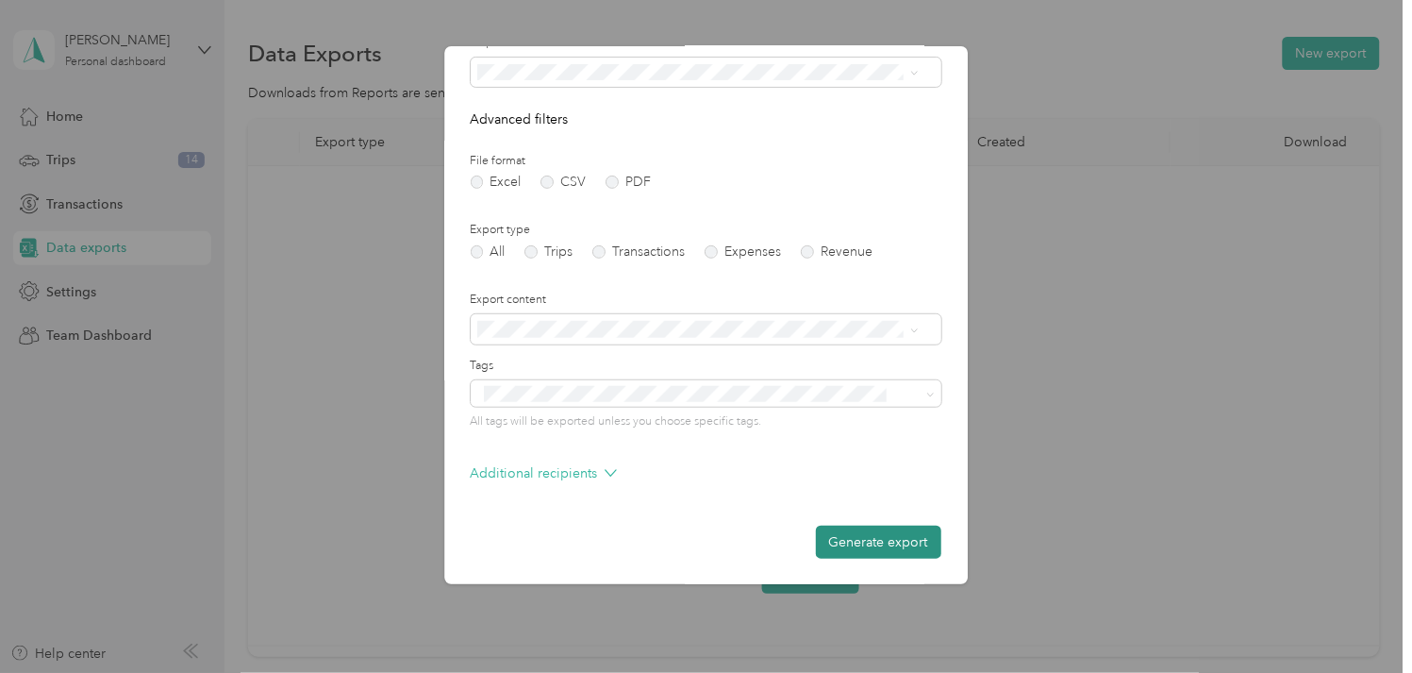
click at [860, 525] on button "Generate export" at bounding box center [878, 541] width 125 height 33
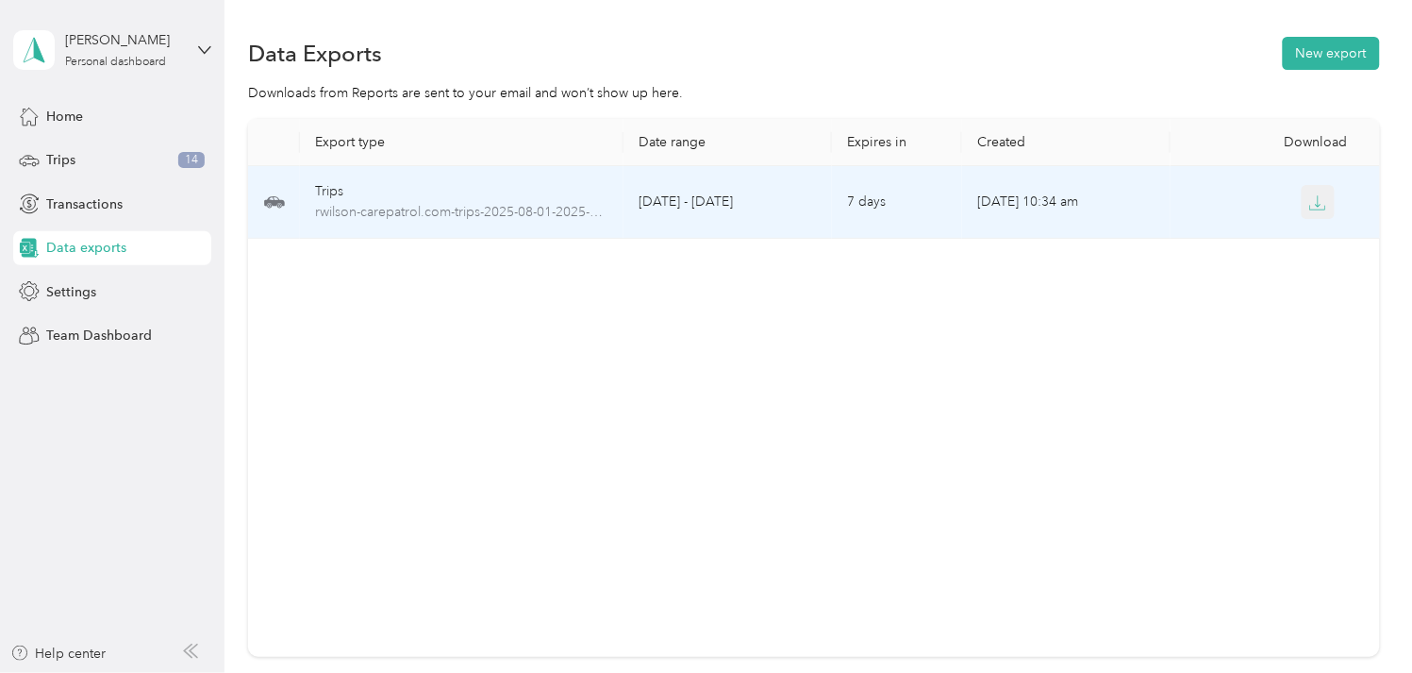
click at [1311, 211] on button "button" at bounding box center [1319, 202] width 34 height 34
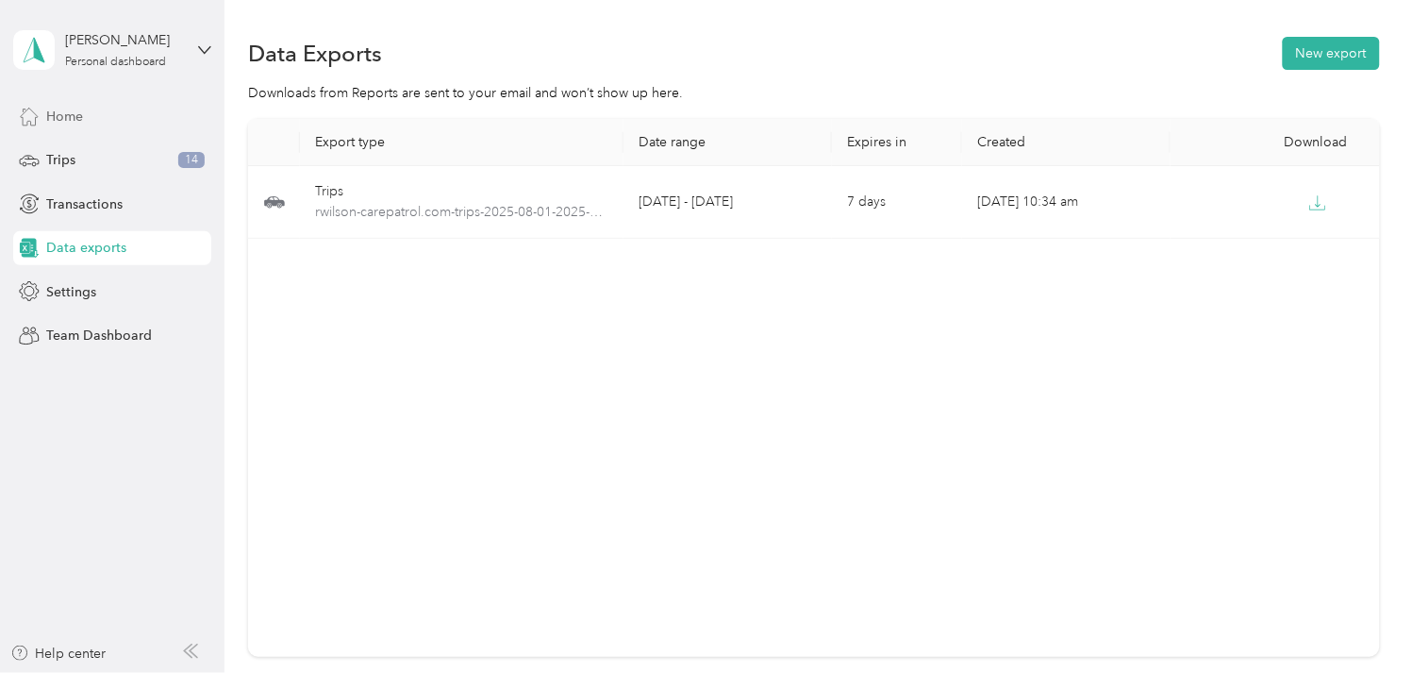
click at [81, 116] on span "Home" at bounding box center [64, 117] width 37 height 20
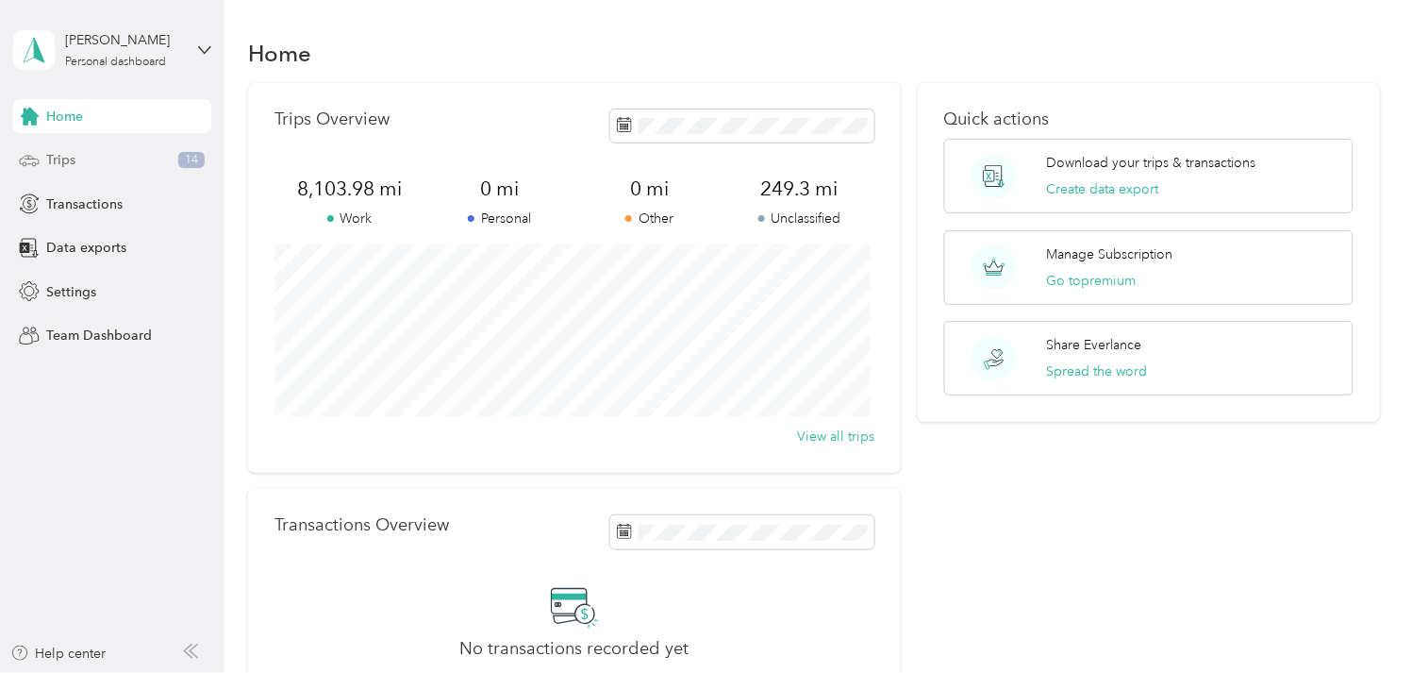
click at [109, 163] on div "Trips 14" at bounding box center [112, 160] width 198 height 34
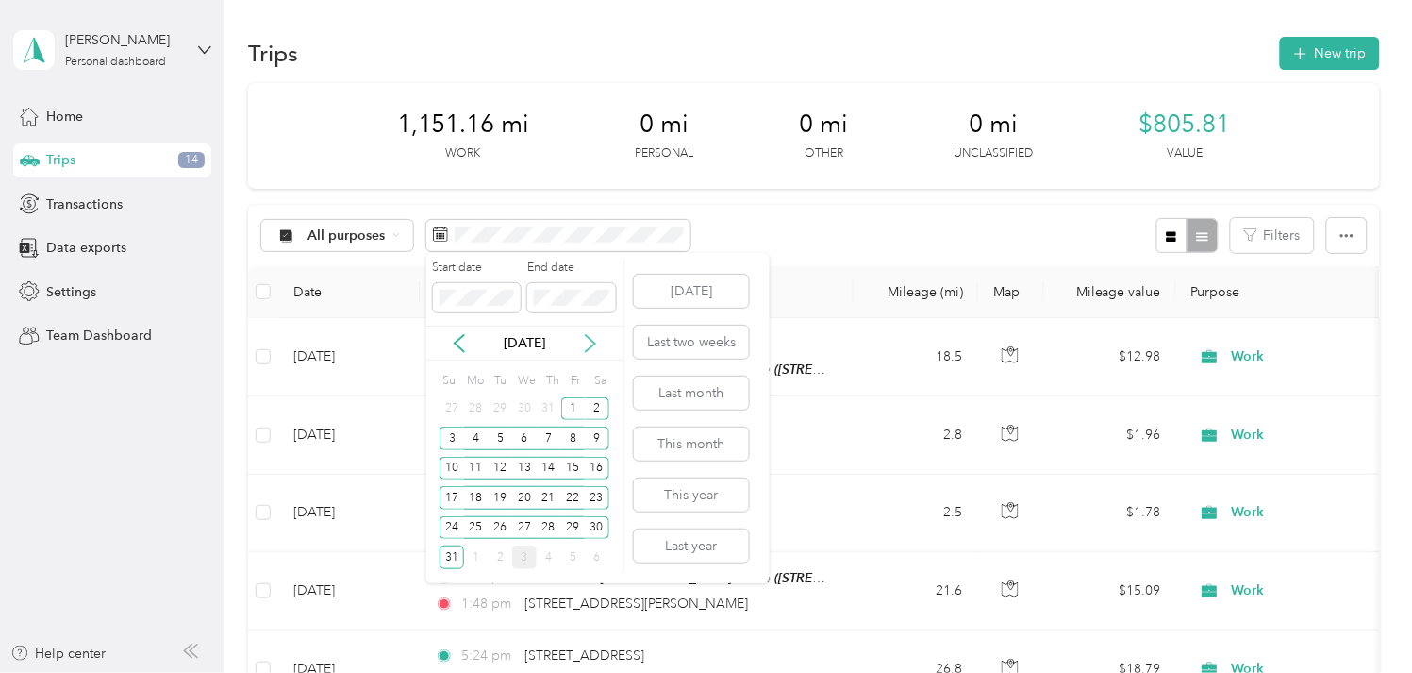
click at [583, 336] on icon at bounding box center [590, 343] width 19 height 19
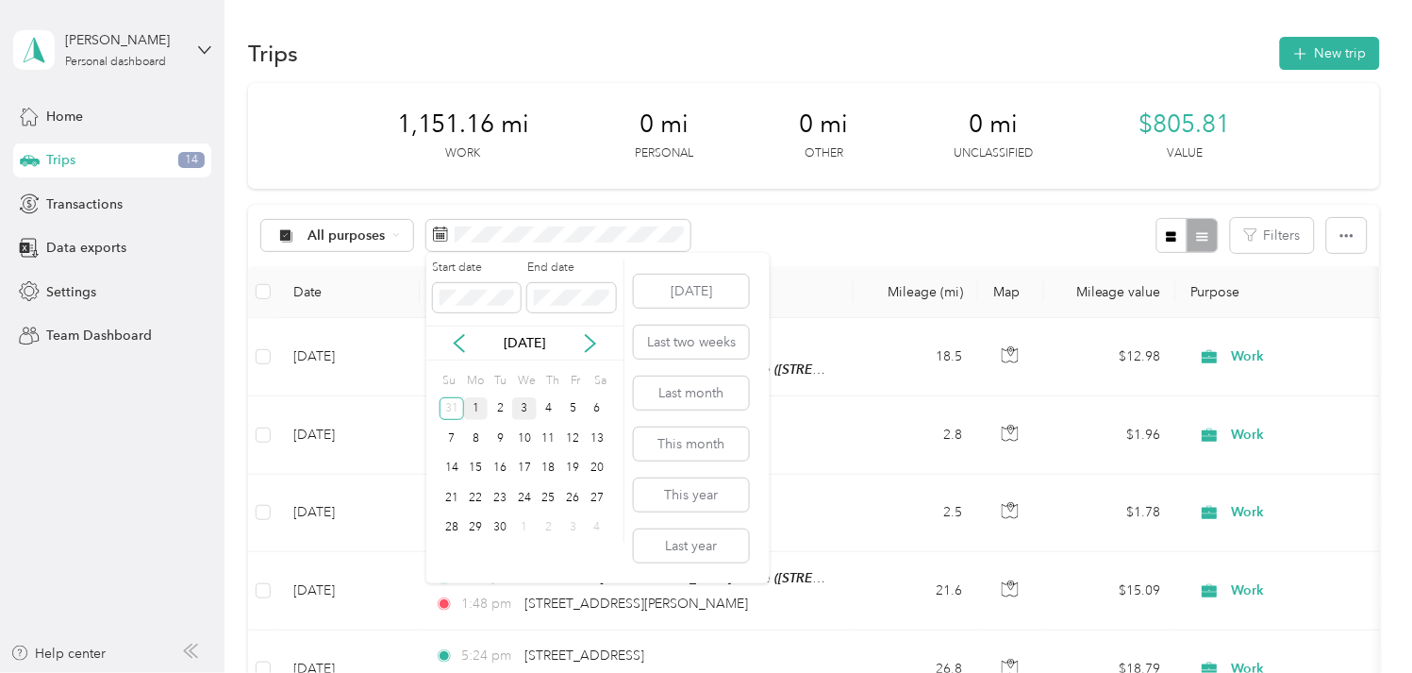
click at [473, 406] on div "1" at bounding box center [476, 409] width 25 height 24
click at [505, 525] on div "30" at bounding box center [500, 528] width 25 height 24
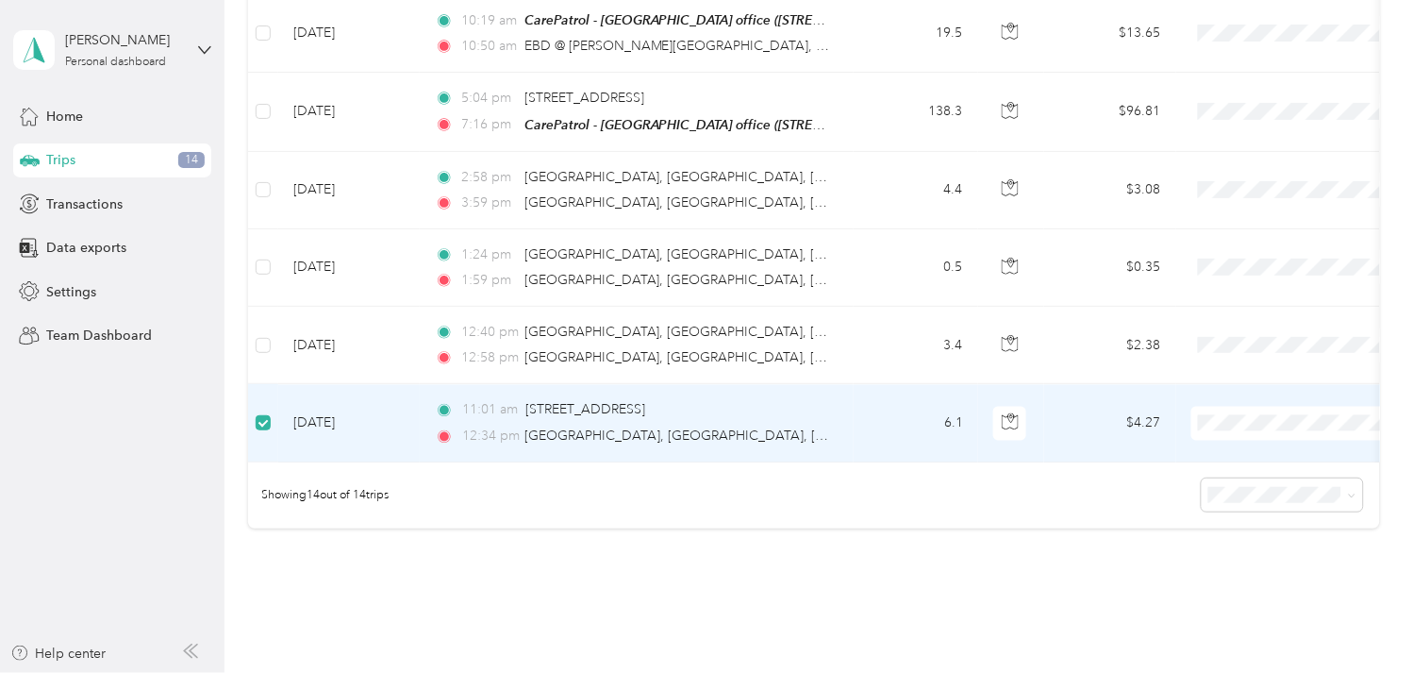
scroll to position [941, 0]
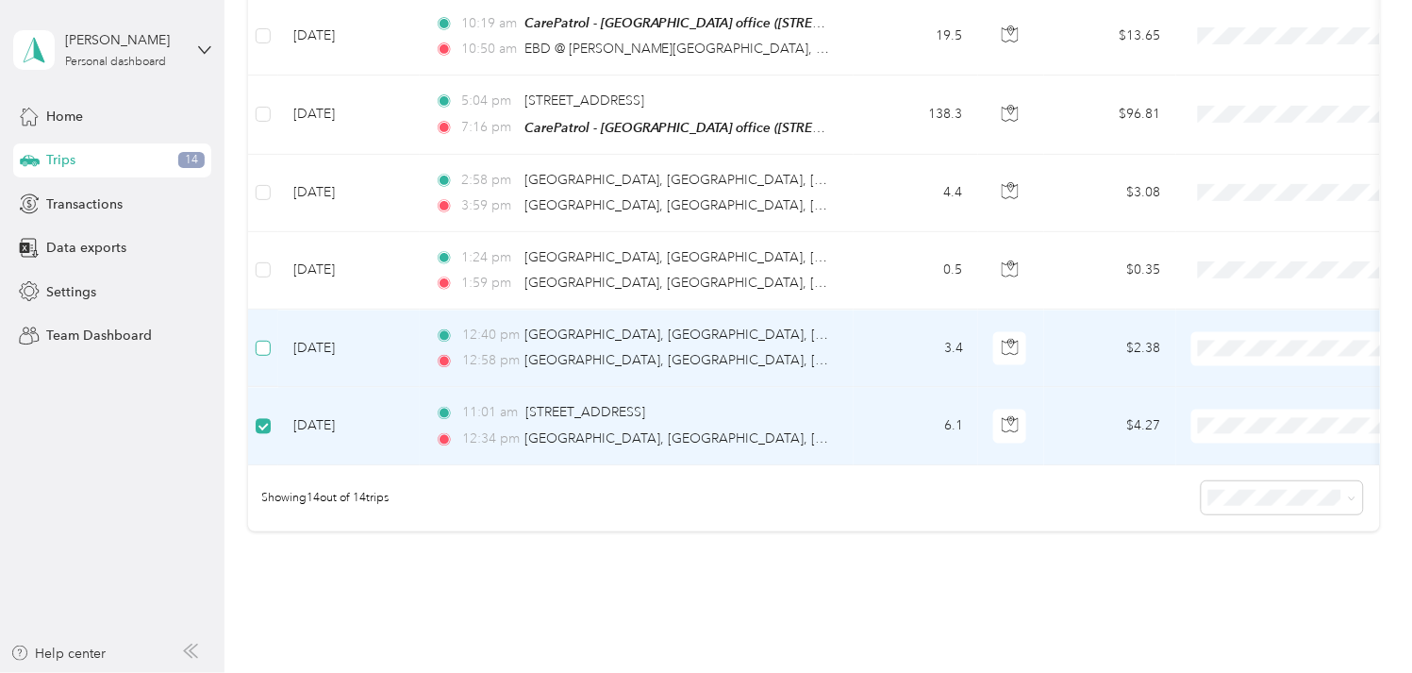
click at [258, 353] on label at bounding box center [263, 348] width 15 height 21
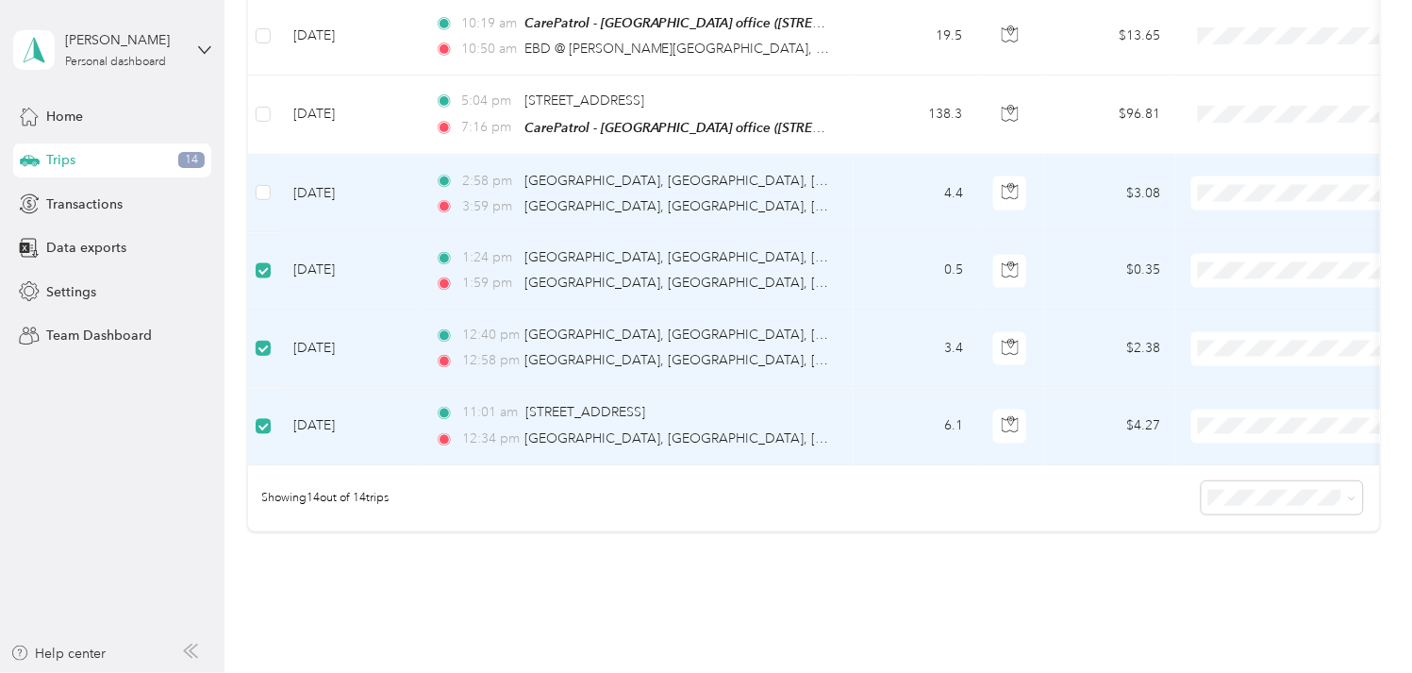
click at [262, 168] on td at bounding box center [263, 193] width 30 height 77
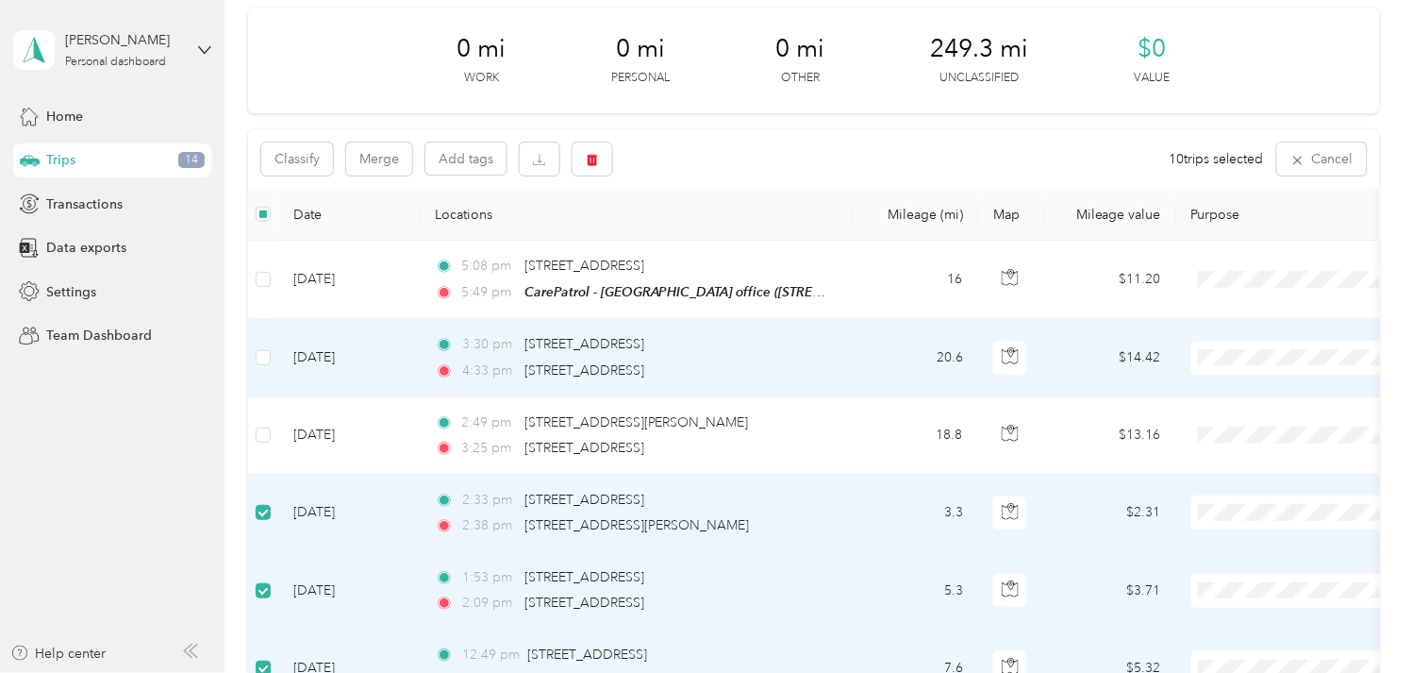
scroll to position [0, 0]
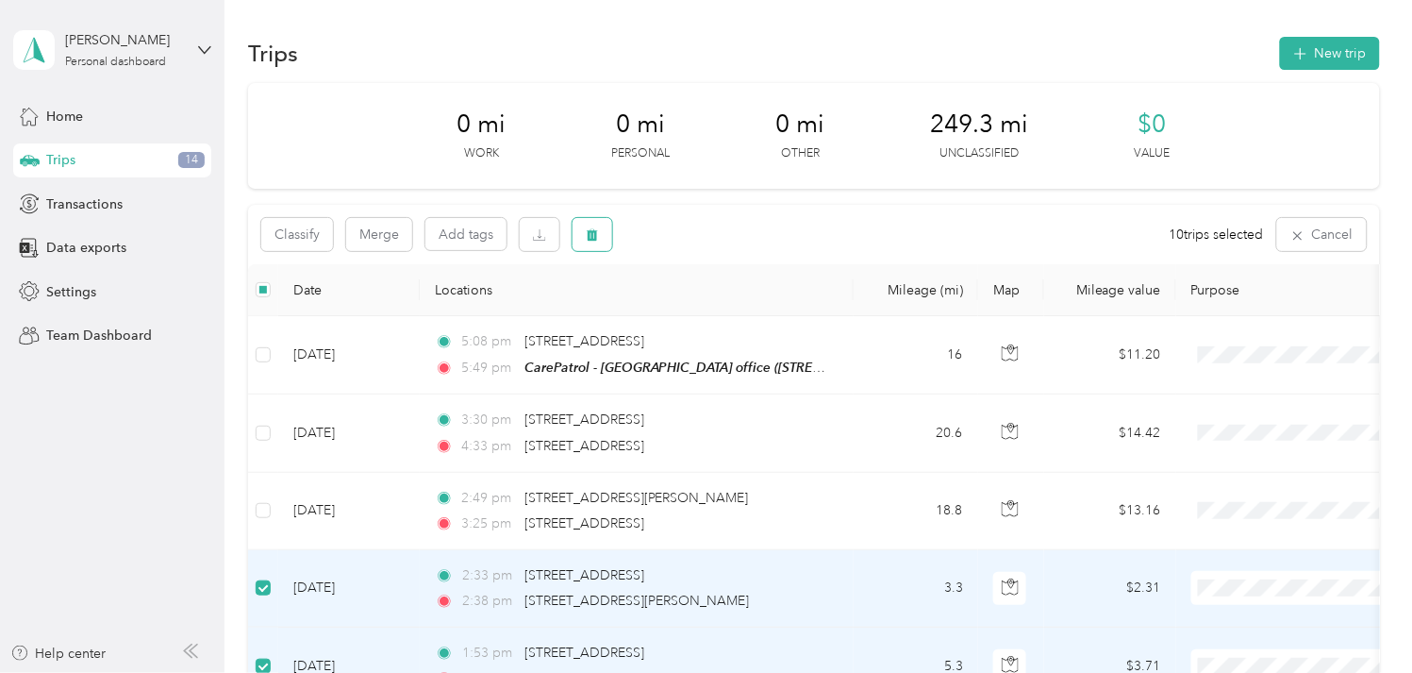
click at [591, 231] on icon "button" at bounding box center [592, 235] width 11 height 12
click at [728, 316] on button "Yes" at bounding box center [736, 313] width 37 height 30
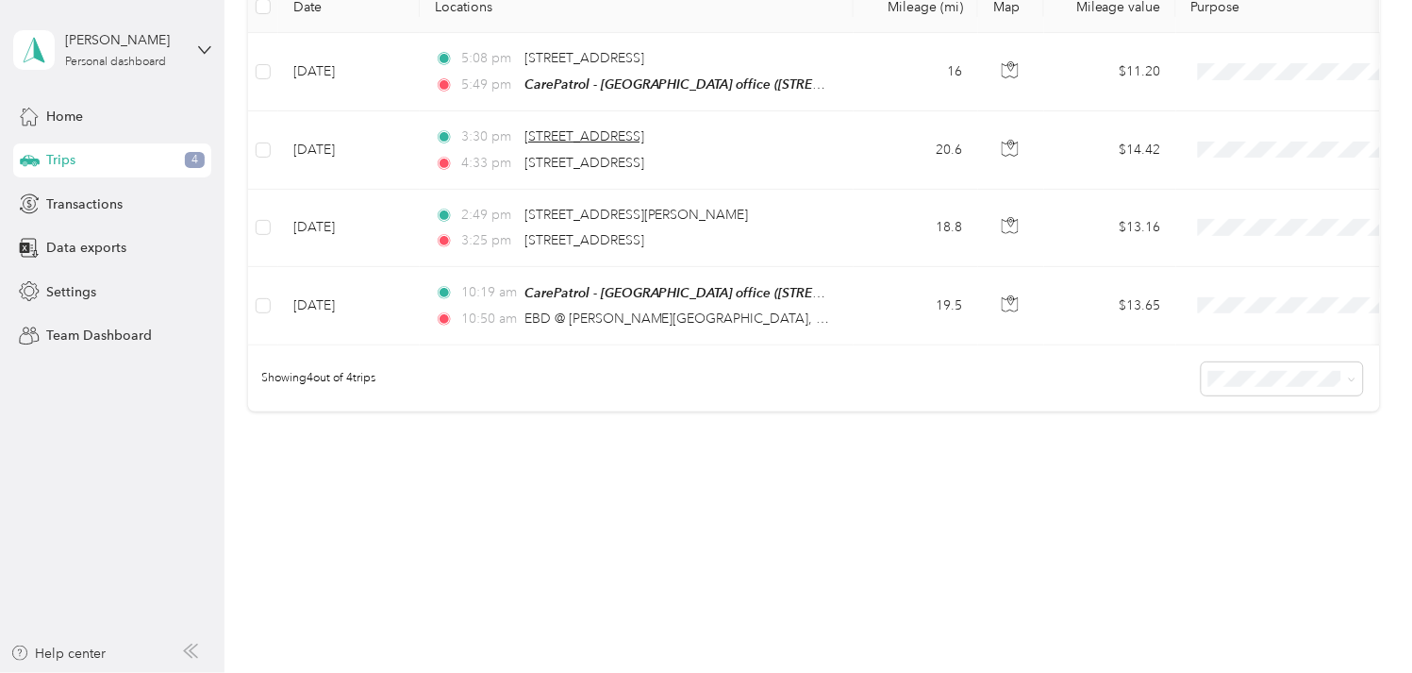
scroll to position [297, 0]
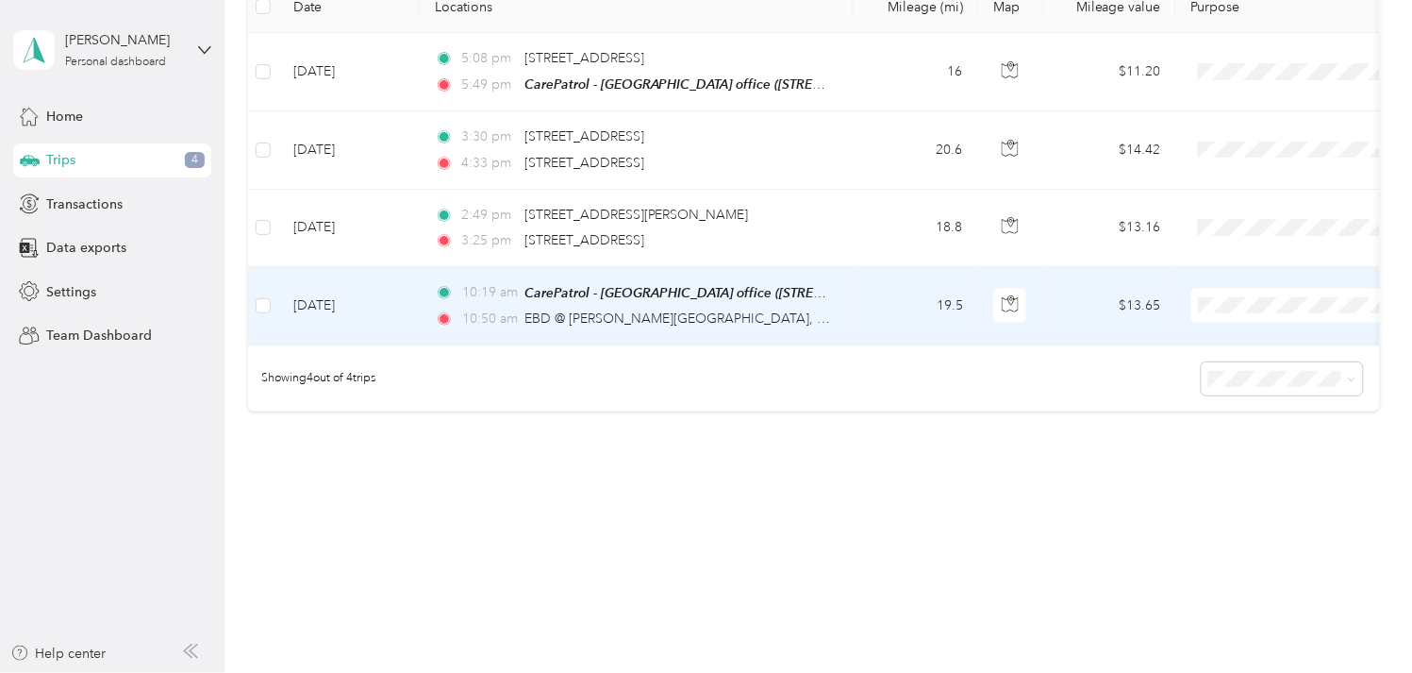
click at [396, 291] on td "Sep 2, 2025" at bounding box center [349, 306] width 142 height 78
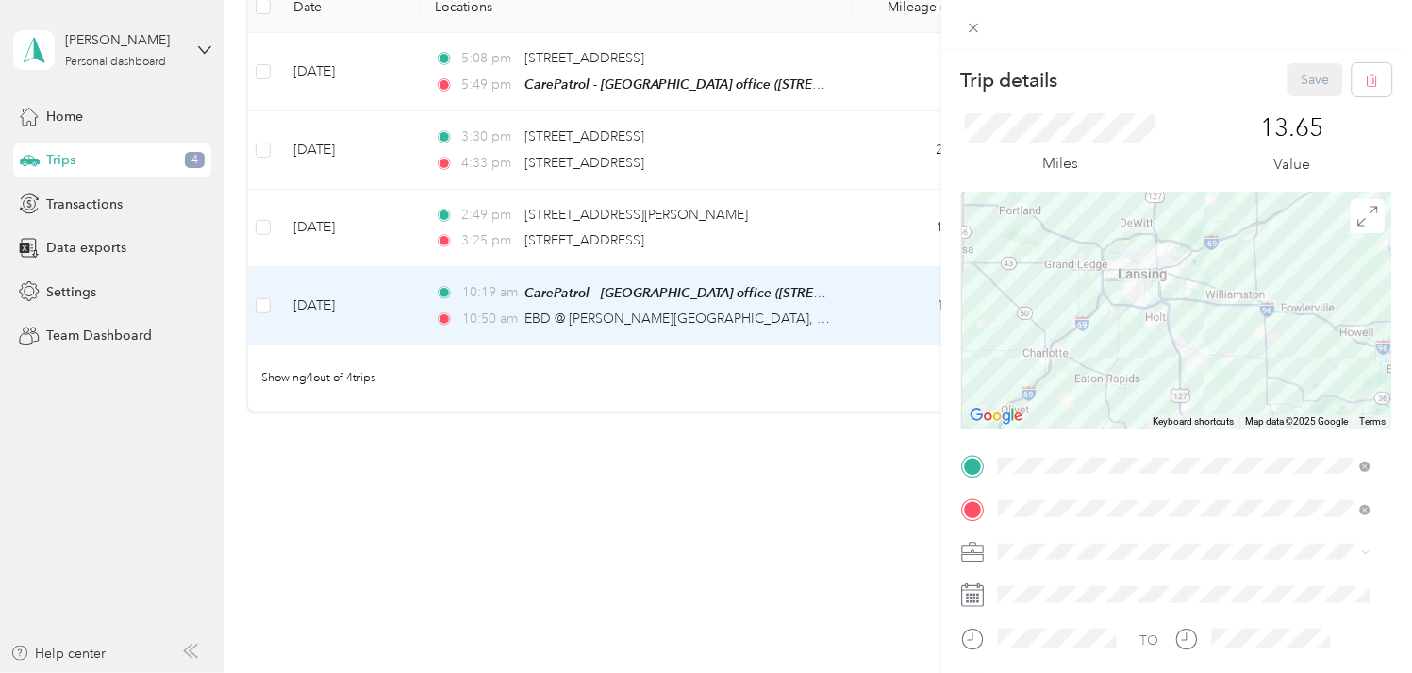
click at [1029, 321] on li "Work" at bounding box center [1185, 315] width 386 height 33
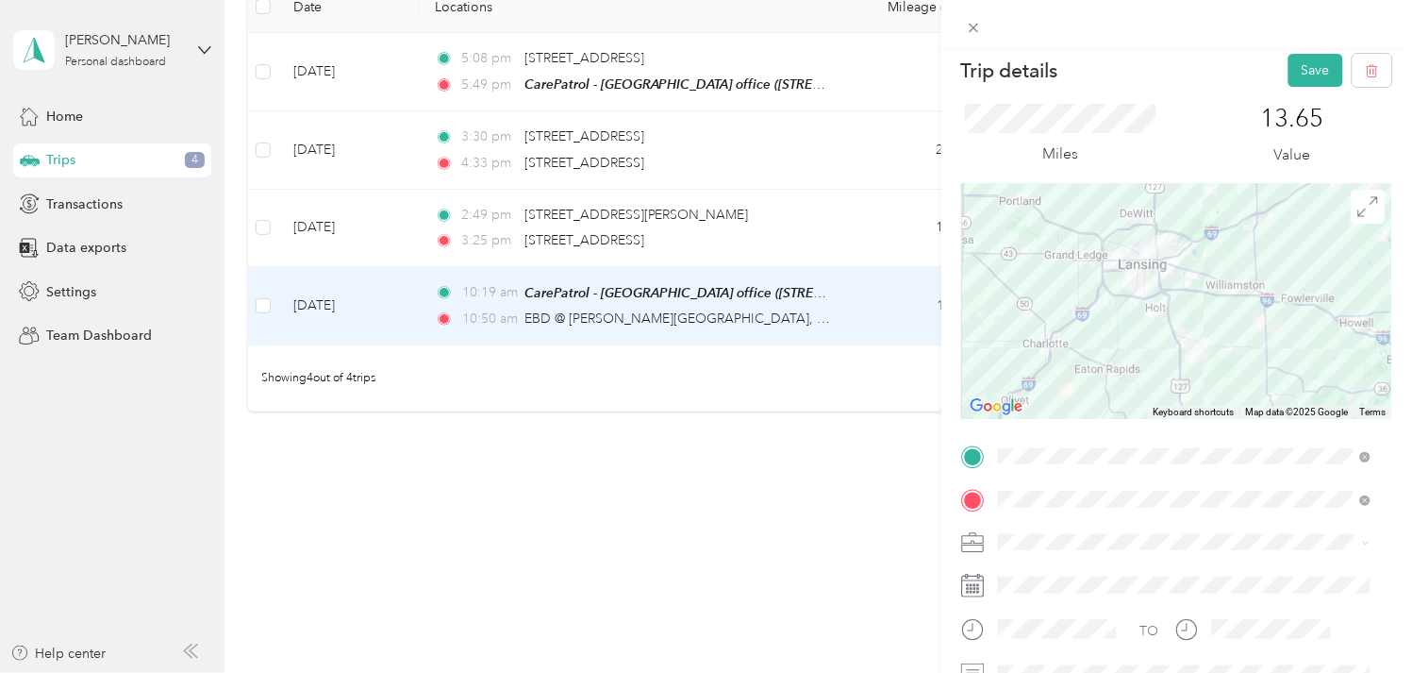
scroll to position [7, 0]
click at [1306, 77] on button "Save" at bounding box center [1316, 73] width 55 height 33
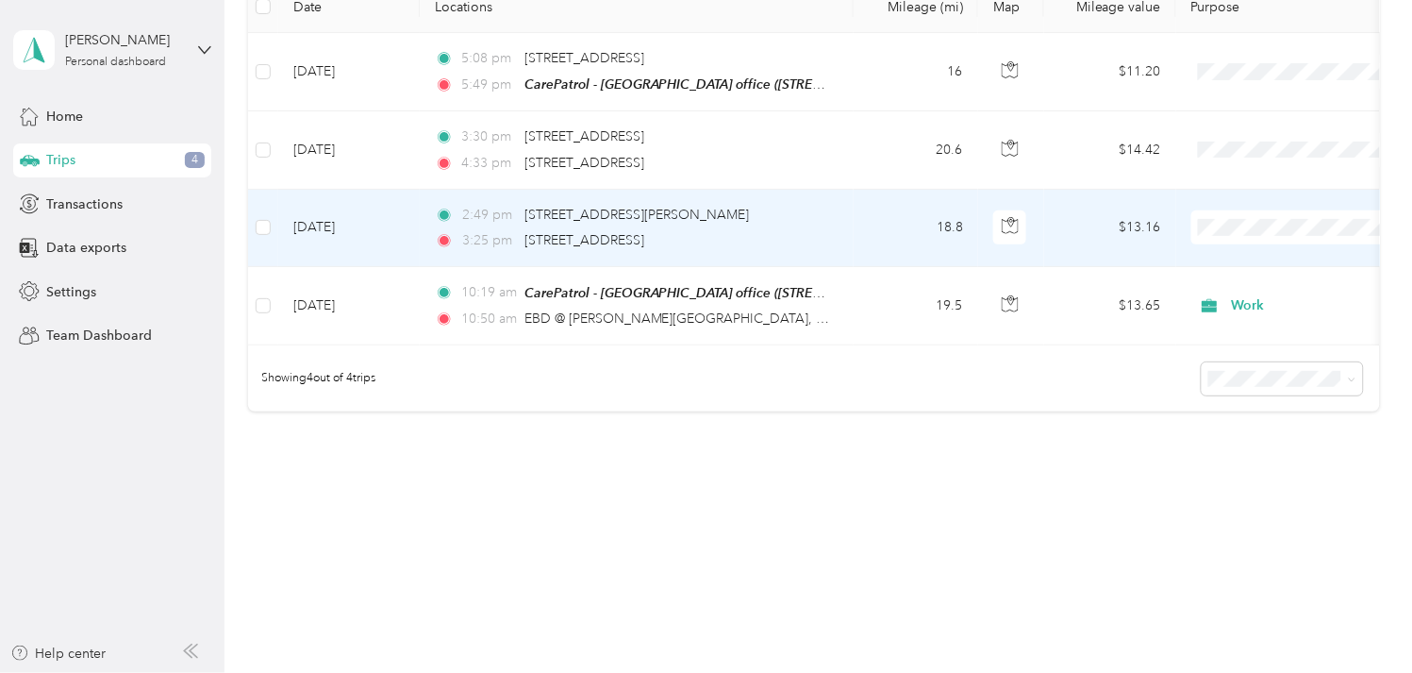
click at [328, 206] on td "Sep 2, 2025" at bounding box center [349, 228] width 142 height 77
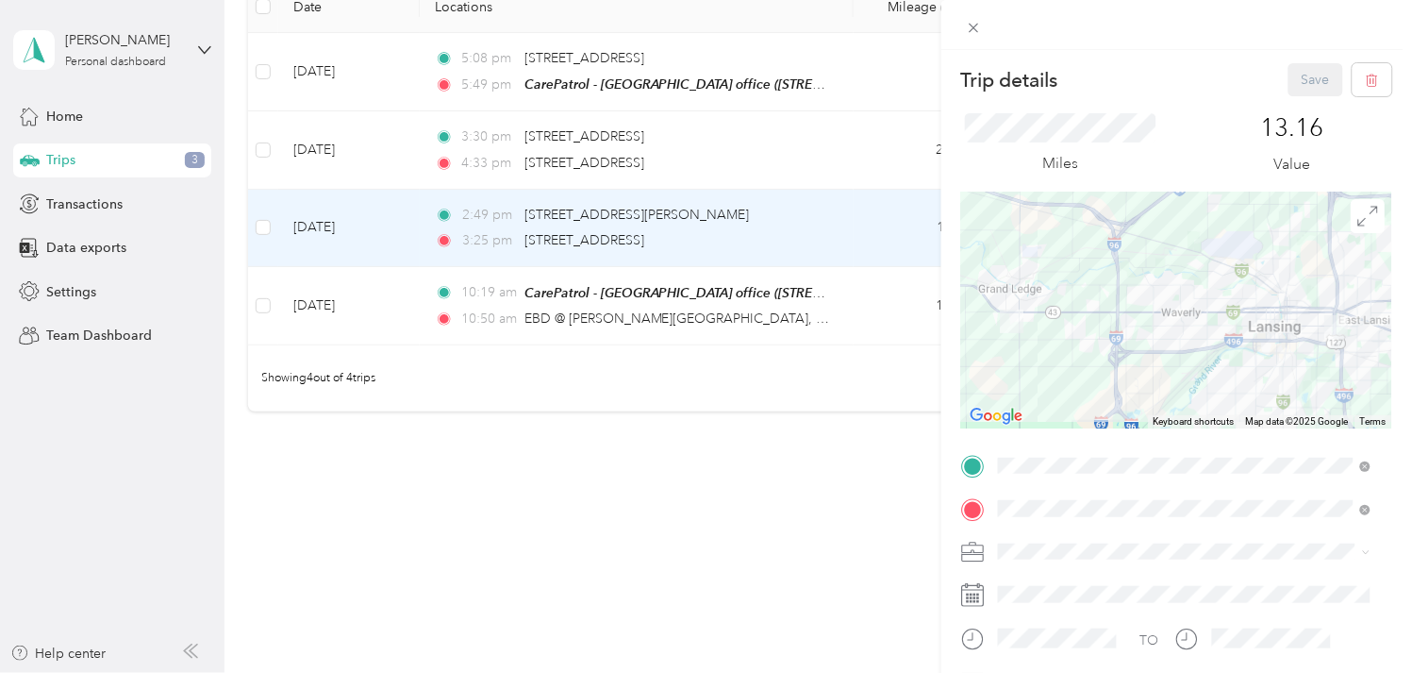
click at [1012, 323] on li "Work" at bounding box center [1185, 311] width 386 height 33
click at [1296, 74] on button "Save" at bounding box center [1316, 79] width 55 height 33
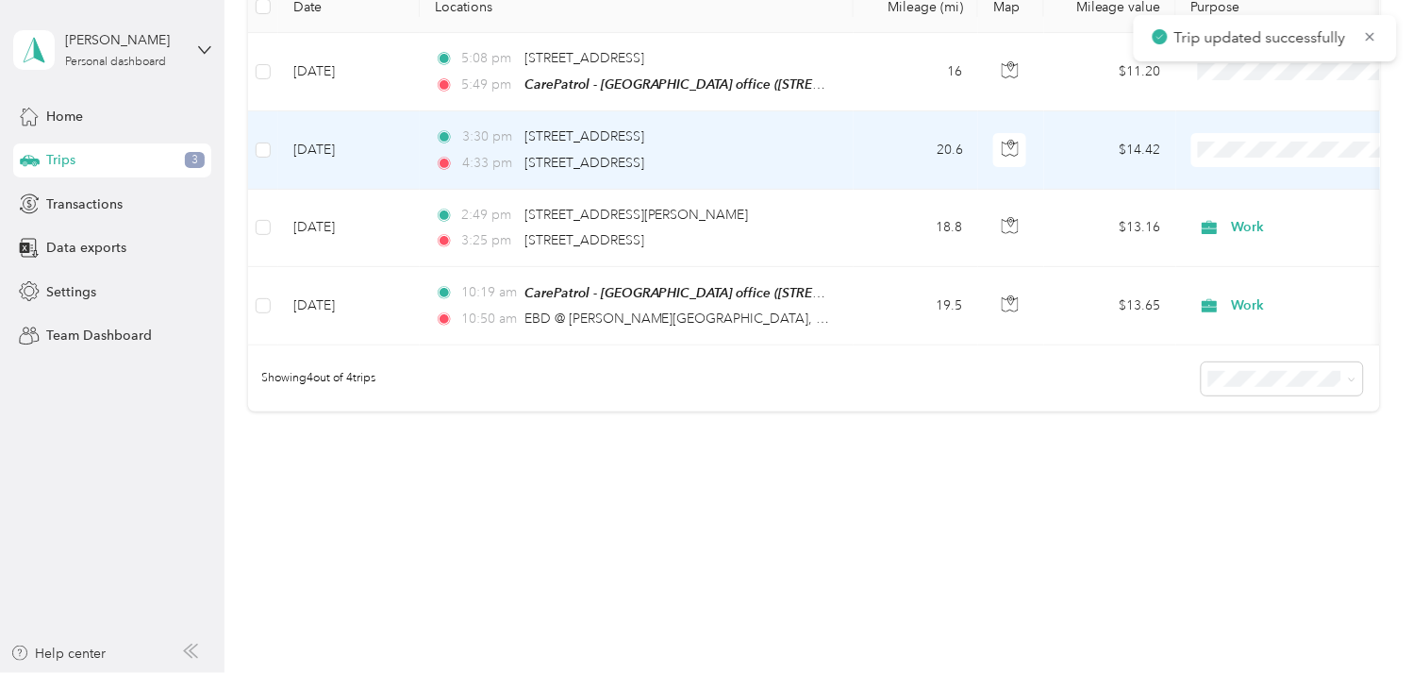
click at [354, 139] on td "Sep 2, 2025" at bounding box center [349, 149] width 142 height 77
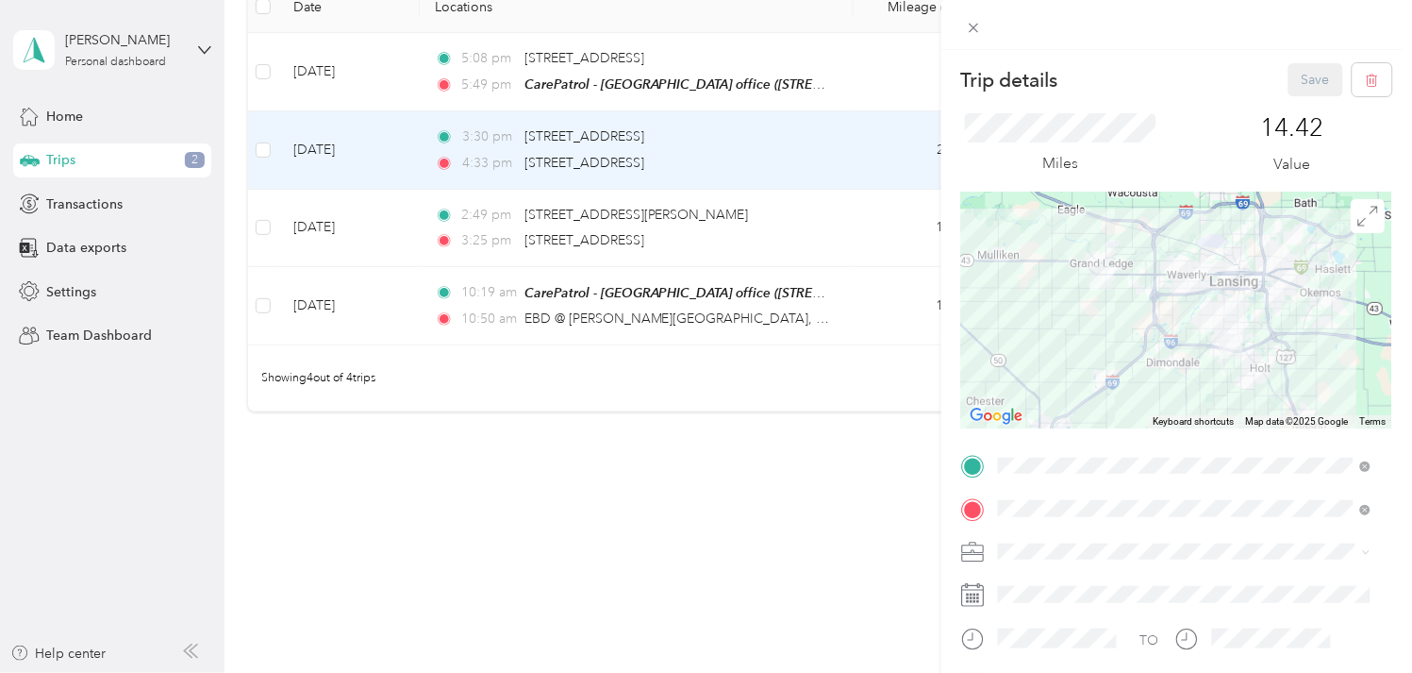
click at [1025, 308] on li "Work" at bounding box center [1185, 310] width 386 height 33
click at [1300, 75] on button "Save" at bounding box center [1316, 79] width 55 height 33
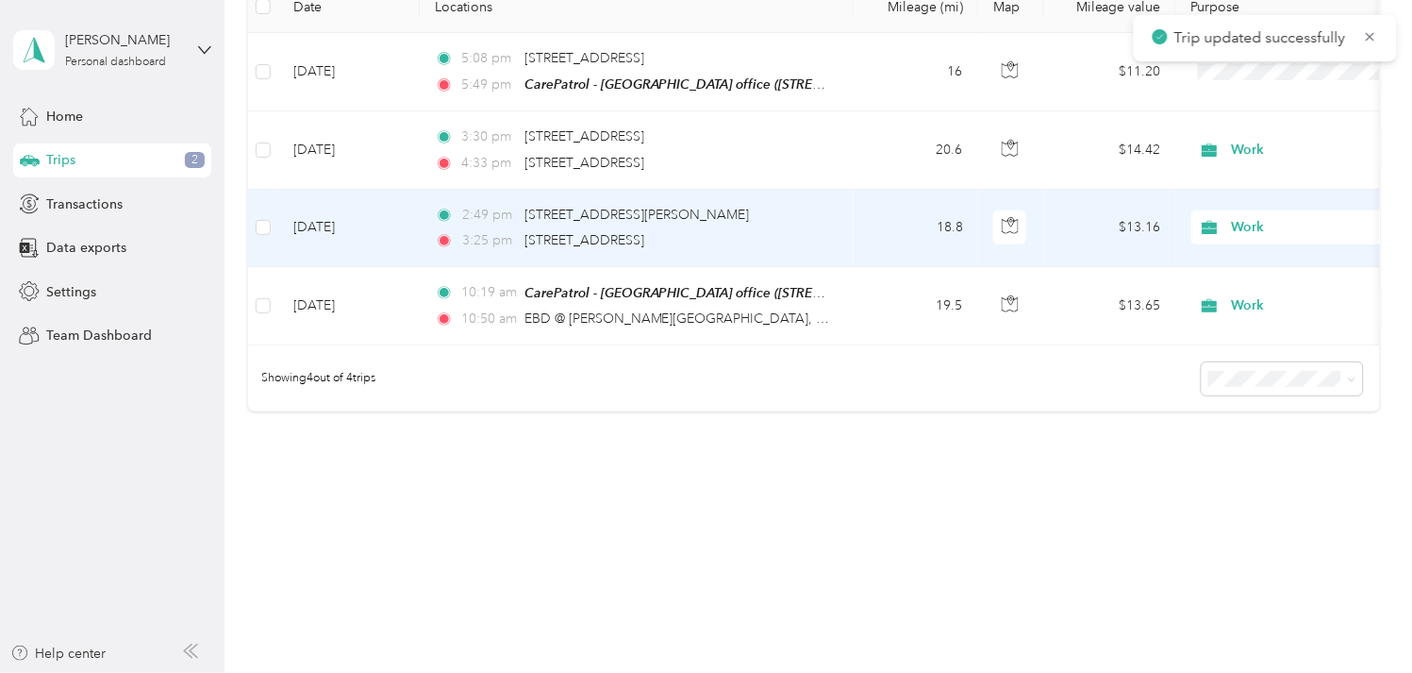
scroll to position [192, 0]
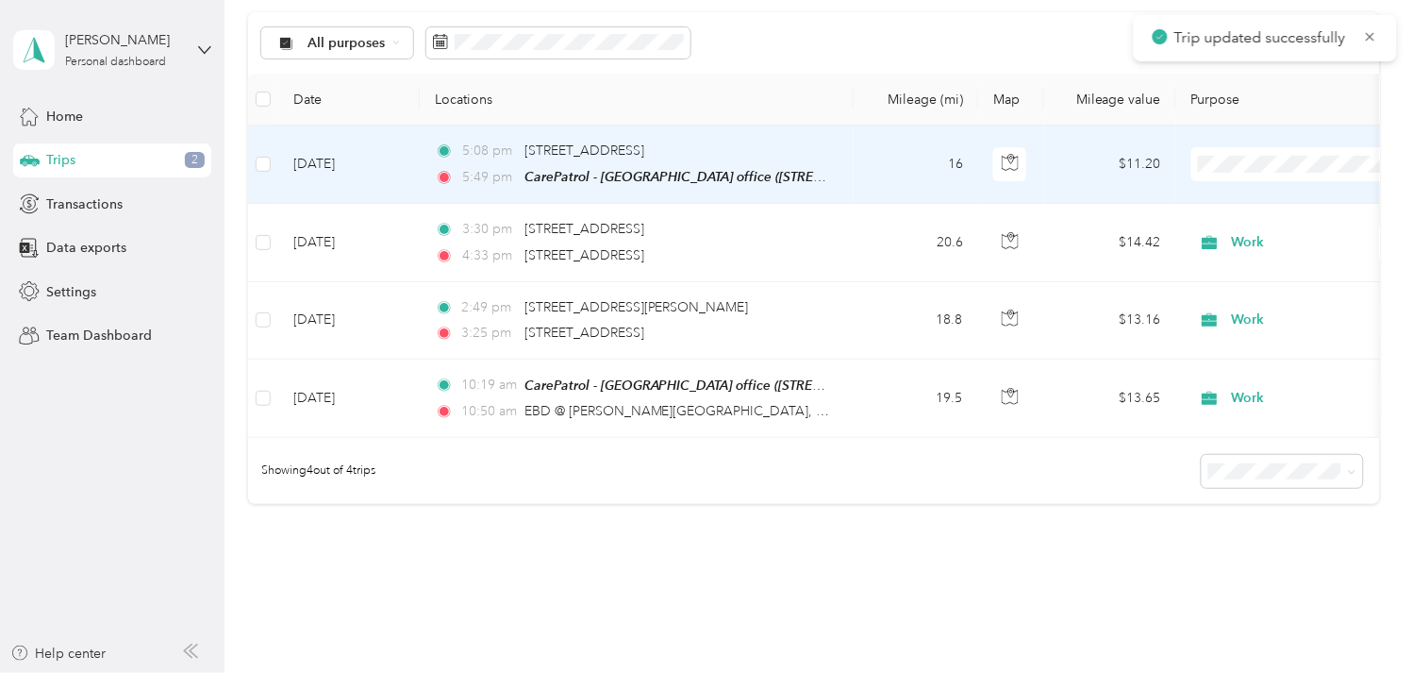
click at [318, 166] on td "Sep 2, 2025" at bounding box center [349, 164] width 142 height 78
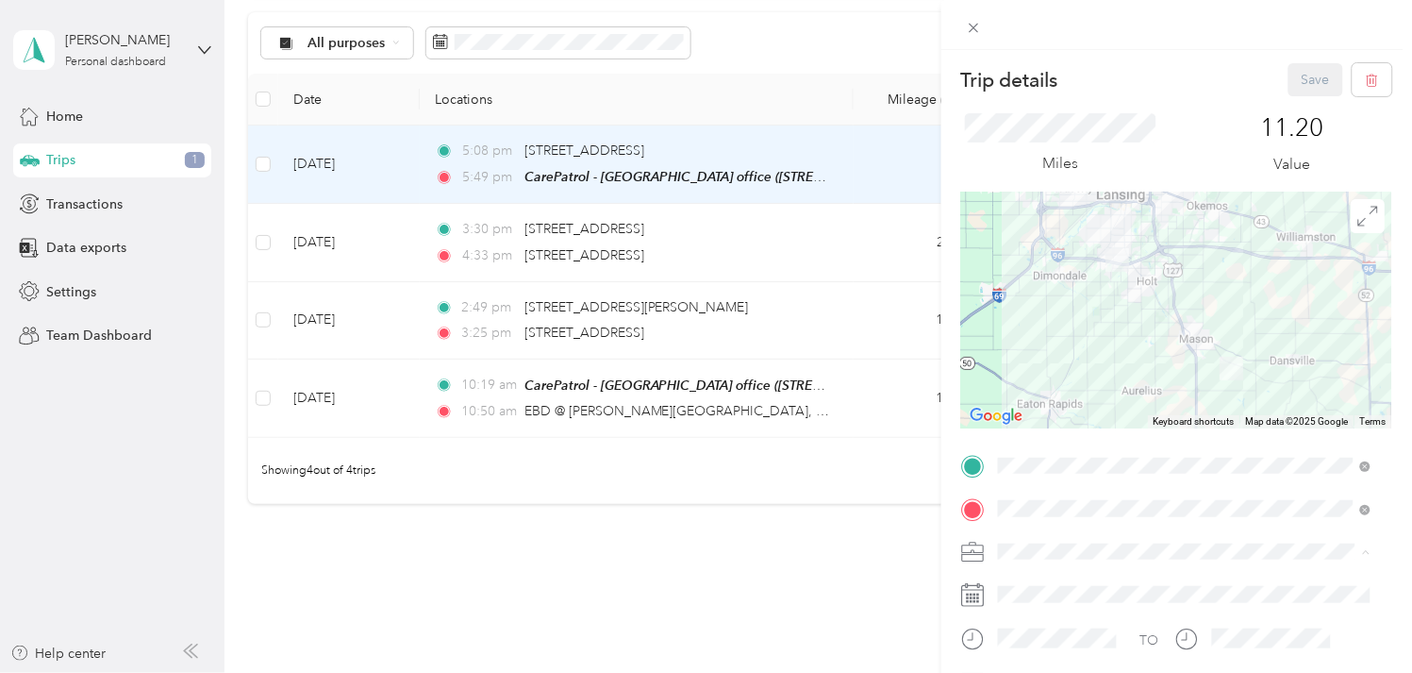
click at [1023, 315] on span "Work" at bounding box center [1022, 320] width 32 height 16
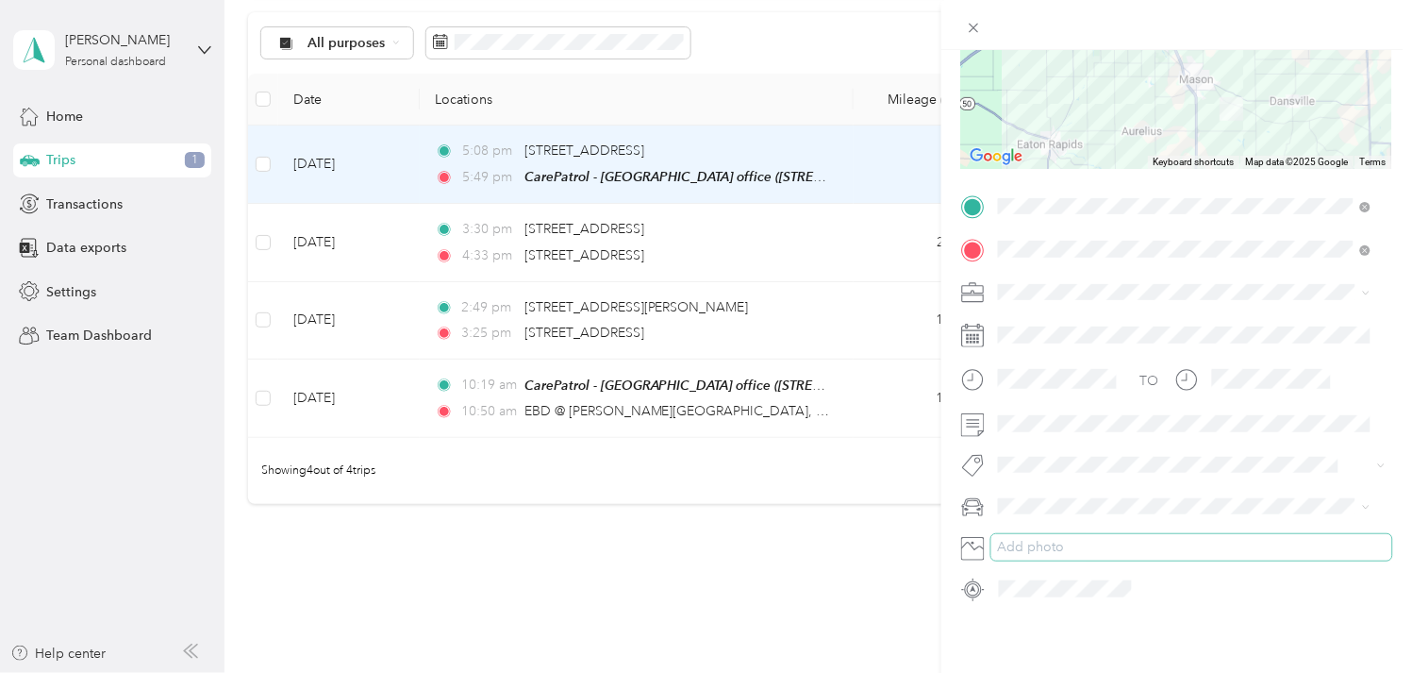
scroll to position [275, 0]
click at [1029, 421] on span at bounding box center [1191, 422] width 401 height 29
click at [1029, 417] on span at bounding box center [1191, 422] width 401 height 29
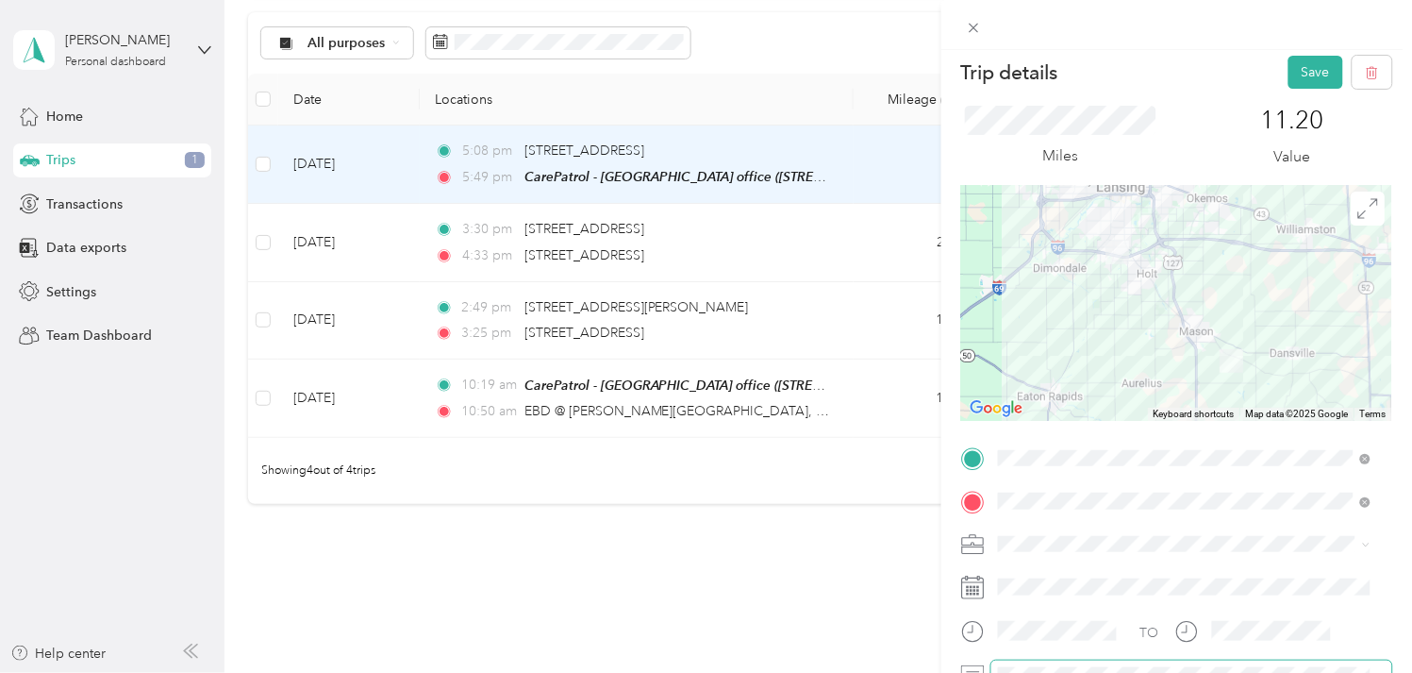
scroll to position [0, 0]
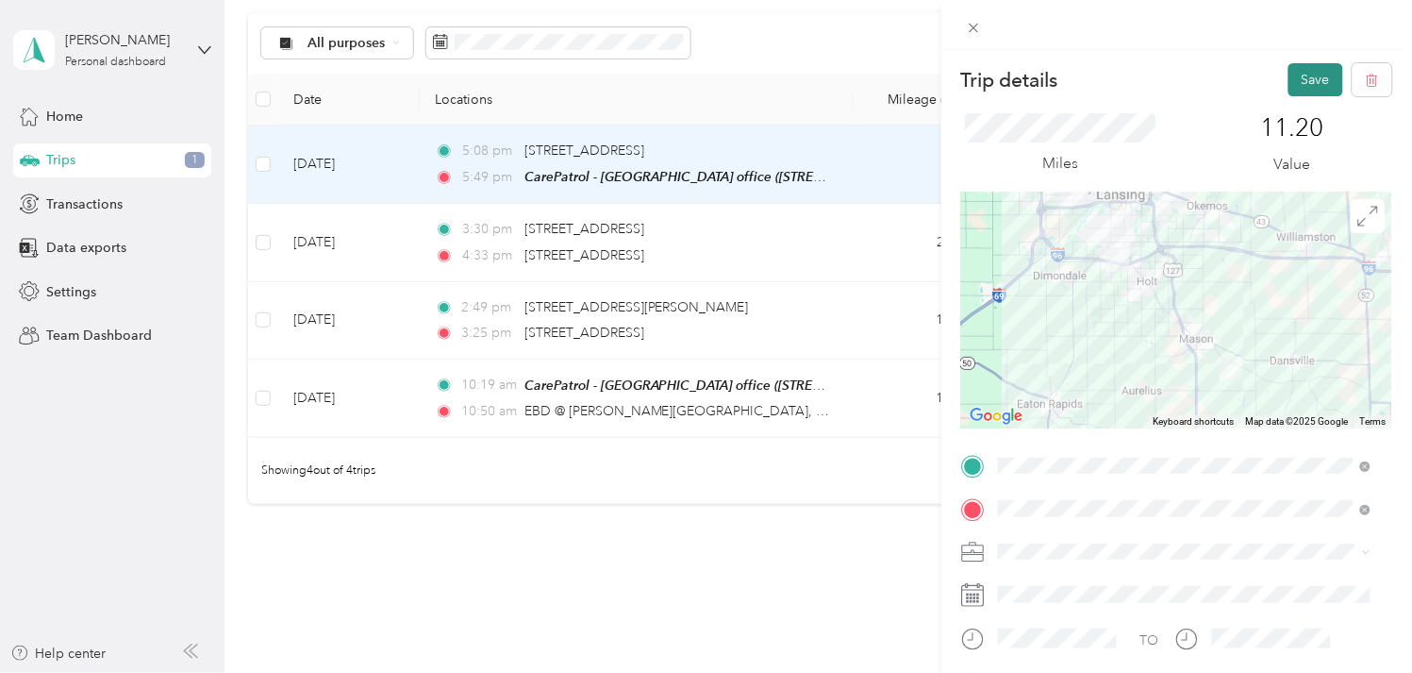
click at [1299, 71] on button "Save" at bounding box center [1316, 79] width 55 height 33
